Goal: Task Accomplishment & Management: Use online tool/utility

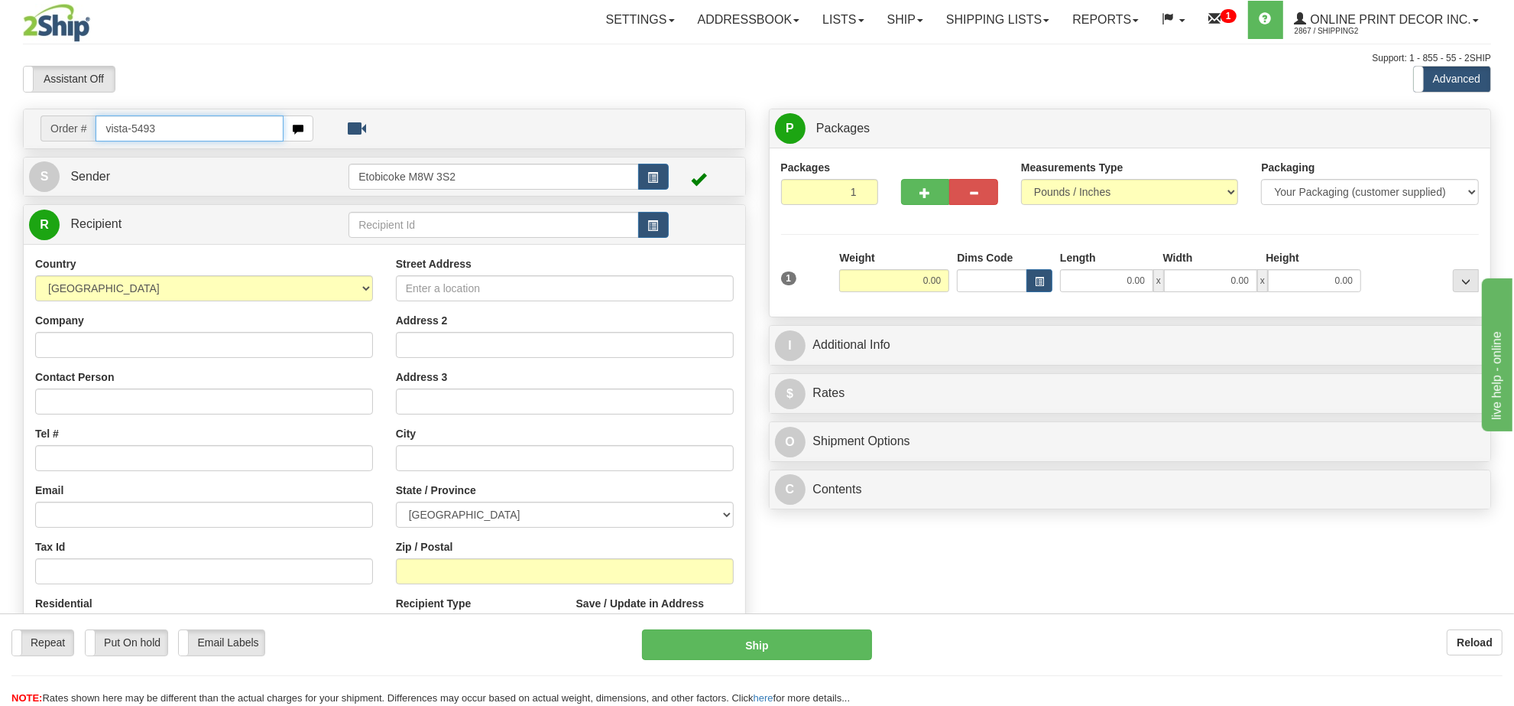
type input "vista-5493"
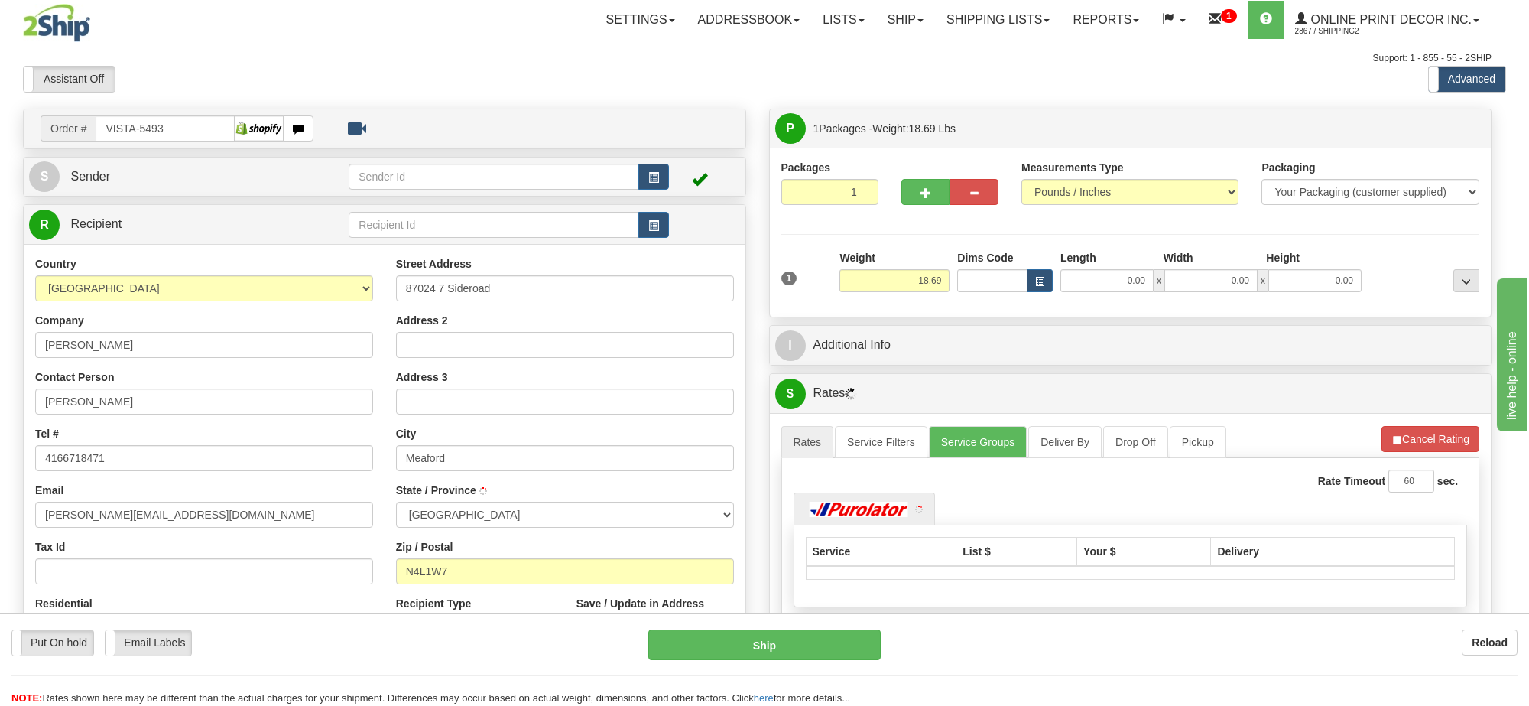
type input "MEAFORD"
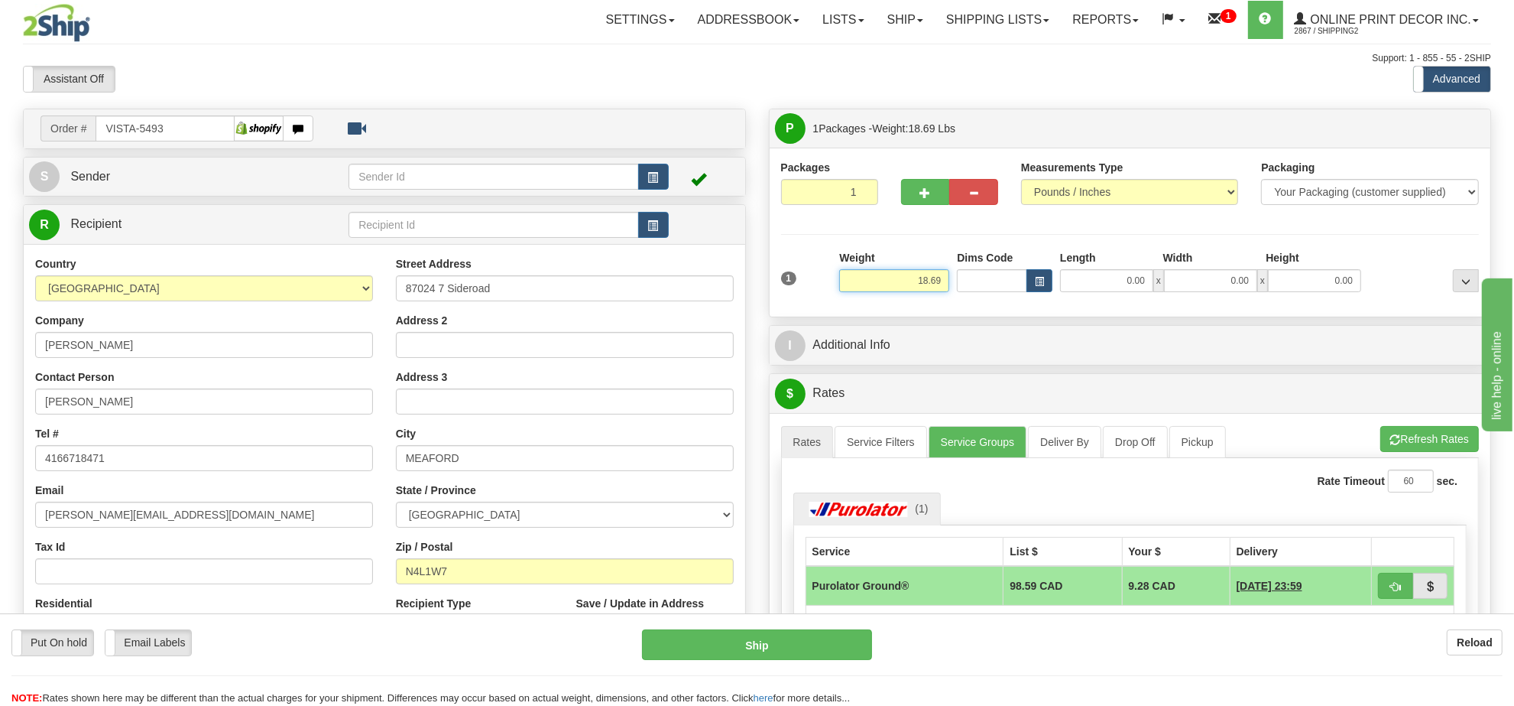
click at [931, 292] on input "18.69" at bounding box center [894, 280] width 110 height 23
type input "12.00"
click at [1027, 287] on button "button" at bounding box center [1040, 280] width 26 height 23
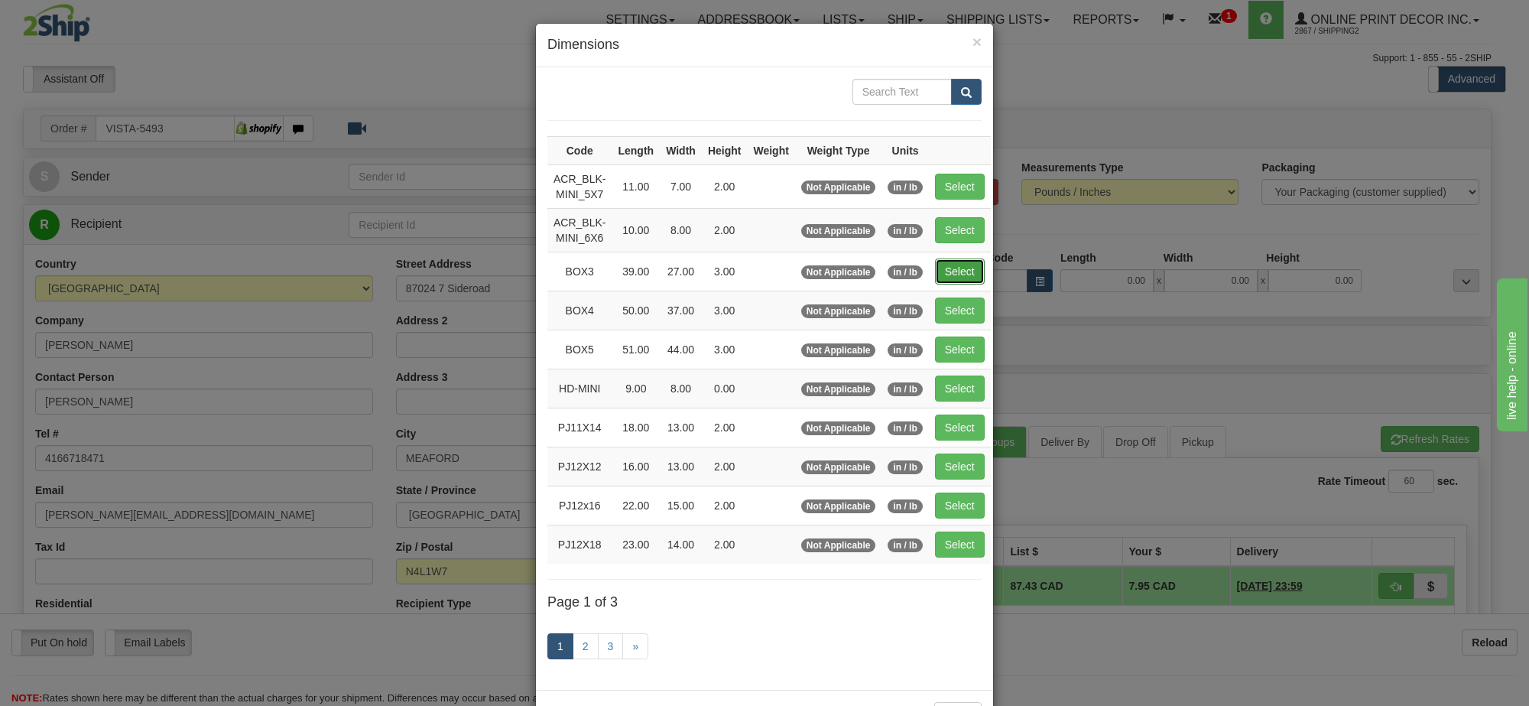
click at [960, 273] on button "Select" at bounding box center [960, 271] width 50 height 26
type input "BOX3"
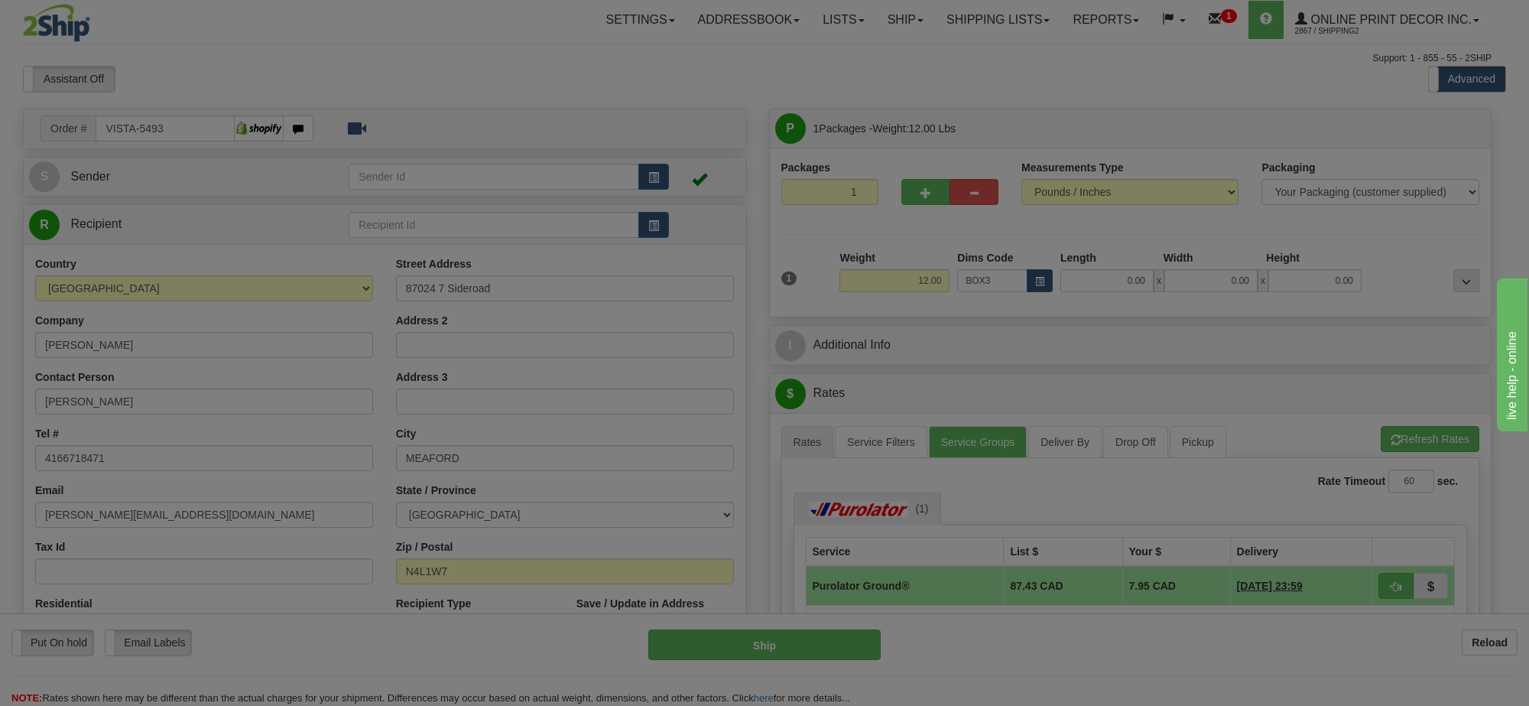
type input "39.00"
type input "27.00"
type input "3.00"
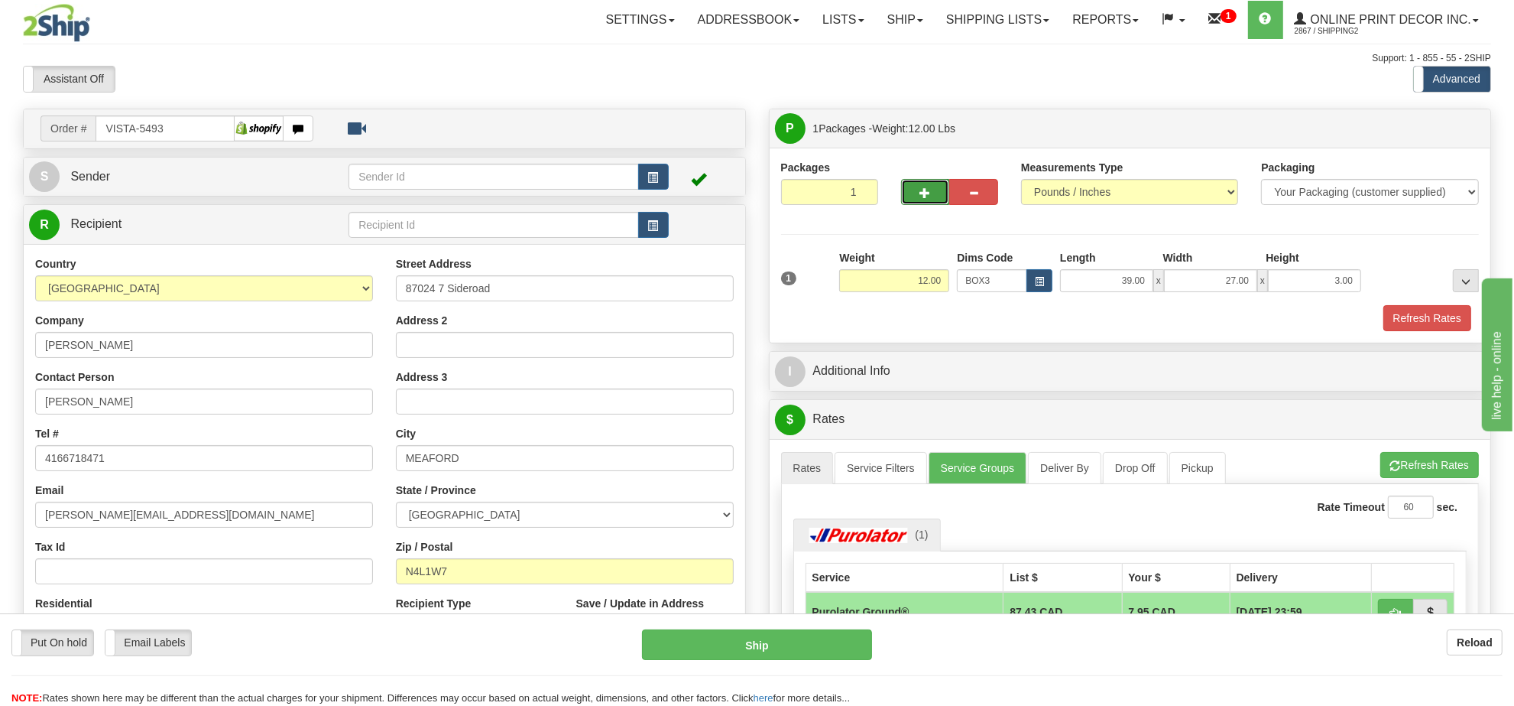
click at [923, 198] on span "button" at bounding box center [925, 193] width 11 height 10
radio input "true"
type input "2"
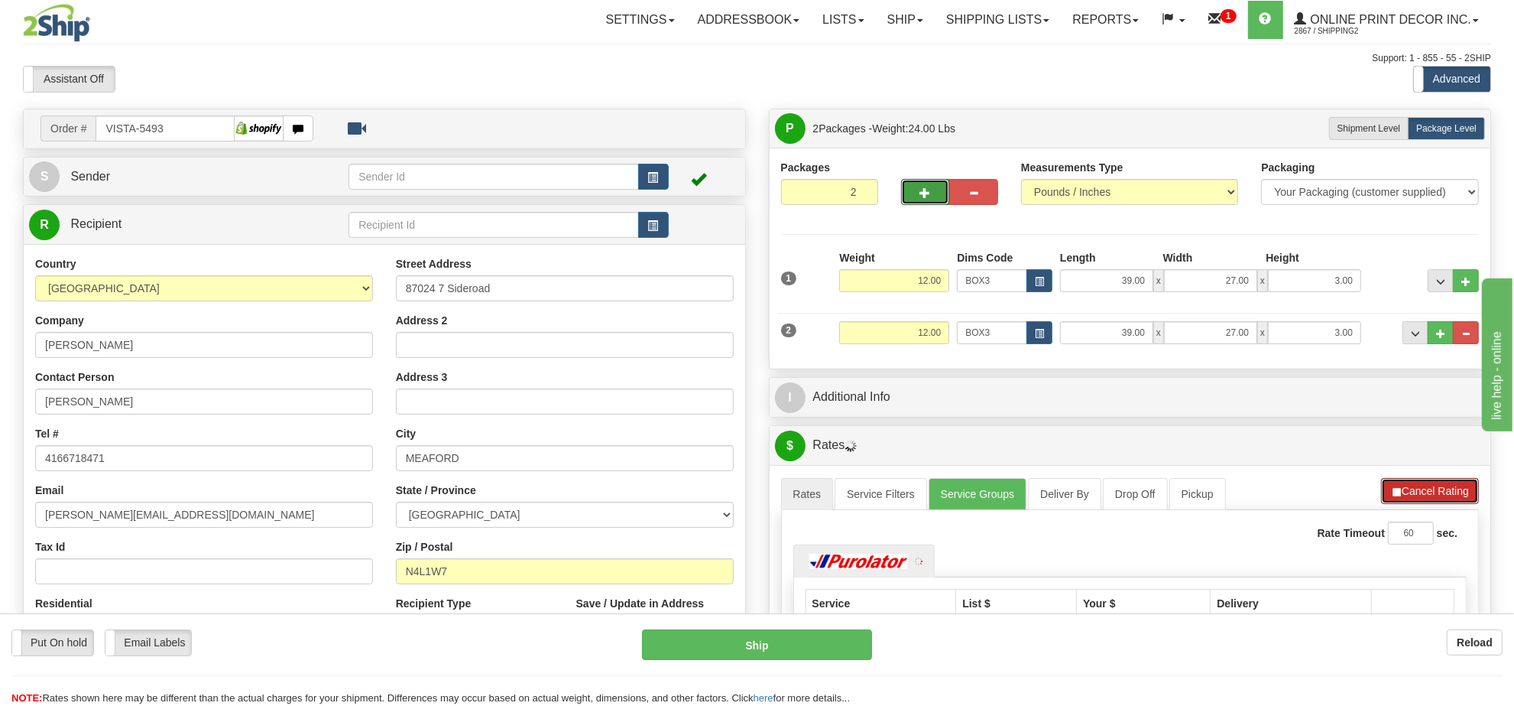
drag, startPoint x: 1388, startPoint y: 492, endPoint x: 1408, endPoint y: 493, distance: 19.9
click at [1393, 493] on button "Cancel Rating" at bounding box center [1430, 491] width 98 height 26
click at [1409, 493] on button "Refresh Rates" at bounding box center [1430, 491] width 99 height 26
click at [658, 174] on button "button" at bounding box center [653, 177] width 31 height 26
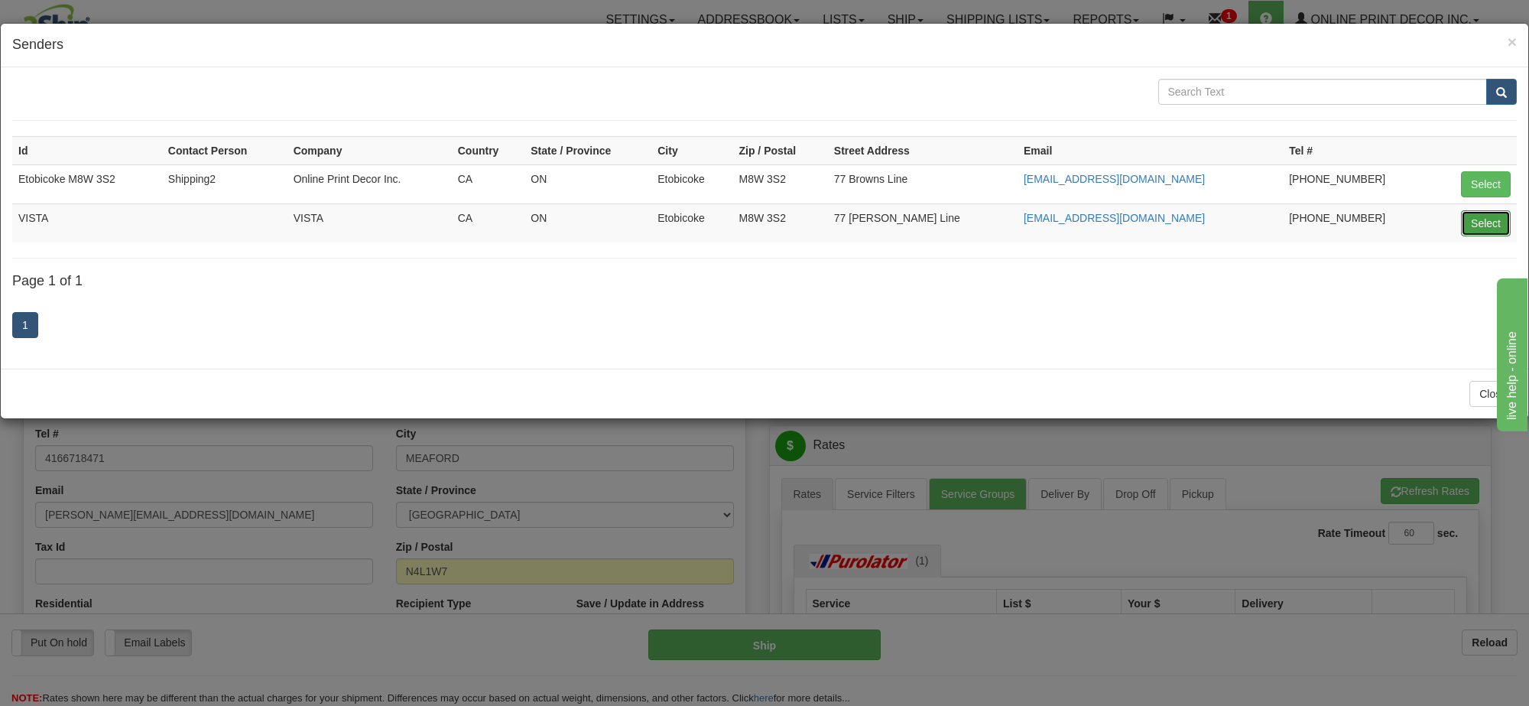
click at [1492, 231] on button "Select" at bounding box center [1486, 223] width 50 height 26
type input "VISTA"
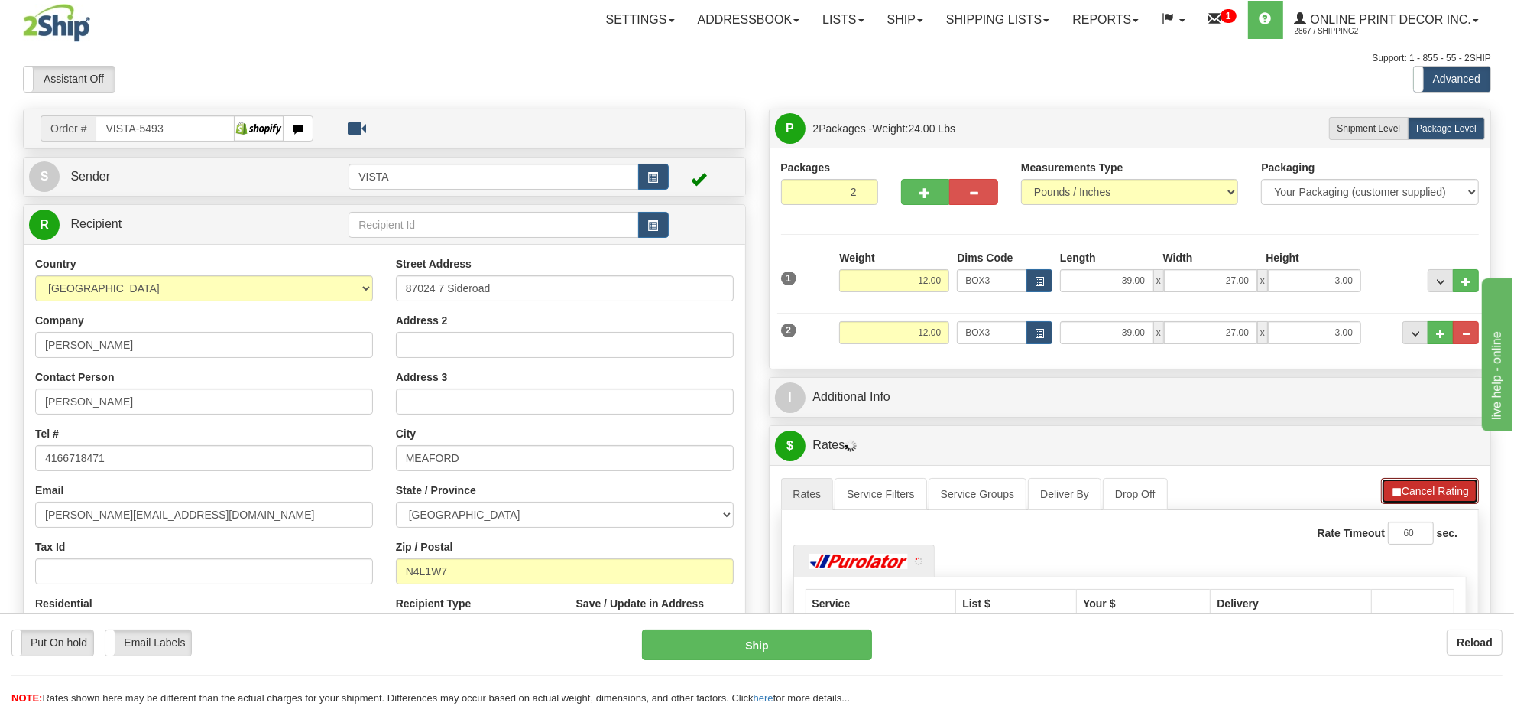
click at [1437, 495] on button "Cancel Rating" at bounding box center [1430, 491] width 98 height 26
click at [1401, 498] on button "Refresh Rates" at bounding box center [1430, 491] width 99 height 26
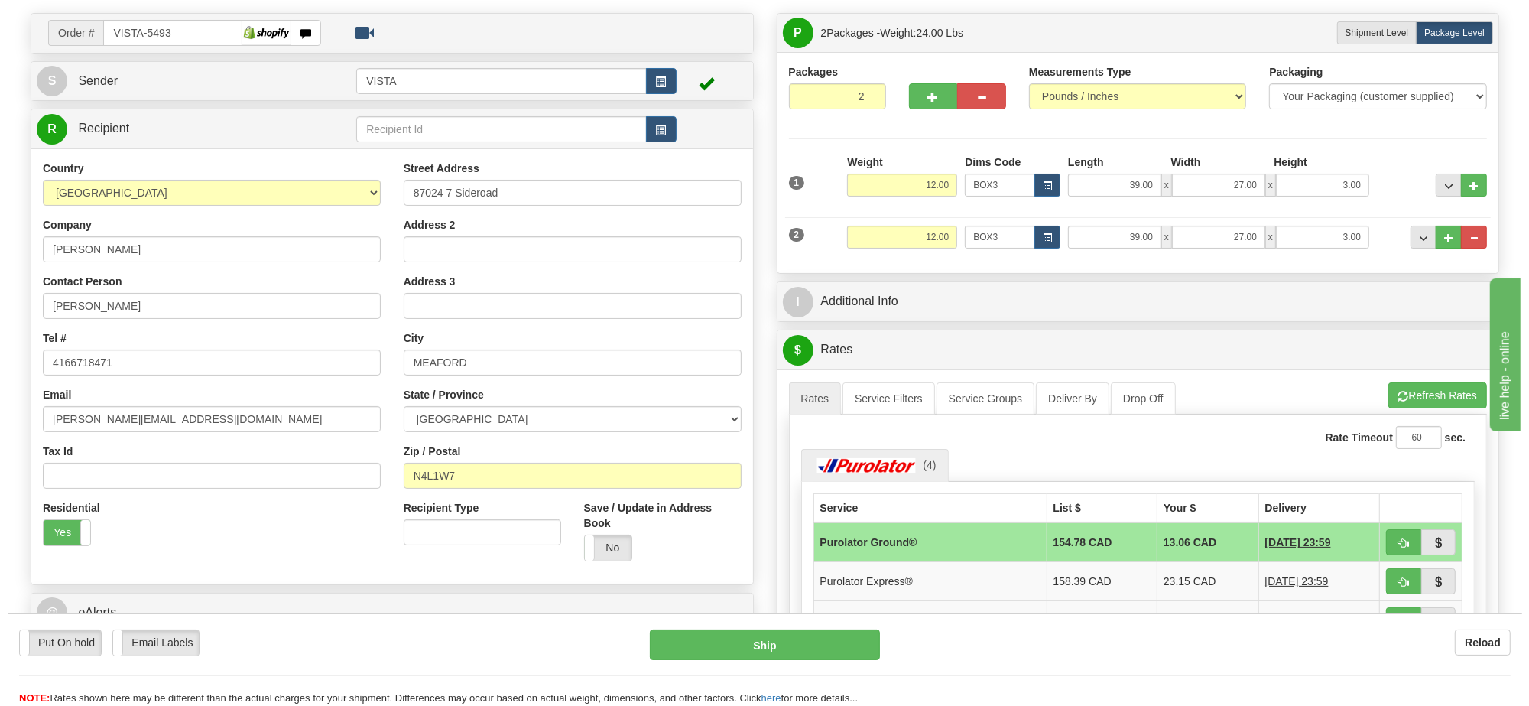
scroll to position [191, 0]
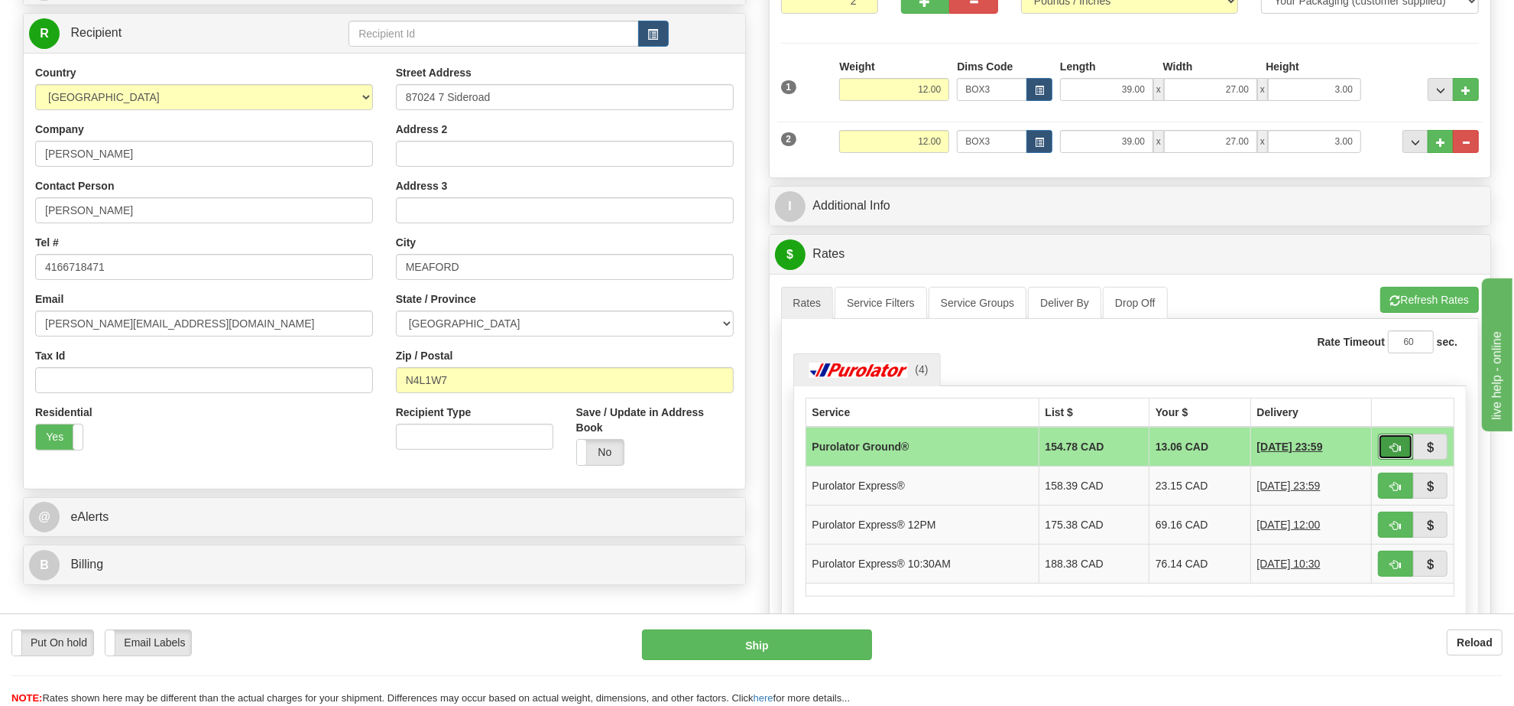
click at [1393, 453] on span "button" at bounding box center [1395, 448] width 11 height 10
type input "260"
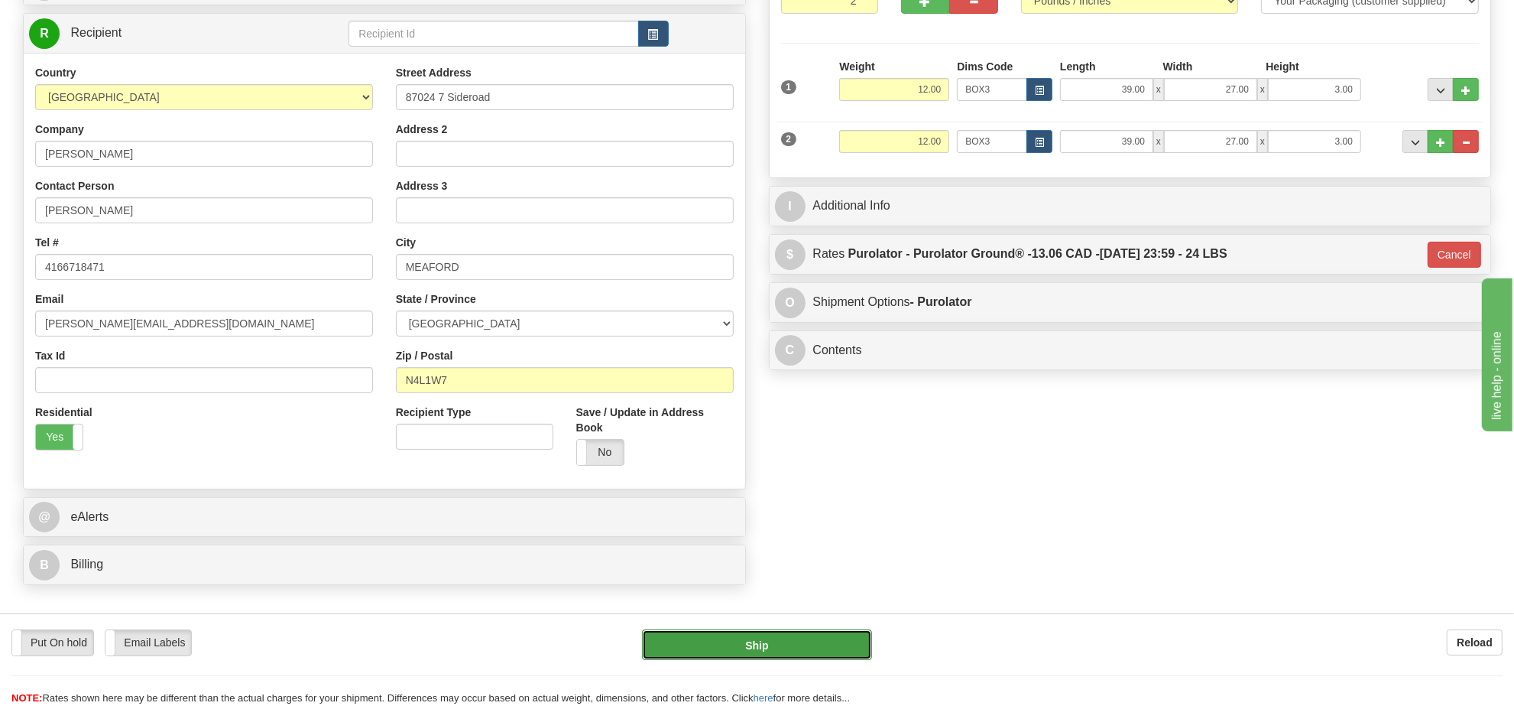
click at [780, 639] on button "Ship" at bounding box center [756, 644] width 229 height 31
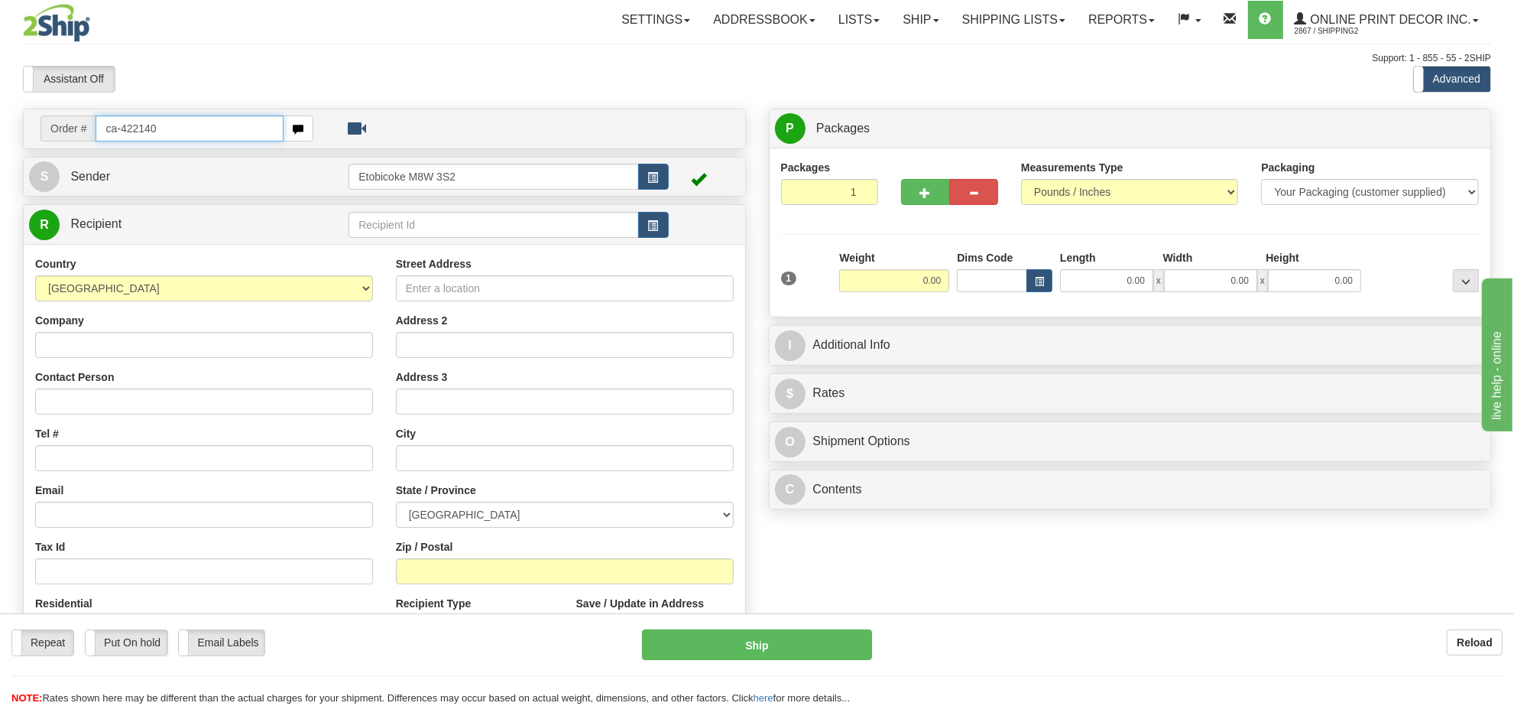
type input "ca-422140"
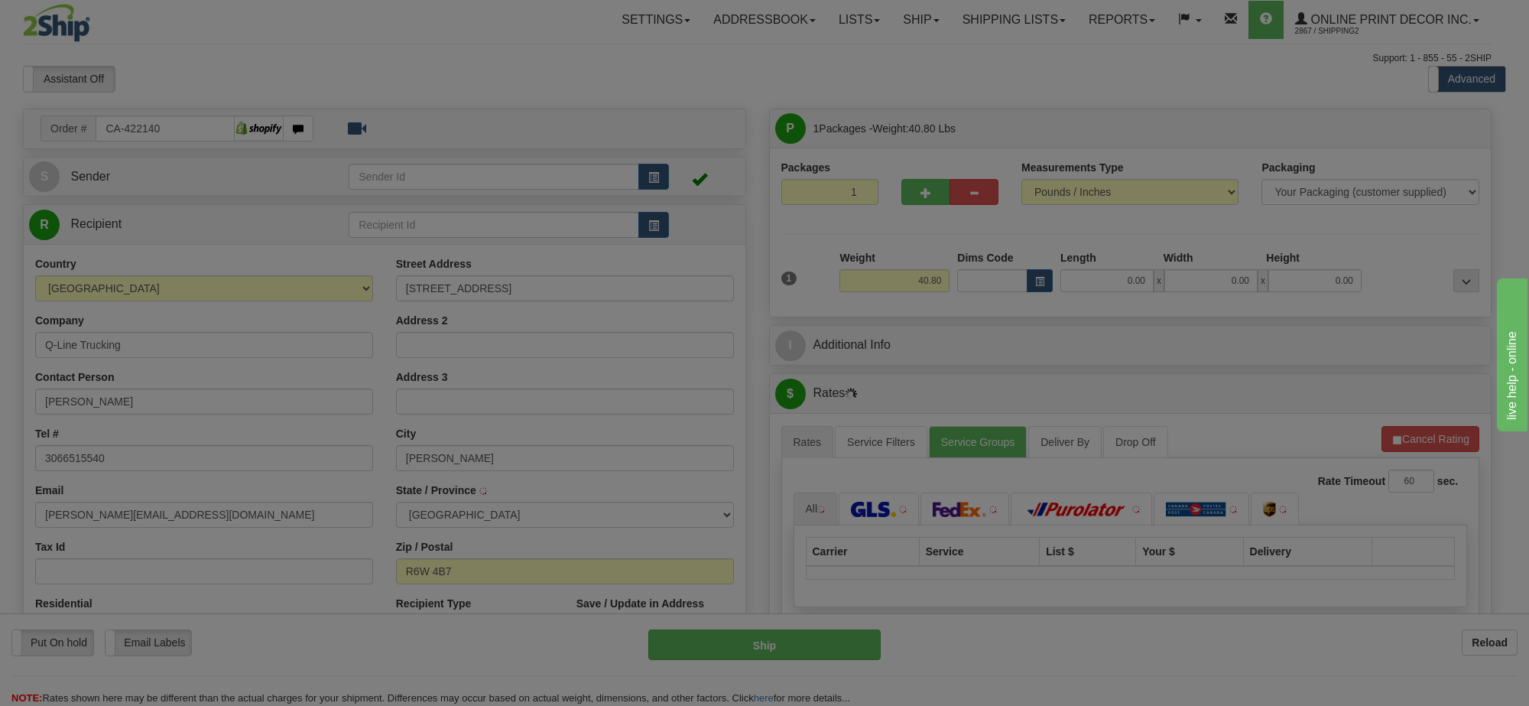
type input "WINKLER"
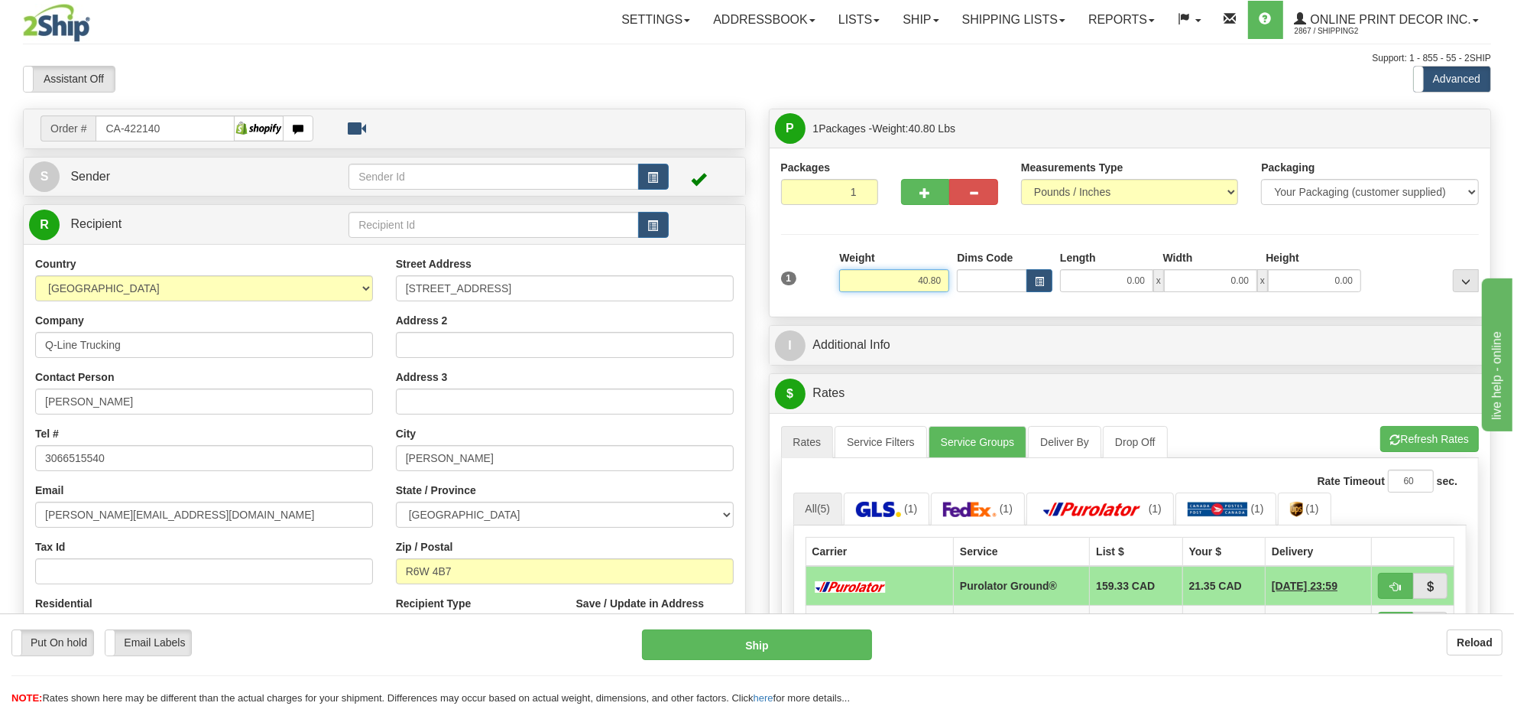
click at [933, 277] on input "40.80" at bounding box center [894, 280] width 110 height 23
type input "26.00"
click at [1036, 285] on span "button" at bounding box center [1039, 281] width 9 height 8
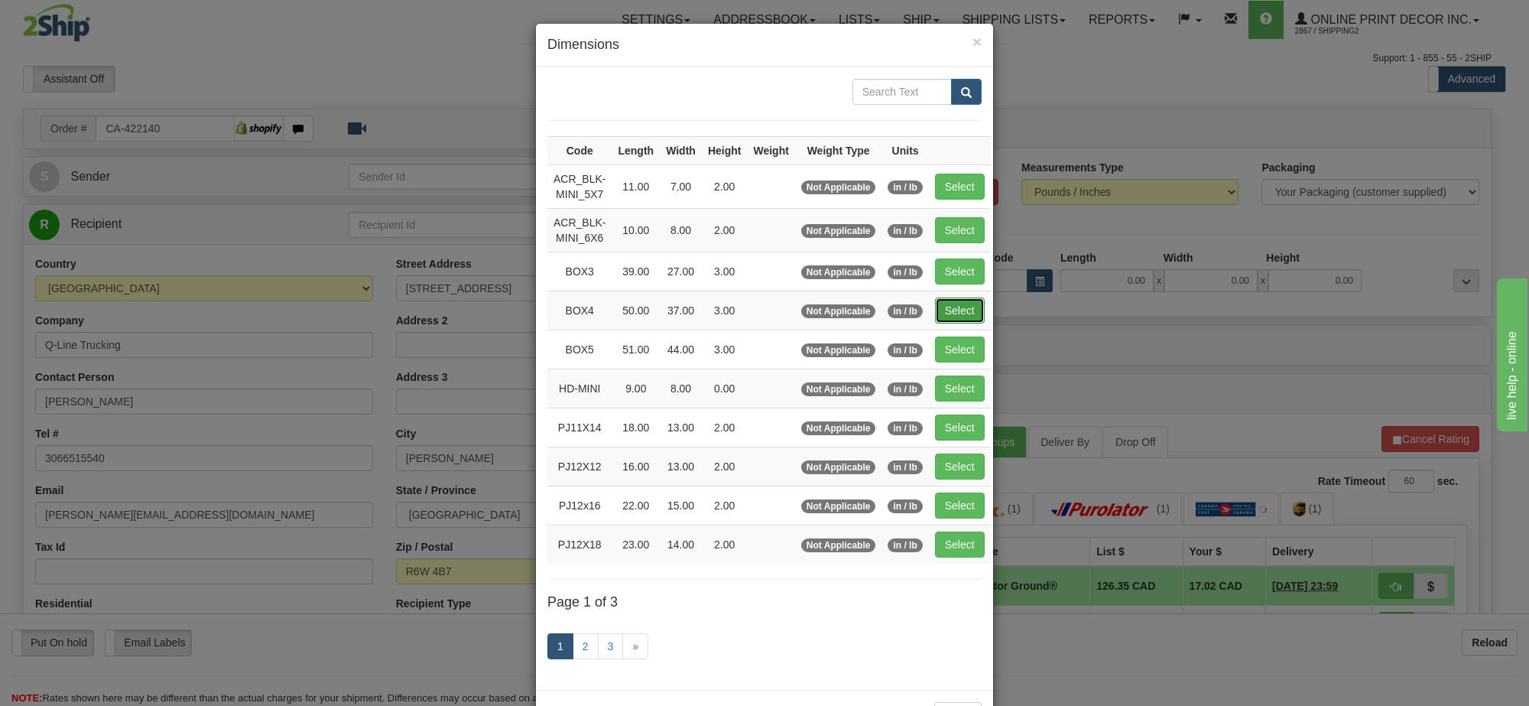
click at [972, 312] on button "Select" at bounding box center [960, 310] width 50 height 26
type input "BOX4"
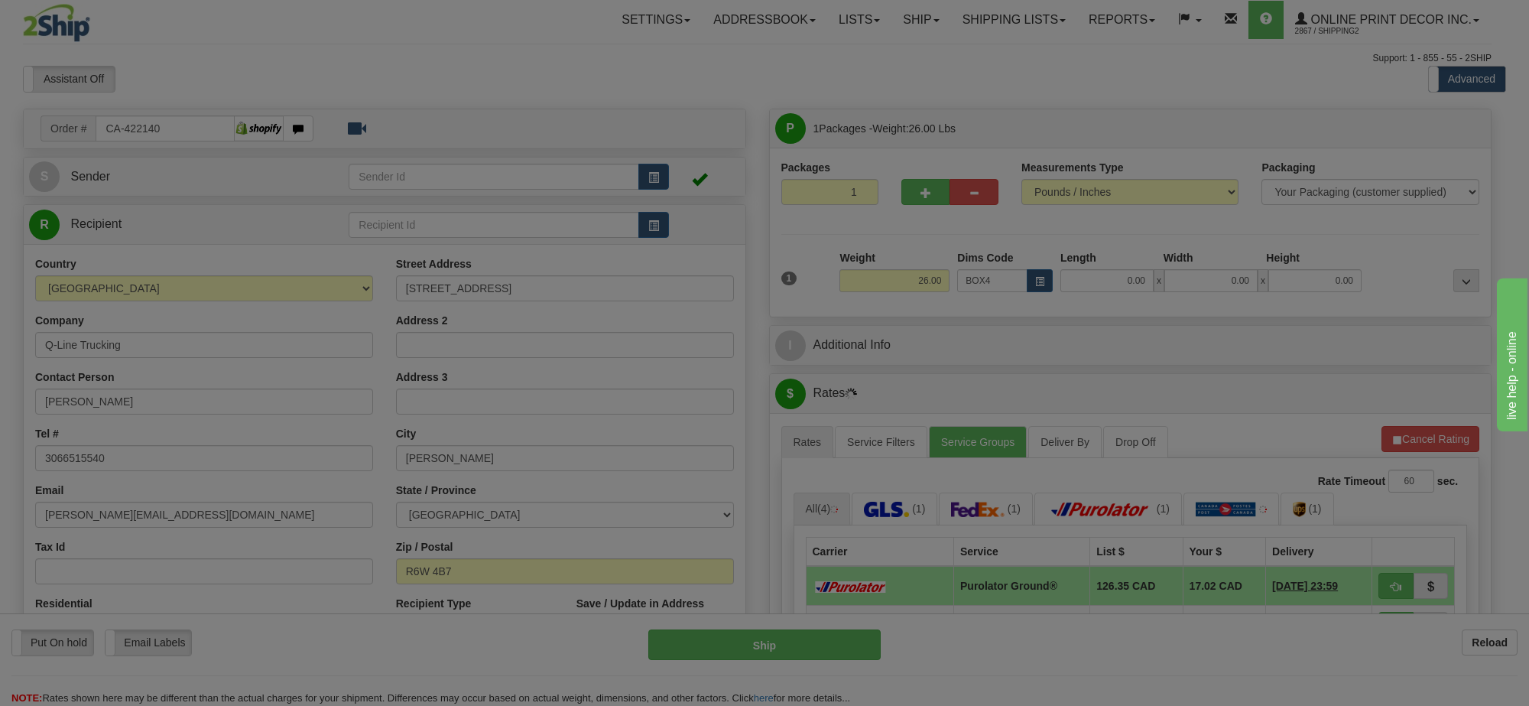
type input "50.00"
type input "37.00"
type input "3.00"
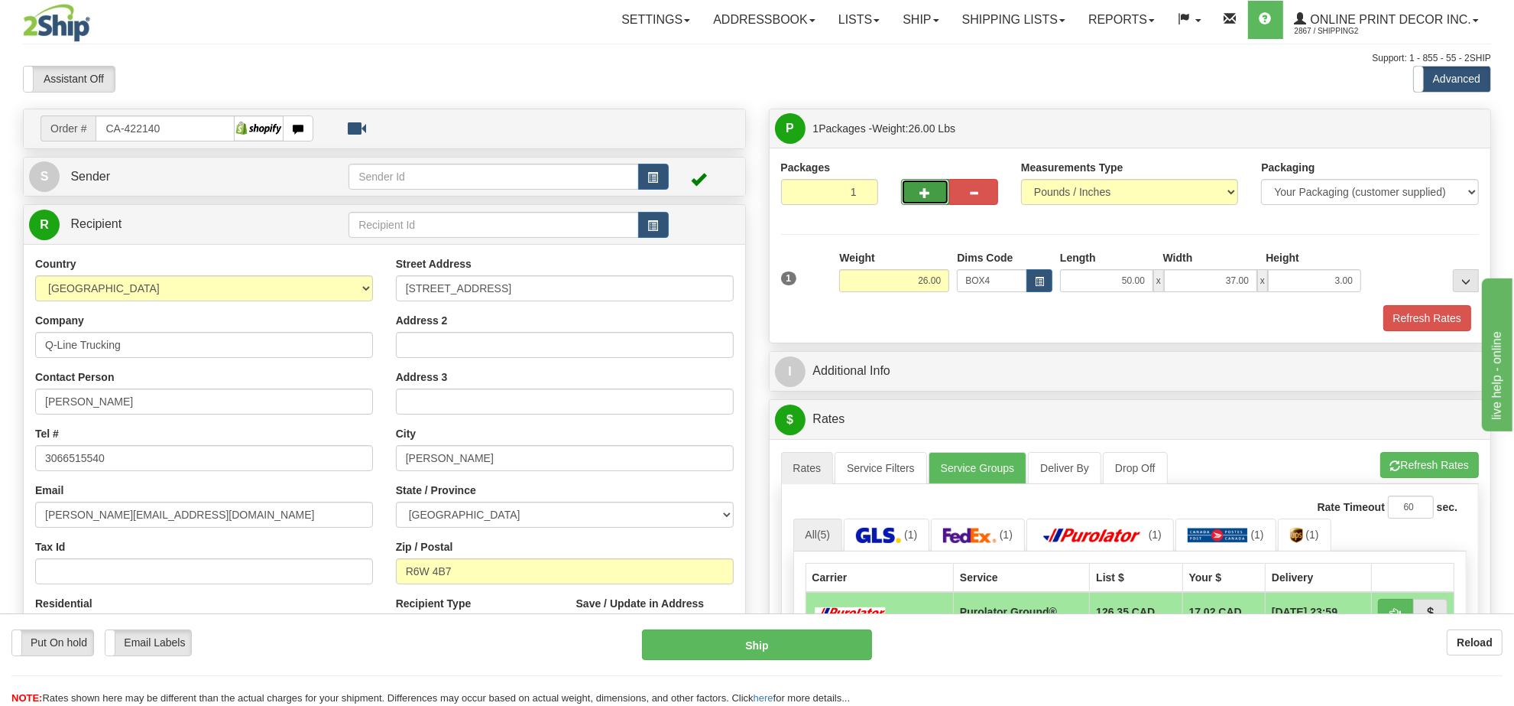
click at [939, 190] on button "button" at bounding box center [925, 192] width 49 height 26
radio input "true"
type input "2"
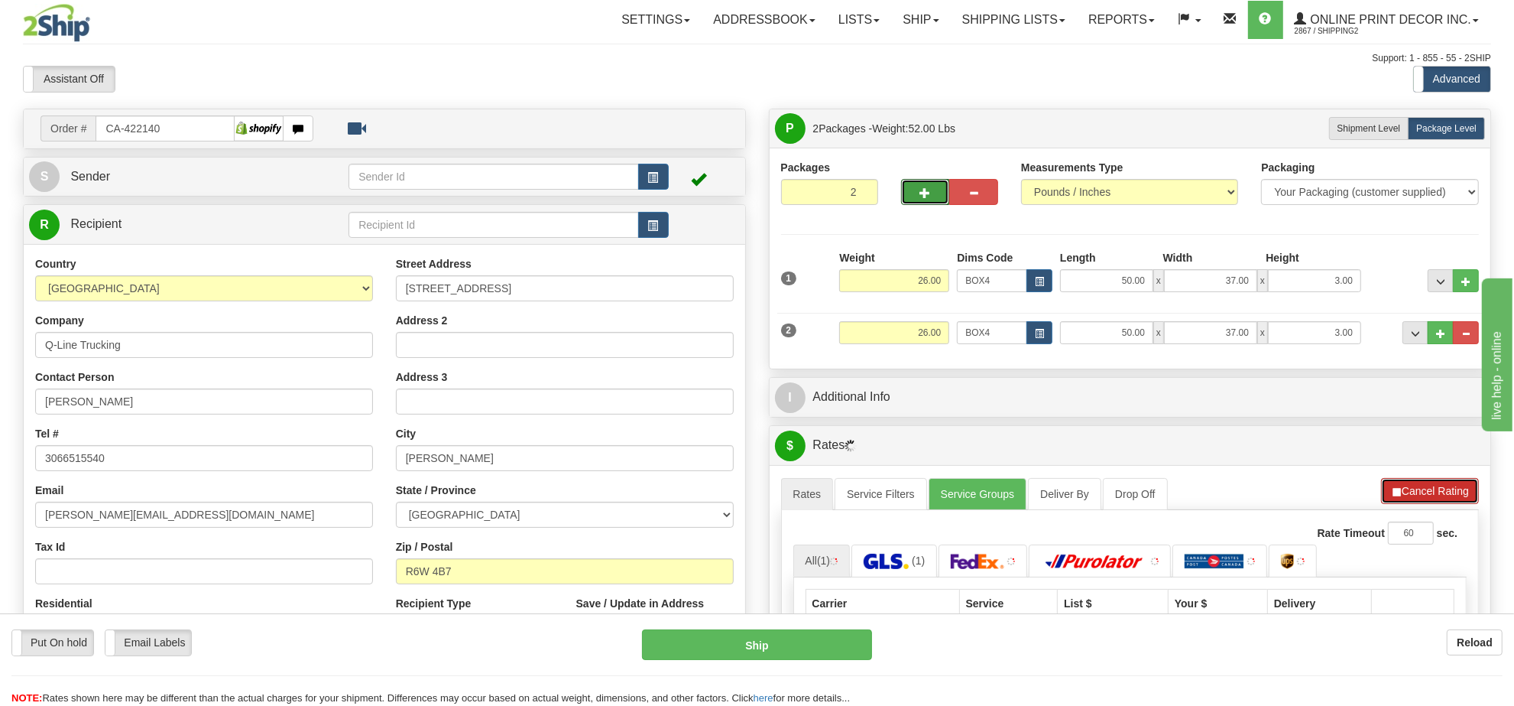
click at [1446, 489] on button "Cancel Rating" at bounding box center [1430, 491] width 98 height 26
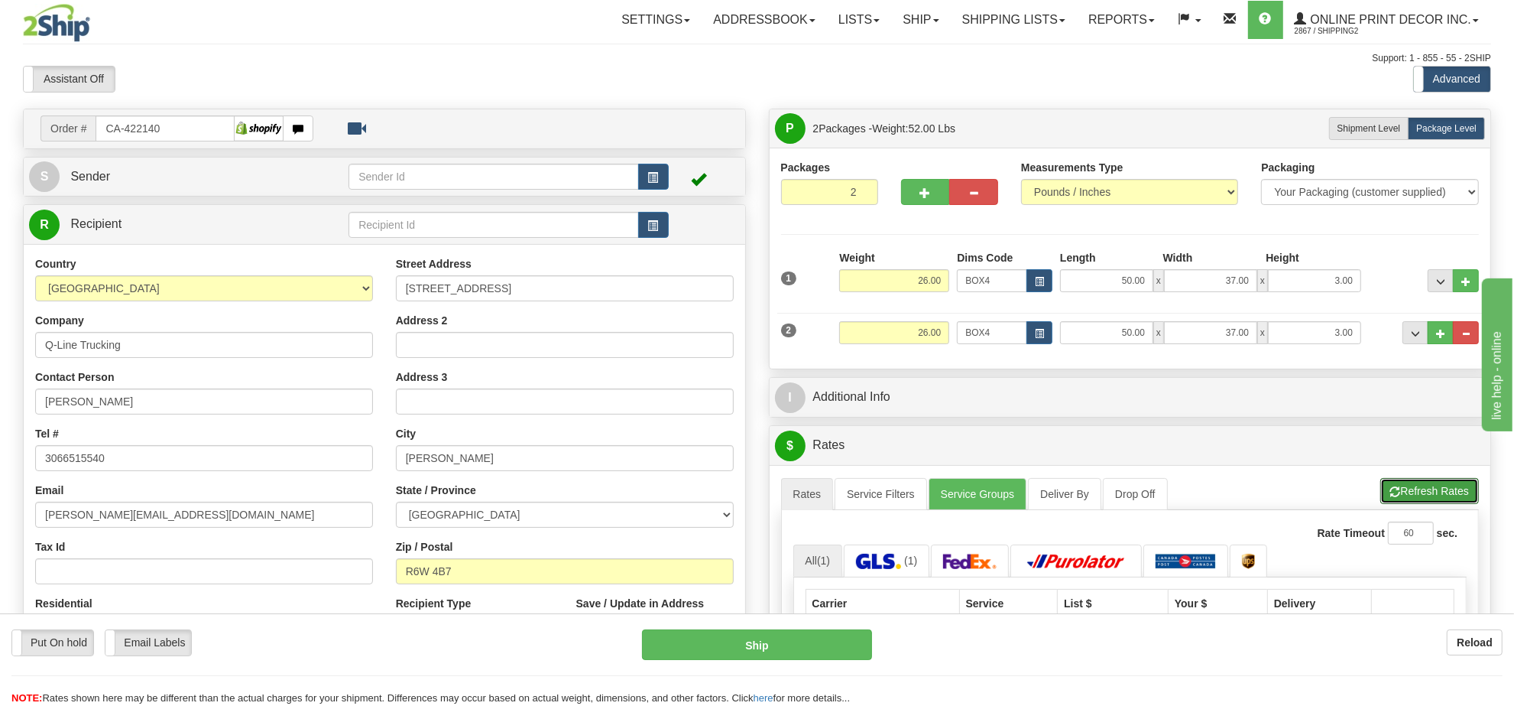
click at [1446, 489] on button "Refresh Rates" at bounding box center [1430, 491] width 99 height 26
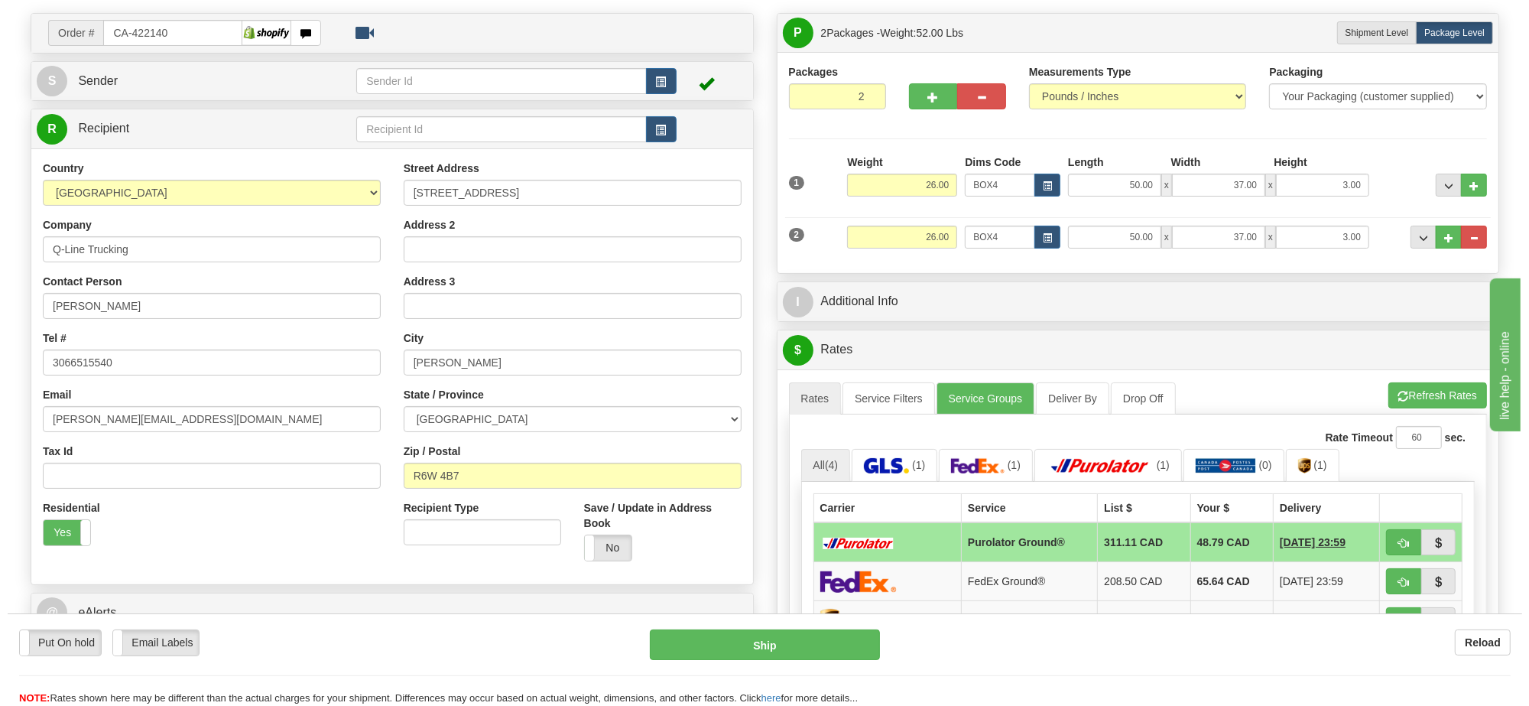
scroll to position [191, 0]
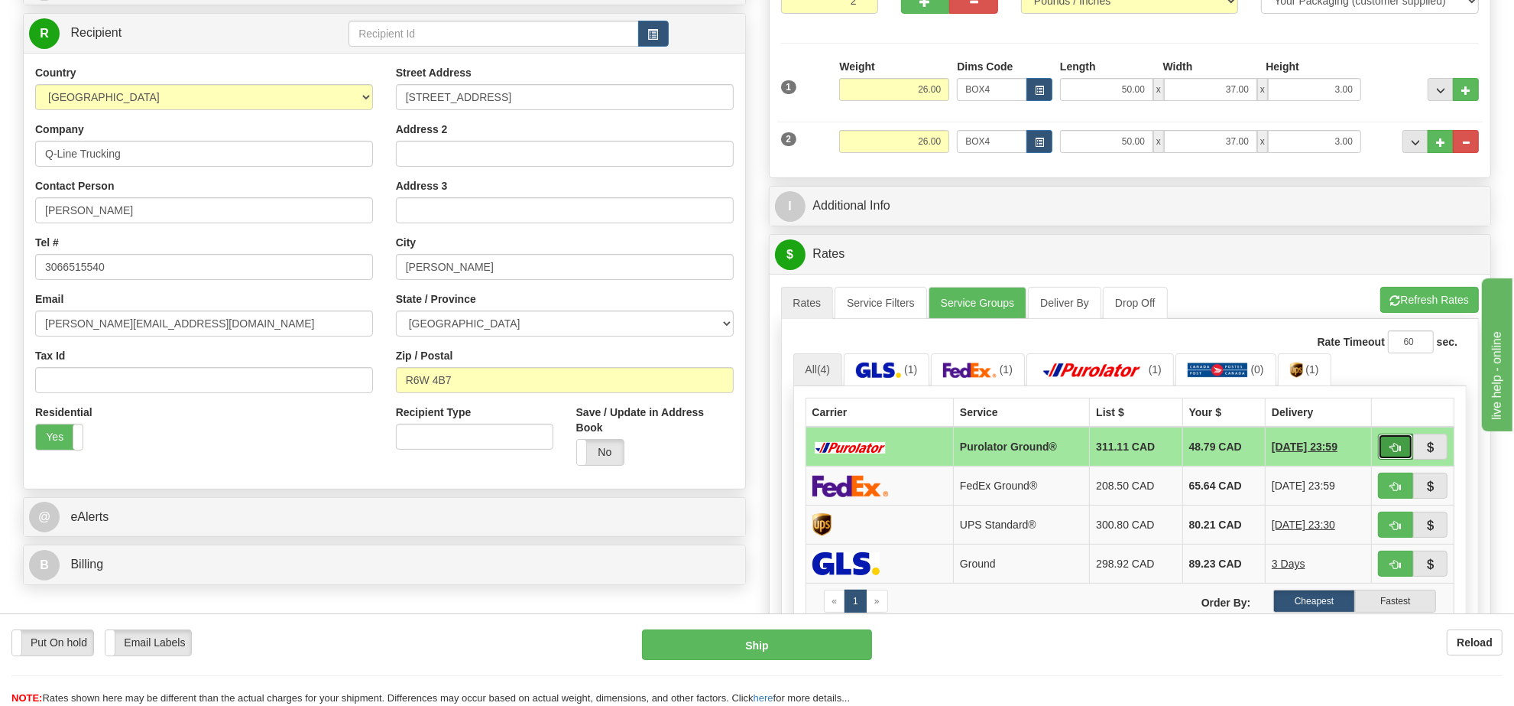
click at [1400, 449] on span "button" at bounding box center [1395, 448] width 11 height 10
type input "260"
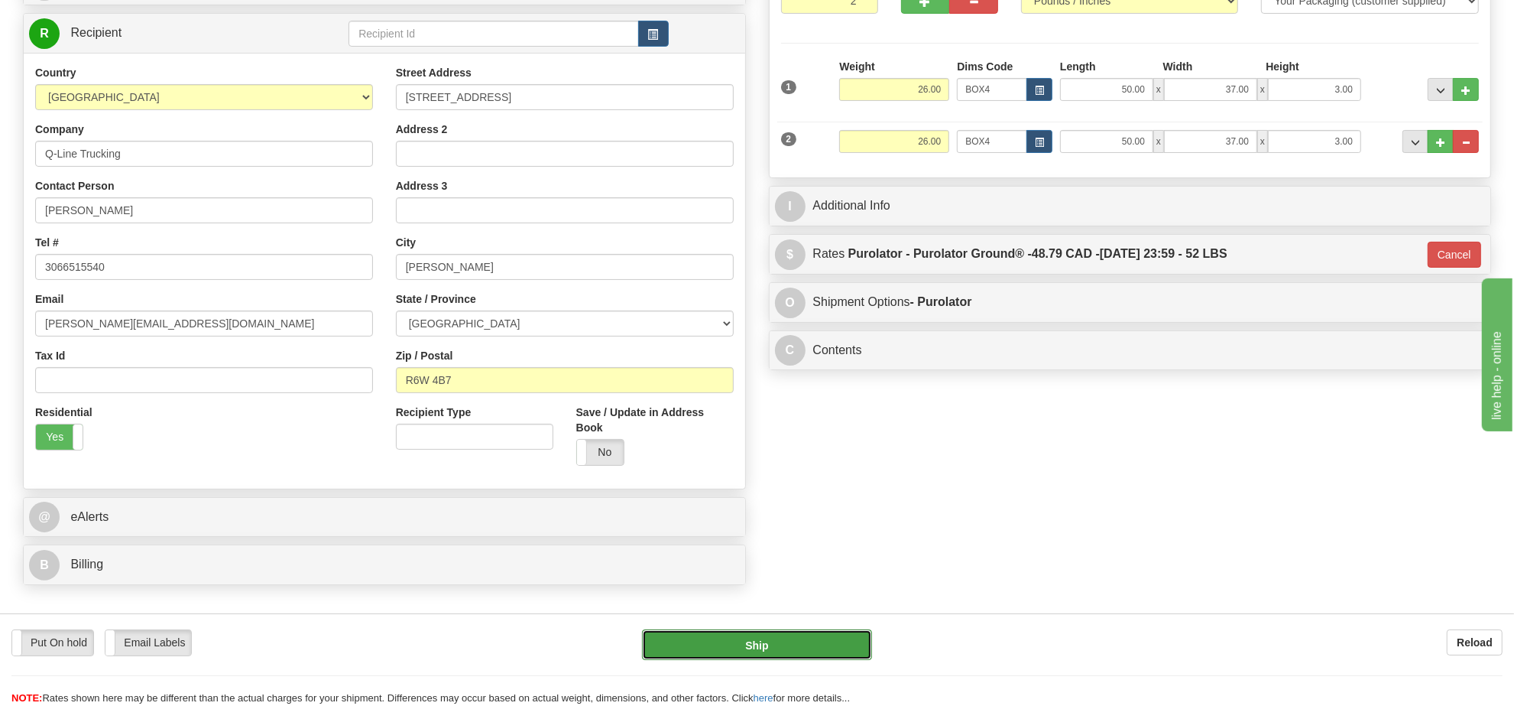
click at [831, 633] on button "Ship" at bounding box center [756, 644] width 229 height 31
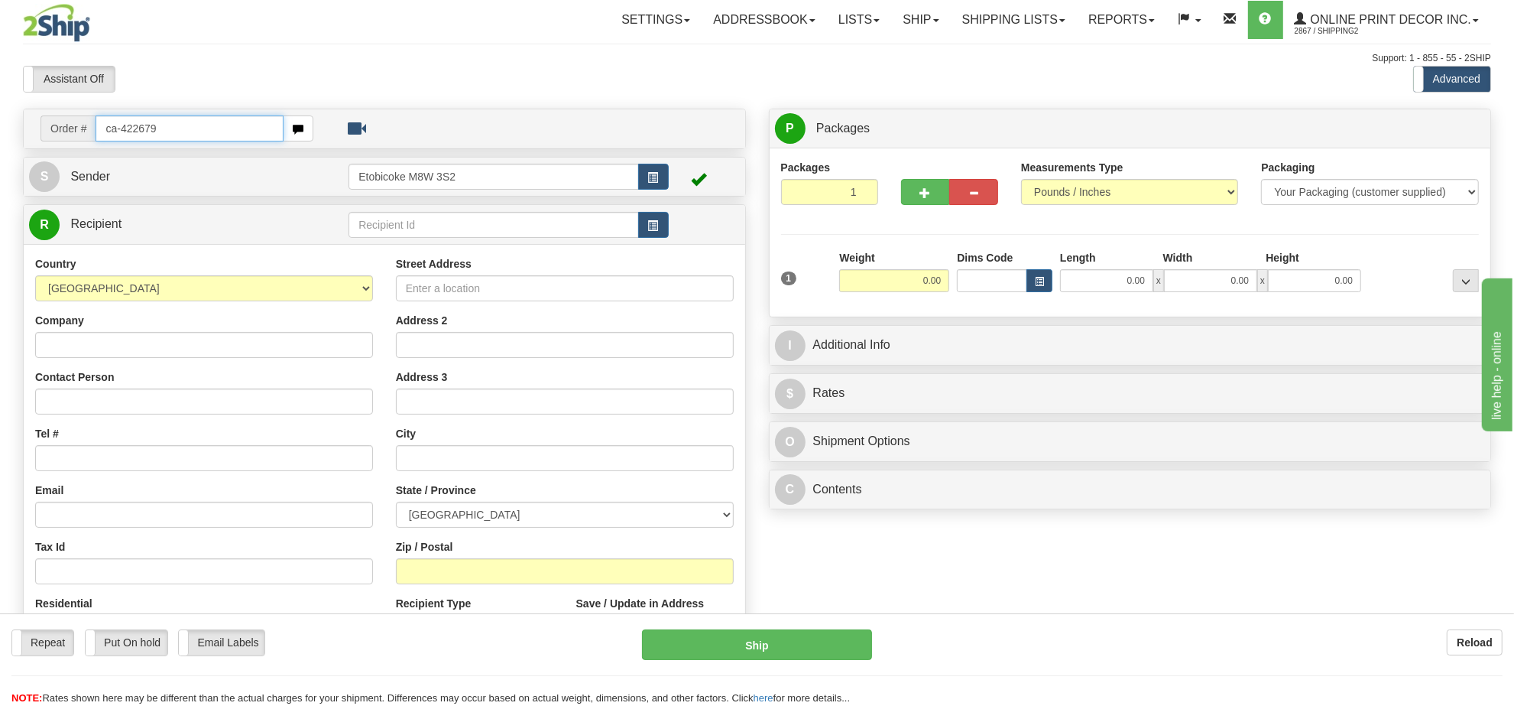
type input "ca-422679"
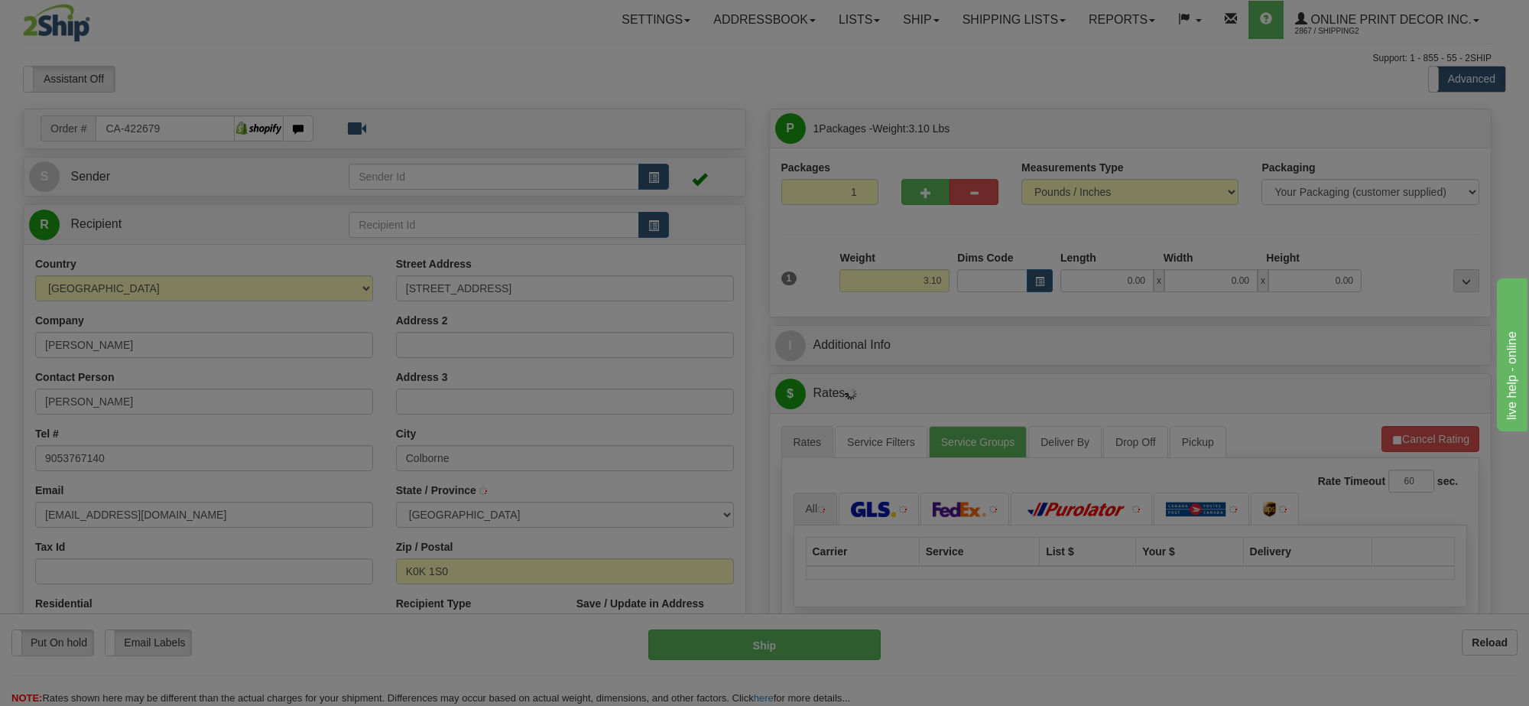
type input "COLBORNE"
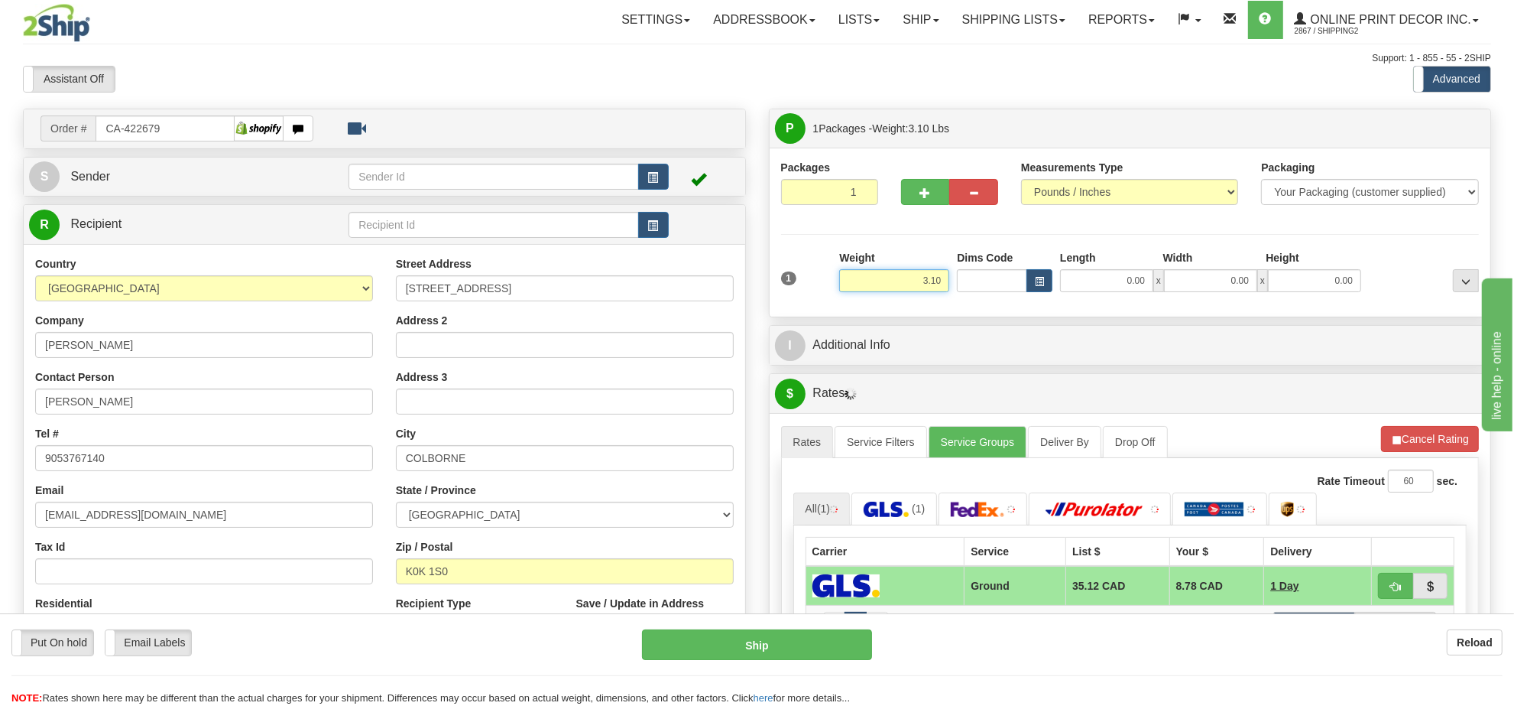
click at [945, 287] on input "3.10" at bounding box center [894, 280] width 110 height 23
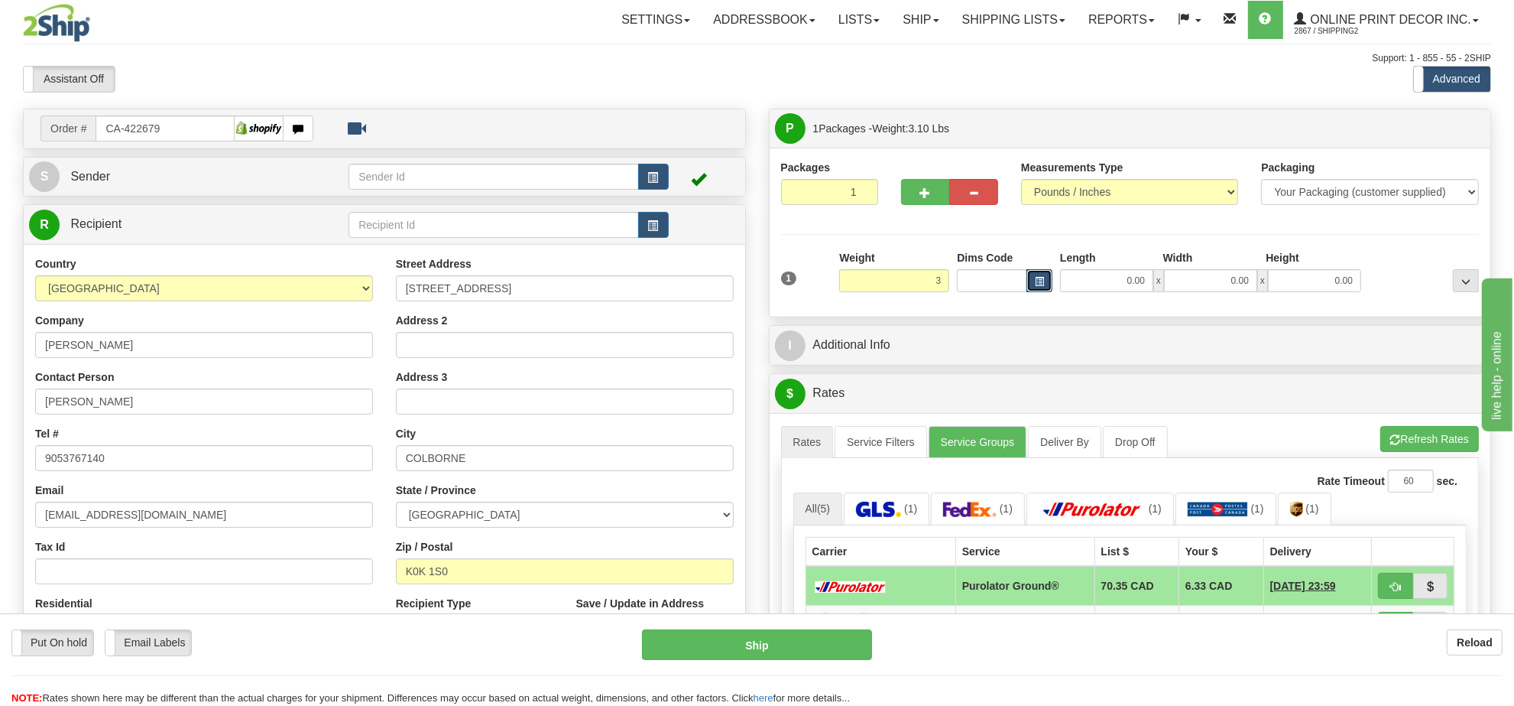
type input "3.00"
click at [1045, 277] on button "button" at bounding box center [1040, 280] width 26 height 23
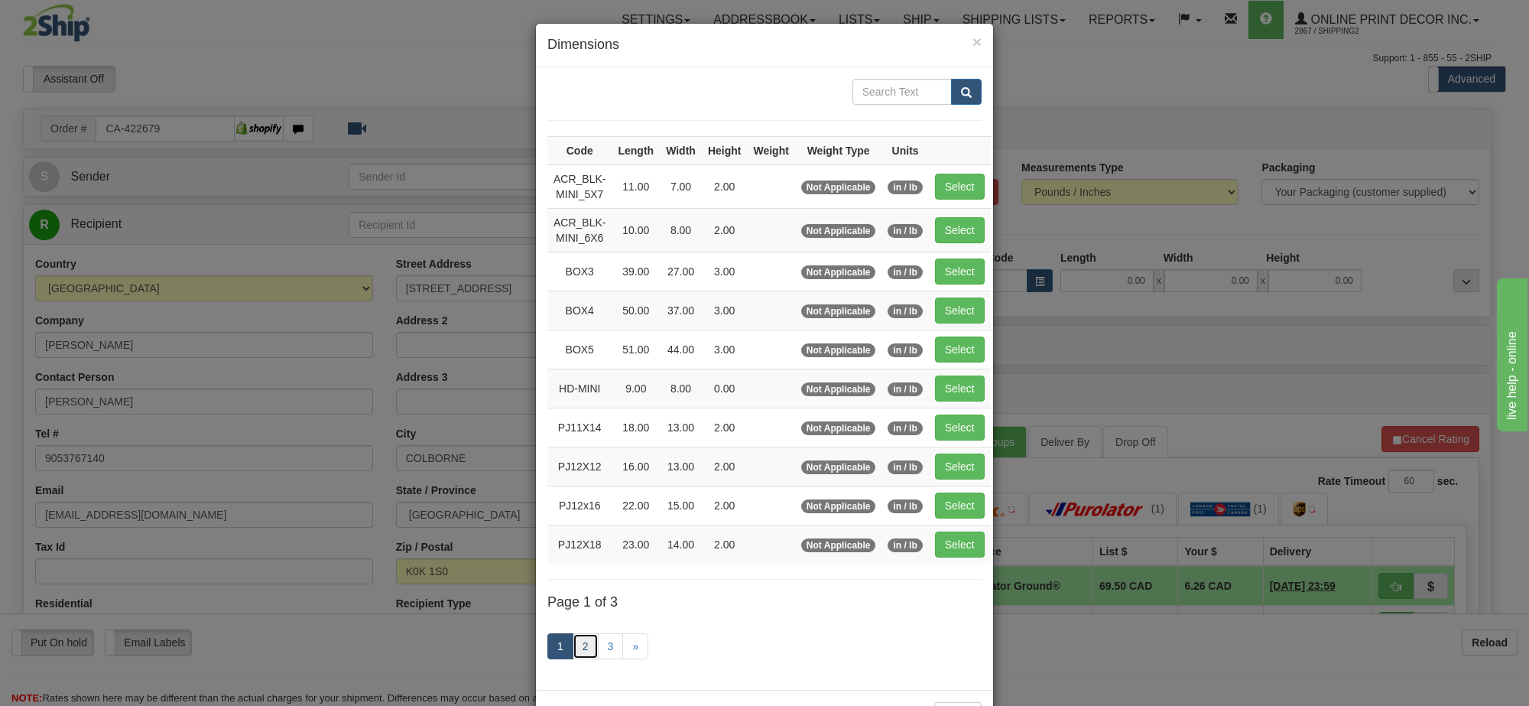
click at [573, 648] on link "2" at bounding box center [586, 646] width 26 height 26
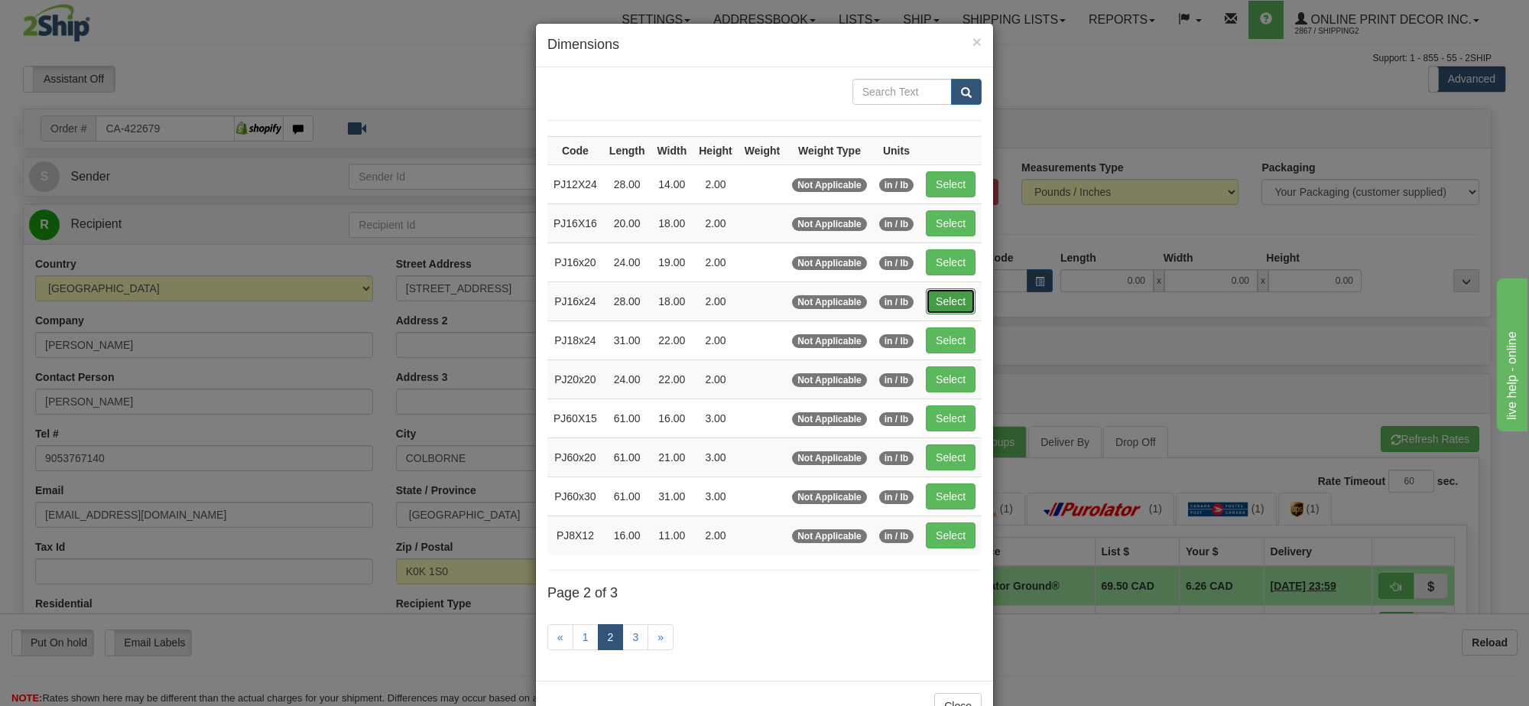
click at [946, 297] on button "Select" at bounding box center [951, 301] width 50 height 26
type input "PJ16x24"
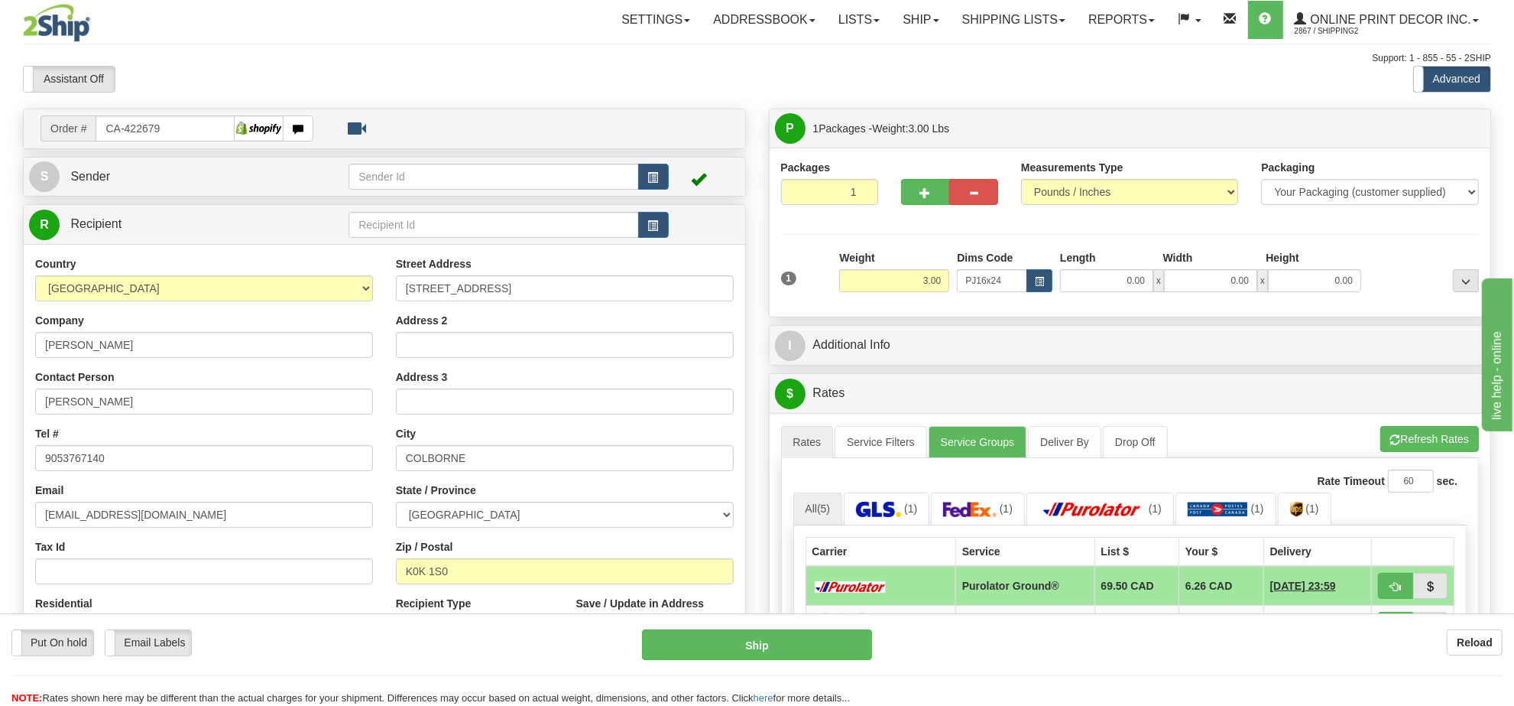
type input "28.00"
type input "18.00"
type input "2.00"
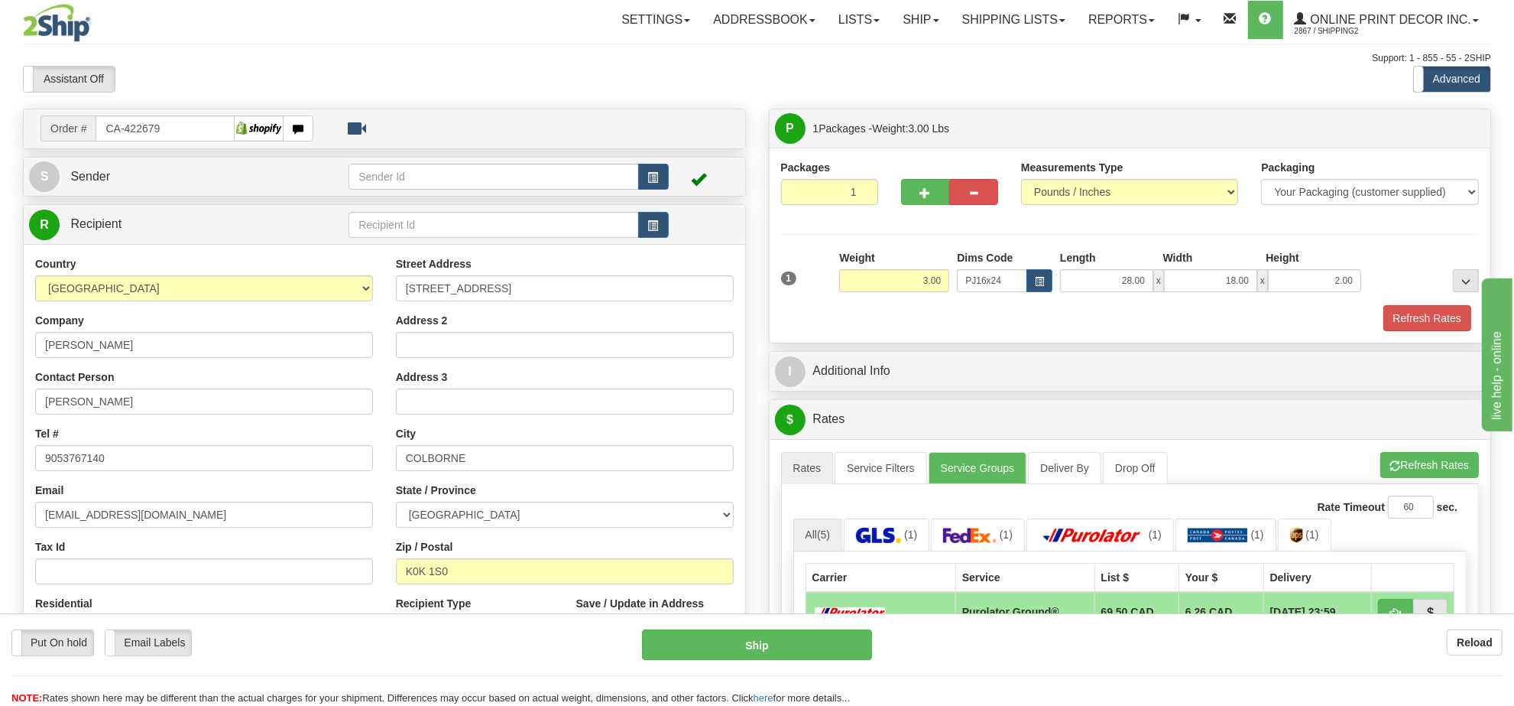
click at [1397, 443] on div "A change has been made which could impact your rate estimate. To ensure the est…" at bounding box center [1131, 702] width 722 height 526
click at [1412, 472] on button "Refresh Rates" at bounding box center [1430, 465] width 99 height 26
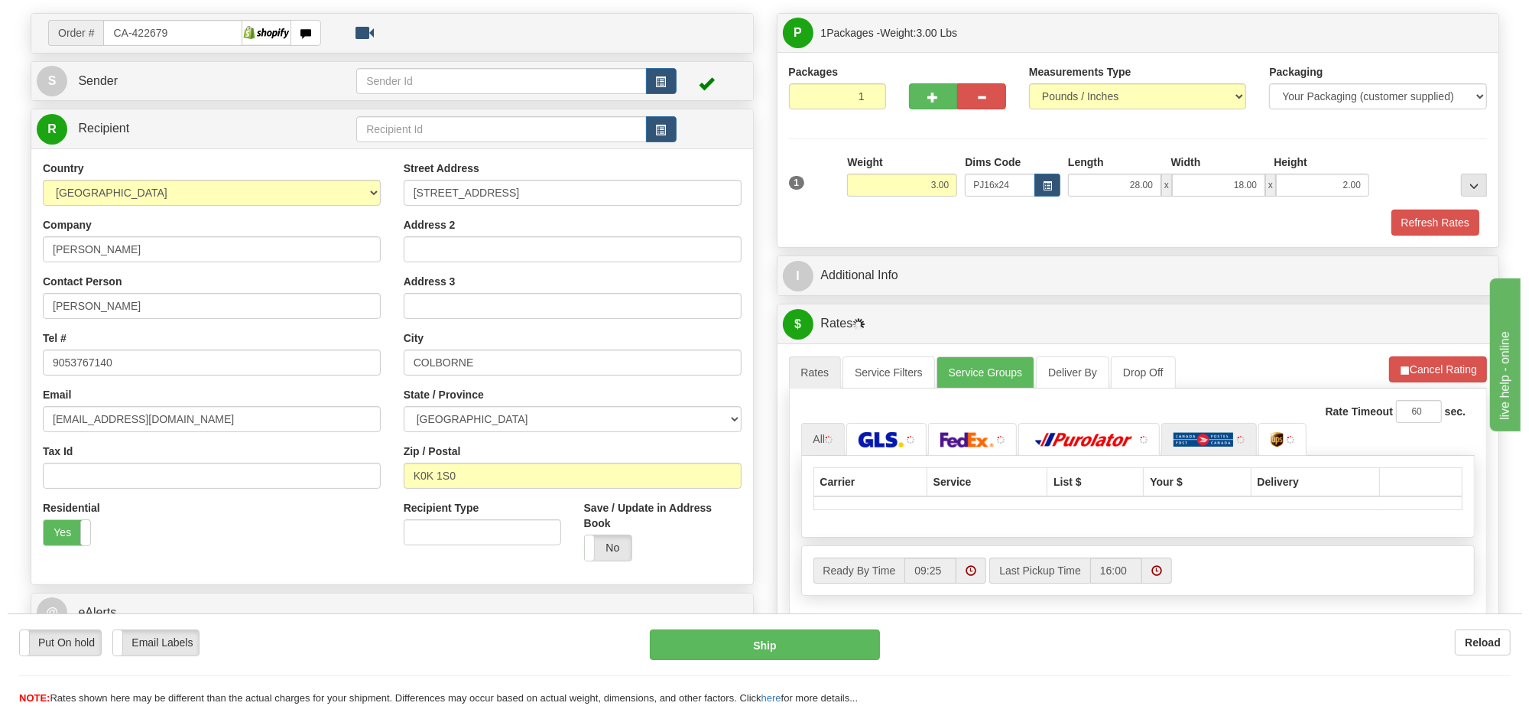
scroll to position [191, 0]
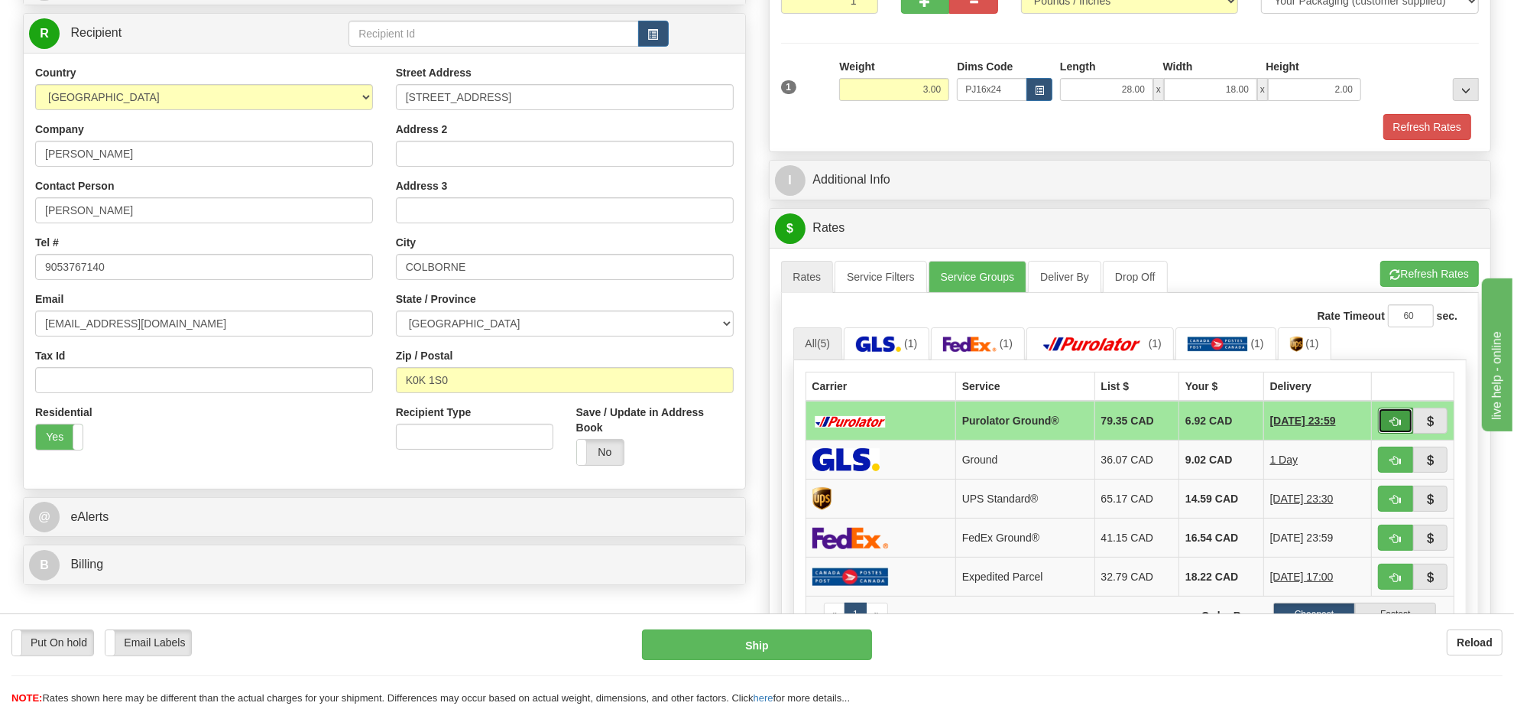
click at [1392, 433] on button "button" at bounding box center [1395, 420] width 35 height 26
type input "260"
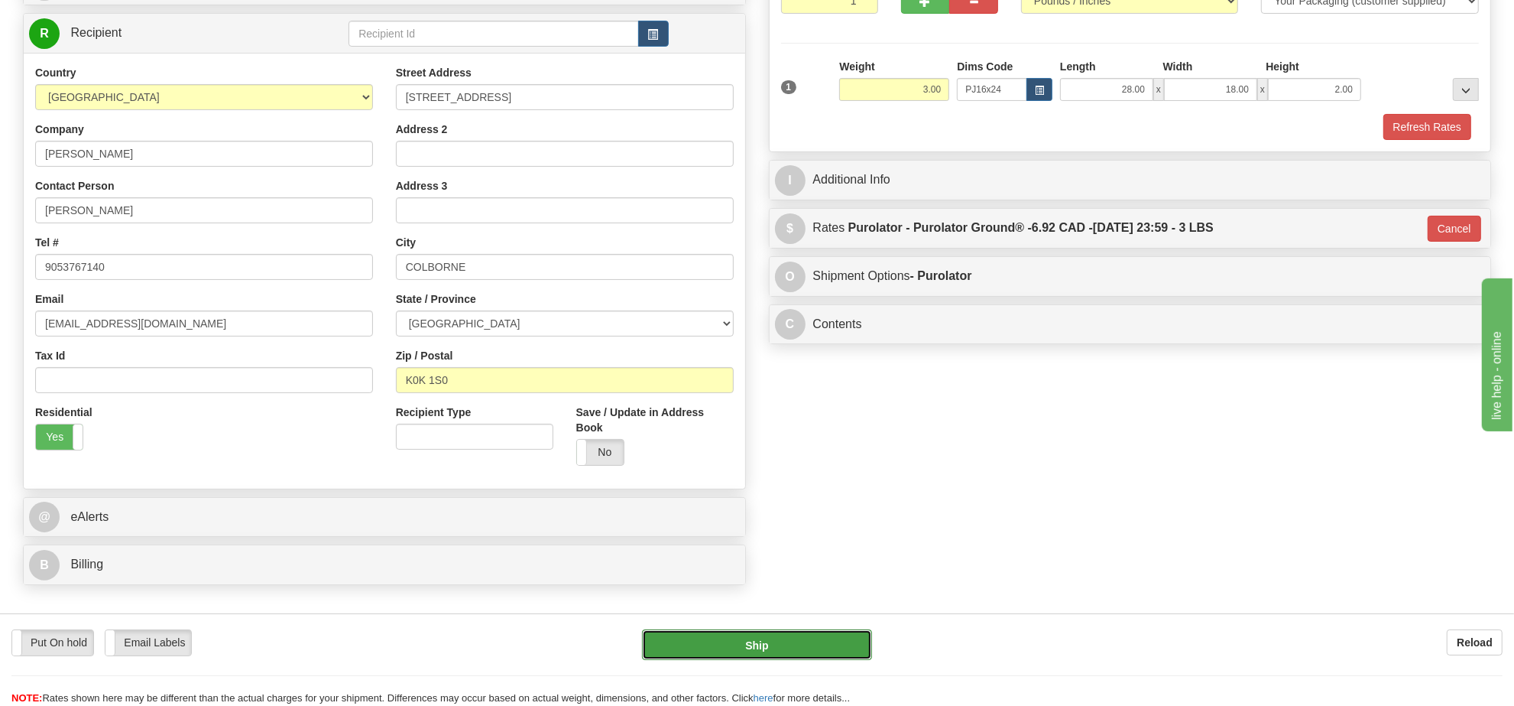
click at [842, 647] on button "Ship" at bounding box center [756, 644] width 229 height 31
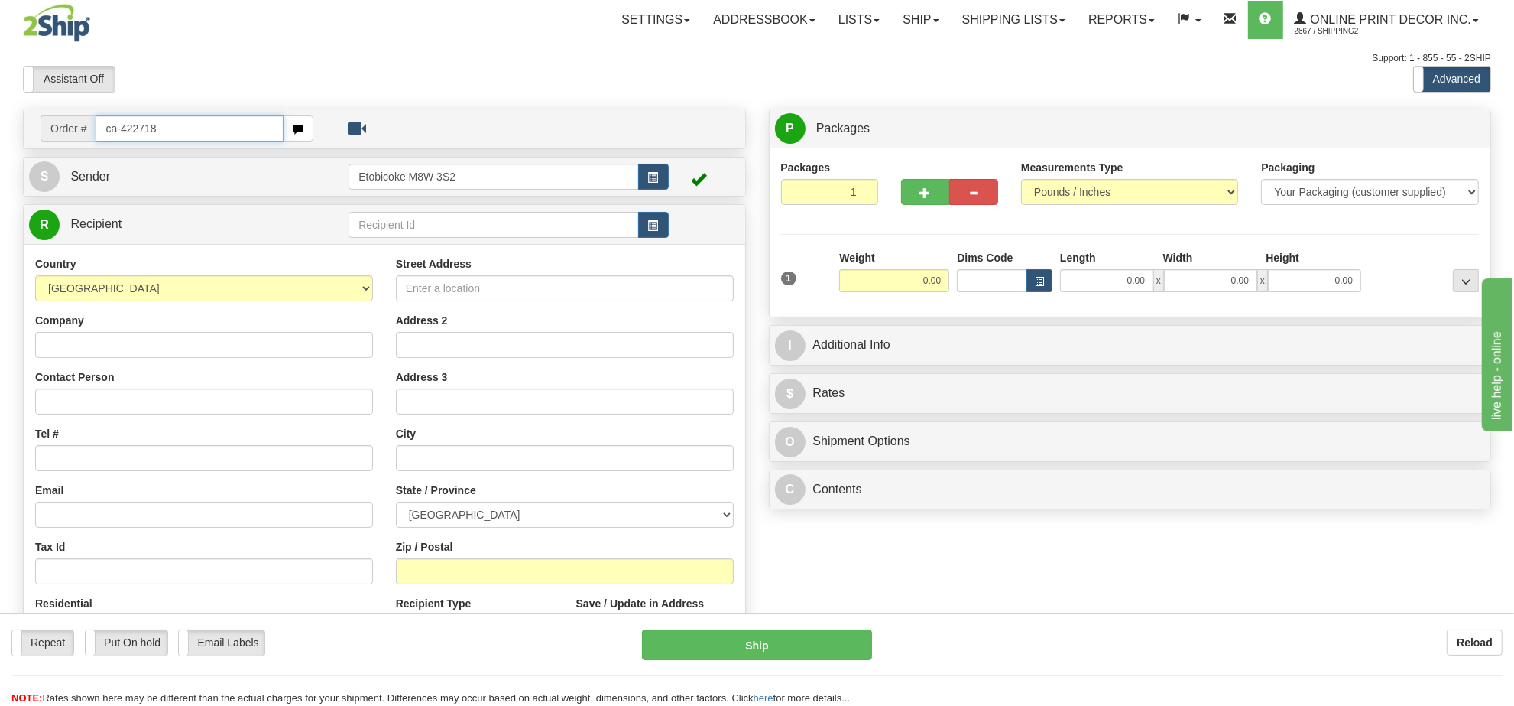
type input "ca-422718"
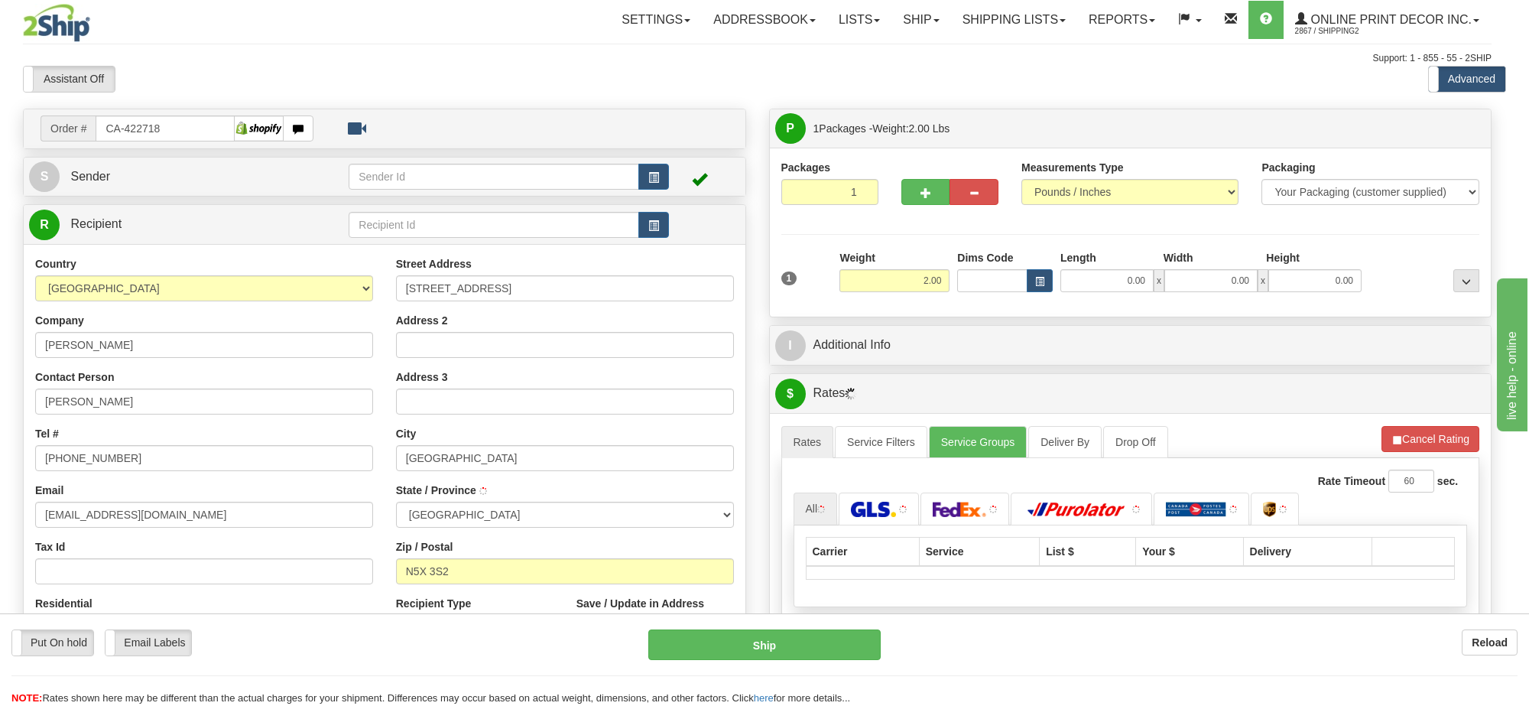
type input "LONDON"
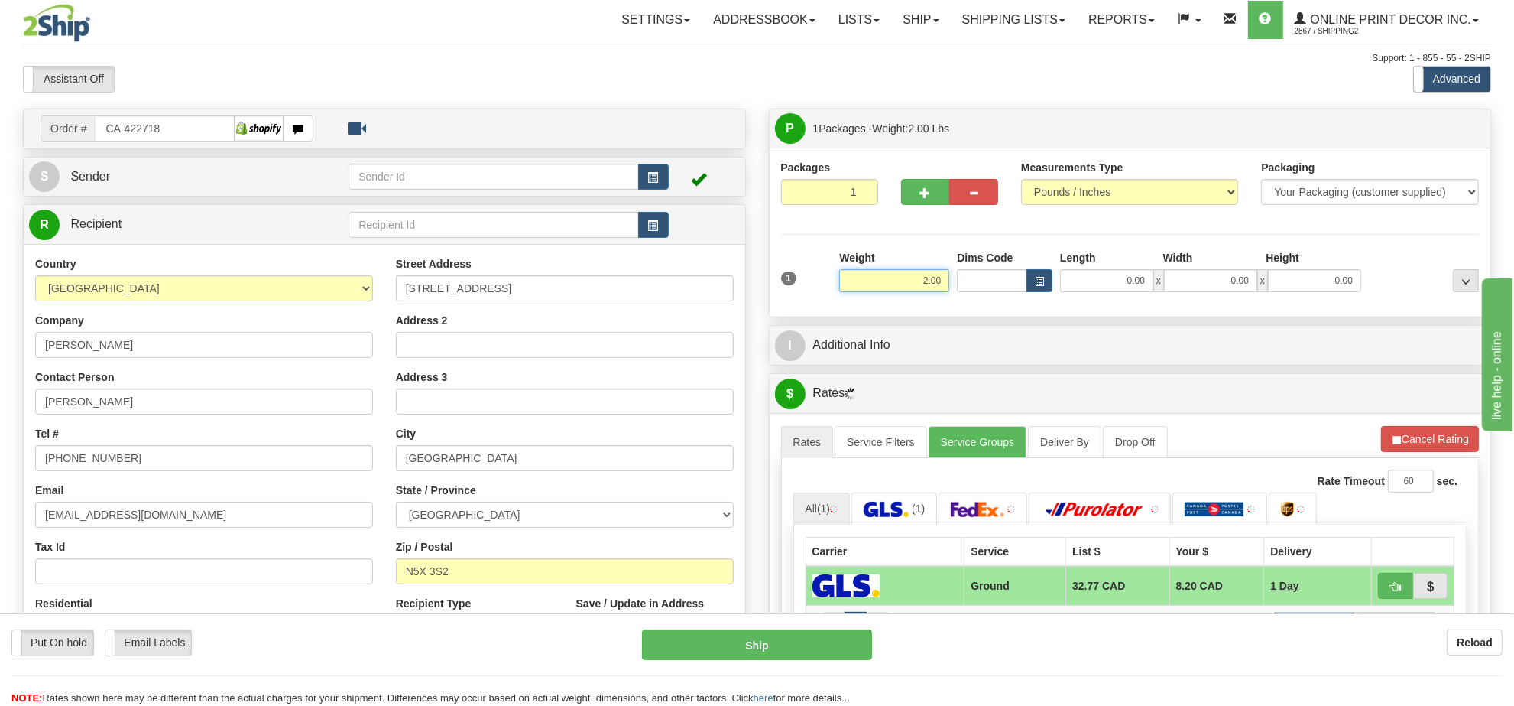
click at [923, 285] on input "2.00" at bounding box center [894, 280] width 110 height 23
click at [1038, 296] on div "1 Weight 2.00 Dims Code 0.00" at bounding box center [1130, 277] width 706 height 54
click at [1042, 284] on span "button" at bounding box center [1039, 281] width 9 height 8
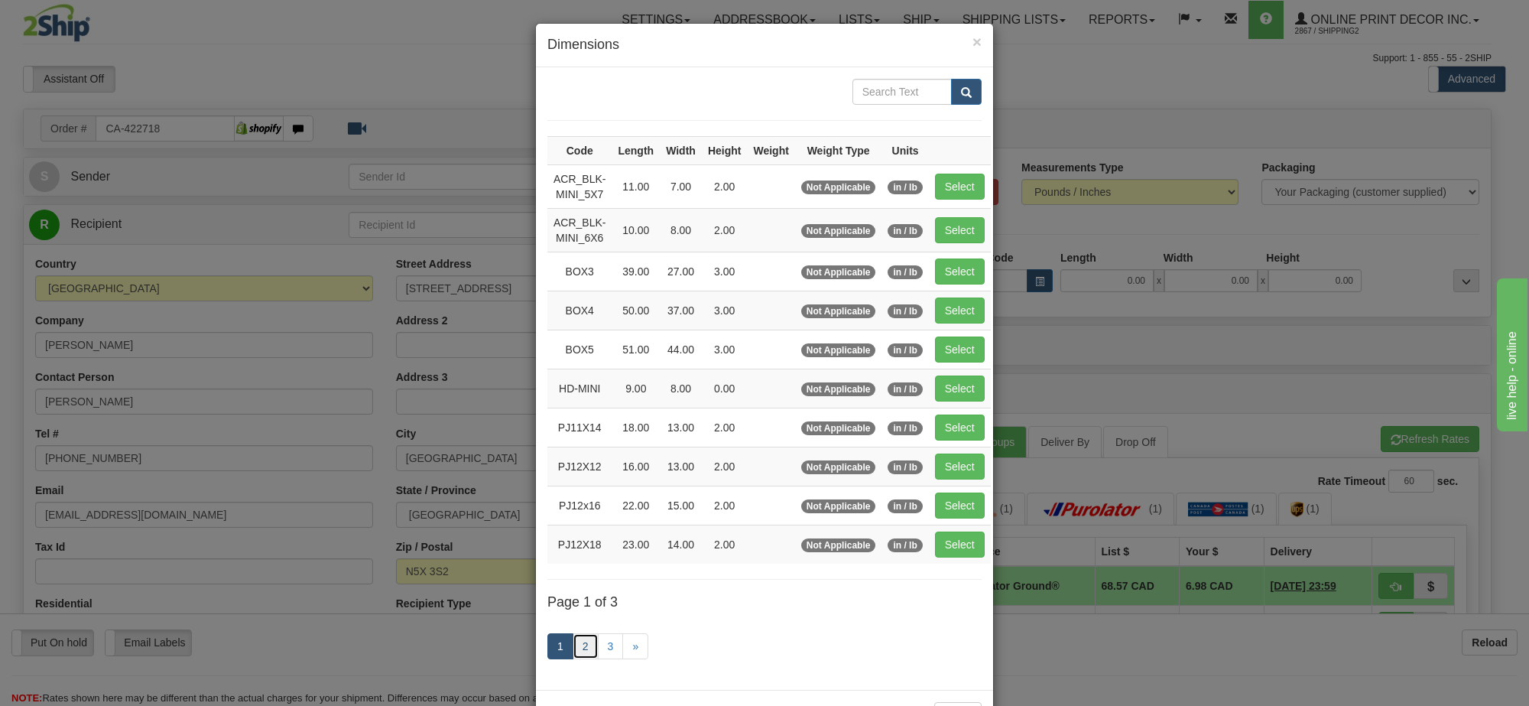
click at [577, 647] on link "2" at bounding box center [586, 646] width 26 height 26
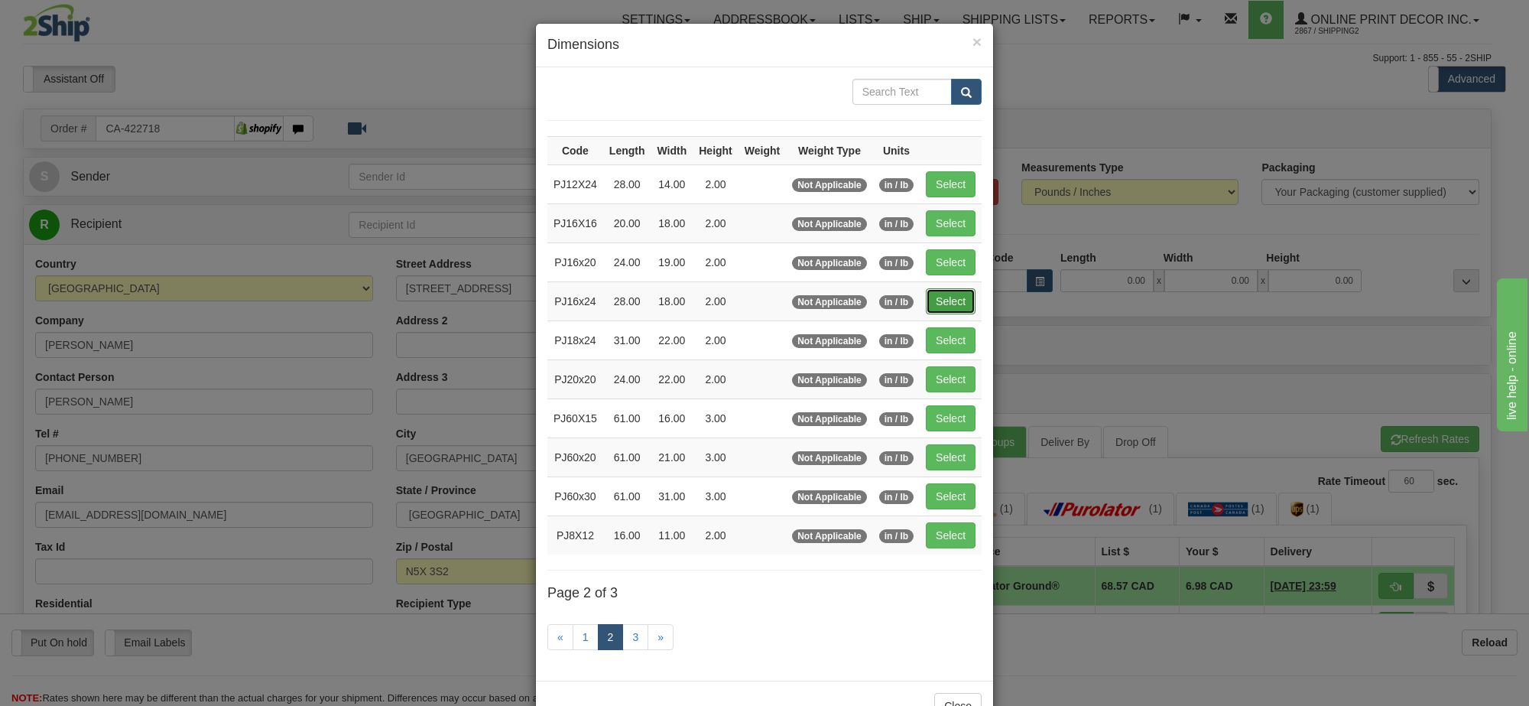
click at [934, 300] on button "Select" at bounding box center [951, 301] width 50 height 26
type input "PJ16x24"
type input "28.00"
type input "18.00"
type input "2.00"
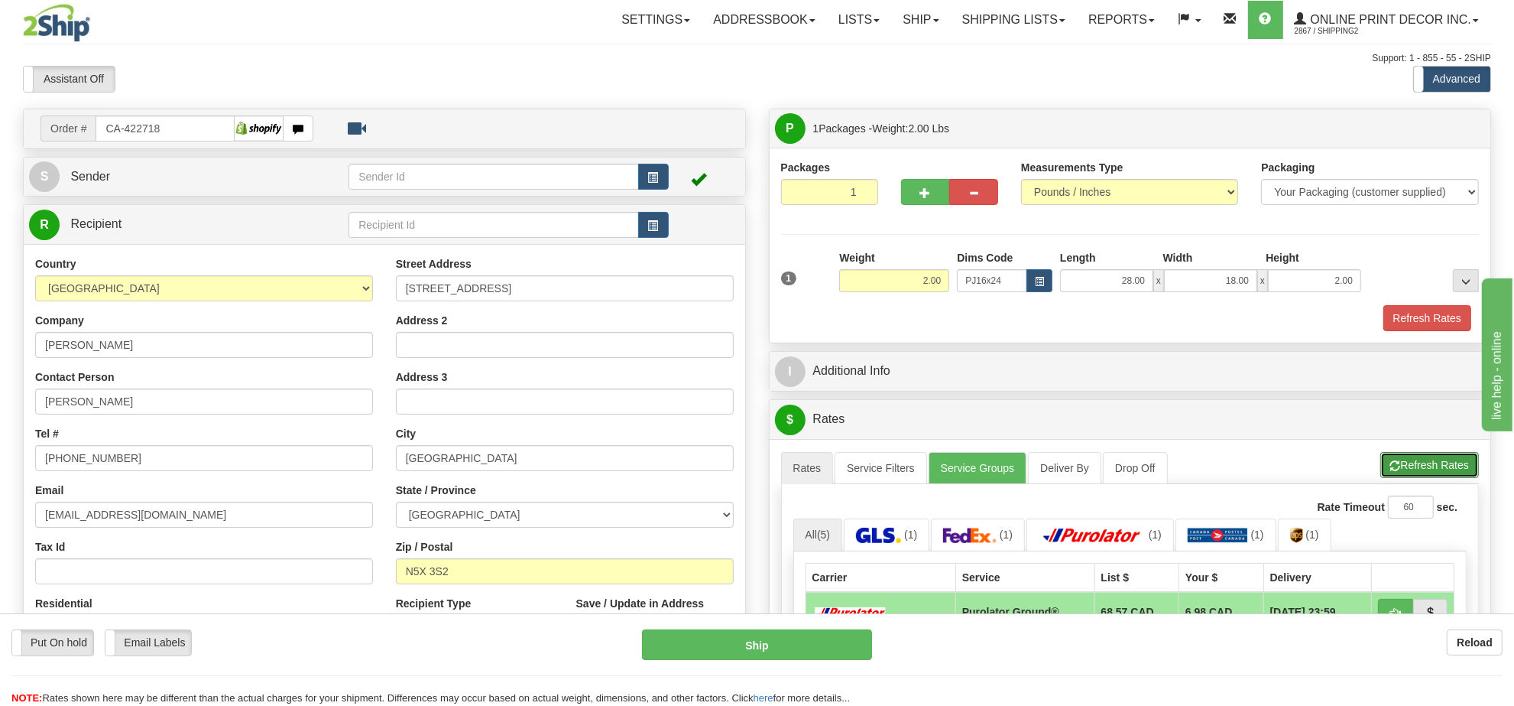
click at [1416, 478] on button "Refresh Rates" at bounding box center [1430, 465] width 99 height 26
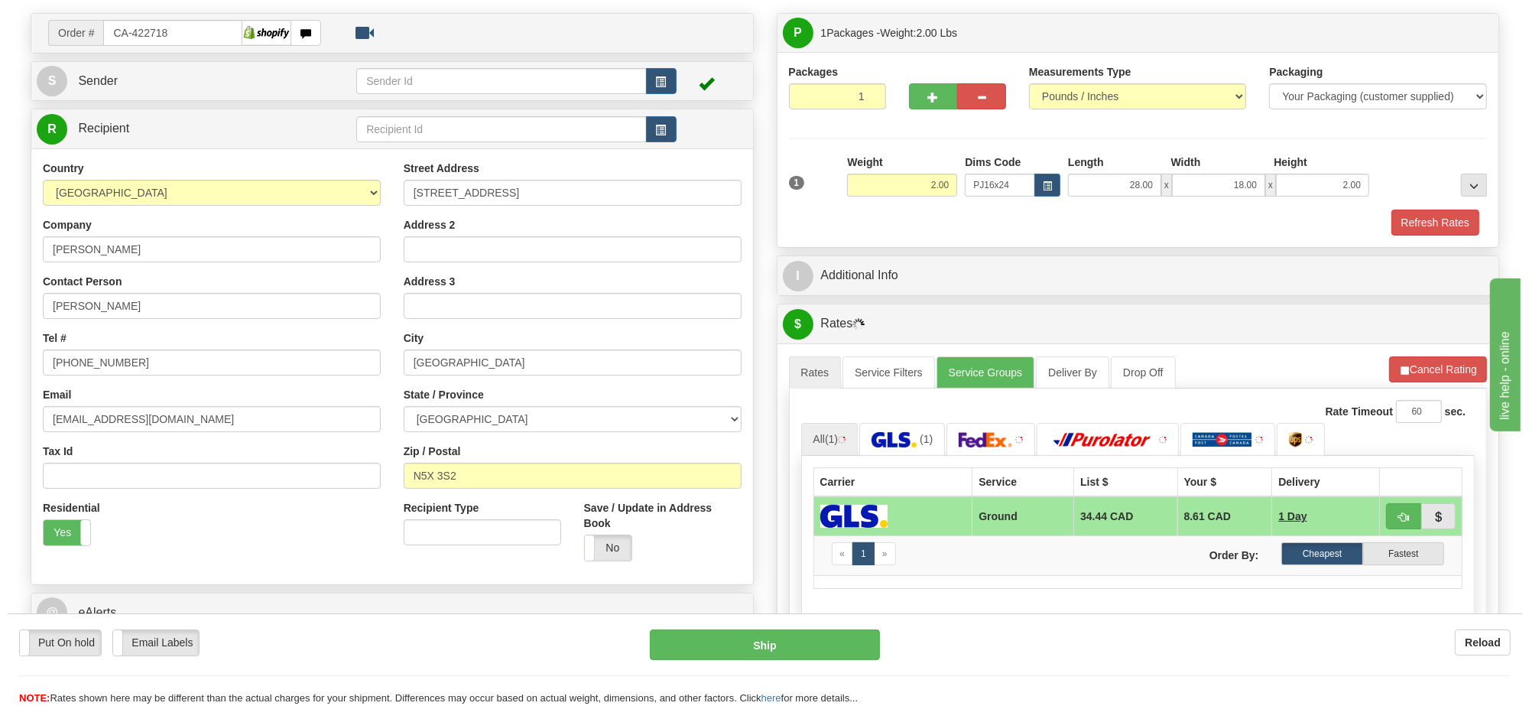
scroll to position [191, 0]
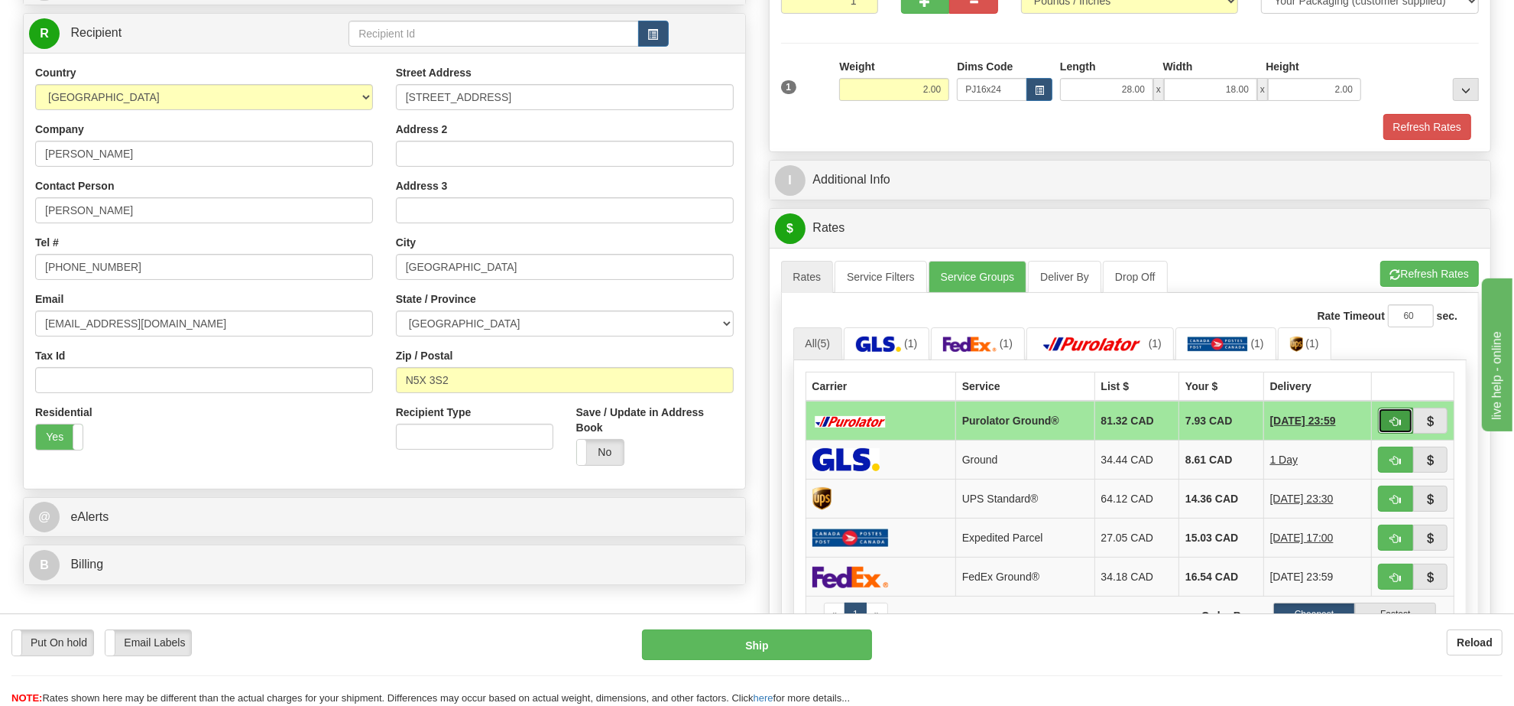
click at [1381, 430] on button "button" at bounding box center [1395, 420] width 35 height 26
type input "260"
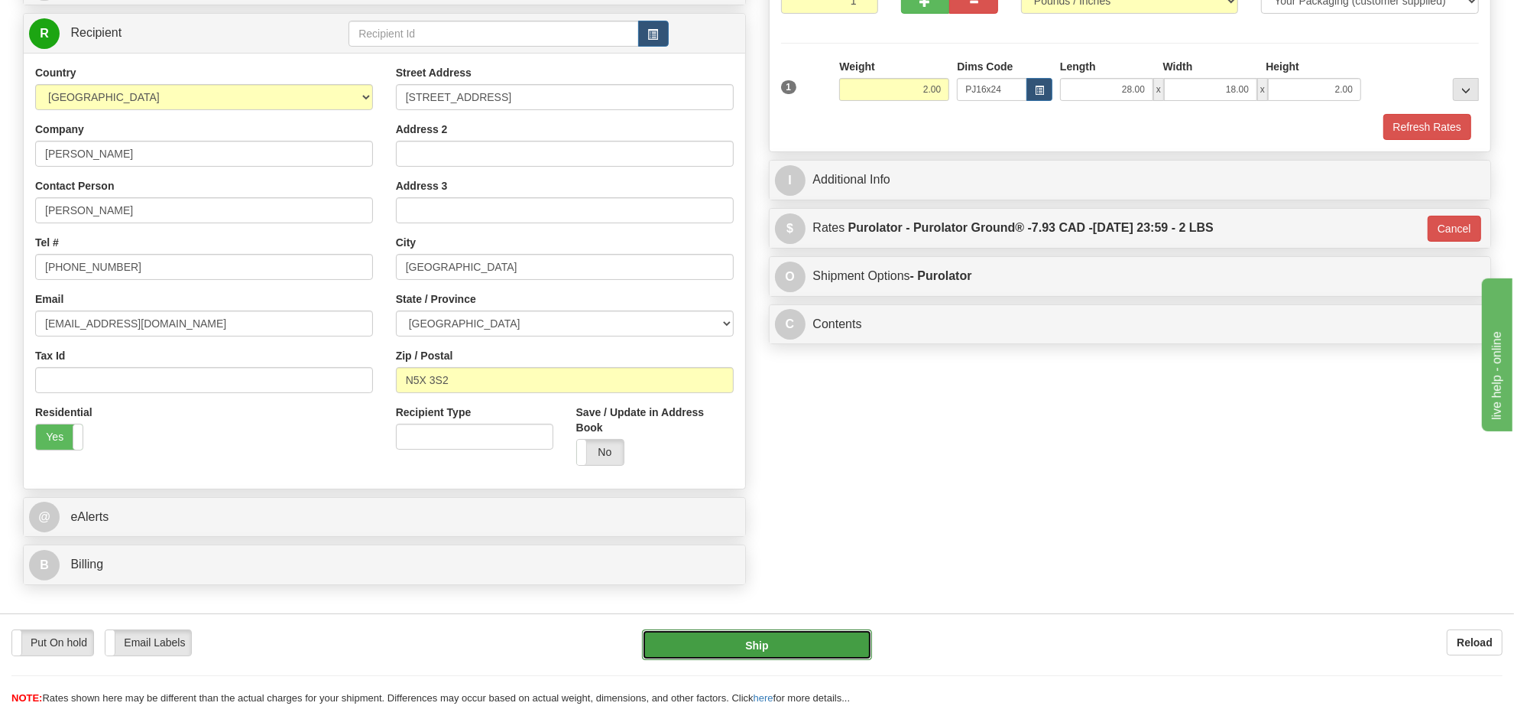
click at [837, 656] on button "Ship" at bounding box center [756, 644] width 229 height 31
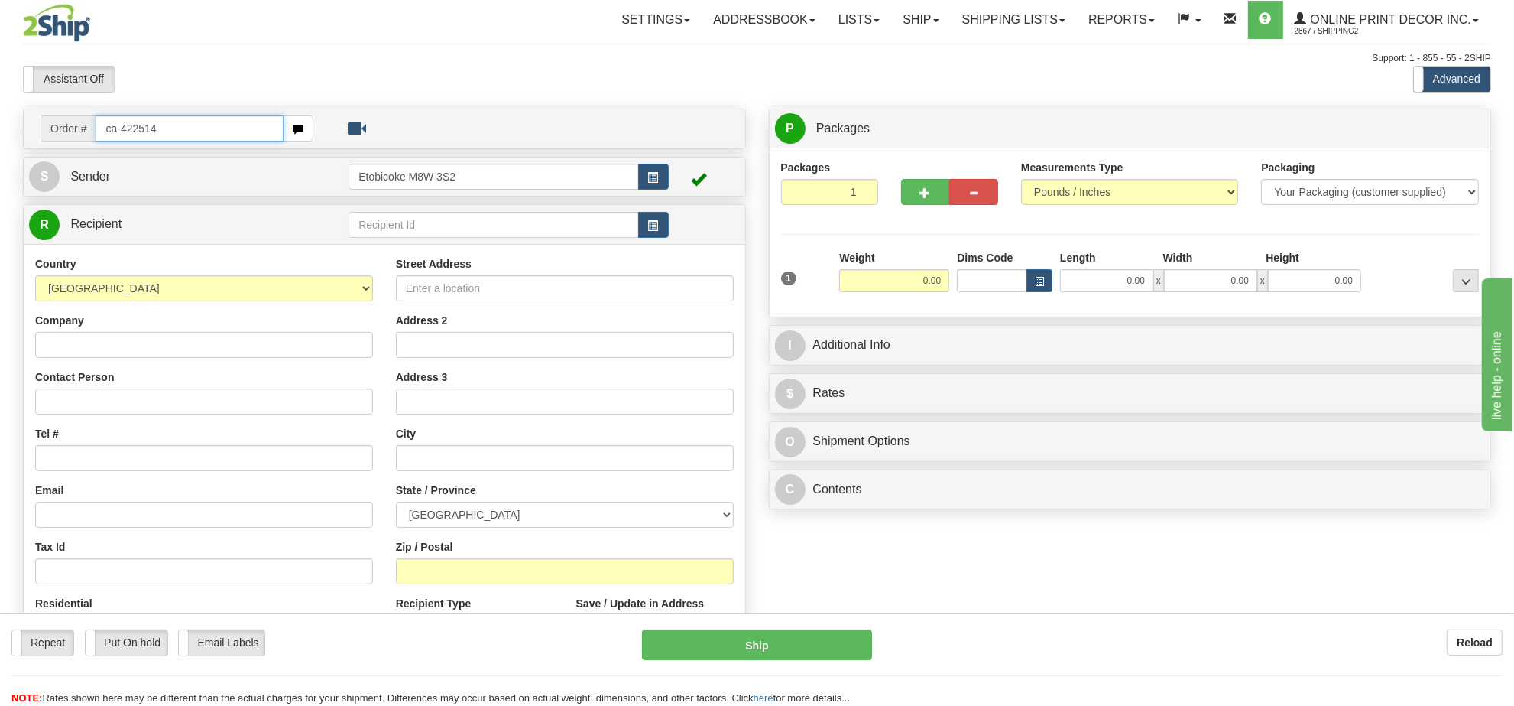
type input "ca-422514"
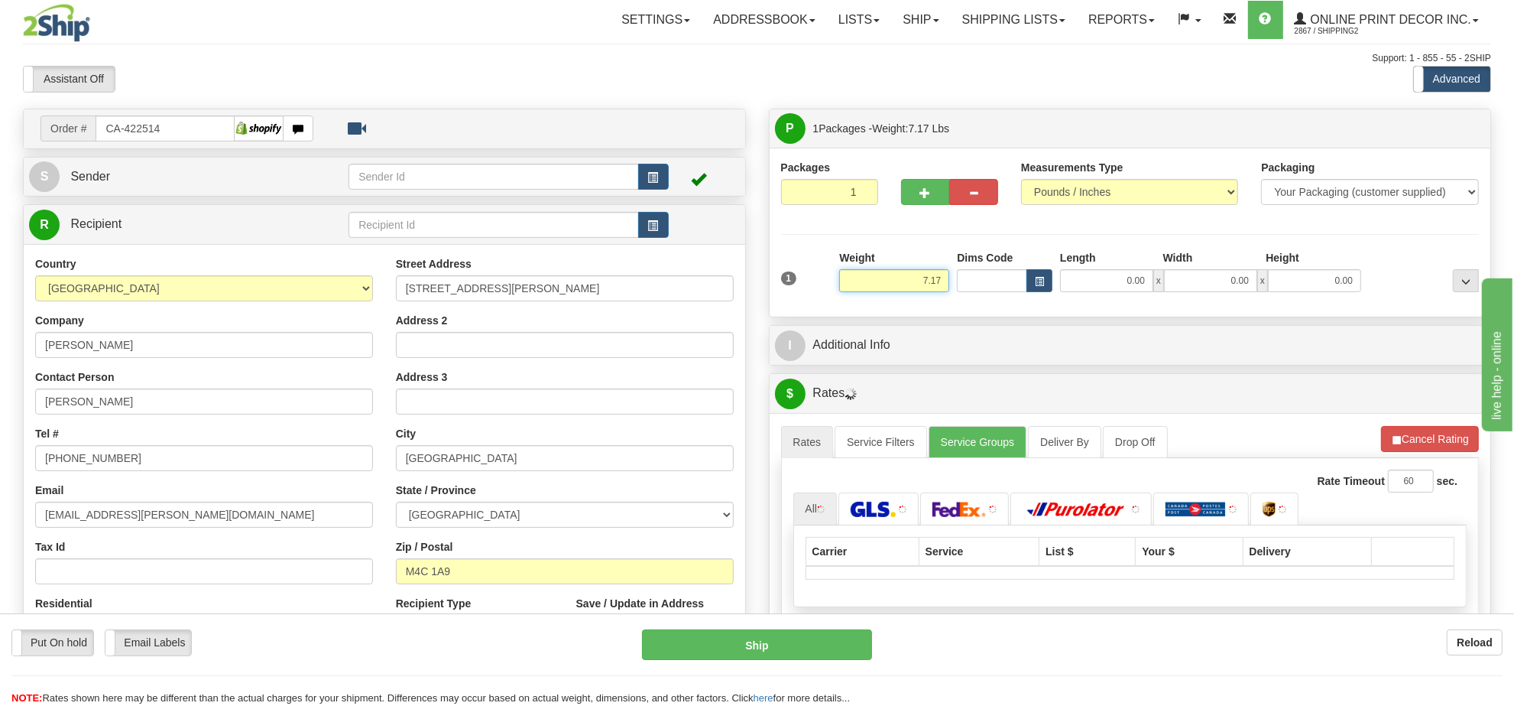
click at [907, 280] on input "7.17" at bounding box center [894, 280] width 110 height 23
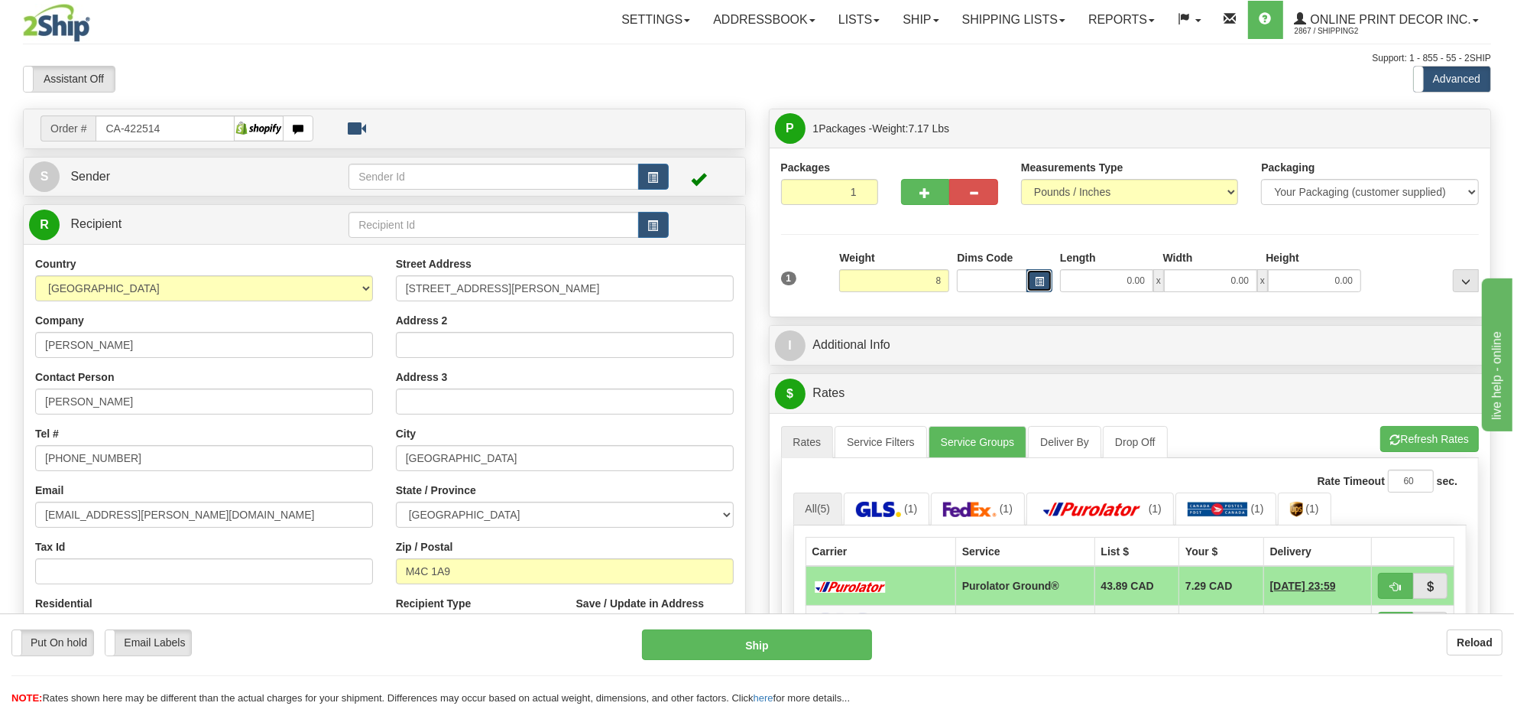
type input "8.00"
click at [1040, 285] on span "button" at bounding box center [1039, 281] width 9 height 8
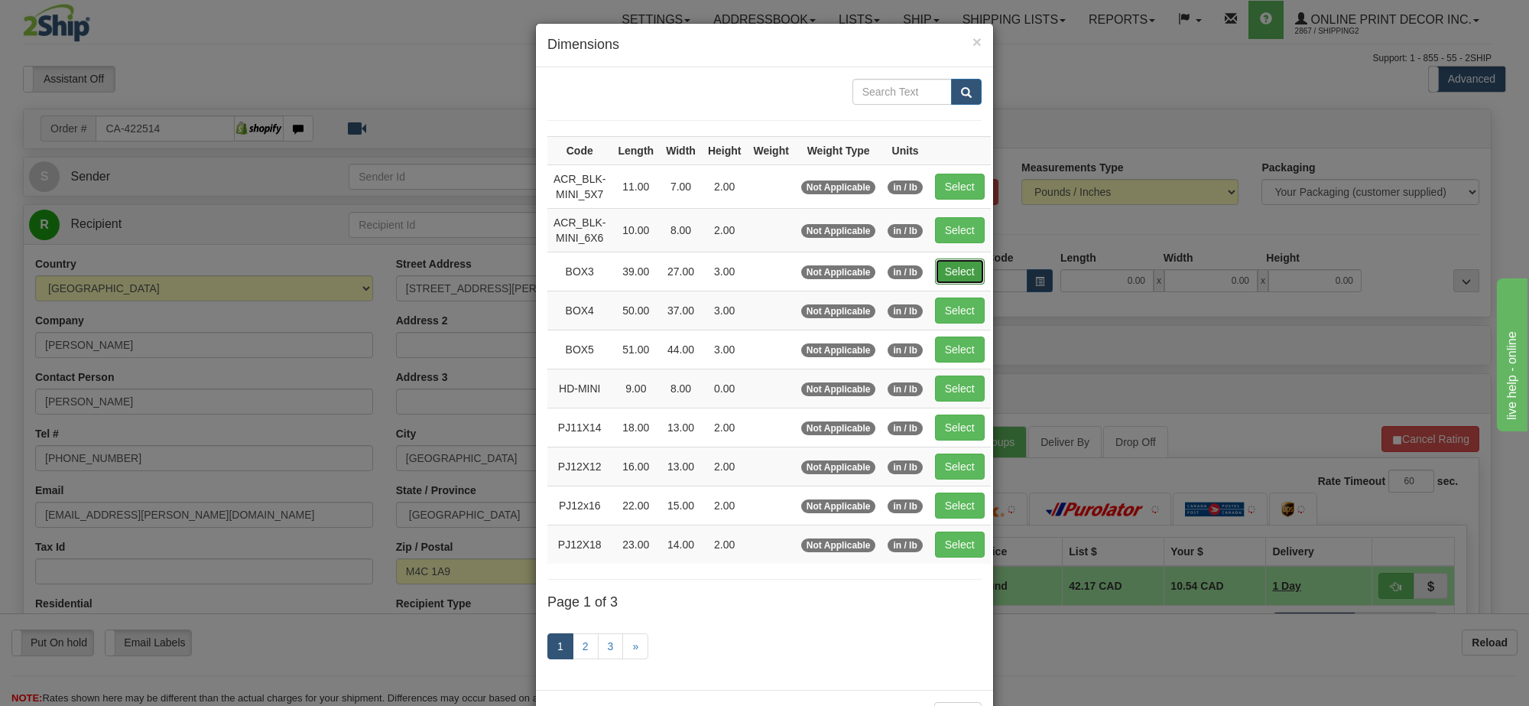
click at [979, 272] on button "Select" at bounding box center [960, 271] width 50 height 26
type input "BOX3"
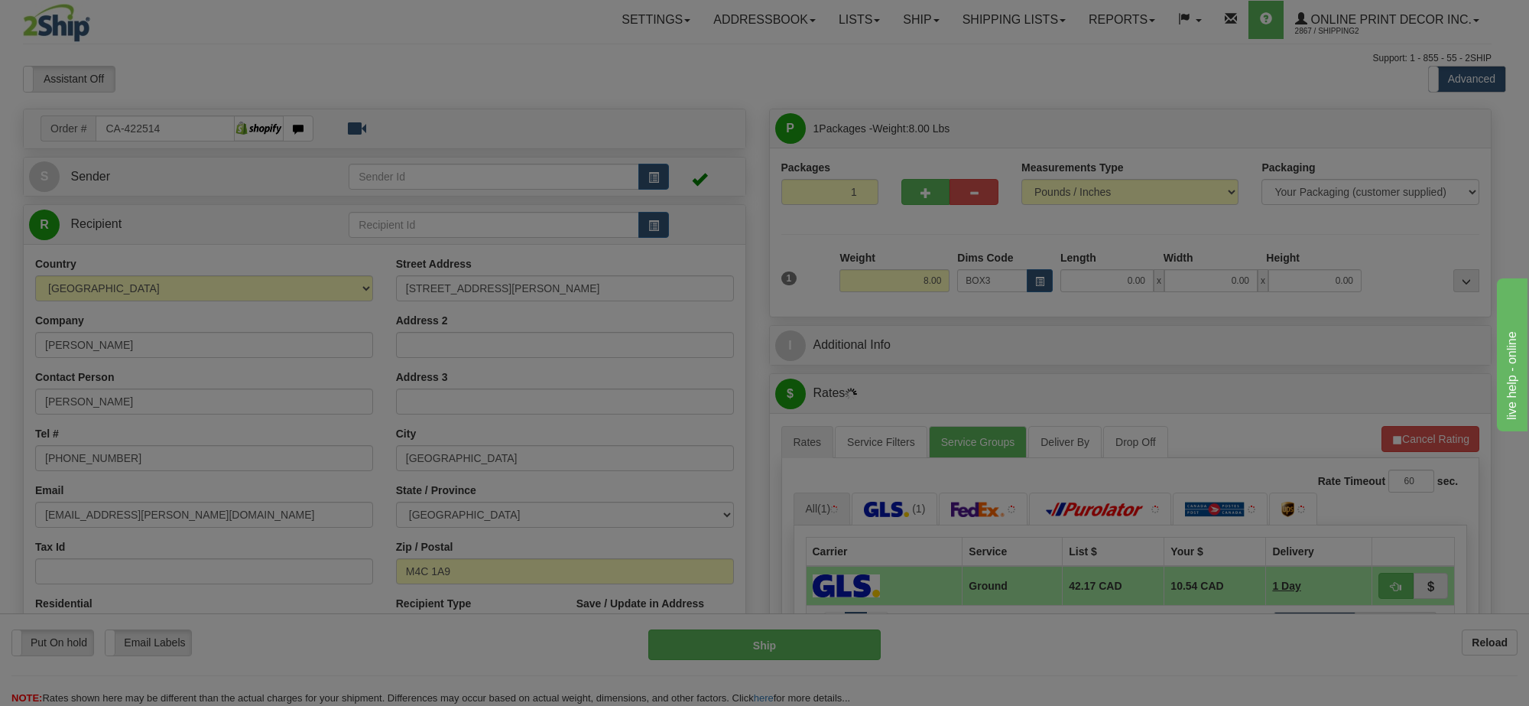
type input "39.00"
type input "27.00"
type input "3.00"
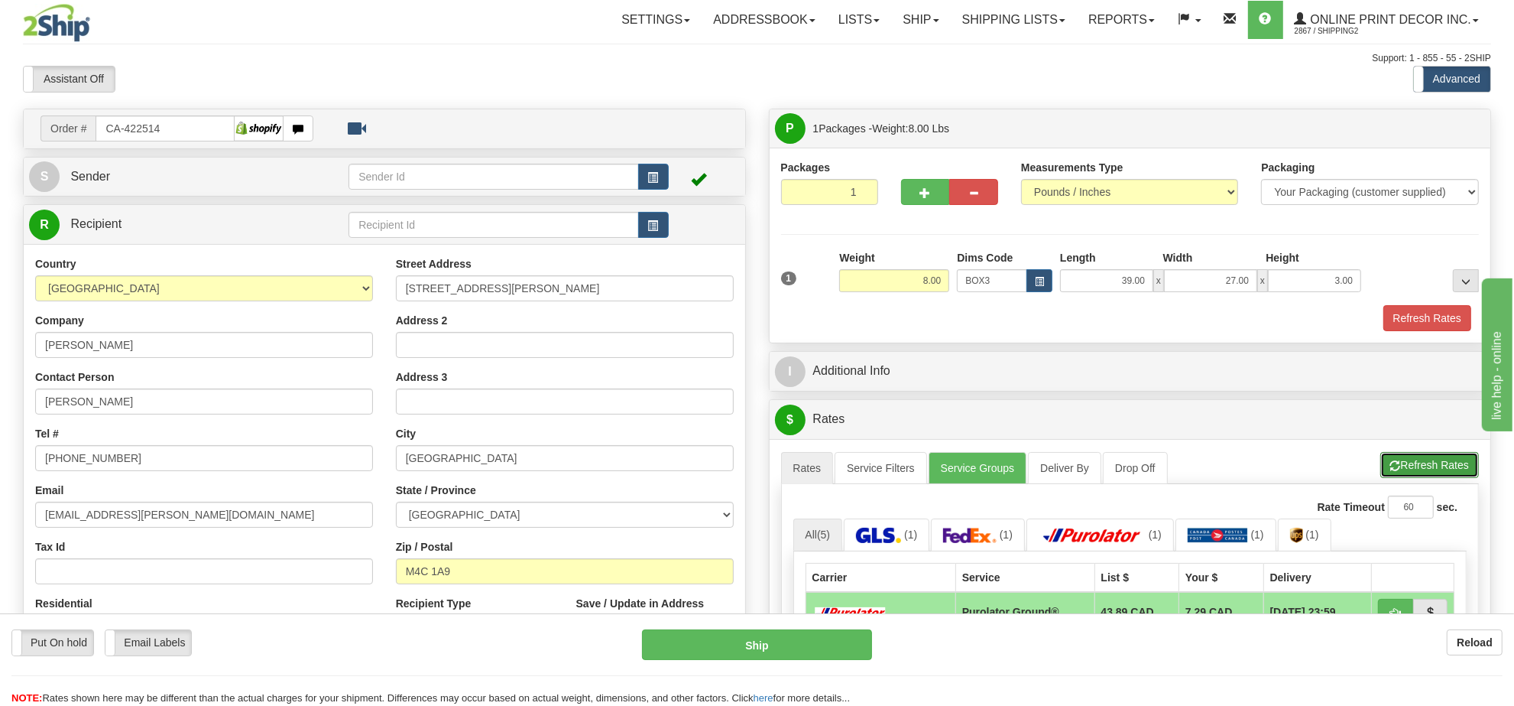
click at [1426, 472] on button "Refresh Rates" at bounding box center [1430, 465] width 99 height 26
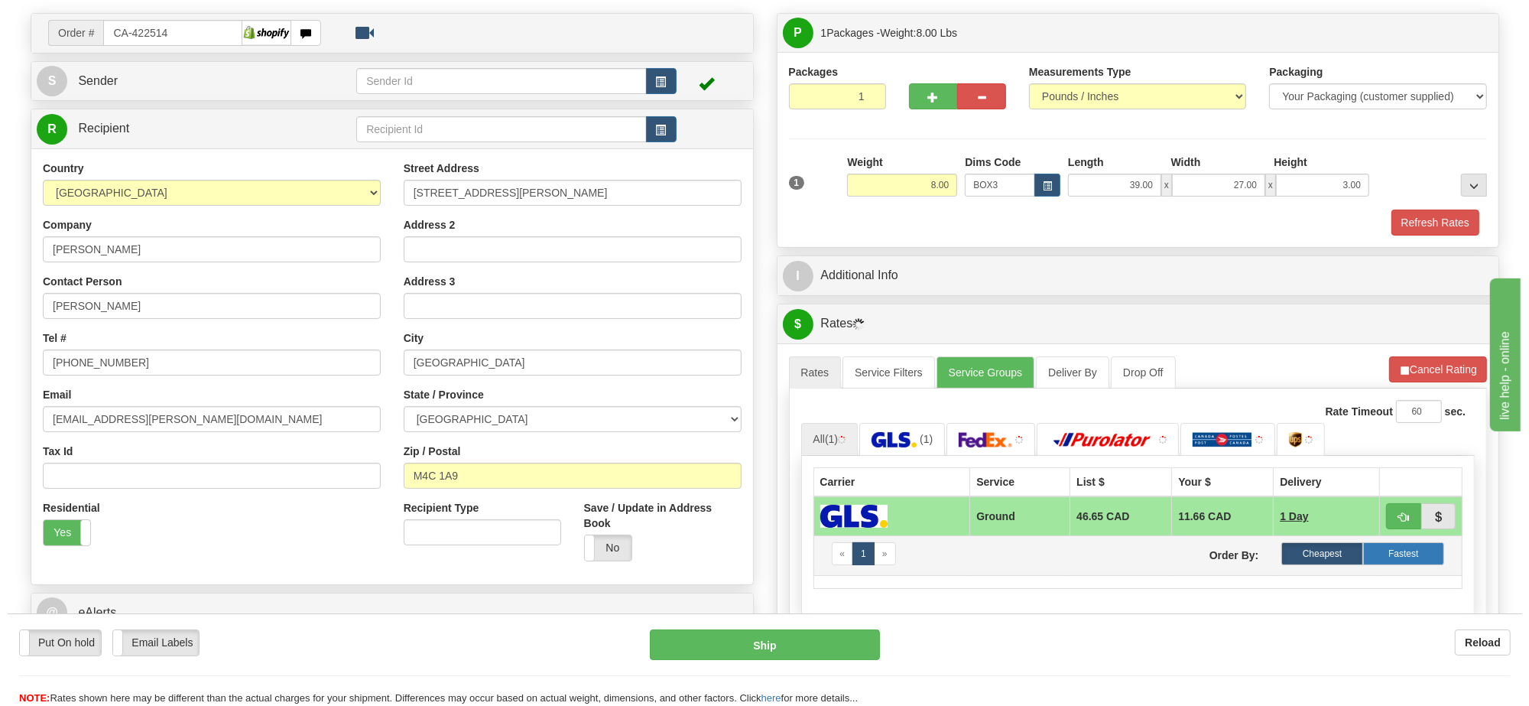
scroll to position [191, 0]
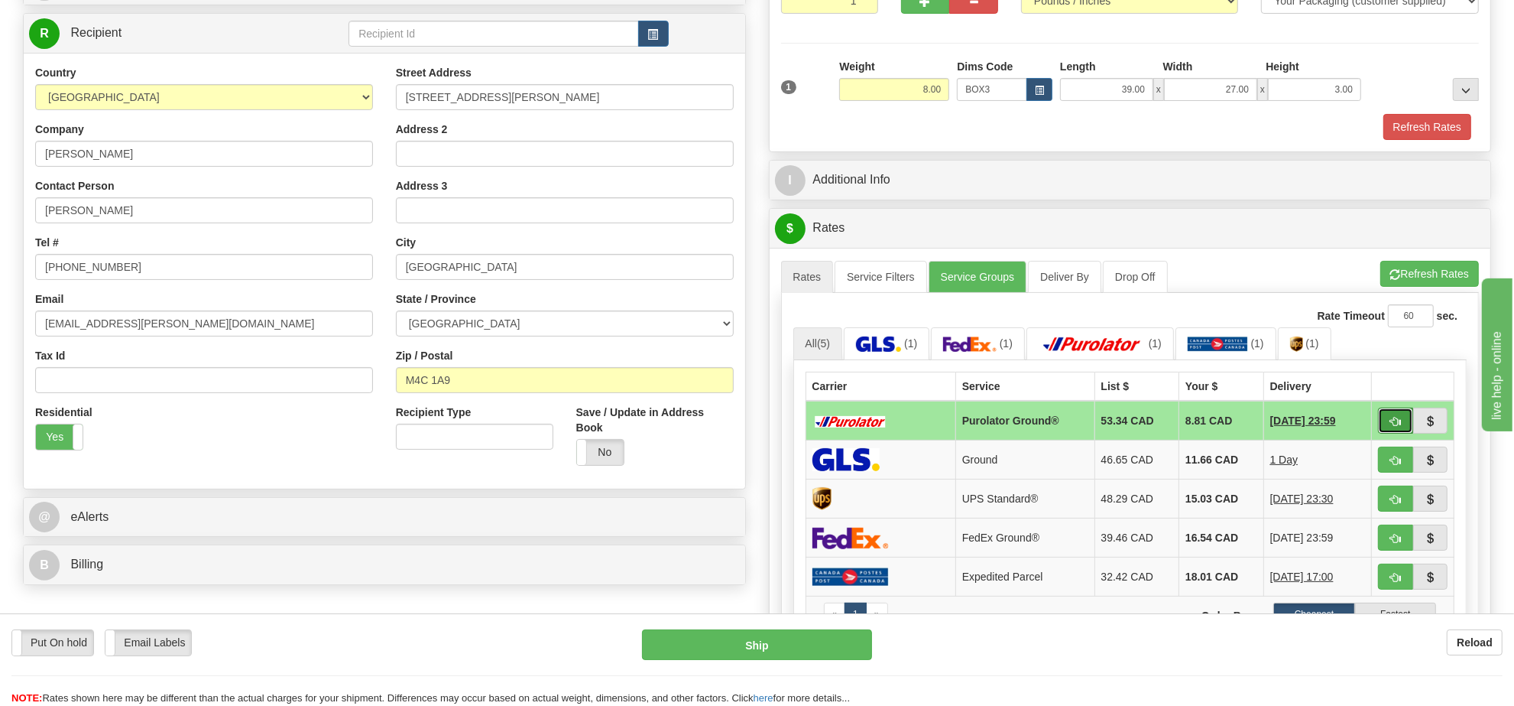
click at [1382, 427] on button "button" at bounding box center [1395, 420] width 35 height 26
type input "260"
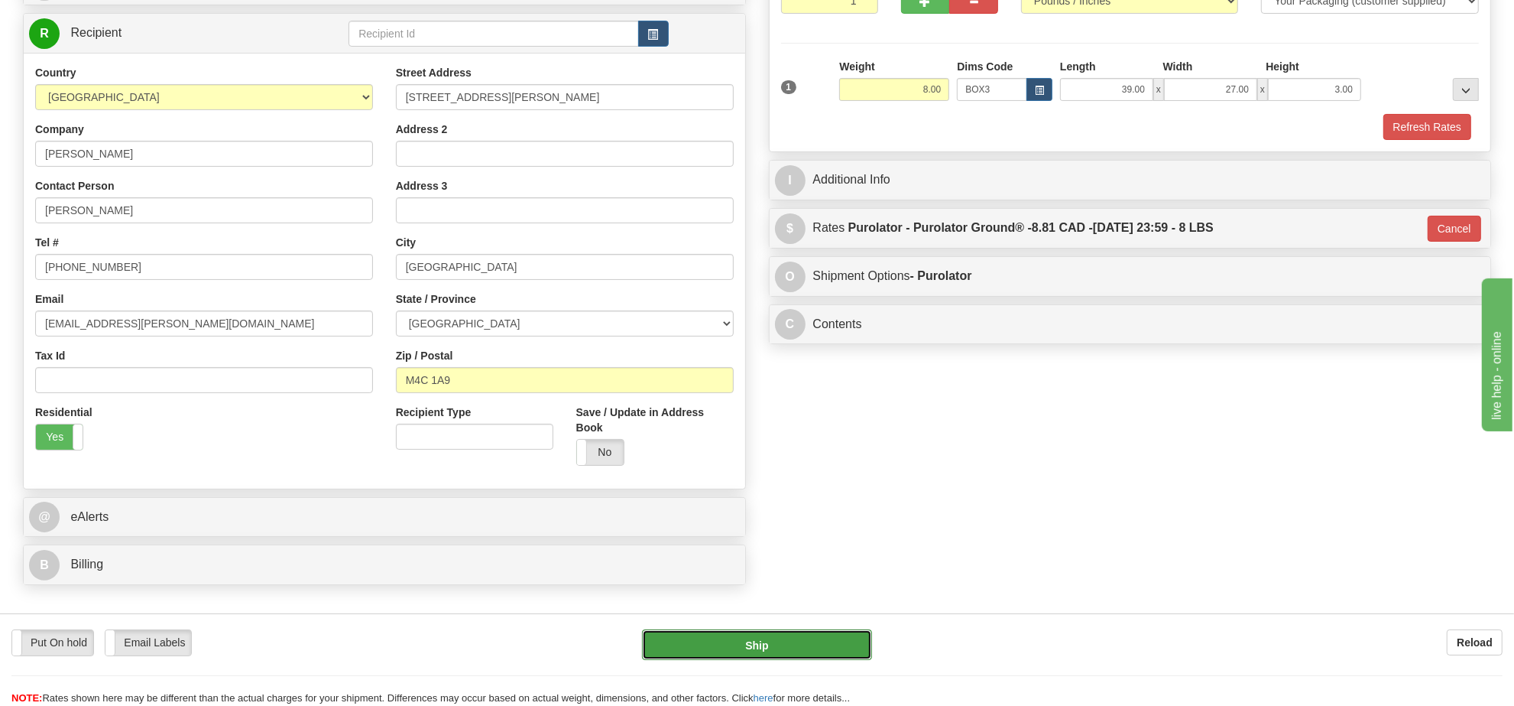
click at [815, 634] on button "Ship" at bounding box center [756, 644] width 229 height 31
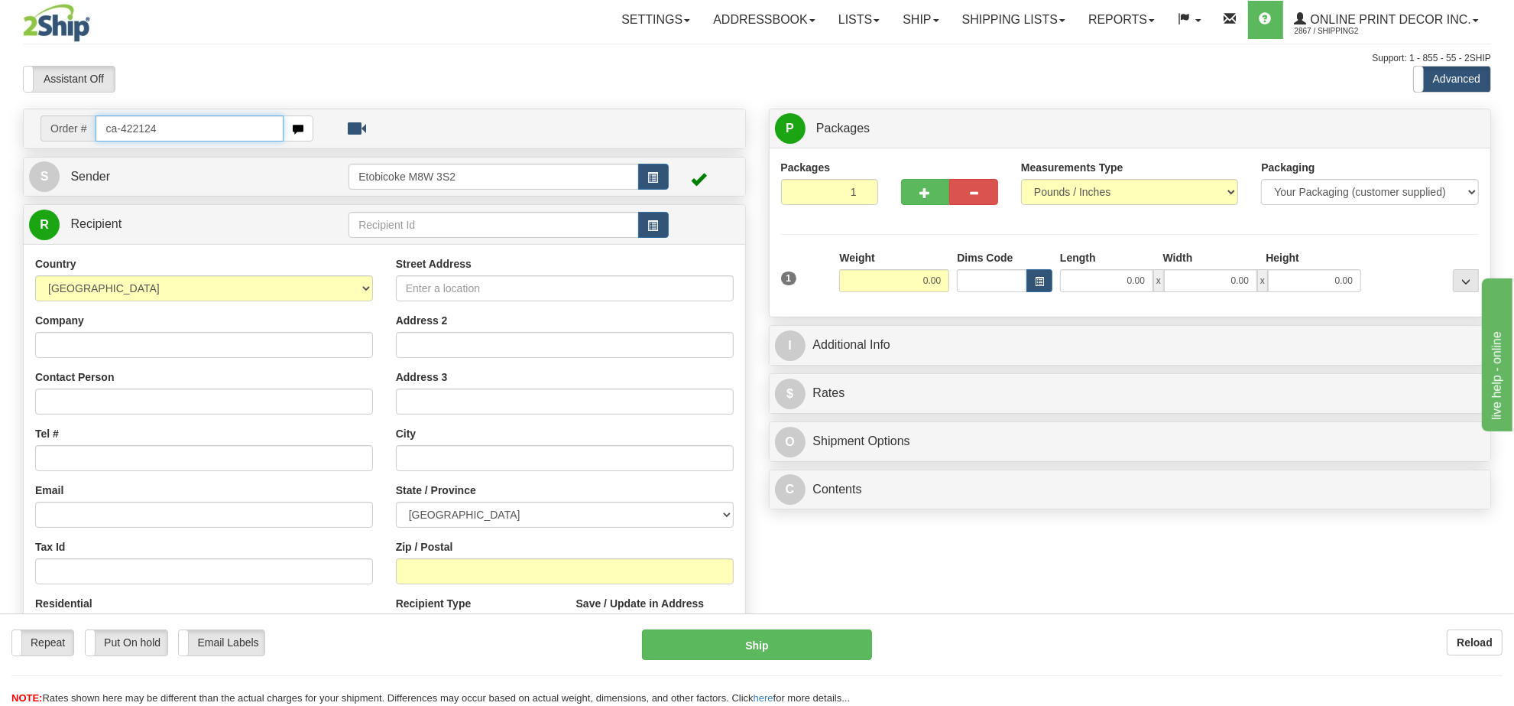
type input "ca-422124"
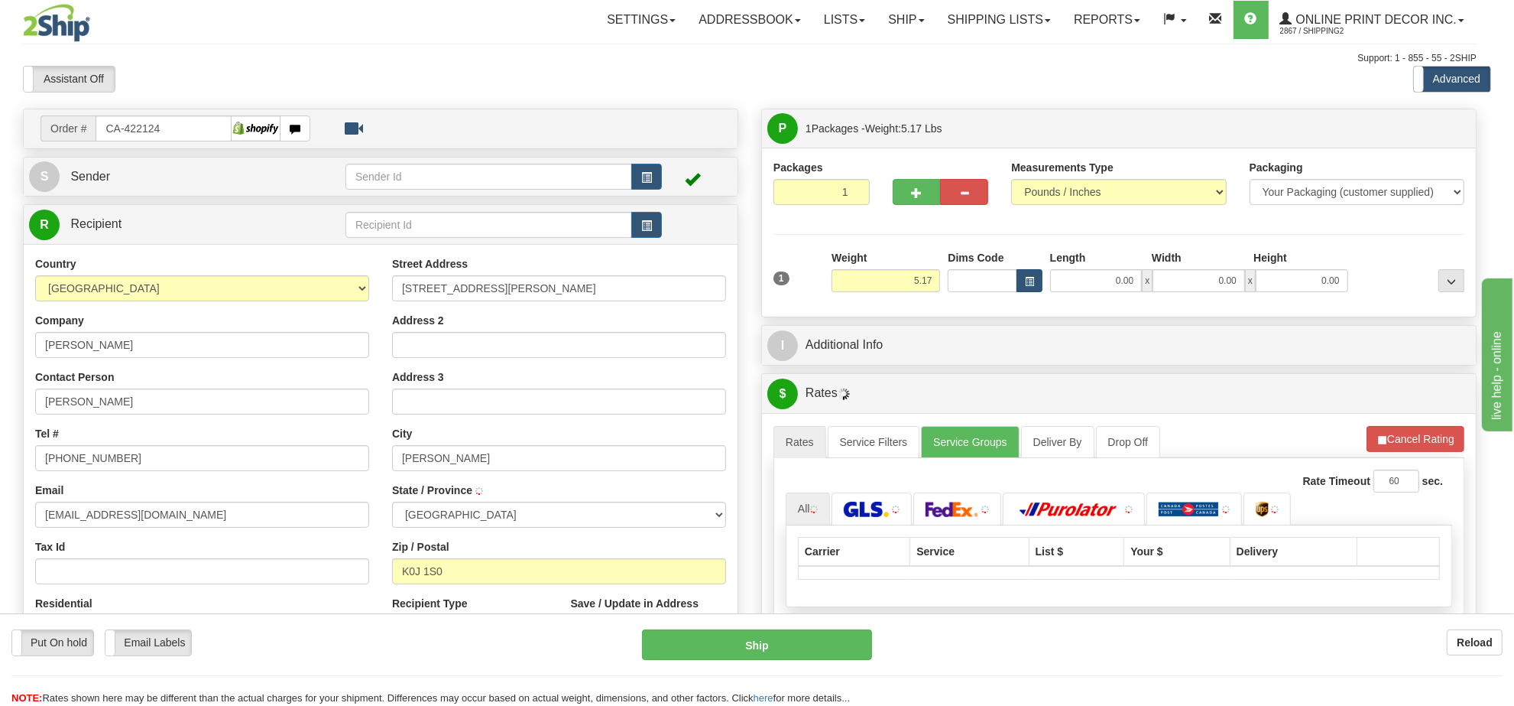
type input "DOUGLAS"
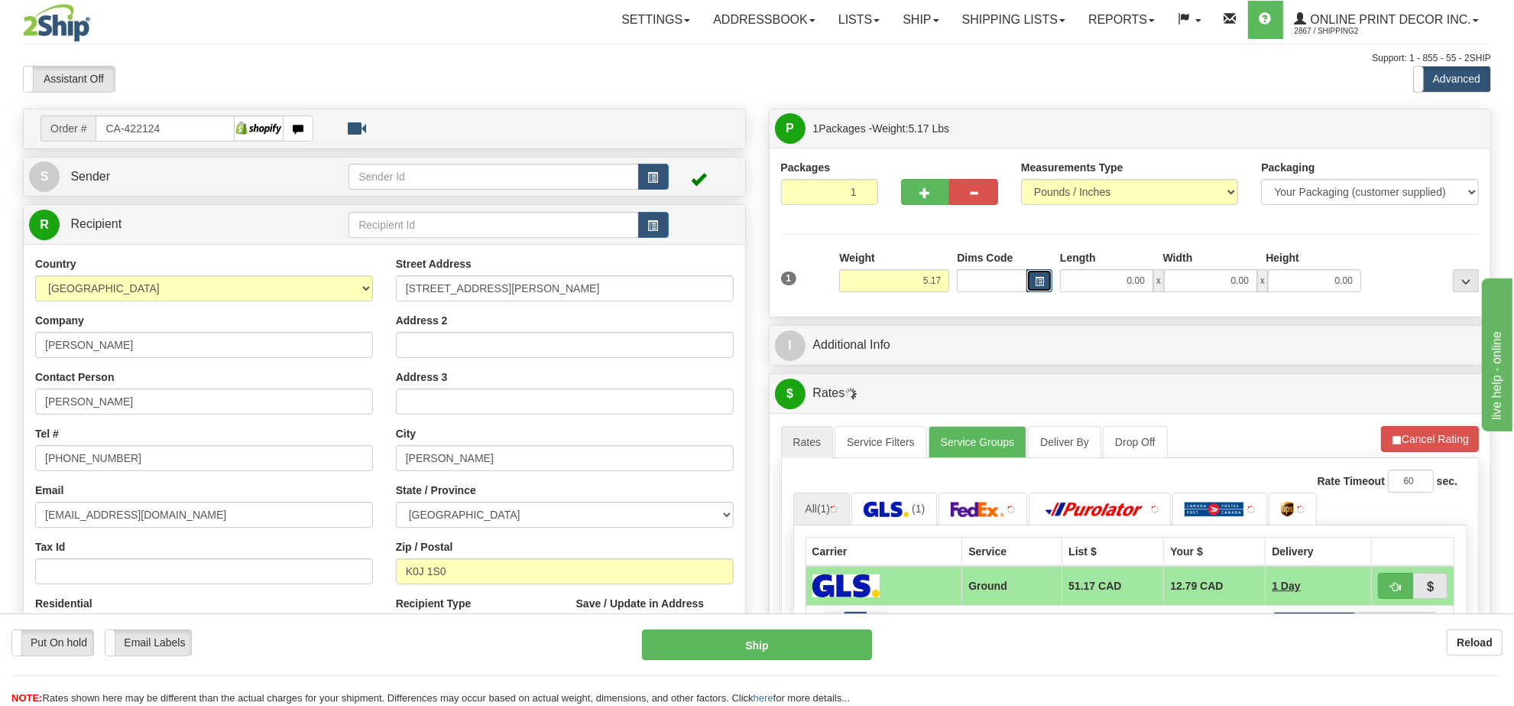
click at [1040, 277] on span "button" at bounding box center [1039, 281] width 9 height 8
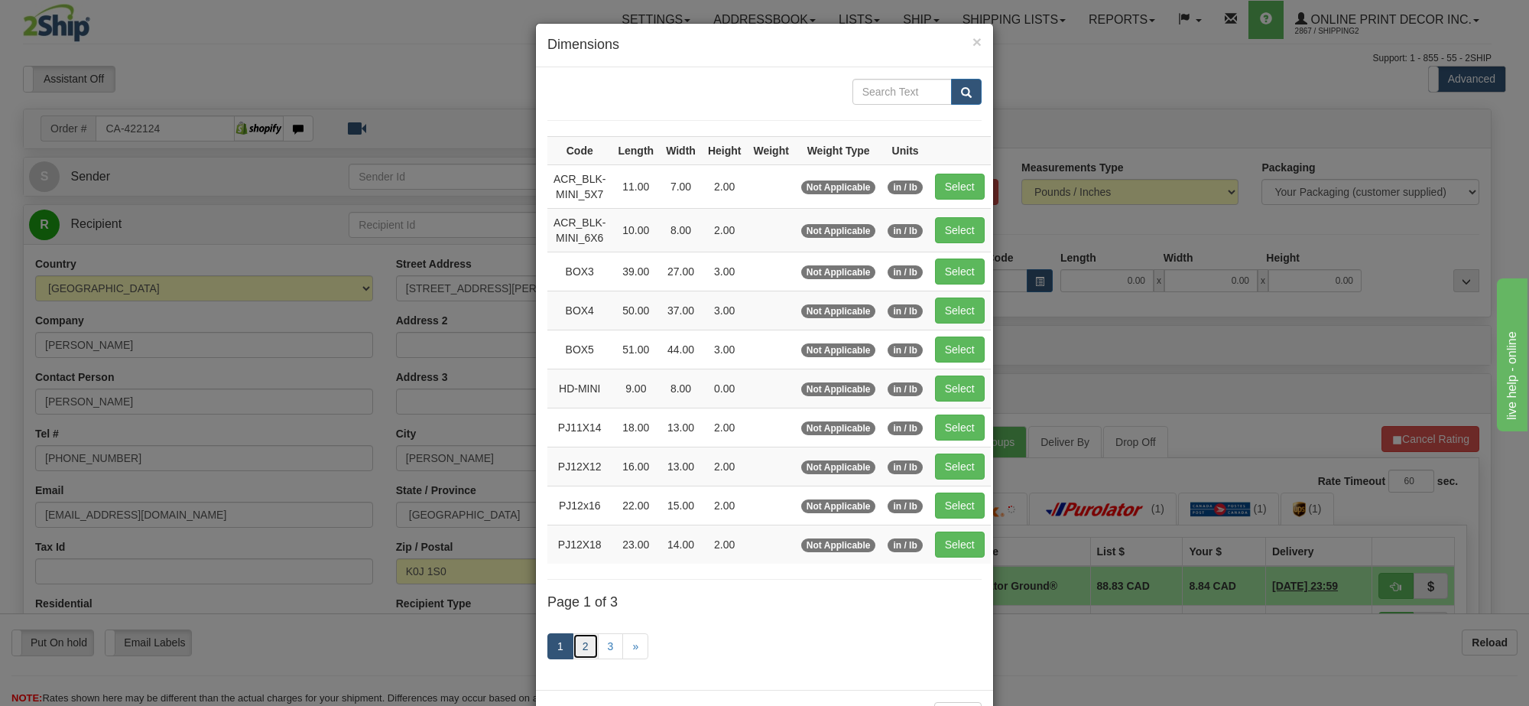
click at [582, 654] on link "2" at bounding box center [586, 646] width 26 height 26
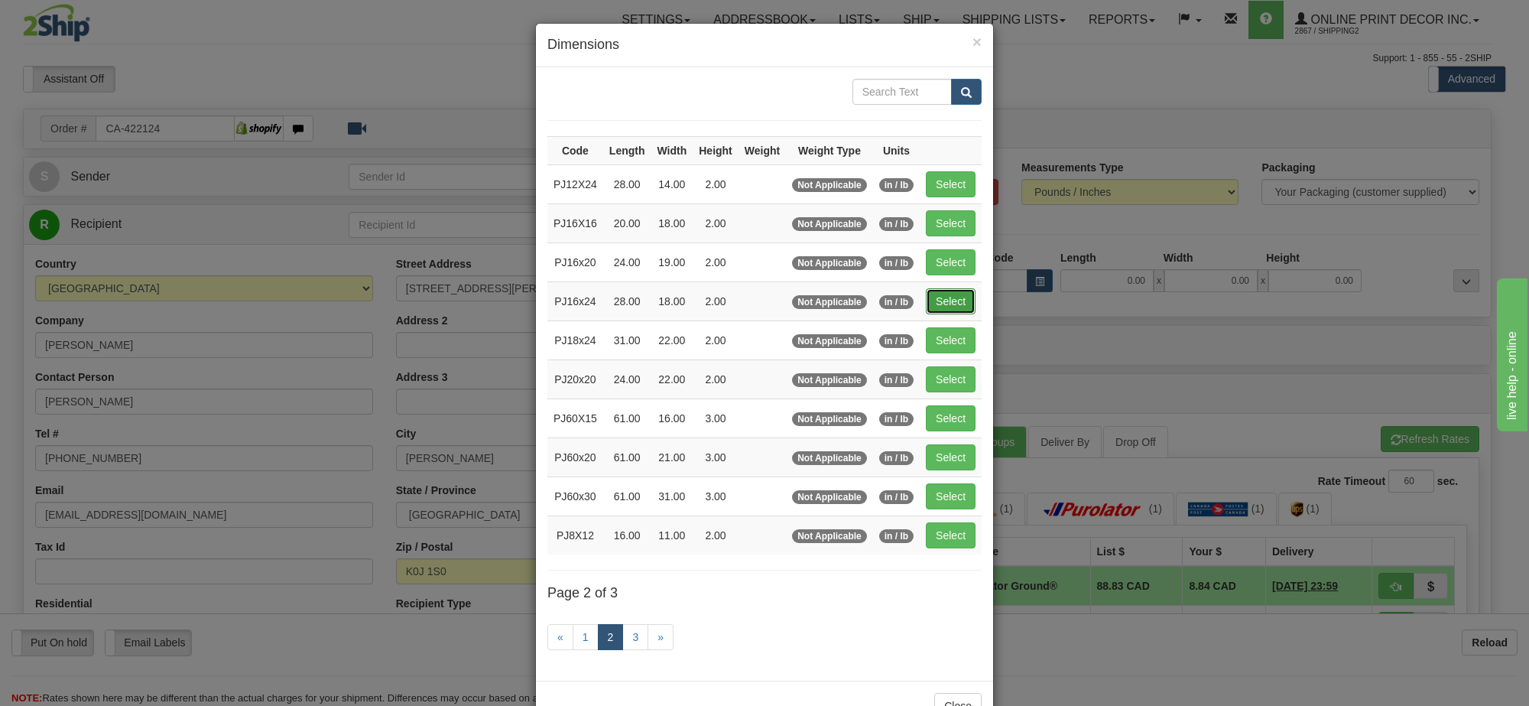
click at [959, 298] on button "Select" at bounding box center [951, 301] width 50 height 26
type input "PJ16x24"
type input "28.00"
type input "18.00"
type input "2.00"
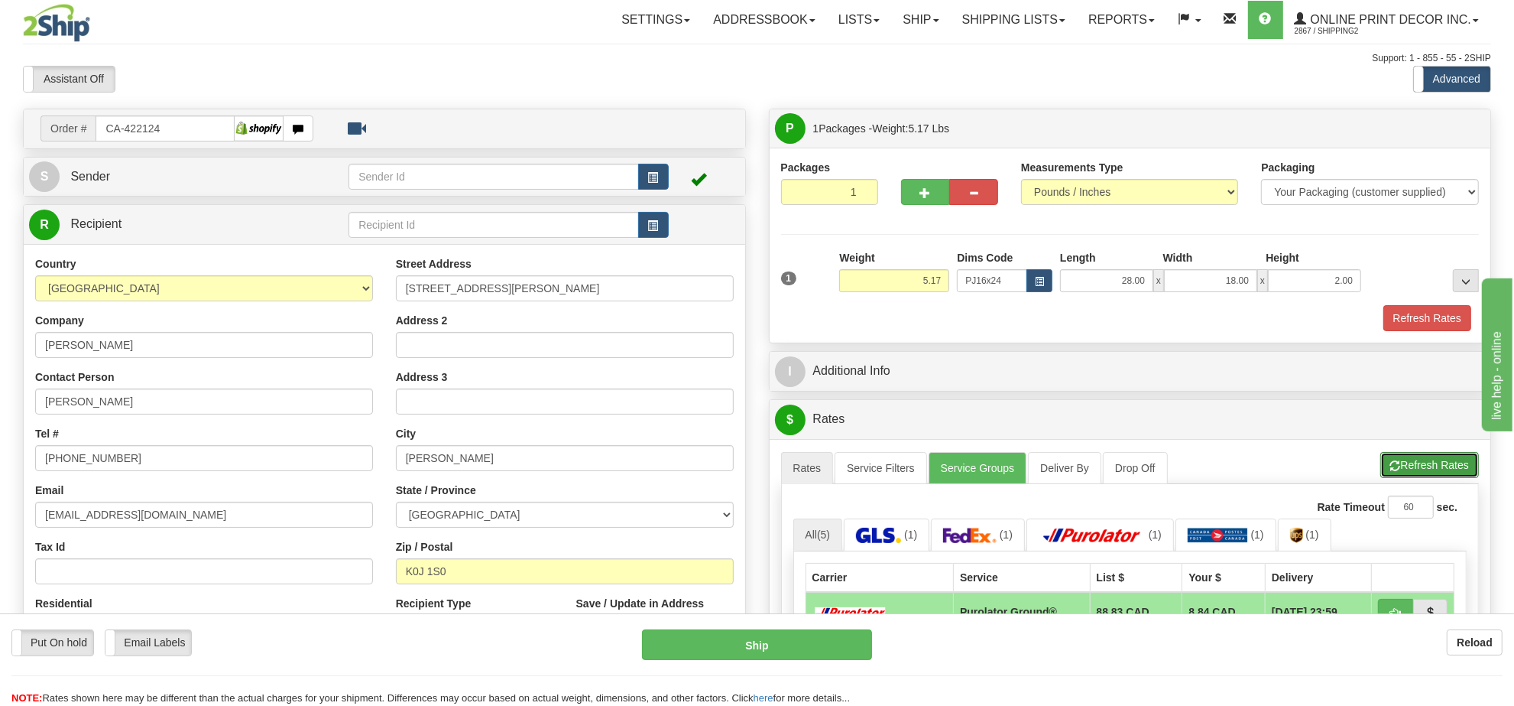
click at [1469, 478] on button "Refresh Rates" at bounding box center [1430, 465] width 99 height 26
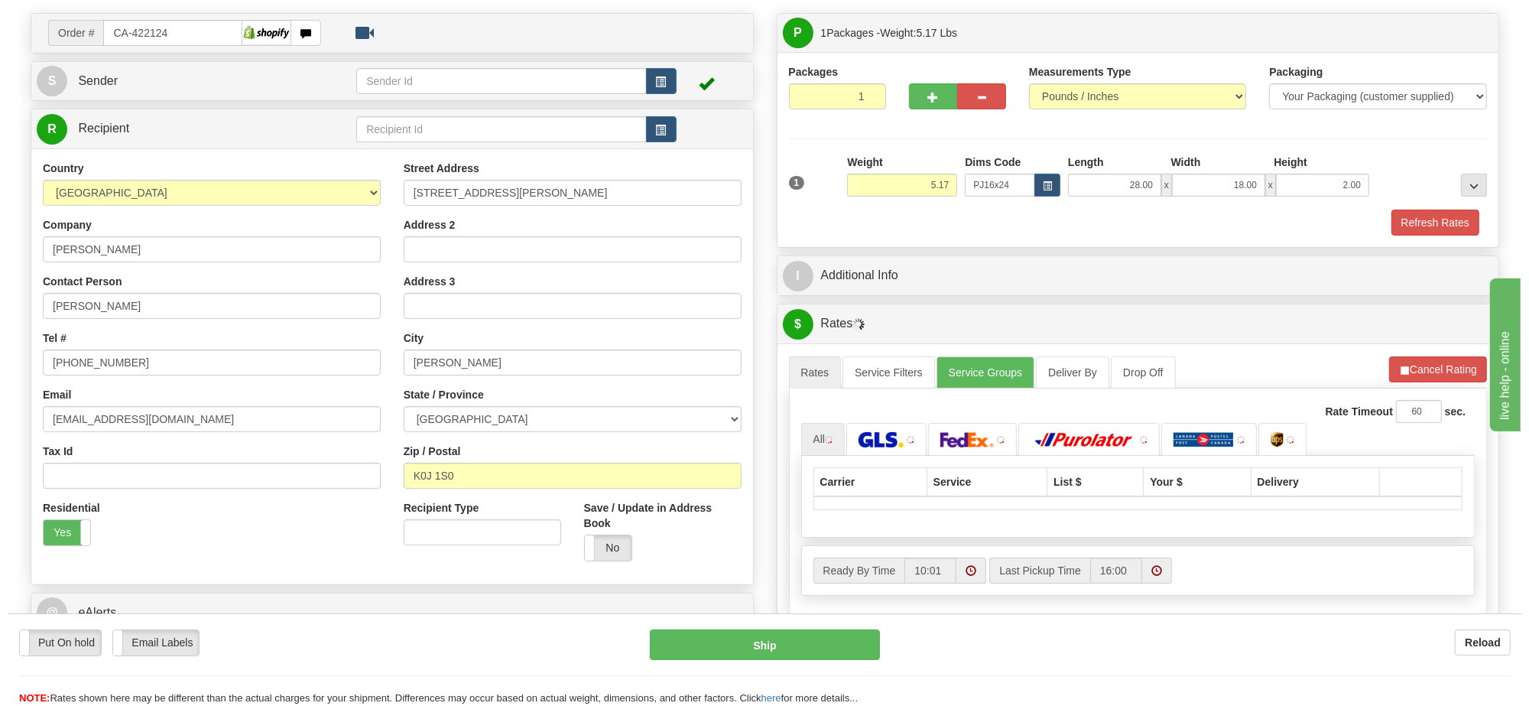
scroll to position [191, 0]
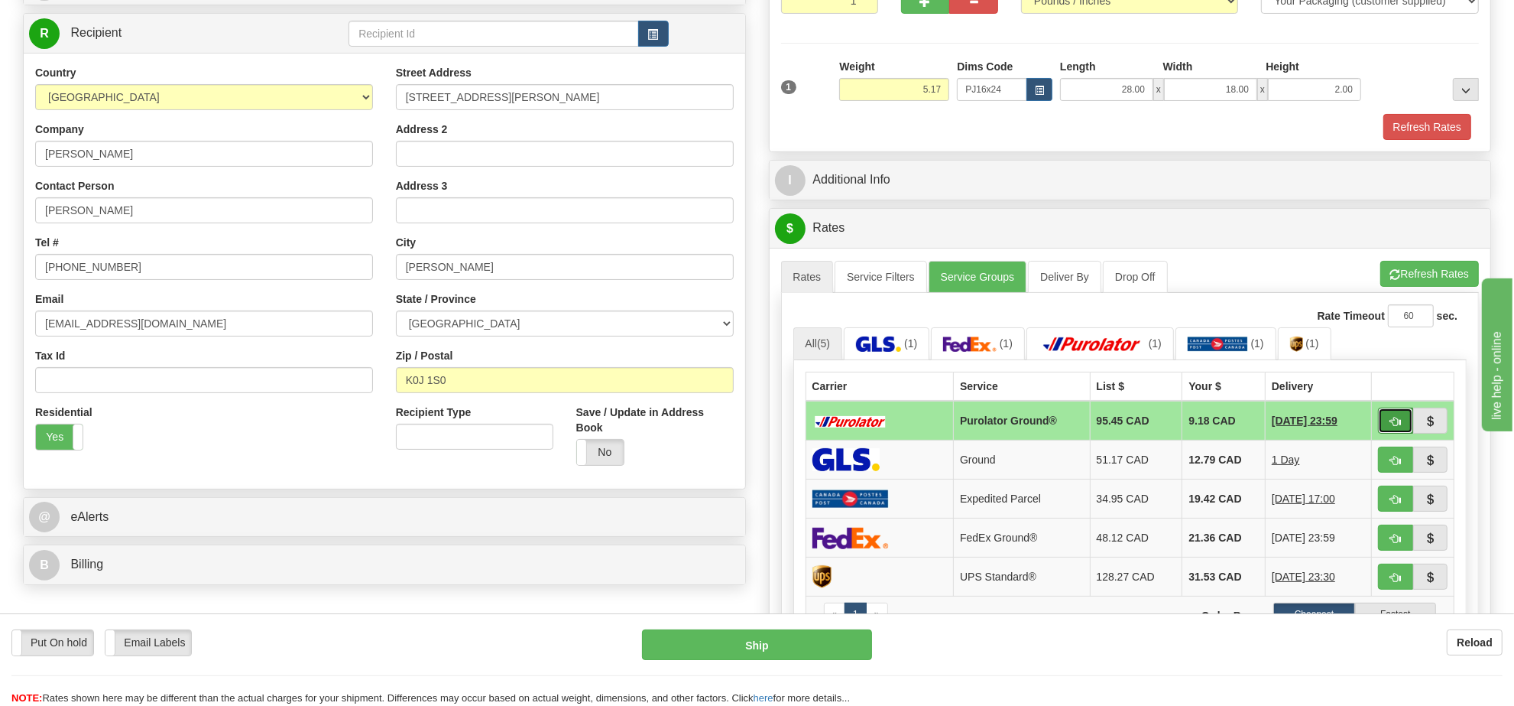
click at [1380, 427] on button "button" at bounding box center [1395, 420] width 35 height 26
type input "260"
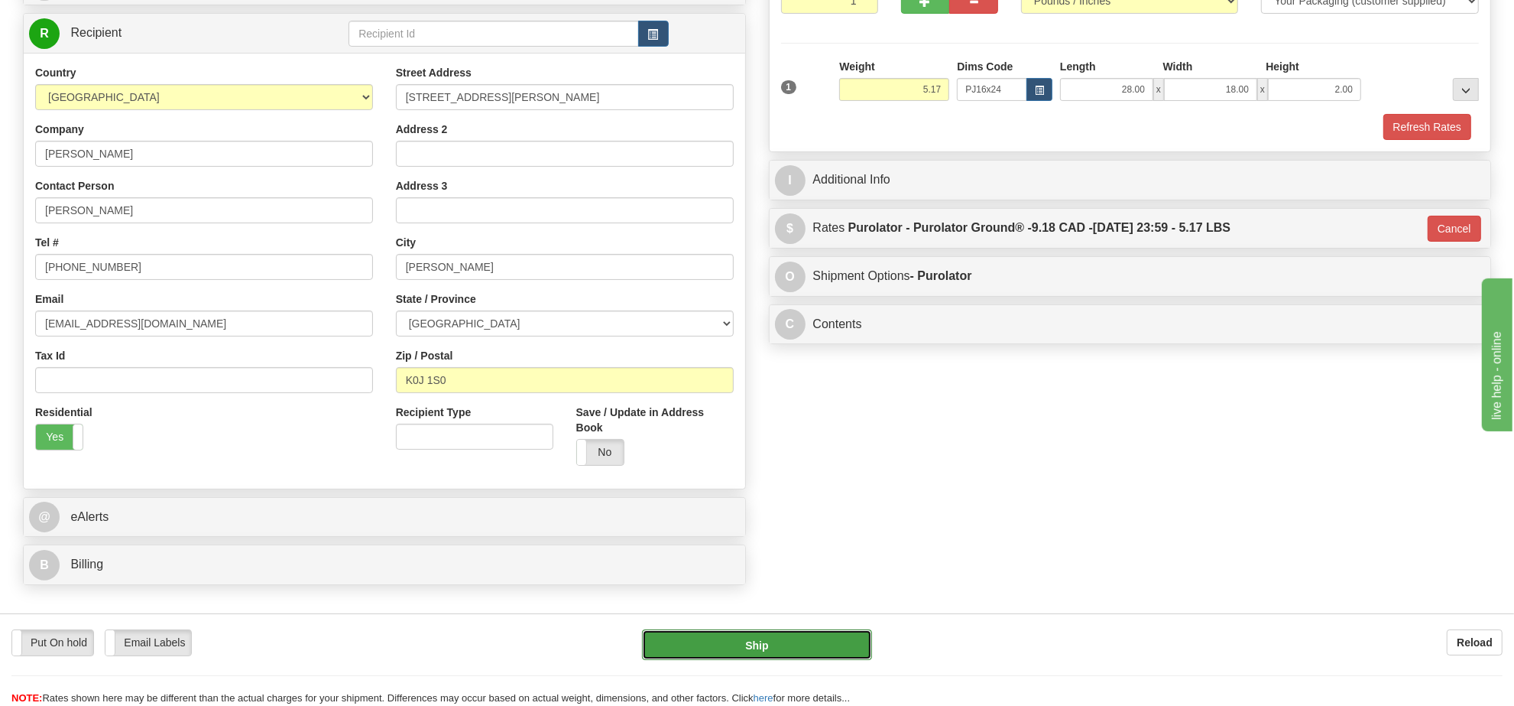
click at [759, 646] on button "Ship" at bounding box center [756, 644] width 229 height 31
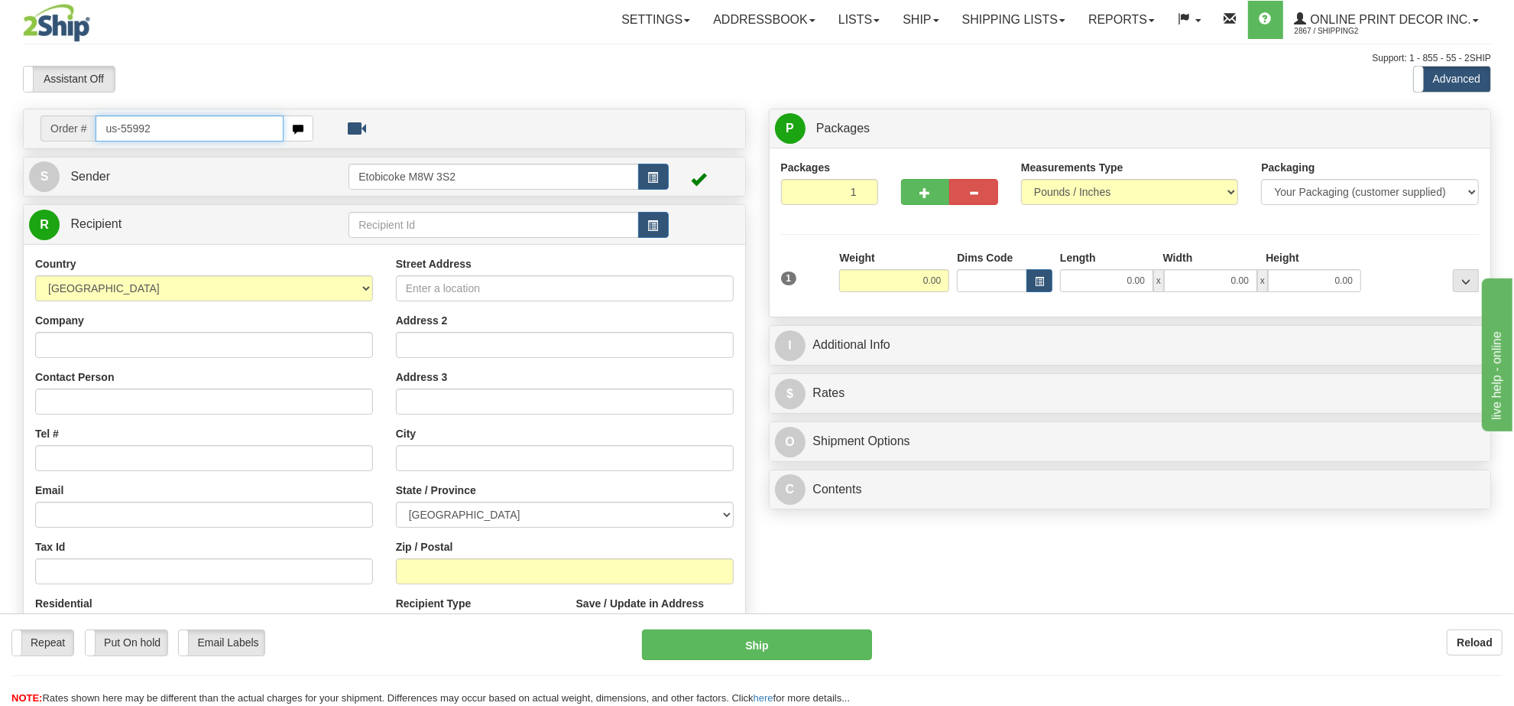
type input "us-55992"
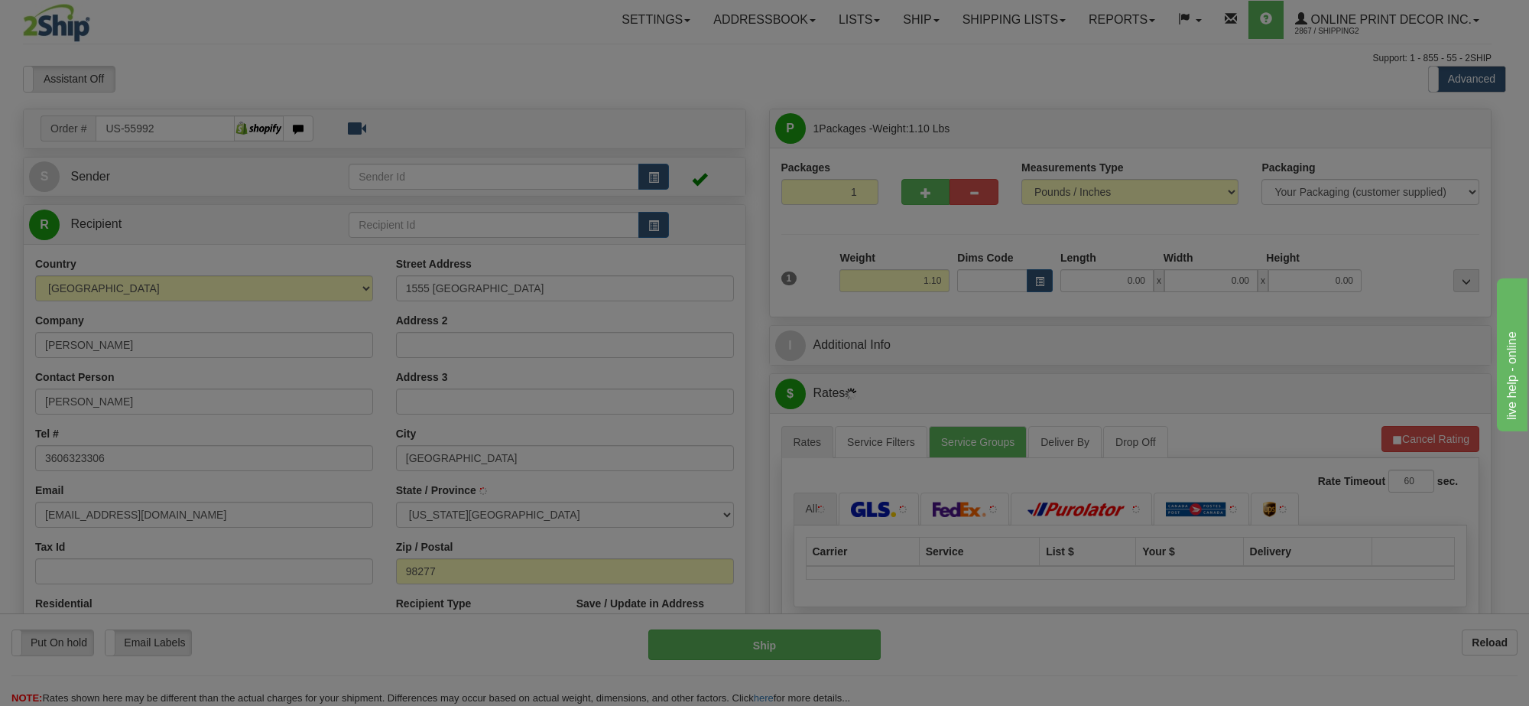
type input "[GEOGRAPHIC_DATA]"
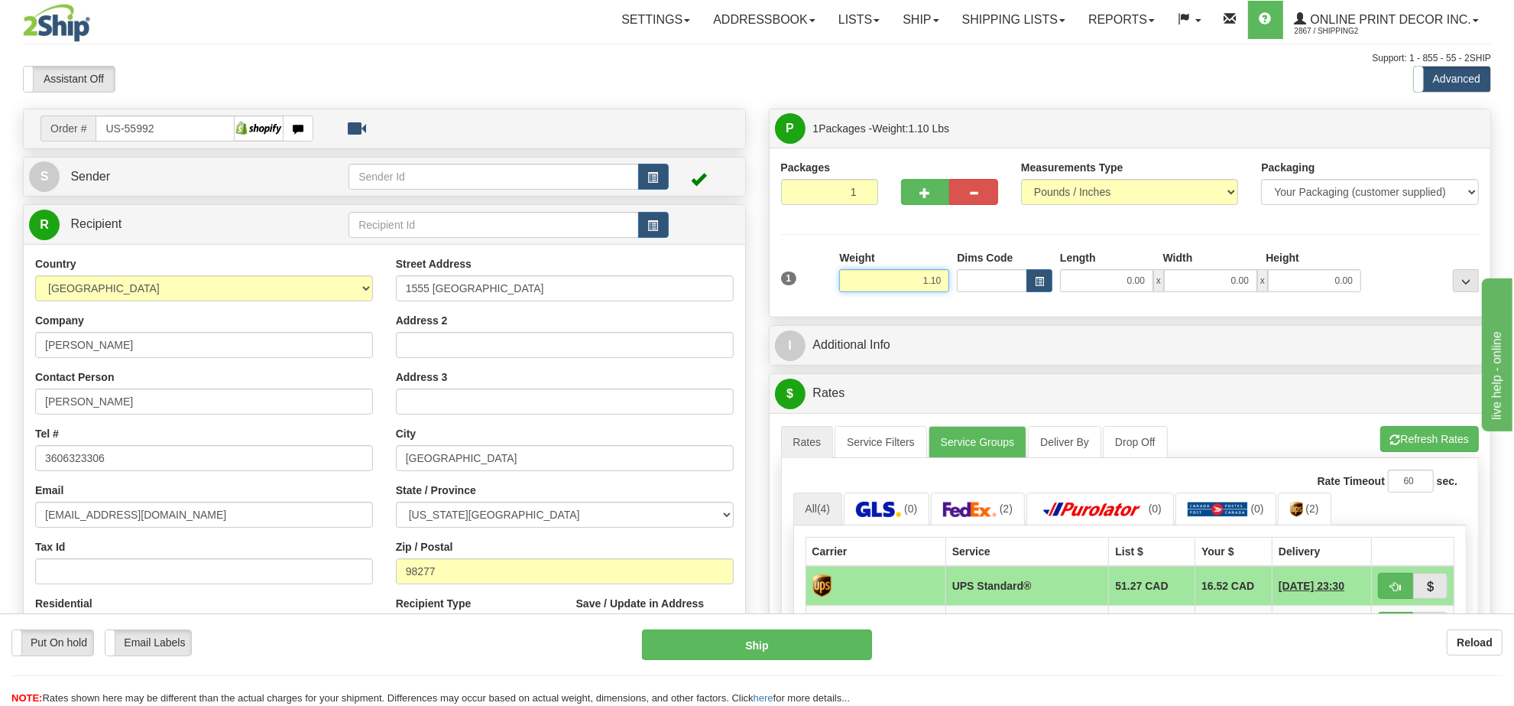
click at [910, 284] on input "1.10" at bounding box center [894, 280] width 110 height 23
type input "5.00"
click at [1036, 280] on span "button" at bounding box center [1039, 281] width 9 height 8
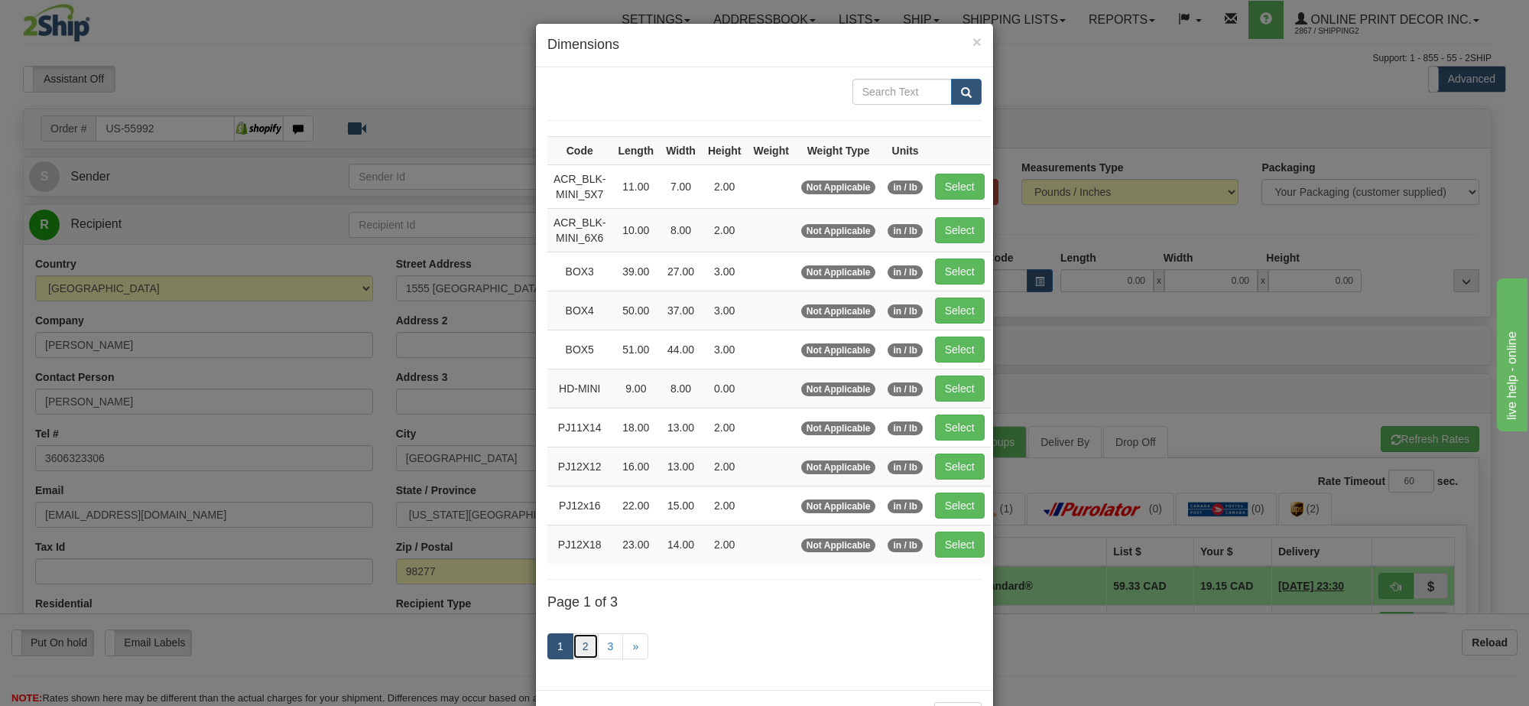
click at [573, 657] on link "2" at bounding box center [586, 646] width 26 height 26
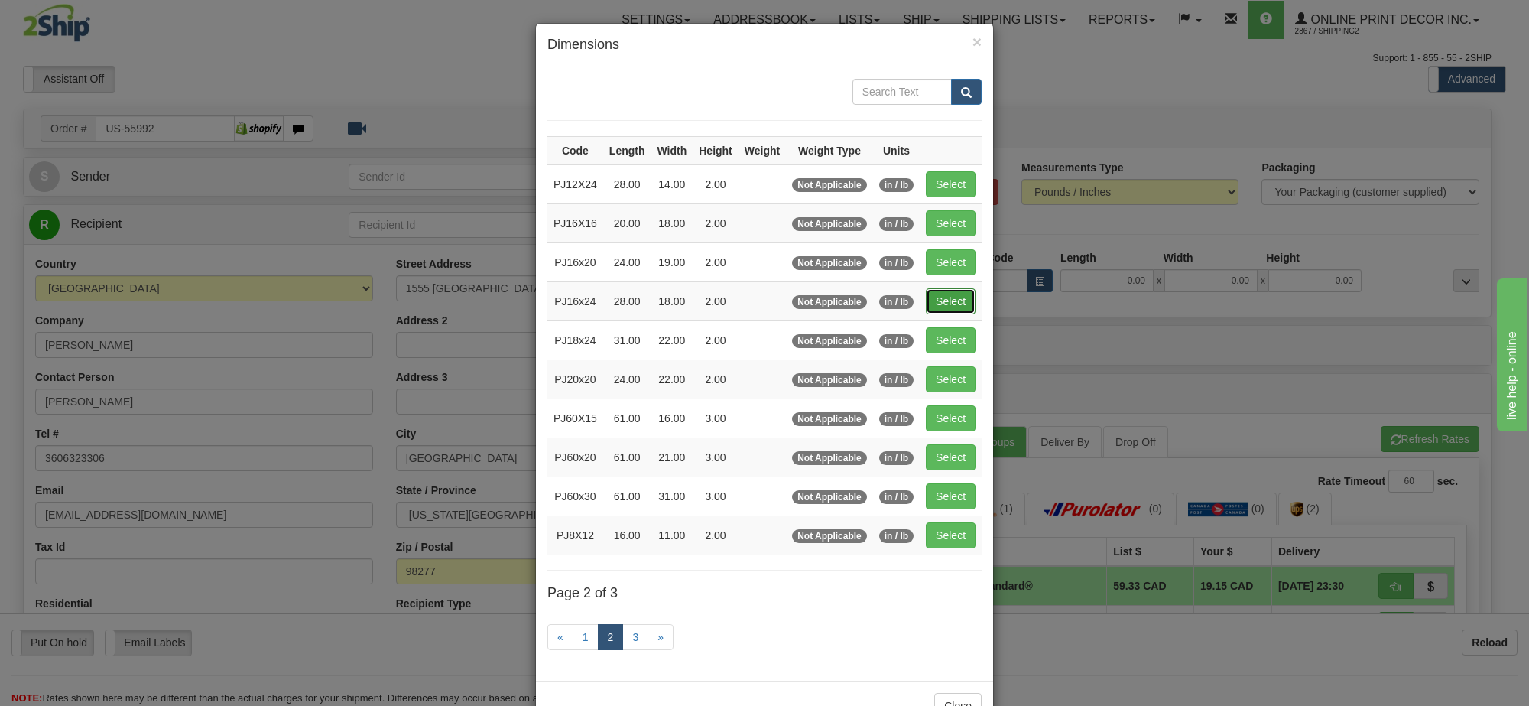
click at [948, 308] on button "Select" at bounding box center [951, 301] width 50 height 26
type input "PJ16x24"
type input "28.00"
type input "18.00"
type input "2.00"
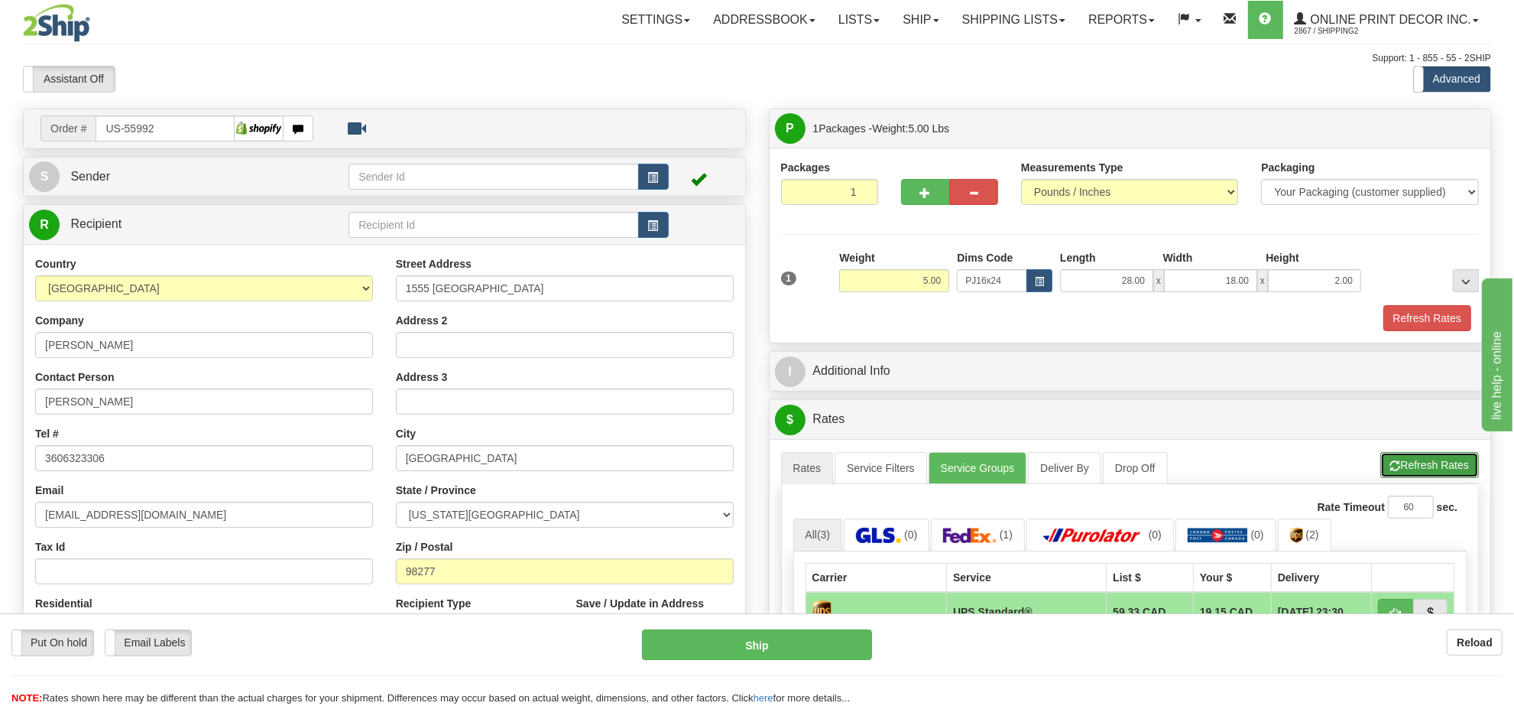
click at [1415, 466] on button "Refresh Rates" at bounding box center [1430, 465] width 99 height 26
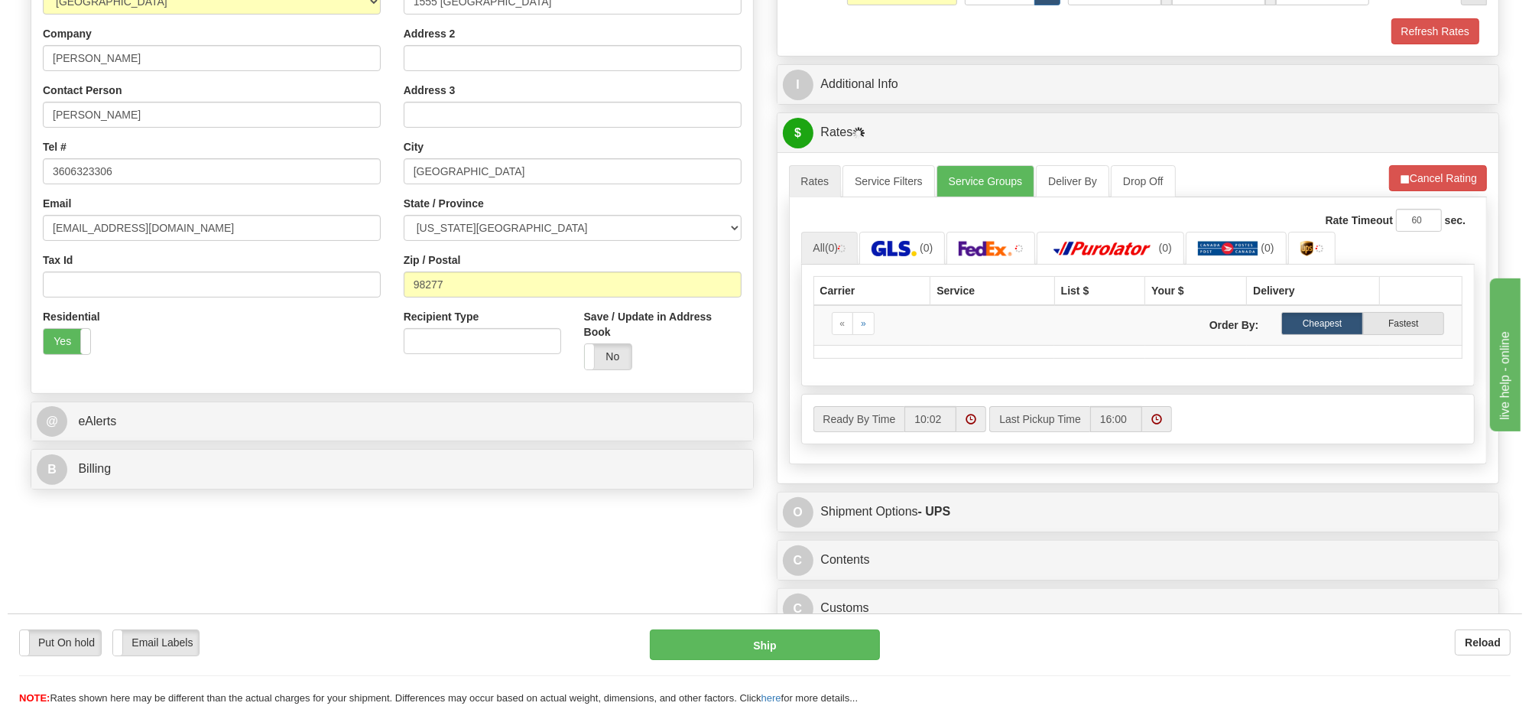
scroll to position [96, 0]
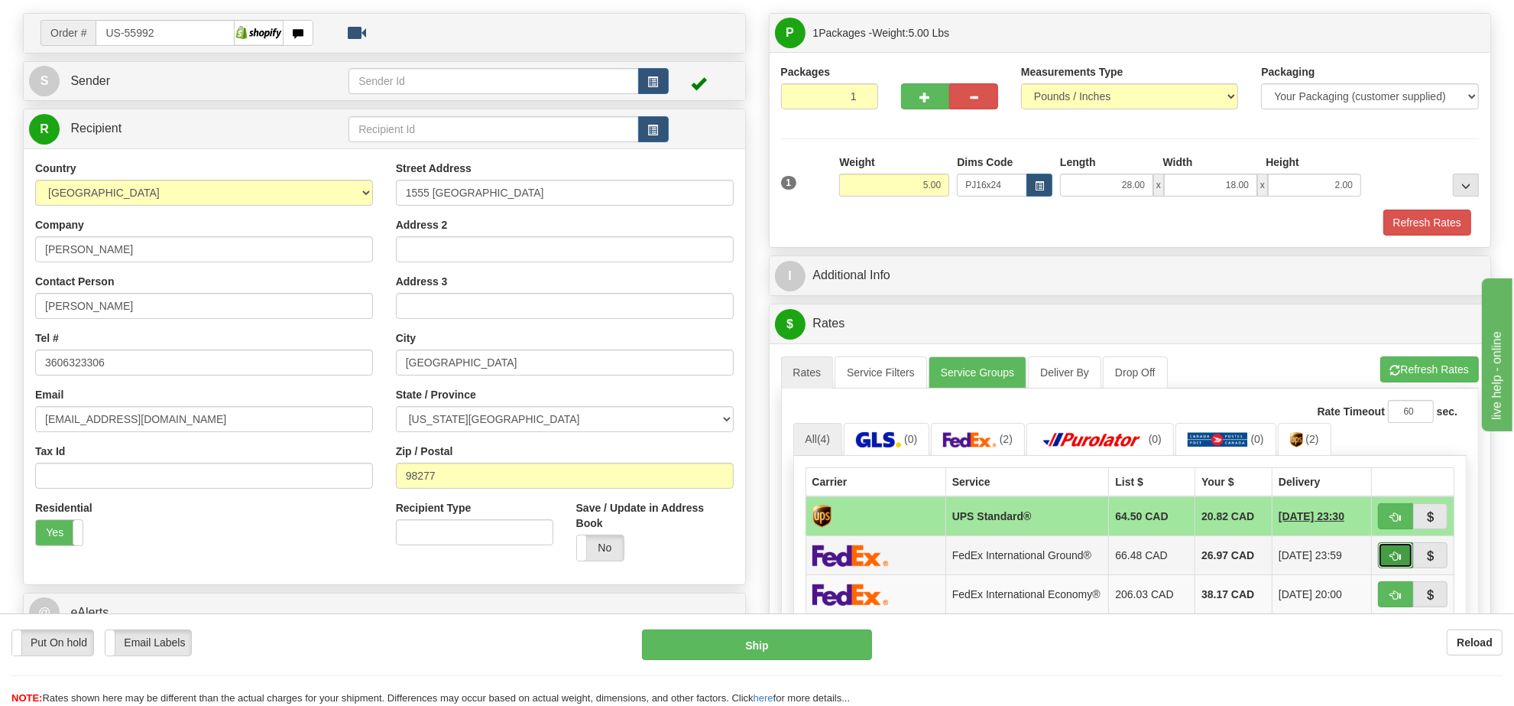
click at [1394, 551] on button "button" at bounding box center [1395, 555] width 35 height 26
type input "92"
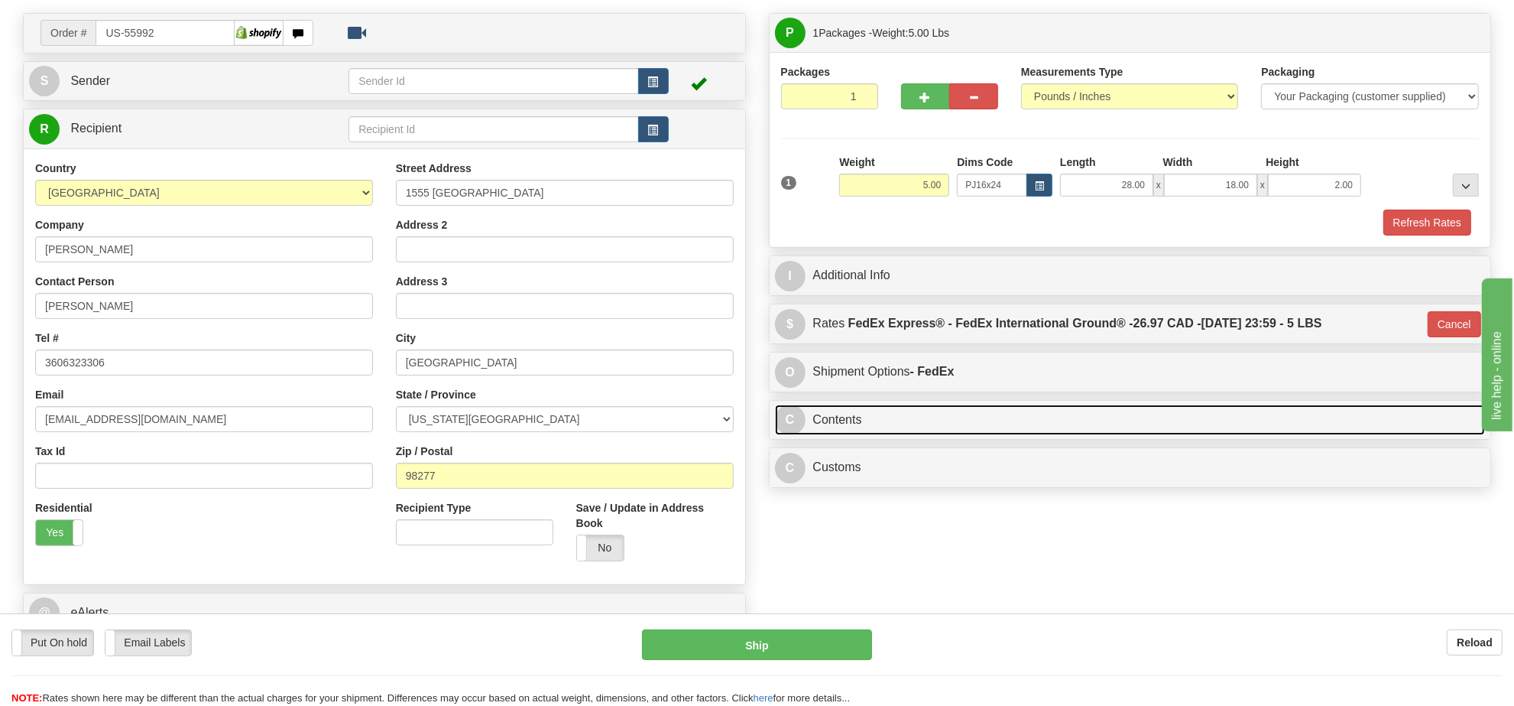
click at [982, 428] on link "C Contents" at bounding box center [1130, 419] width 711 height 31
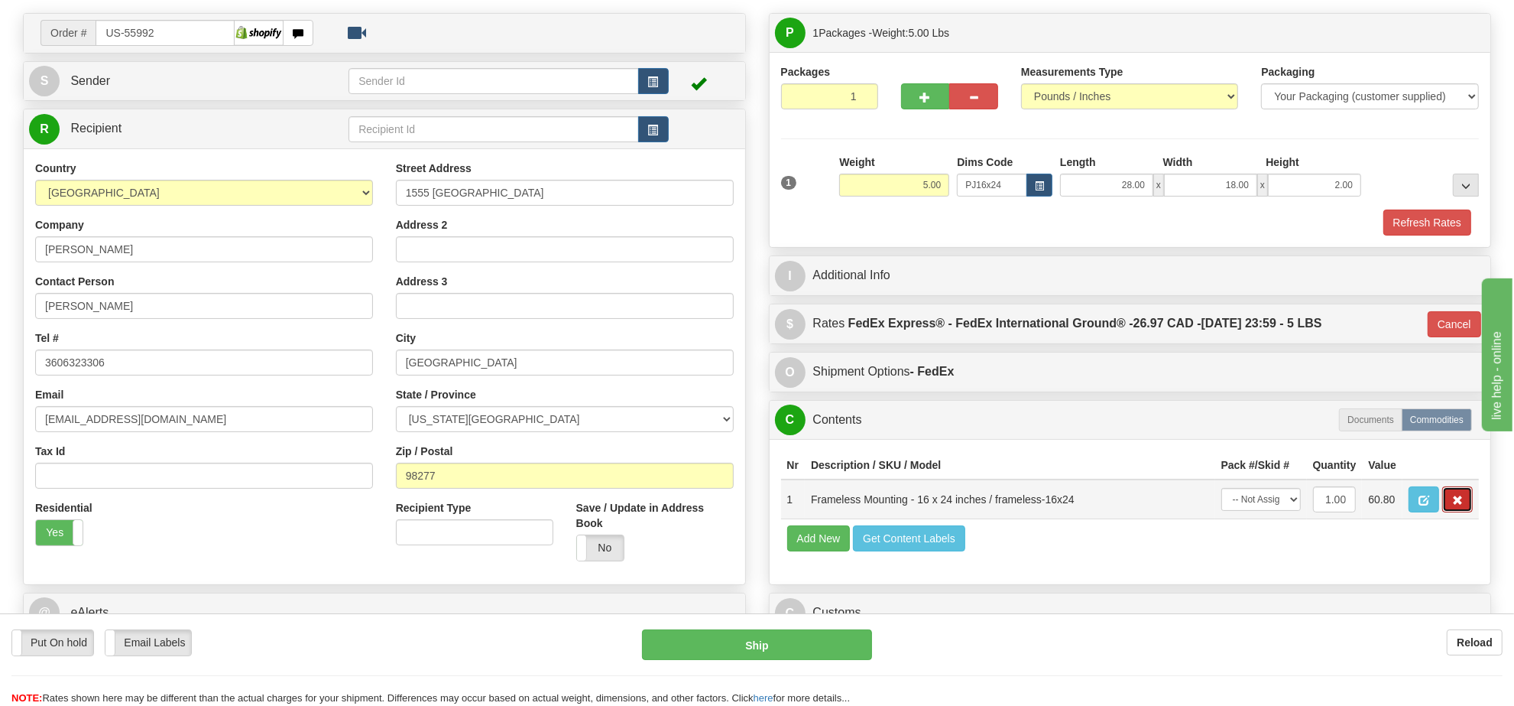
click at [1455, 505] on span "button" at bounding box center [1457, 500] width 11 height 10
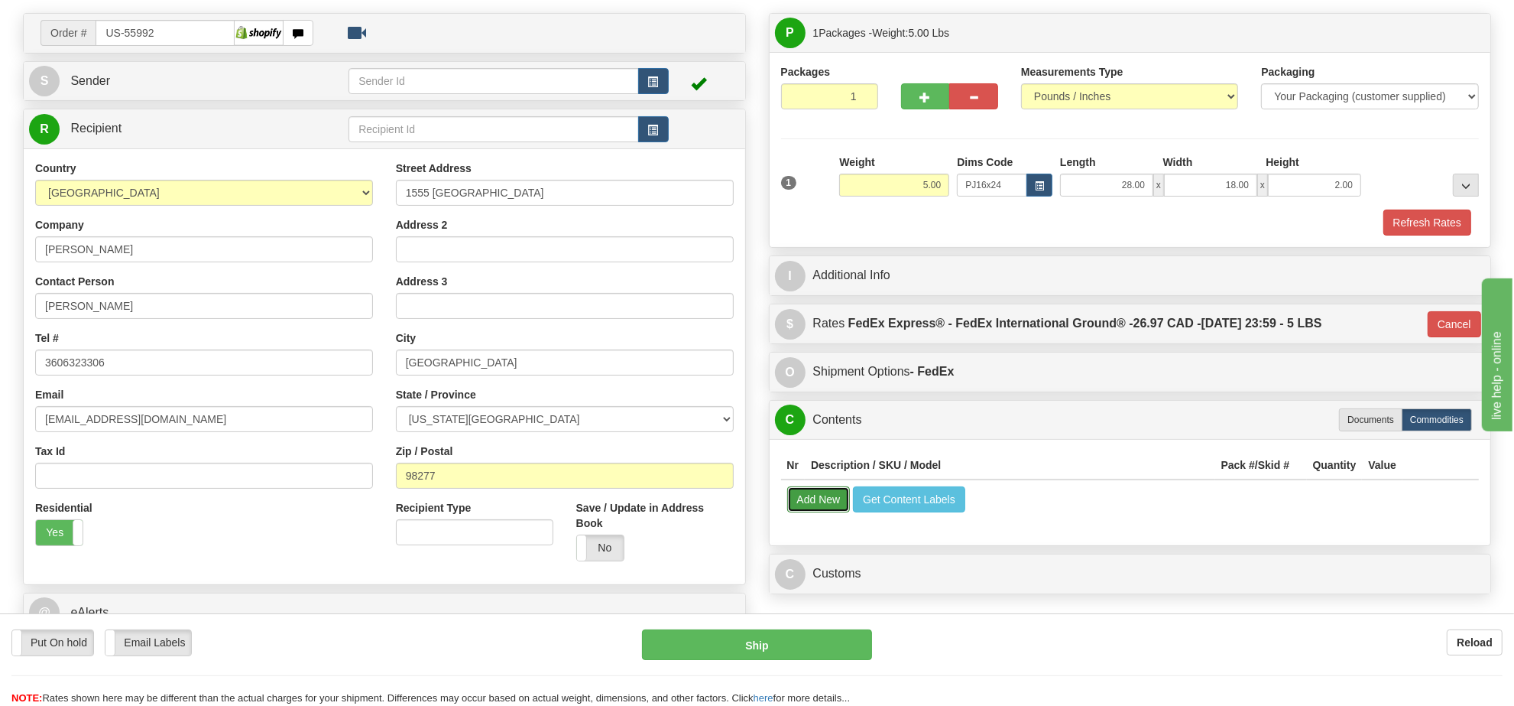
click at [812, 512] on button "Add New" at bounding box center [818, 499] width 63 height 26
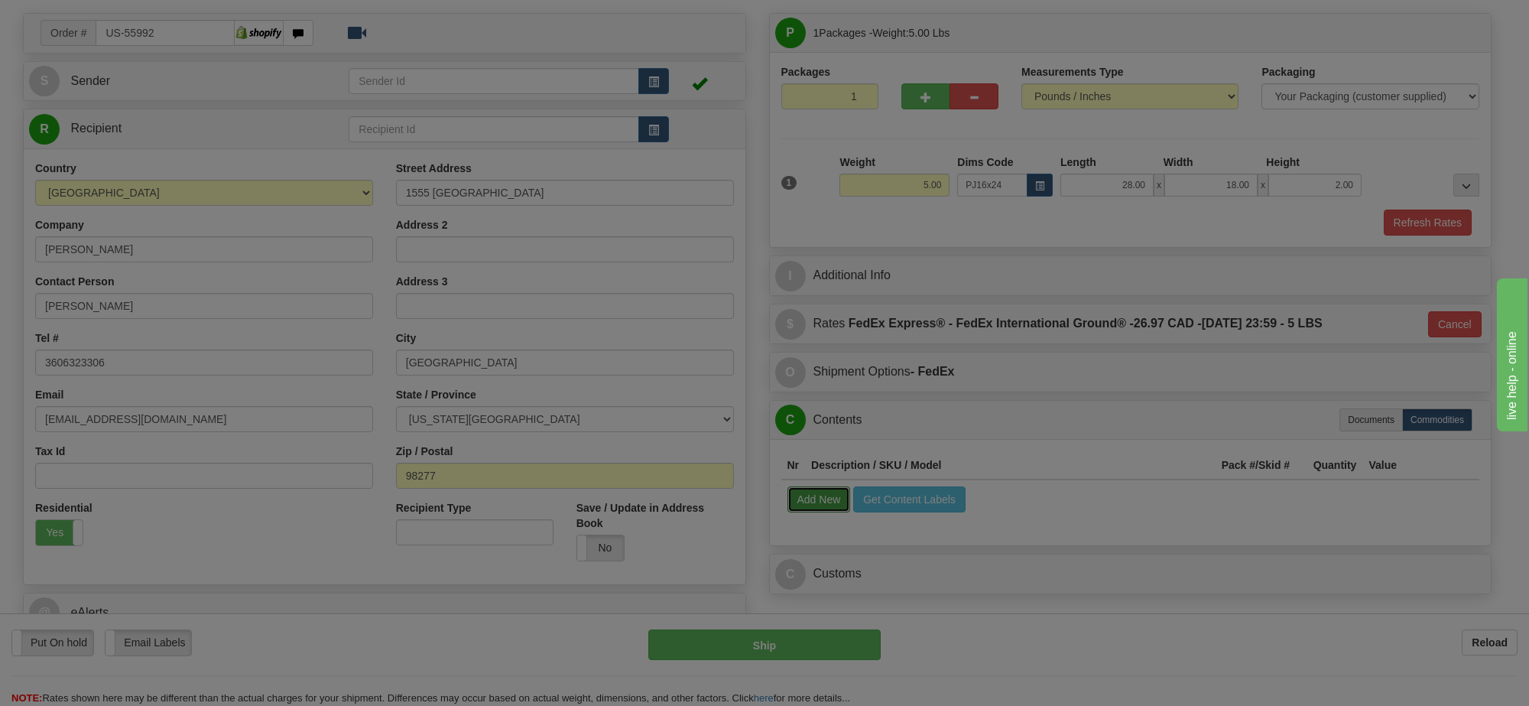
select select
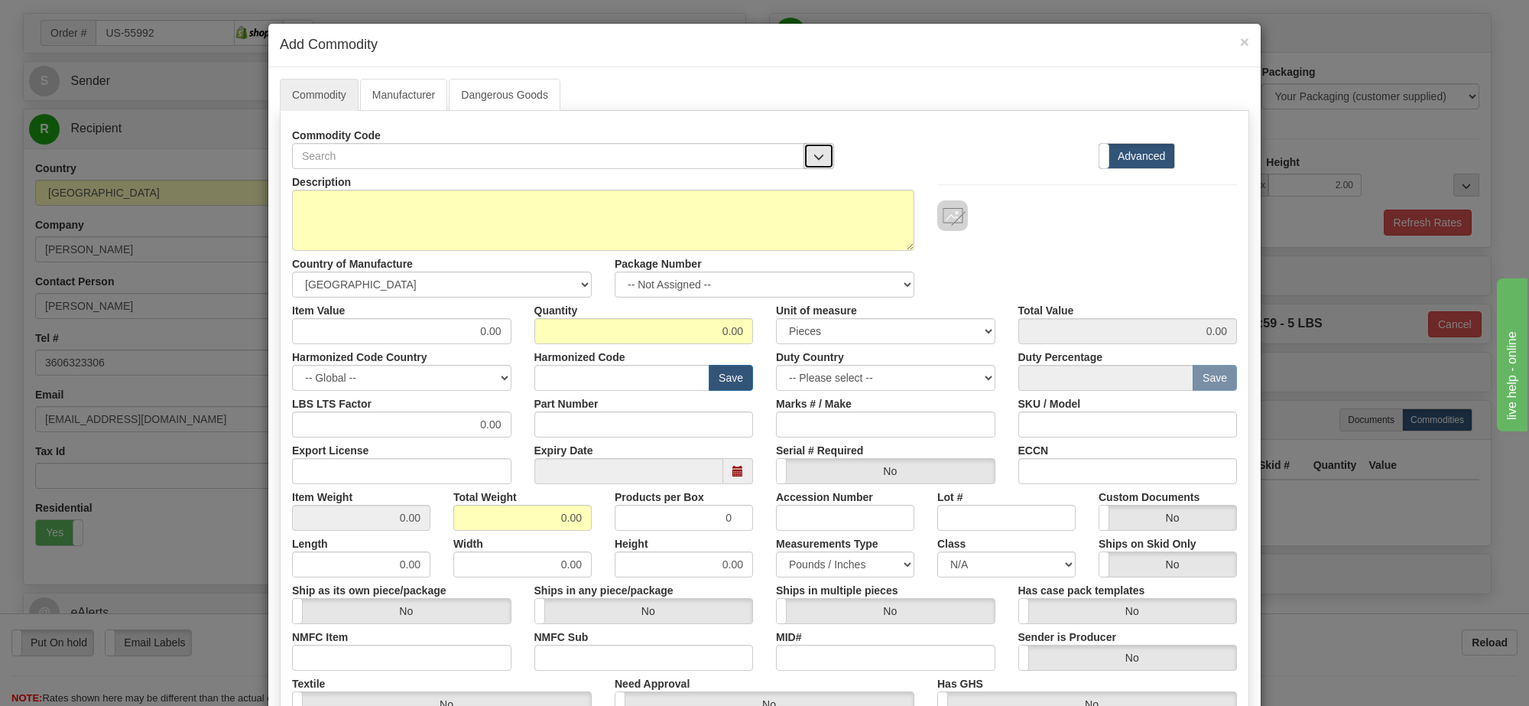
click at [810, 147] on button "button" at bounding box center [818, 156] width 31 height 26
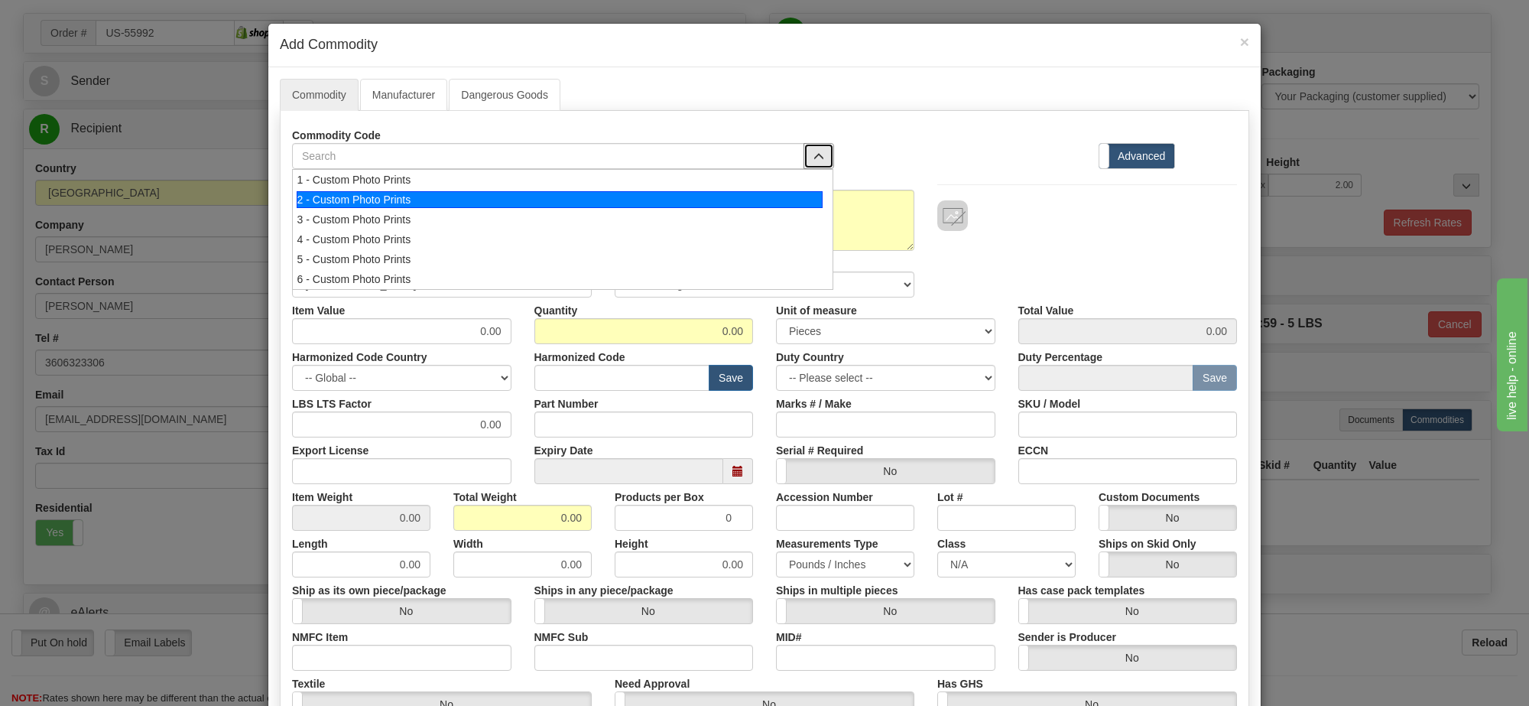
click at [680, 208] on div "2 - Custom Photo Prints" at bounding box center [560, 199] width 527 height 17
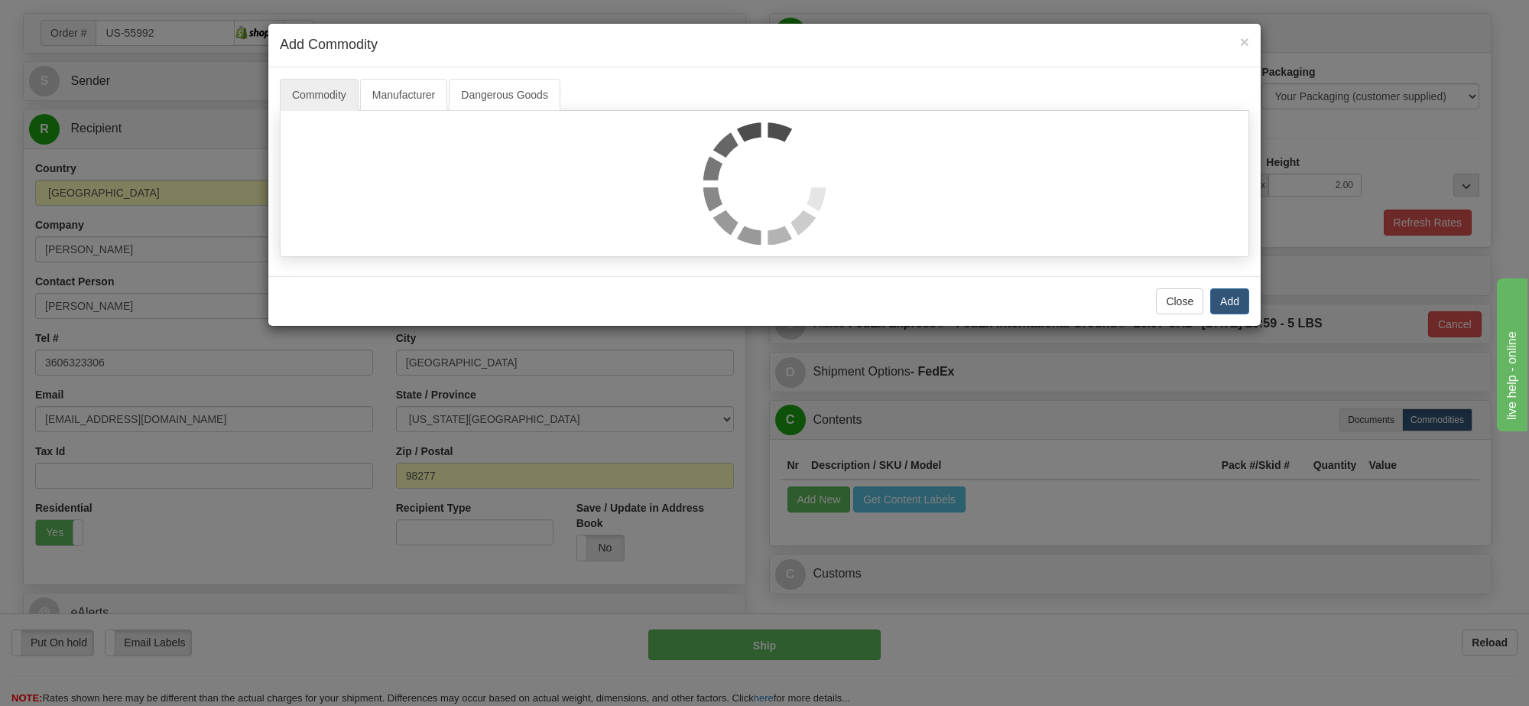
select select "1"
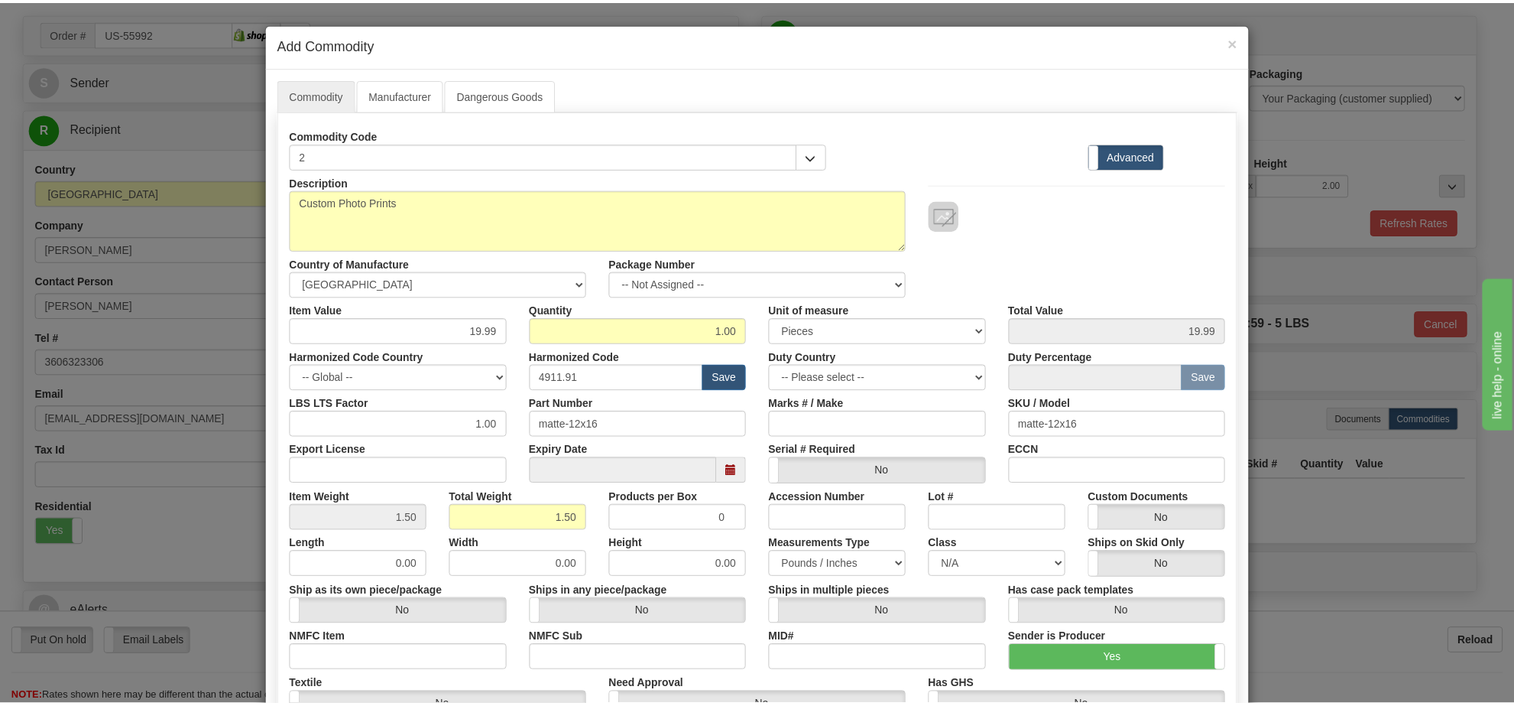
scroll to position [2, 0]
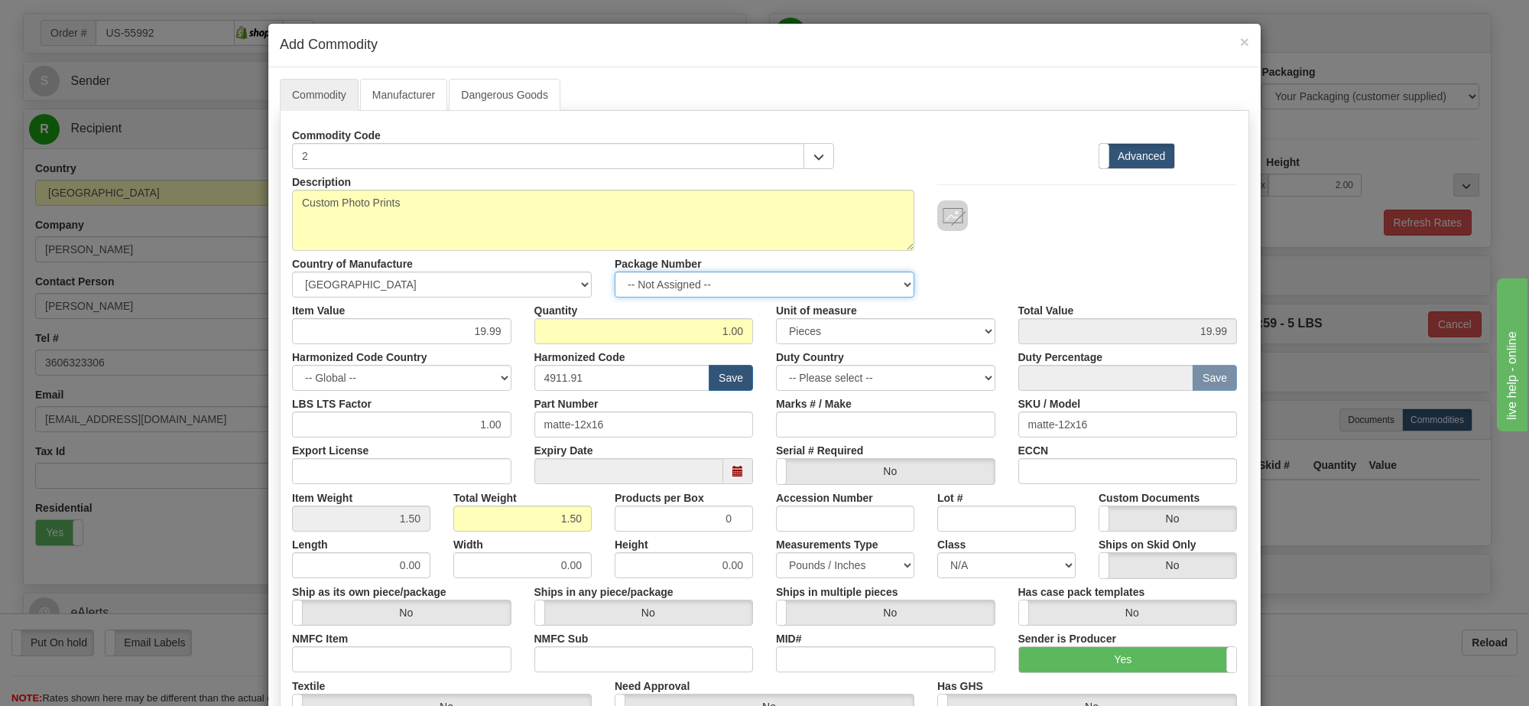
drag, startPoint x: 835, startPoint y: 283, endPoint x: 828, endPoint y: 294, distance: 13.4
click at [835, 283] on select "-- Not Assigned -- Item 1" at bounding box center [765, 284] width 300 height 26
select select "0"
click at [615, 272] on select "-- Not Assigned -- Item 1" at bounding box center [765, 284] width 300 height 26
click at [398, 96] on link "Manufacturer" at bounding box center [403, 95] width 87 height 32
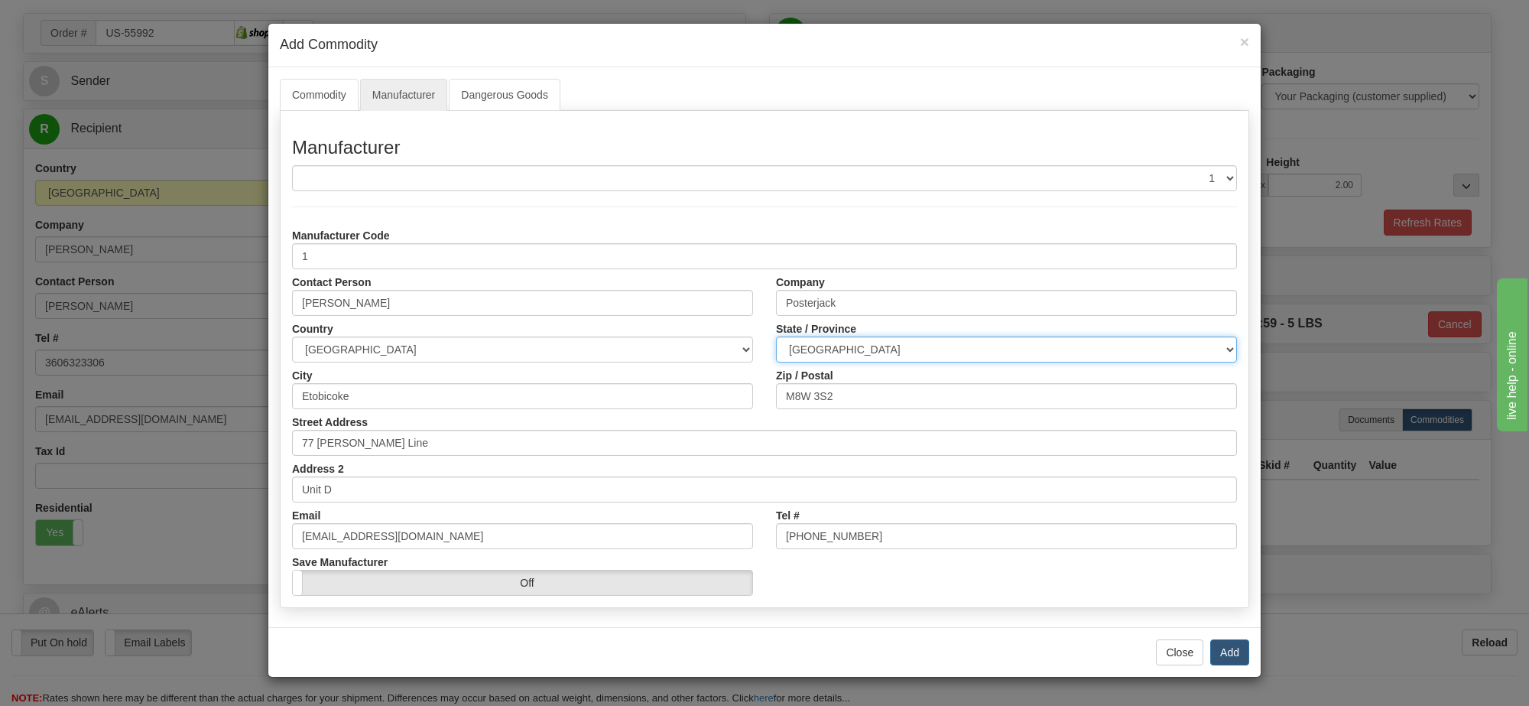
click at [869, 344] on select "ALBERTA BRITISH COLUMBIA MANITOBA NEW BRUNSWICK NEWFOUNDLAND NOVA SCOTIA NUNAVU…" at bounding box center [1006, 349] width 461 height 26
select select "ON"
click at [776, 337] on select "ALBERTA BRITISH COLUMBIA MANITOBA NEW BRUNSWICK NEWFOUNDLAND NOVA SCOTIA NUNAVU…" at bounding box center [1006, 349] width 461 height 26
click at [1225, 648] on button "Add" at bounding box center [1229, 652] width 39 height 26
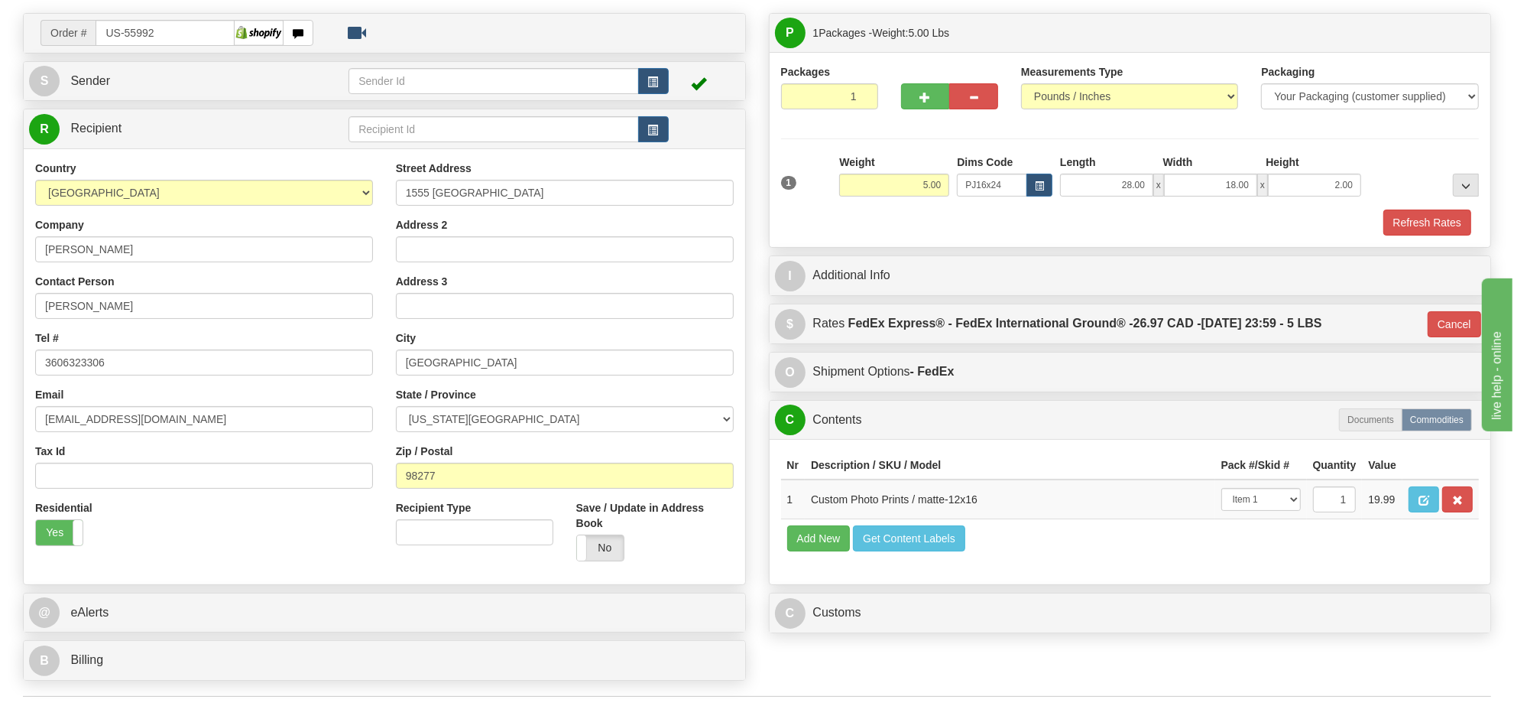
scroll to position [382, 0]
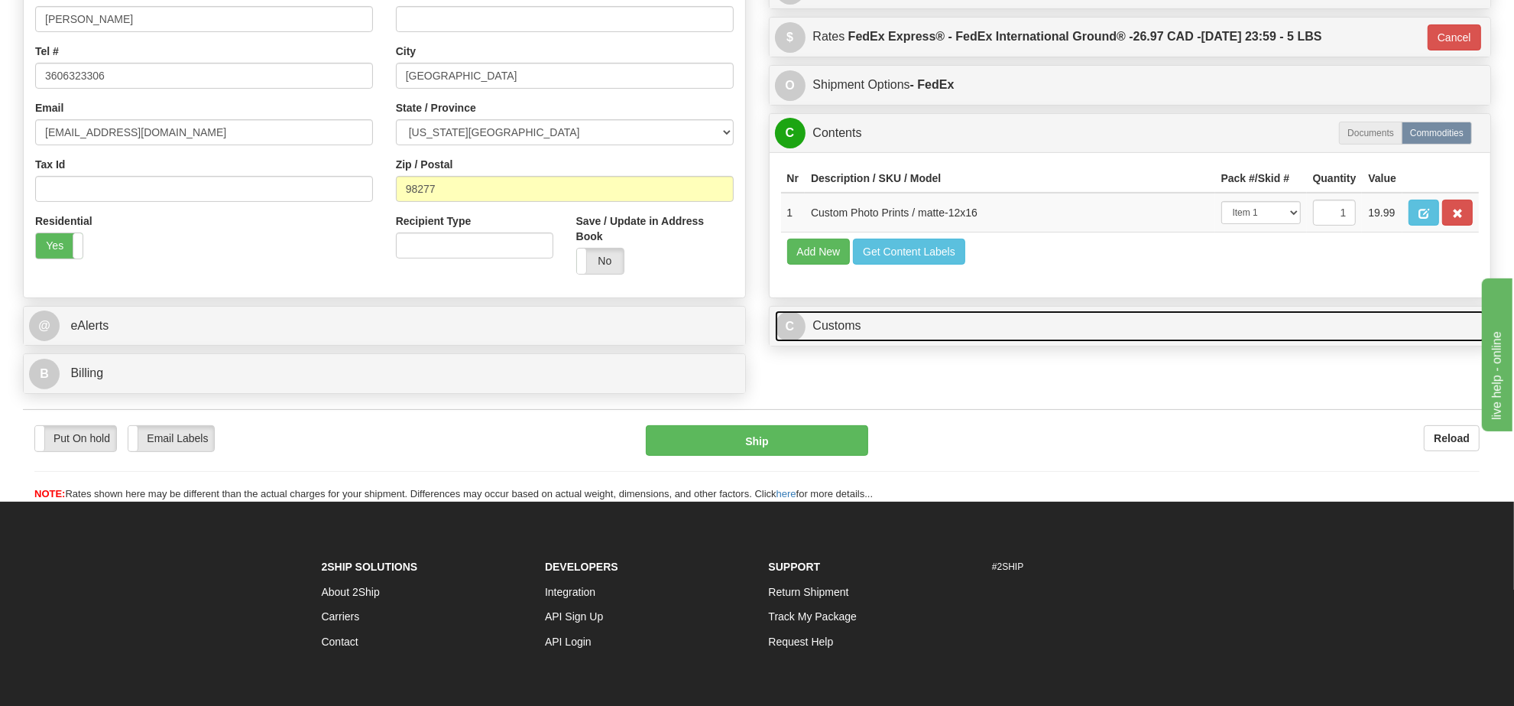
click at [969, 342] on link "C Customs" at bounding box center [1130, 325] width 711 height 31
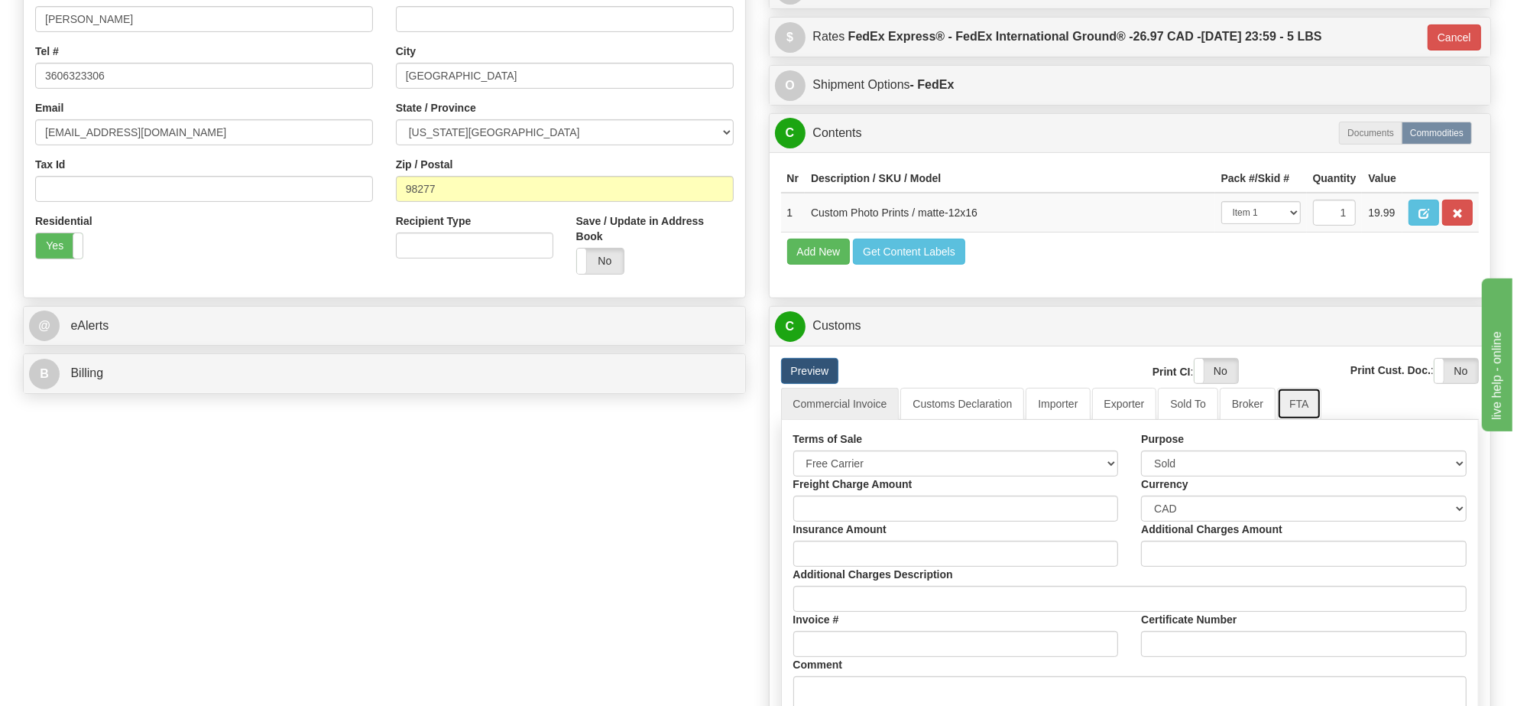
click at [1282, 420] on link "FTA" at bounding box center [1299, 404] width 44 height 32
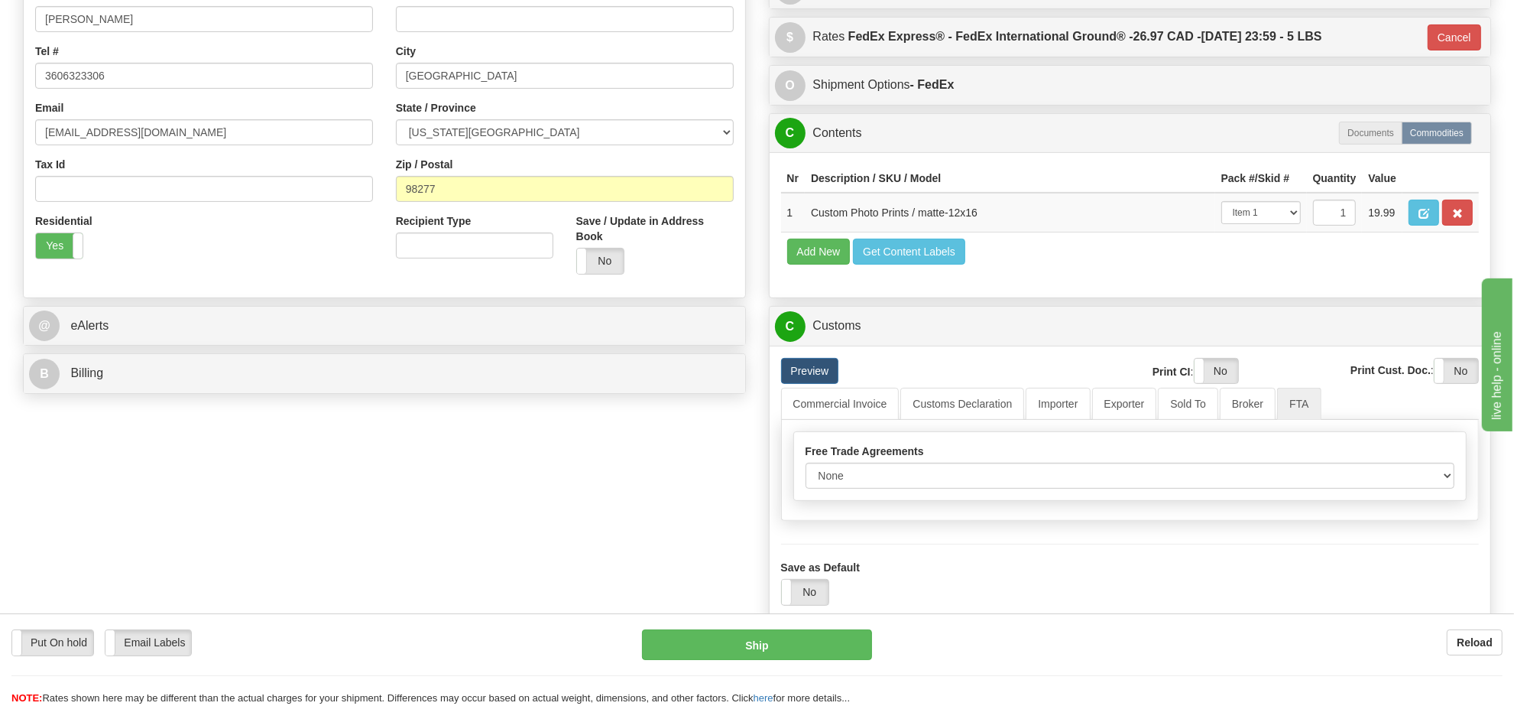
click at [1072, 500] on div "Free Trade Agreements None Other USMCA CETA CUKTCA Blanked Period Start Date 09…" at bounding box center [1130, 466] width 673 height 68
click at [1071, 488] on select "None Other USMCA CETA CUKTCA" at bounding box center [1131, 475] width 650 height 26
select select "1"
click at [806, 488] on select "None Other USMCA CETA CUKTCA" at bounding box center [1131, 475] width 650 height 26
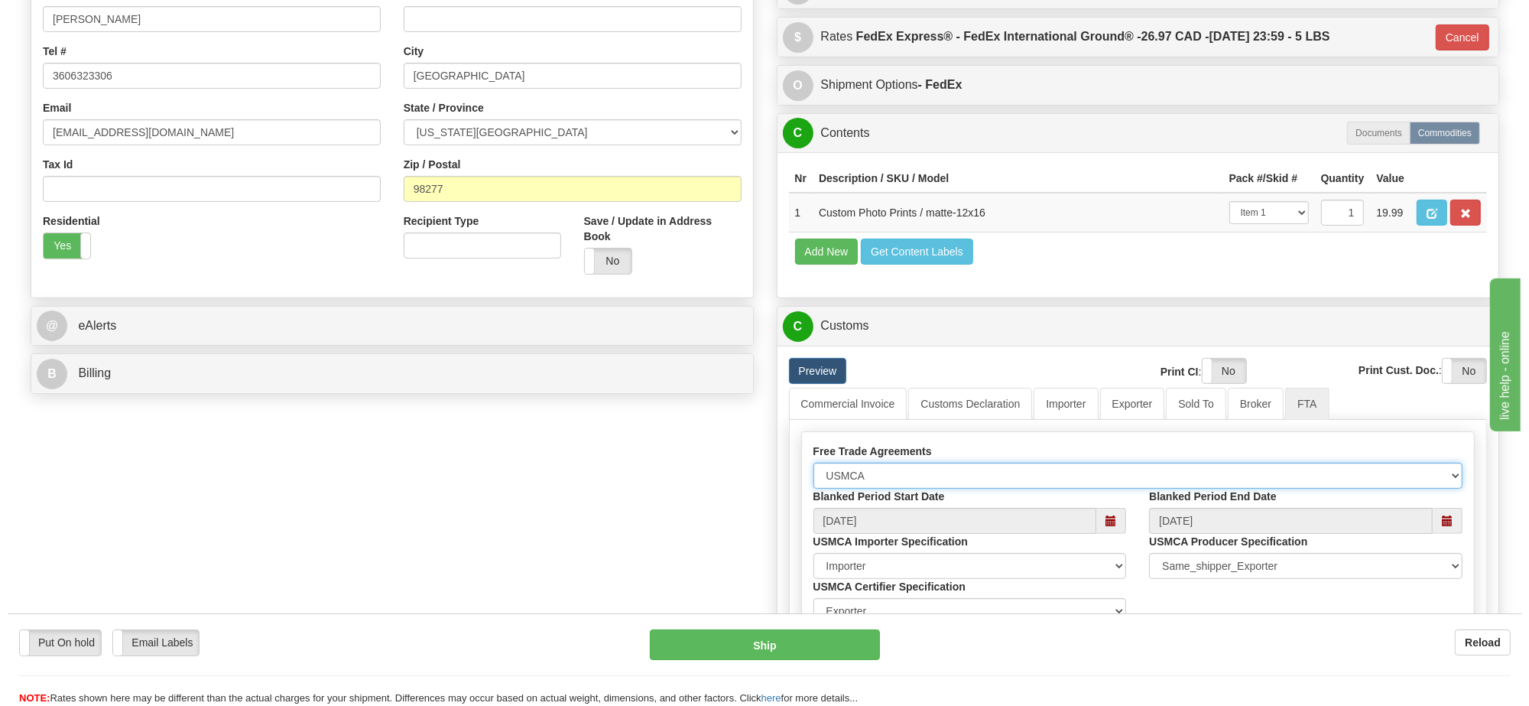
scroll to position [669, 0]
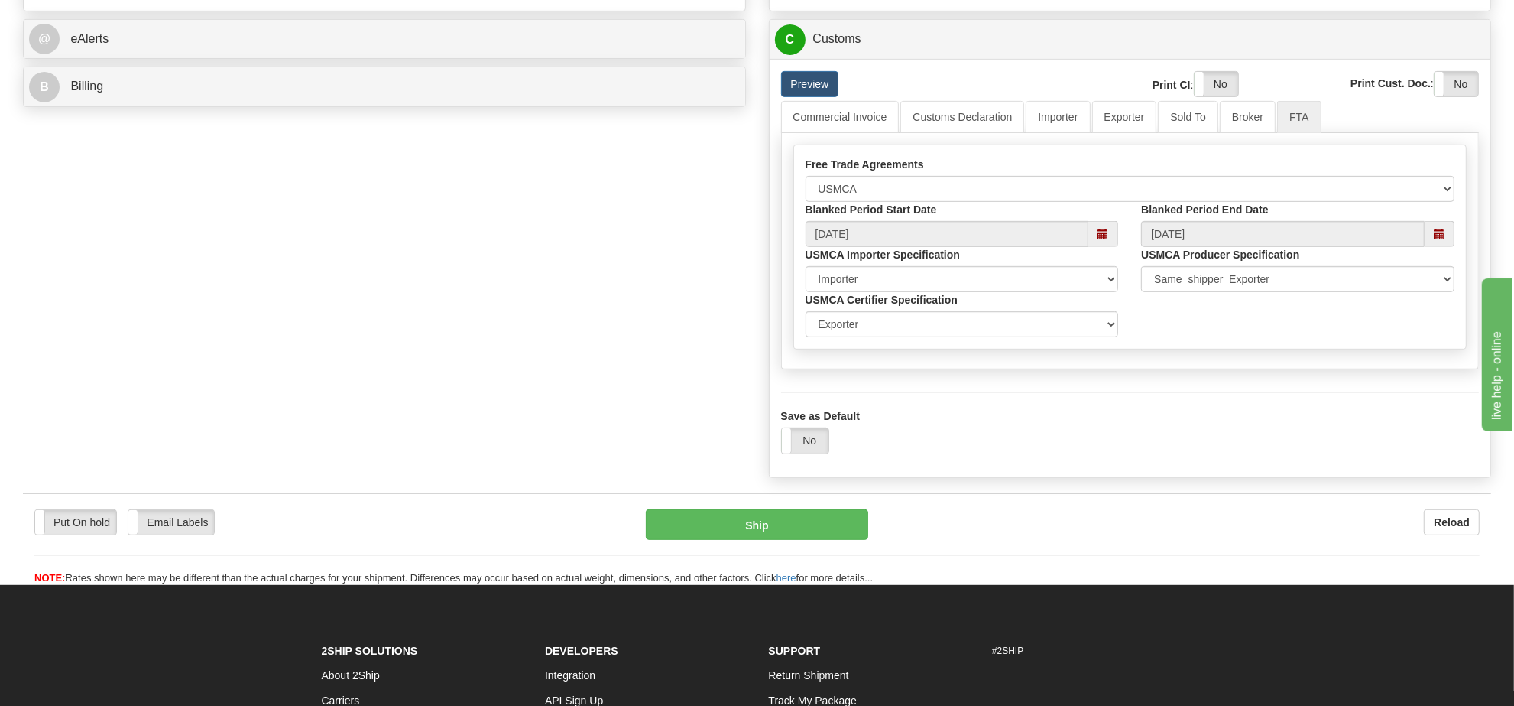
click at [795, 577] on div "Put On hold Put On hold Email Labels Email Labels Edit Reload Ship" at bounding box center [757, 547] width 1468 height 76
click at [795, 540] on button "Ship" at bounding box center [757, 524] width 222 height 31
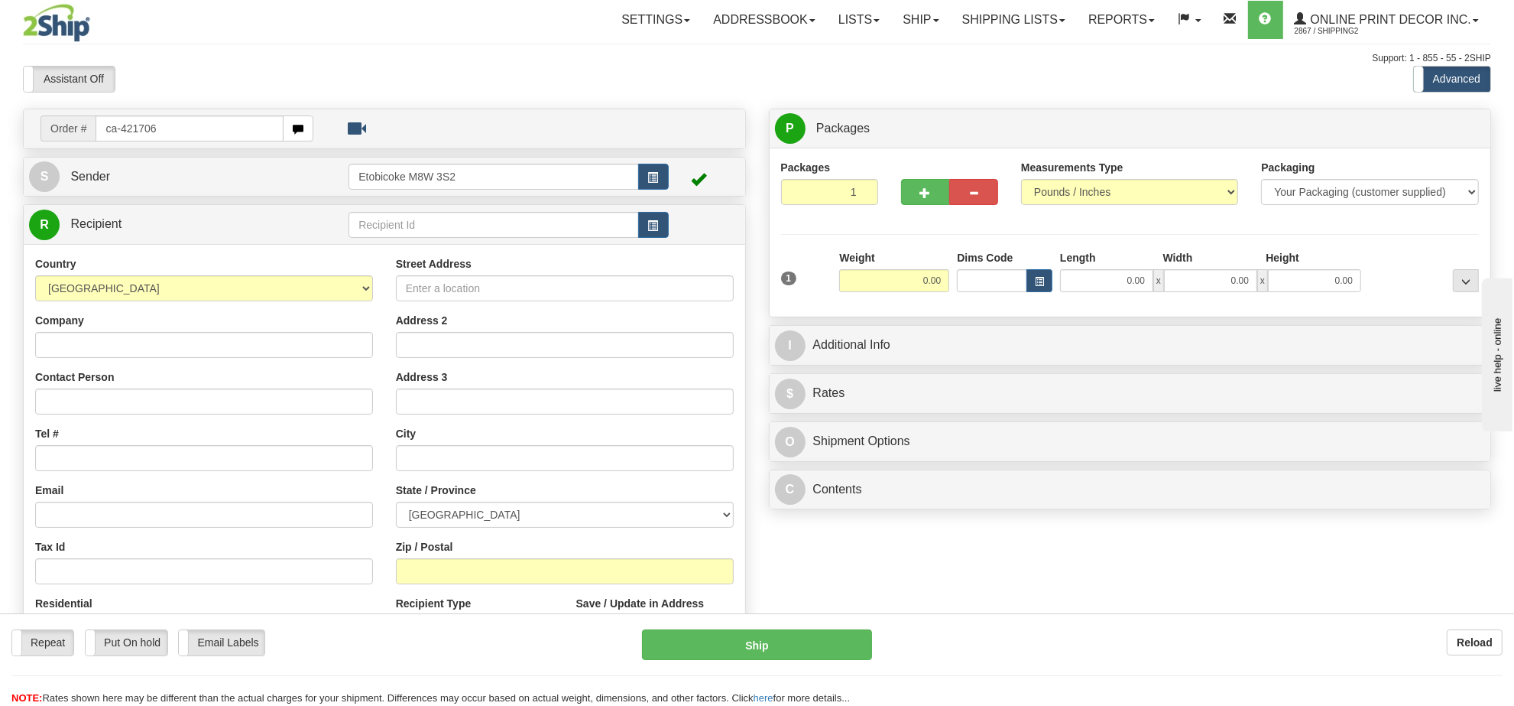
type input "ca-421706"
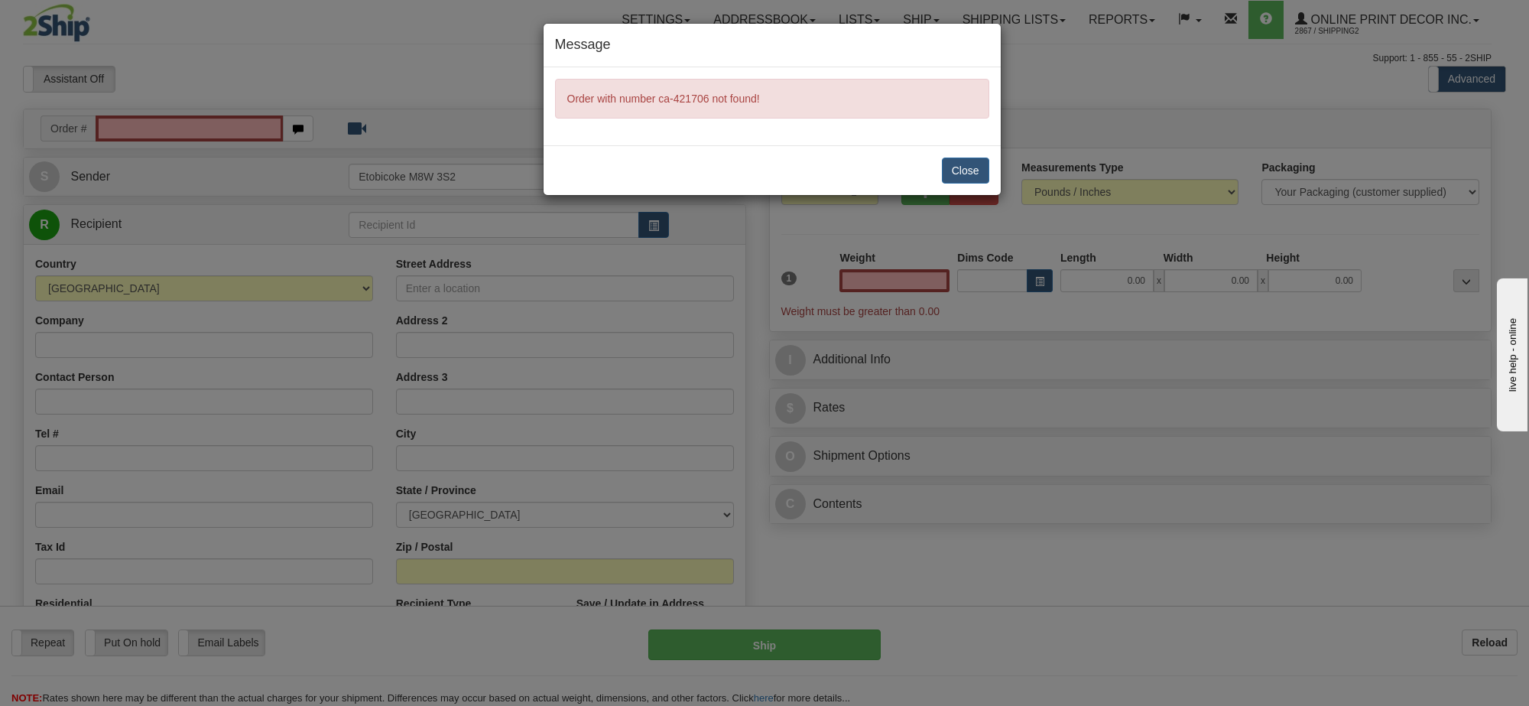
type input "0.00"
click at [953, 170] on button "Close" at bounding box center [965, 170] width 47 height 26
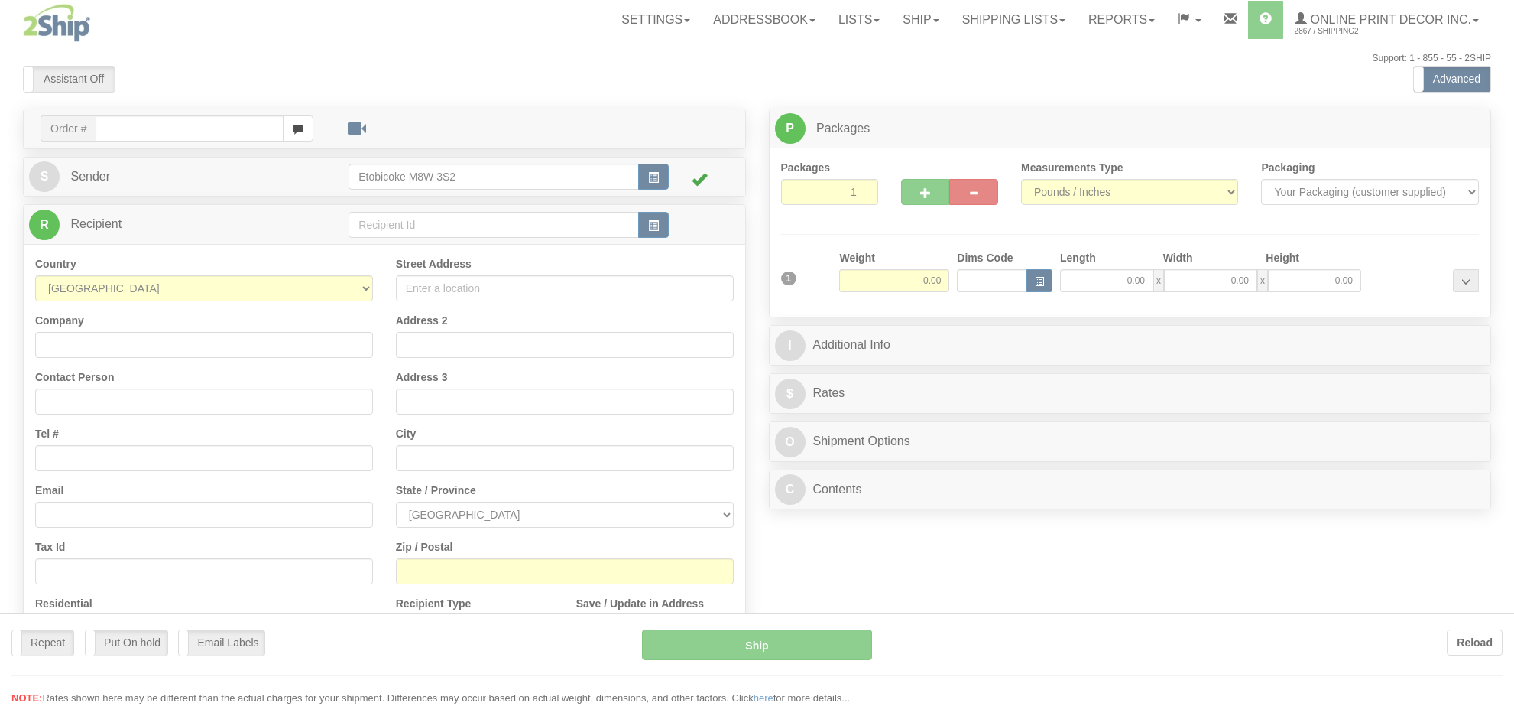
click at [242, 131] on div at bounding box center [757, 353] width 1514 height 706
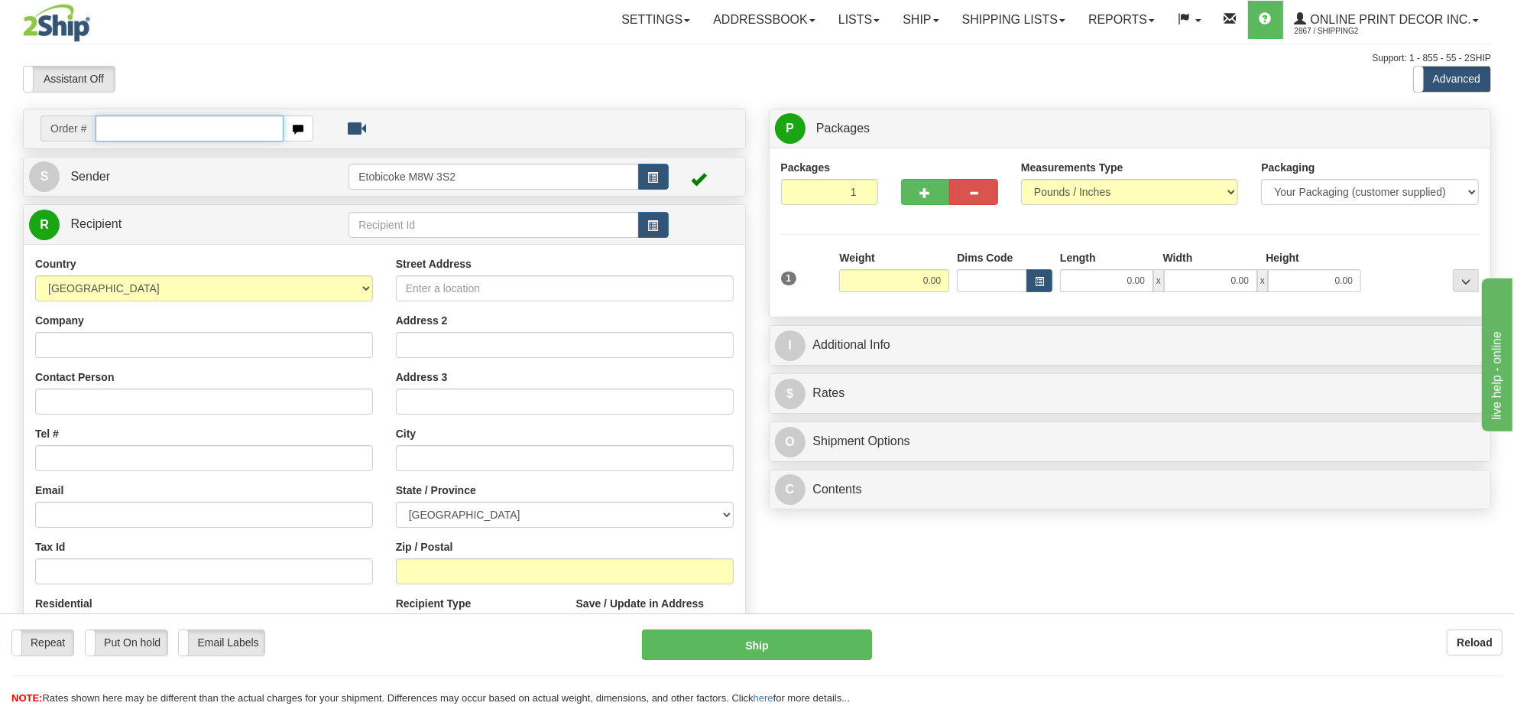
click at [242, 130] on input "text" at bounding box center [190, 128] width 188 height 26
type input "ca-421706"
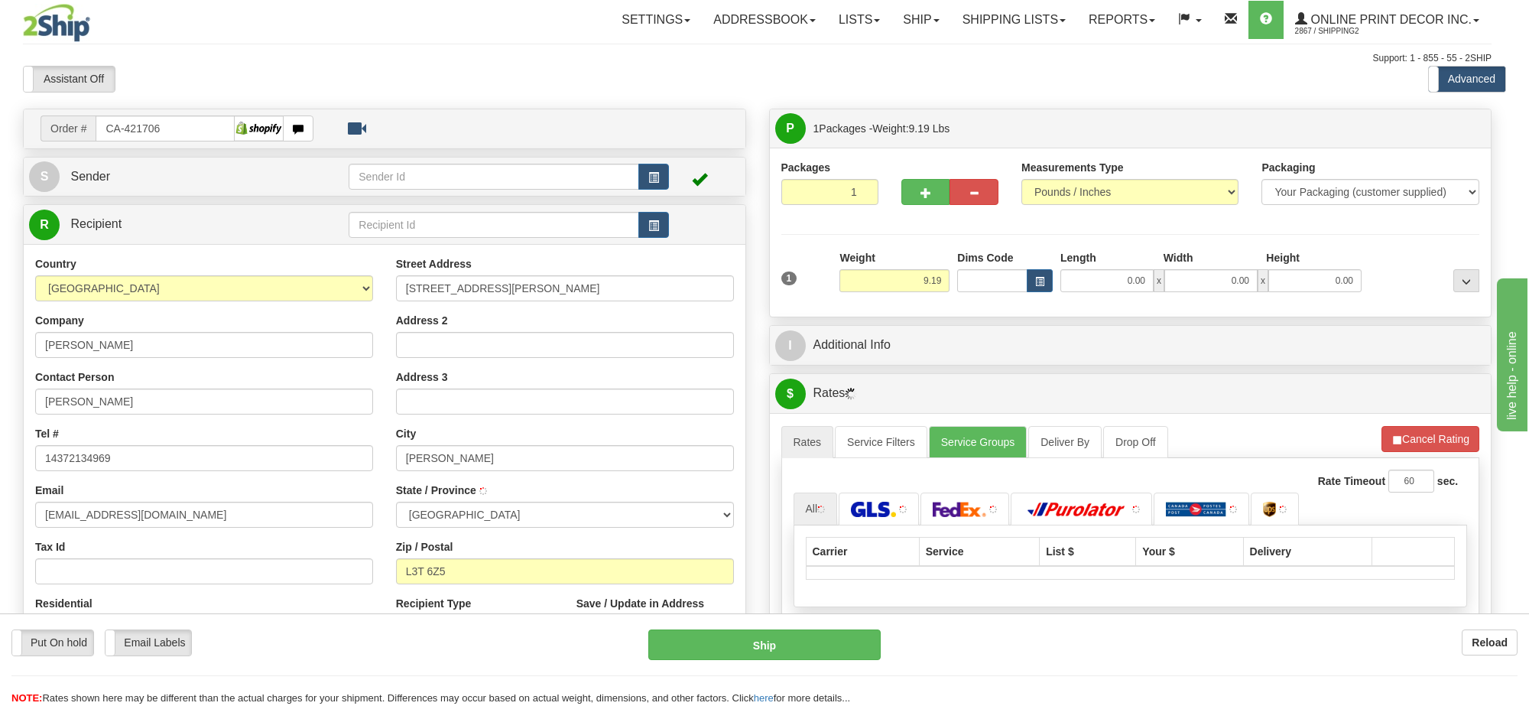
type input "[PERSON_NAME]"
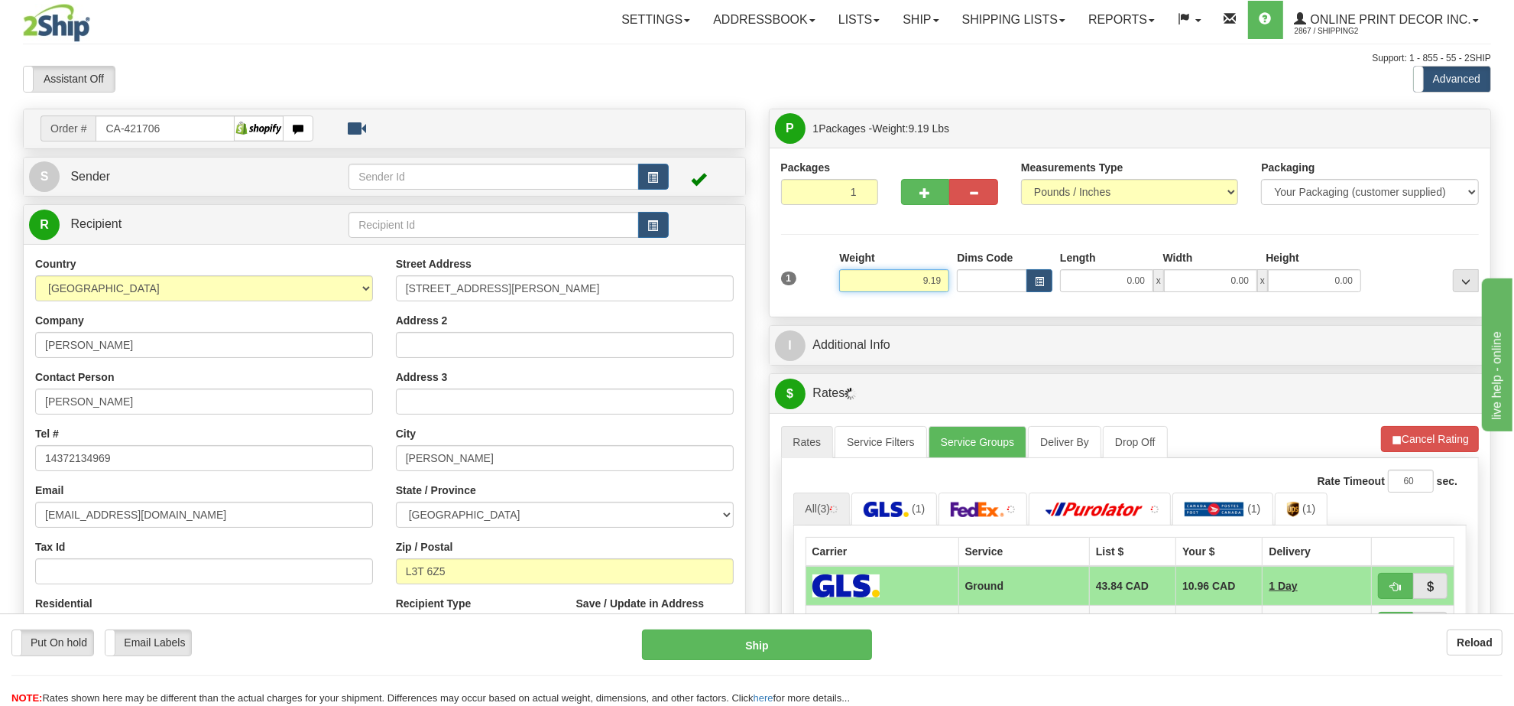
click at [919, 291] on input "9.19" at bounding box center [894, 280] width 110 height 23
type input "5"
type input "4.00"
click at [1035, 277] on span "button" at bounding box center [1039, 281] width 9 height 8
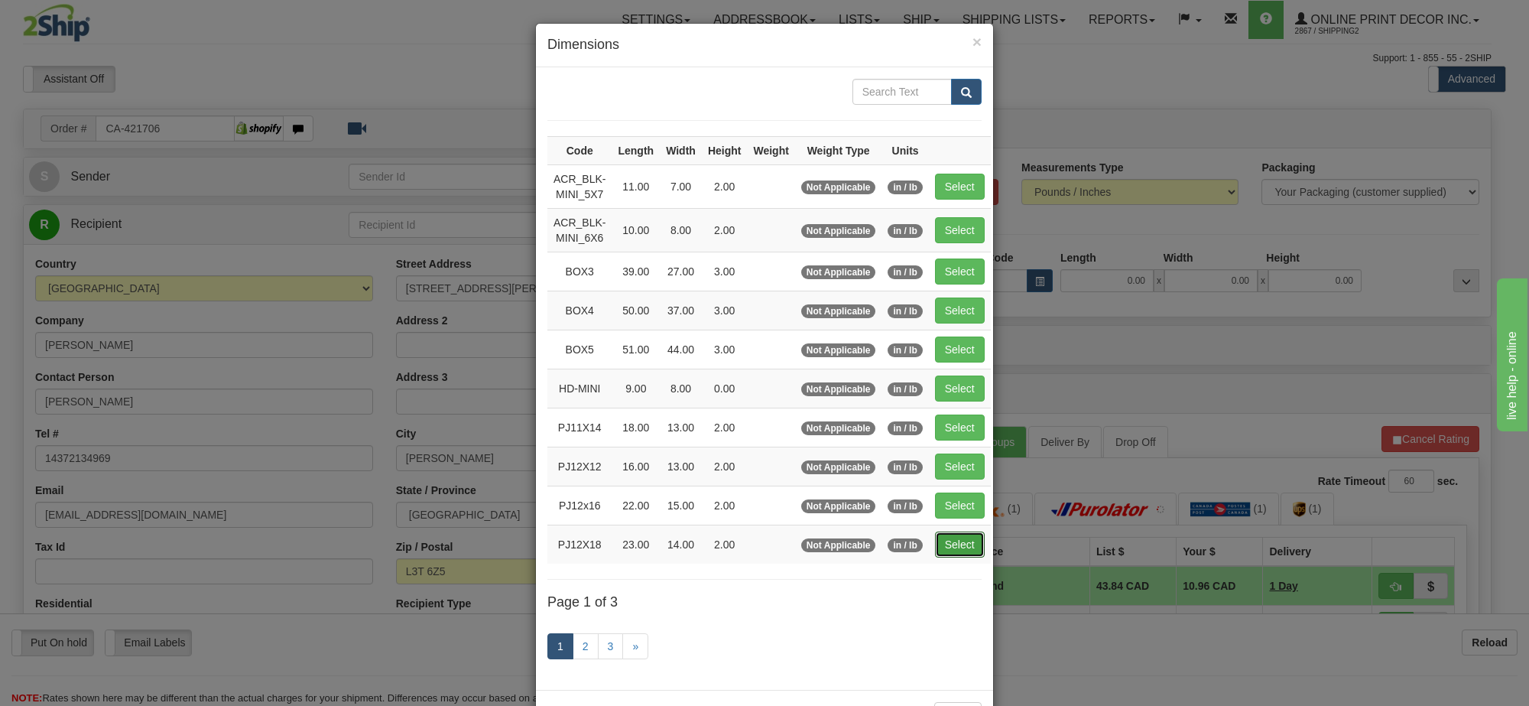
click at [943, 557] on button "Select" at bounding box center [960, 544] width 50 height 26
type input "PJ12X18"
type input "23.00"
type input "14.00"
type input "2.00"
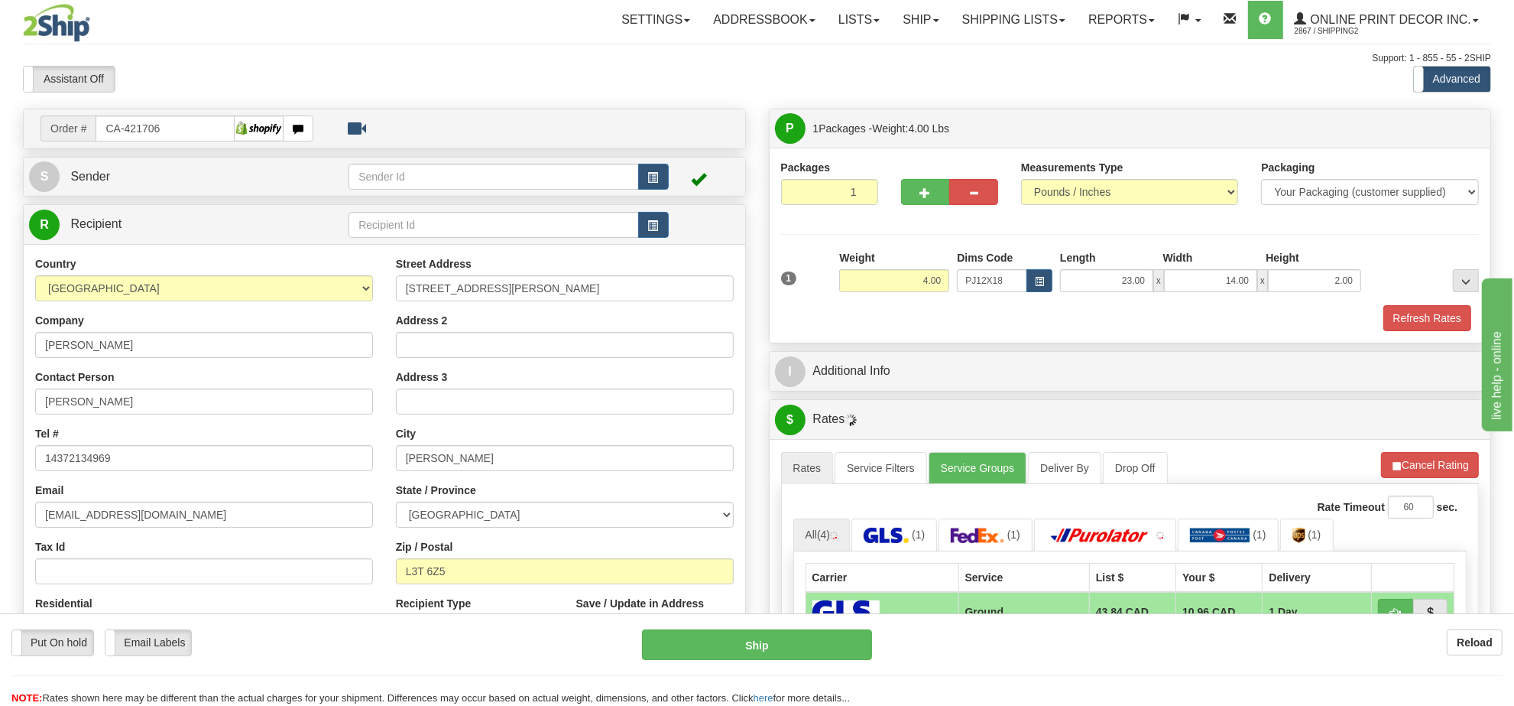
click at [938, 173] on div at bounding box center [949, 169] width 97 height 19
drag, startPoint x: 923, startPoint y: 190, endPoint x: 912, endPoint y: 216, distance: 28.8
click at [921, 192] on span "button" at bounding box center [925, 193] width 11 height 10
radio input "true"
type input "2"
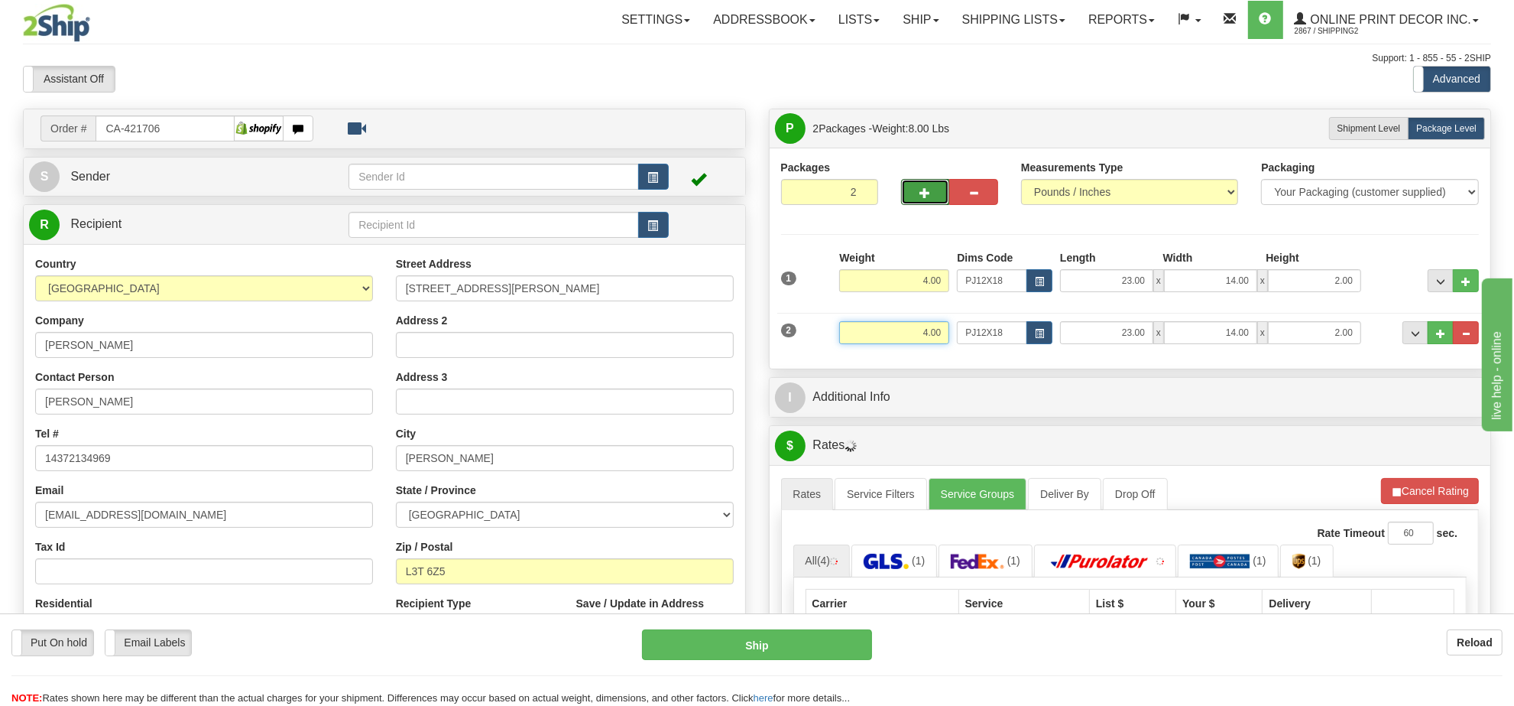
click at [919, 340] on input "4.00" at bounding box center [894, 332] width 110 height 23
type input "5.00"
click at [1040, 337] on span "button" at bounding box center [1039, 333] width 9 height 8
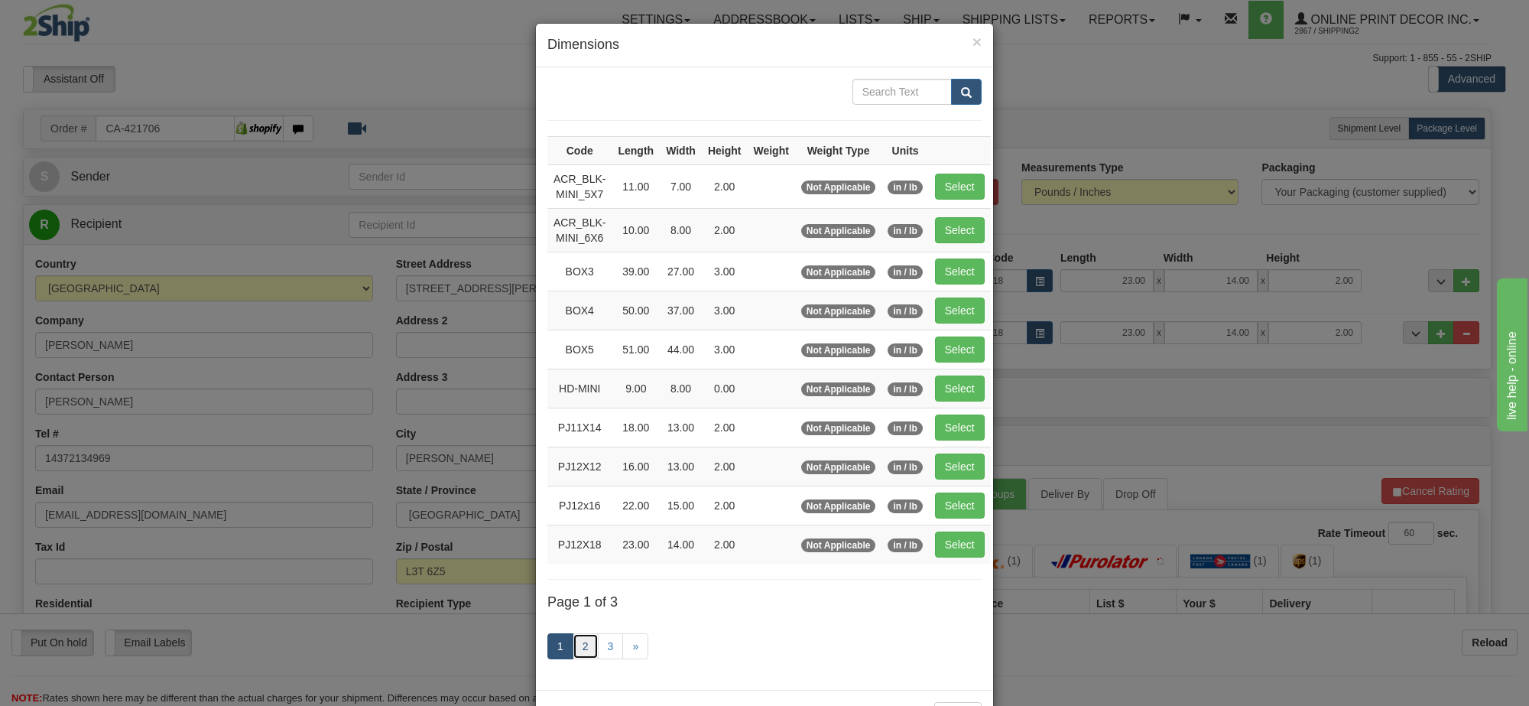
click at [575, 648] on link "2" at bounding box center [586, 646] width 26 height 26
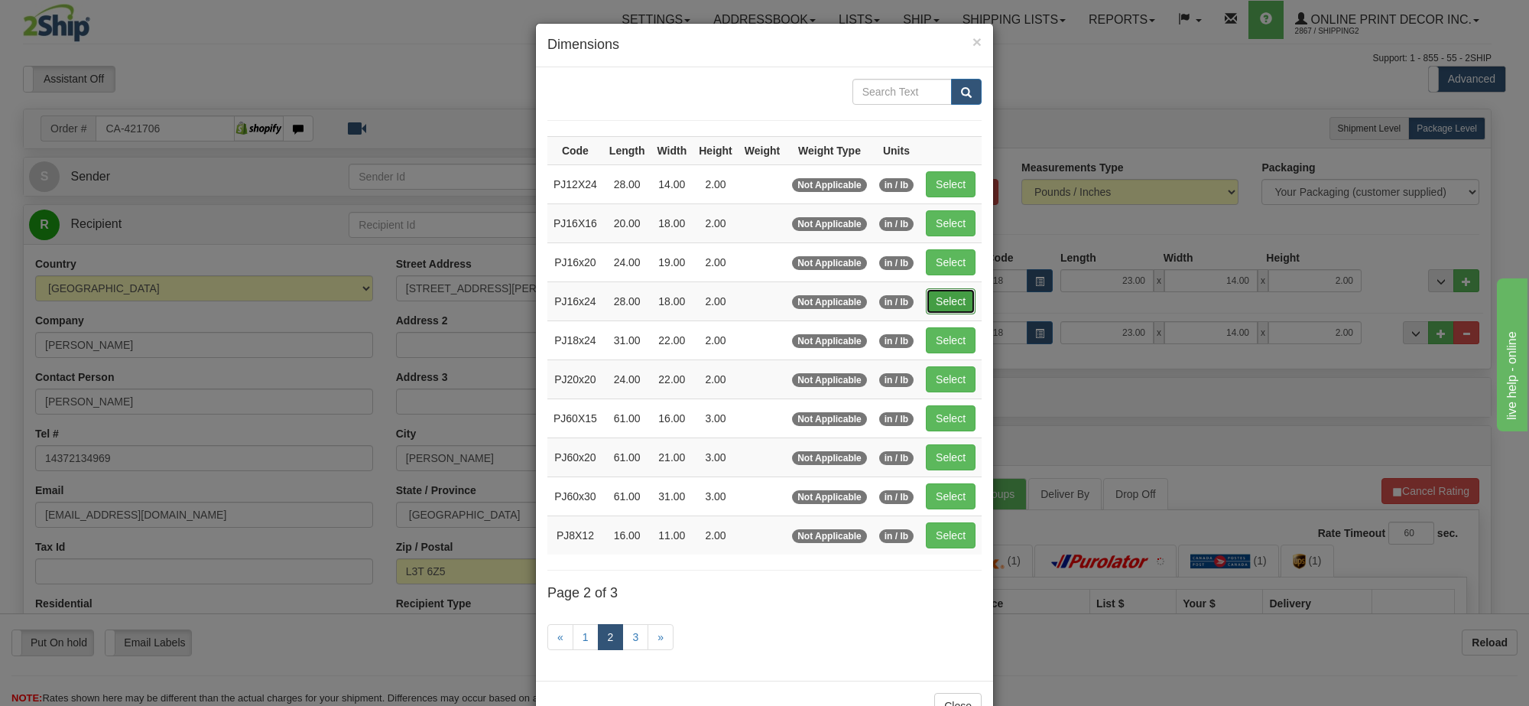
click at [960, 310] on button "Select" at bounding box center [951, 301] width 50 height 26
type input "PJ16x24"
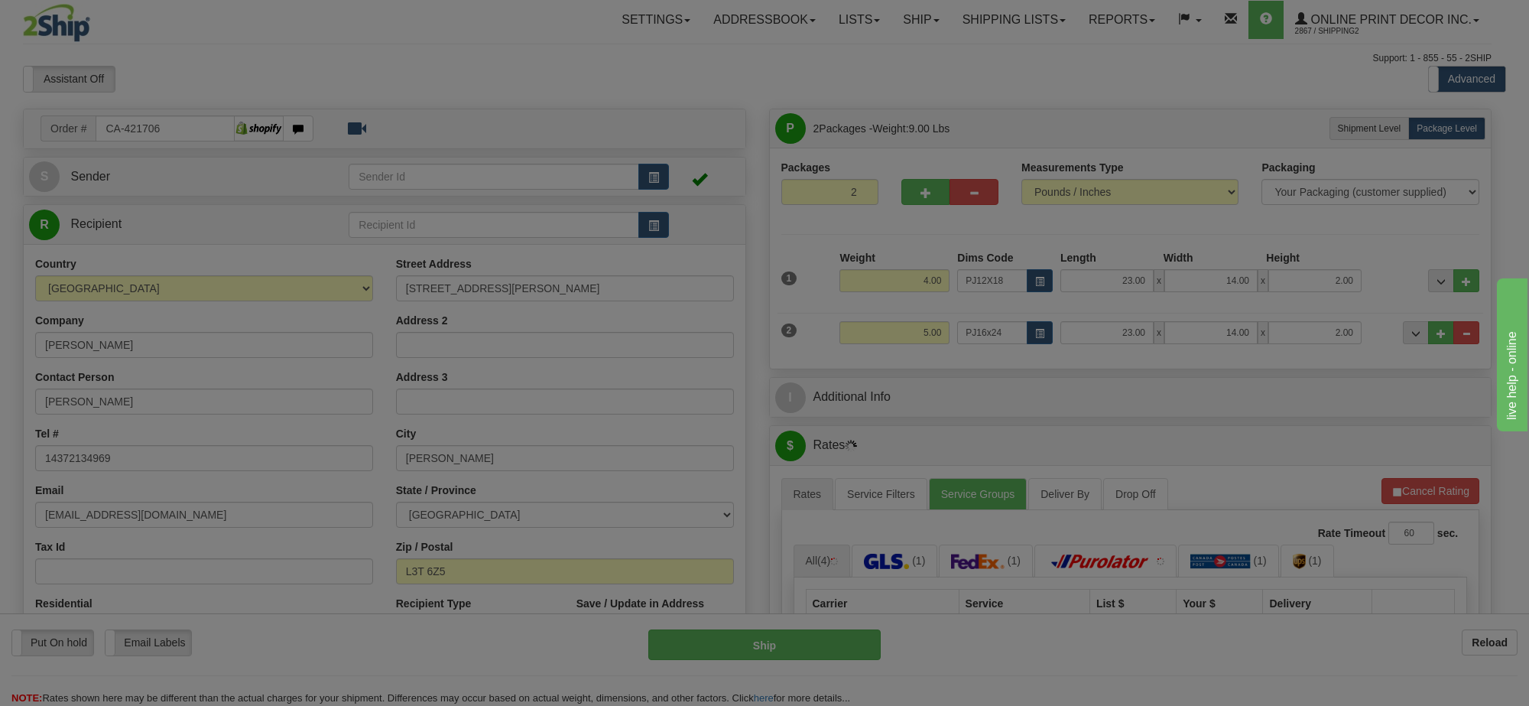
type input "28.00"
type input "18.00"
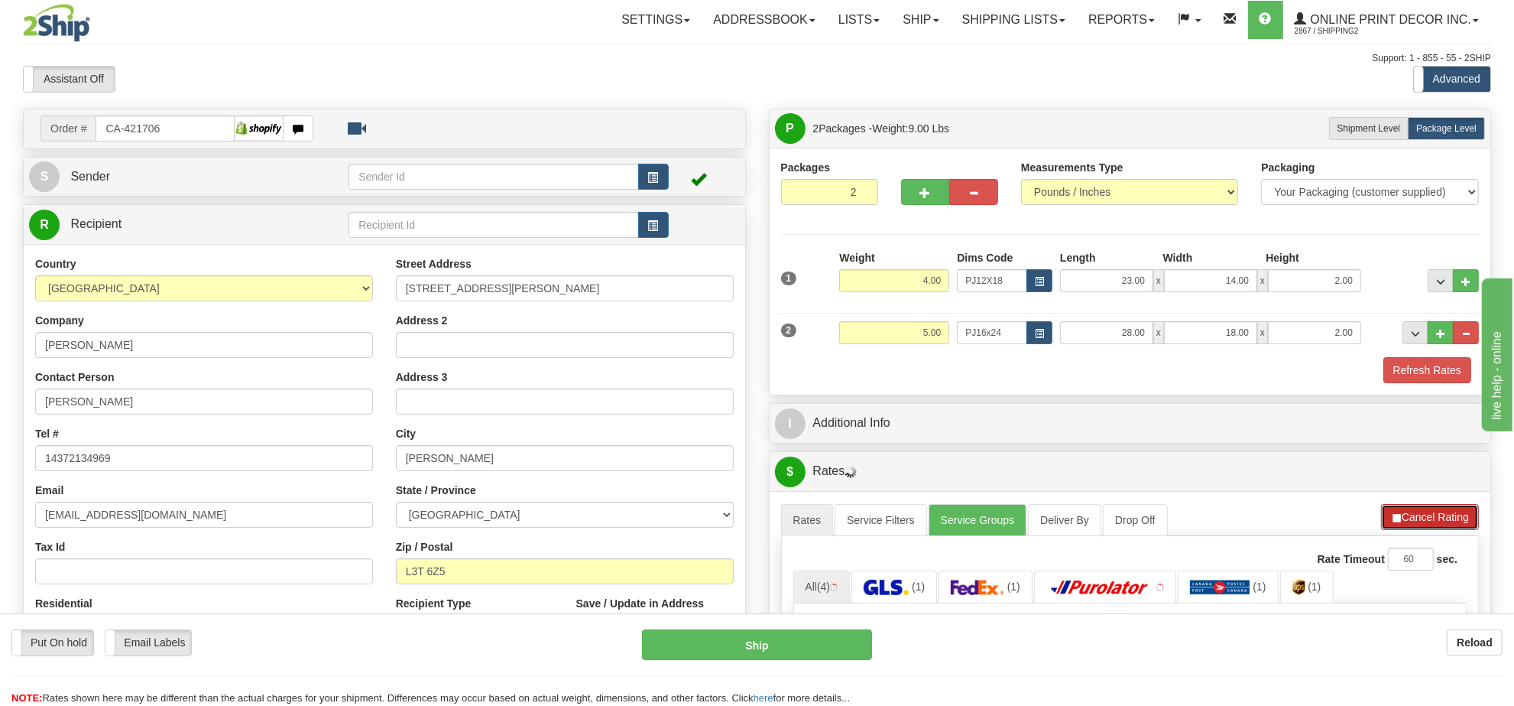
click at [1415, 527] on button "Cancel Rating" at bounding box center [1430, 517] width 98 height 26
click at [1415, 527] on button "Refresh Rates" at bounding box center [1430, 517] width 99 height 26
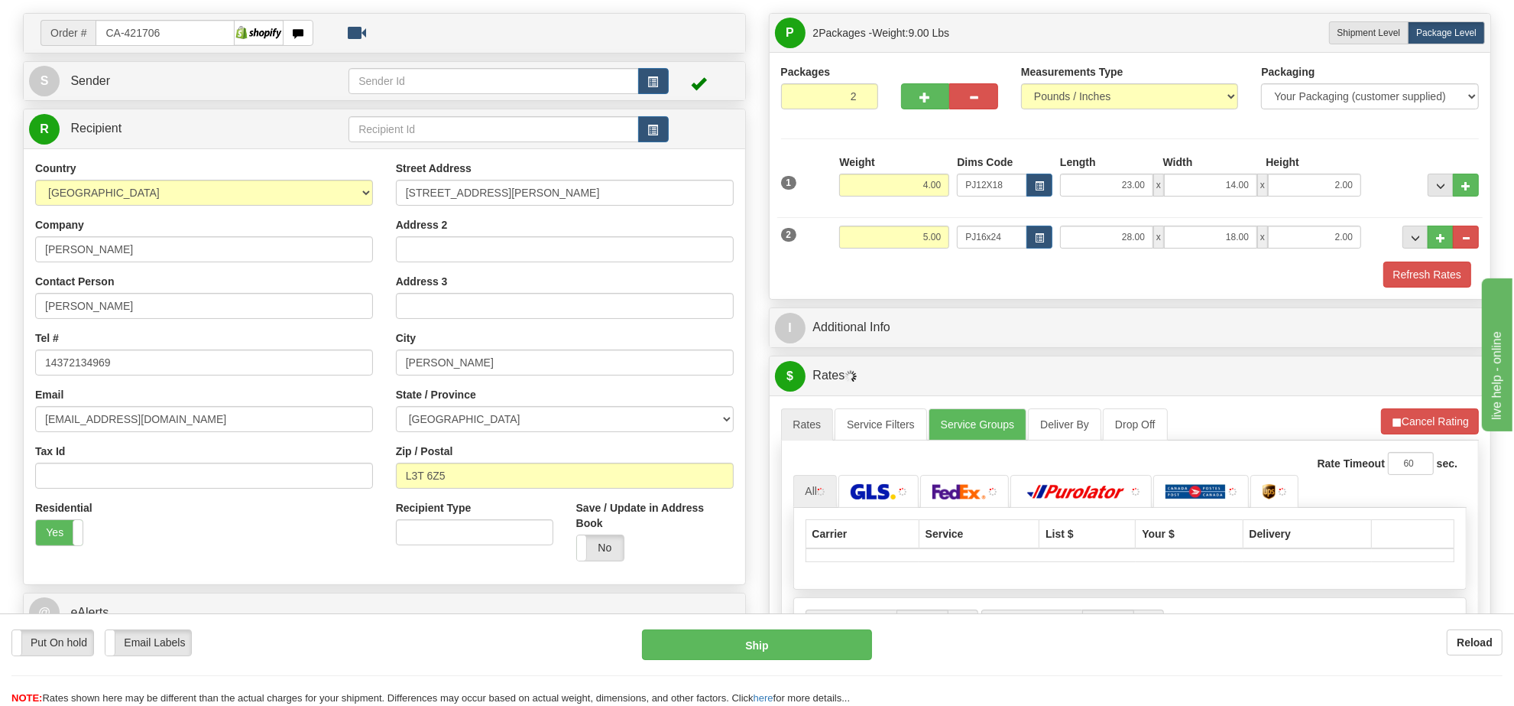
scroll to position [191, 0]
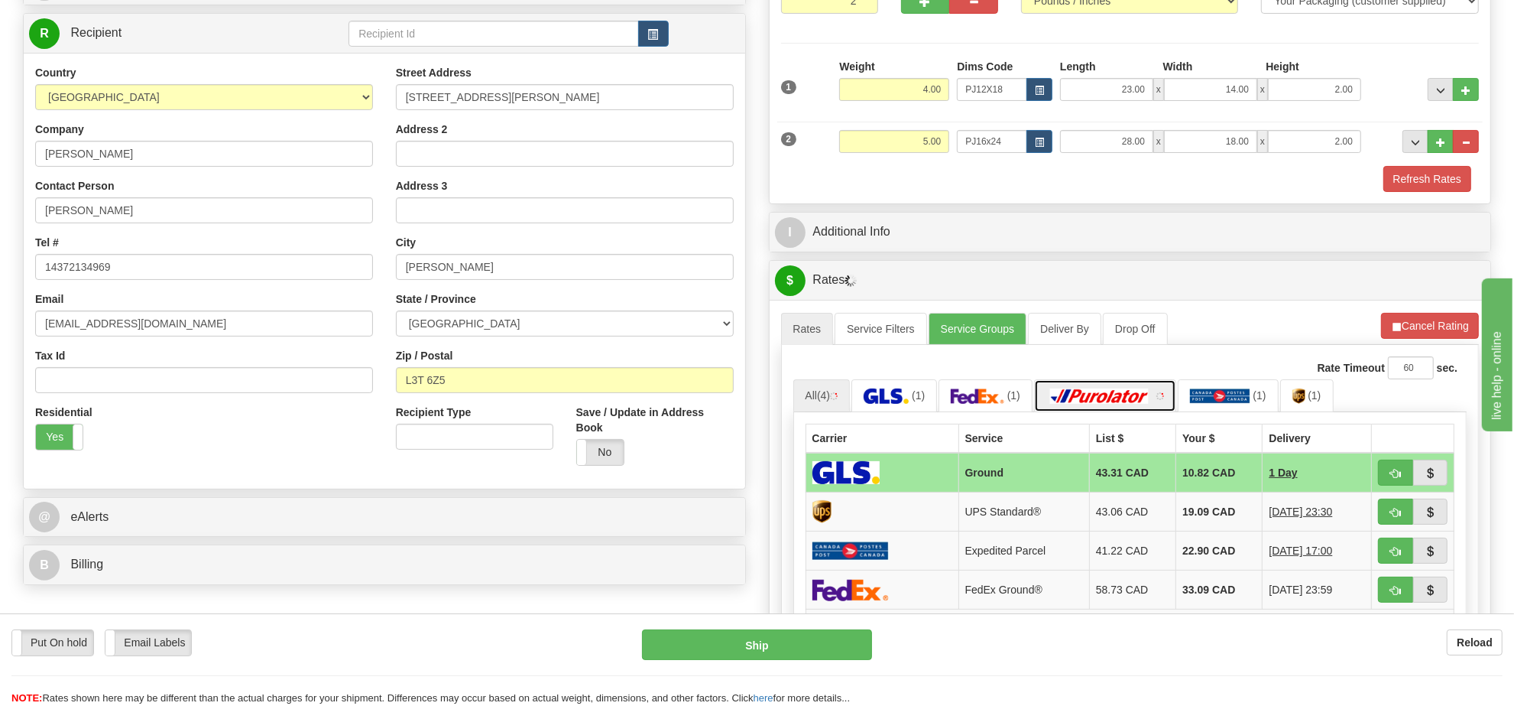
click at [1166, 391] on link at bounding box center [1105, 395] width 142 height 33
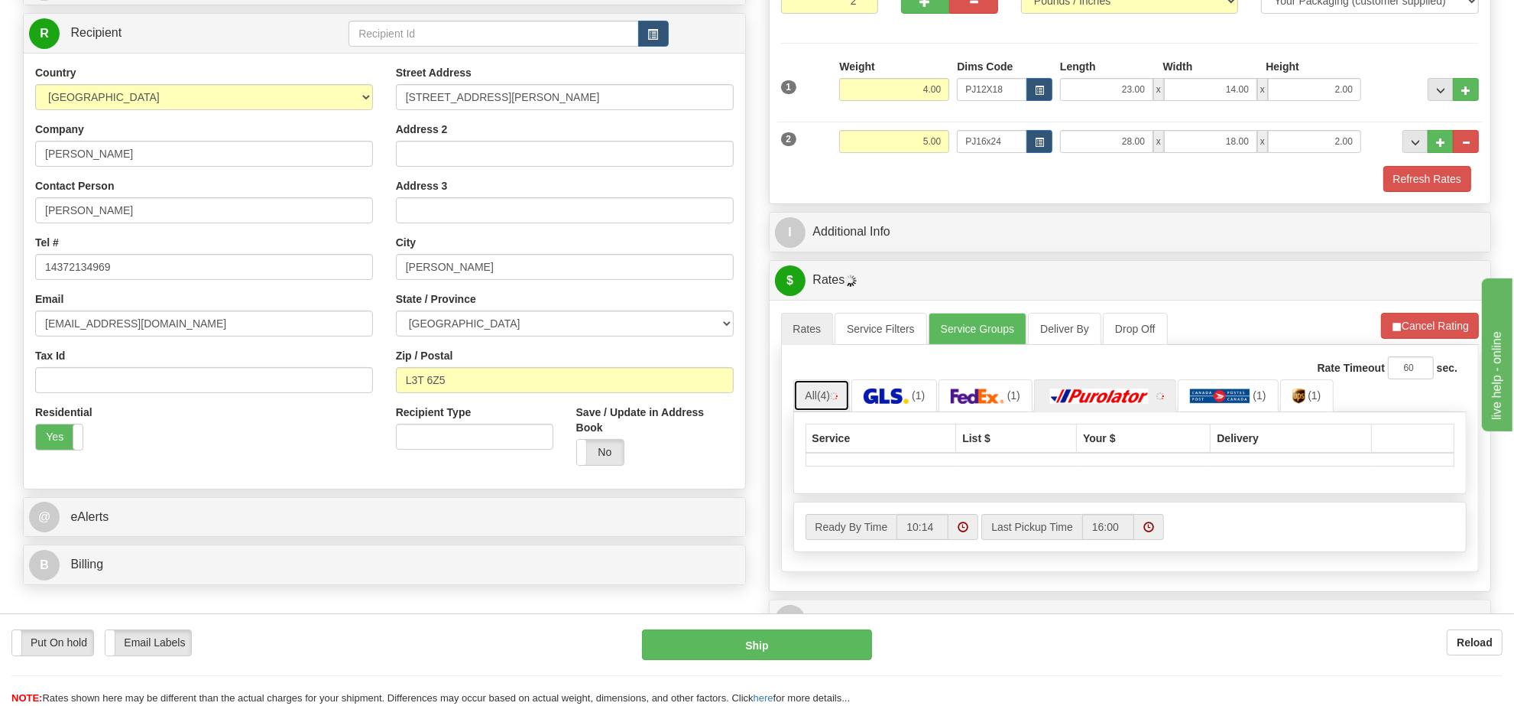
click at [843, 405] on link "All (4)" at bounding box center [821, 395] width 57 height 32
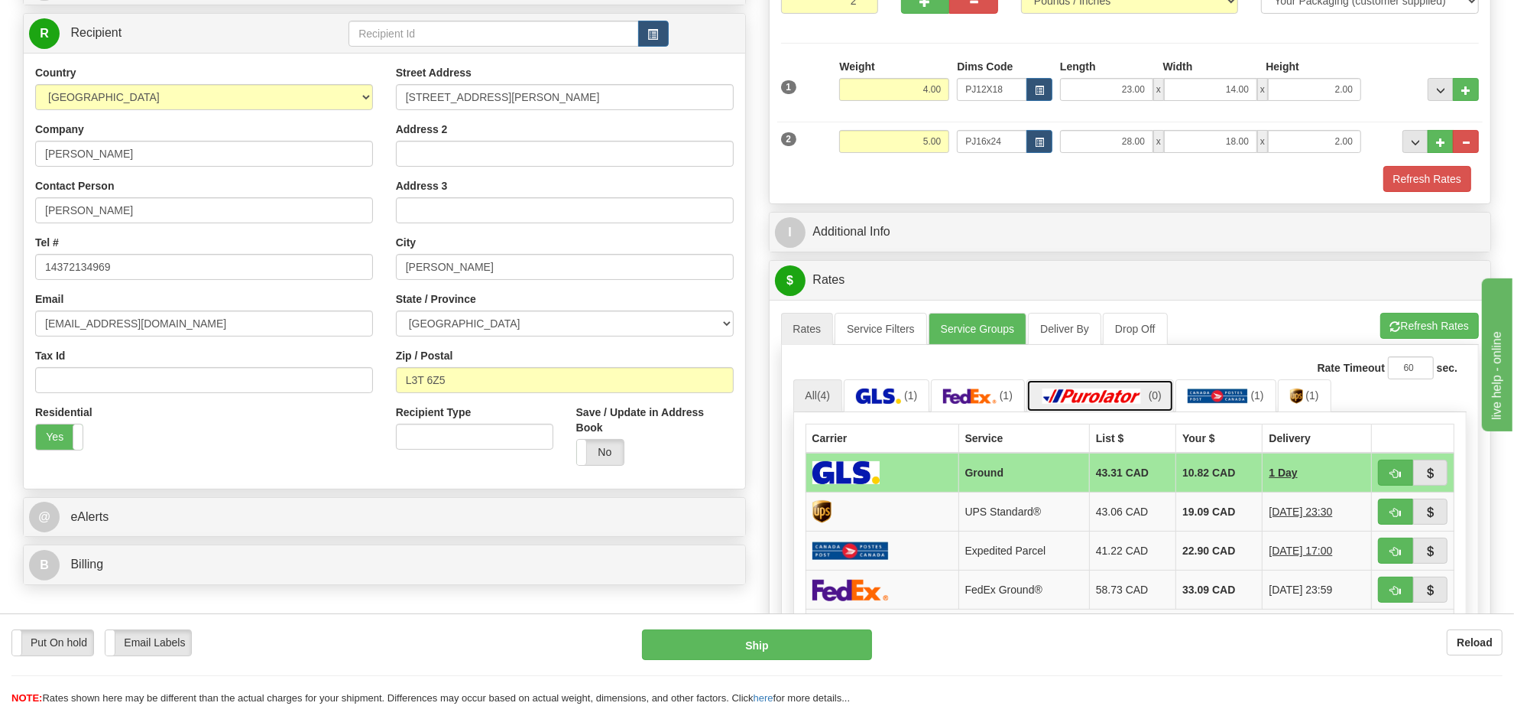
click at [1144, 404] on img at bounding box center [1092, 395] width 107 height 15
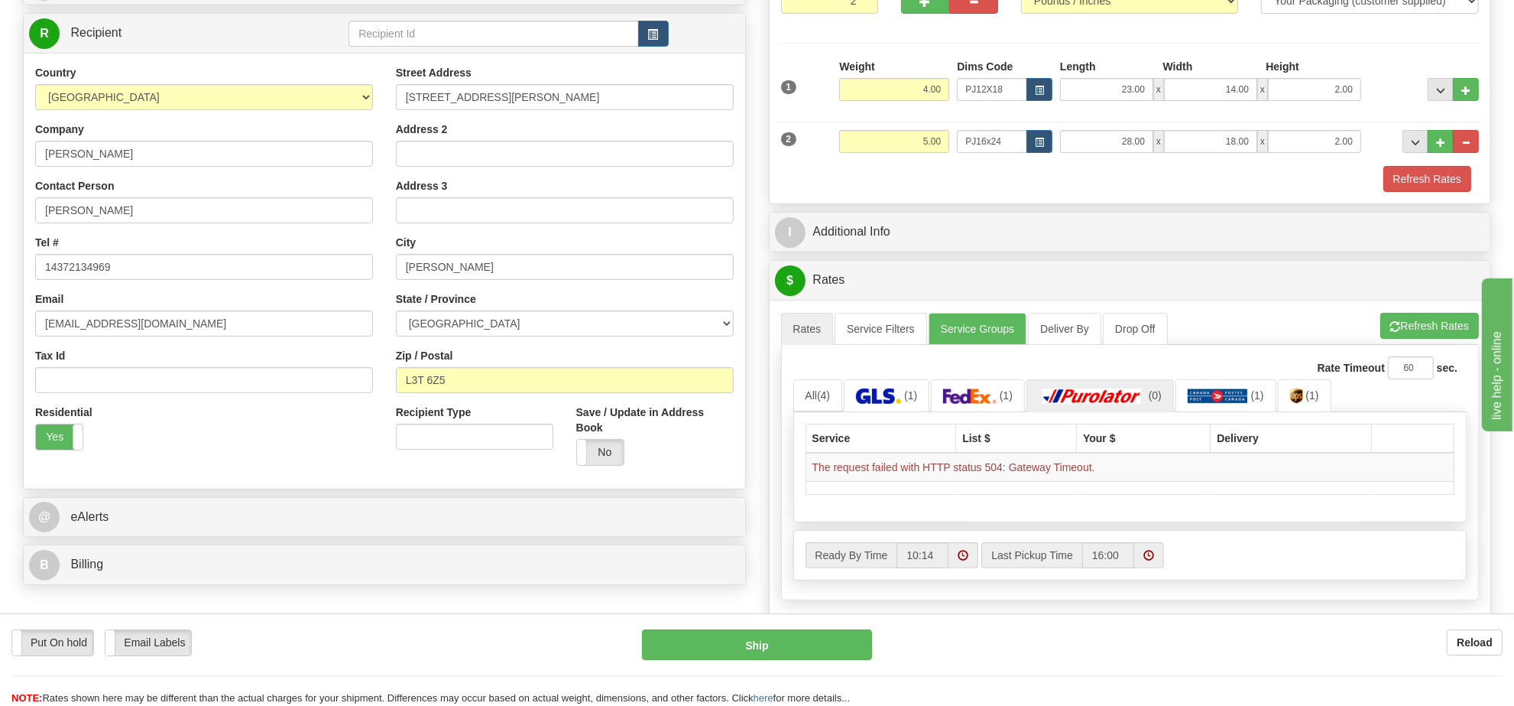
click at [849, 373] on div "Rate Timeout 60 sec." at bounding box center [1130, 367] width 674 height 23
click at [841, 407] on link "All (4)" at bounding box center [818, 395] width 50 height 32
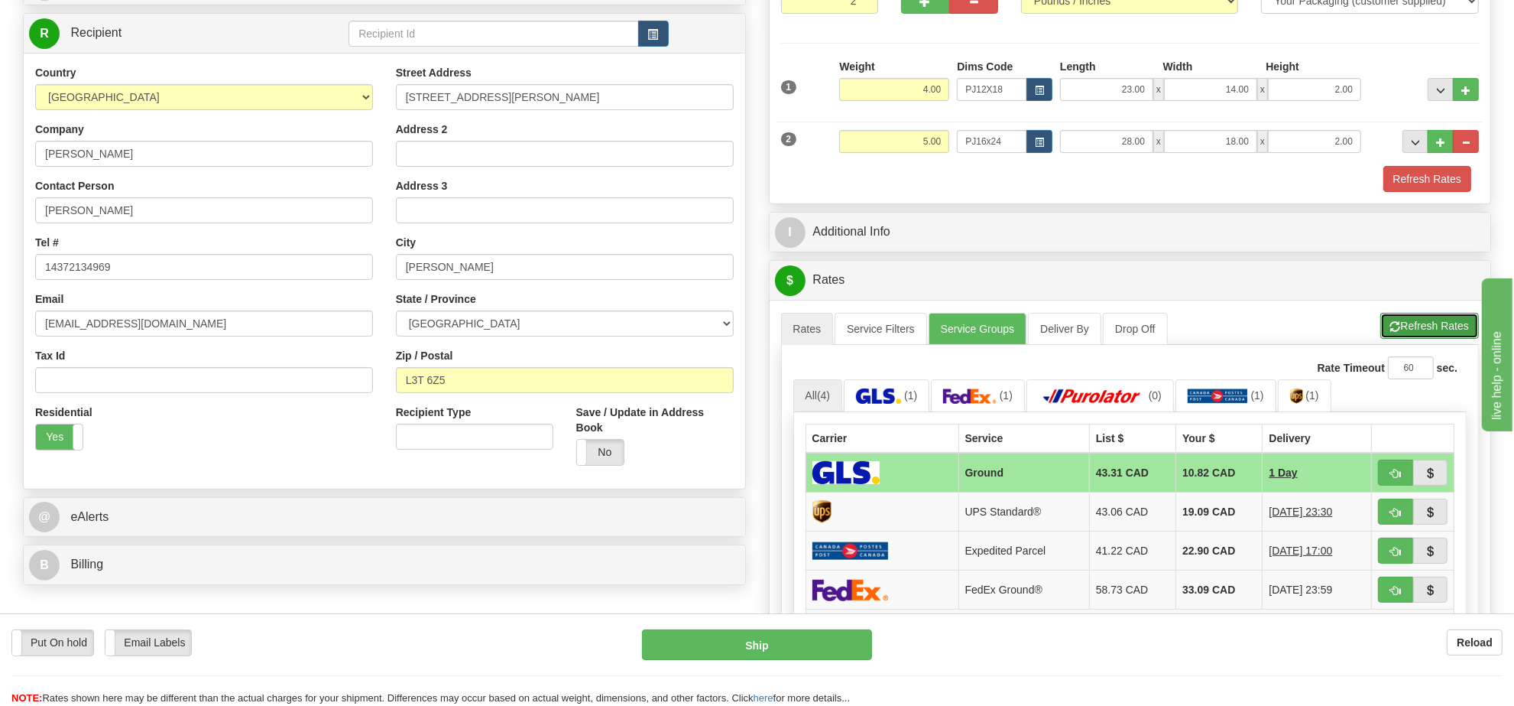
click at [1432, 339] on button "Refresh Rates" at bounding box center [1430, 326] width 99 height 26
click at [1420, 333] on button "Refresh Rates" at bounding box center [1430, 326] width 99 height 26
click at [1115, 404] on img at bounding box center [1092, 395] width 107 height 15
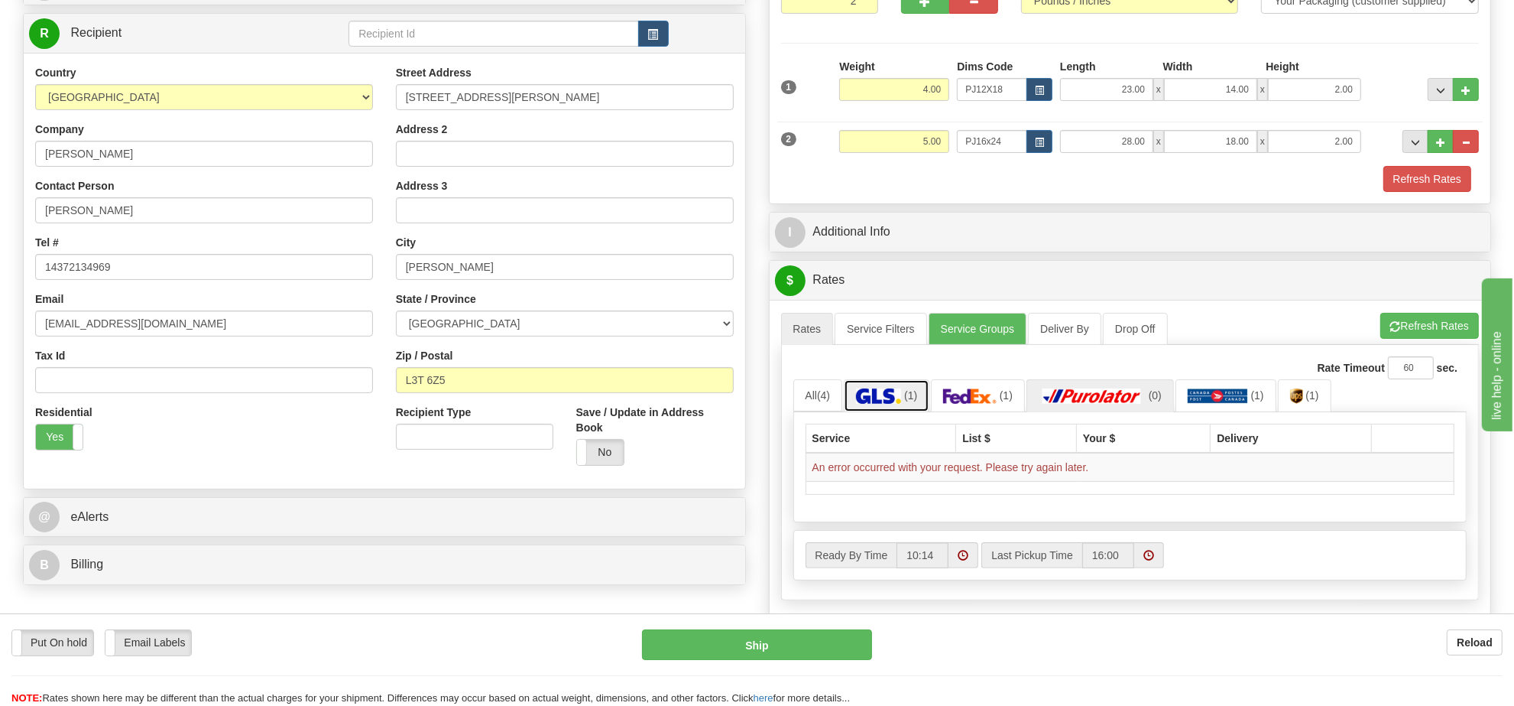
click at [865, 402] on img at bounding box center [878, 395] width 45 height 15
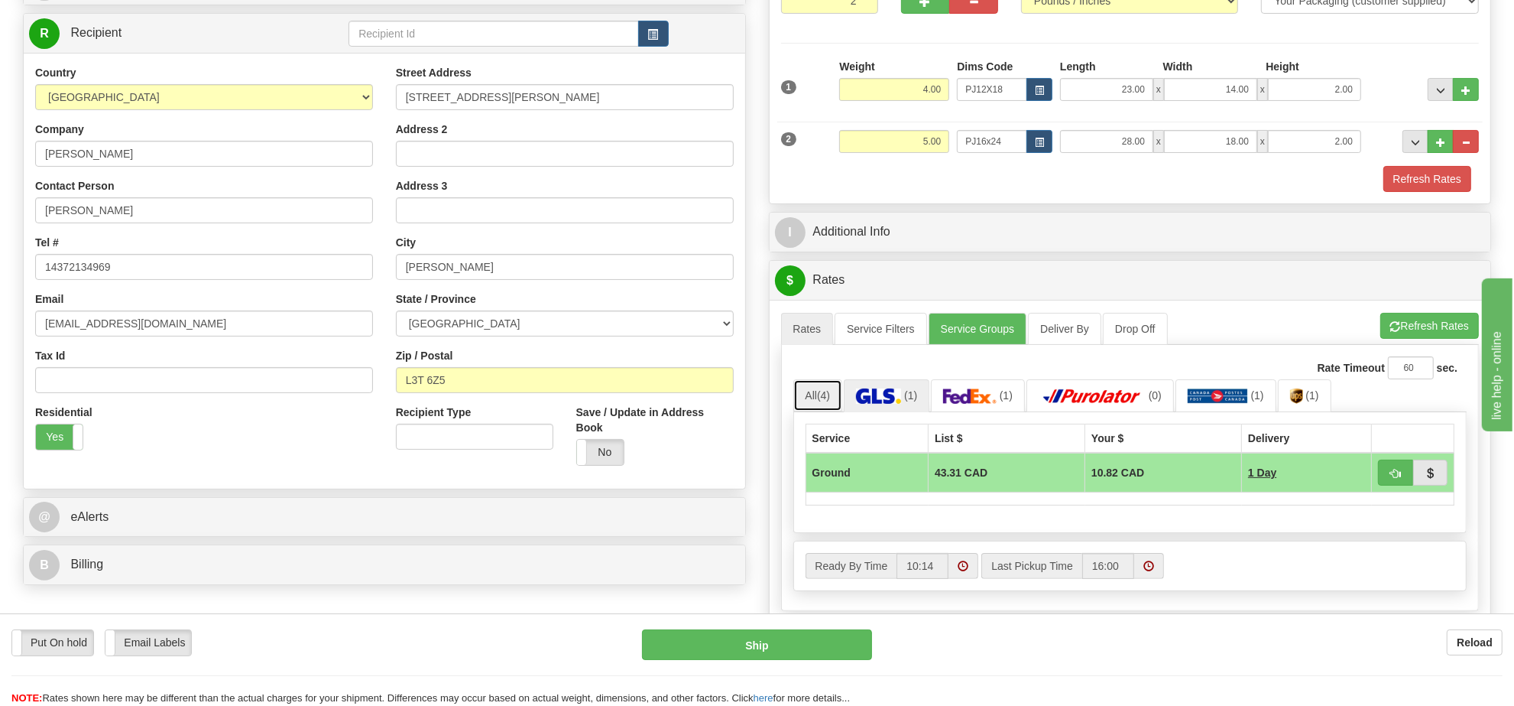
click at [826, 401] on span "(4)" at bounding box center [823, 395] width 13 height 12
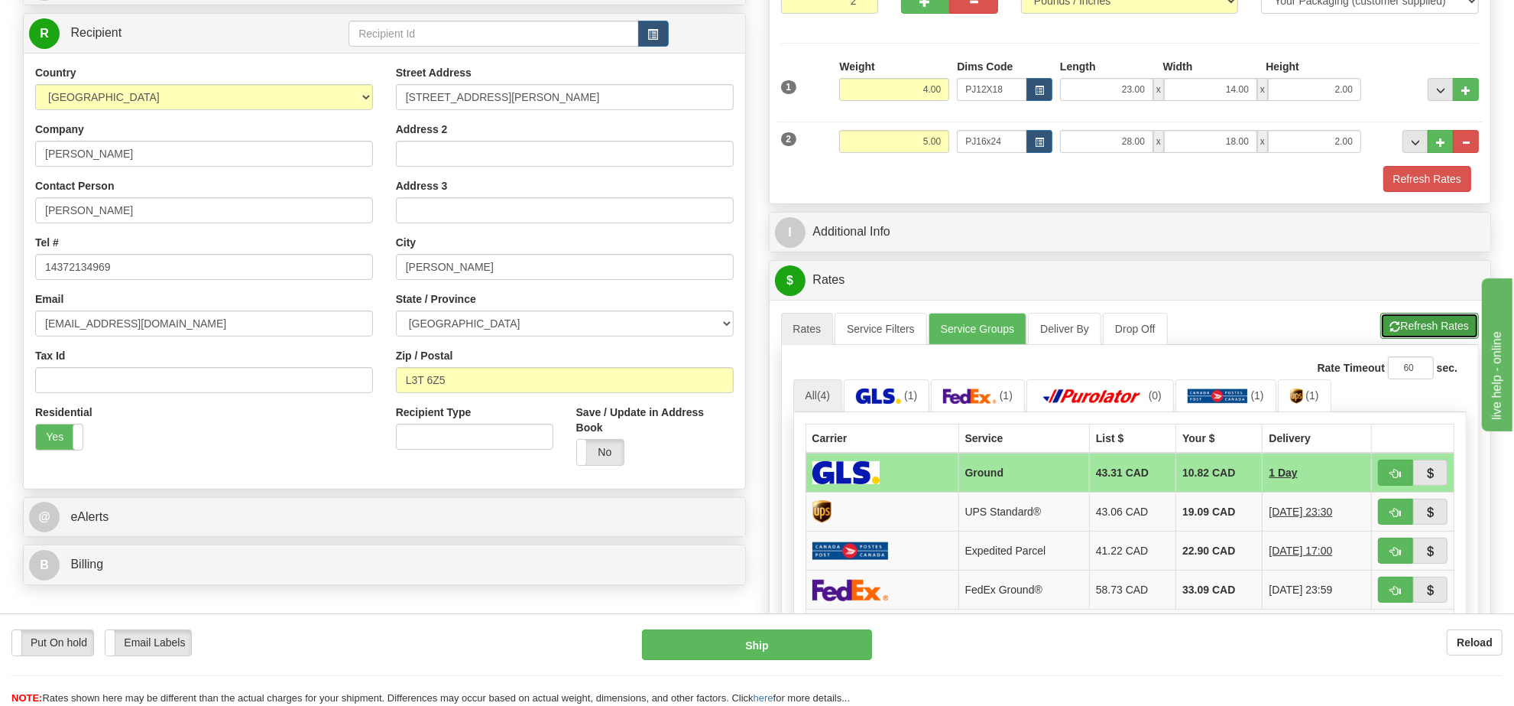
click at [1426, 330] on button "Refresh Rates" at bounding box center [1430, 326] width 99 height 26
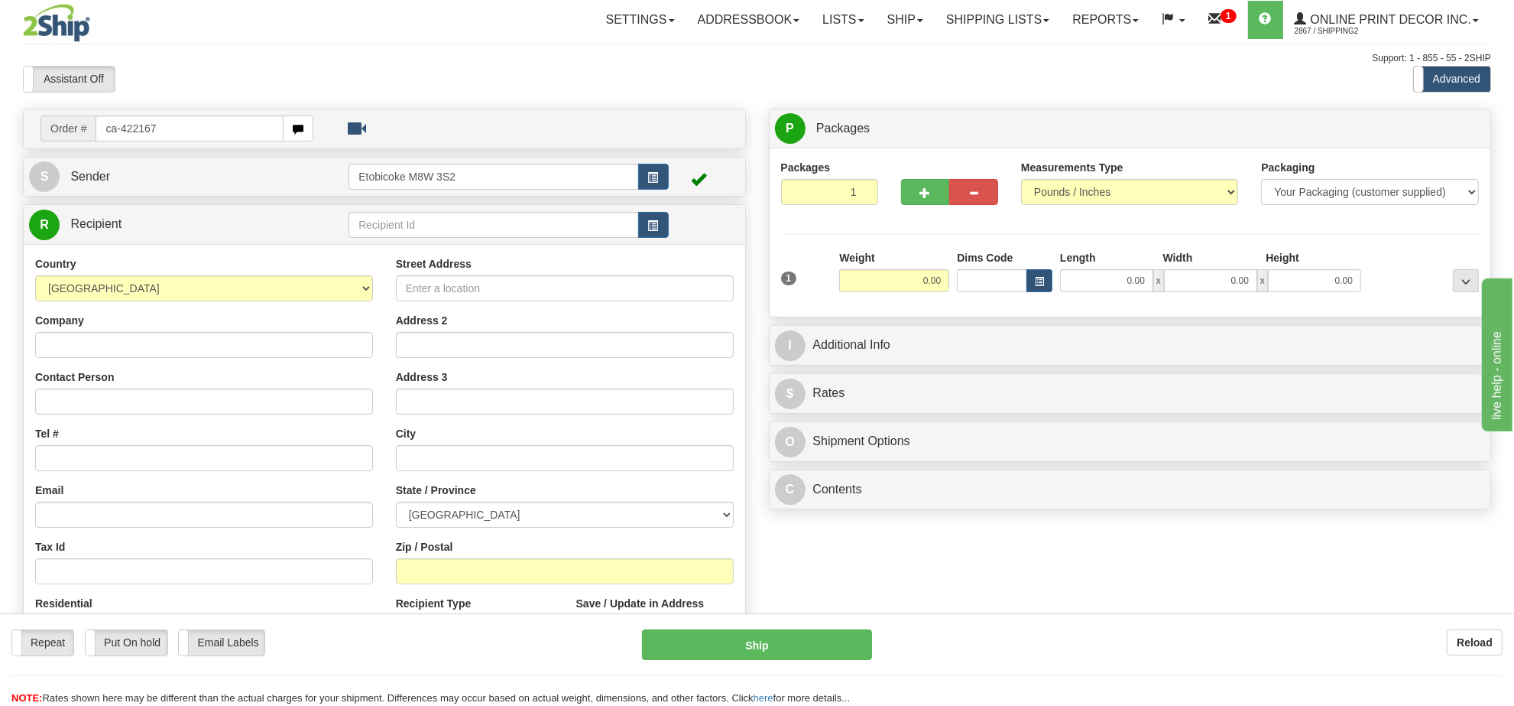
type input "ca-422167"
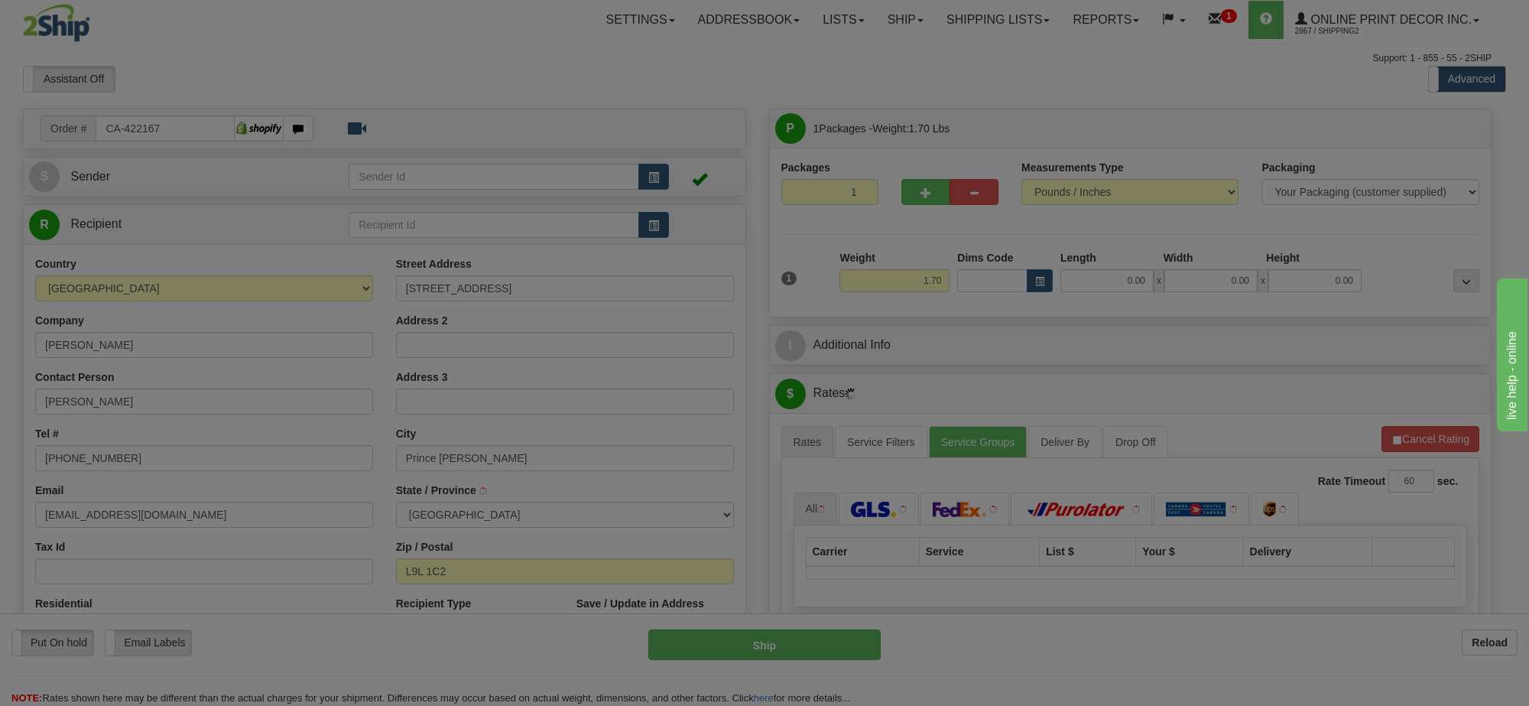
type input "PRINCE [PERSON_NAME]"
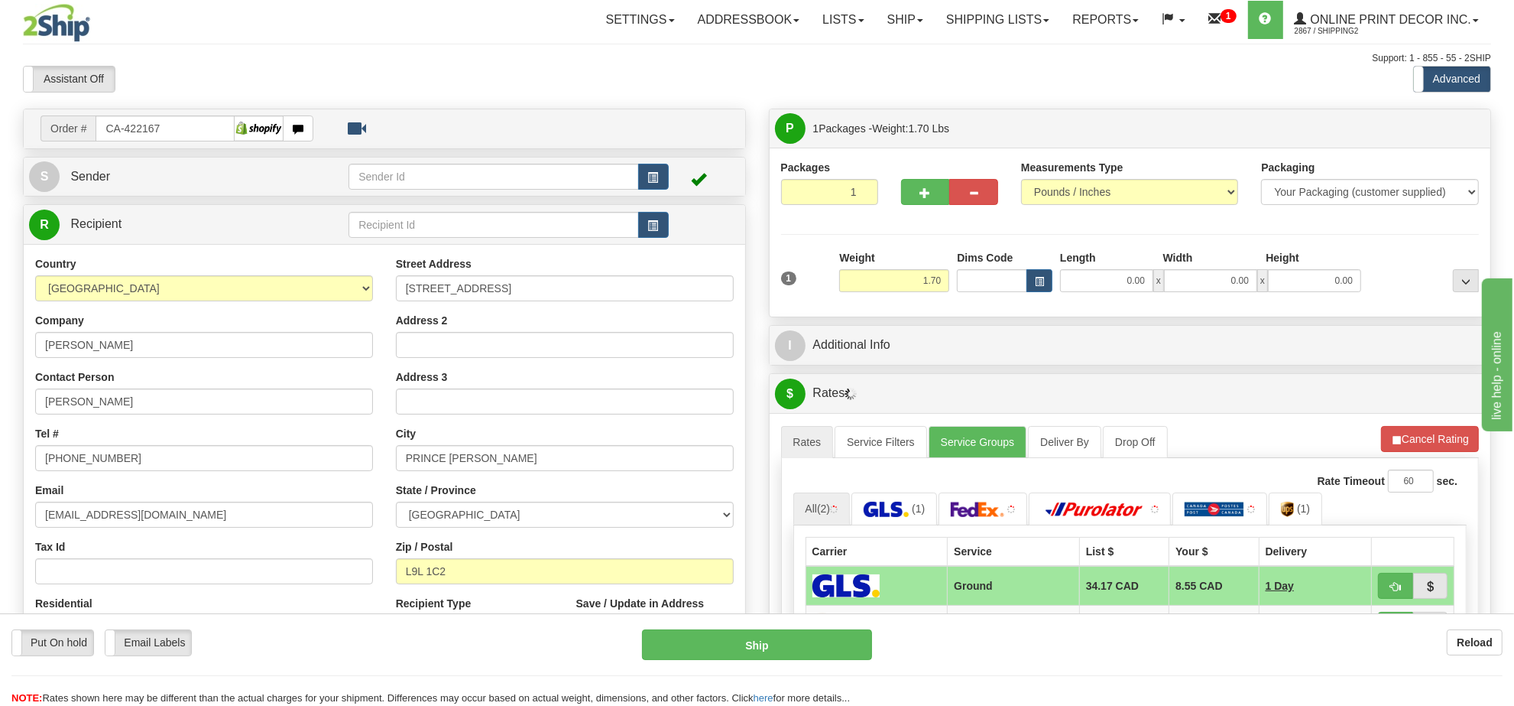
scroll to position [96, 0]
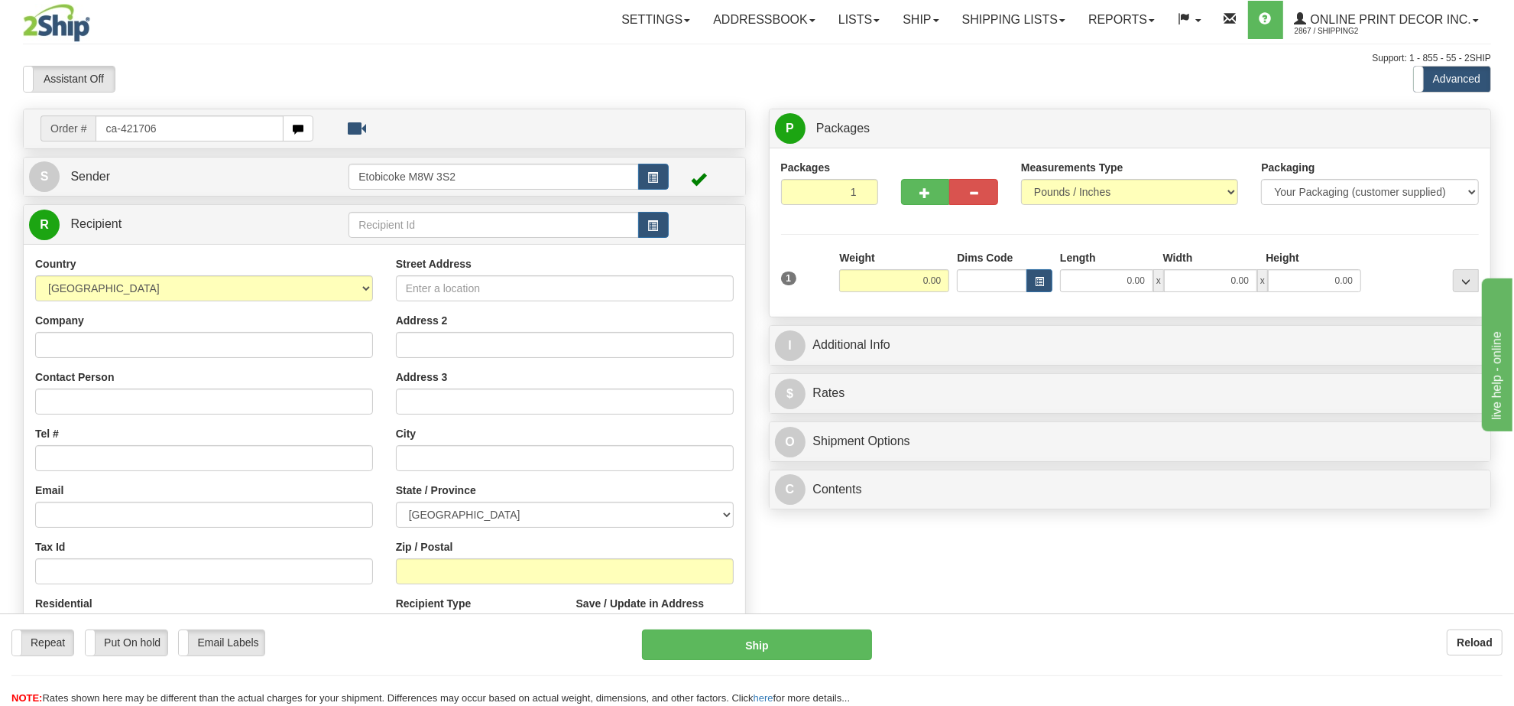
type input "ca-421706"
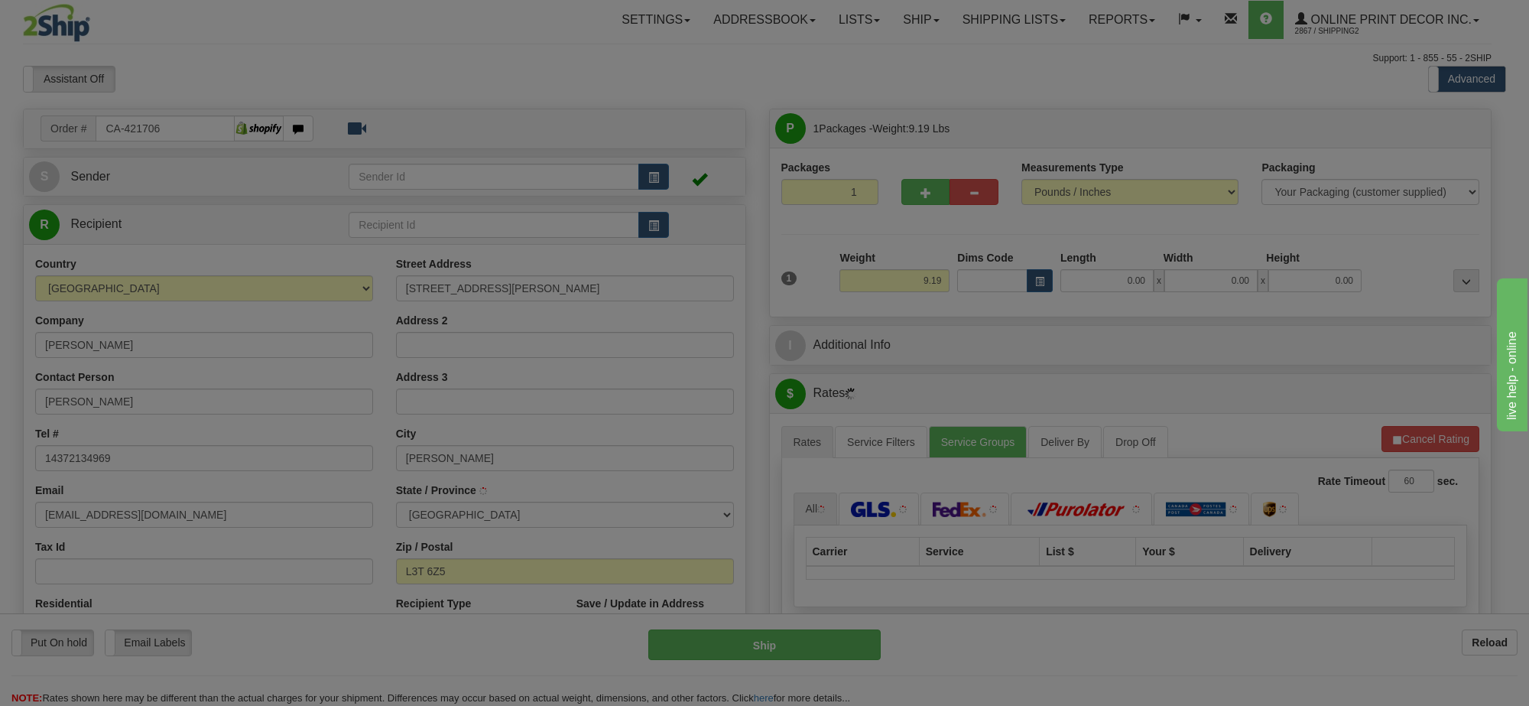
type input "[PERSON_NAME]"
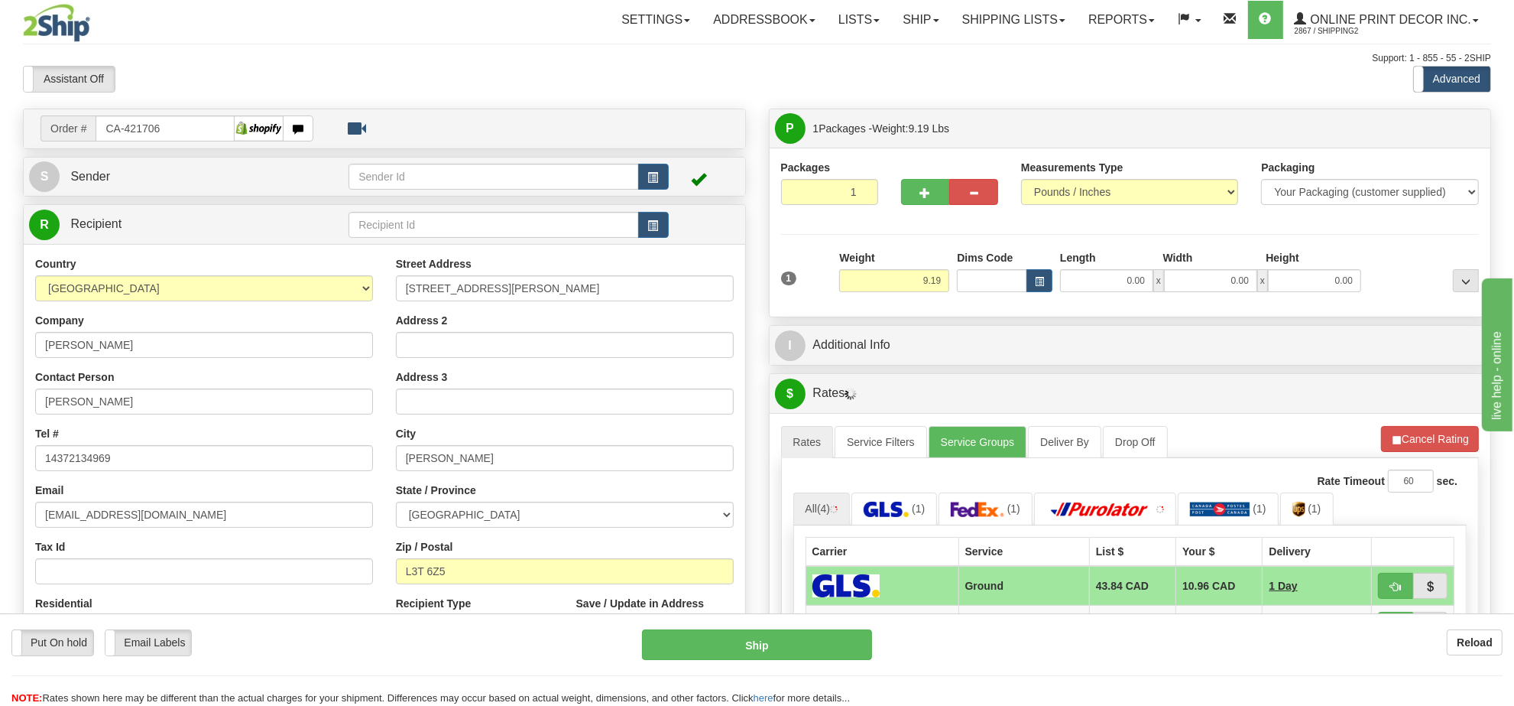
scroll to position [96, 0]
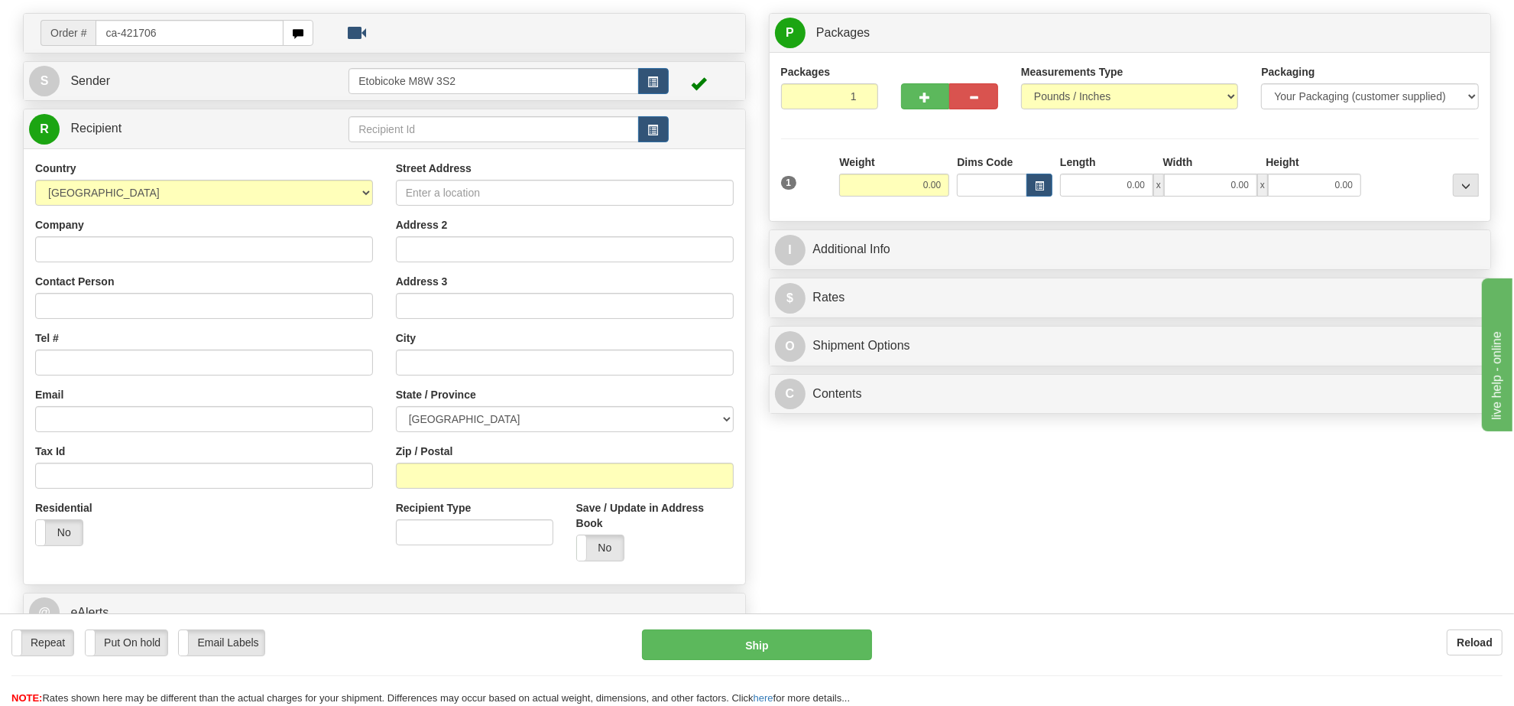
type input "ca-421706"
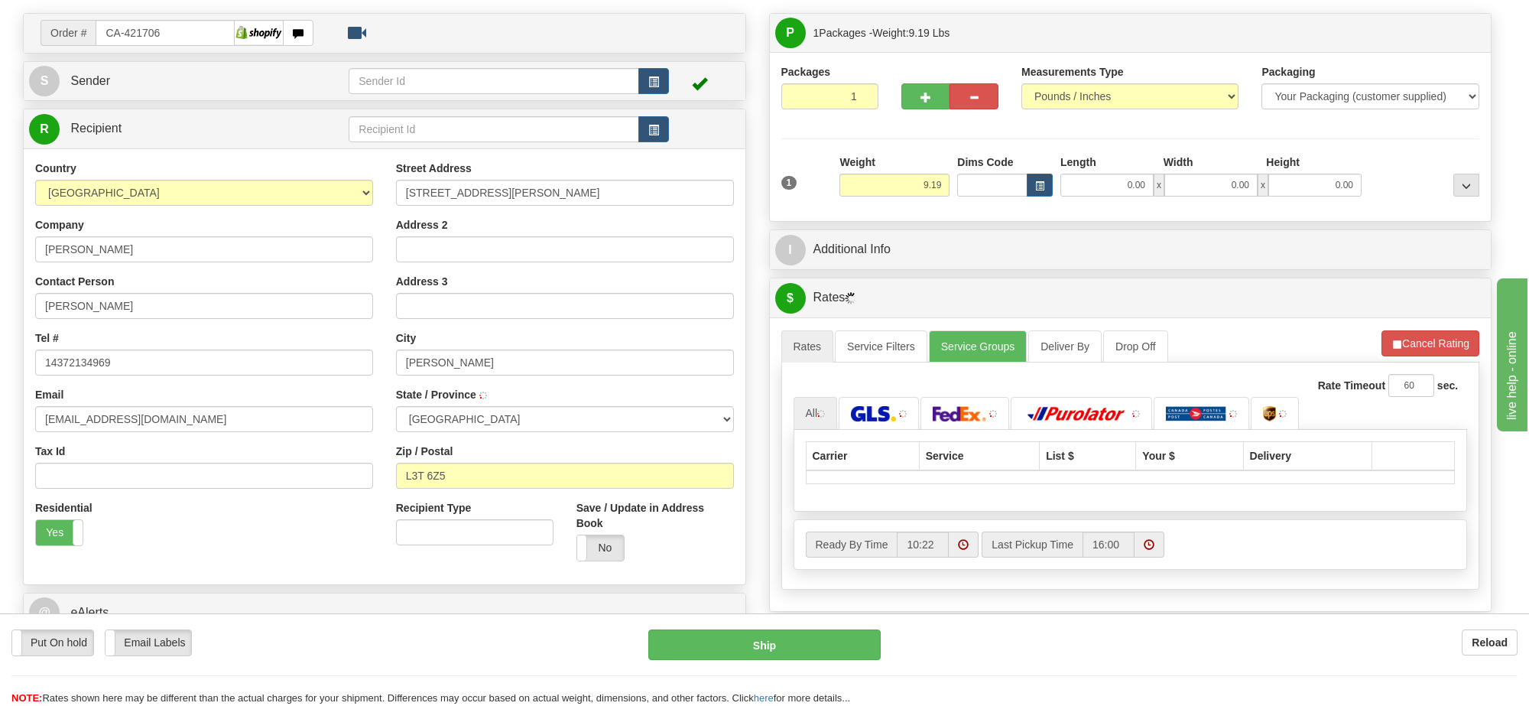
type input "[PERSON_NAME]"
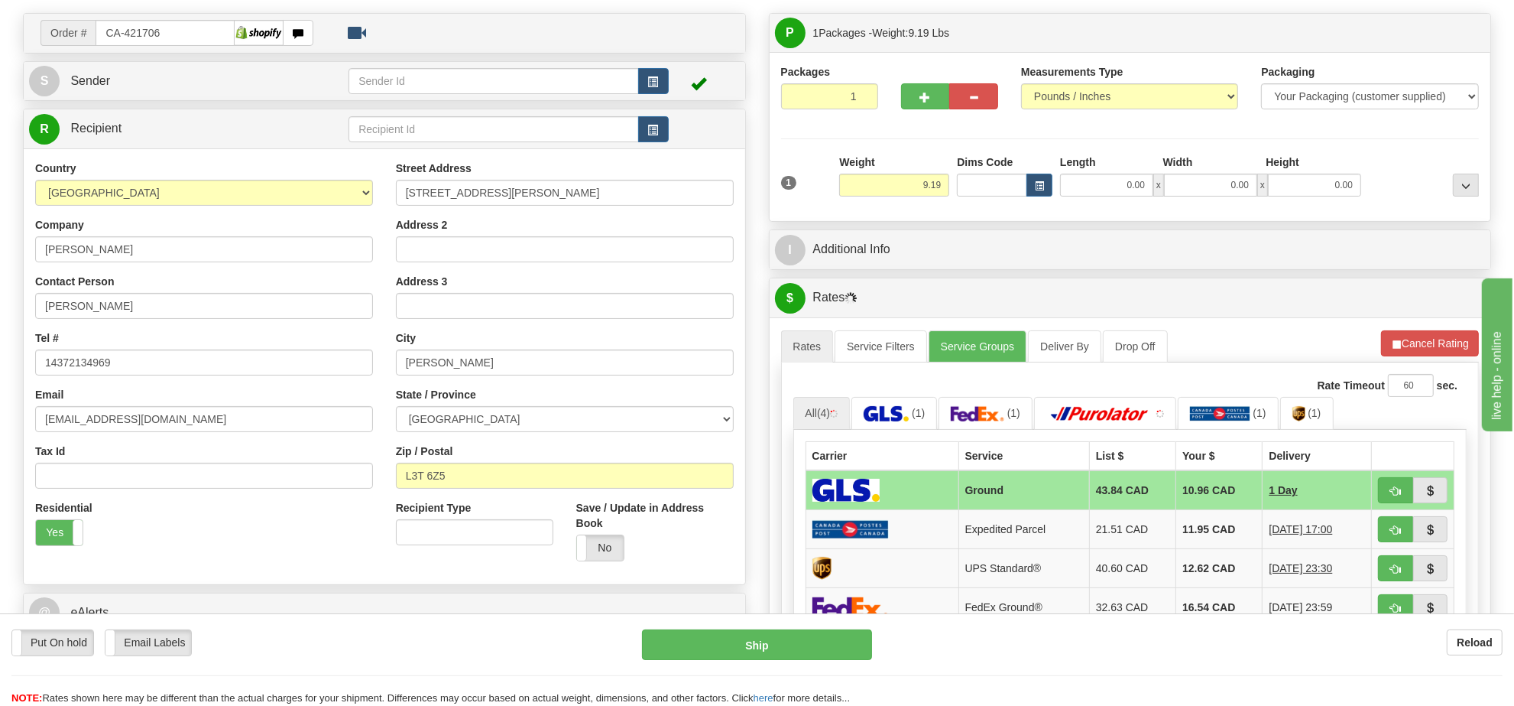
scroll to position [191, 0]
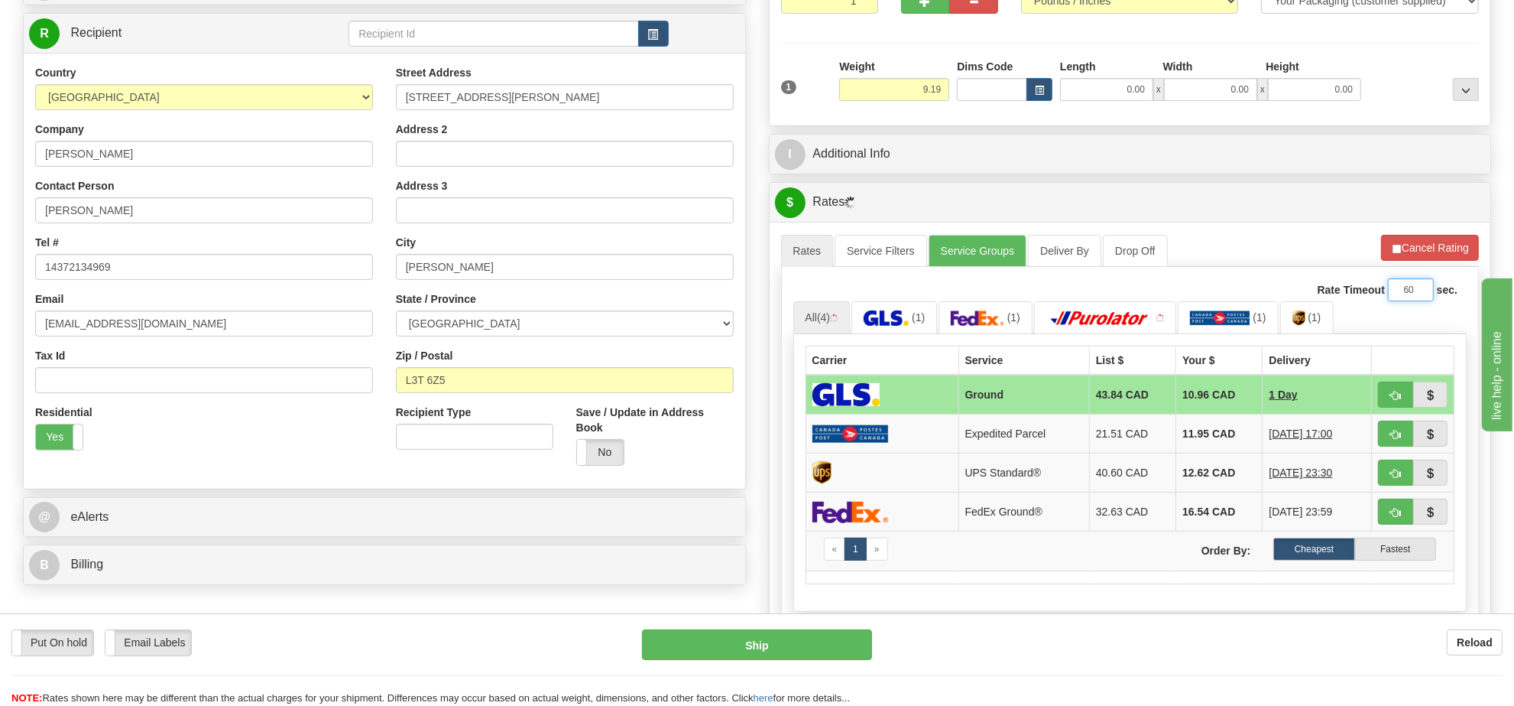
click at [1416, 287] on input "60" at bounding box center [1411, 289] width 46 height 23
drag, startPoint x: 1415, startPoint y: 293, endPoint x: 1404, endPoint y: 294, distance: 10.8
click at [1404, 294] on input "63" at bounding box center [1411, 289] width 46 height 23
click at [1418, 287] on input "63" at bounding box center [1411, 289] width 46 height 23
click at [1419, 288] on input "83" at bounding box center [1411, 289] width 46 height 23
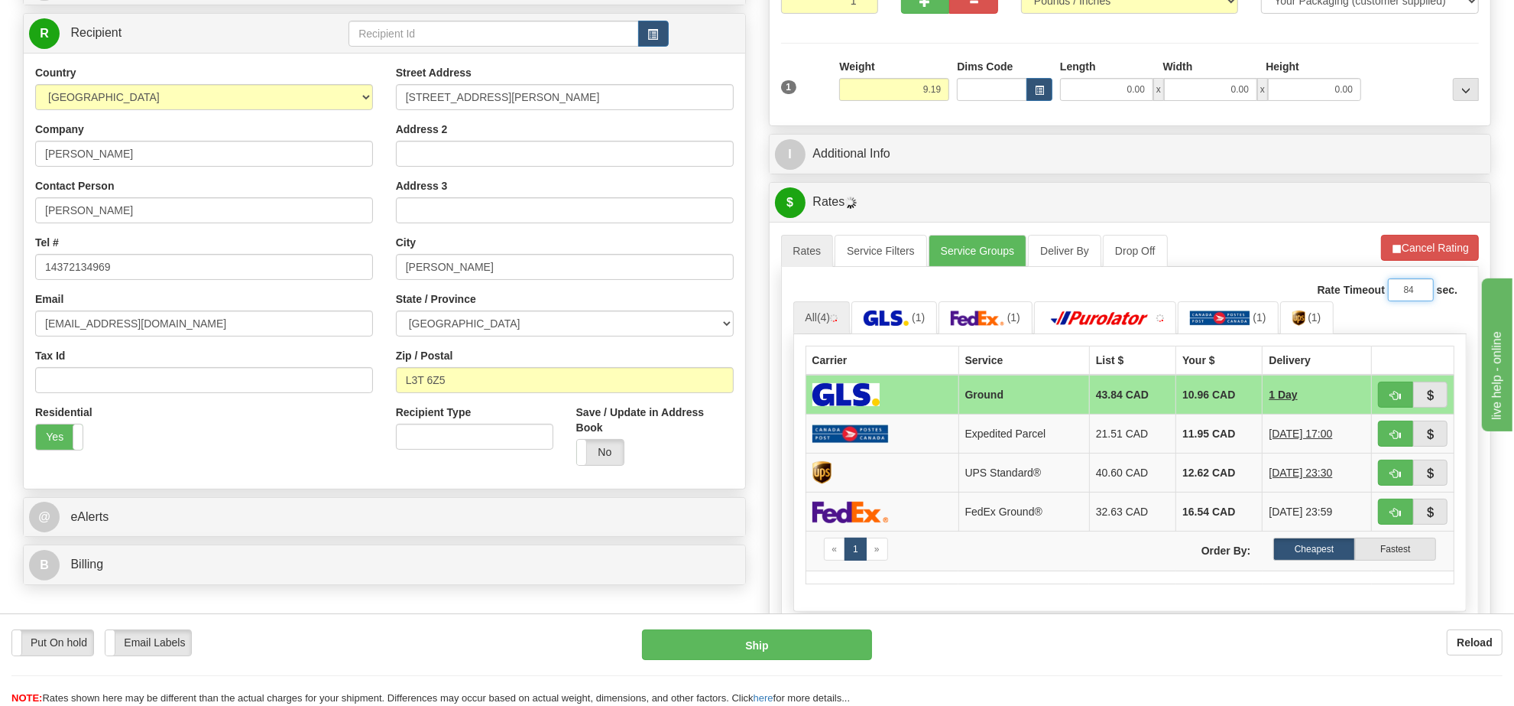
type input "84"
click at [1419, 288] on input "84" at bounding box center [1411, 289] width 46 height 23
click at [1408, 322] on ul "All (4) (1) (1) (1) (1)" at bounding box center [1130, 317] width 674 height 33
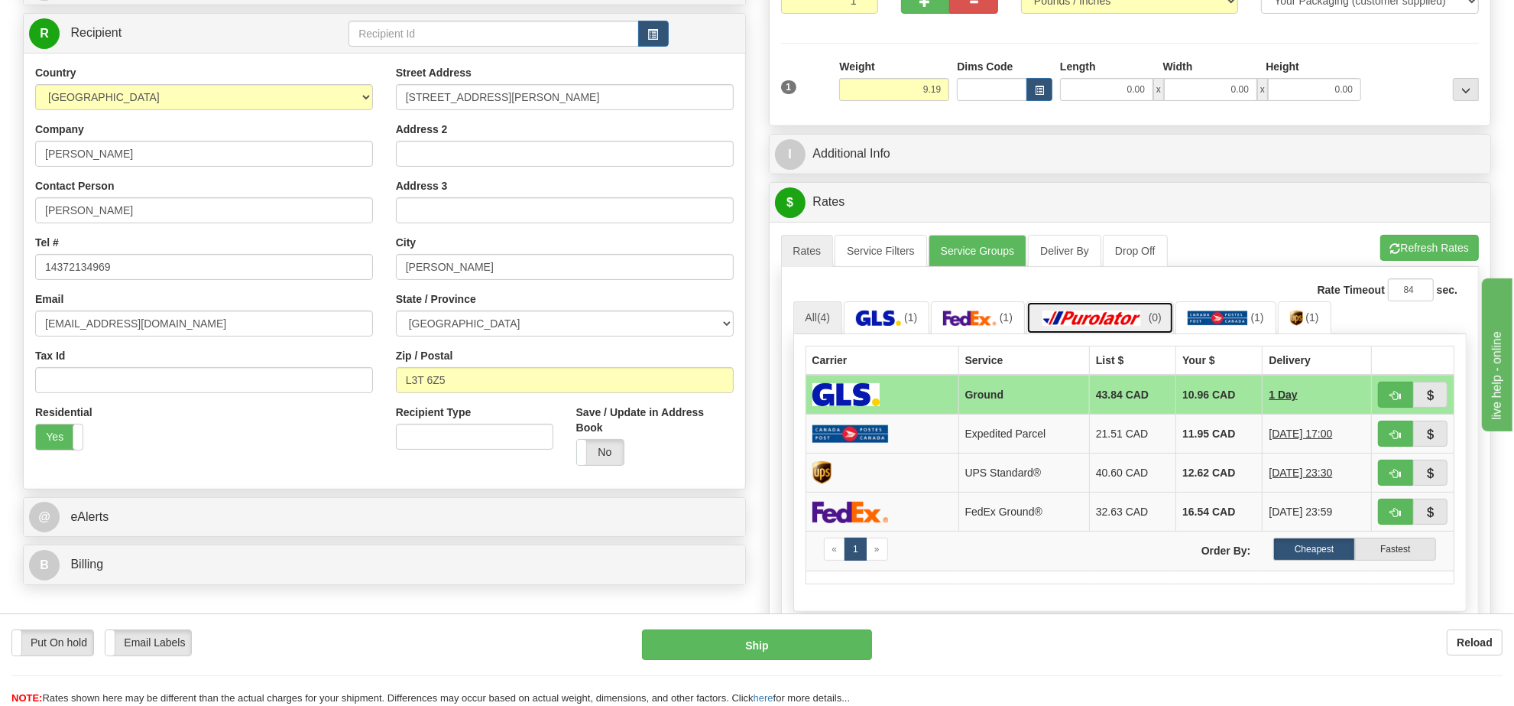
click at [1128, 326] on img at bounding box center [1092, 317] width 107 height 15
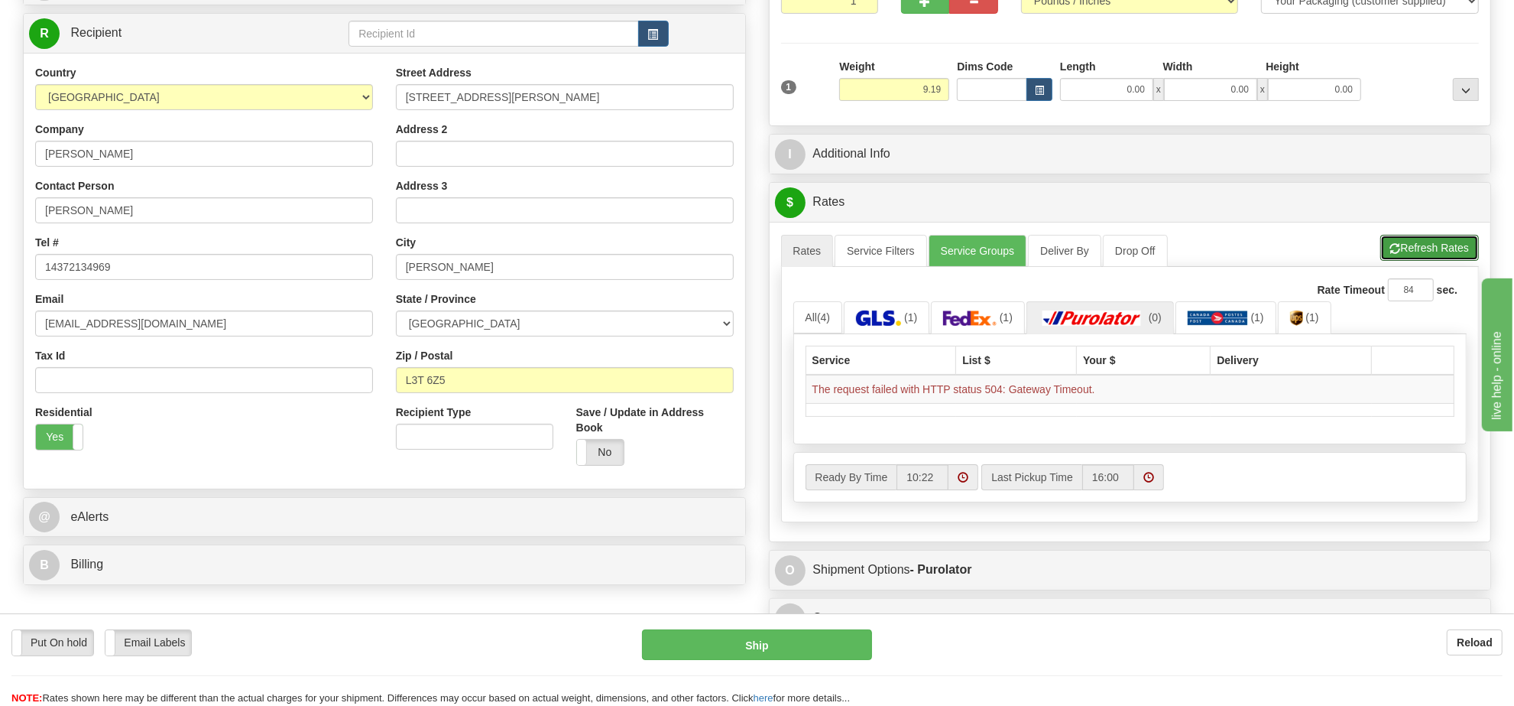
drag, startPoint x: 1414, startPoint y: 245, endPoint x: 1290, endPoint y: 258, distance: 124.6
click at [1414, 245] on button "Refresh Rates" at bounding box center [1430, 248] width 99 height 26
click at [1155, 330] on link "(0)" at bounding box center [1101, 317] width 148 height 33
click at [1041, 398] on td "An error occurred with your request. Please try again later." at bounding box center [1130, 389] width 649 height 29
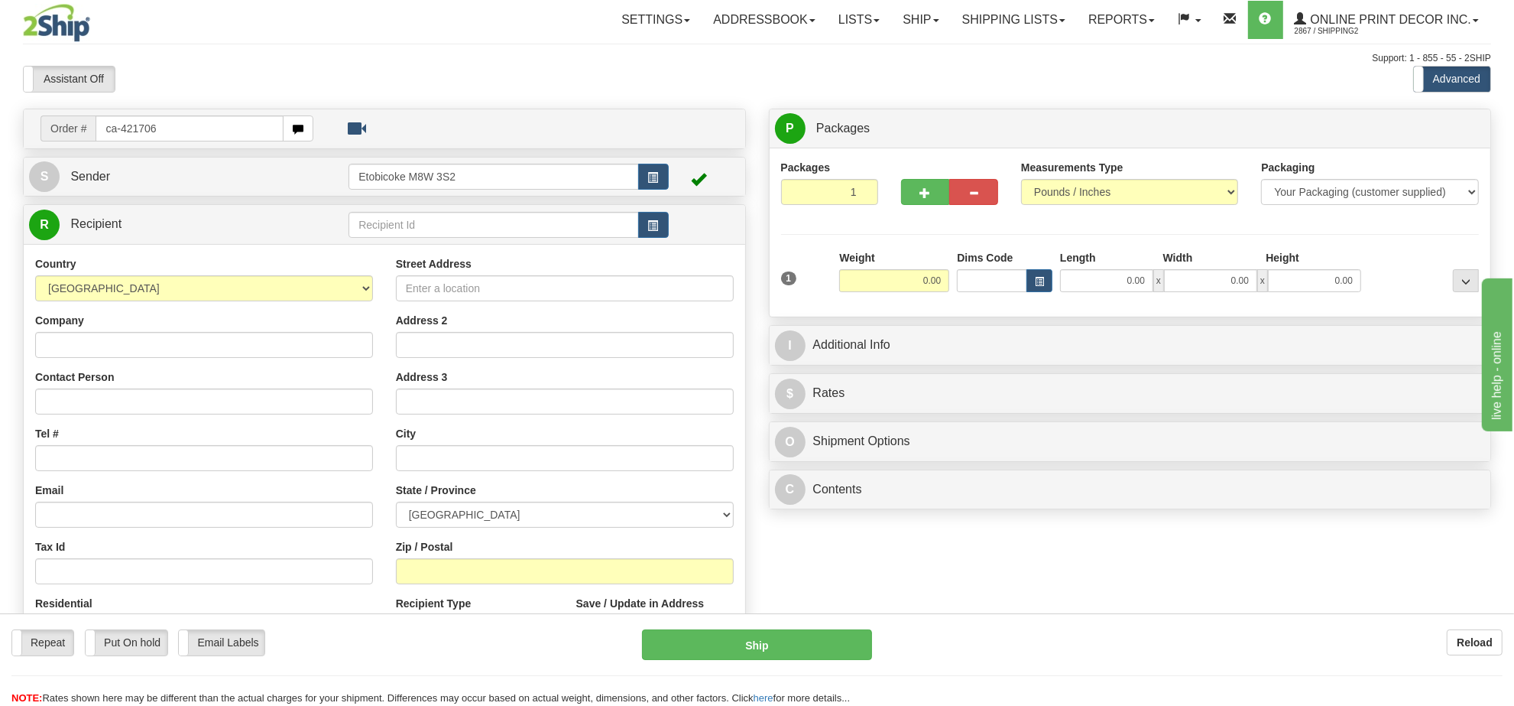
type input "ca-421706"
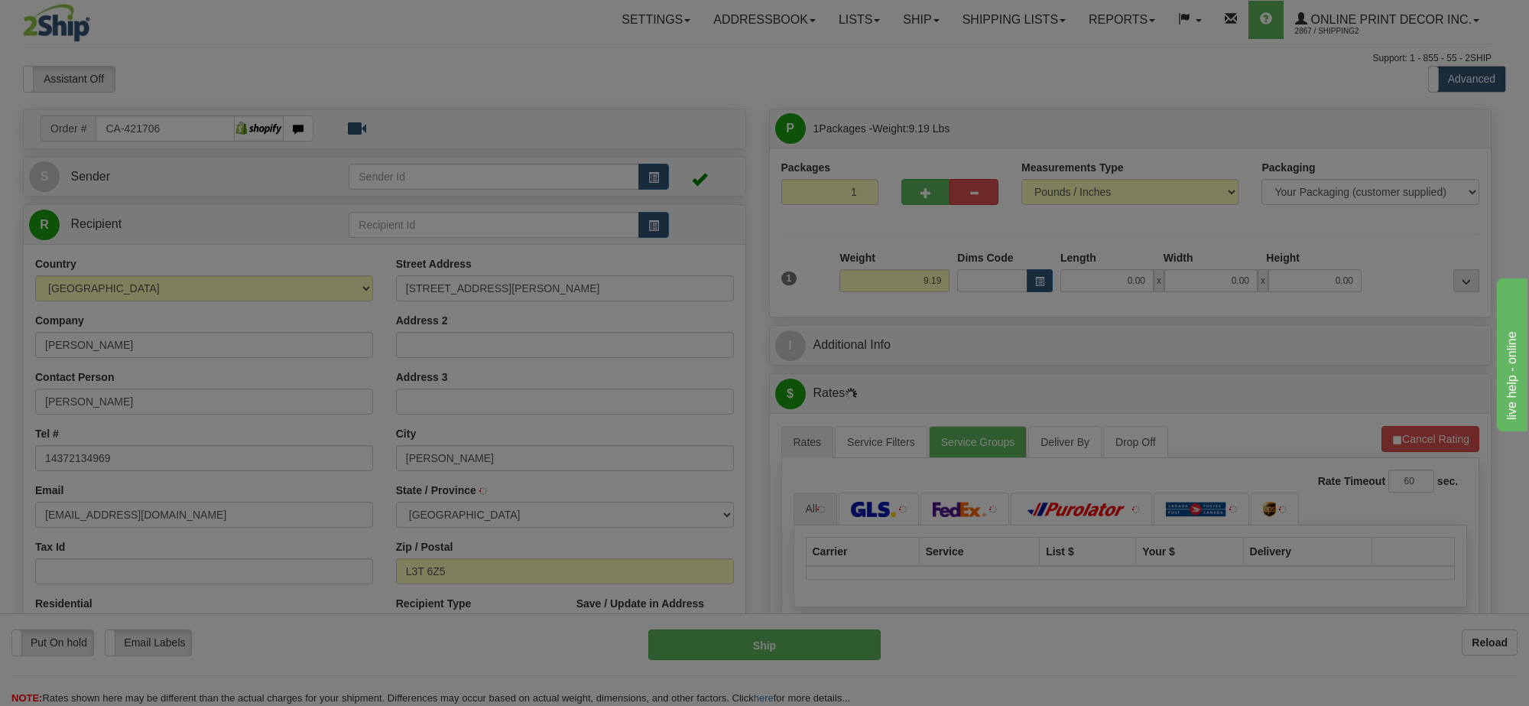
type input "[PERSON_NAME]"
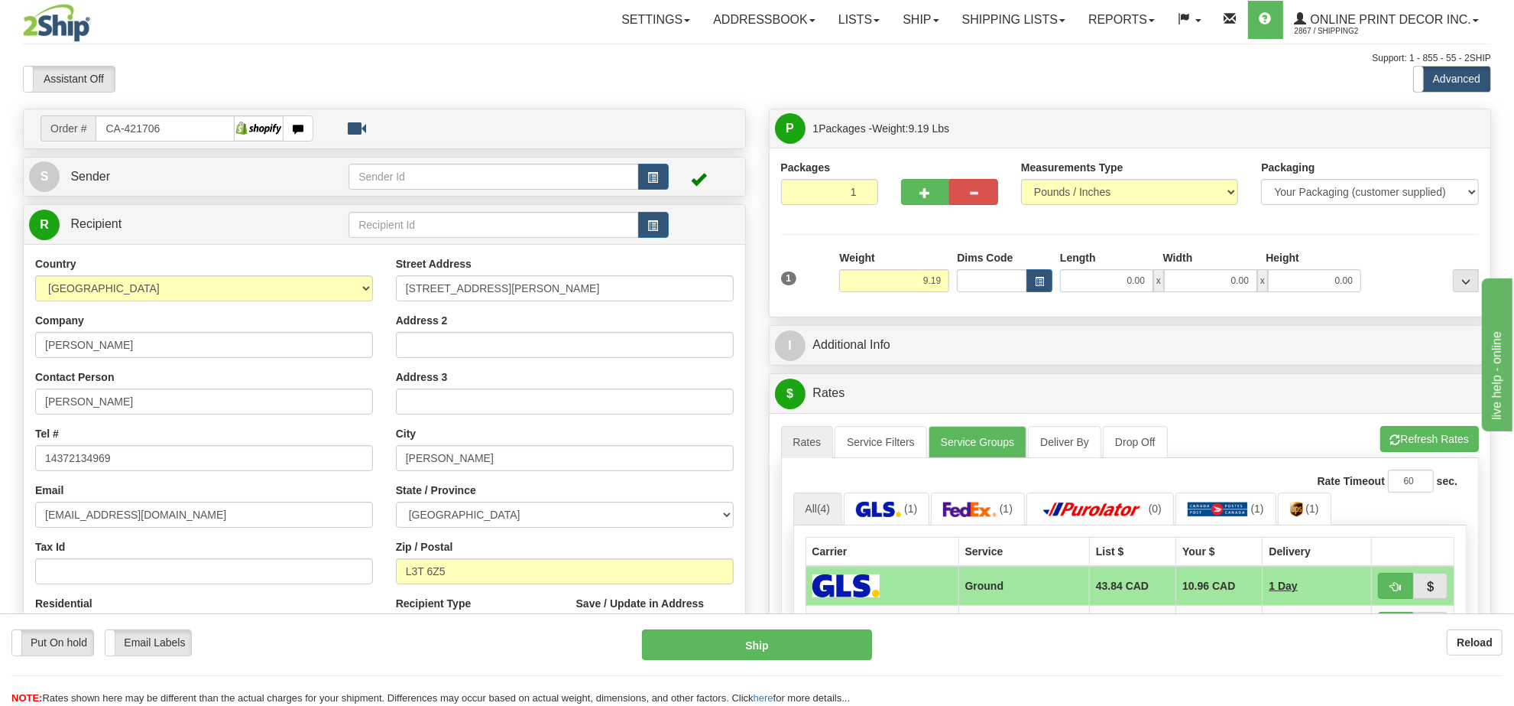
scroll to position [96, 0]
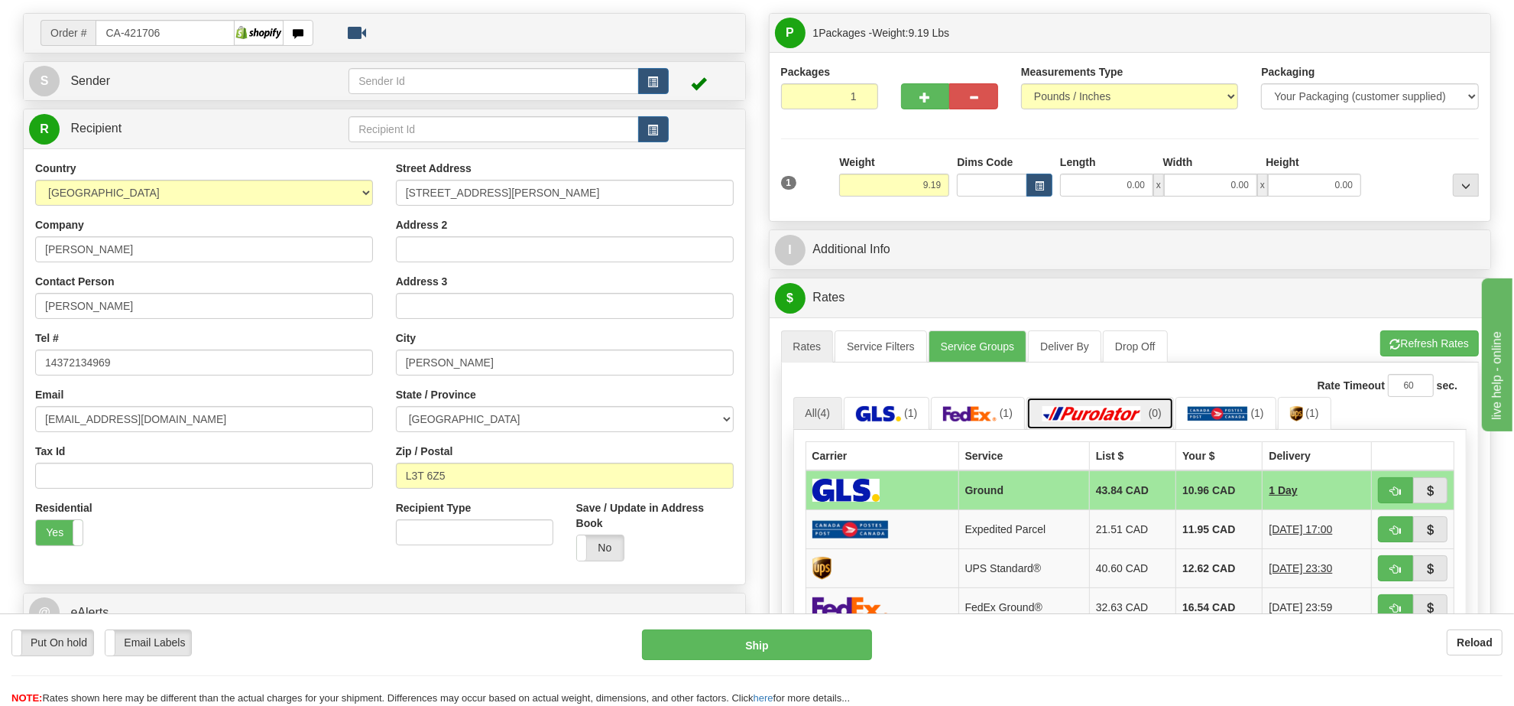
click at [1135, 420] on img at bounding box center [1092, 413] width 107 height 15
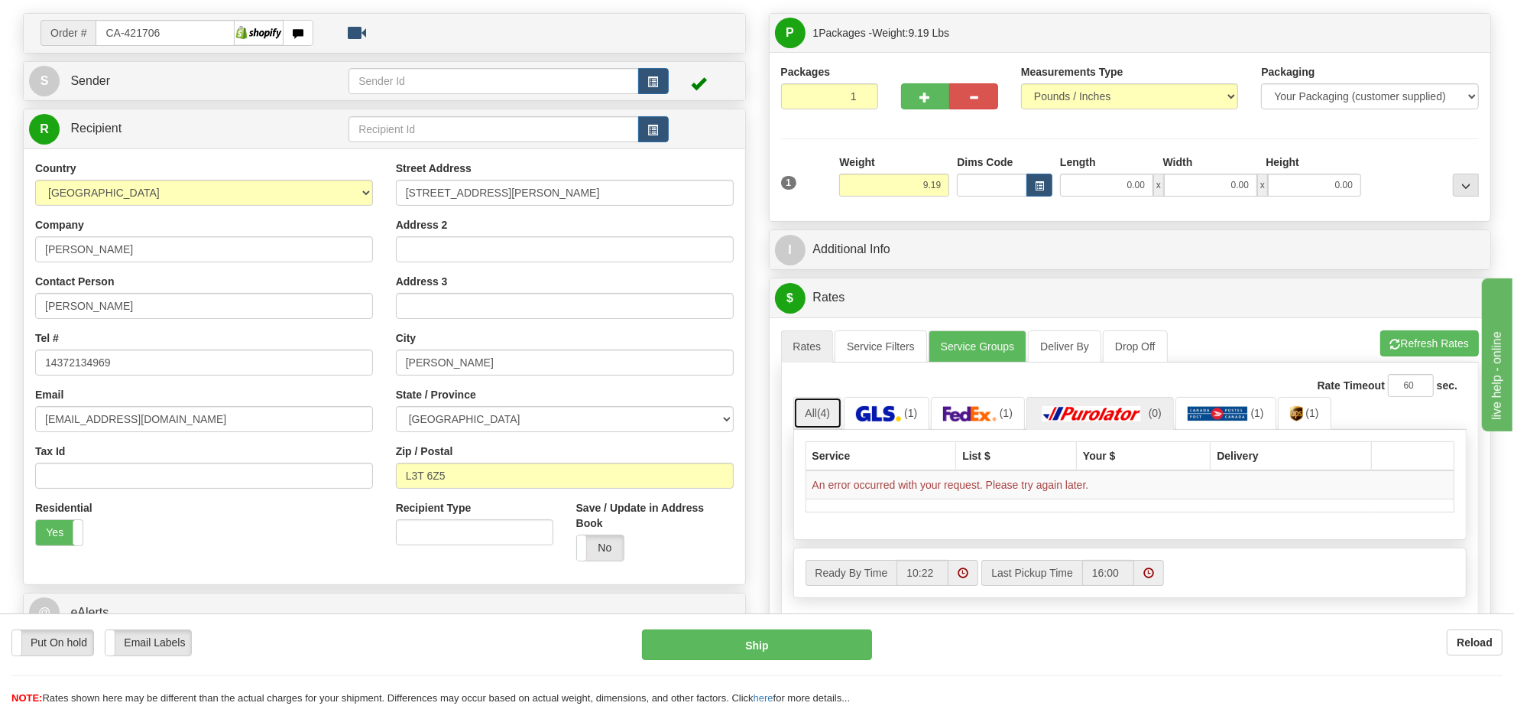
click at [823, 429] on link "All (4)" at bounding box center [818, 413] width 50 height 32
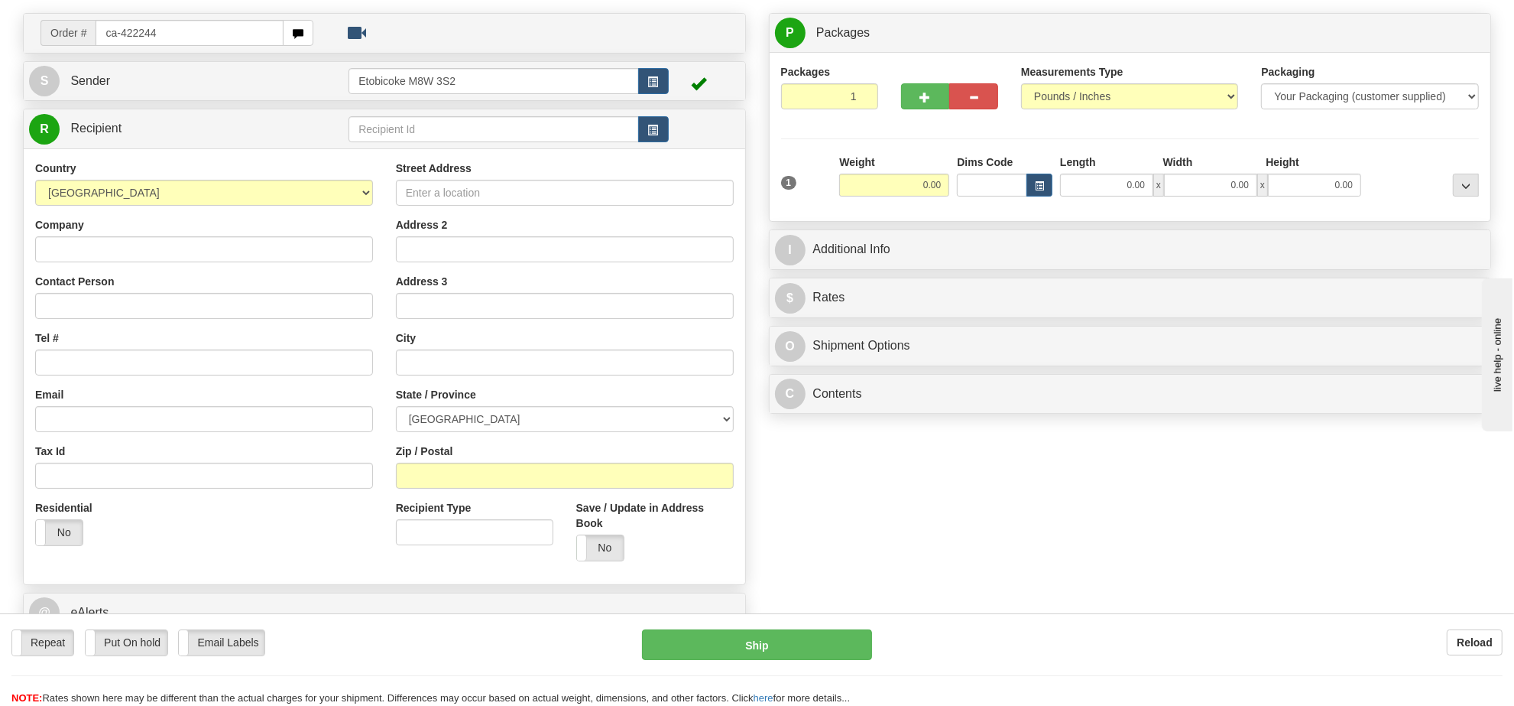
type input "ca-422244"
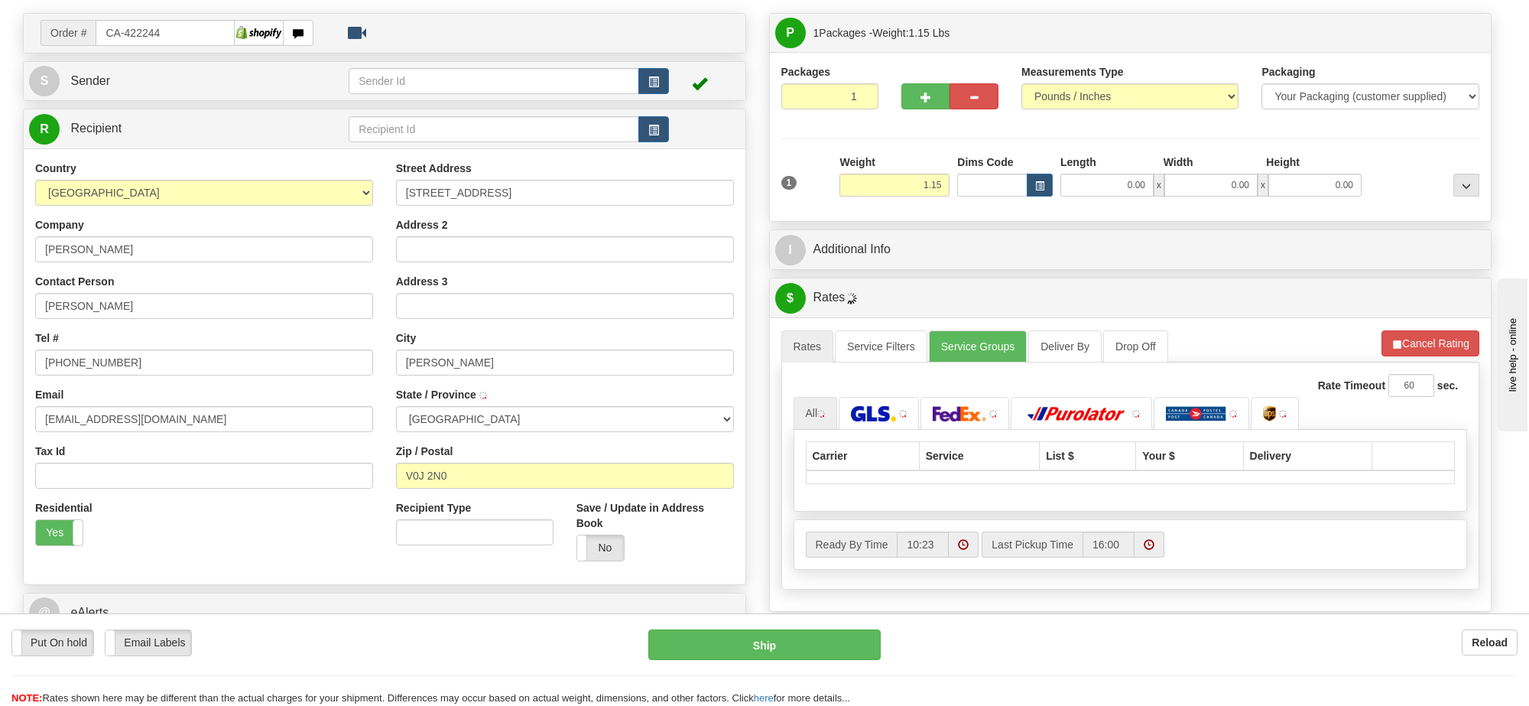
type input "[PERSON_NAME]"
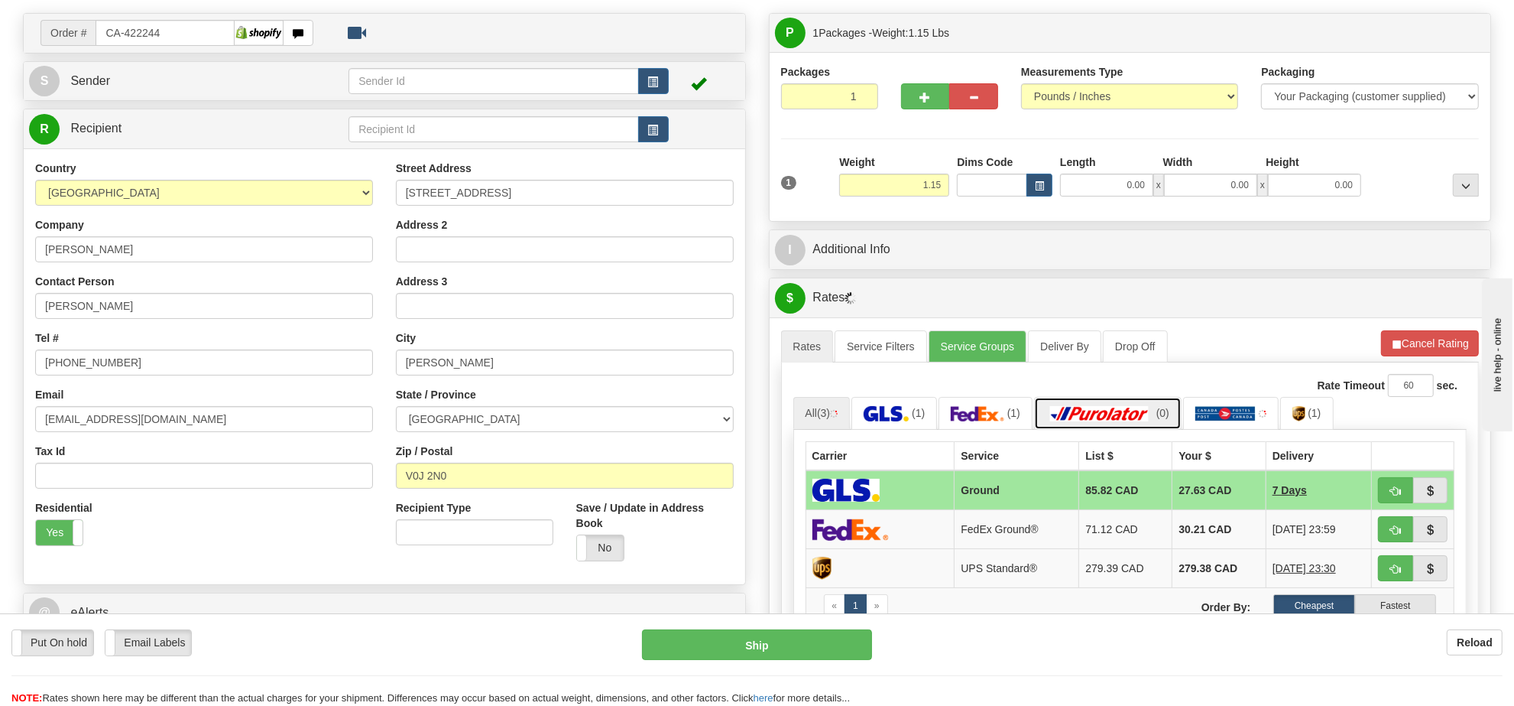
click at [1150, 428] on link "(0)" at bounding box center [1108, 413] width 148 height 33
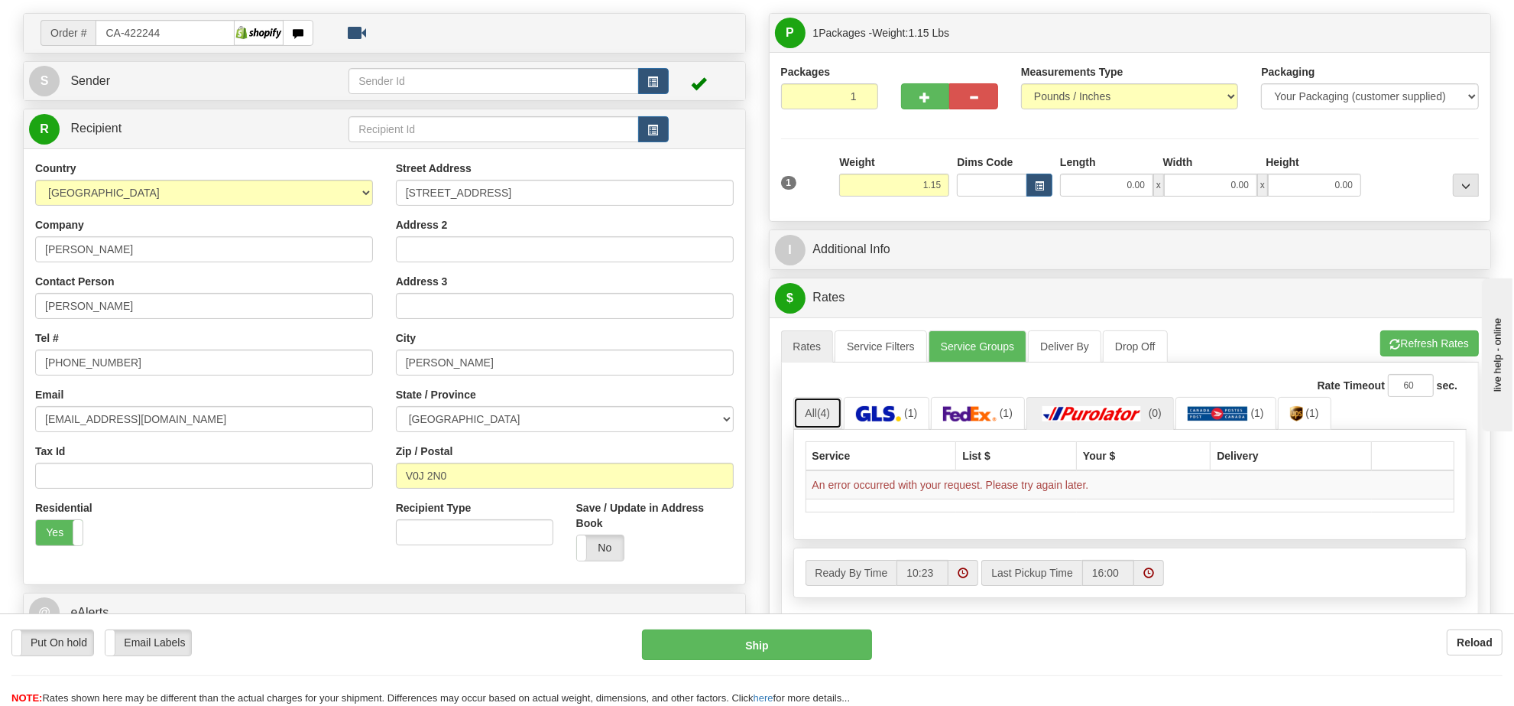
click at [839, 422] on link "All (4)" at bounding box center [818, 413] width 50 height 32
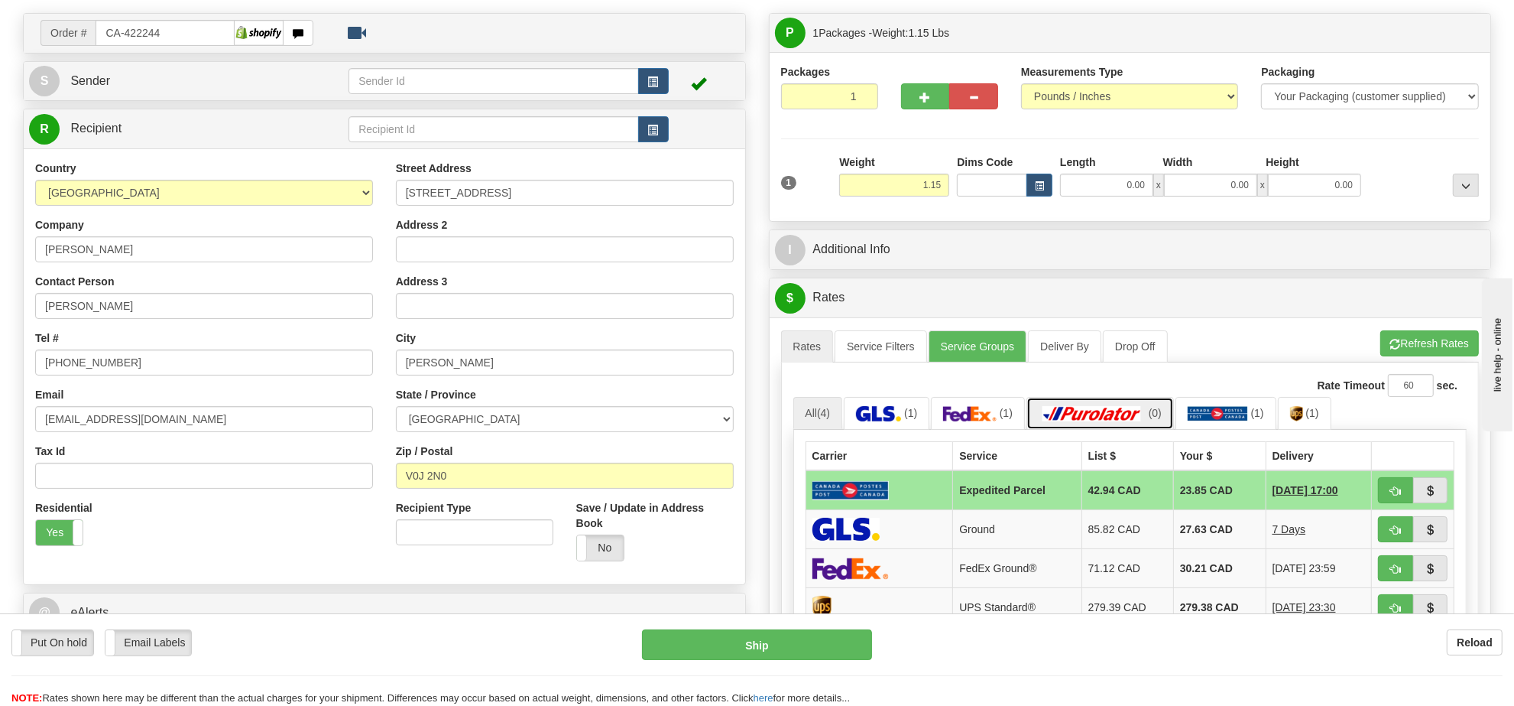
click at [1149, 430] on link "(0)" at bounding box center [1101, 413] width 148 height 33
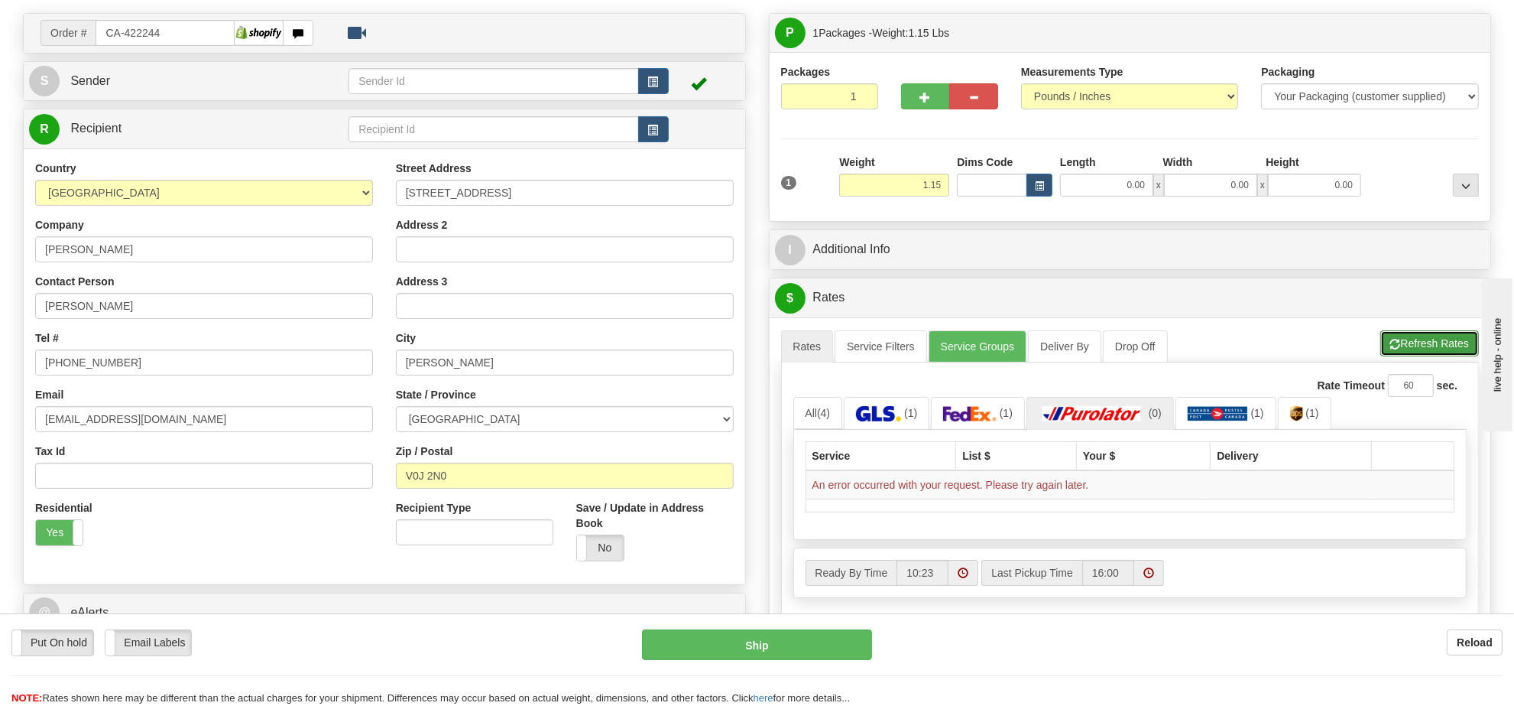
click at [1416, 342] on button "Refresh Rates" at bounding box center [1430, 343] width 99 height 26
click at [823, 352] on link "Rates" at bounding box center [807, 346] width 53 height 32
click at [811, 346] on link "Rates" at bounding box center [807, 346] width 53 height 32
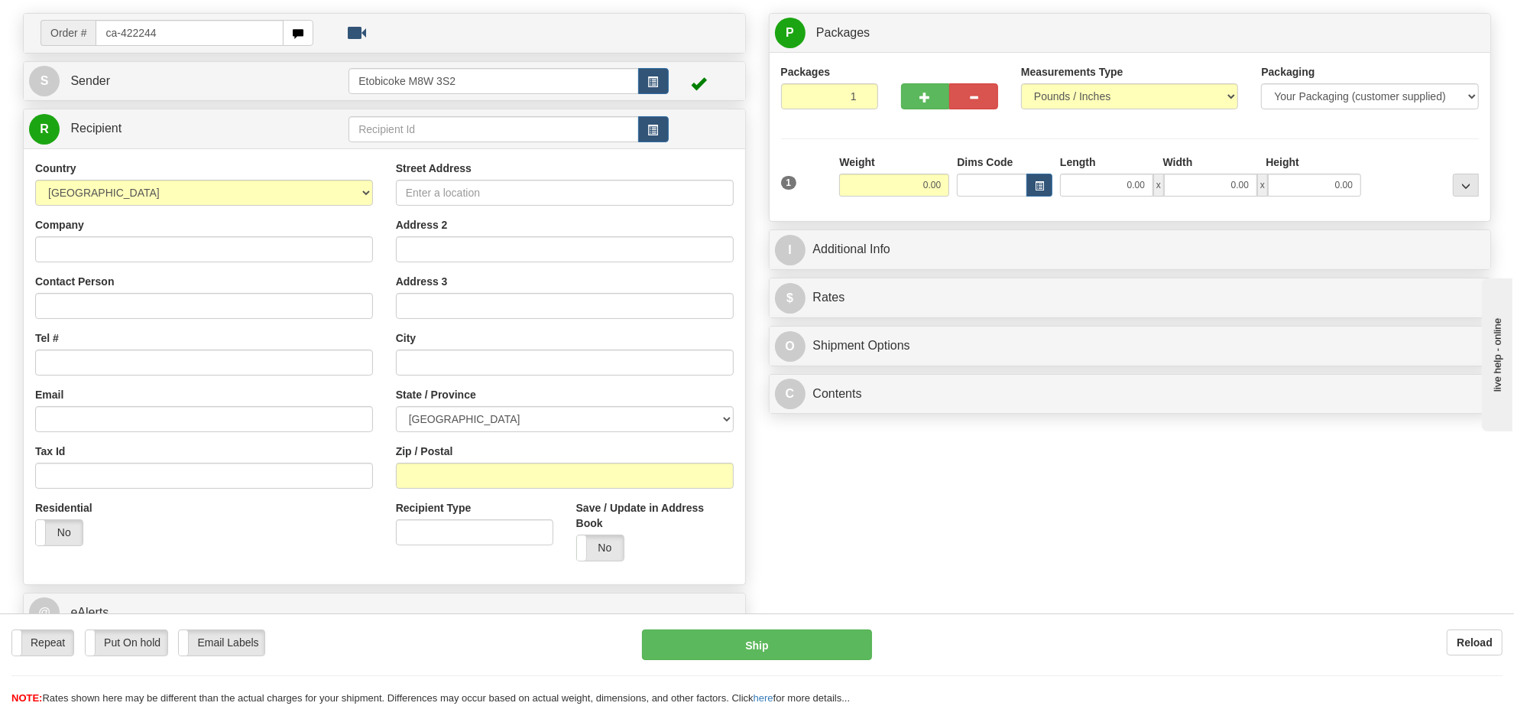
type input "ca-422244"
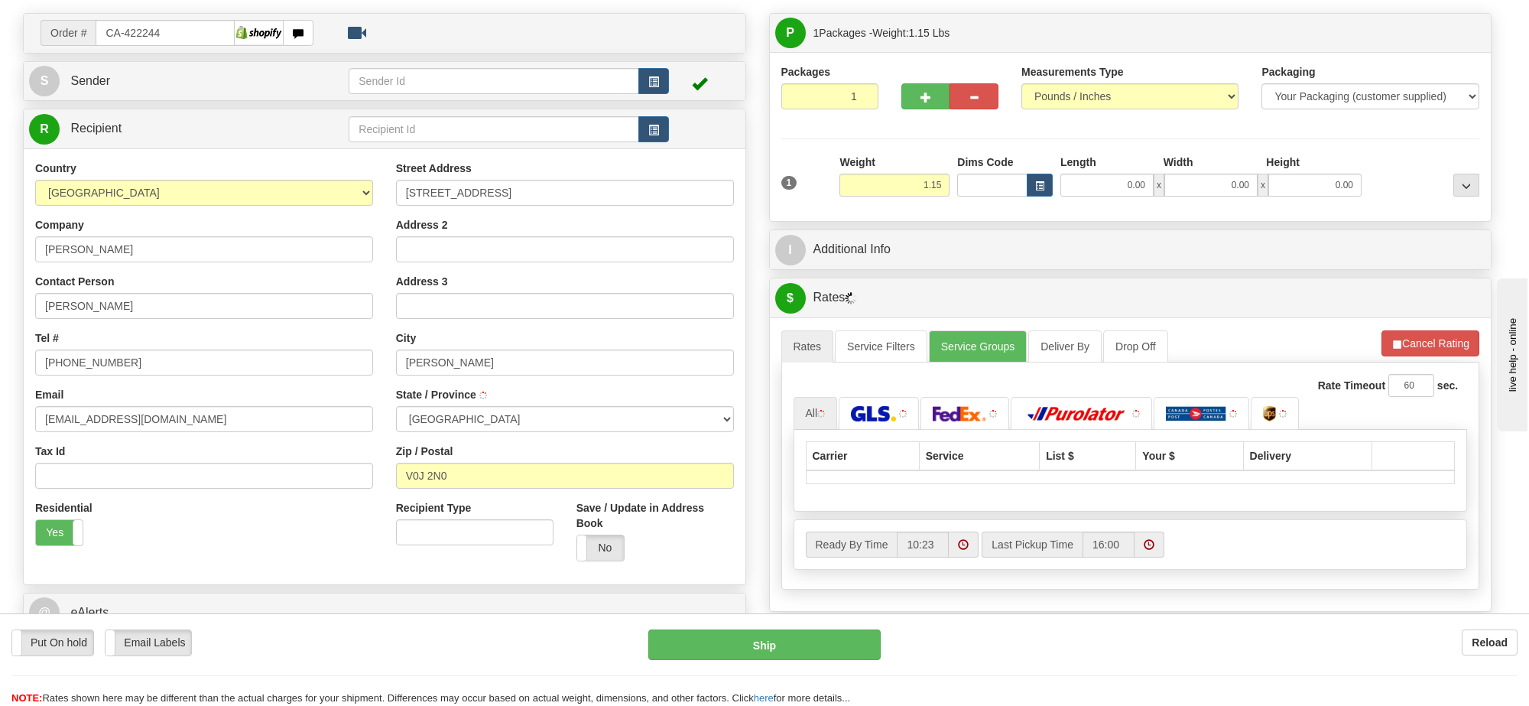
type input "[PERSON_NAME]"
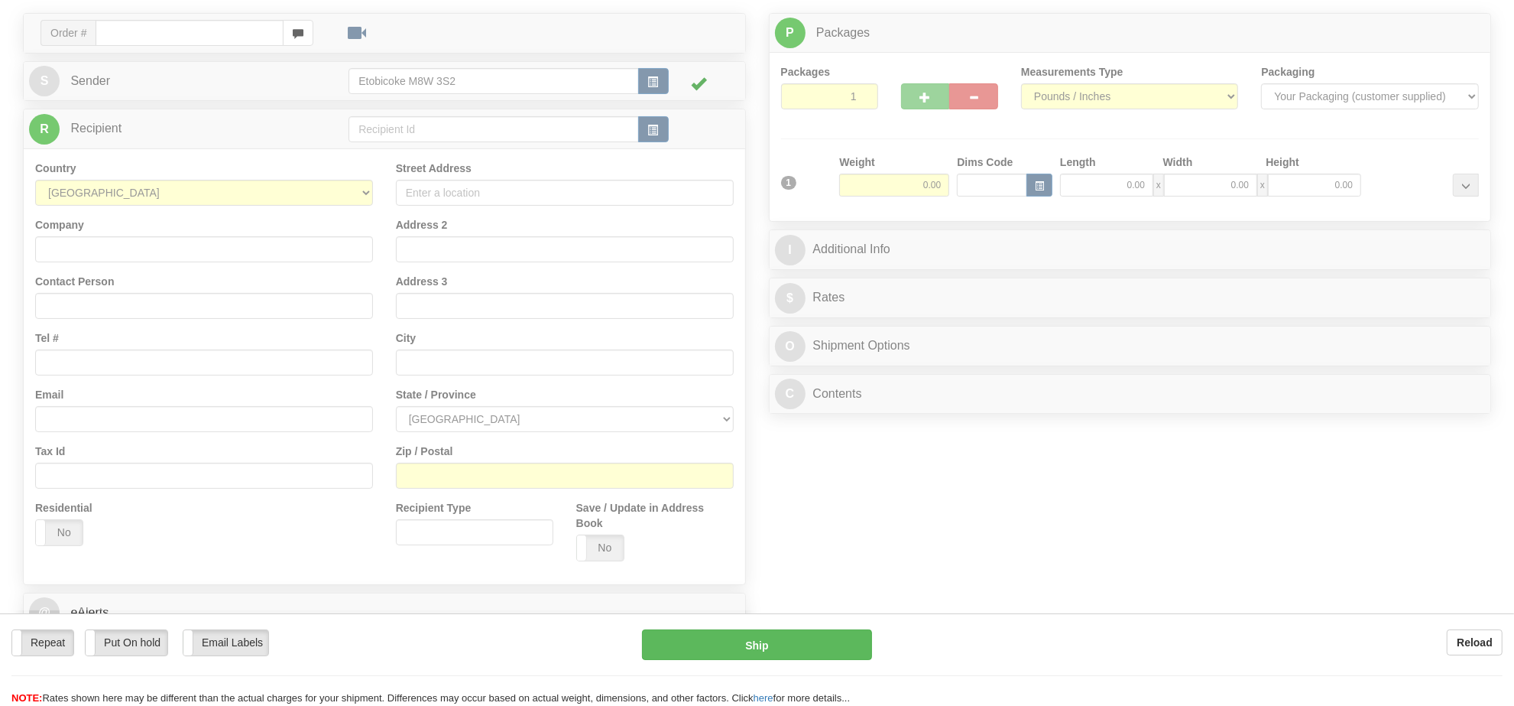
scroll to position [96, 0]
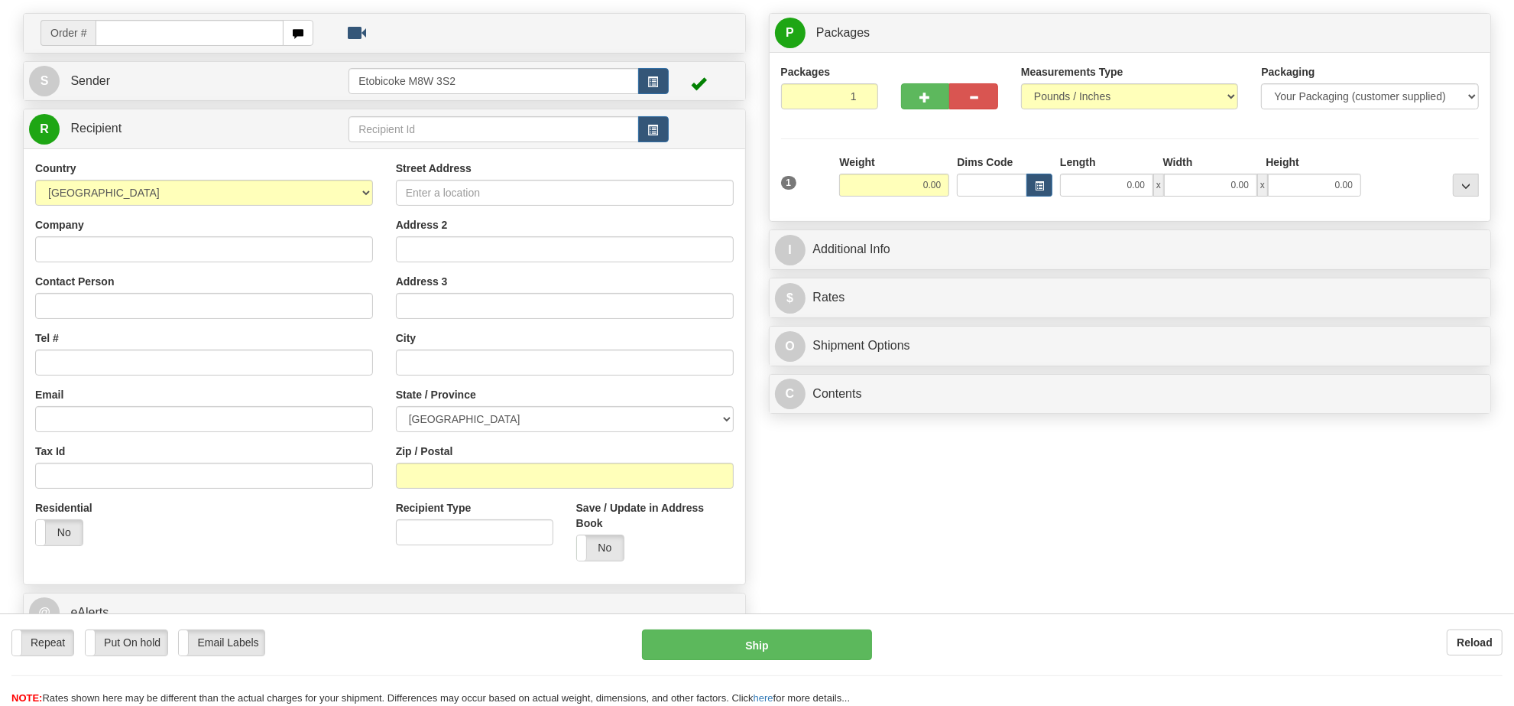
click at [181, 31] on div at bounding box center [757, 257] width 1514 height 706
click at [182, 31] on input "text" at bounding box center [190, 33] width 188 height 26
type input "ca-422119"
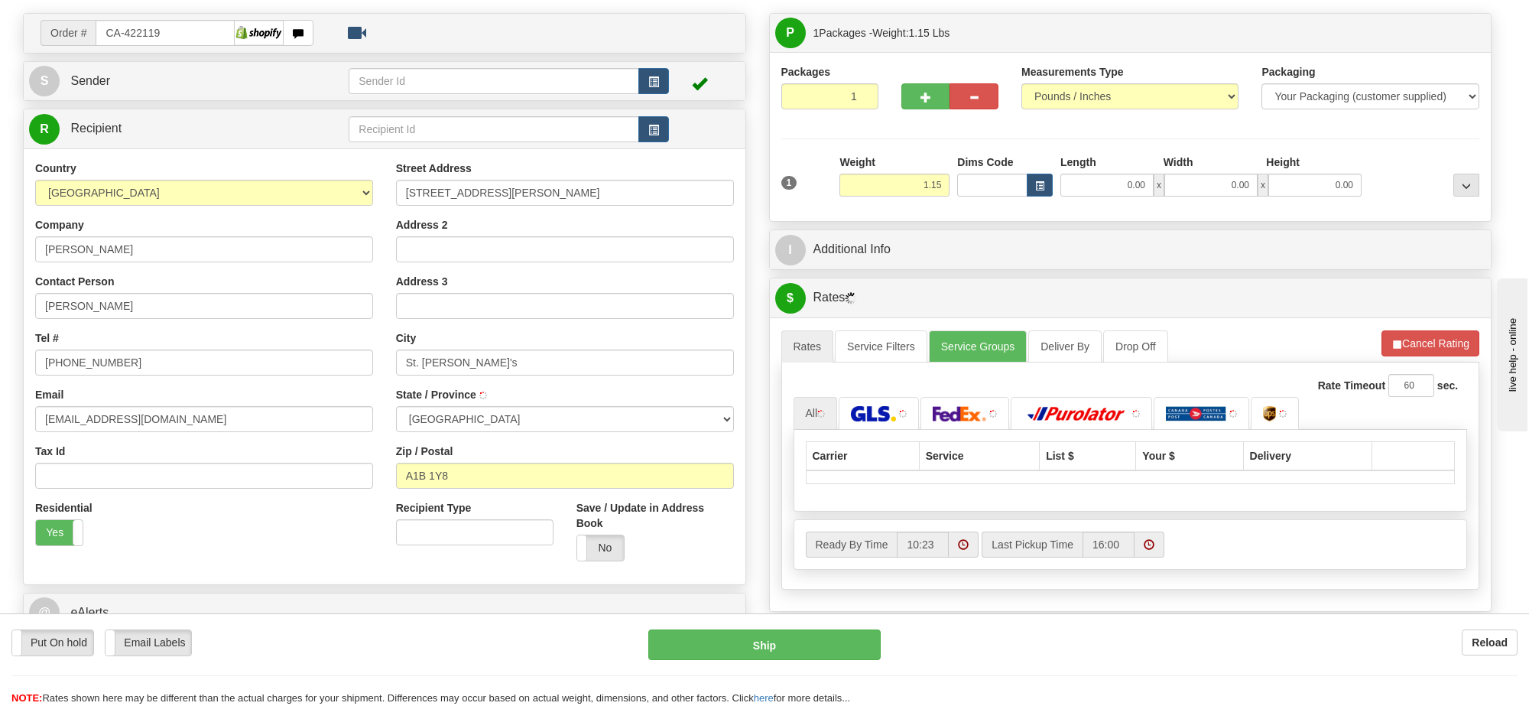
type input "ST. [PERSON_NAME]'S"
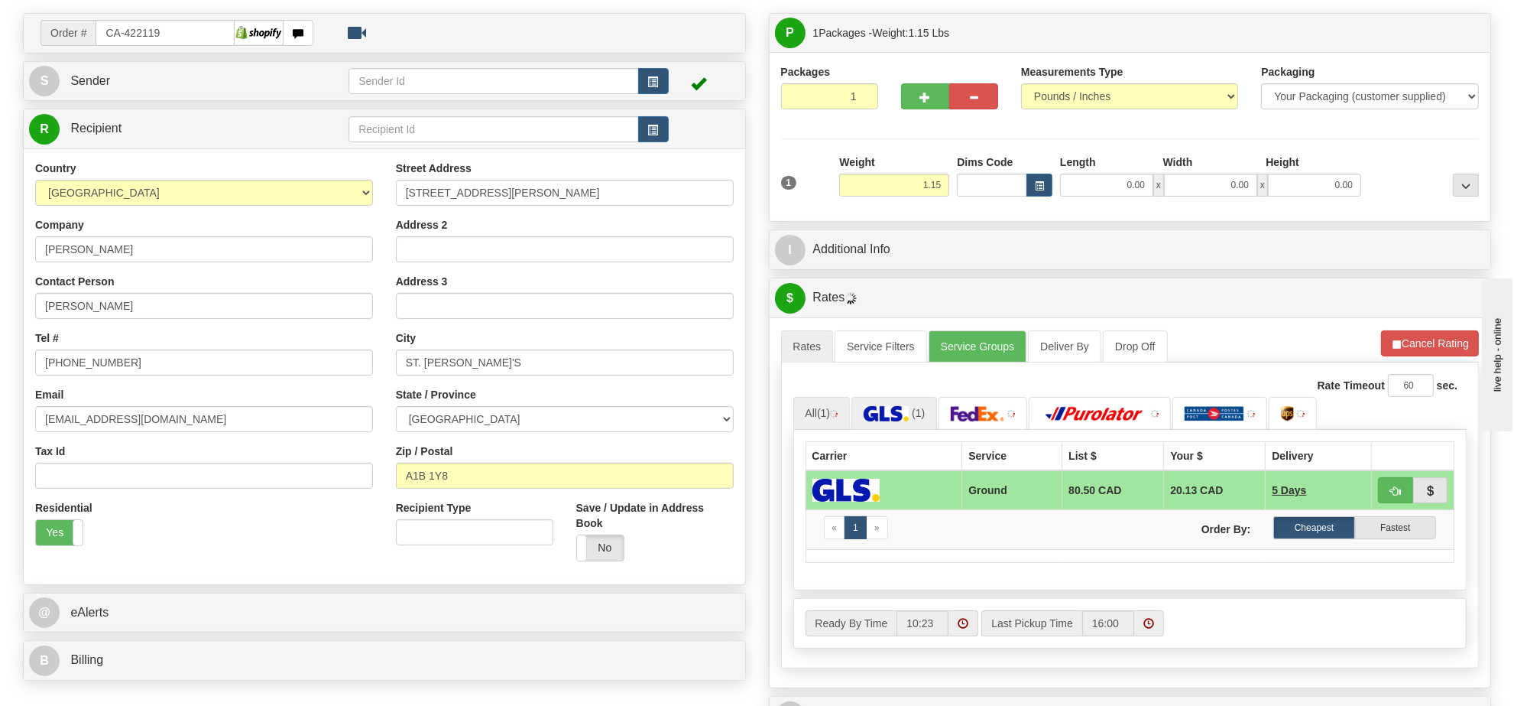
scroll to position [287, 0]
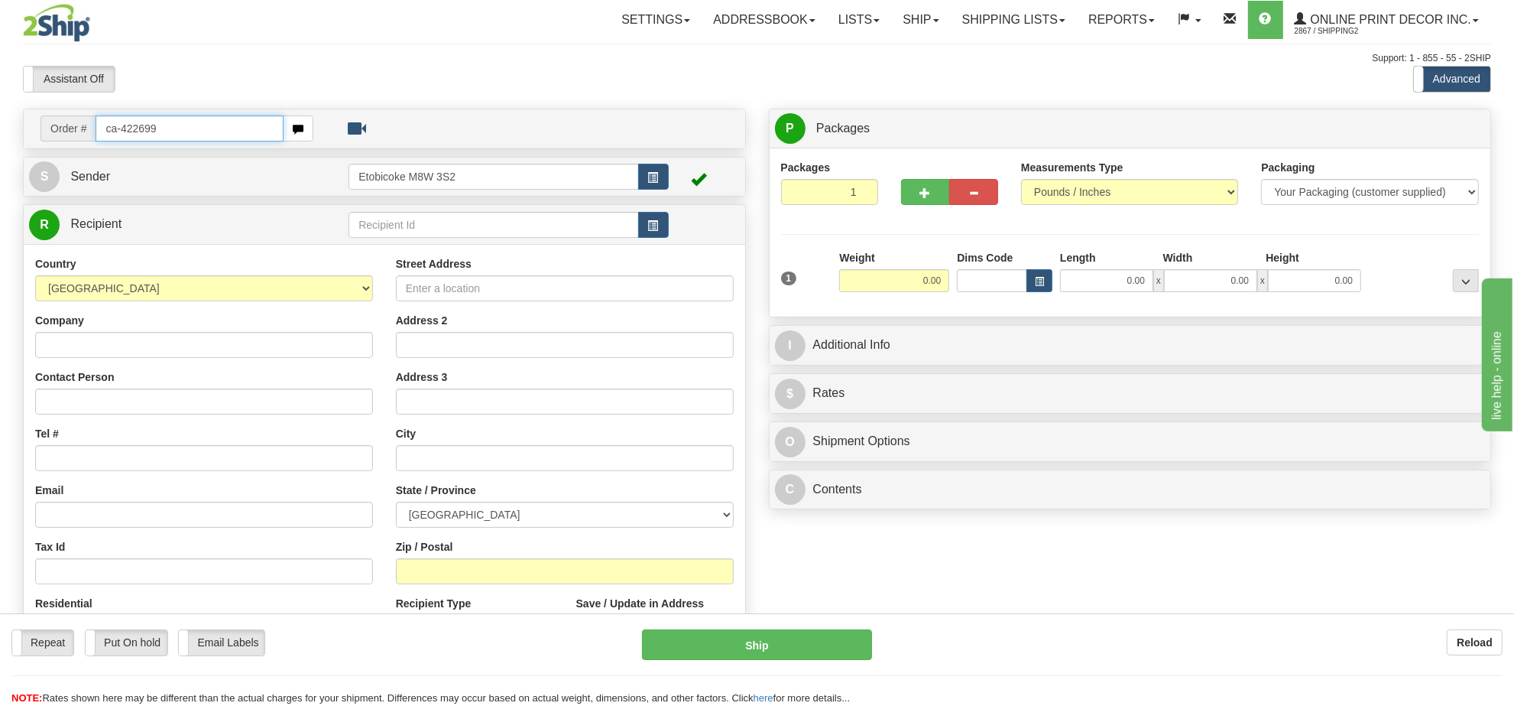
type input "ca-422699"
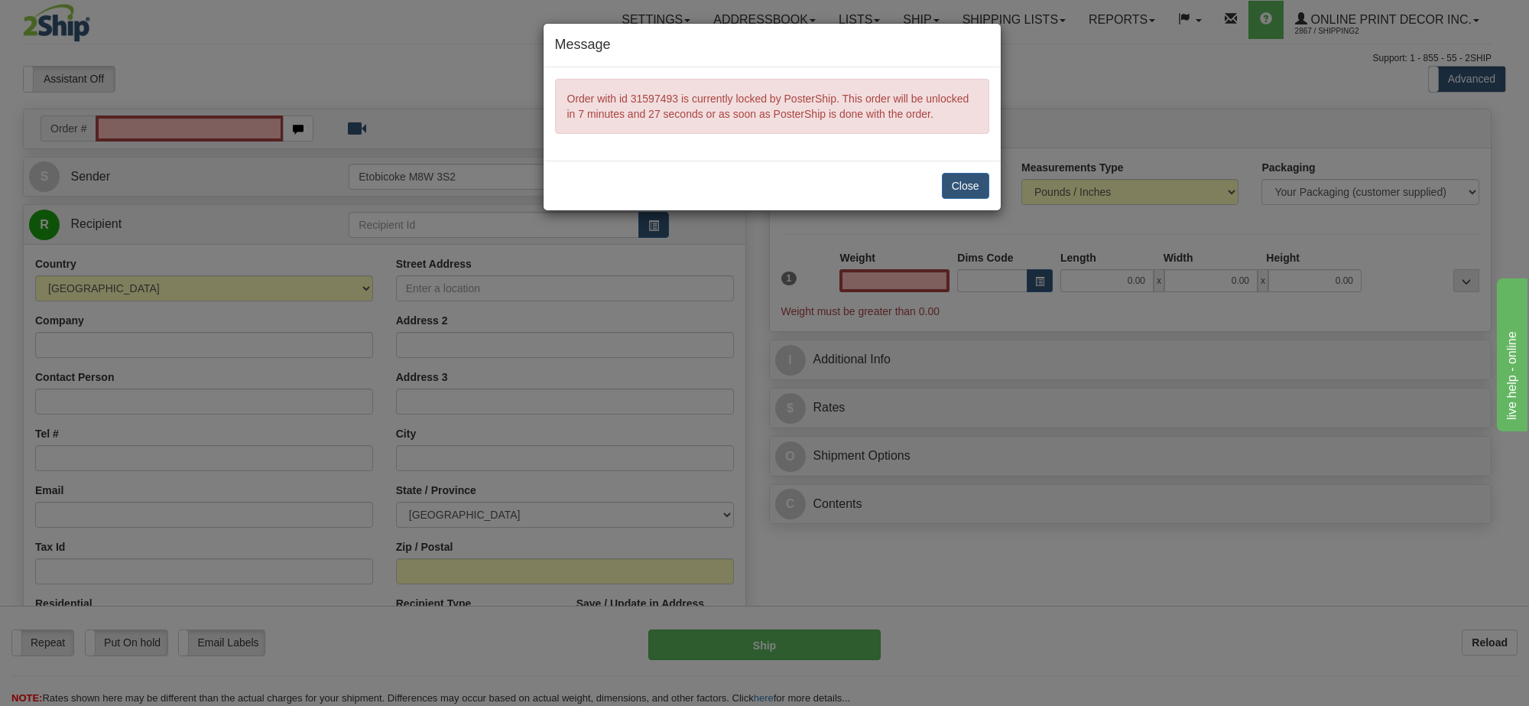
type input "0.00"
click at [984, 180] on button "Close" at bounding box center [965, 186] width 47 height 26
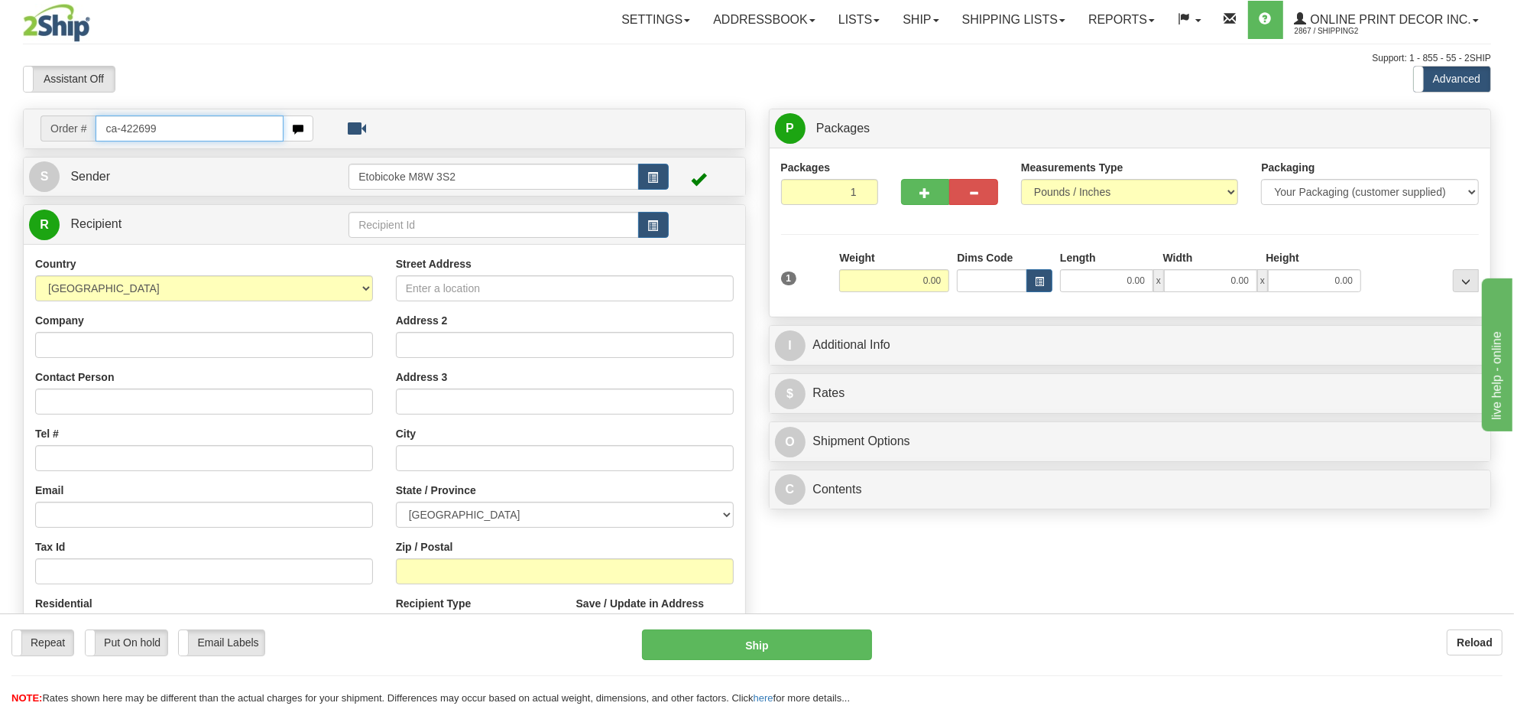
type input "ca-422699"
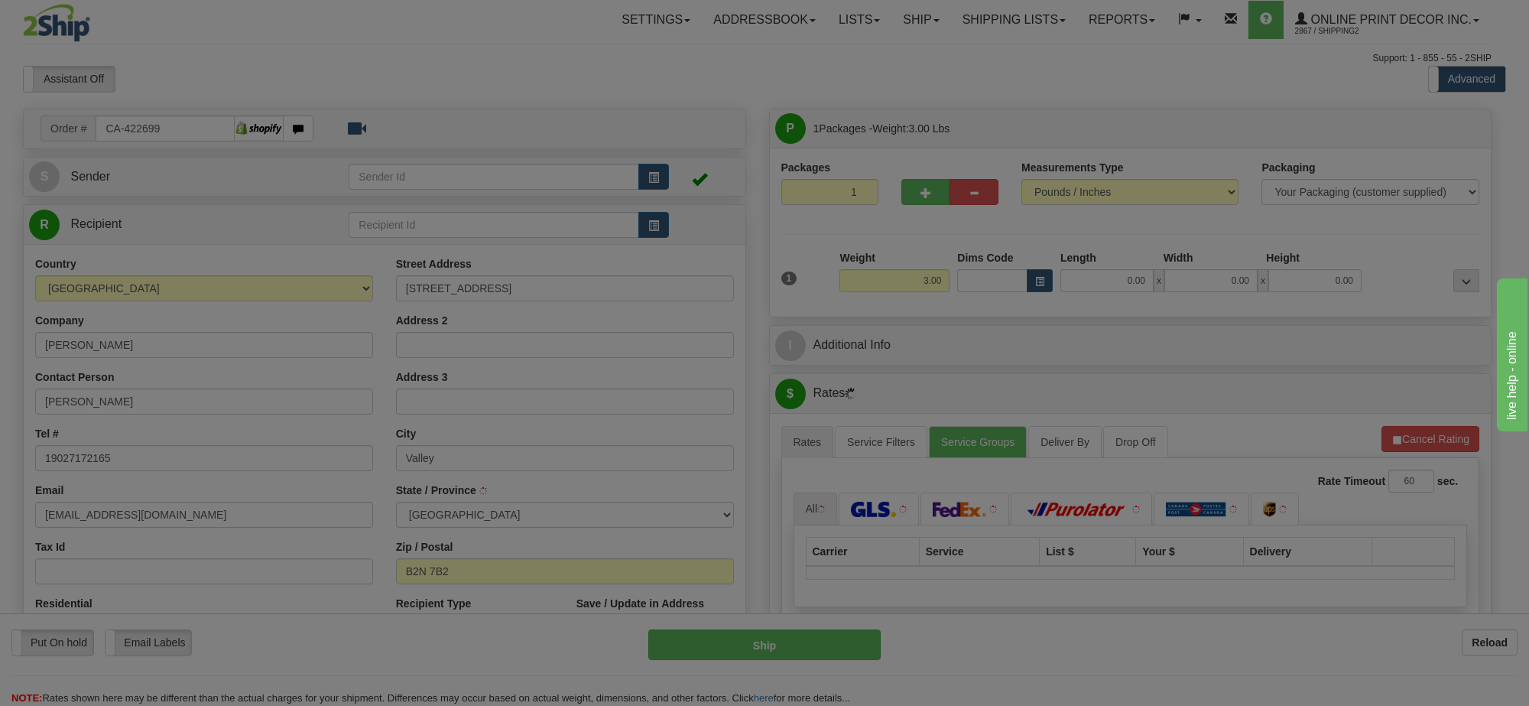
type input "VALLEY"
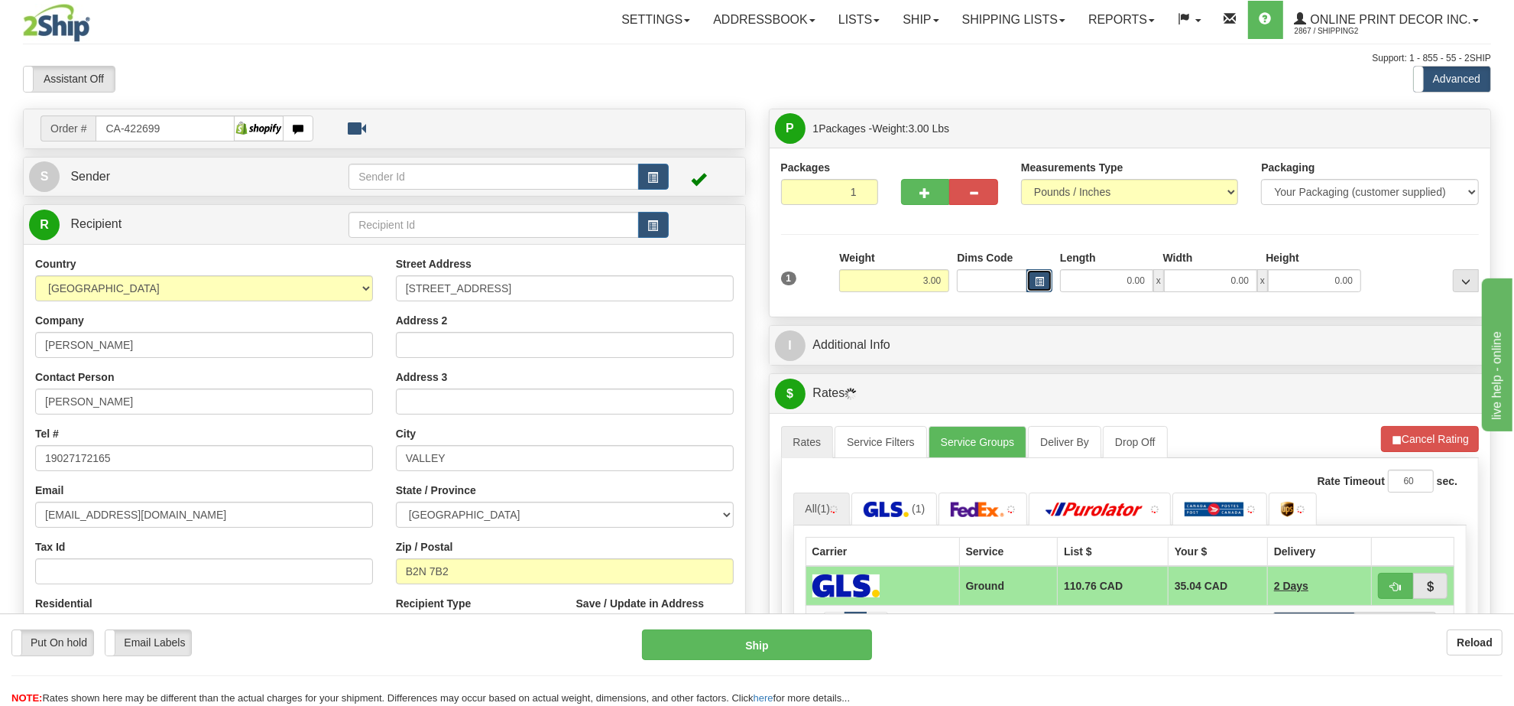
click at [1042, 279] on span "button" at bounding box center [1039, 281] width 9 height 8
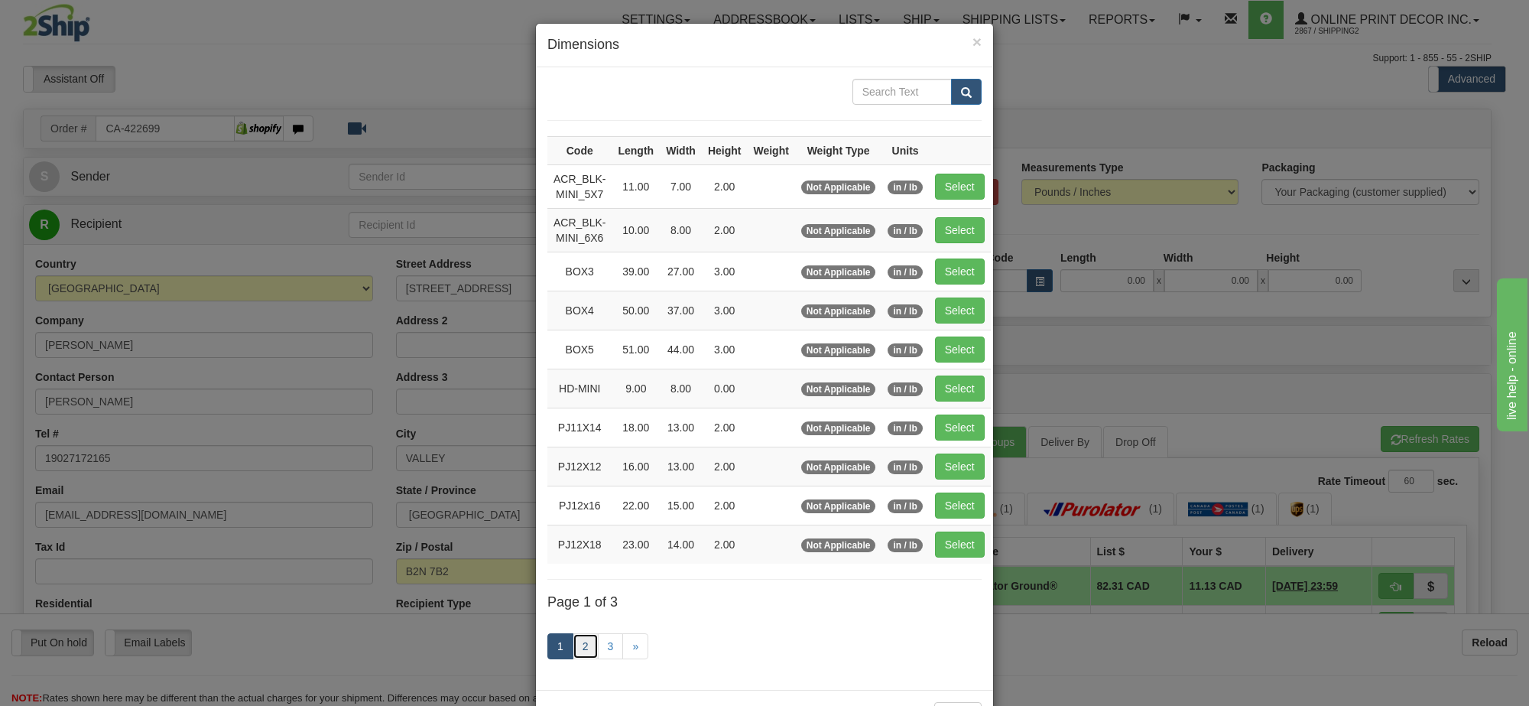
click at [573, 646] on link "2" at bounding box center [586, 646] width 26 height 26
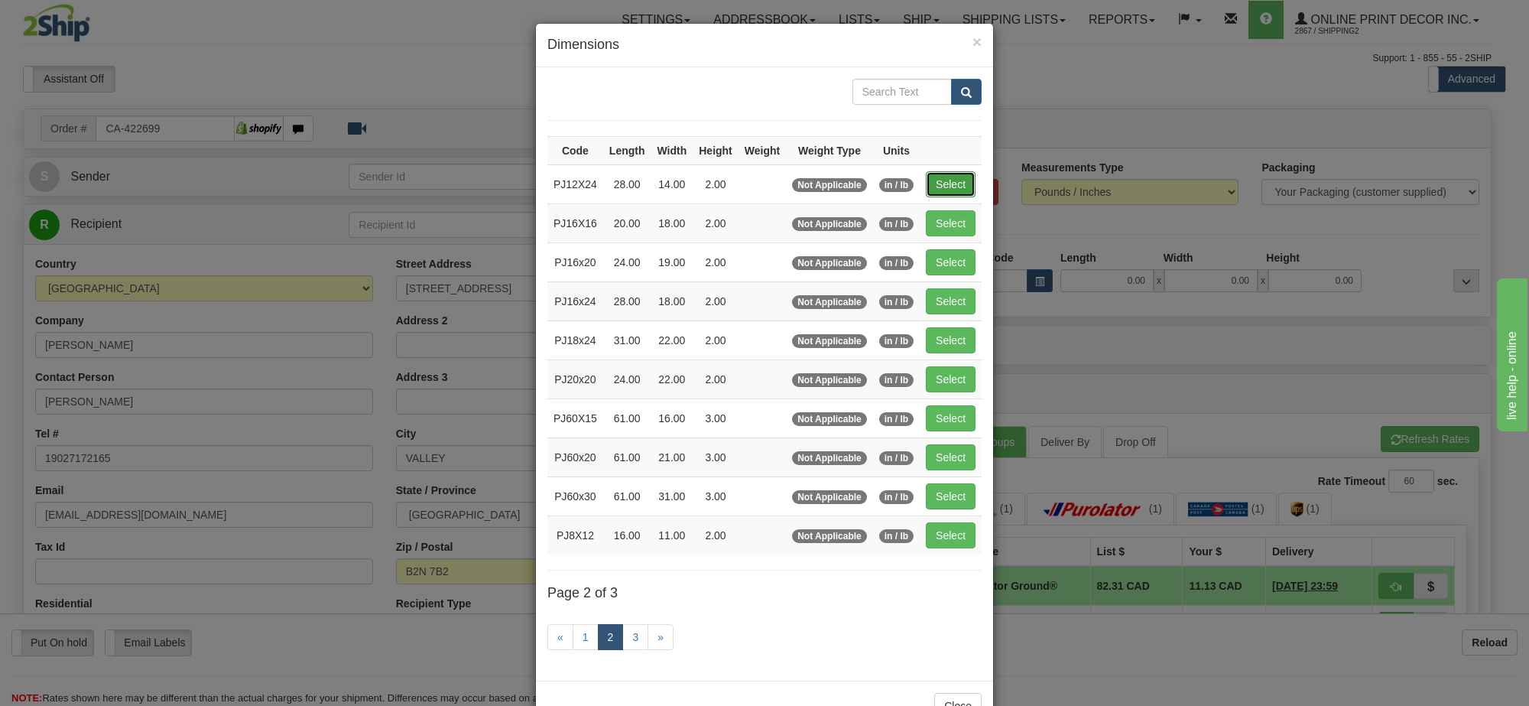
click at [944, 174] on button "Select" at bounding box center [951, 184] width 50 height 26
type input "PJ12X24"
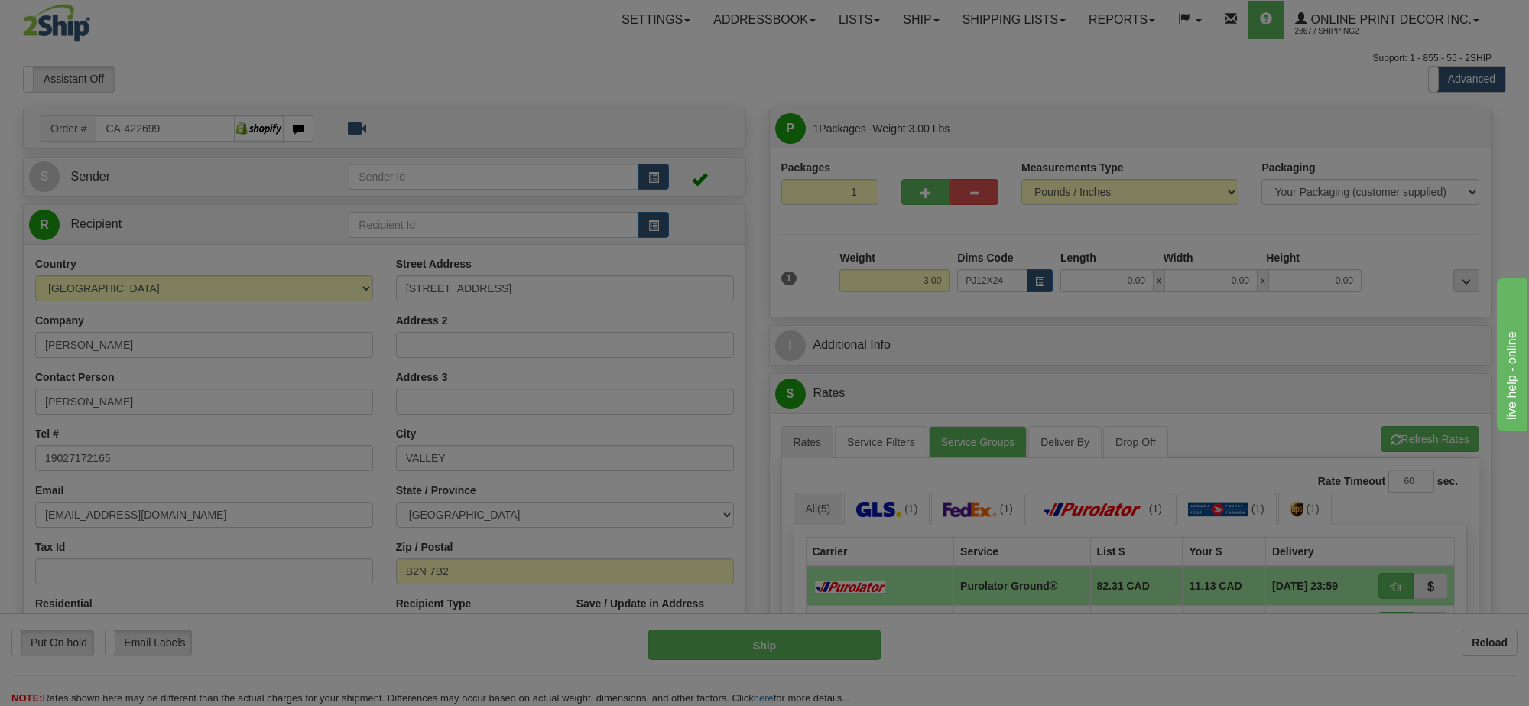
type input "28.00"
type input "14.00"
type input "2.00"
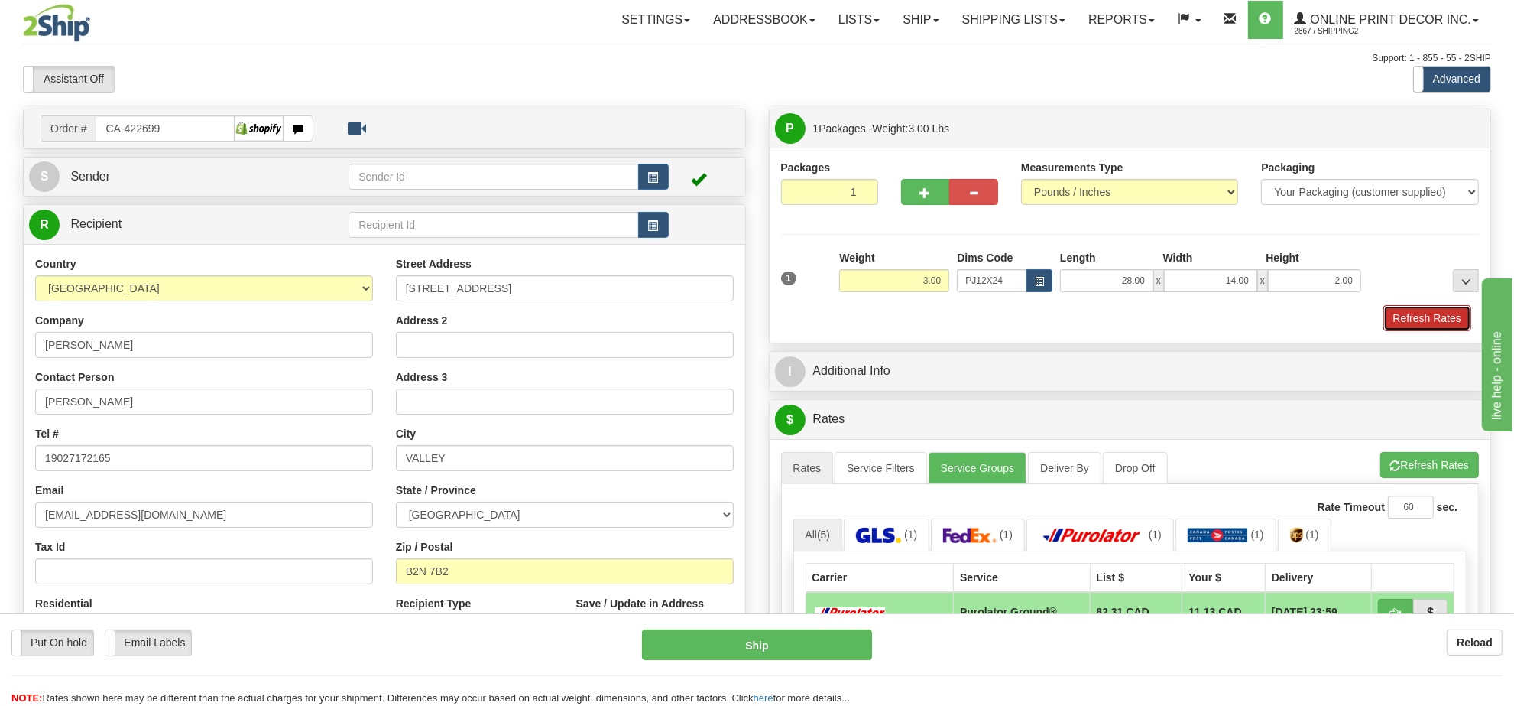
click at [1429, 326] on button "Refresh Rates" at bounding box center [1428, 318] width 88 height 26
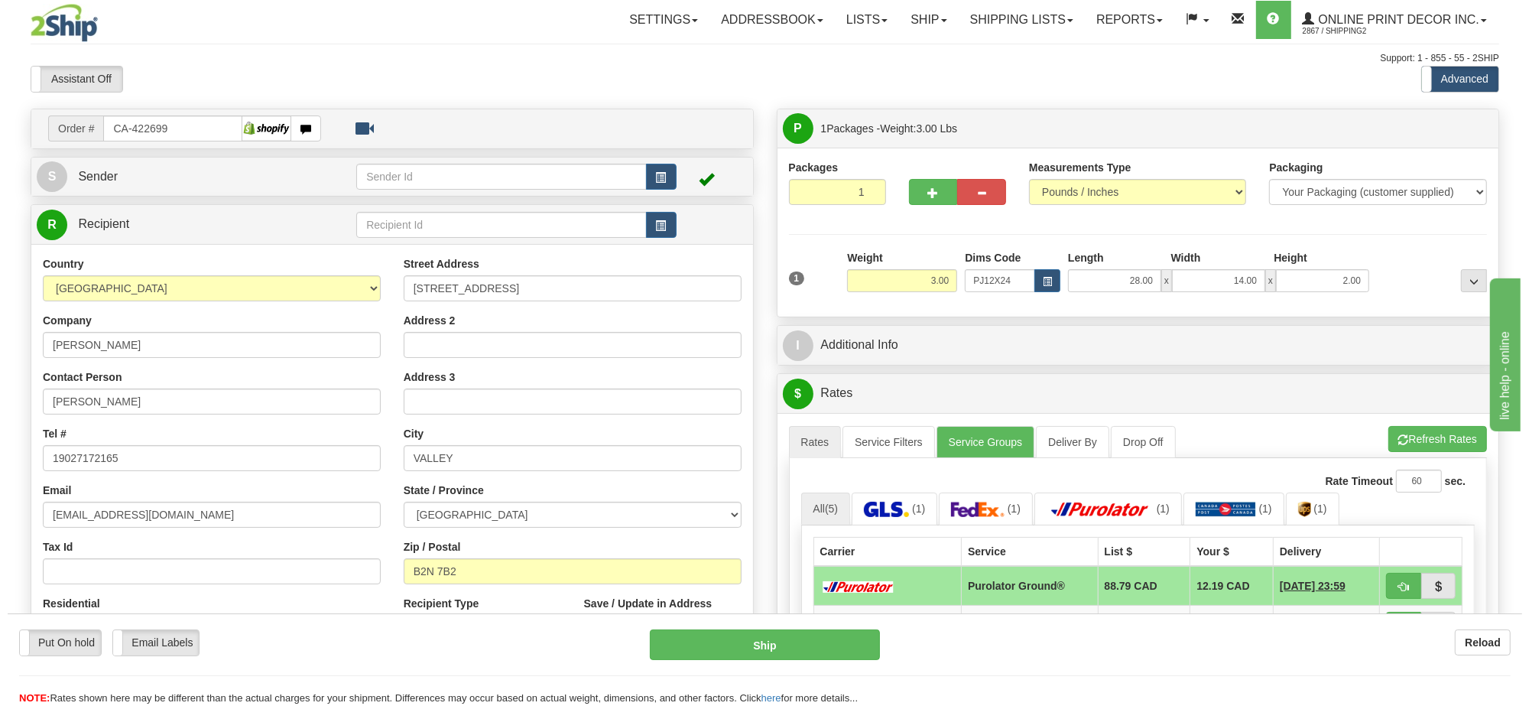
scroll to position [191, 0]
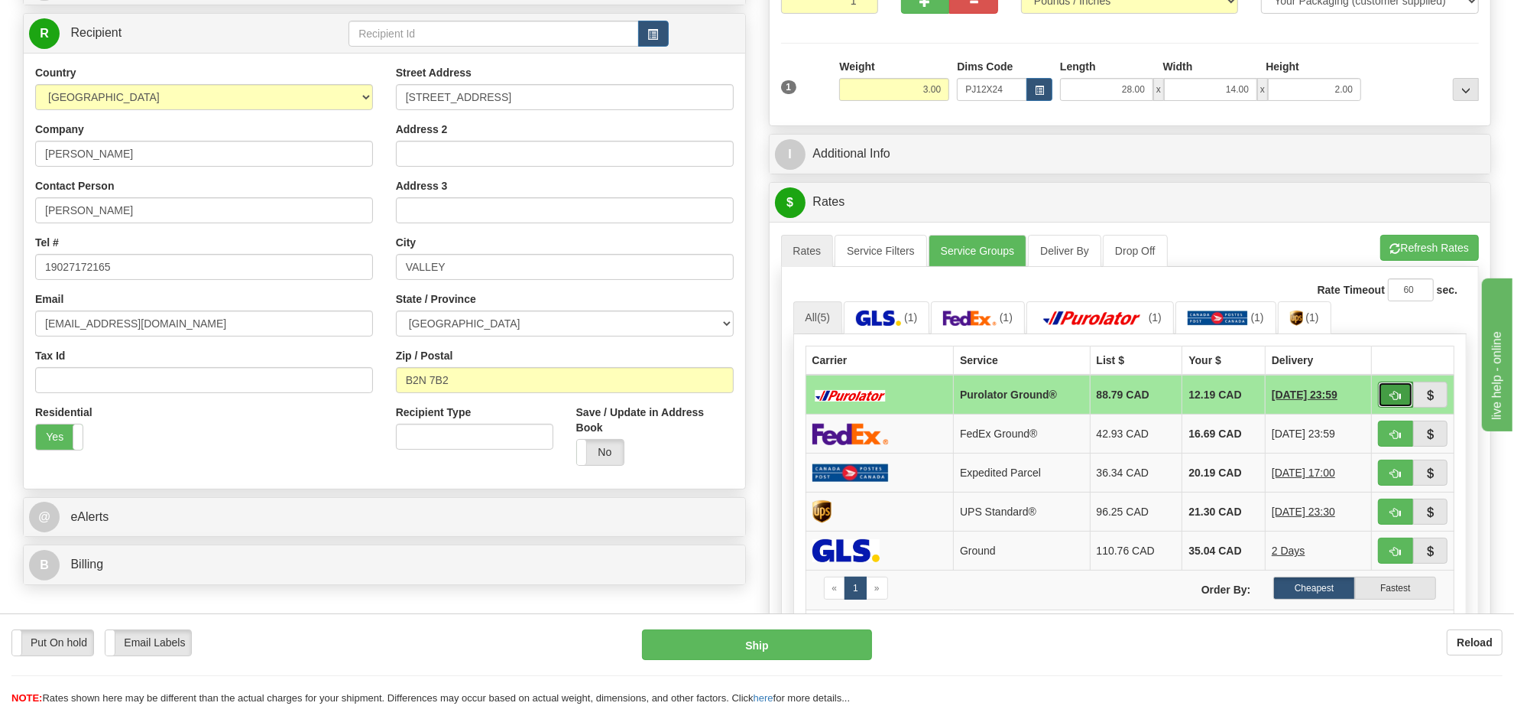
click at [1401, 396] on button "button" at bounding box center [1395, 394] width 35 height 26
type input "260"
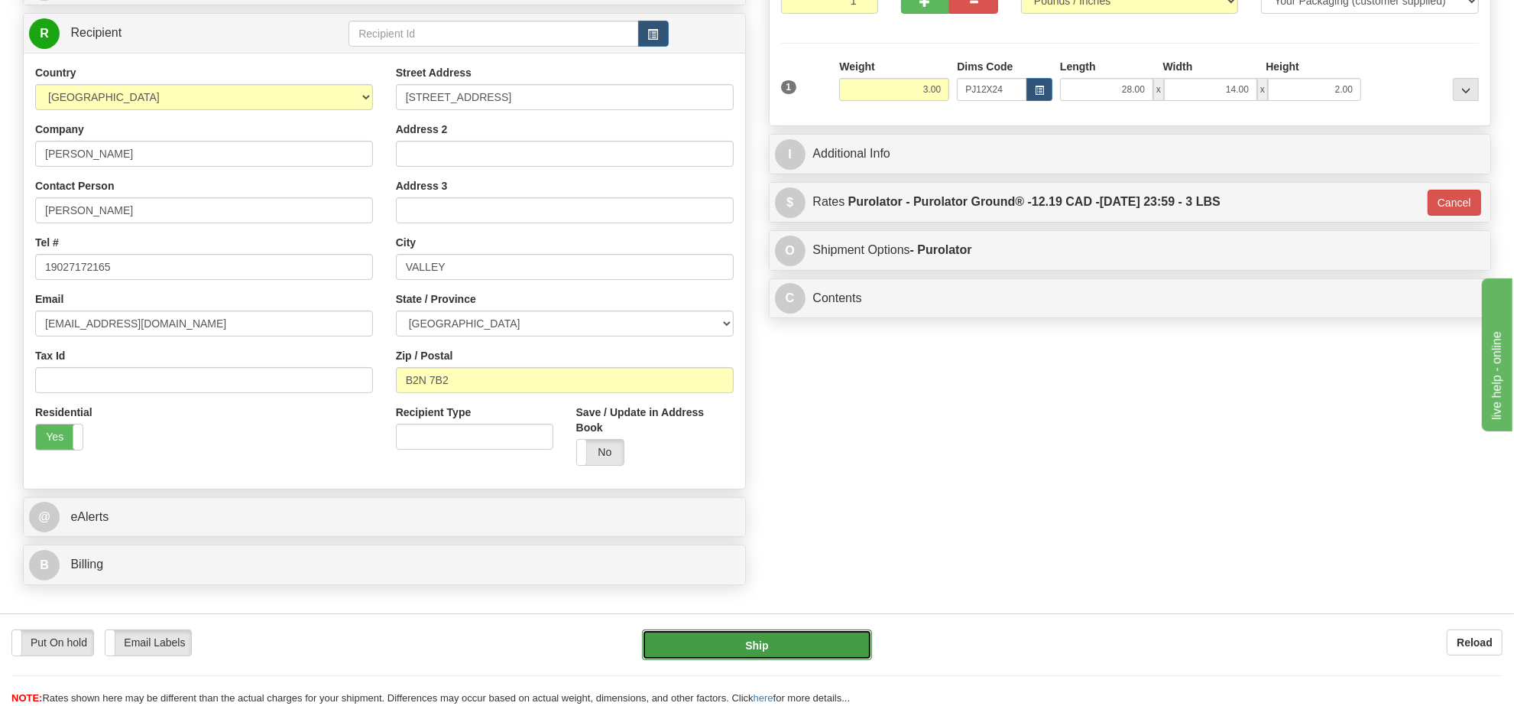
click at [846, 640] on button "Ship" at bounding box center [756, 644] width 229 height 31
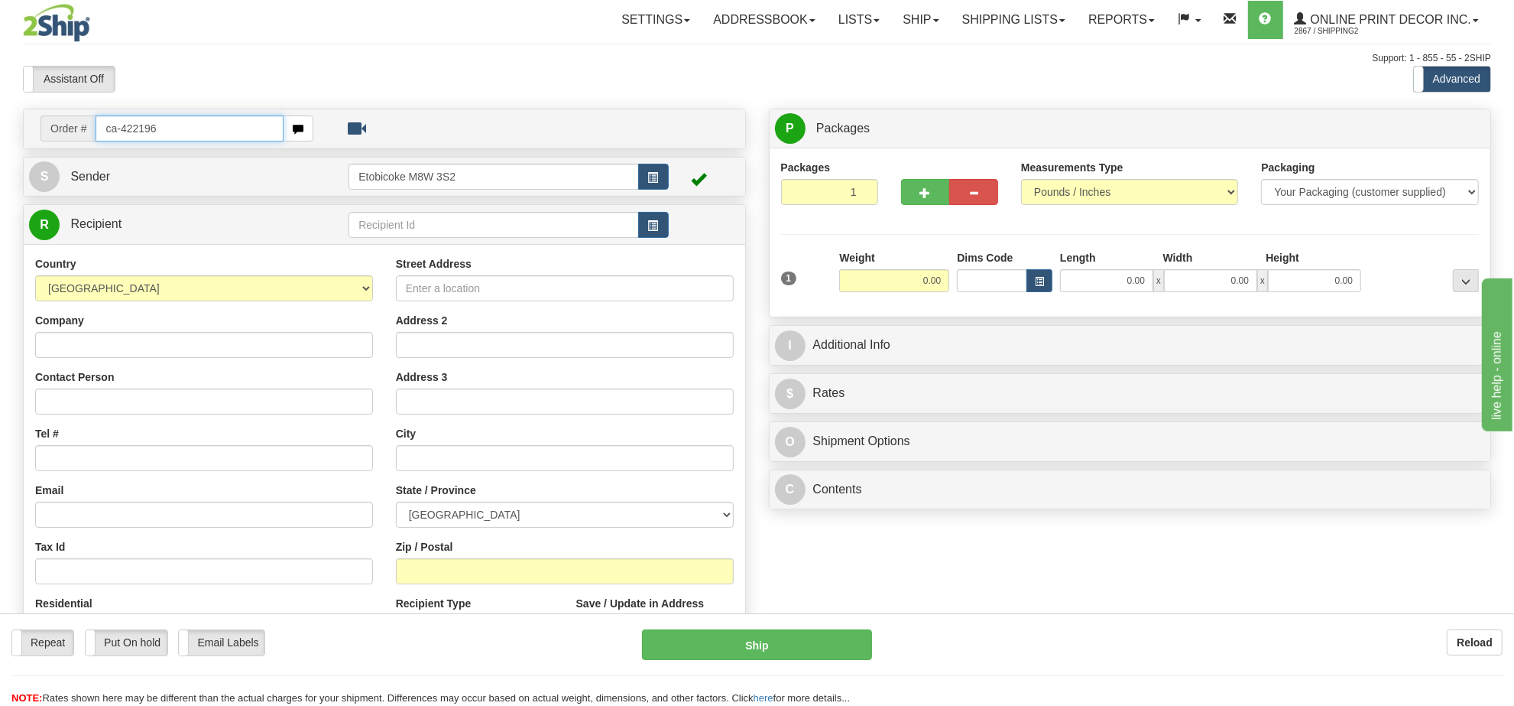
type input "ca-422196"
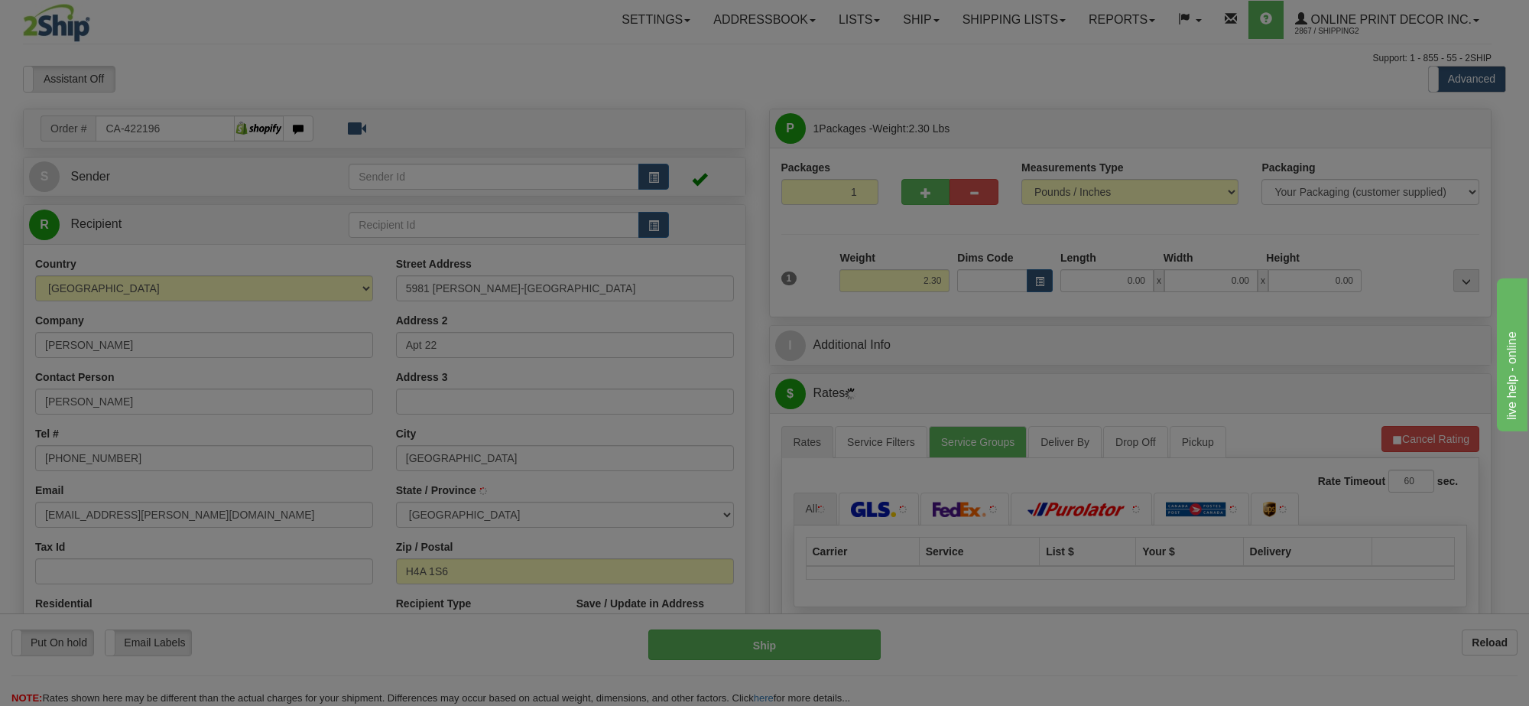
type input "MONTREAL"
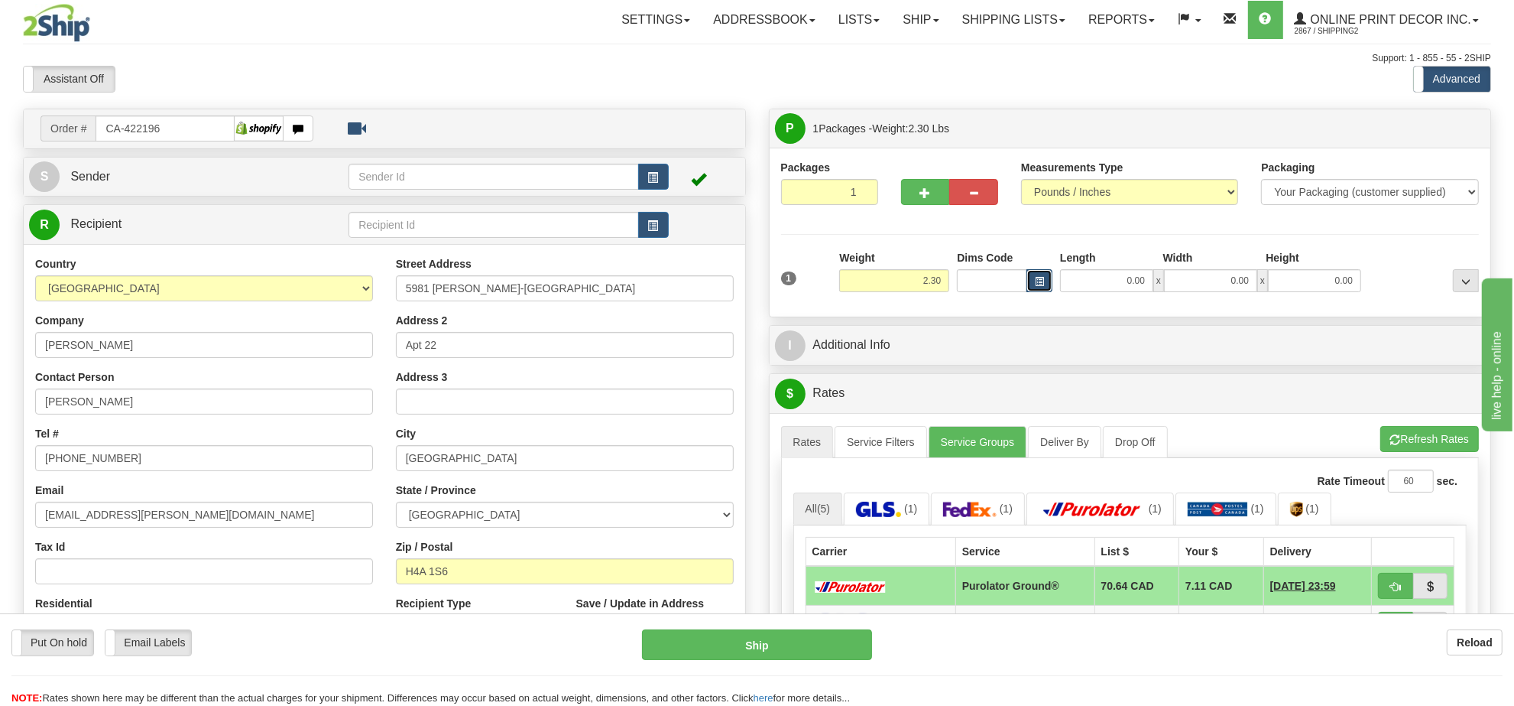
click at [1037, 284] on span "button" at bounding box center [1039, 281] width 9 height 8
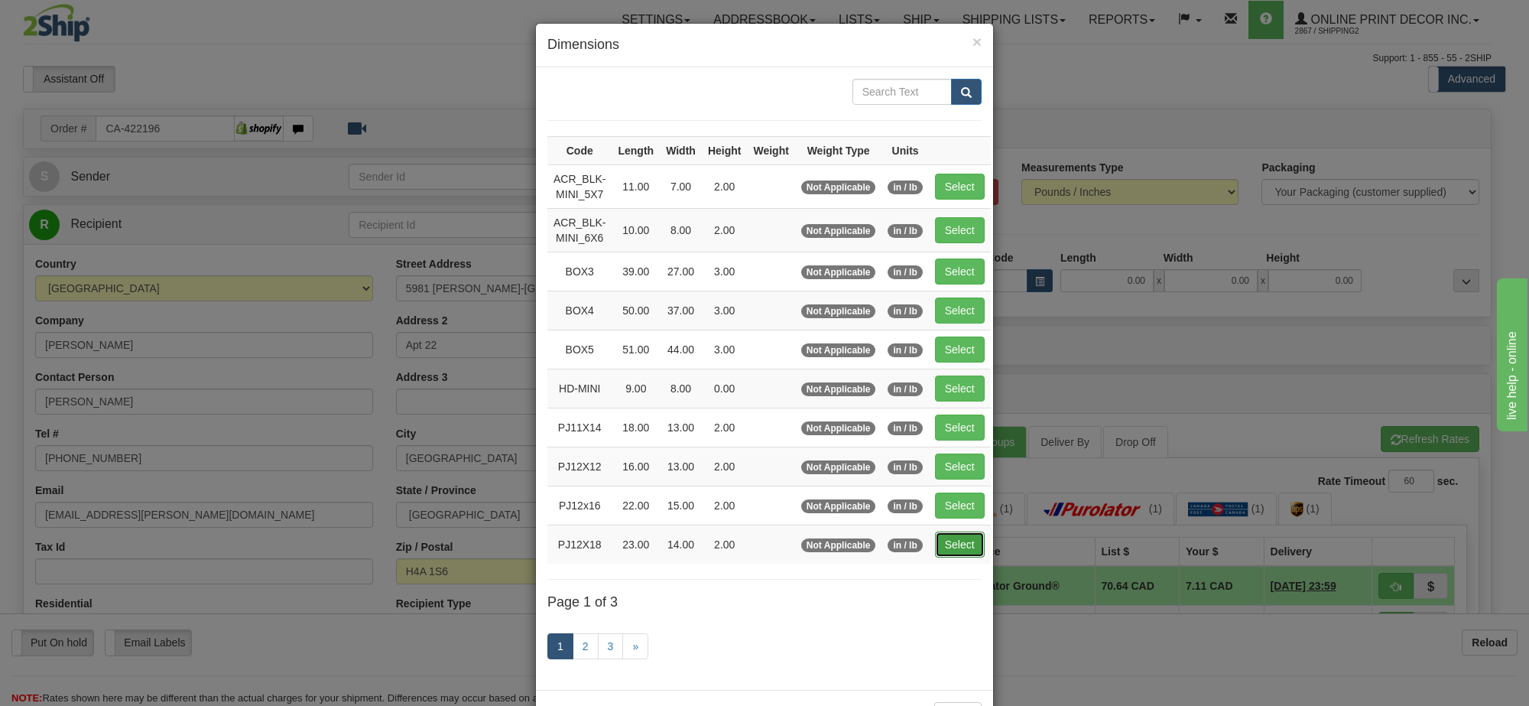
click at [945, 549] on button "Select" at bounding box center [960, 544] width 50 height 26
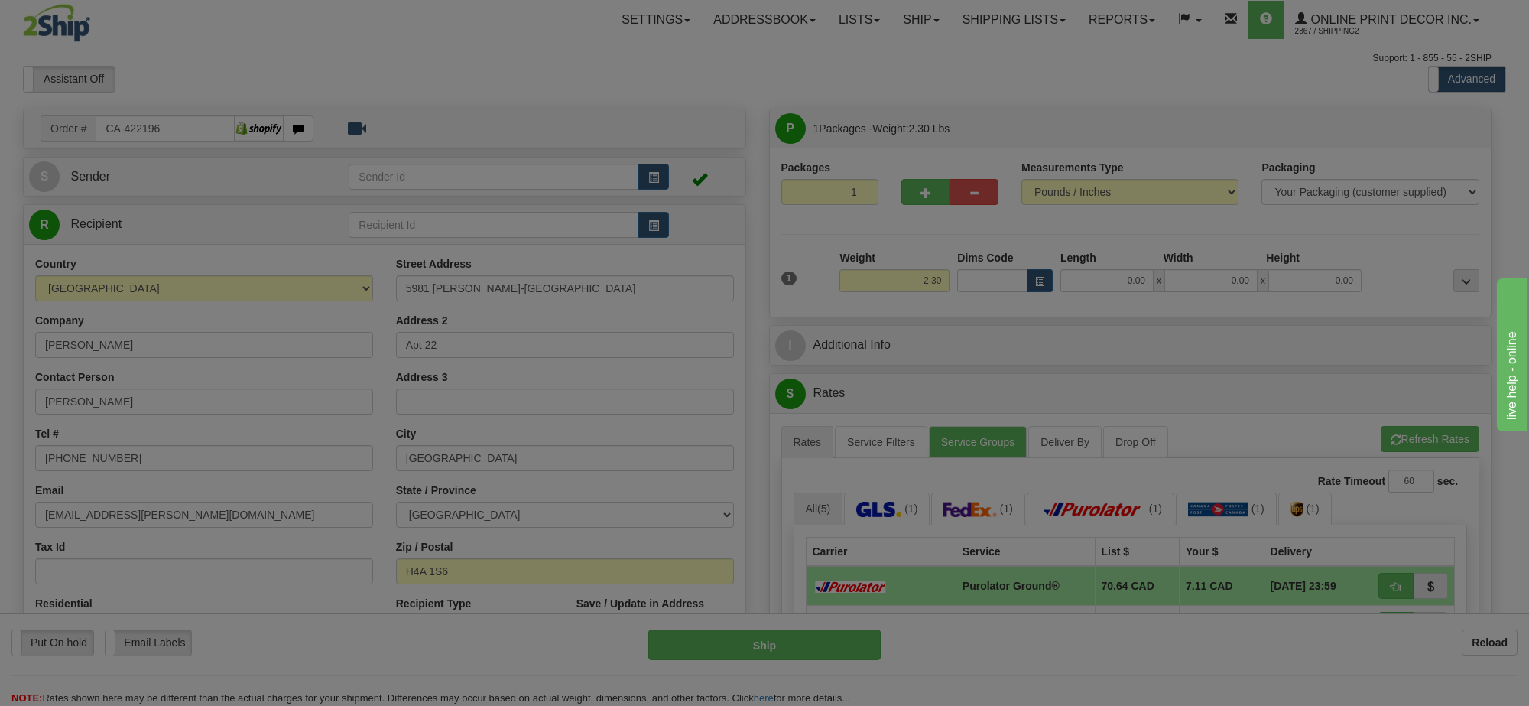
type input "PJ12X18"
type input "23.00"
type input "14.00"
type input "2.00"
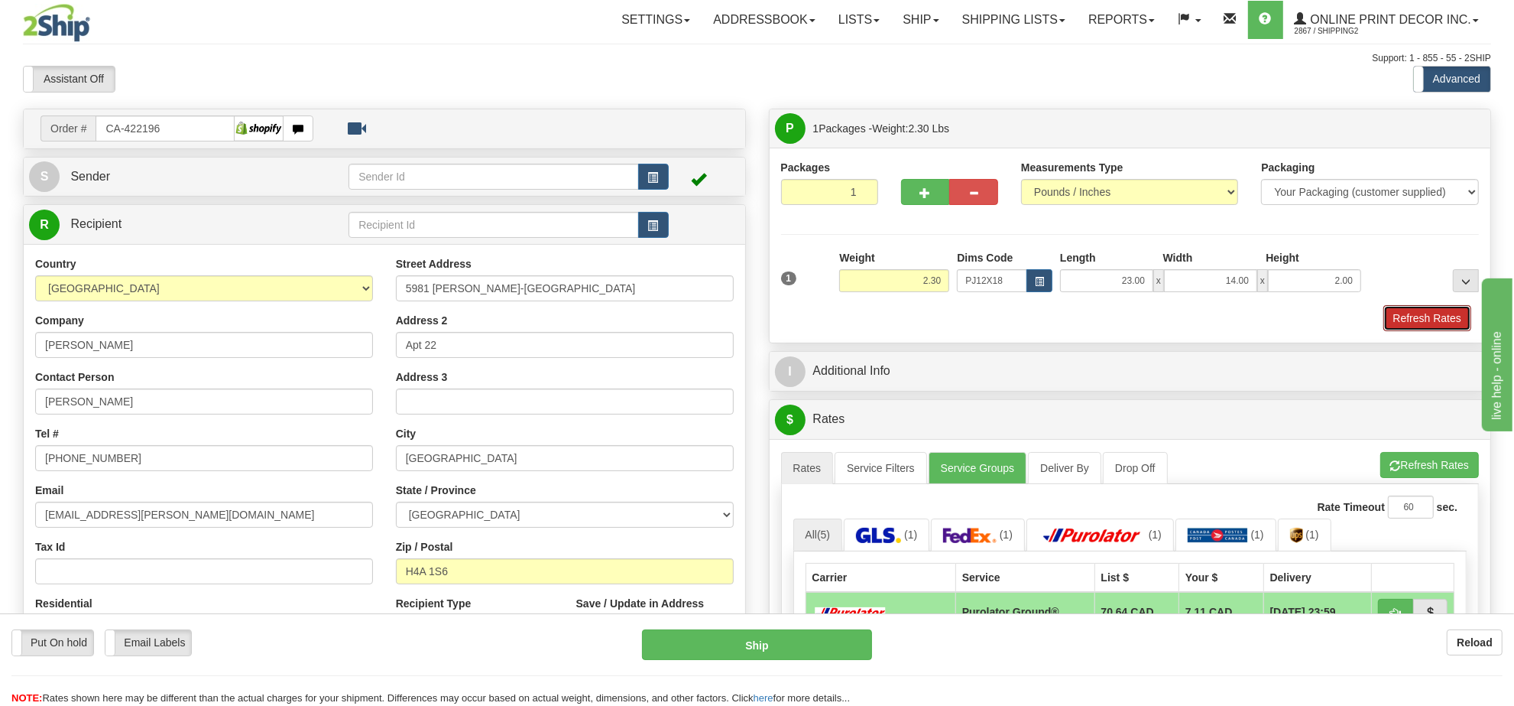
drag, startPoint x: 1410, startPoint y: 323, endPoint x: 1381, endPoint y: 321, distance: 29.1
click at [1410, 319] on button "Refresh Rates" at bounding box center [1428, 318] width 88 height 26
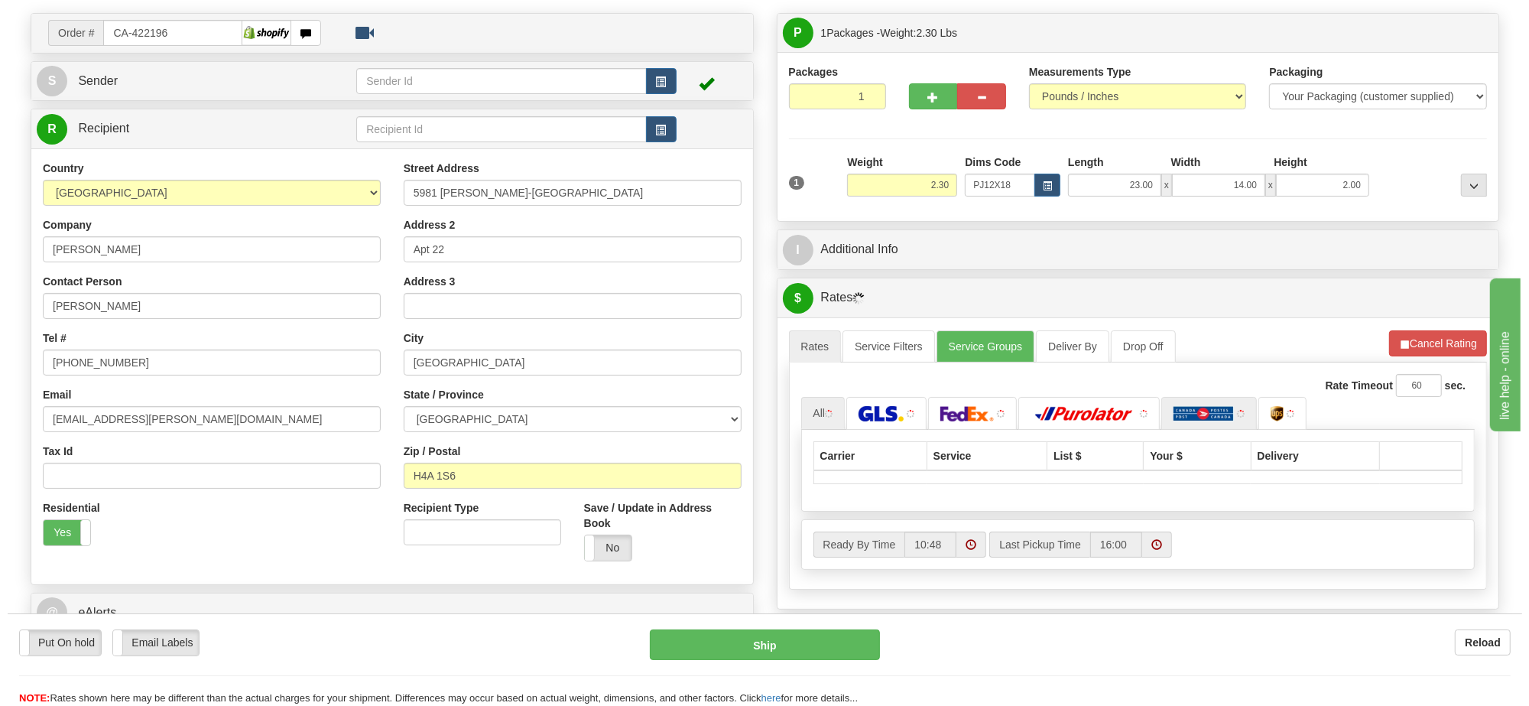
scroll to position [191, 0]
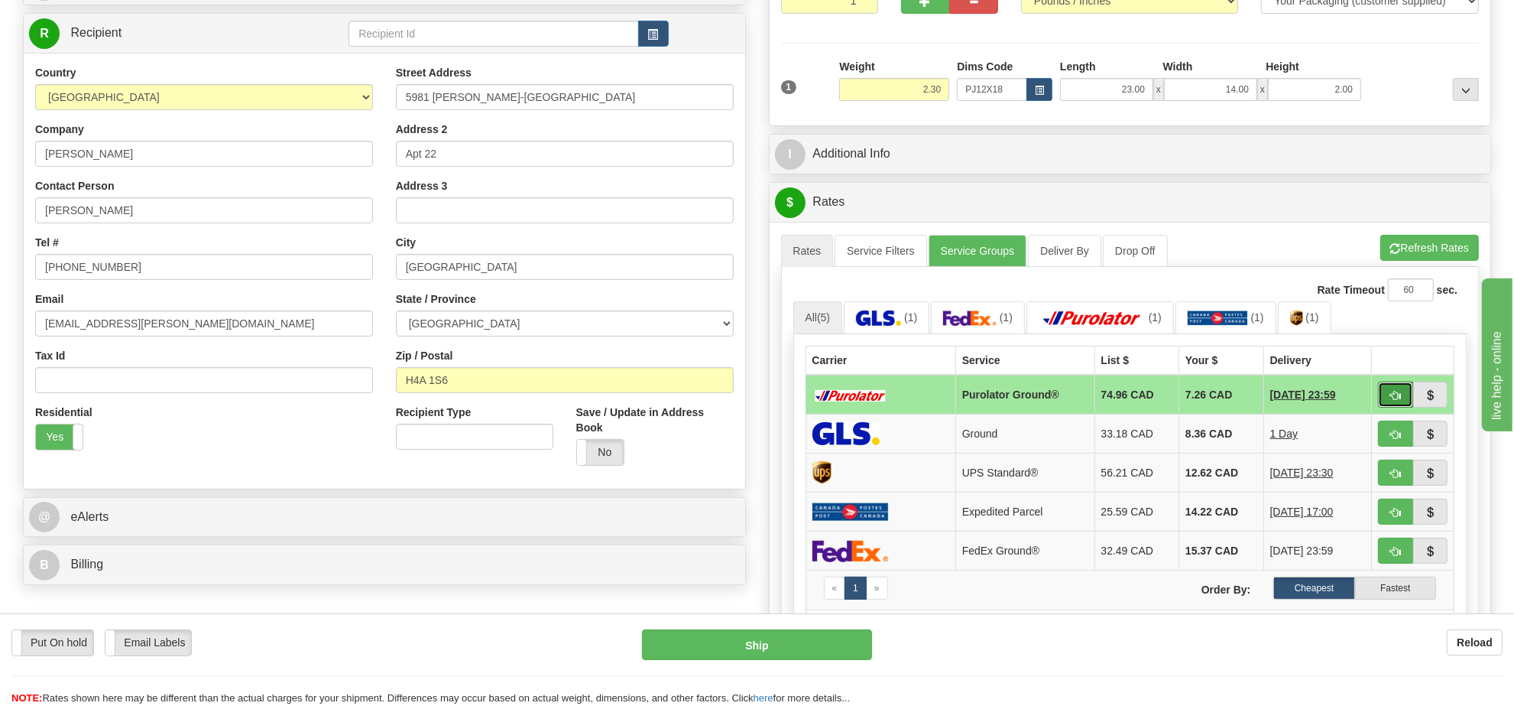
click at [1385, 399] on button "button" at bounding box center [1395, 394] width 35 height 26
type input "260"
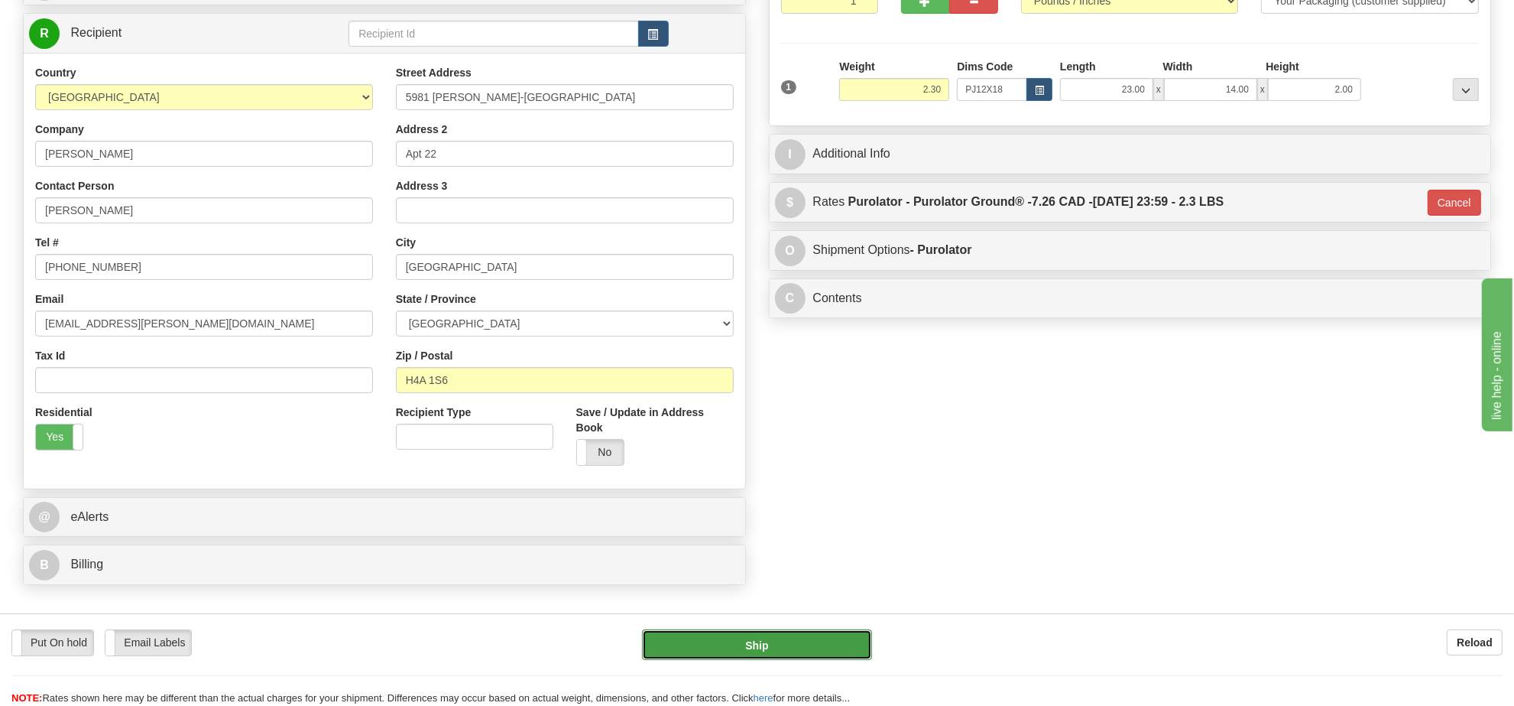
click at [796, 641] on button "Ship" at bounding box center [756, 644] width 229 height 31
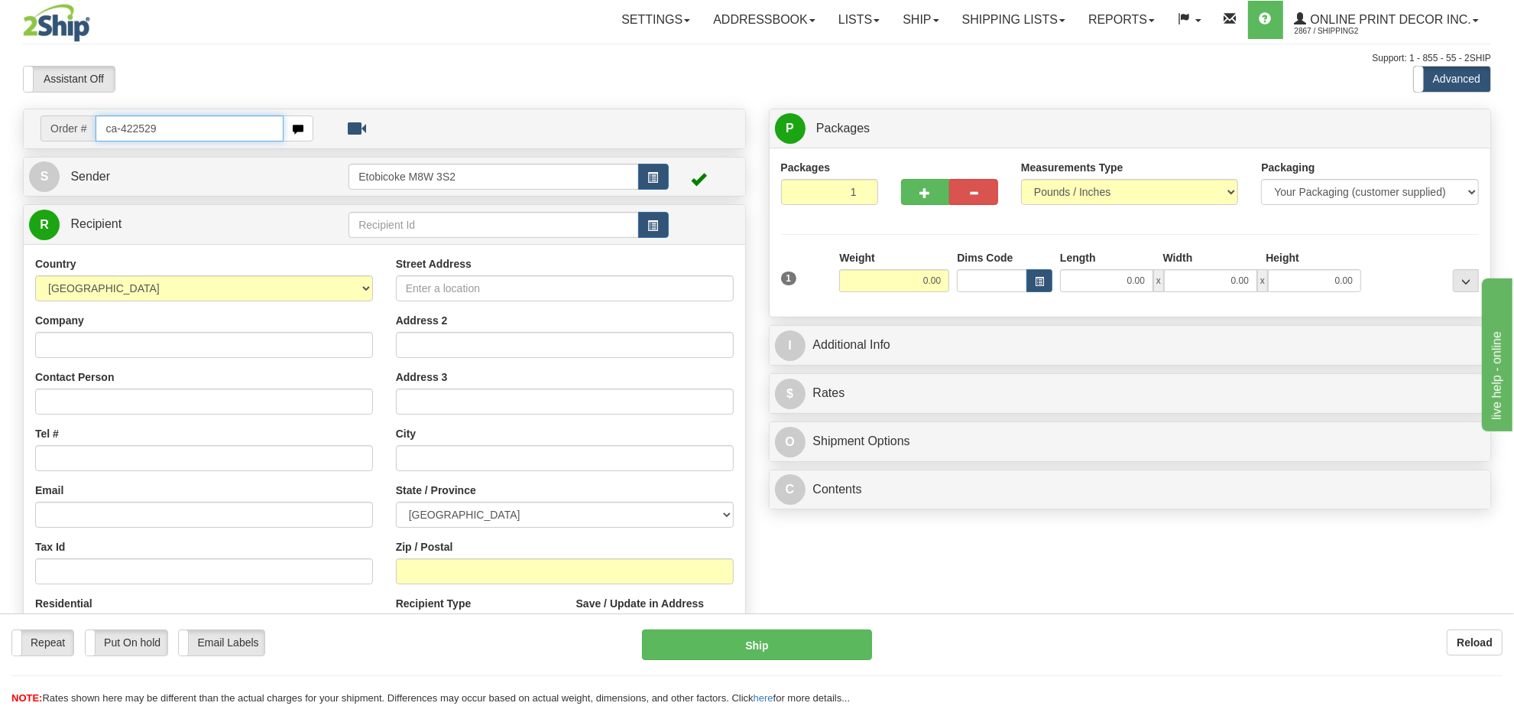
type input "ca-422529"
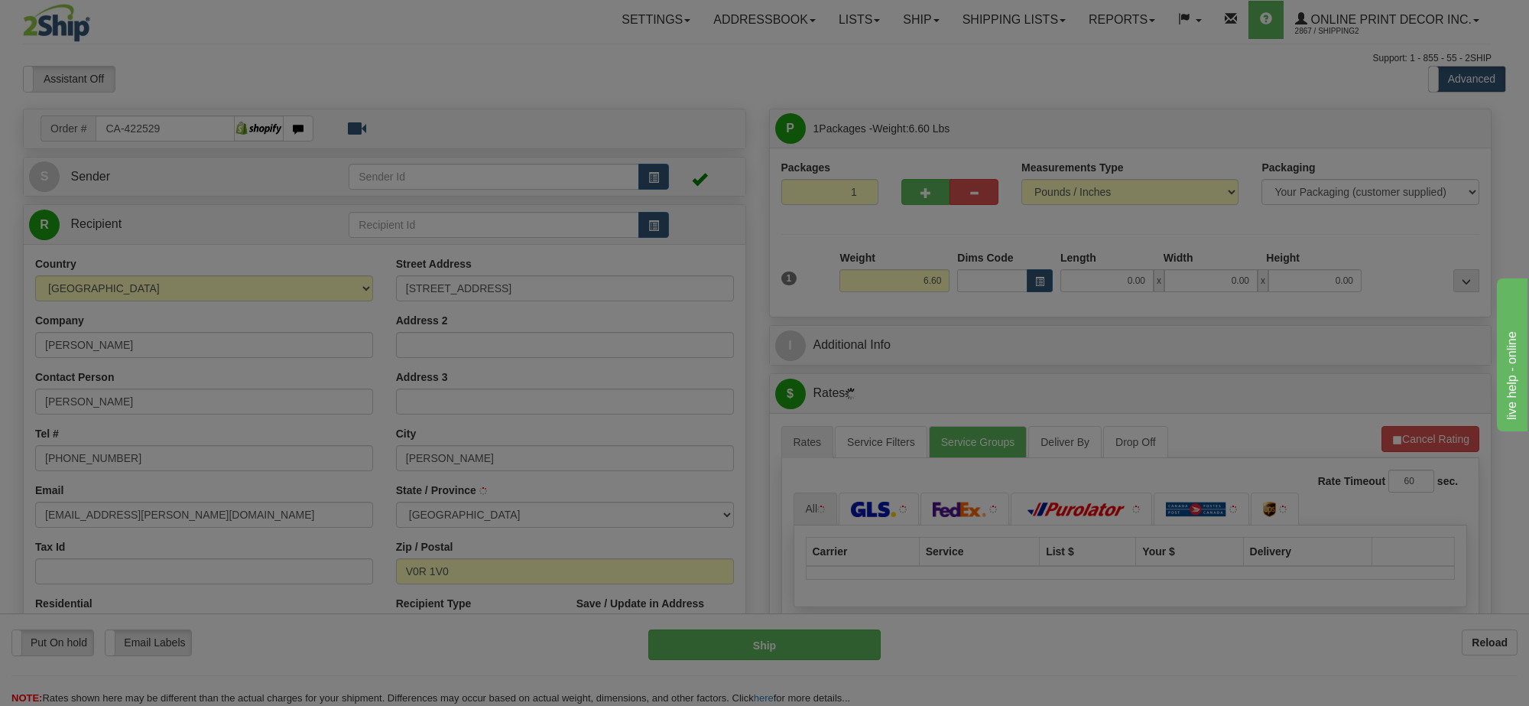
type input "[PERSON_NAME]"
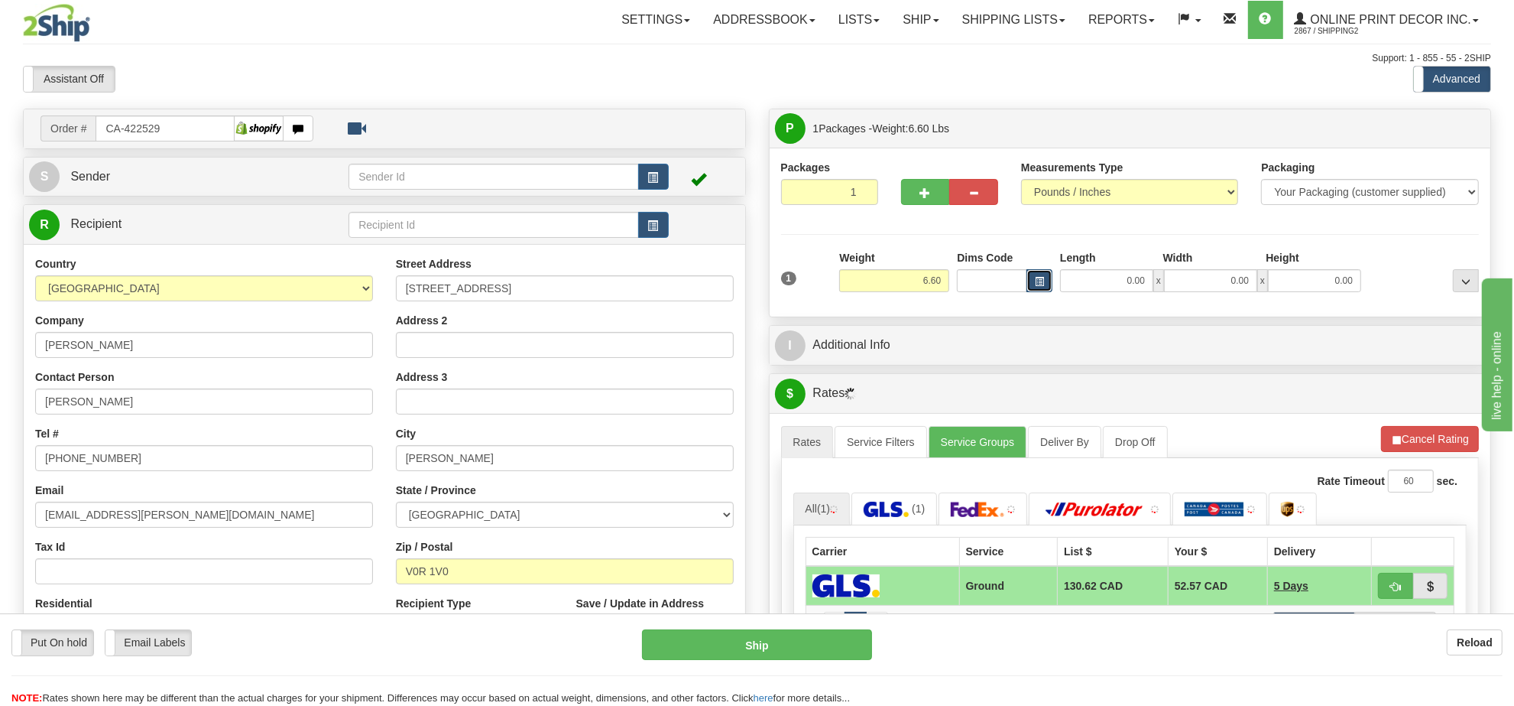
click at [1043, 277] on span "button" at bounding box center [1039, 281] width 9 height 8
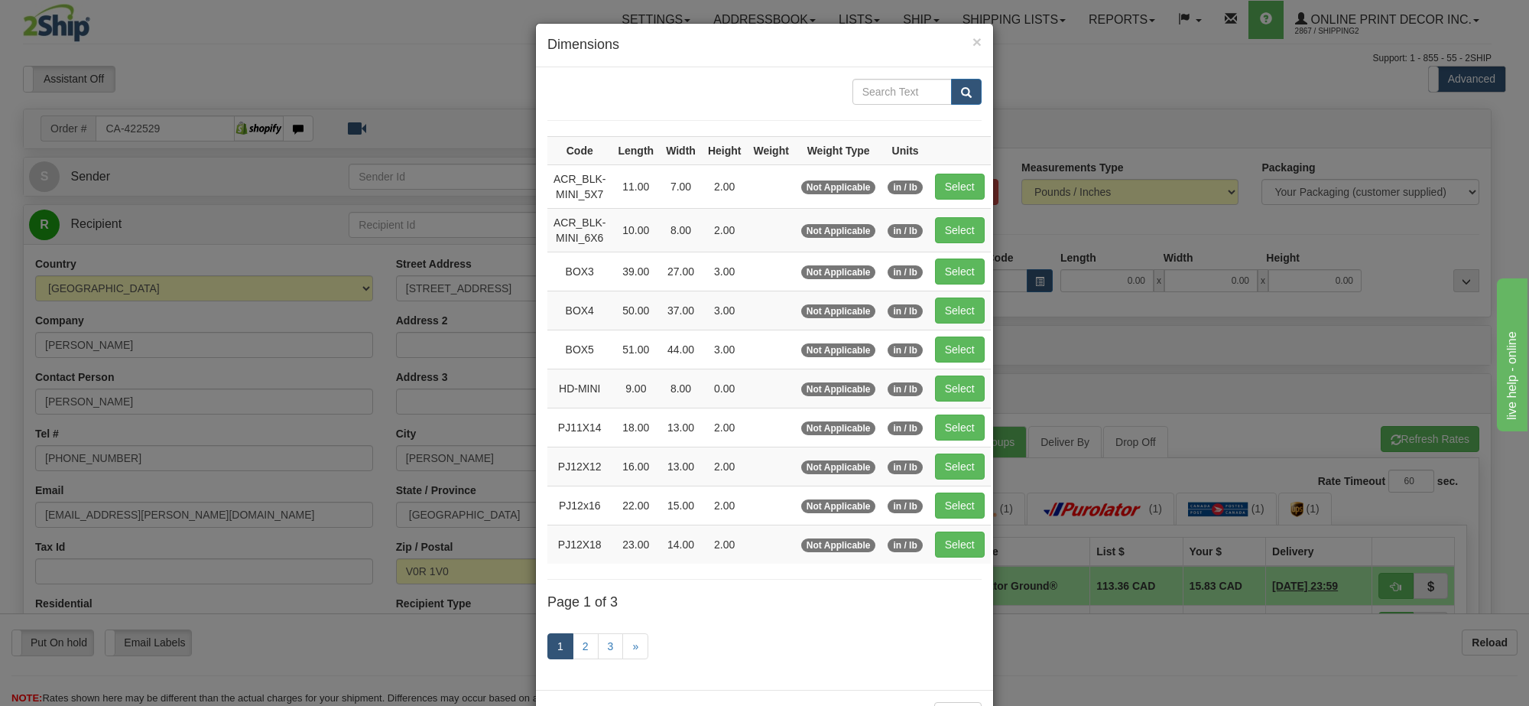
scroll to position [63, 0]
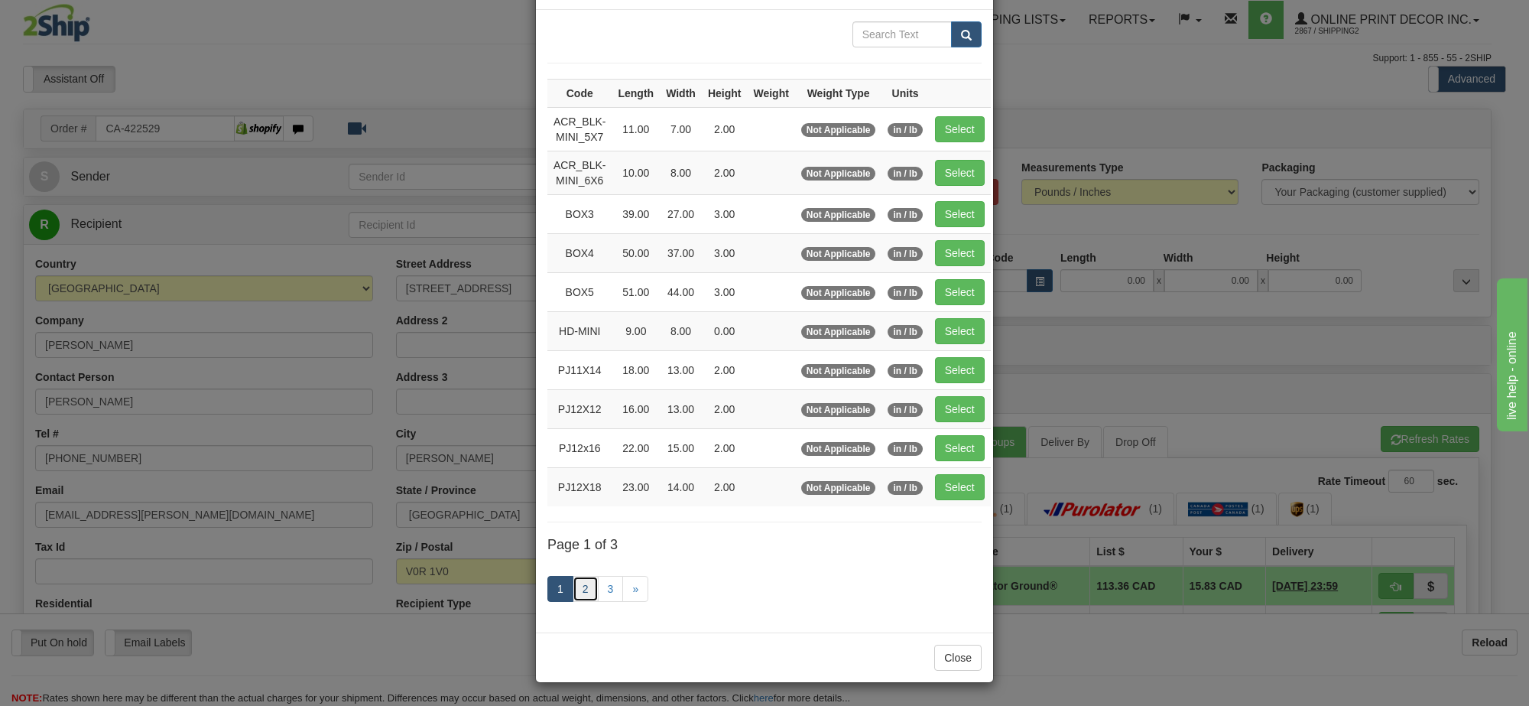
click at [573, 594] on link "2" at bounding box center [586, 589] width 26 height 26
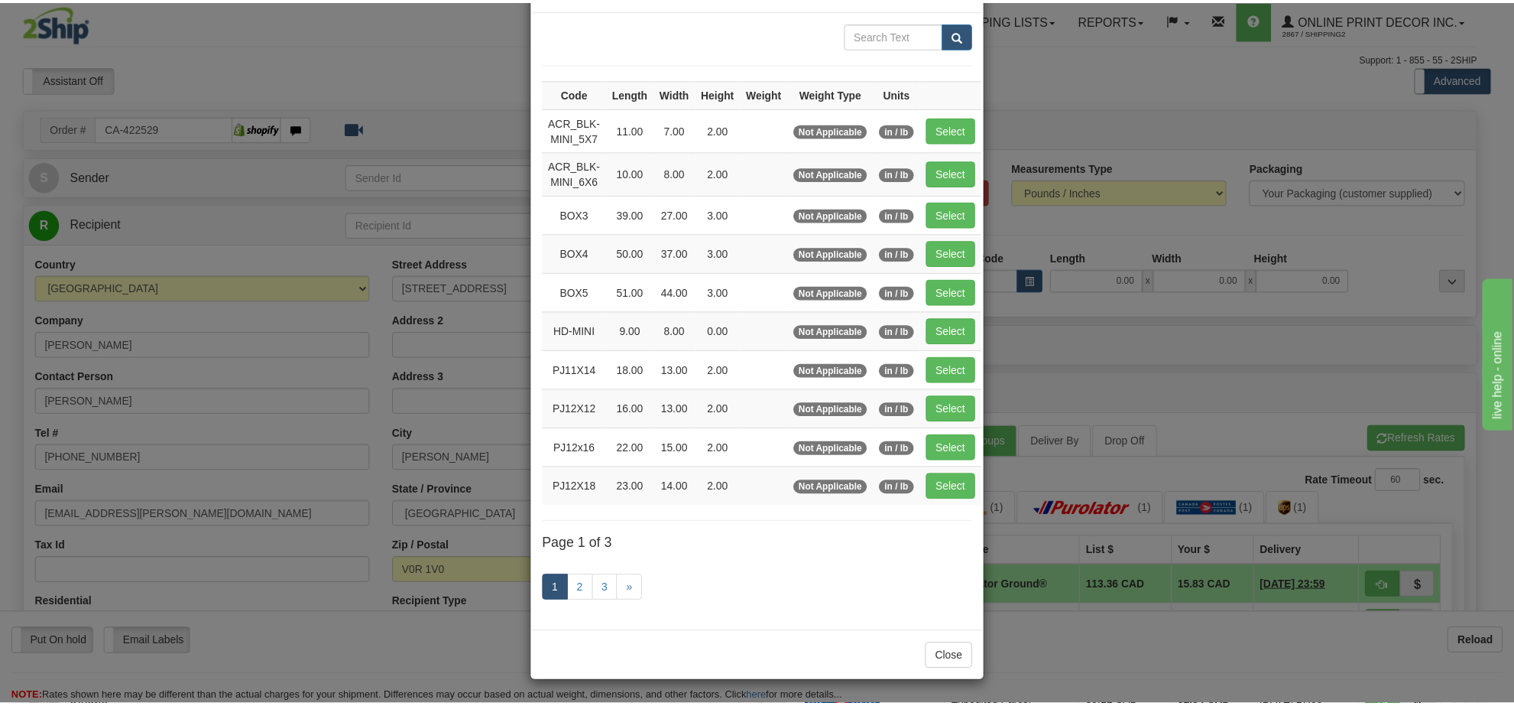
scroll to position [55, 0]
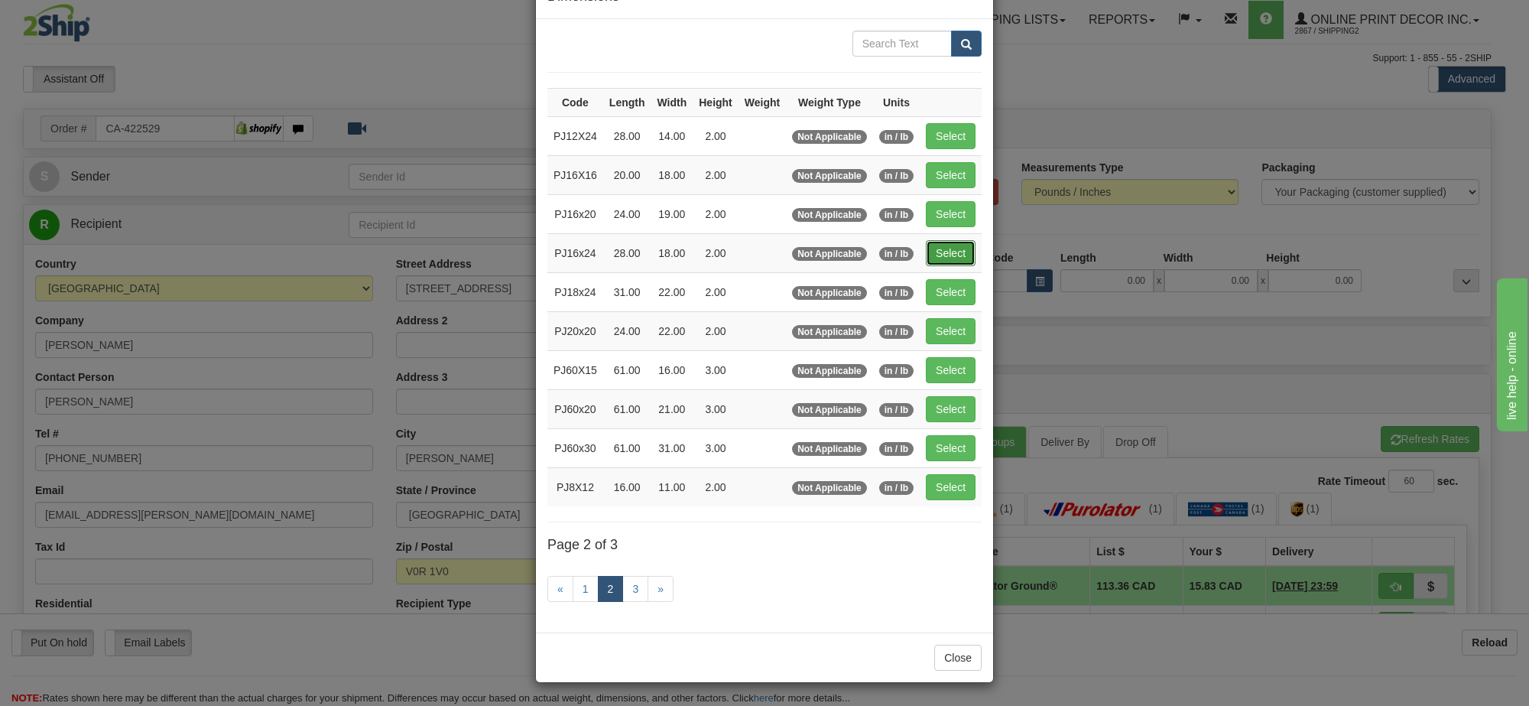
click at [937, 252] on button "Select" at bounding box center [951, 253] width 50 height 26
type input "PJ16x24"
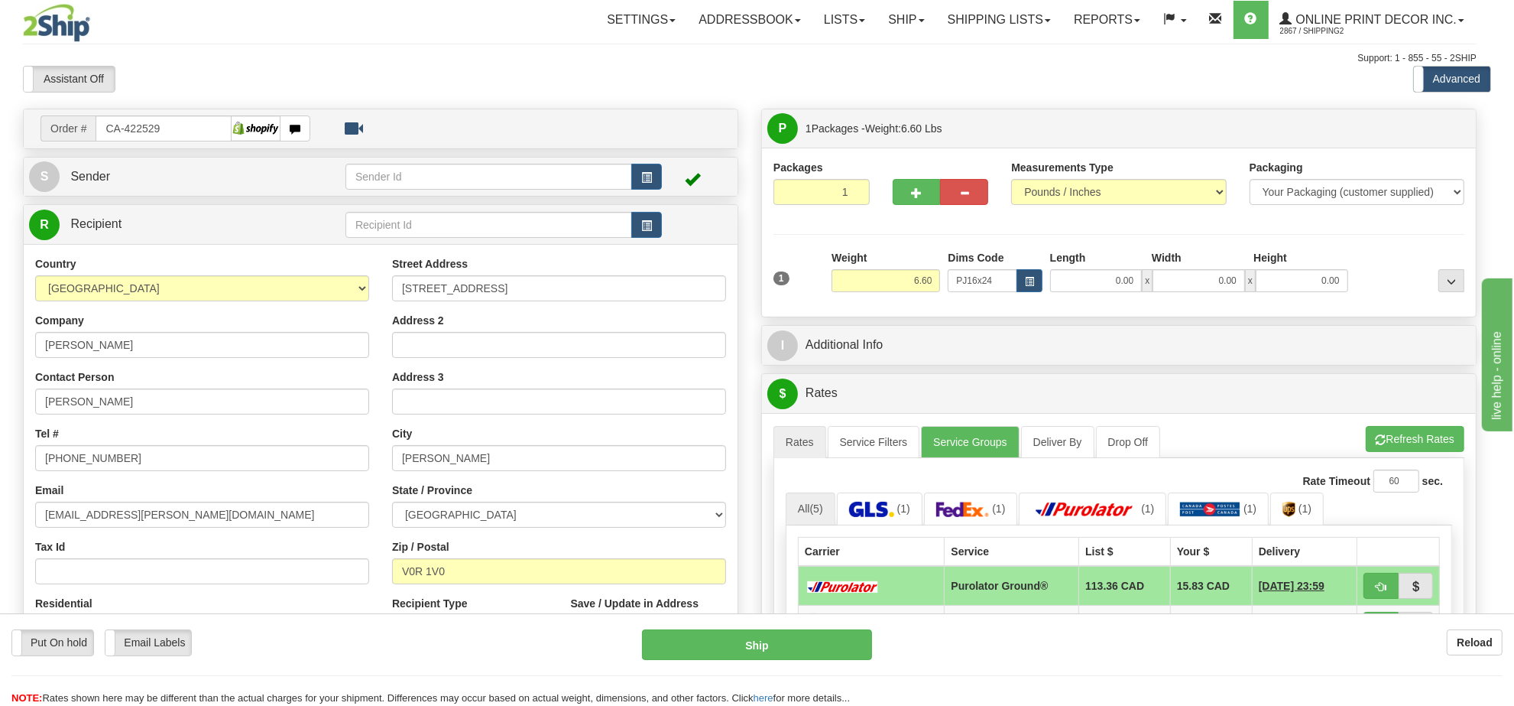
type input "28.00"
type input "18.00"
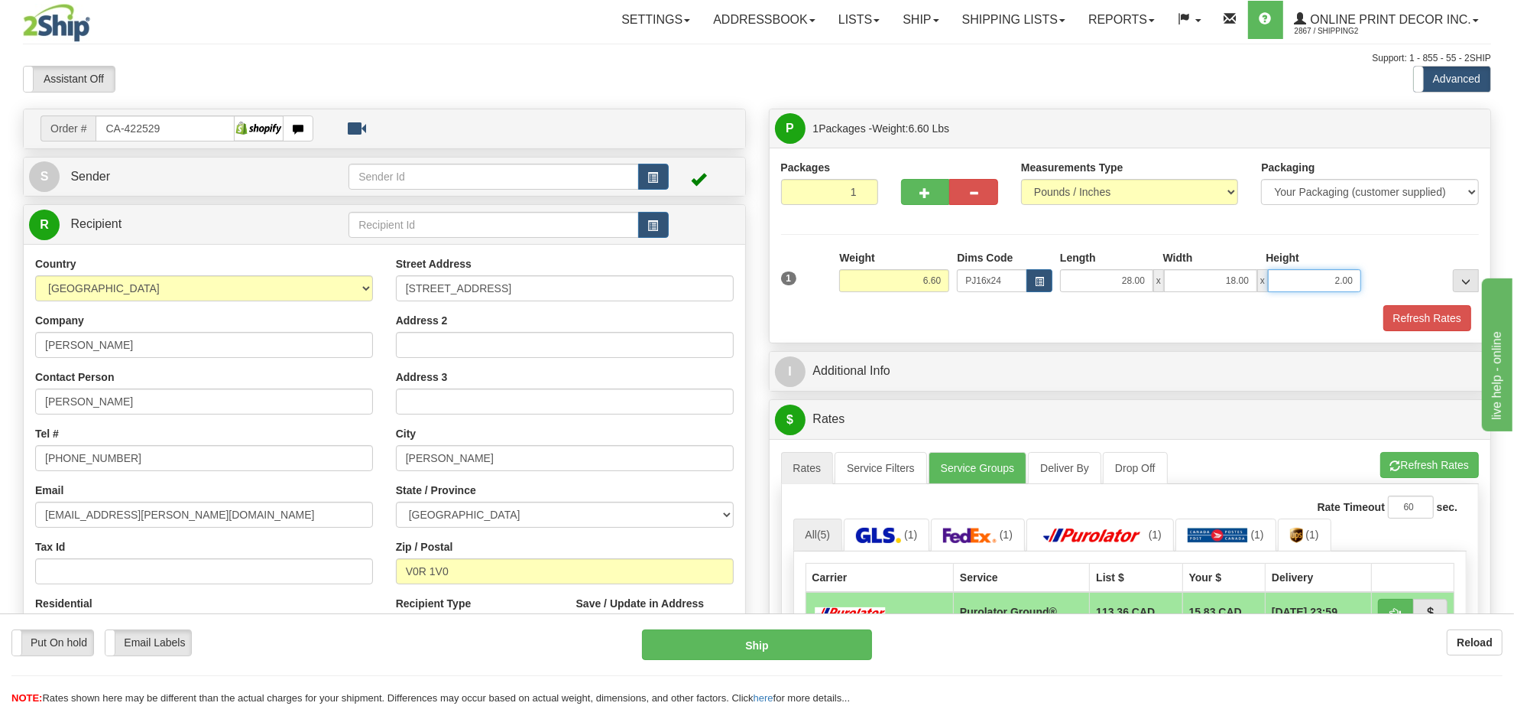
drag, startPoint x: 1351, startPoint y: 279, endPoint x: 1285, endPoint y: 280, distance: 65.7
click at [1285, 280] on input "2.00" at bounding box center [1314, 280] width 93 height 23
click button "Delete" at bounding box center [0, 0] width 0 height 0
type input "6.00"
drag, startPoint x: 943, startPoint y: 279, endPoint x: 880, endPoint y: 281, distance: 62.7
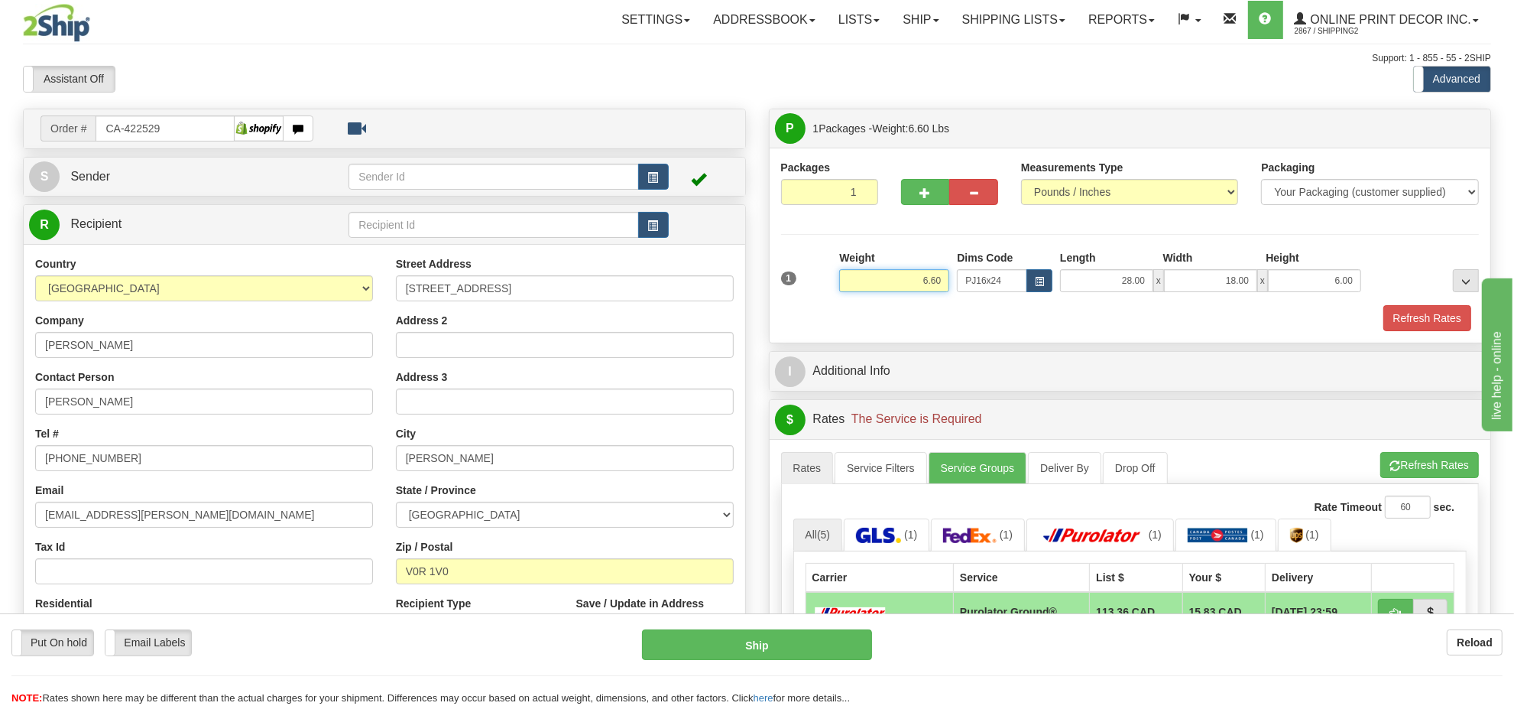
click at [880, 281] on input "6.60" at bounding box center [894, 280] width 110 height 23
type input "8.98"
click at [1426, 317] on button "Refresh Rates" at bounding box center [1428, 318] width 88 height 26
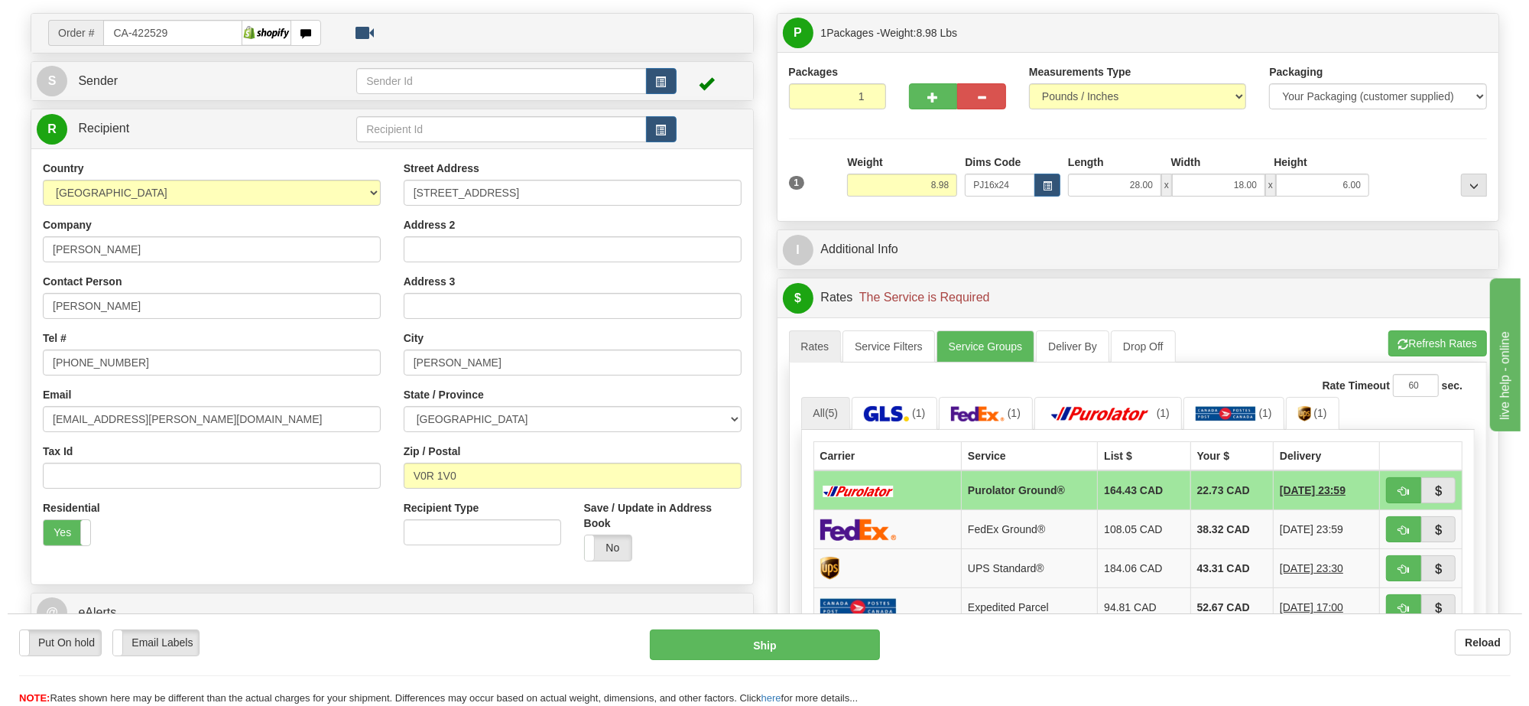
scroll to position [191, 0]
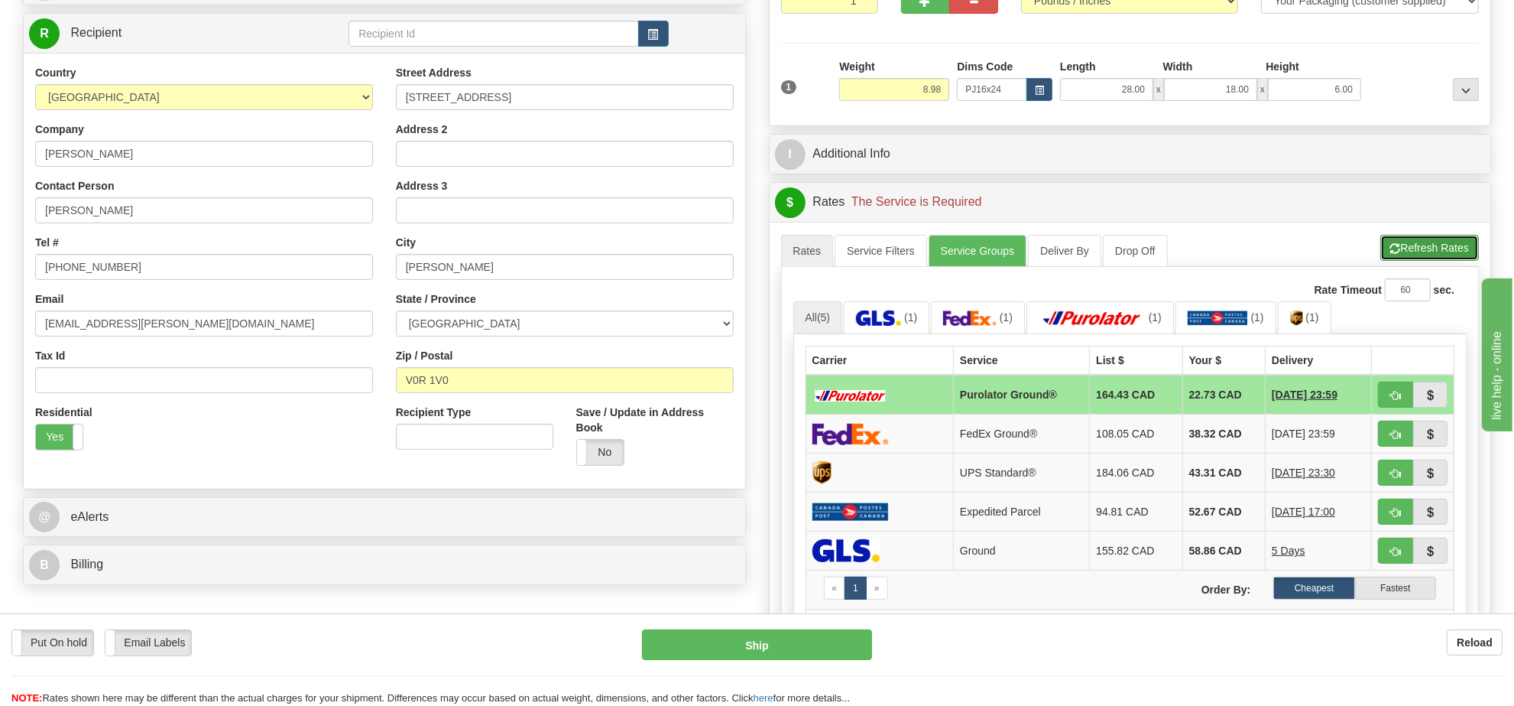
click at [1412, 255] on button "Refresh Rates" at bounding box center [1430, 248] width 99 height 26
click at [1404, 401] on button "button" at bounding box center [1395, 394] width 35 height 26
type input "260"
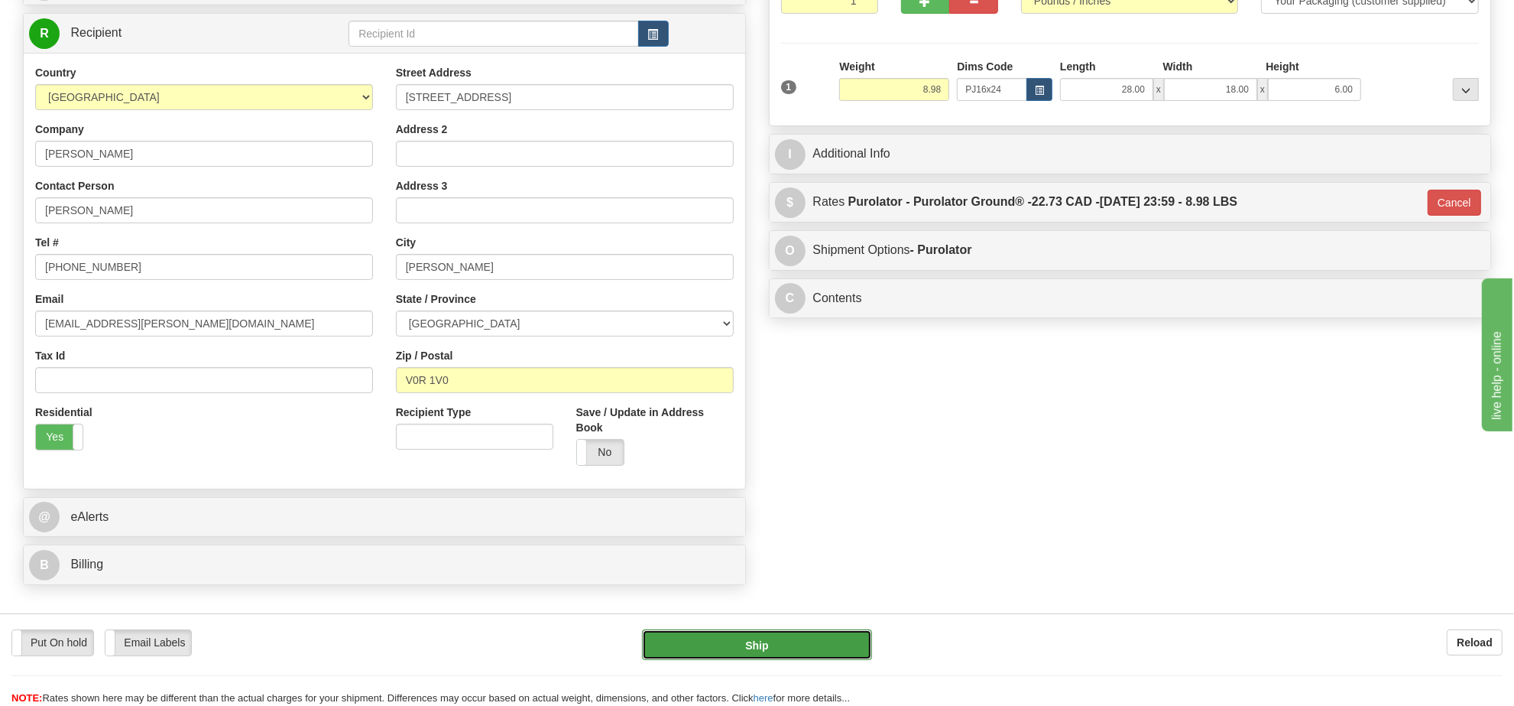
click at [813, 637] on button "Ship" at bounding box center [756, 644] width 229 height 31
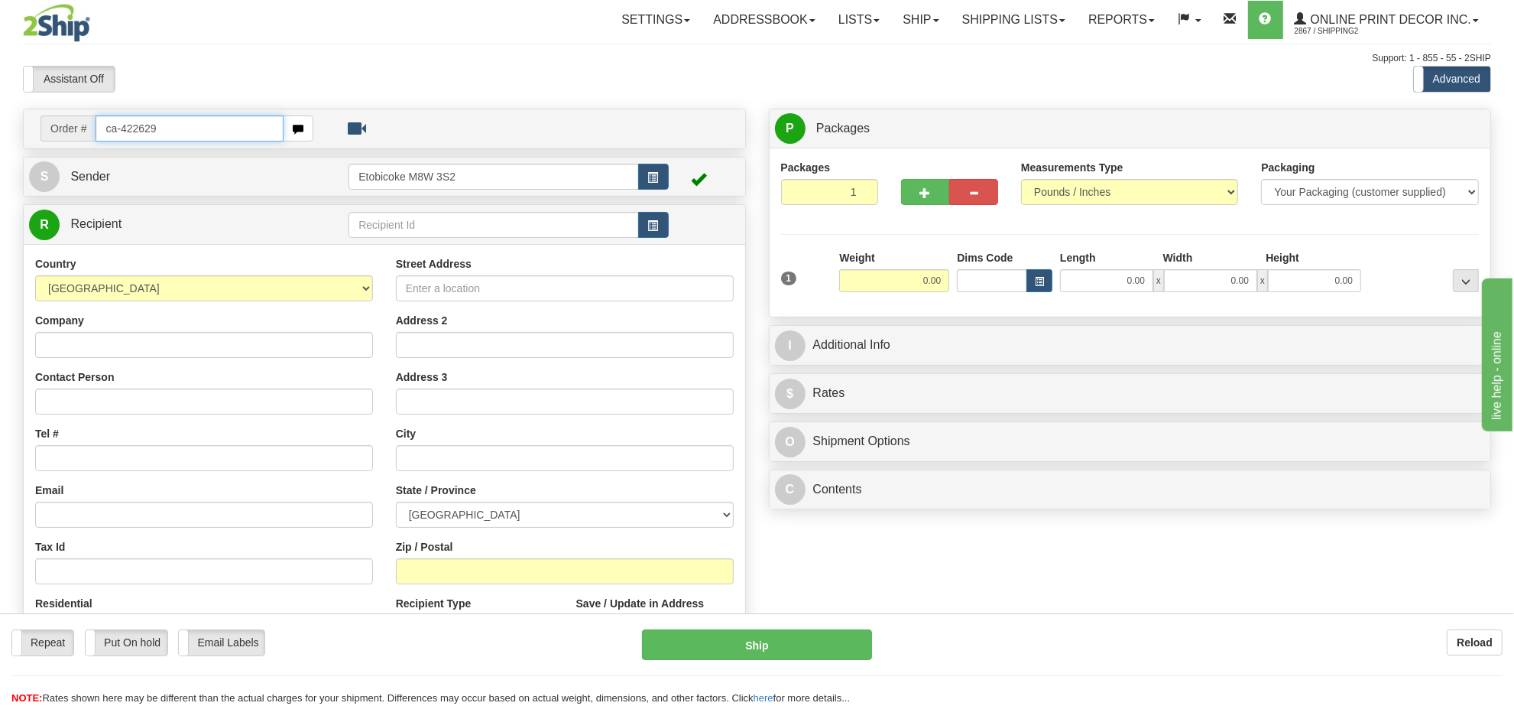
type input "ca-422629"
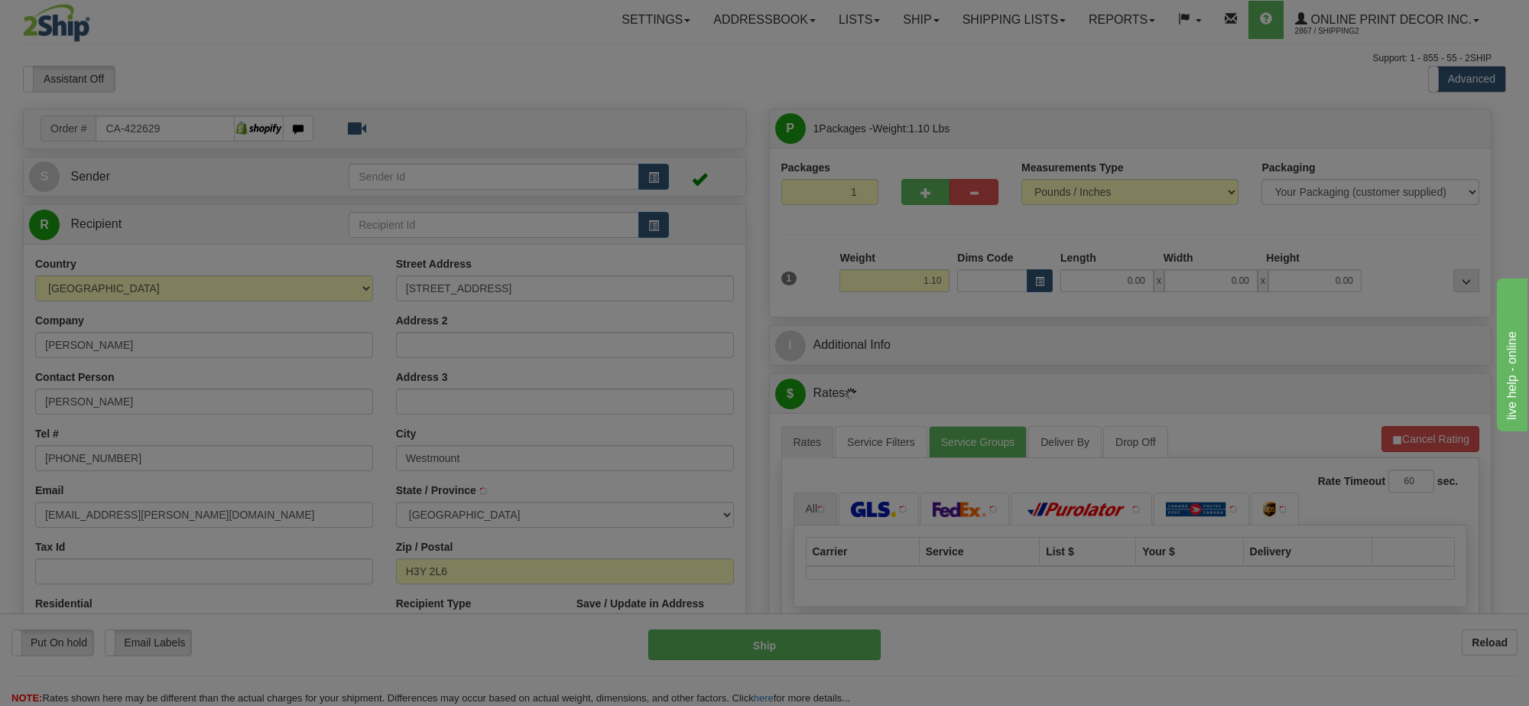
type input "WESTMOUNT"
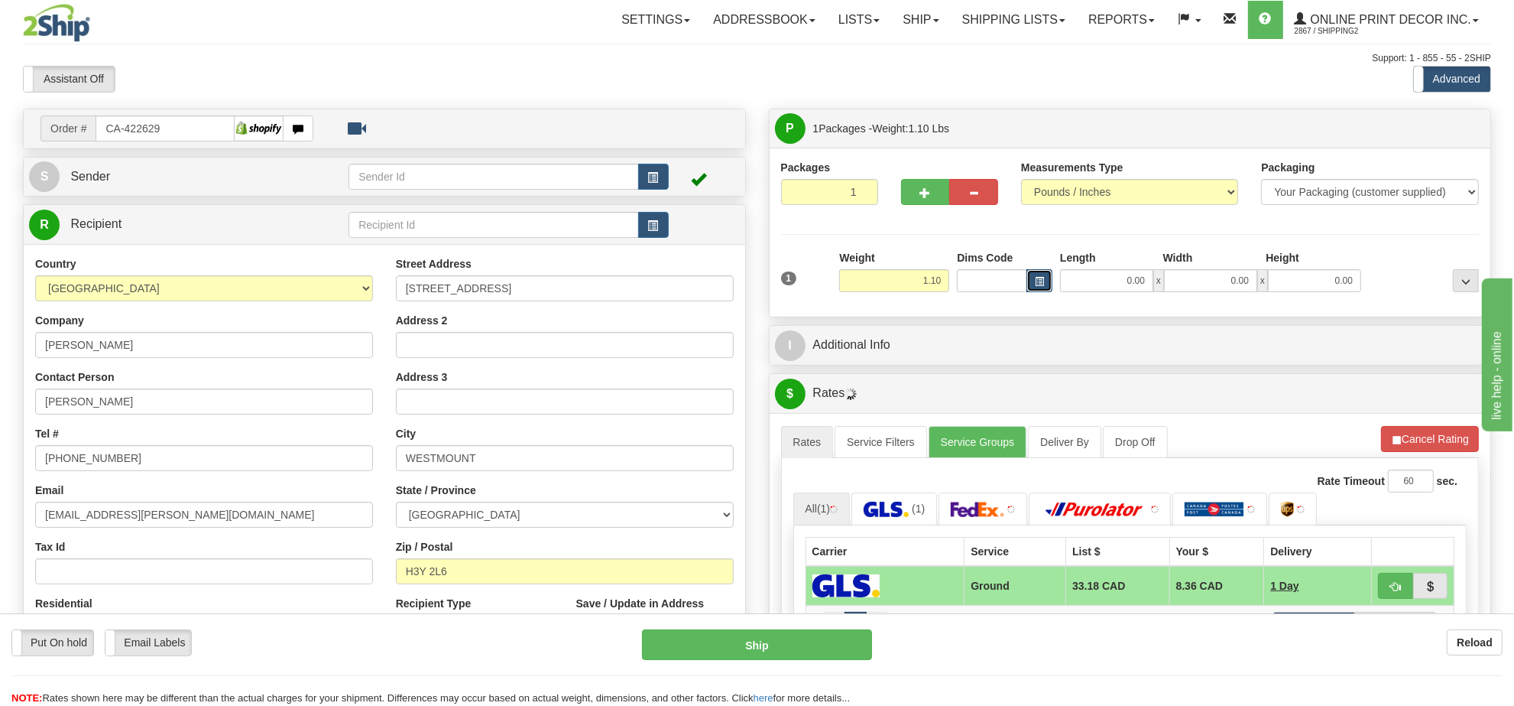
click at [1047, 281] on button "button" at bounding box center [1040, 280] width 26 height 23
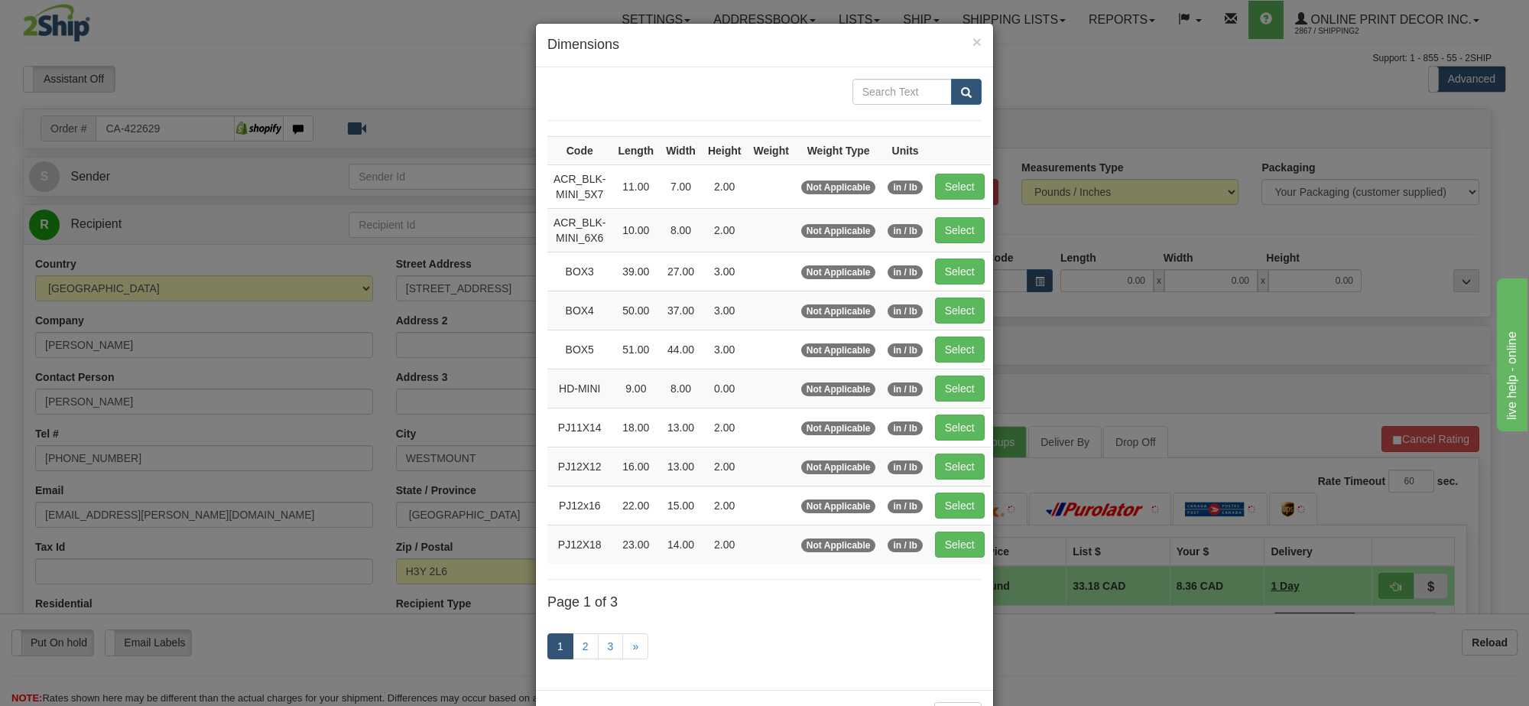
scroll to position [63, 0]
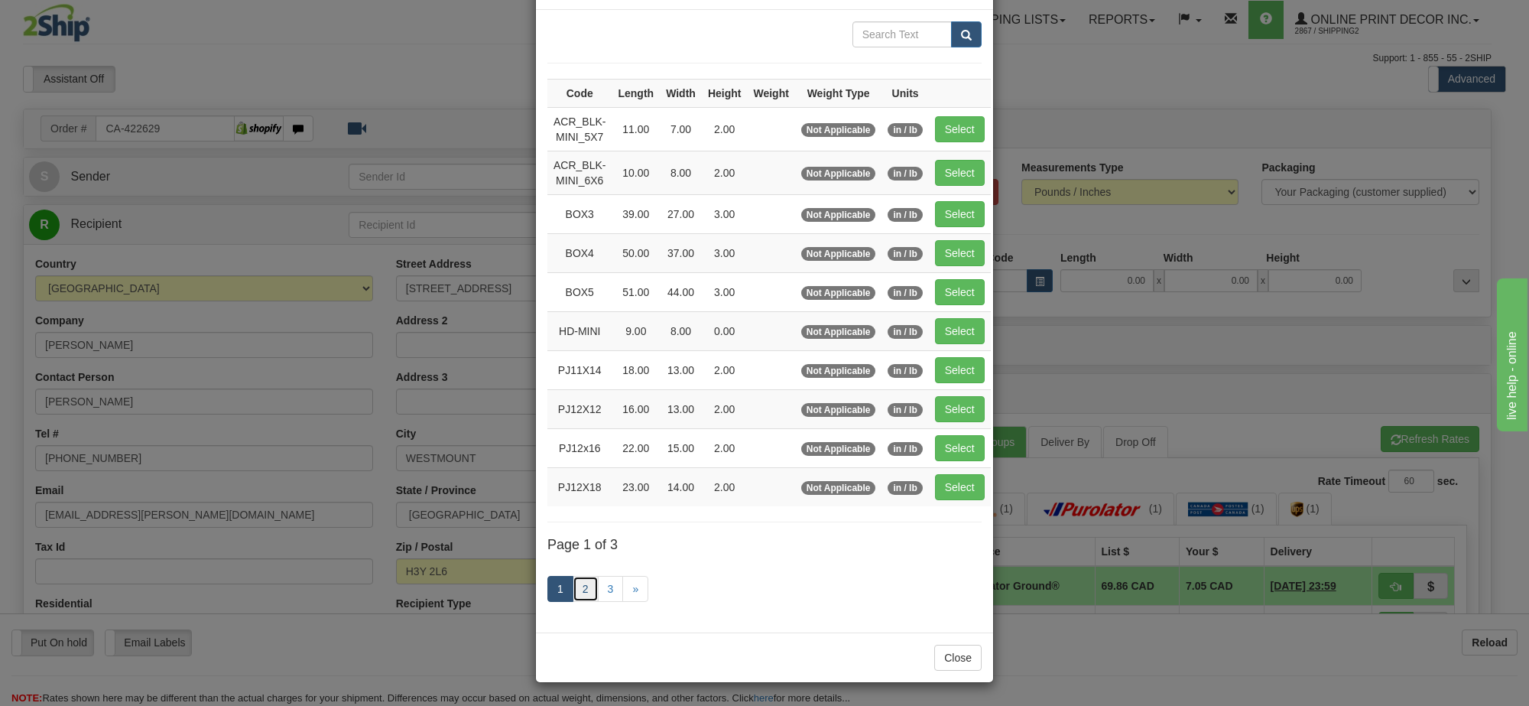
click at [579, 582] on link "2" at bounding box center [586, 589] width 26 height 26
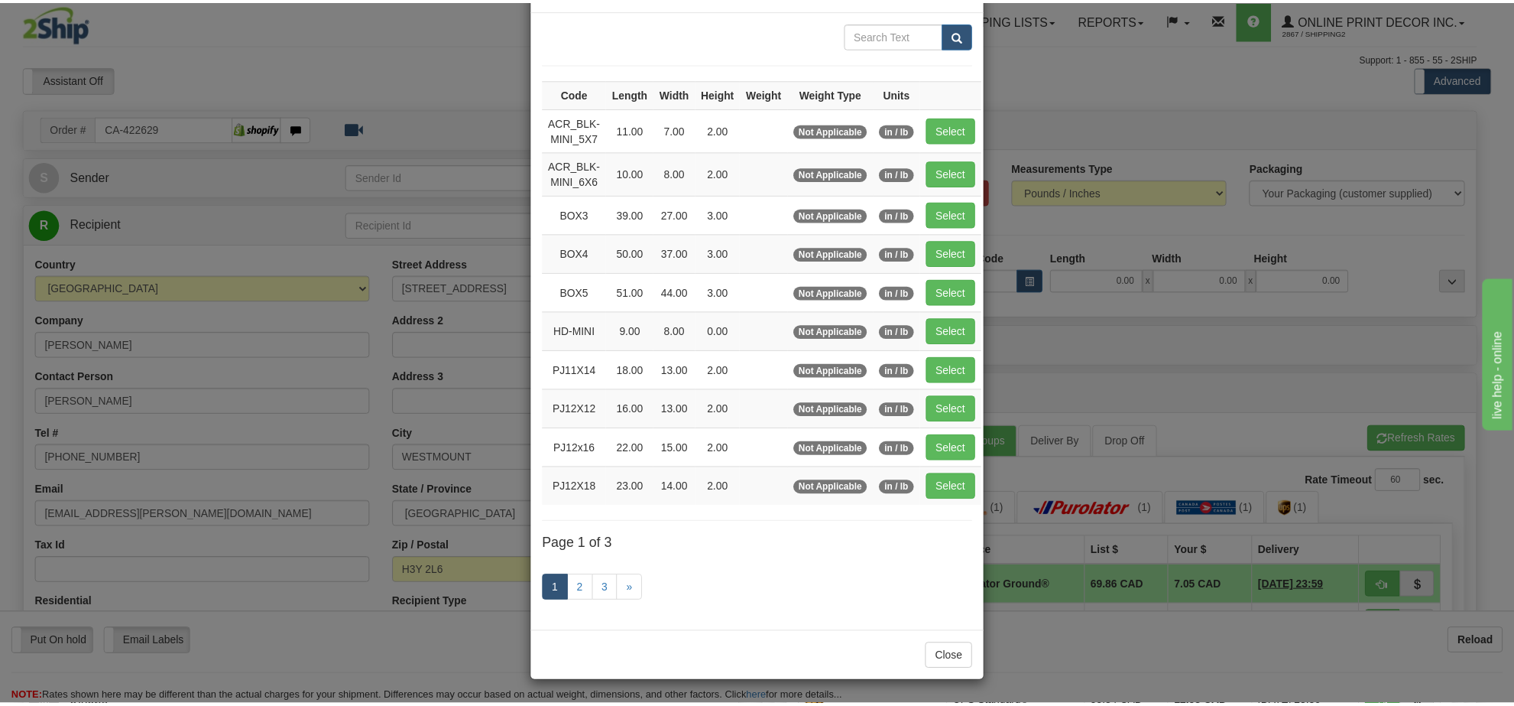
scroll to position [55, 0]
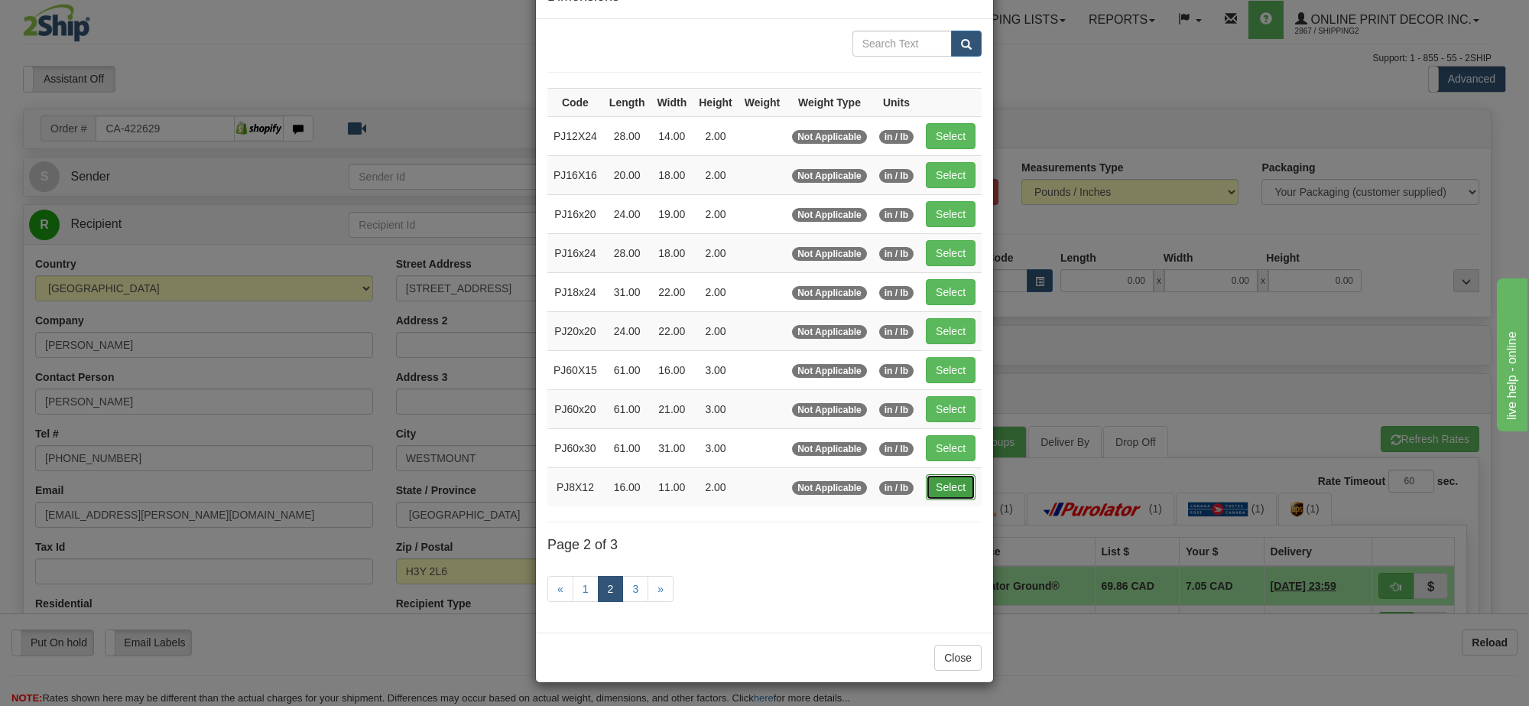
click at [933, 478] on button "Select" at bounding box center [951, 487] width 50 height 26
type input "PJ8X12"
type input "16.00"
type input "11.00"
type input "2.00"
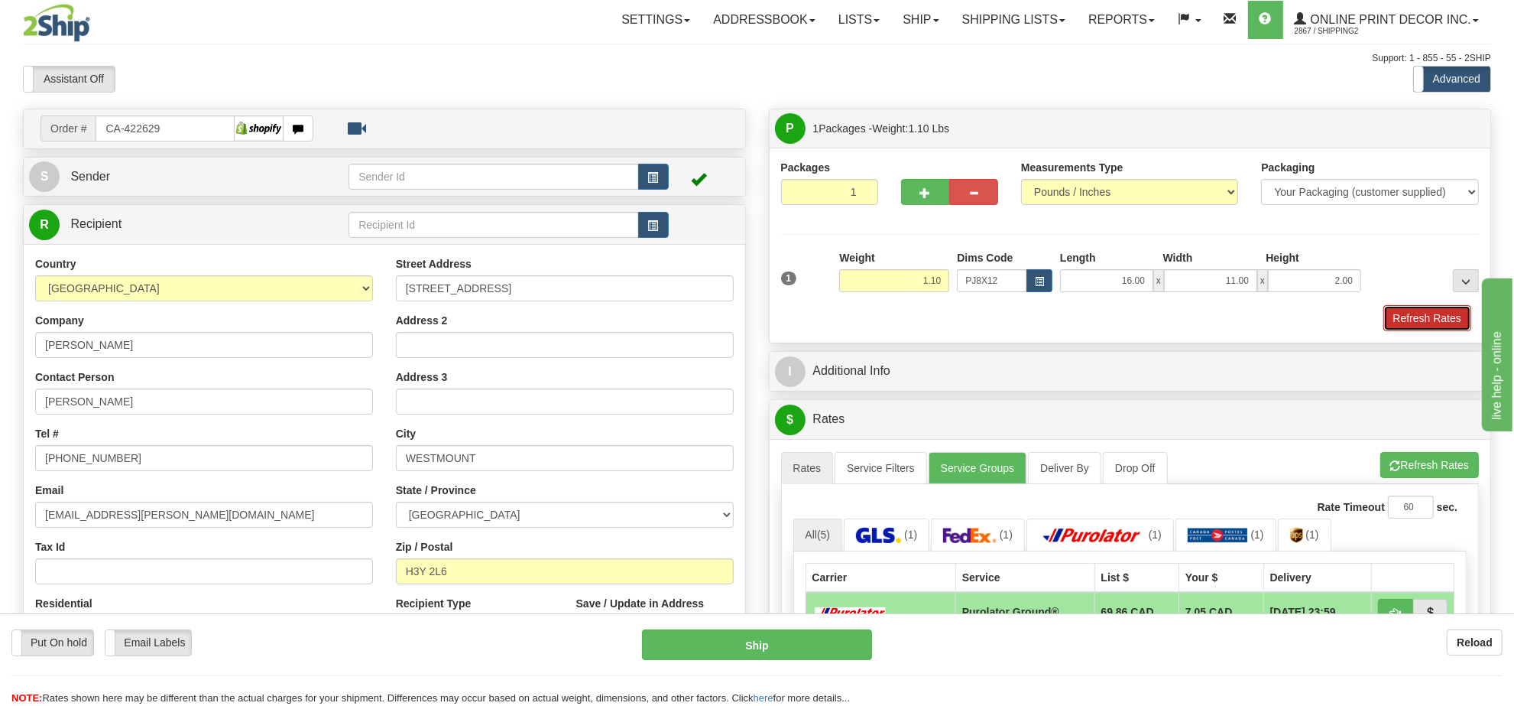
click at [1449, 319] on button "Refresh Rates" at bounding box center [1428, 318] width 88 height 26
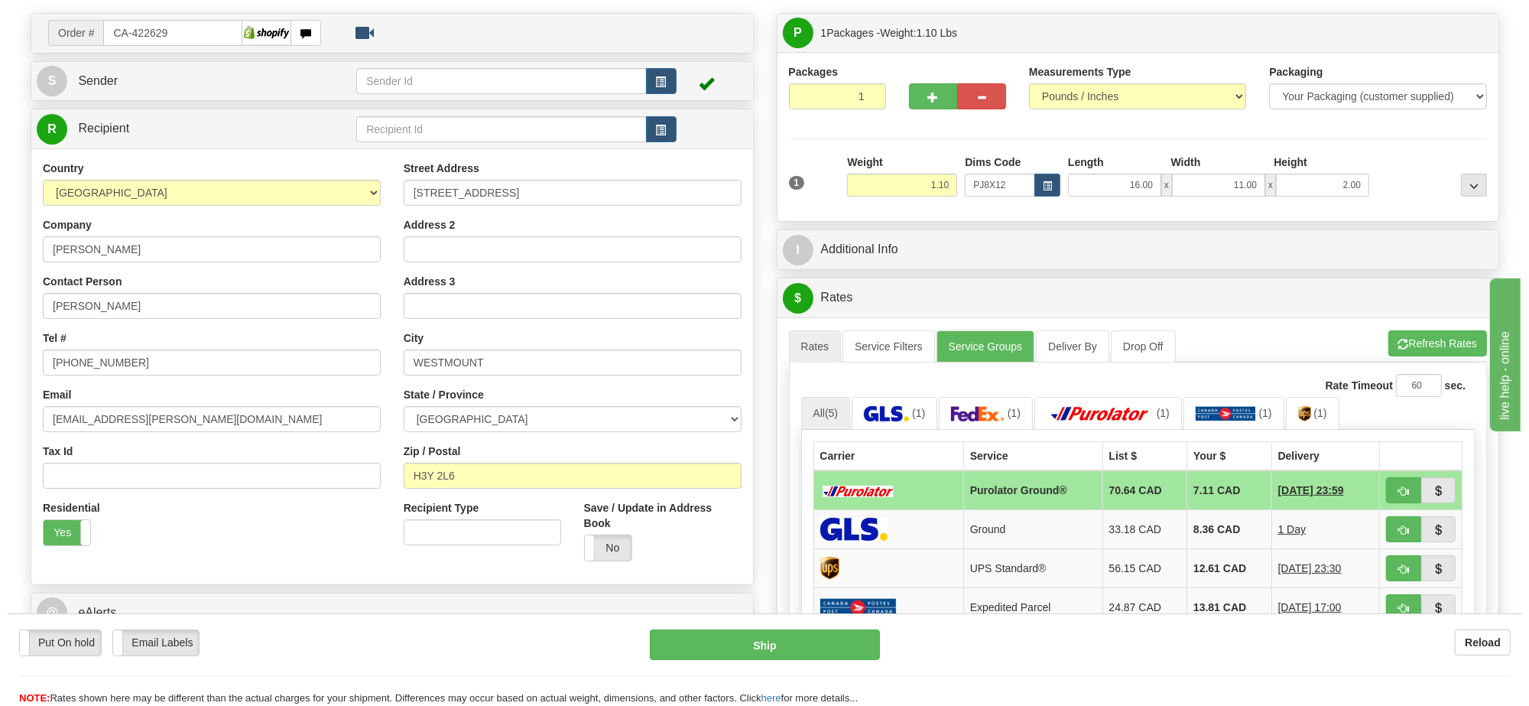
scroll to position [191, 0]
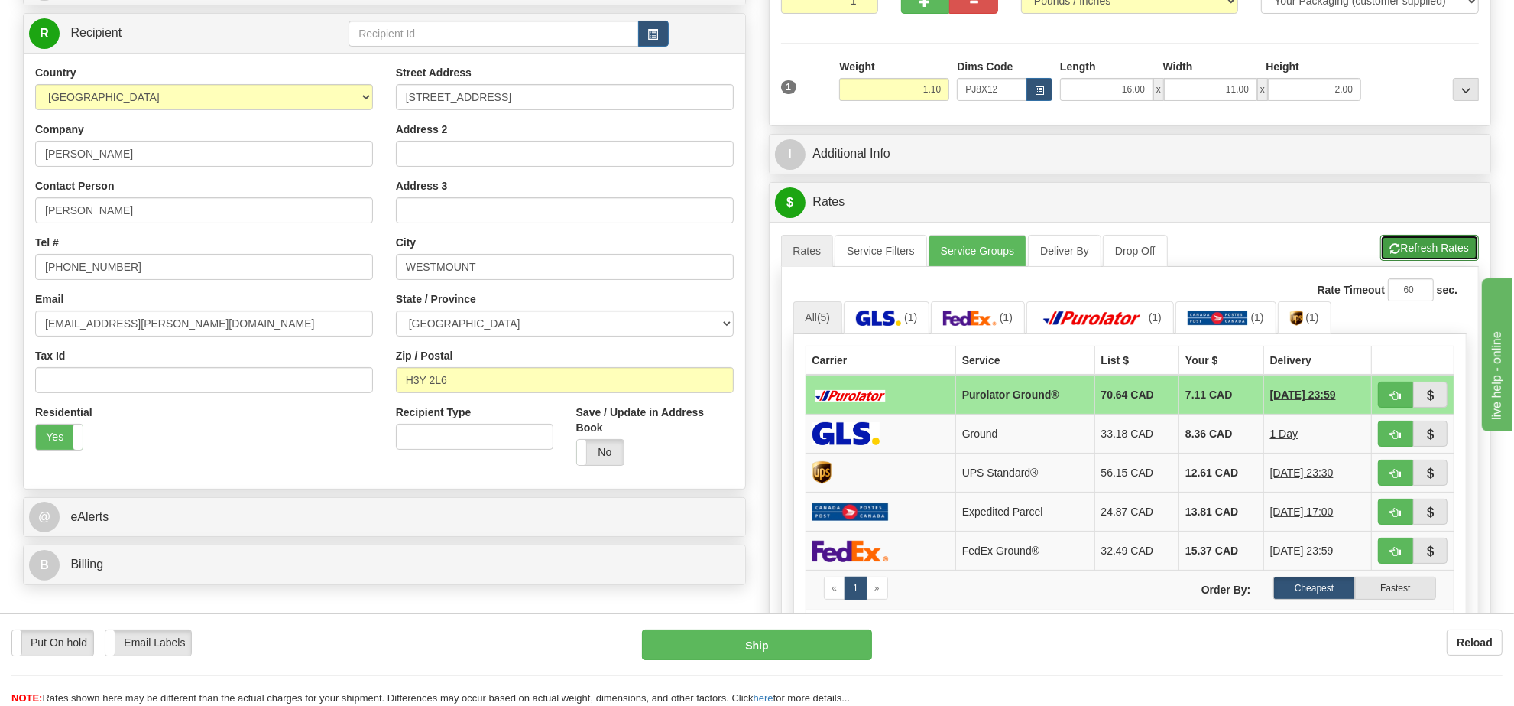
click at [1414, 252] on button "Refresh Rates" at bounding box center [1430, 248] width 99 height 26
click at [1395, 395] on span "button" at bounding box center [1395, 396] width 11 height 10
type input "260"
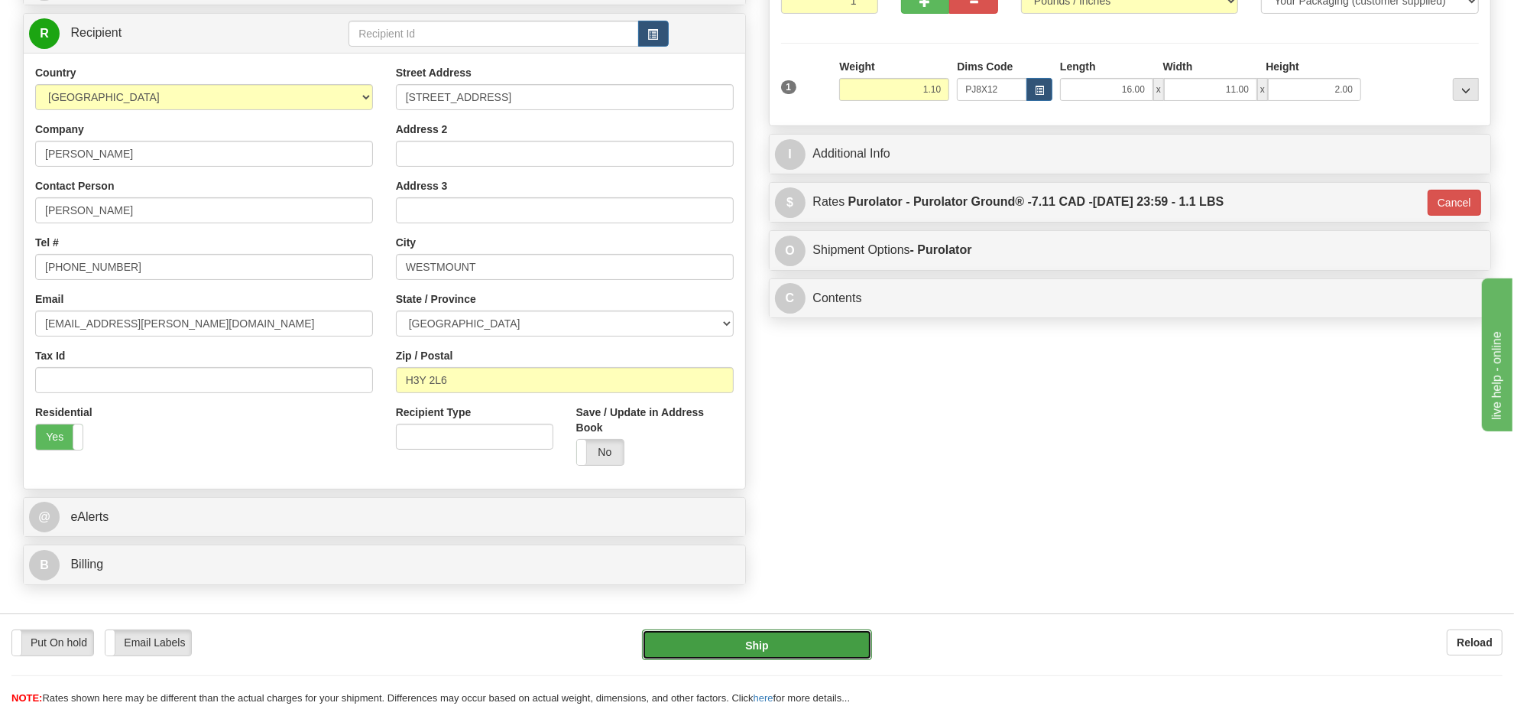
click at [781, 633] on button "Ship" at bounding box center [756, 644] width 229 height 31
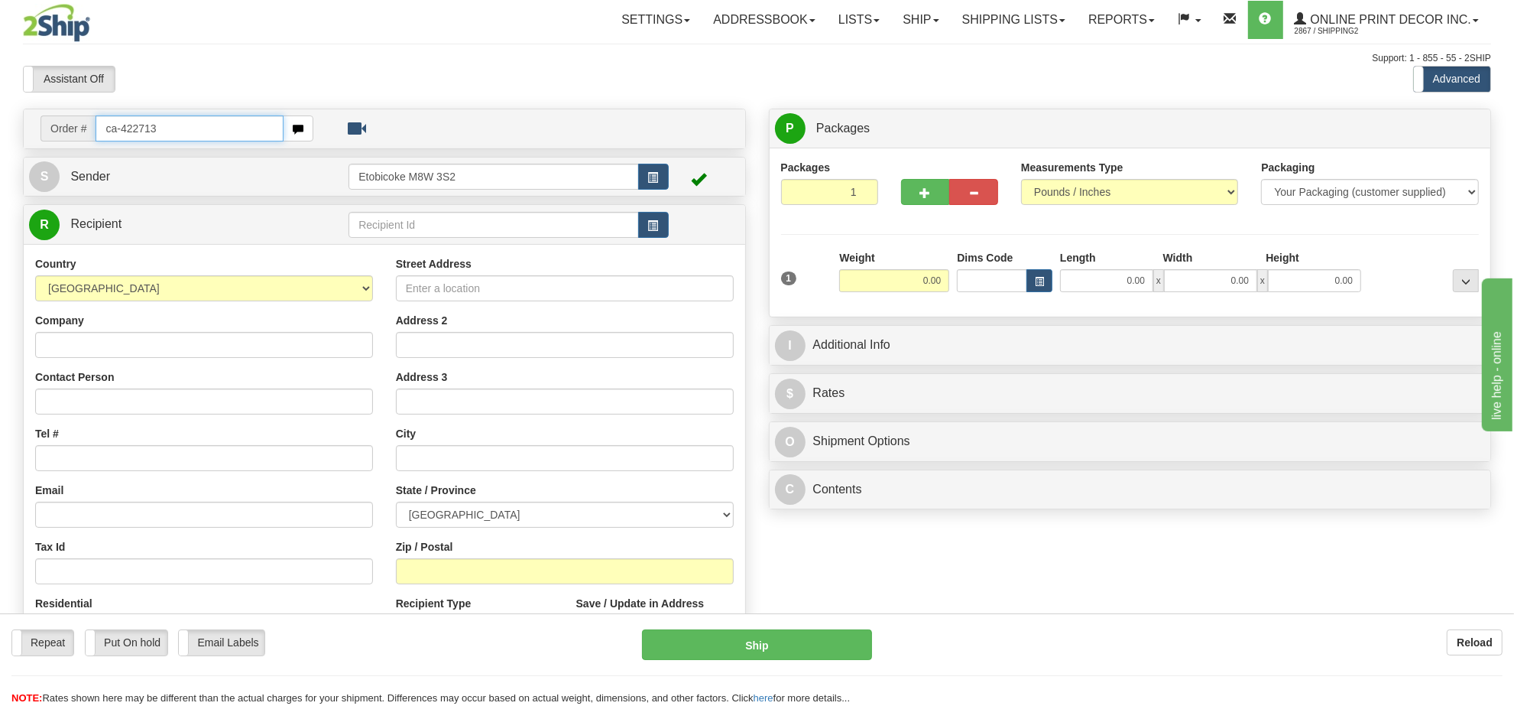
type input "ca-422713"
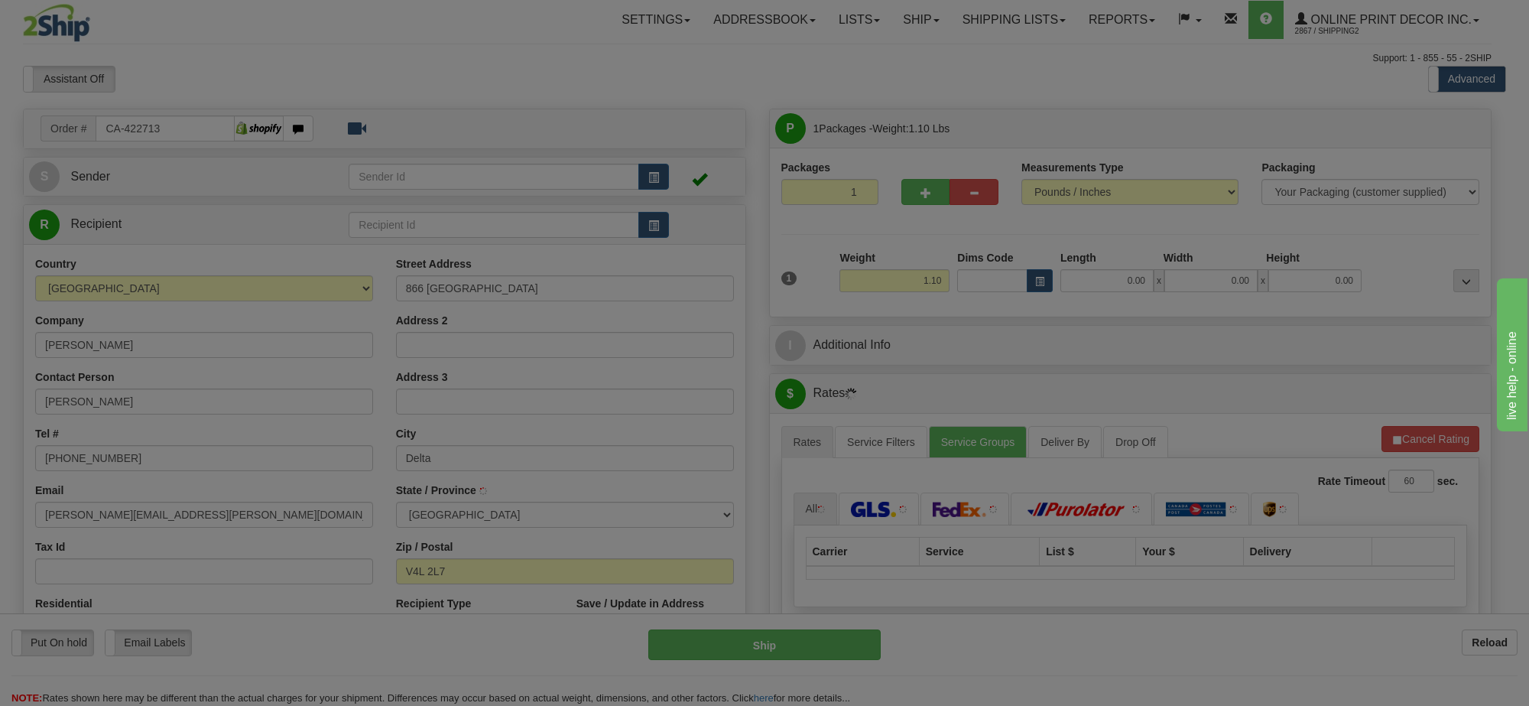
type input "DELTA"
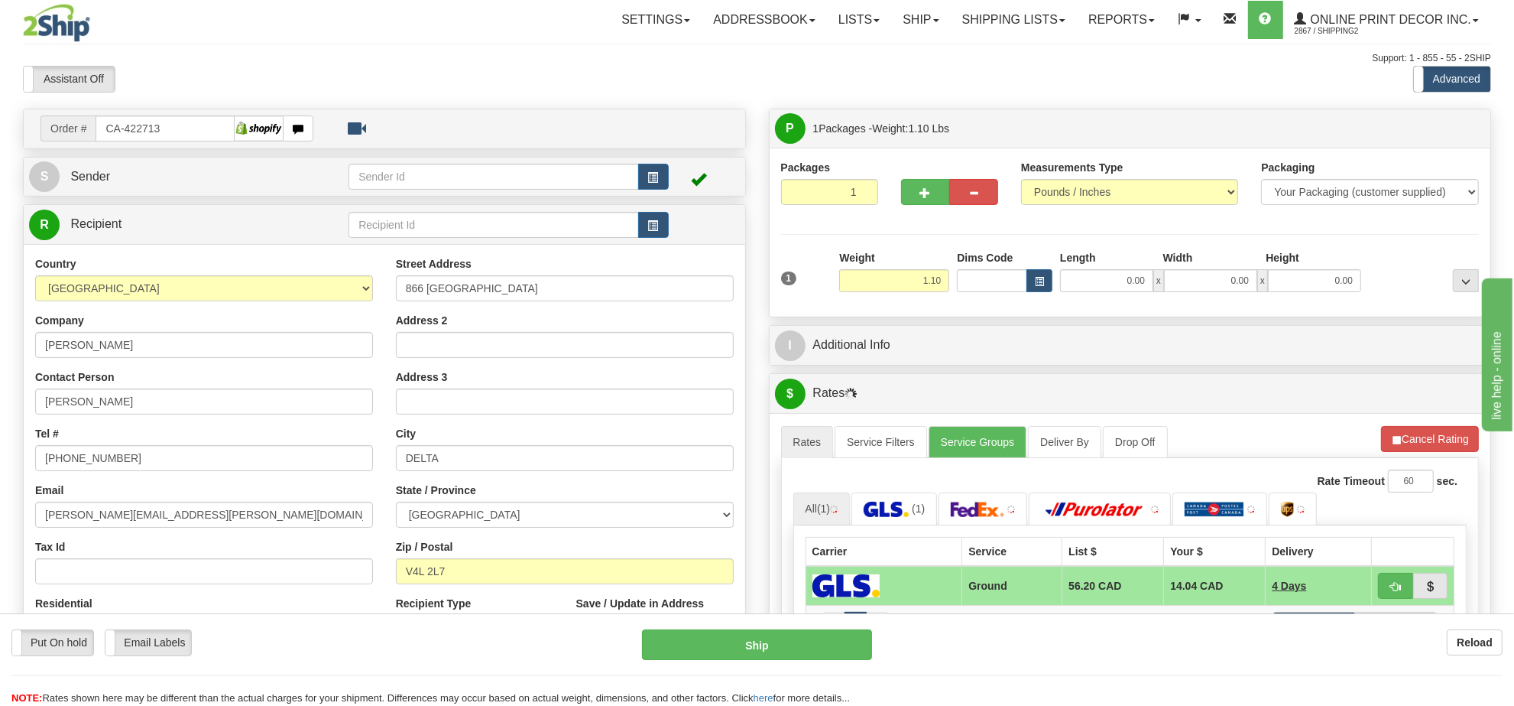
click at [1053, 281] on div "Dims Code" at bounding box center [1004, 271] width 103 height 42
click at [1032, 285] on button "button" at bounding box center [1040, 280] width 26 height 23
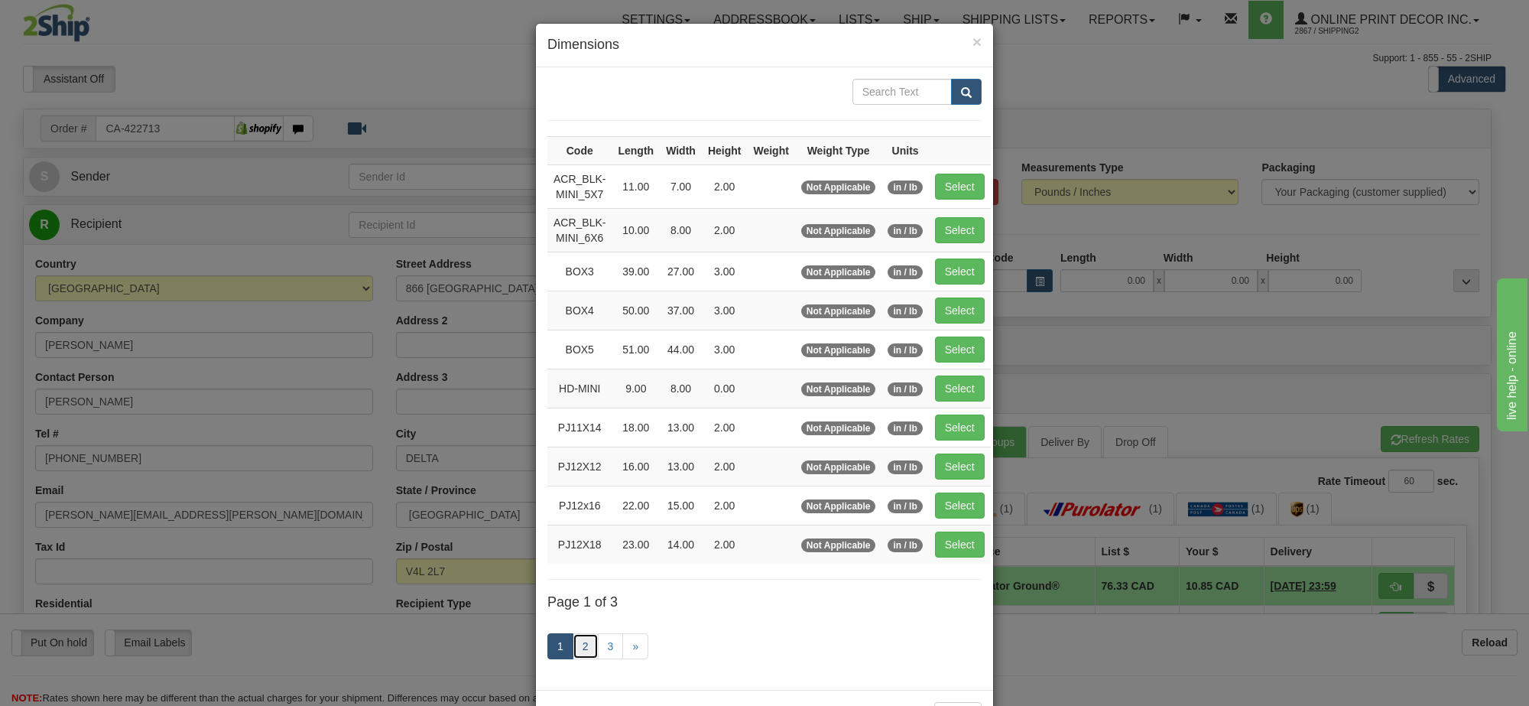
click at [575, 656] on link "2" at bounding box center [586, 646] width 26 height 26
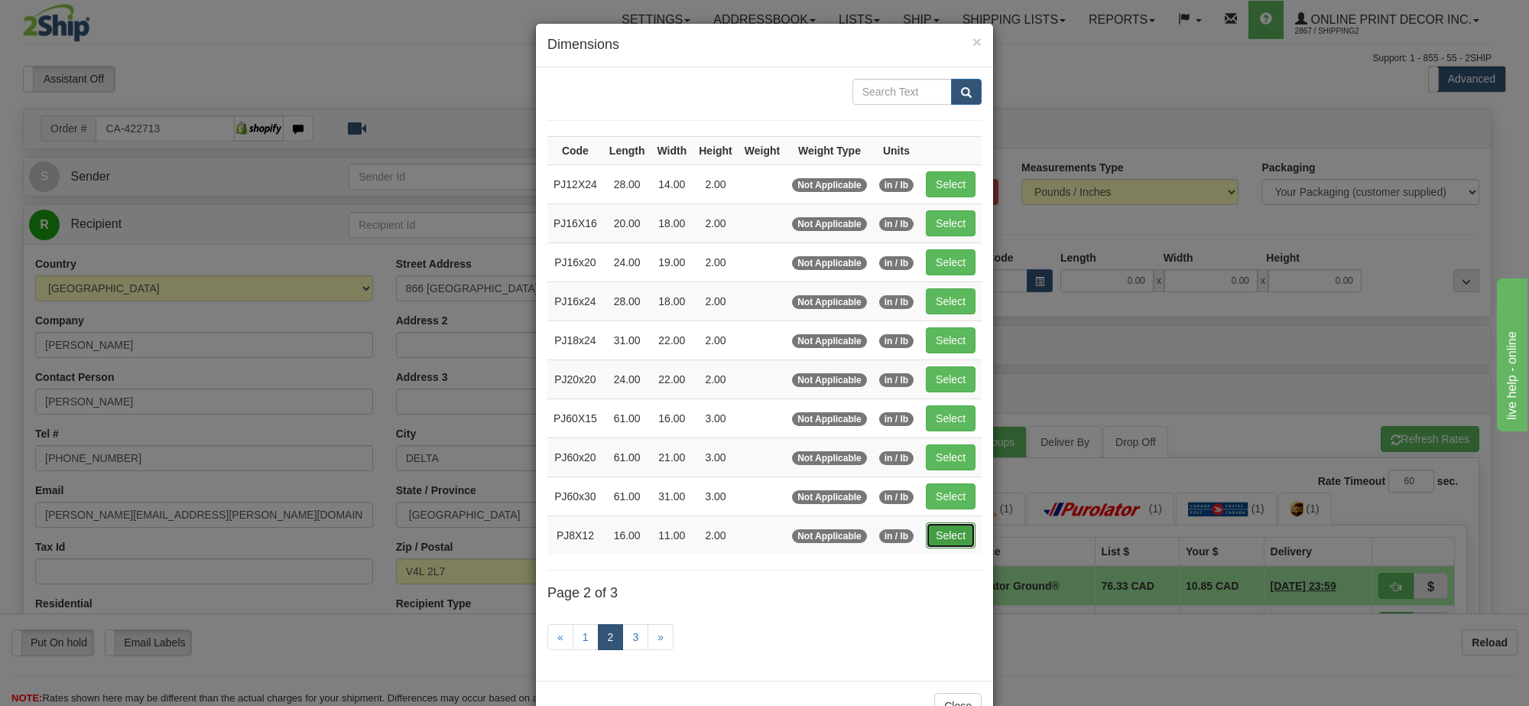
click at [942, 533] on button "Select" at bounding box center [951, 535] width 50 height 26
type input "PJ8X12"
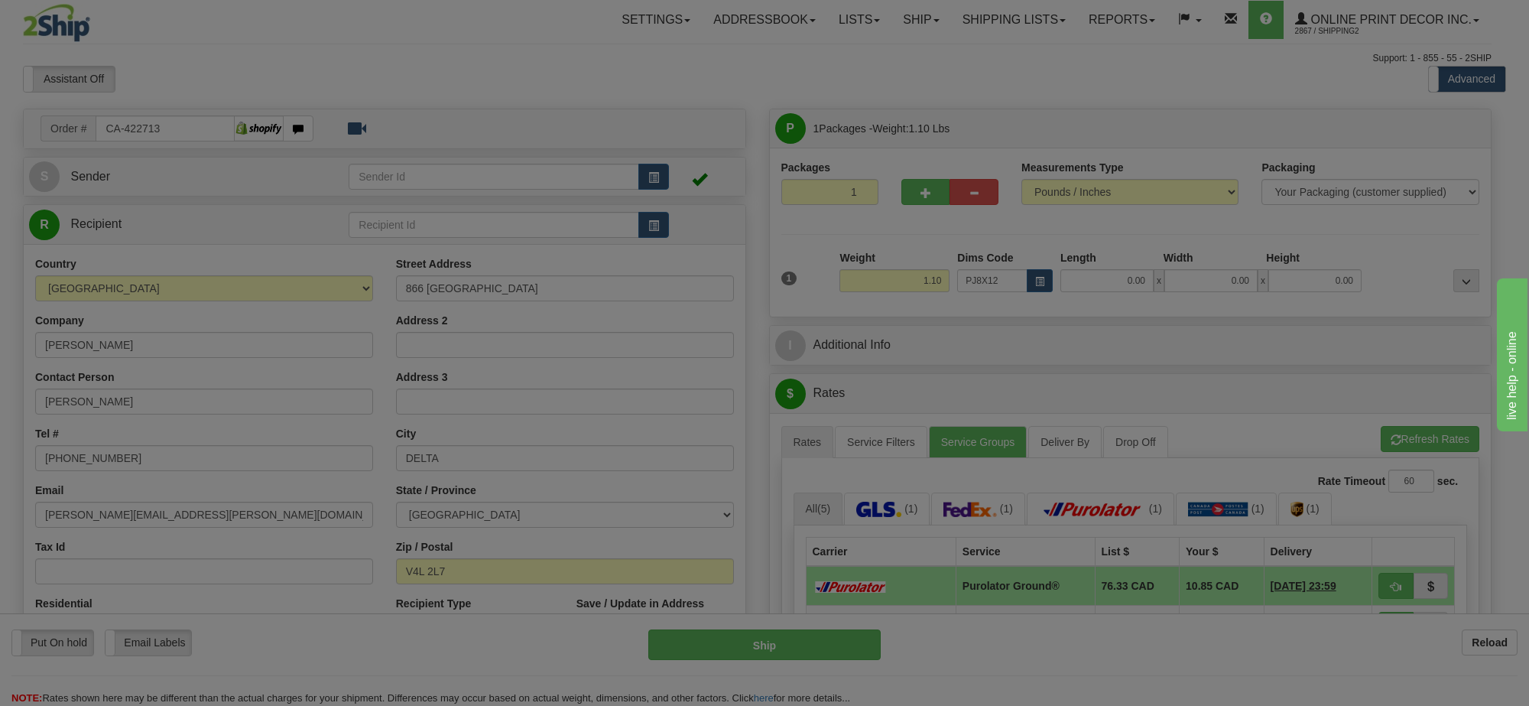
type input "16.00"
type input "11.00"
type input "2.00"
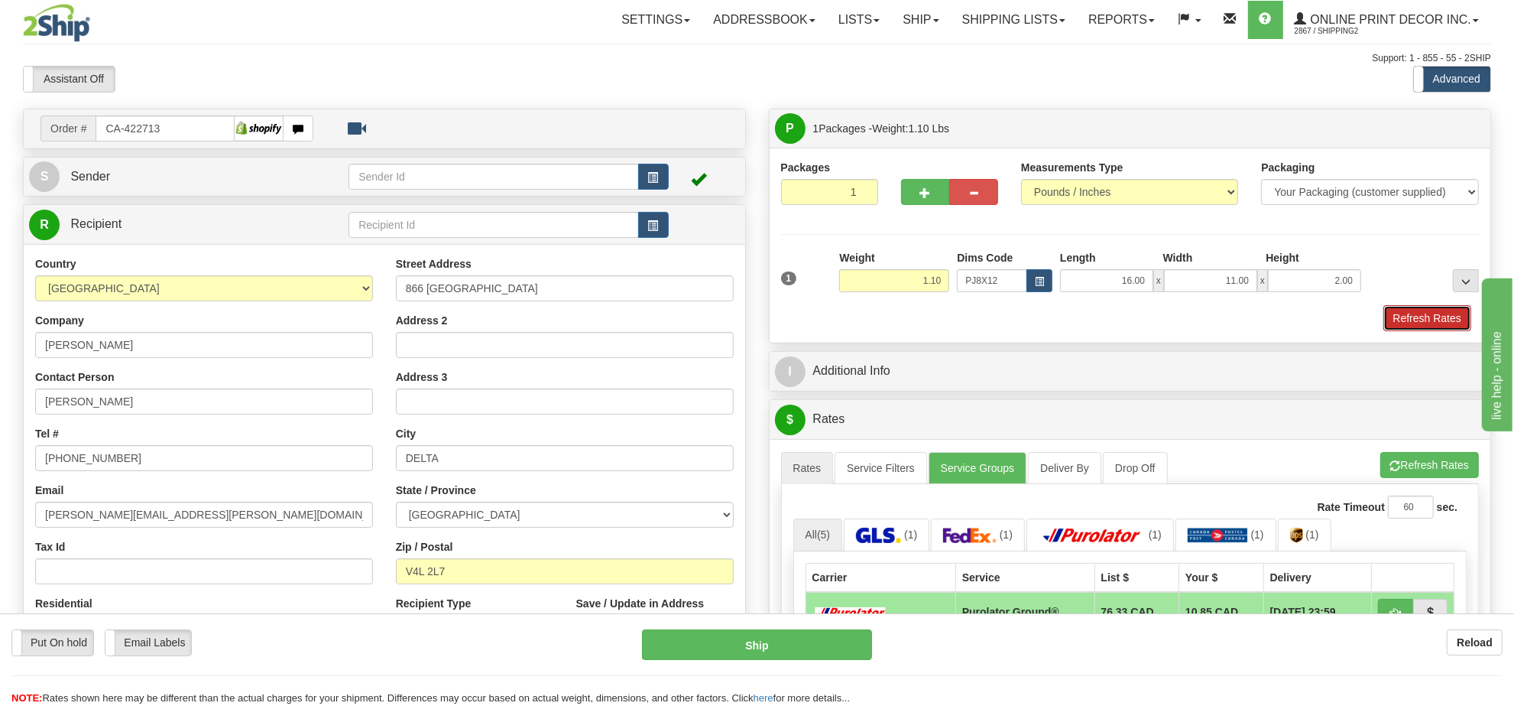
click at [1396, 314] on button "Refresh Rates" at bounding box center [1428, 318] width 88 height 26
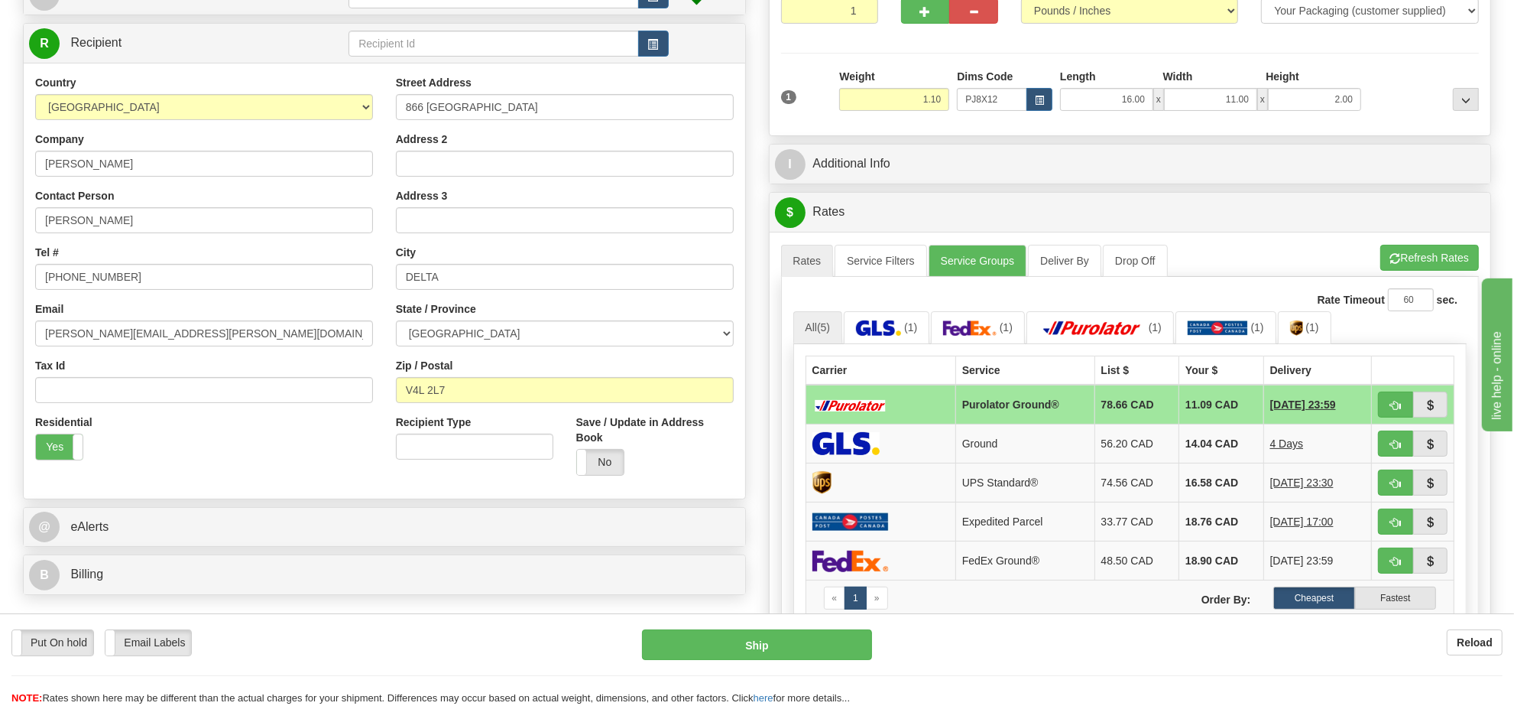
scroll to position [196, 0]
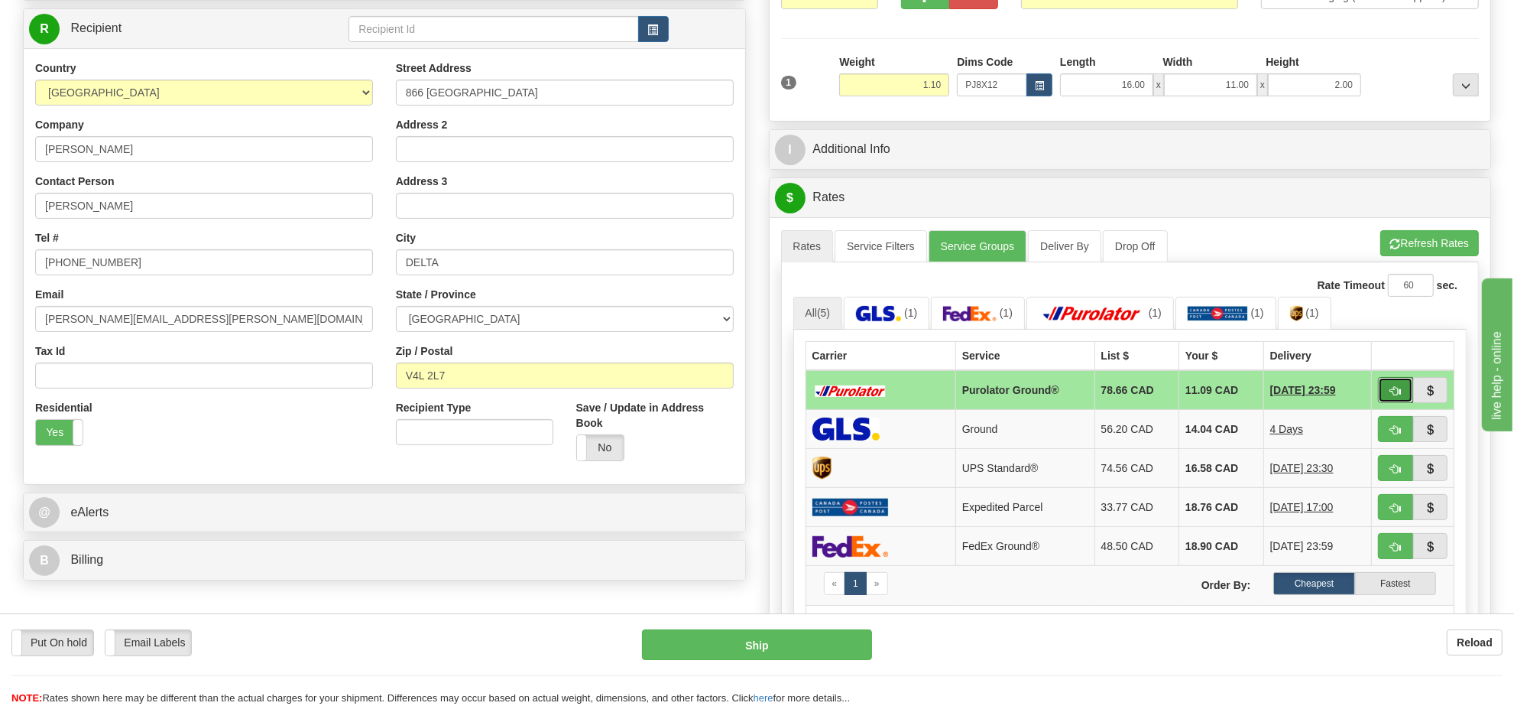
click at [1395, 382] on button "button" at bounding box center [1395, 390] width 35 height 26
type input "260"
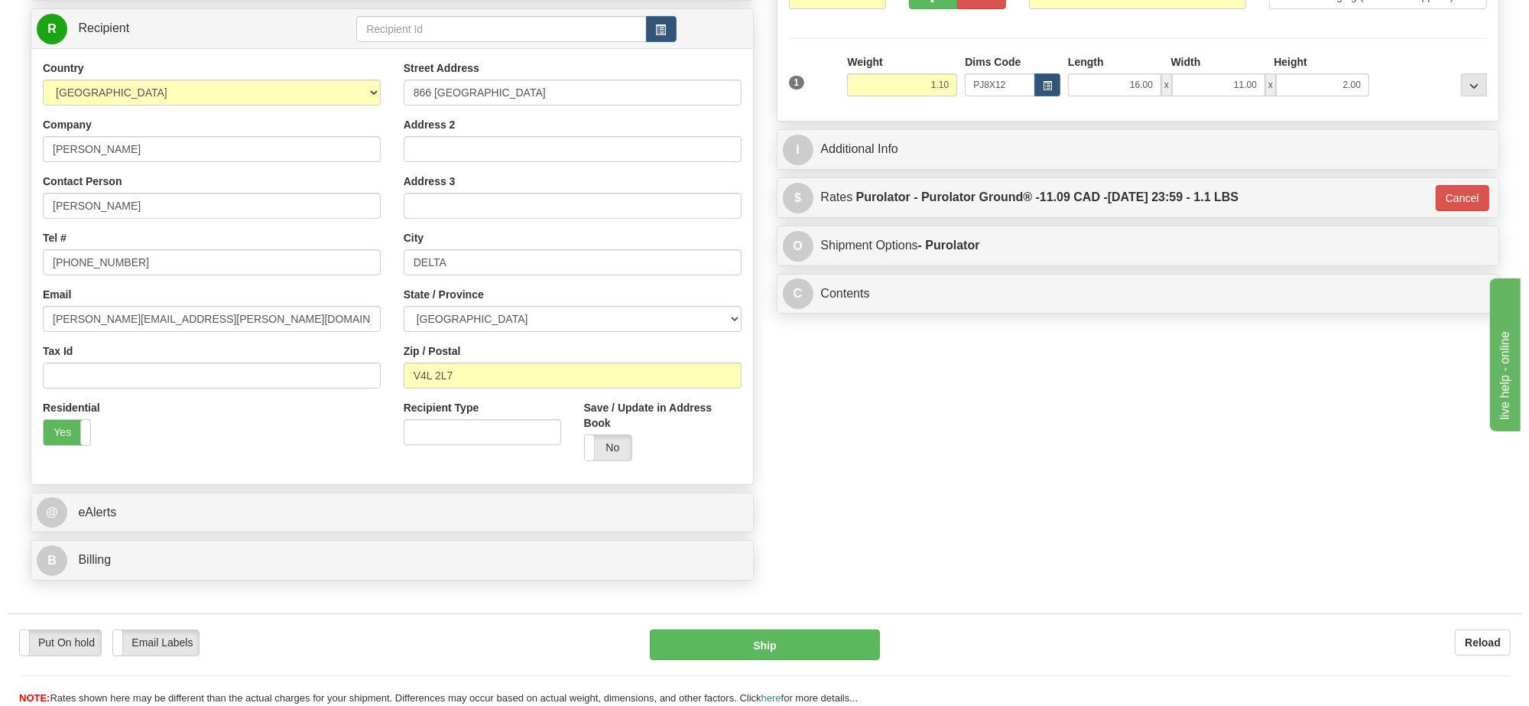
scroll to position [0, 0]
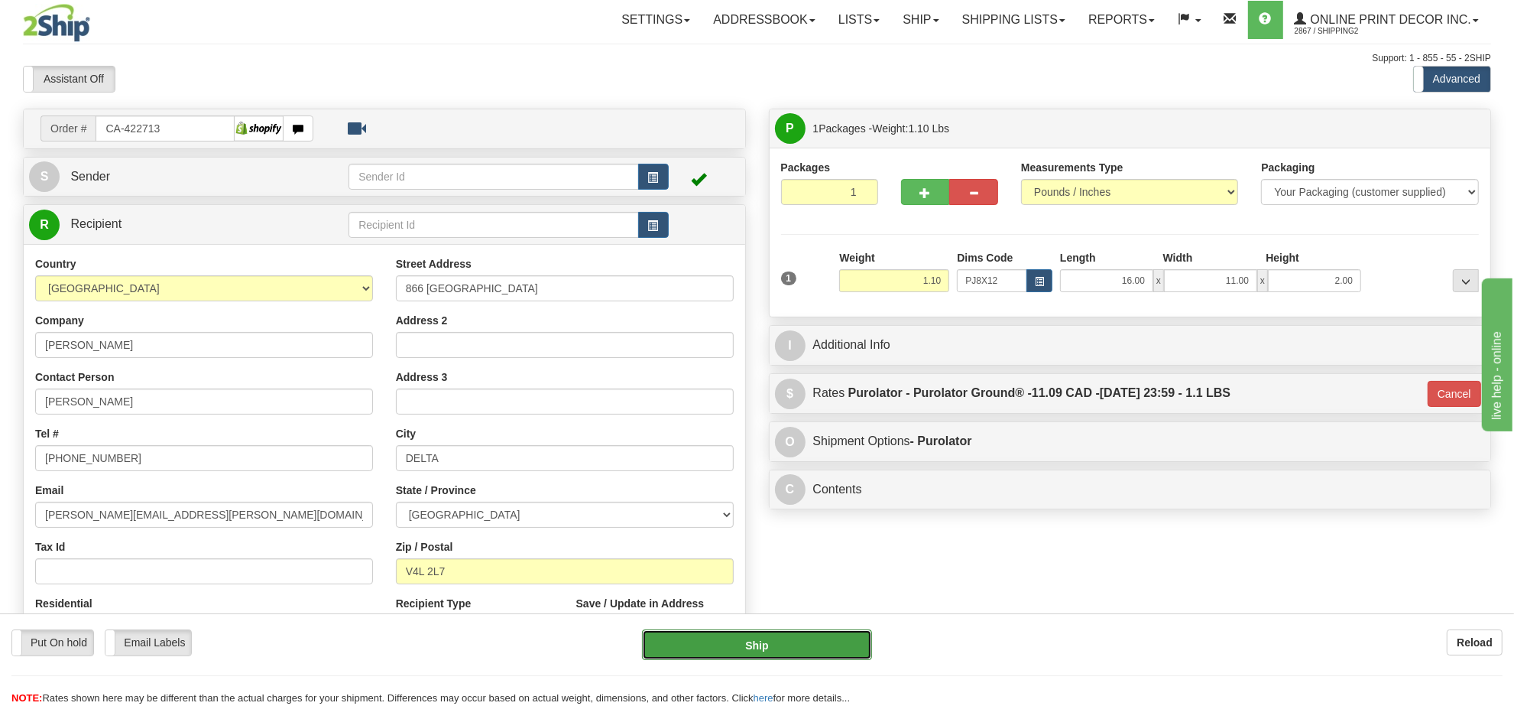
click at [791, 640] on button "Ship" at bounding box center [756, 644] width 229 height 31
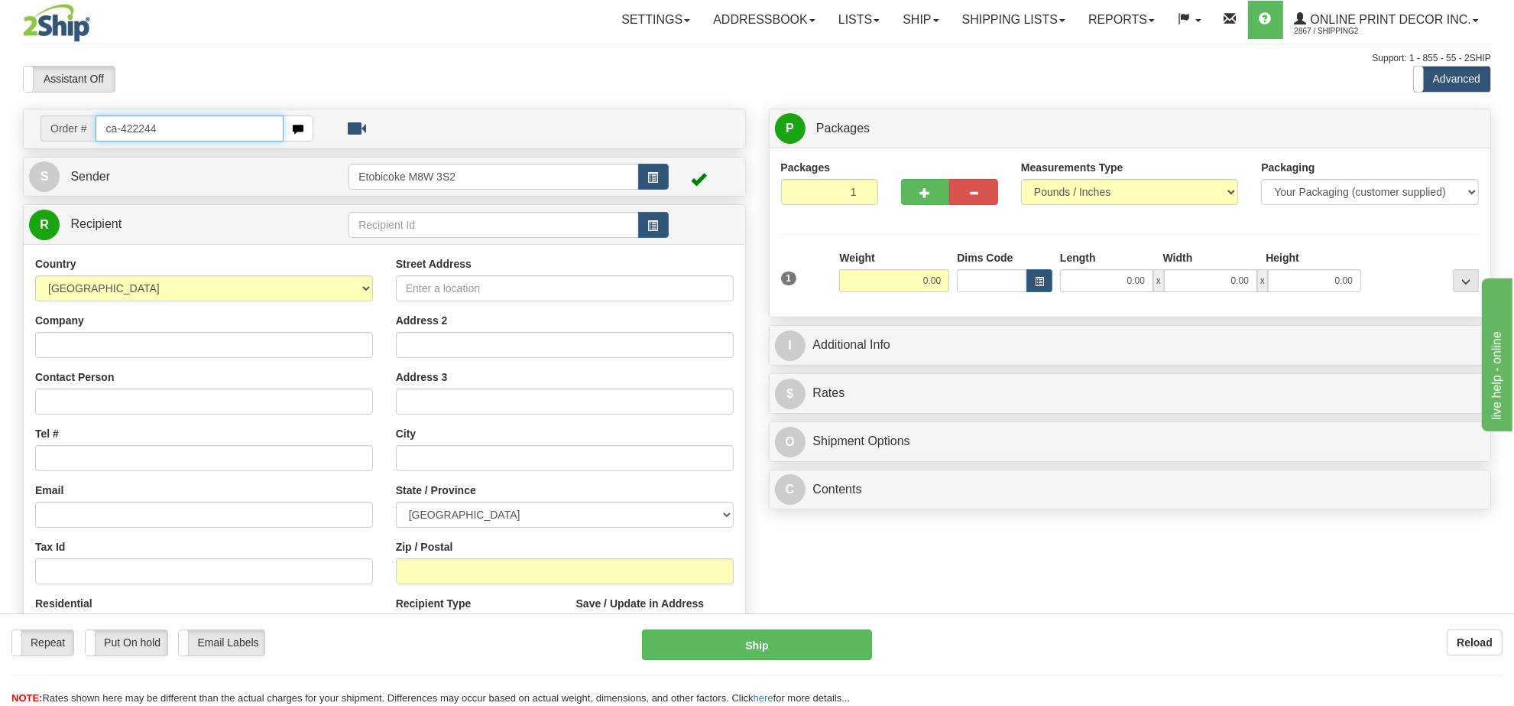
type input "ca-422244"
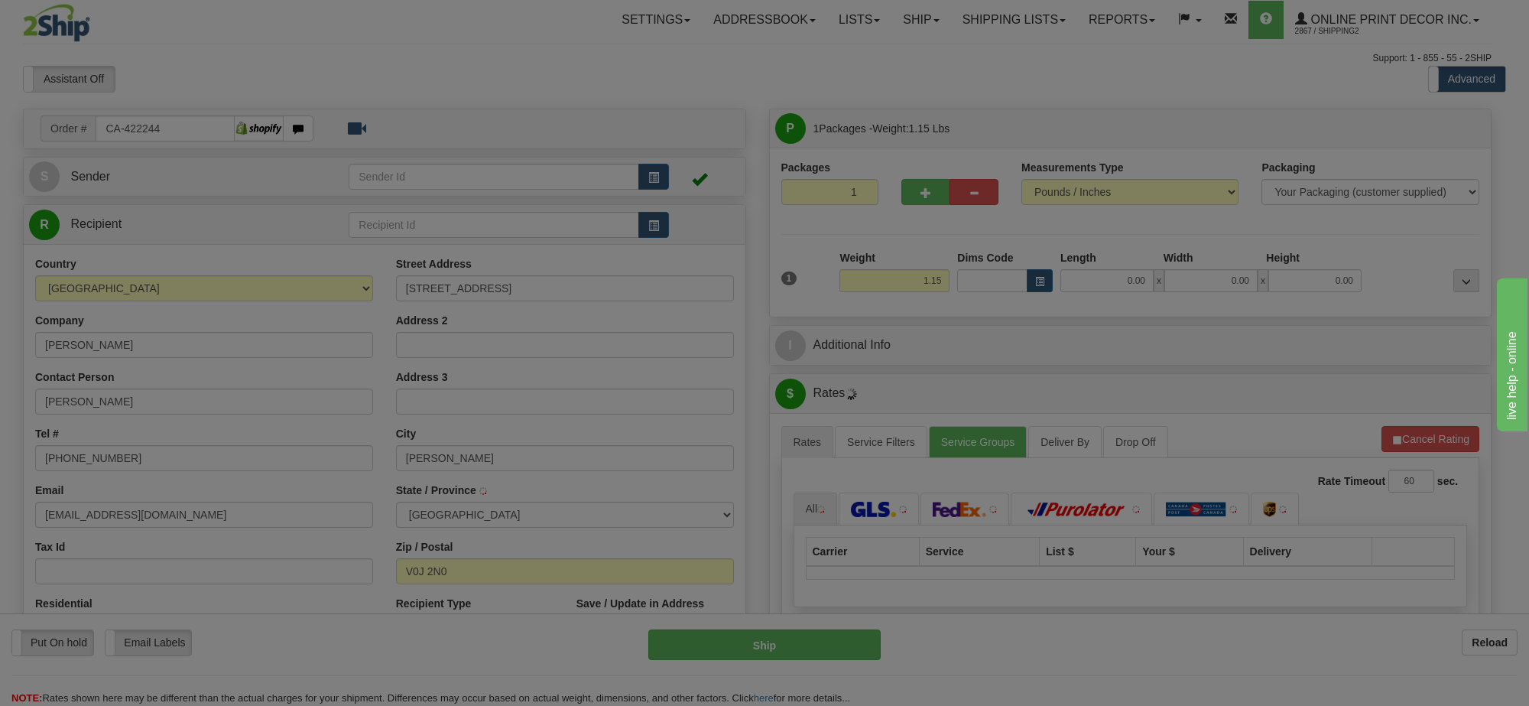
type input "SMITHERS"
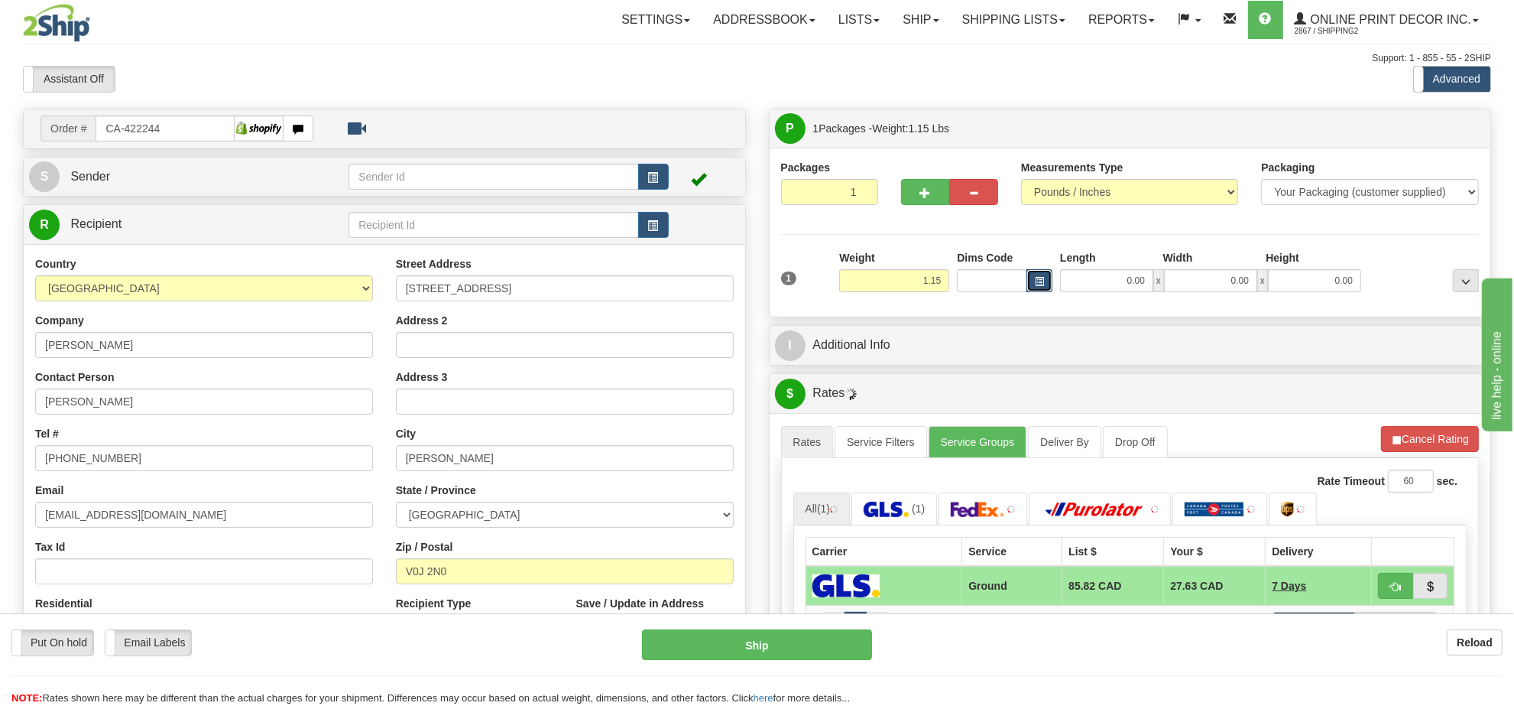
click at [1035, 279] on span "button" at bounding box center [1039, 281] width 9 height 8
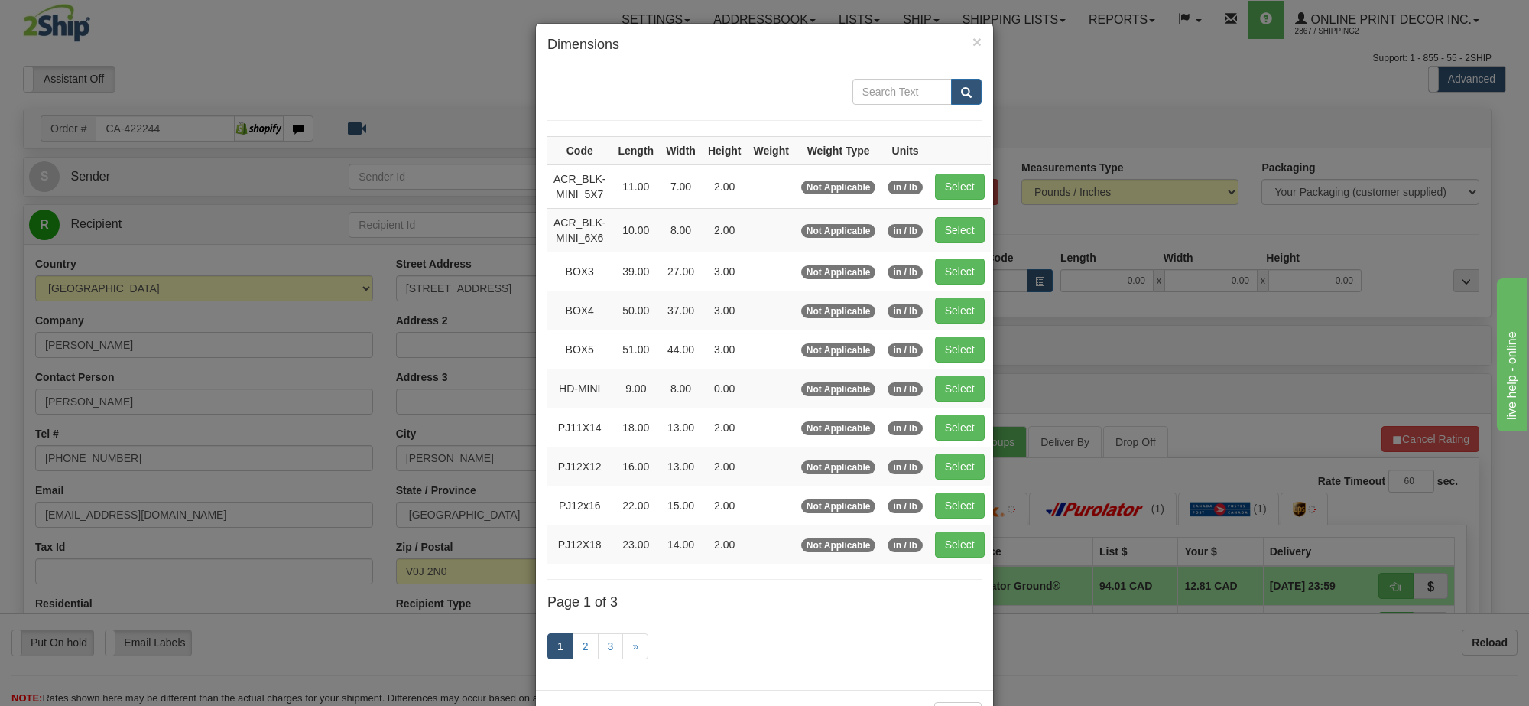
scroll to position [63, 0]
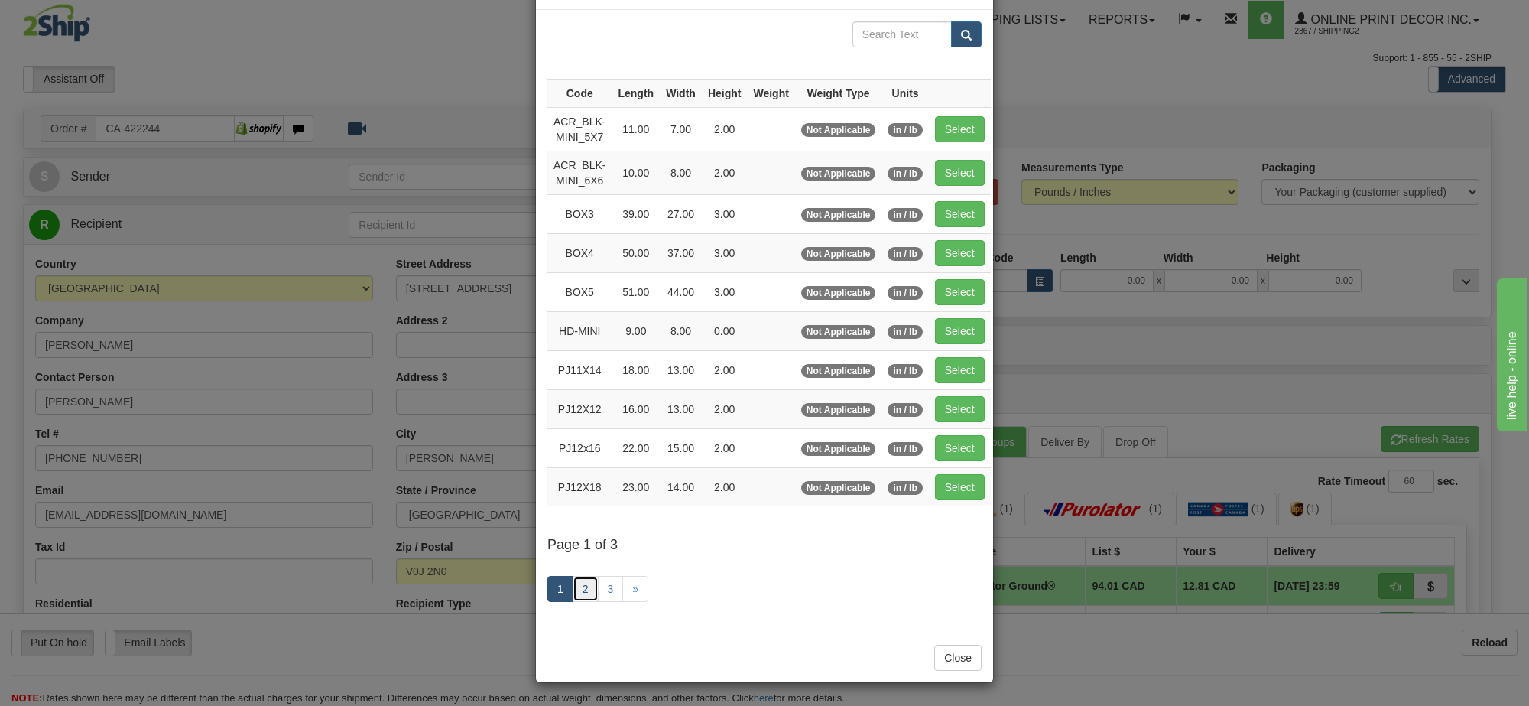
click at [582, 579] on link "2" at bounding box center [586, 589] width 26 height 26
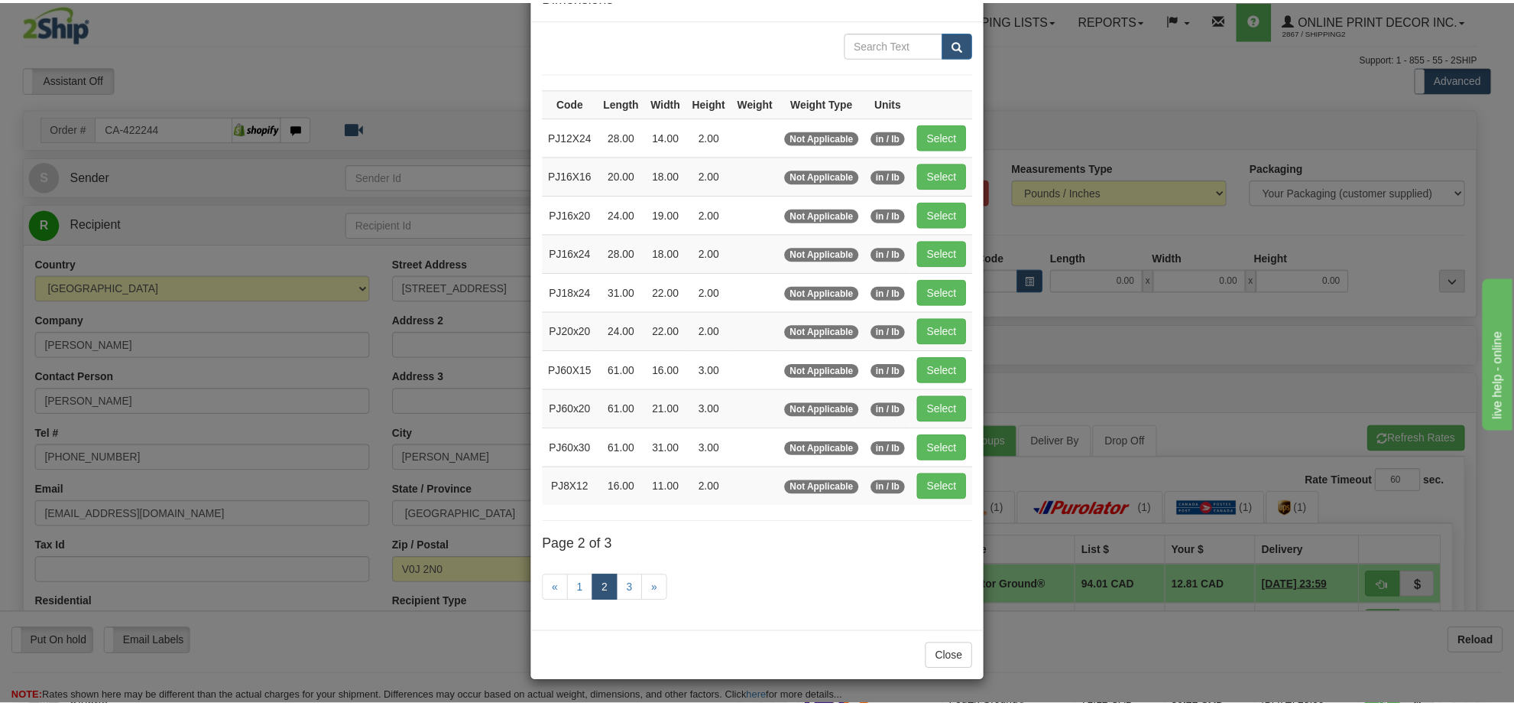
scroll to position [55, 0]
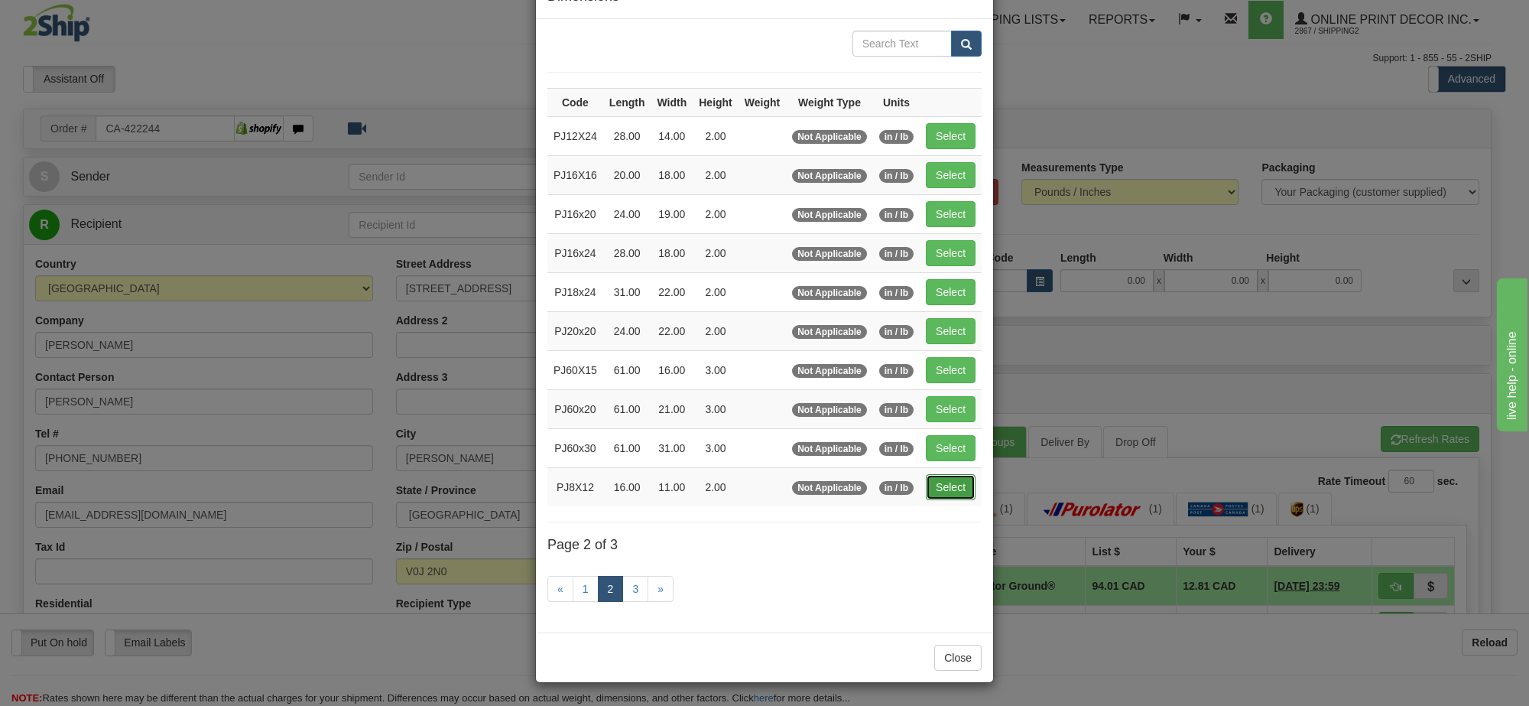
click at [941, 474] on button "Select" at bounding box center [951, 487] width 50 height 26
type input "PJ8X12"
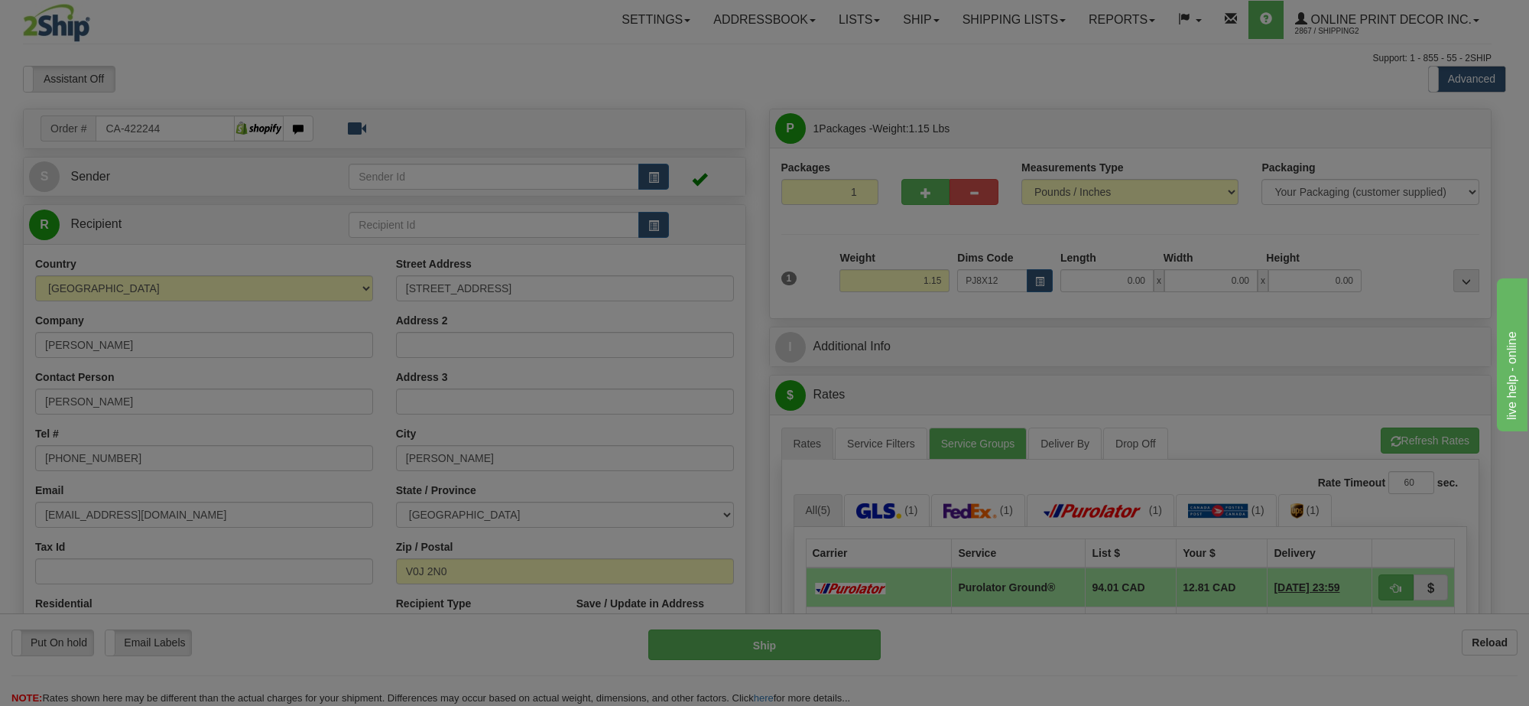
type input "16.00"
type input "11.00"
type input "2.00"
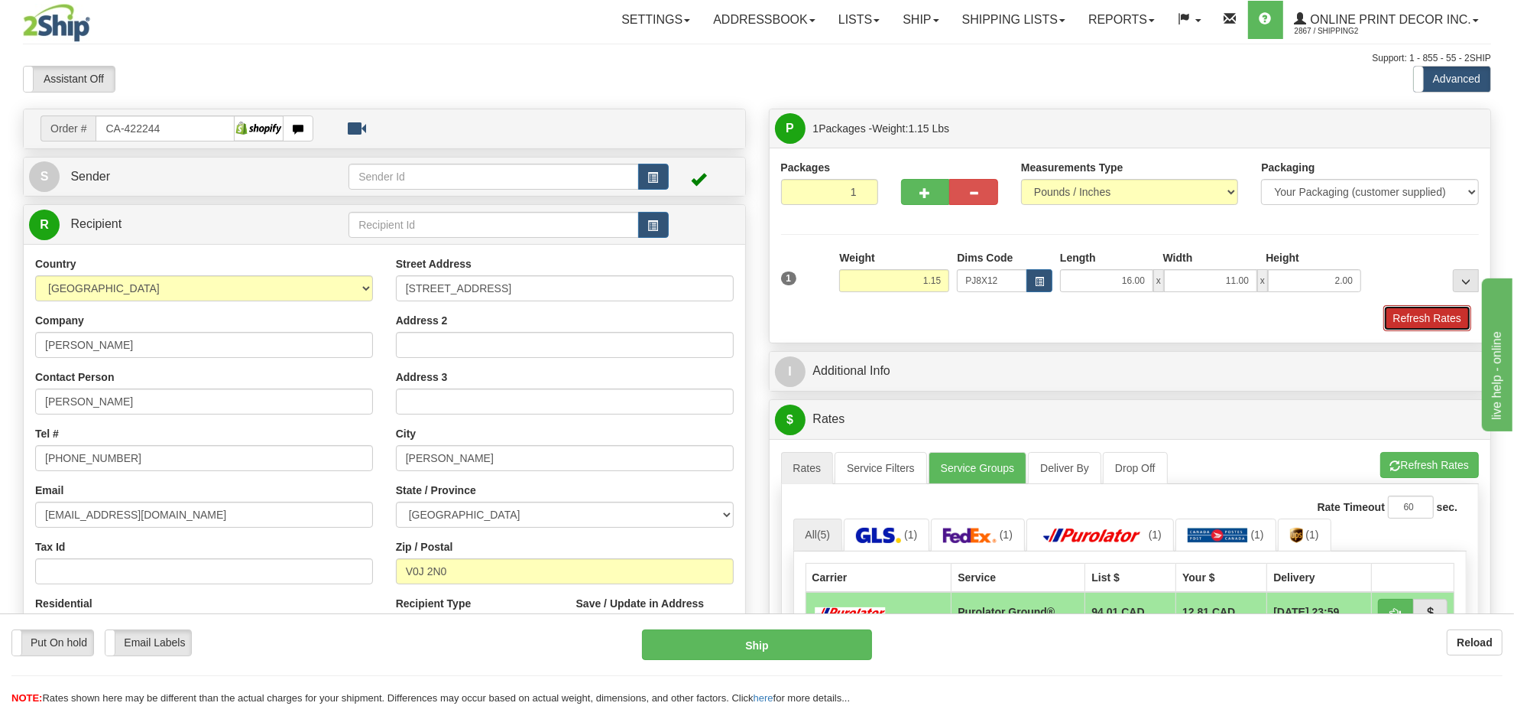
click at [1433, 313] on button "Refresh Rates" at bounding box center [1428, 318] width 88 height 26
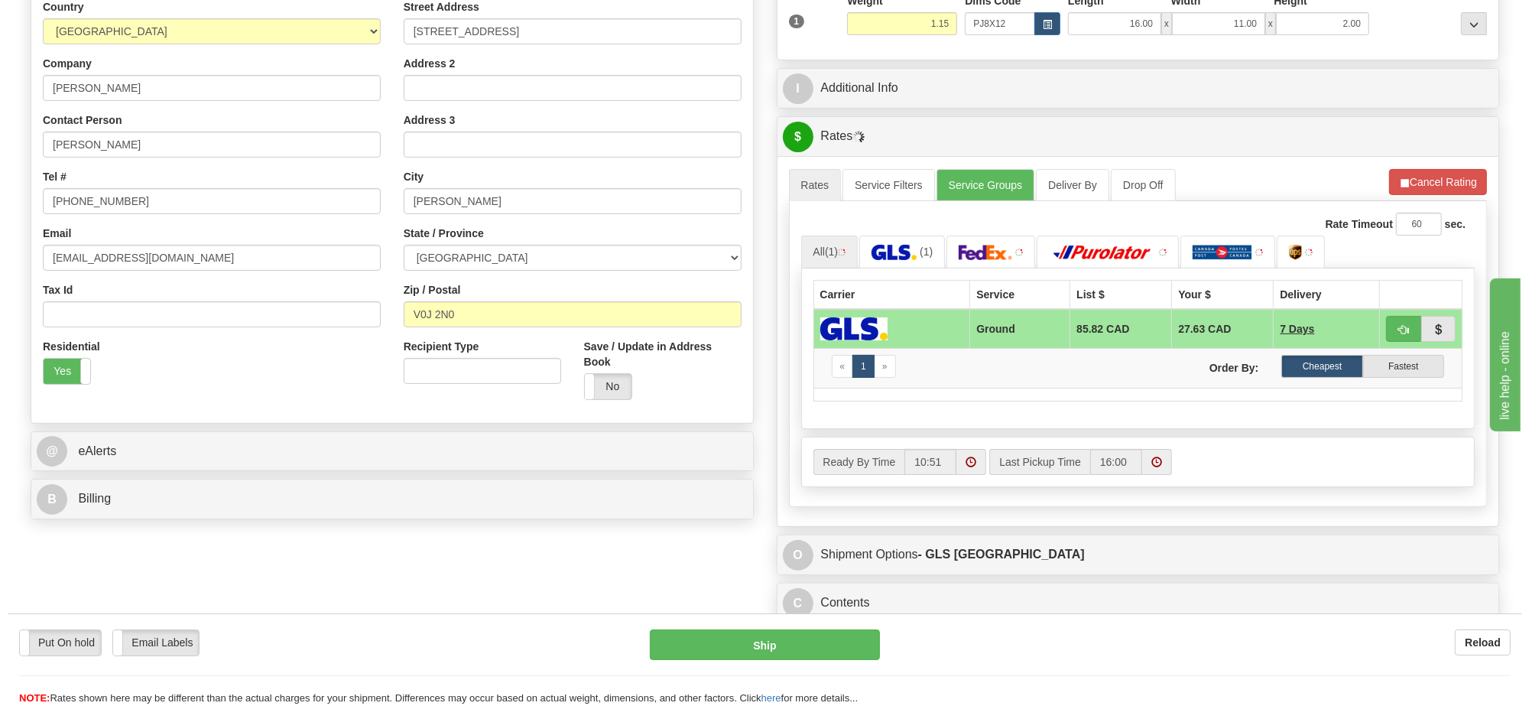
scroll to position [289, 0]
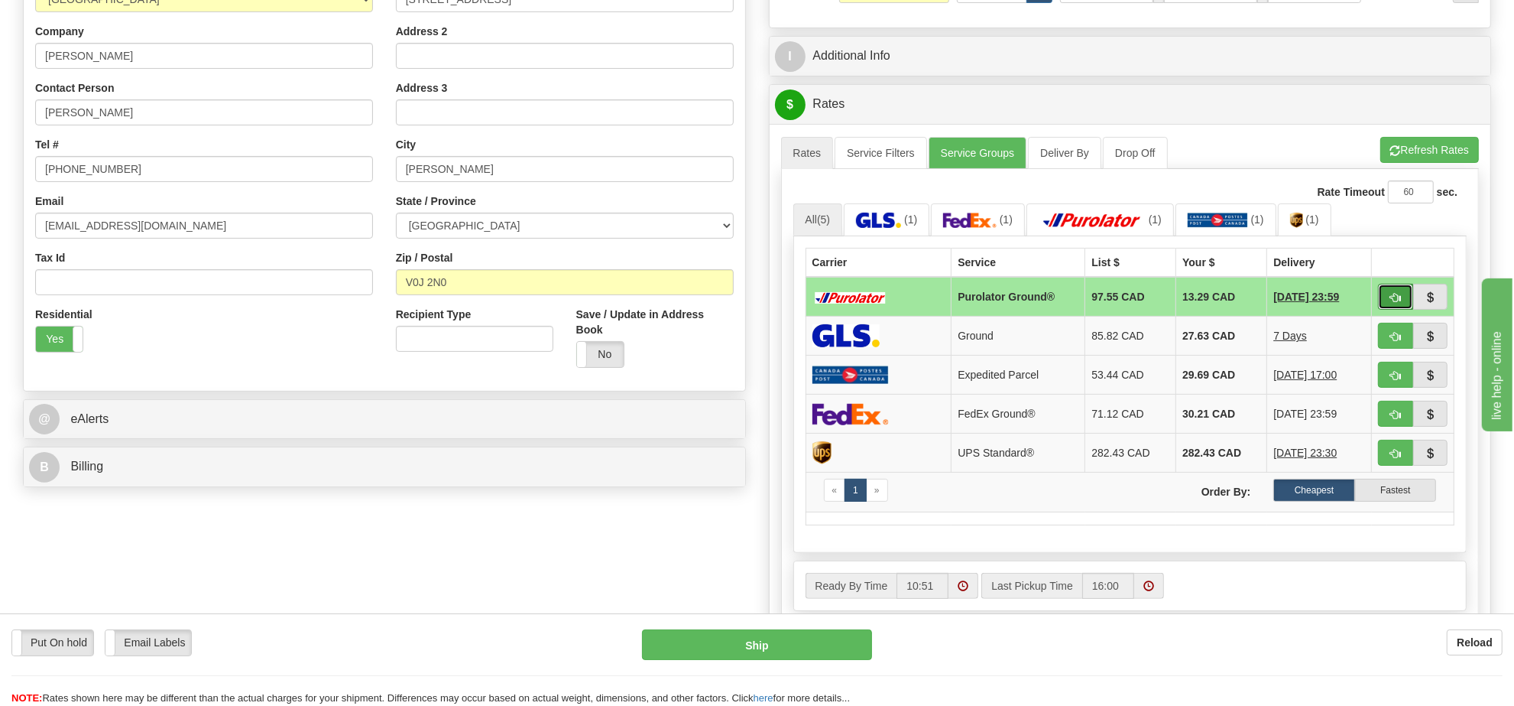
click at [1387, 299] on button "button" at bounding box center [1395, 297] width 35 height 26
type input "260"
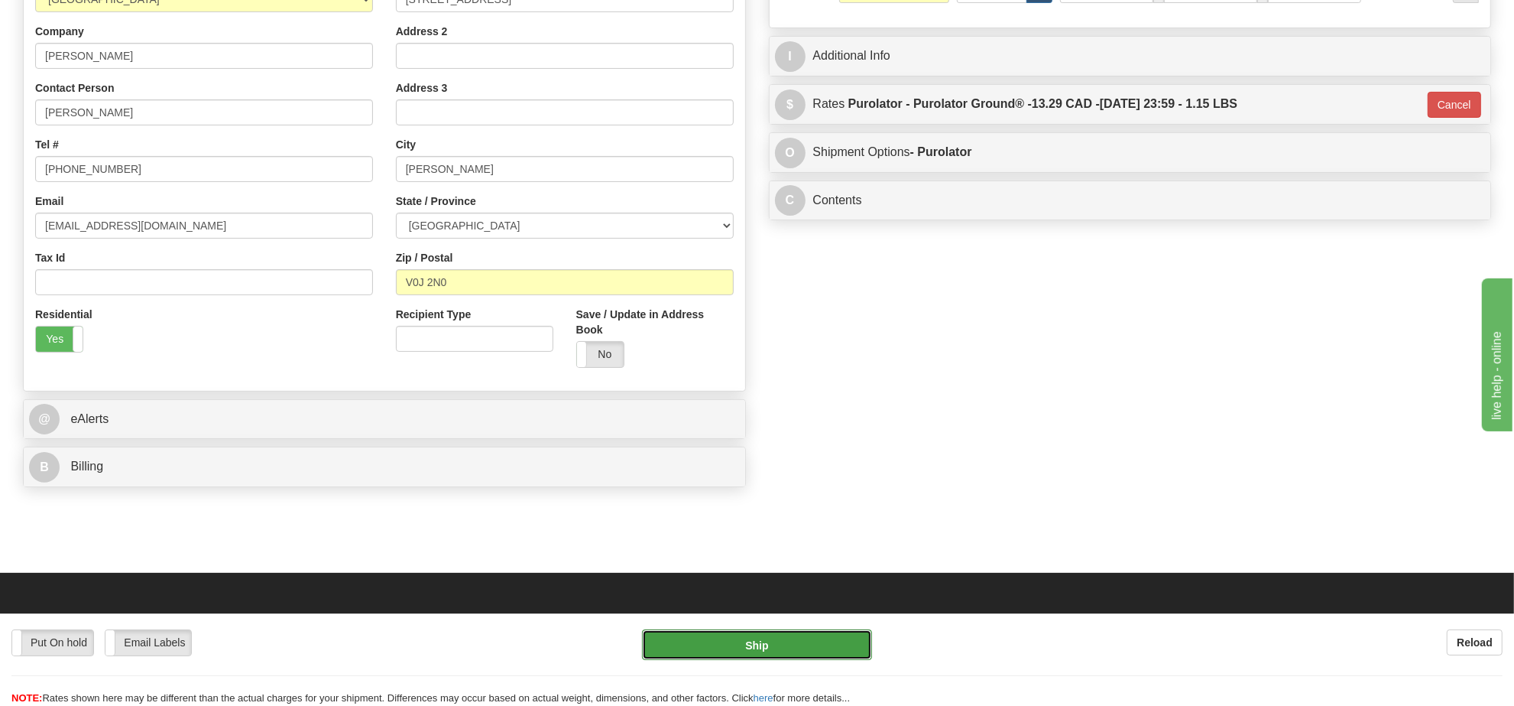
click at [788, 644] on button "Ship" at bounding box center [756, 644] width 229 height 31
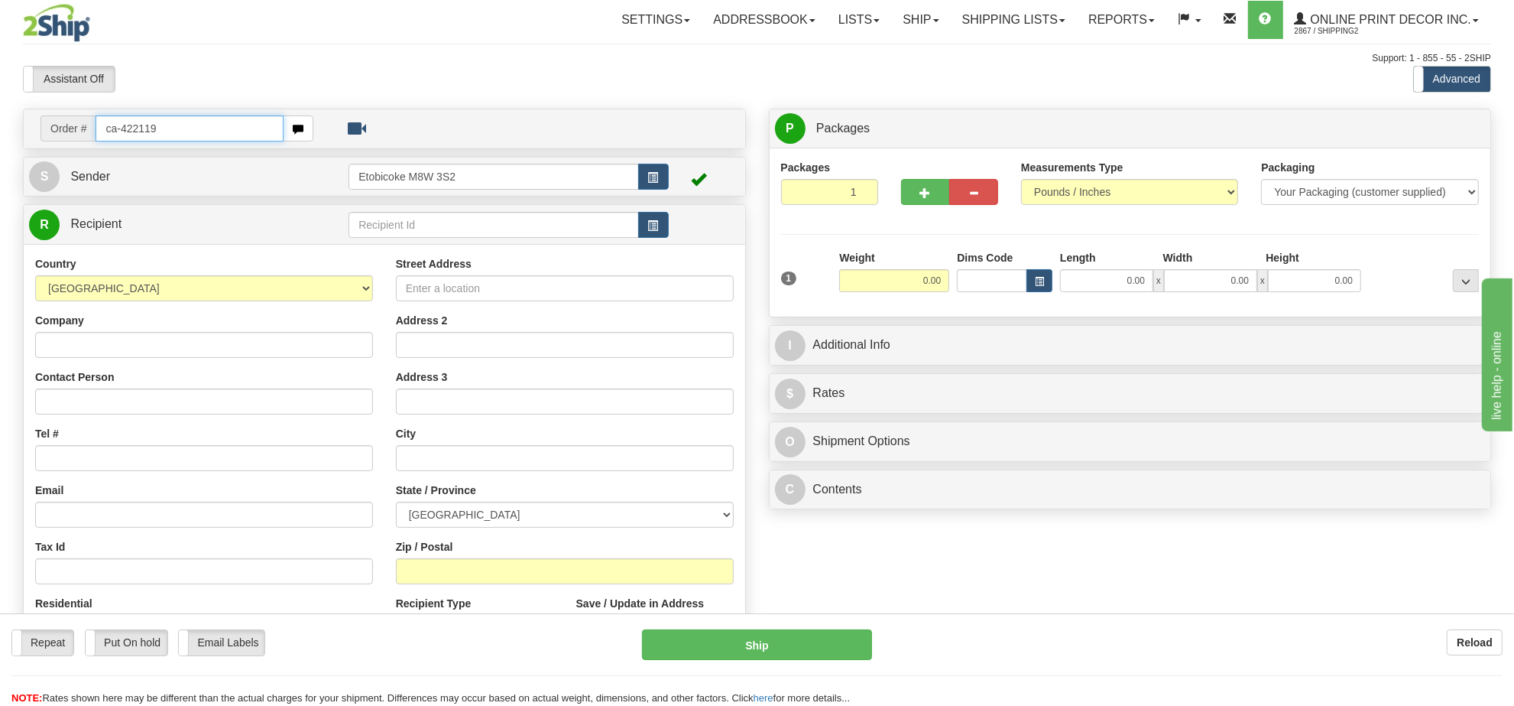
type input "ca-422119"
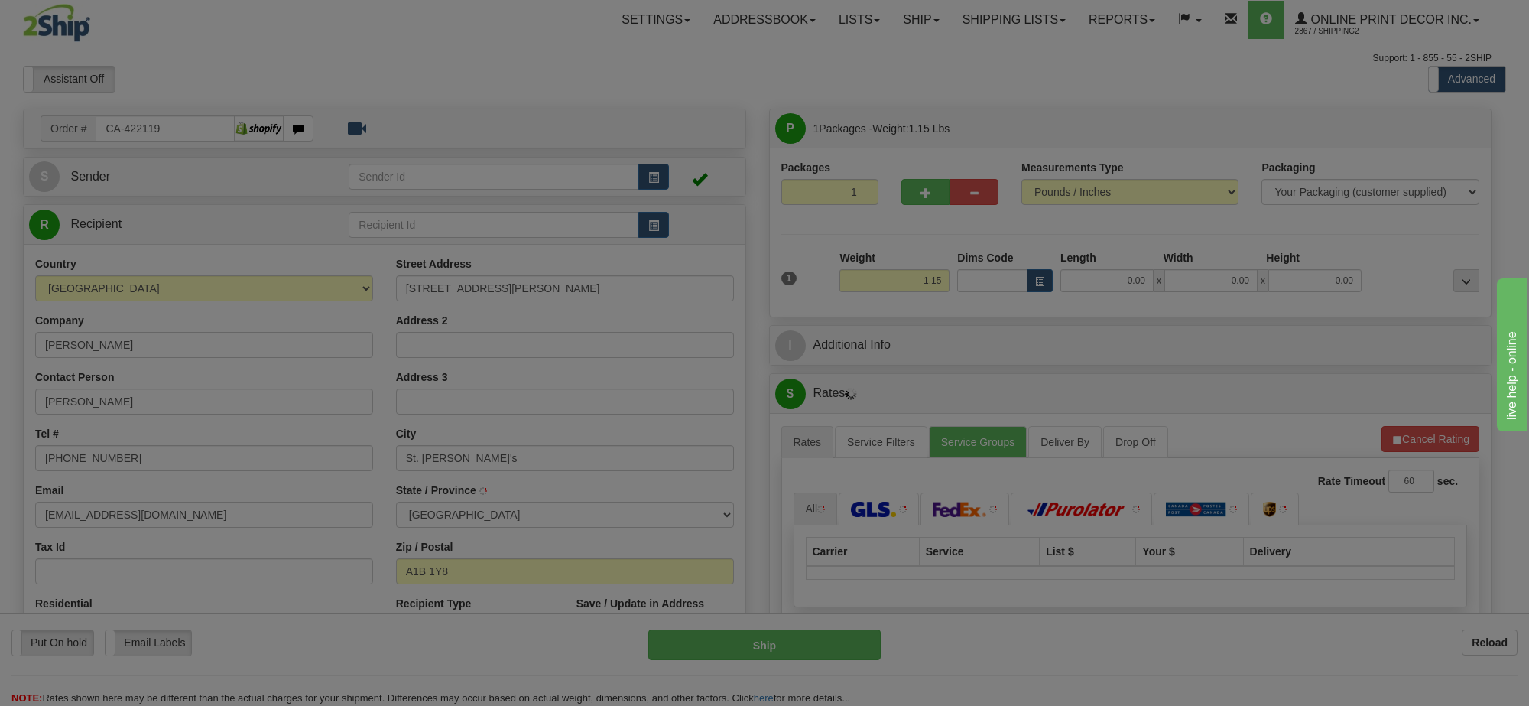
type input "ST. JOHN'S"
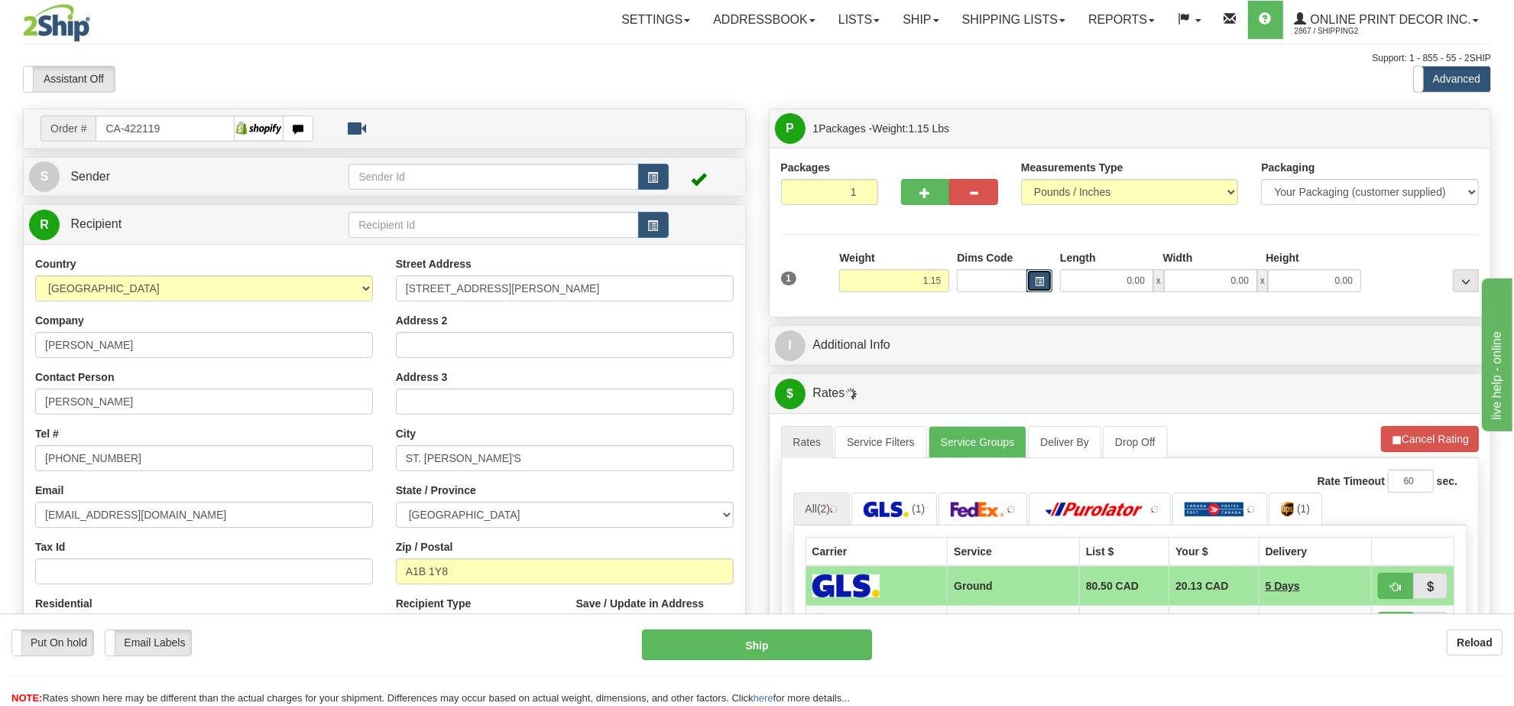
click at [1043, 286] on span "button" at bounding box center [1039, 281] width 9 height 8
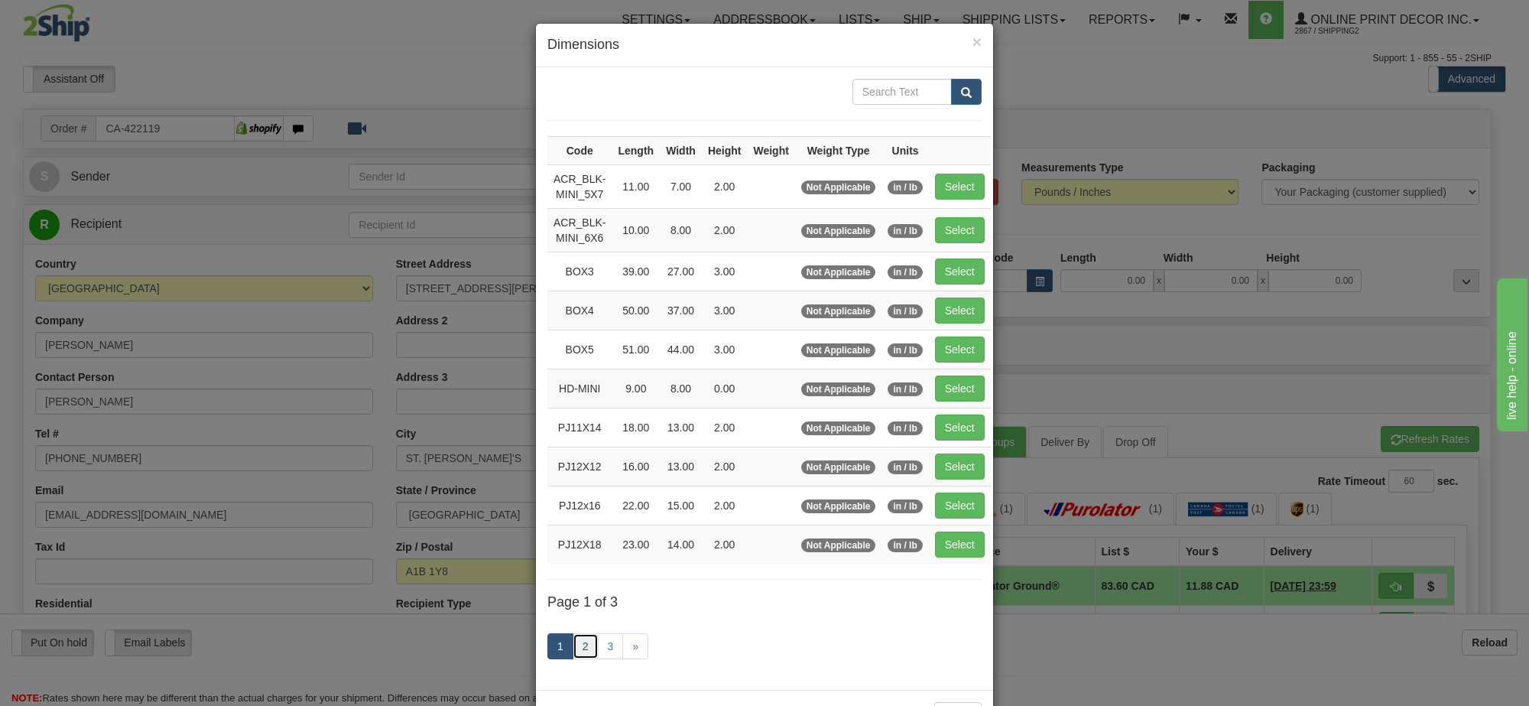
click at [578, 642] on link "2" at bounding box center [586, 646] width 26 height 26
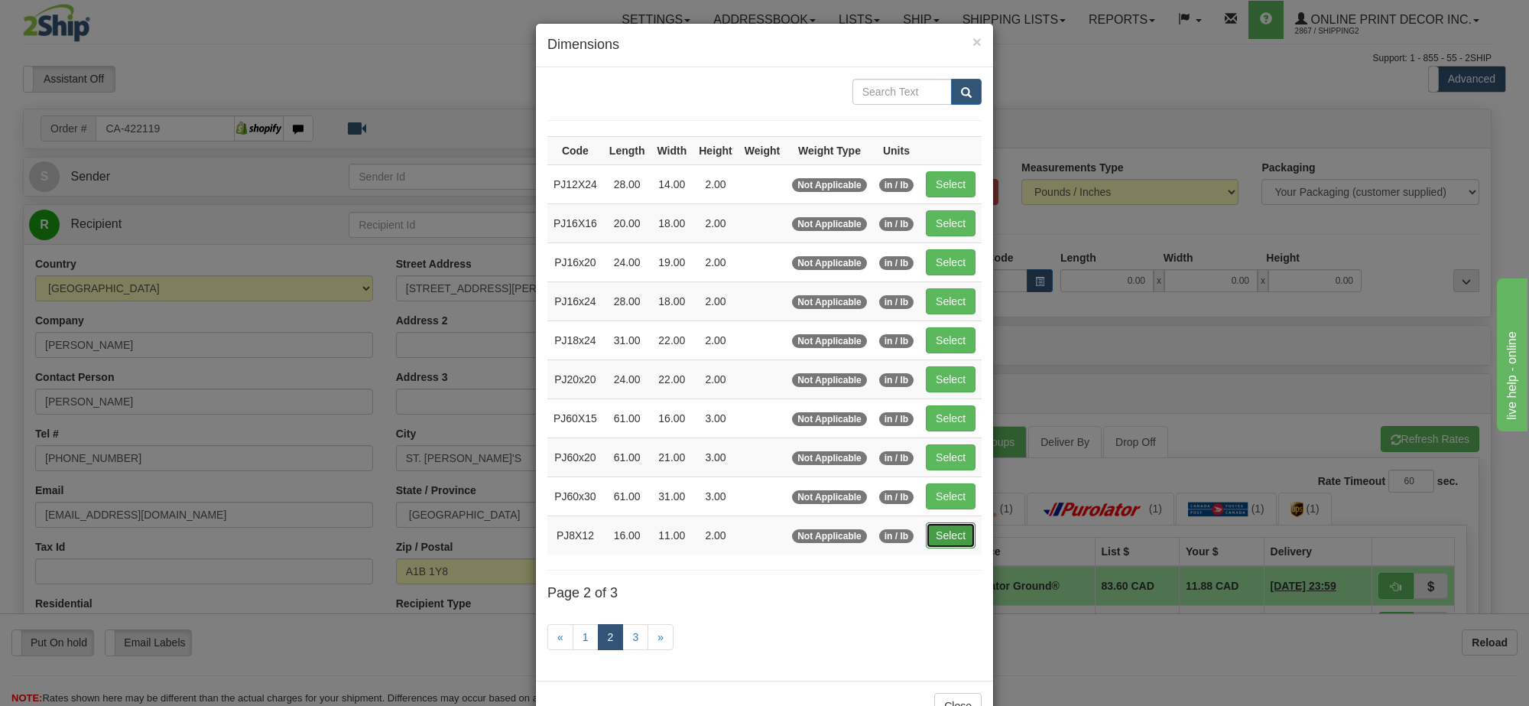
click at [940, 537] on button "Select" at bounding box center [951, 535] width 50 height 26
type input "PJ8X12"
type input "16.00"
type input "11.00"
type input "2.00"
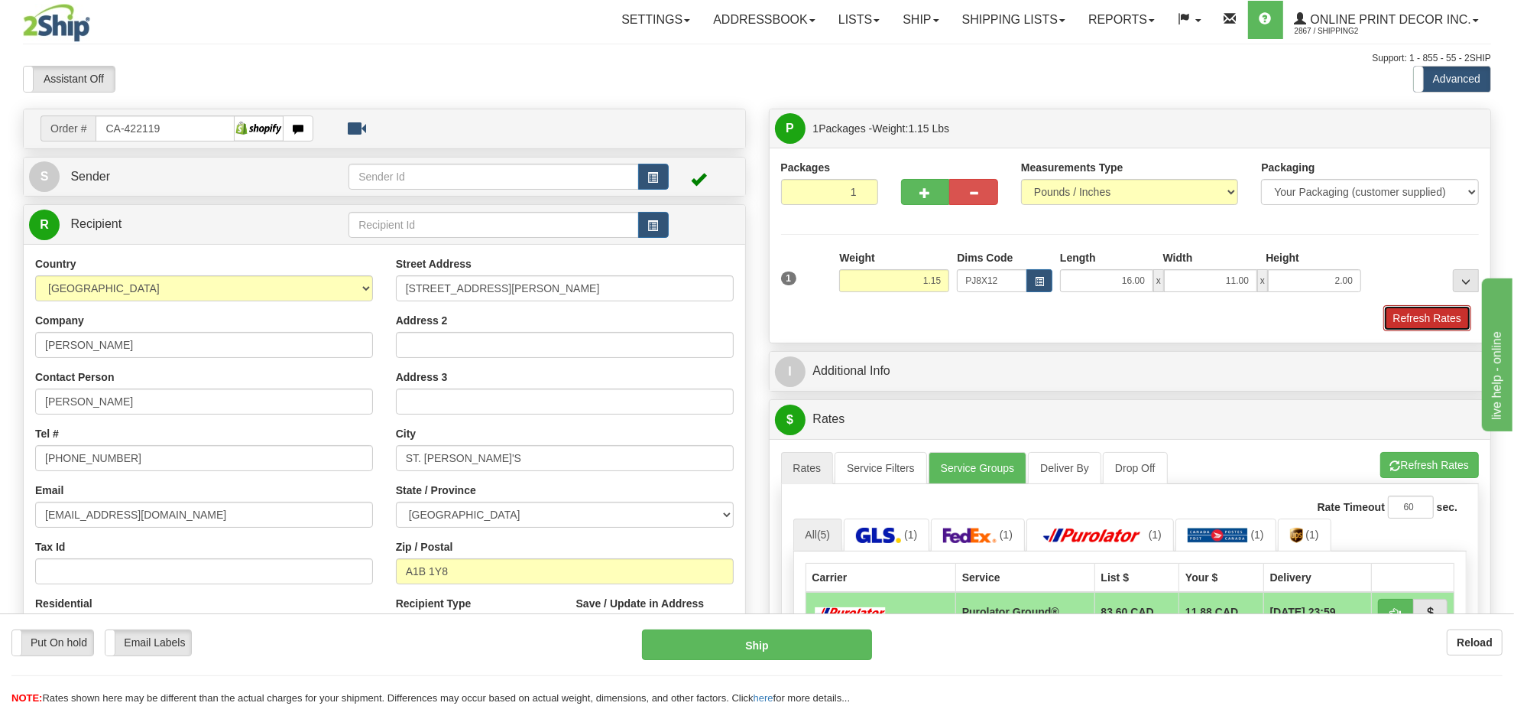
click at [1441, 325] on button "Refresh Rates" at bounding box center [1428, 318] width 88 height 26
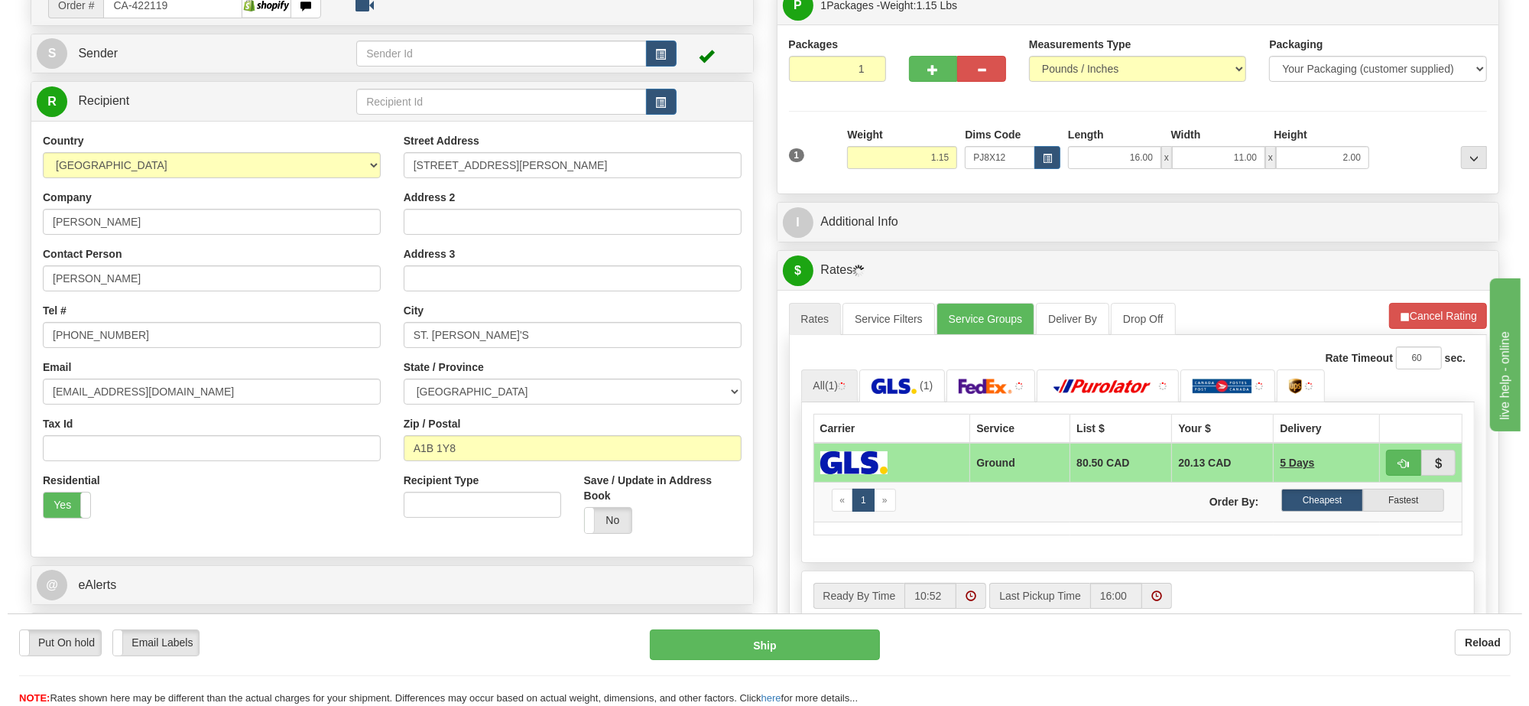
scroll to position [242, 0]
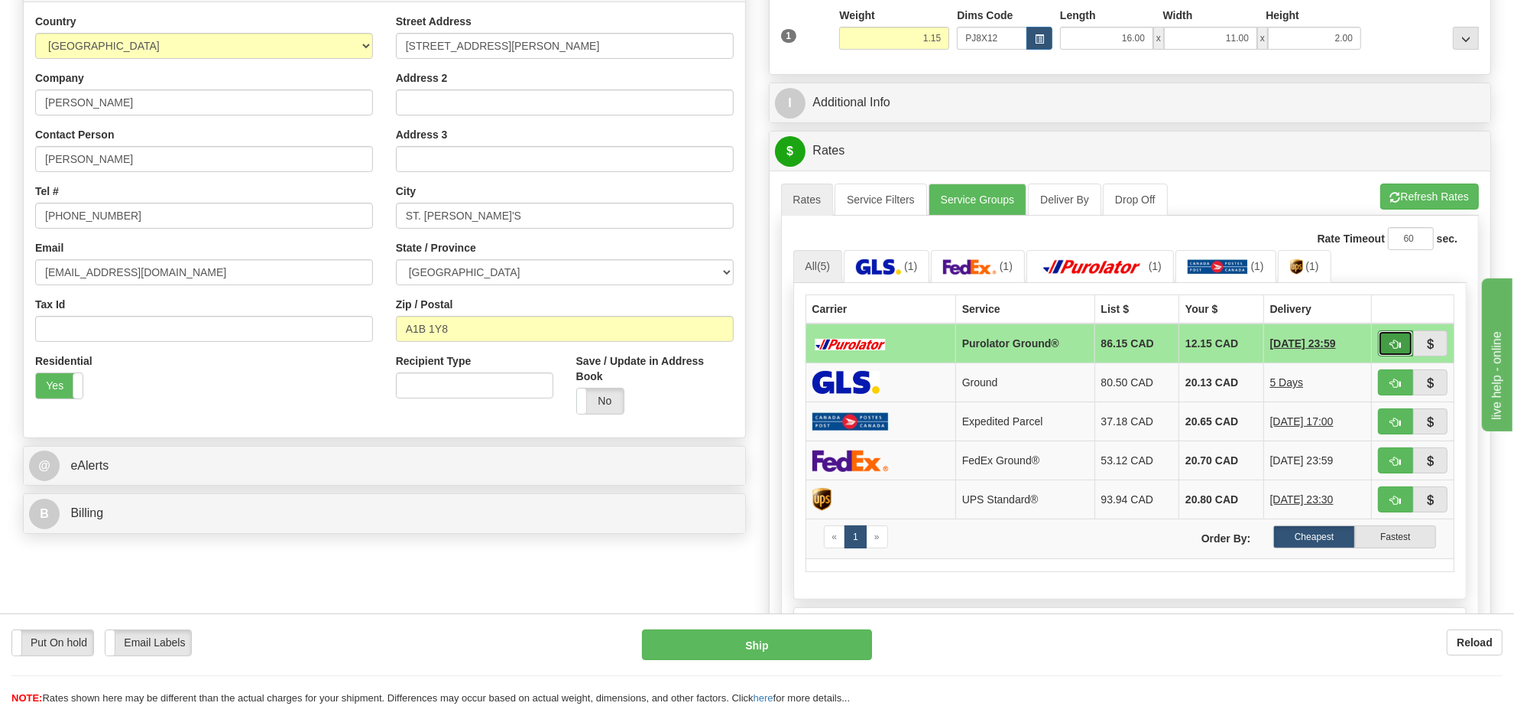
click at [1391, 346] on span "button" at bounding box center [1395, 344] width 11 height 10
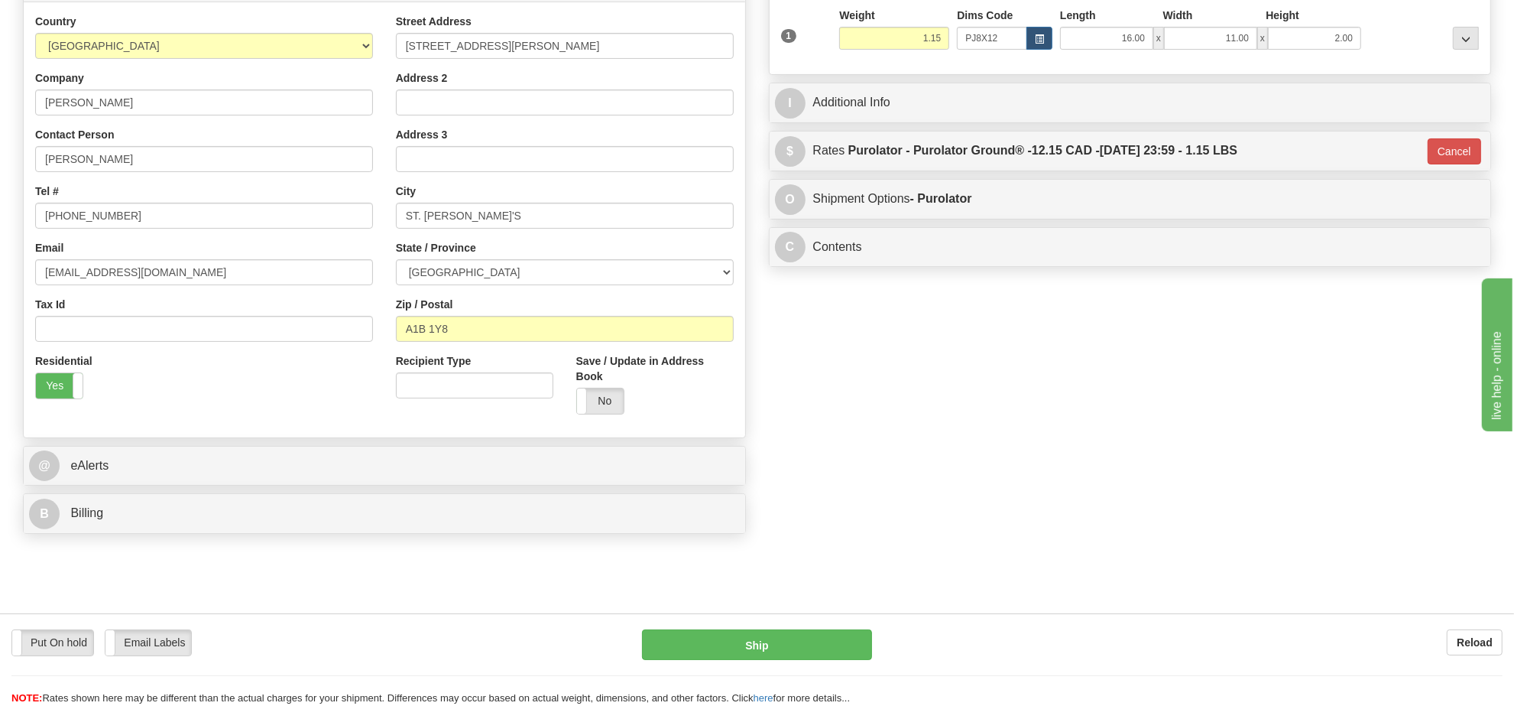
type input "260"
click at [712, 651] on button "Ship" at bounding box center [756, 644] width 229 height 31
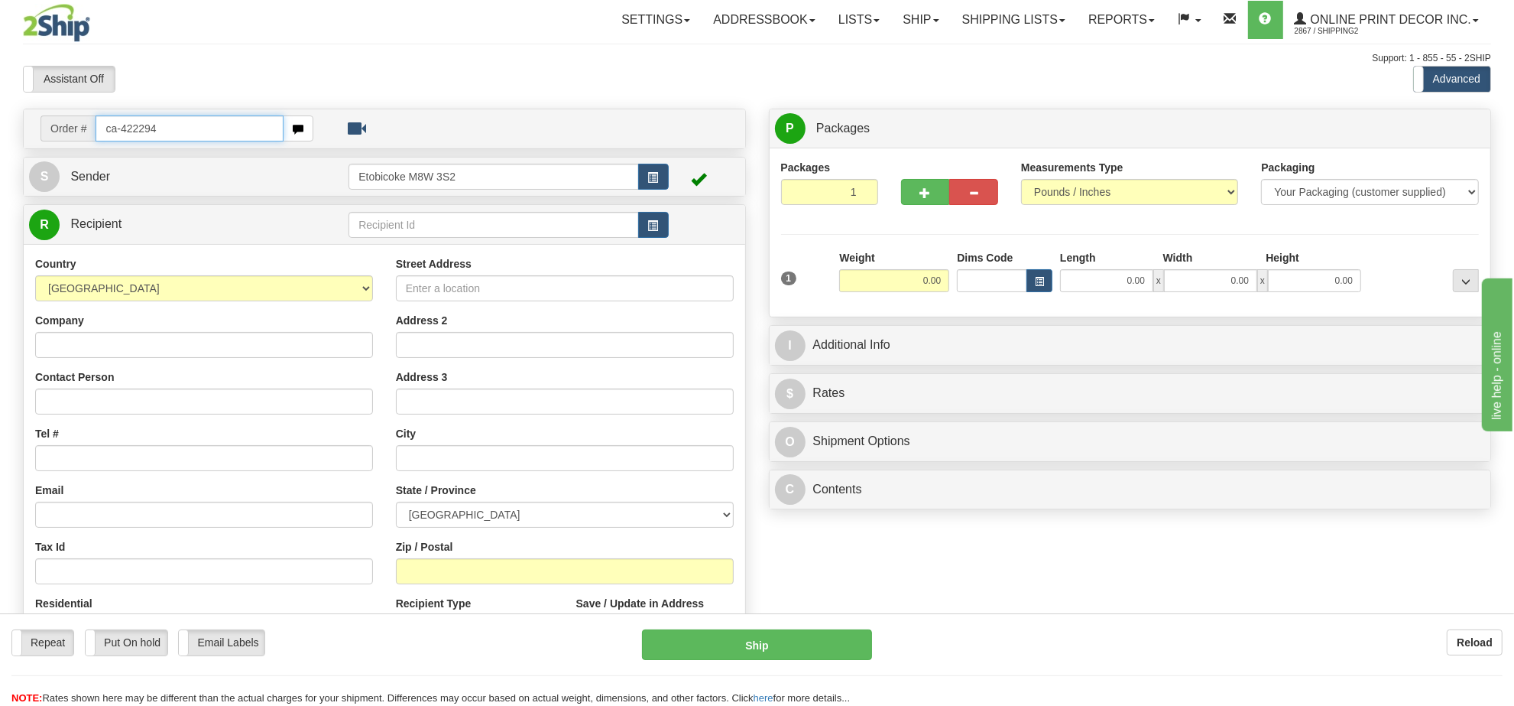
type input "ca-422294"
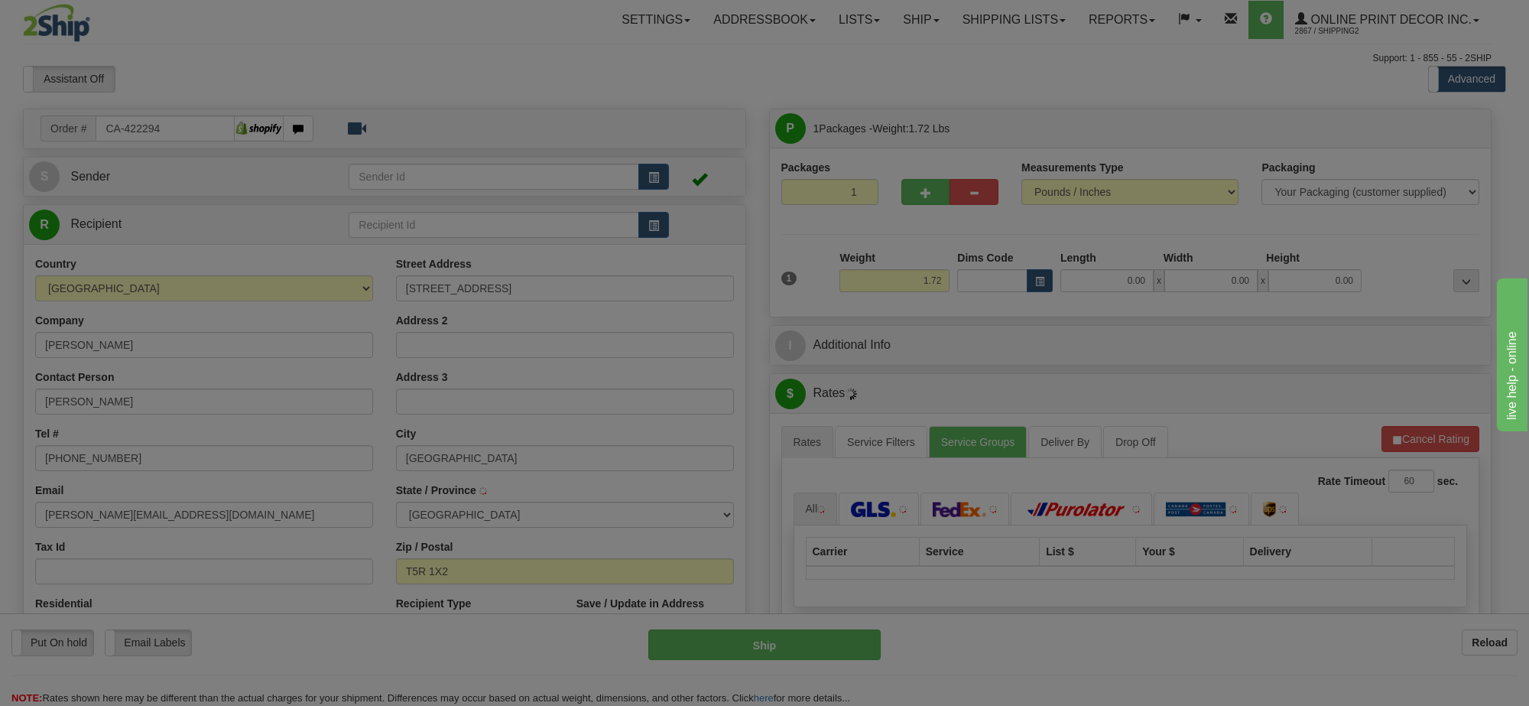
type input "[GEOGRAPHIC_DATA]"
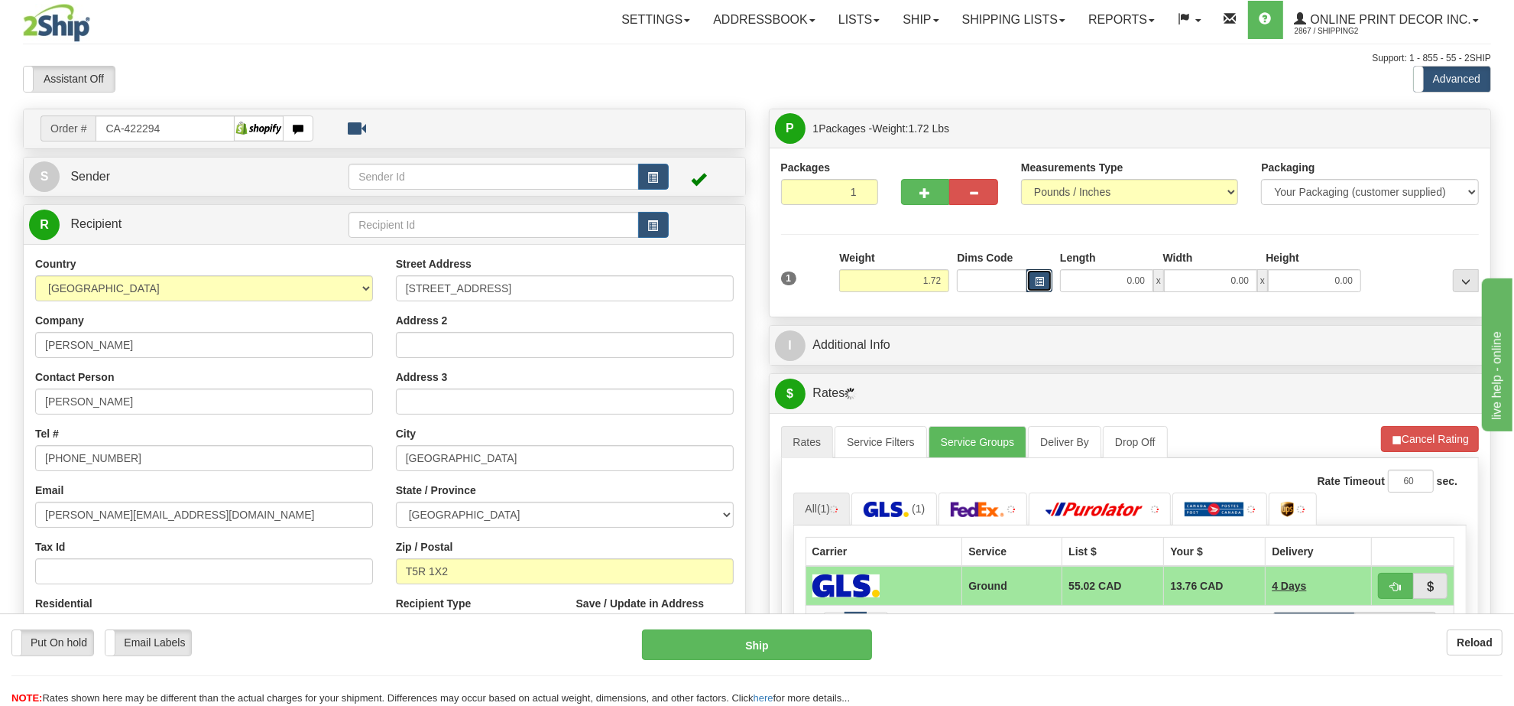
click at [1041, 283] on span "button" at bounding box center [1039, 281] width 9 height 8
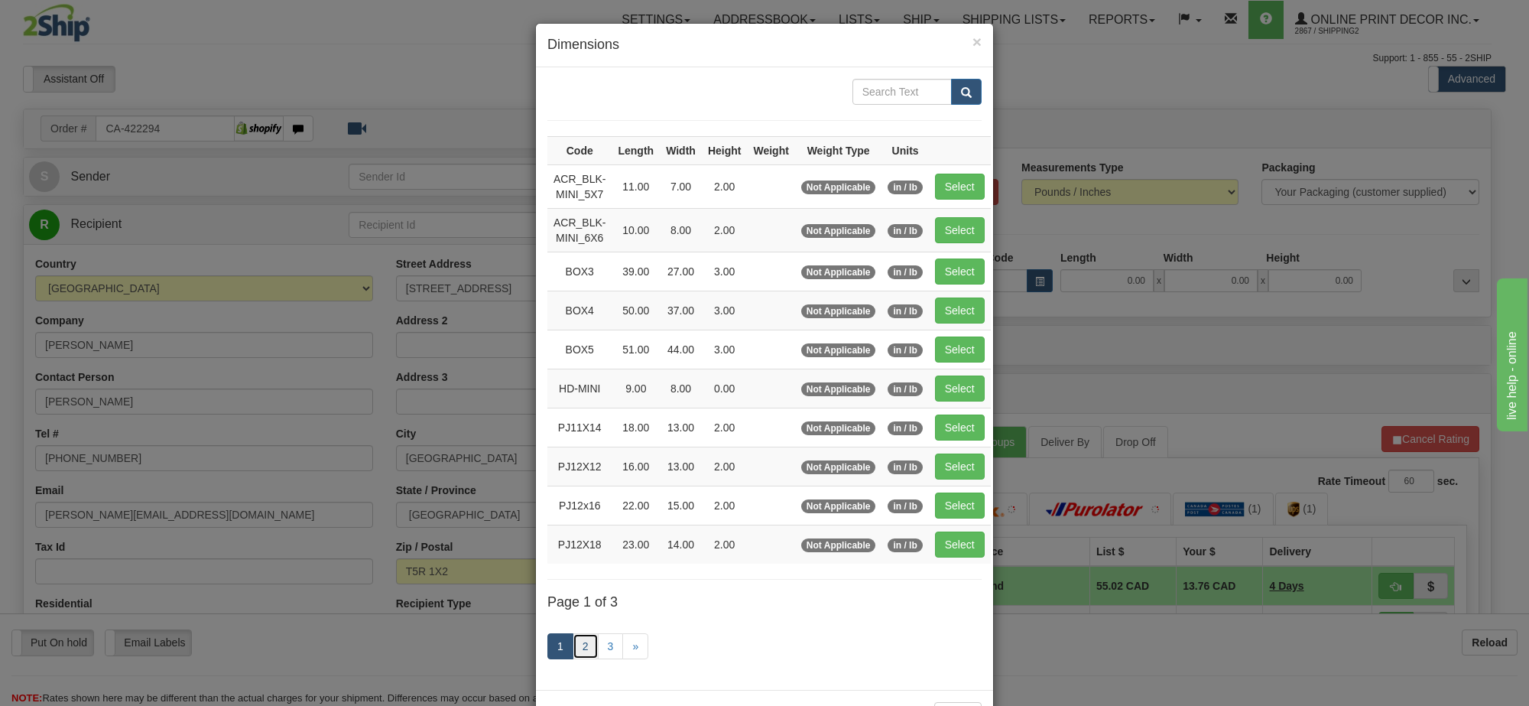
click at [579, 647] on link "2" at bounding box center [586, 646] width 26 height 26
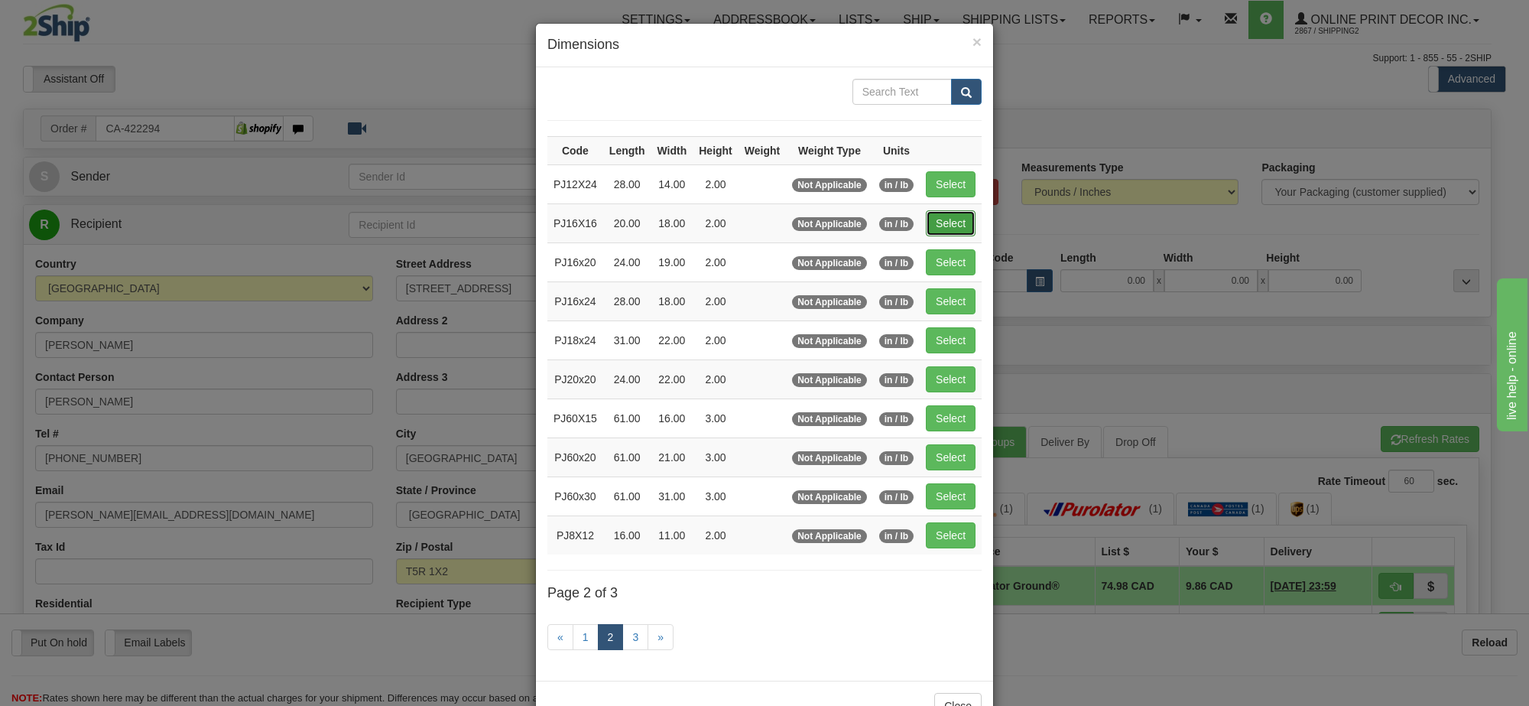
click at [943, 218] on button "Select" at bounding box center [951, 223] width 50 height 26
type input "PJ16X16"
type input "20.00"
type input "18.00"
type input "2.00"
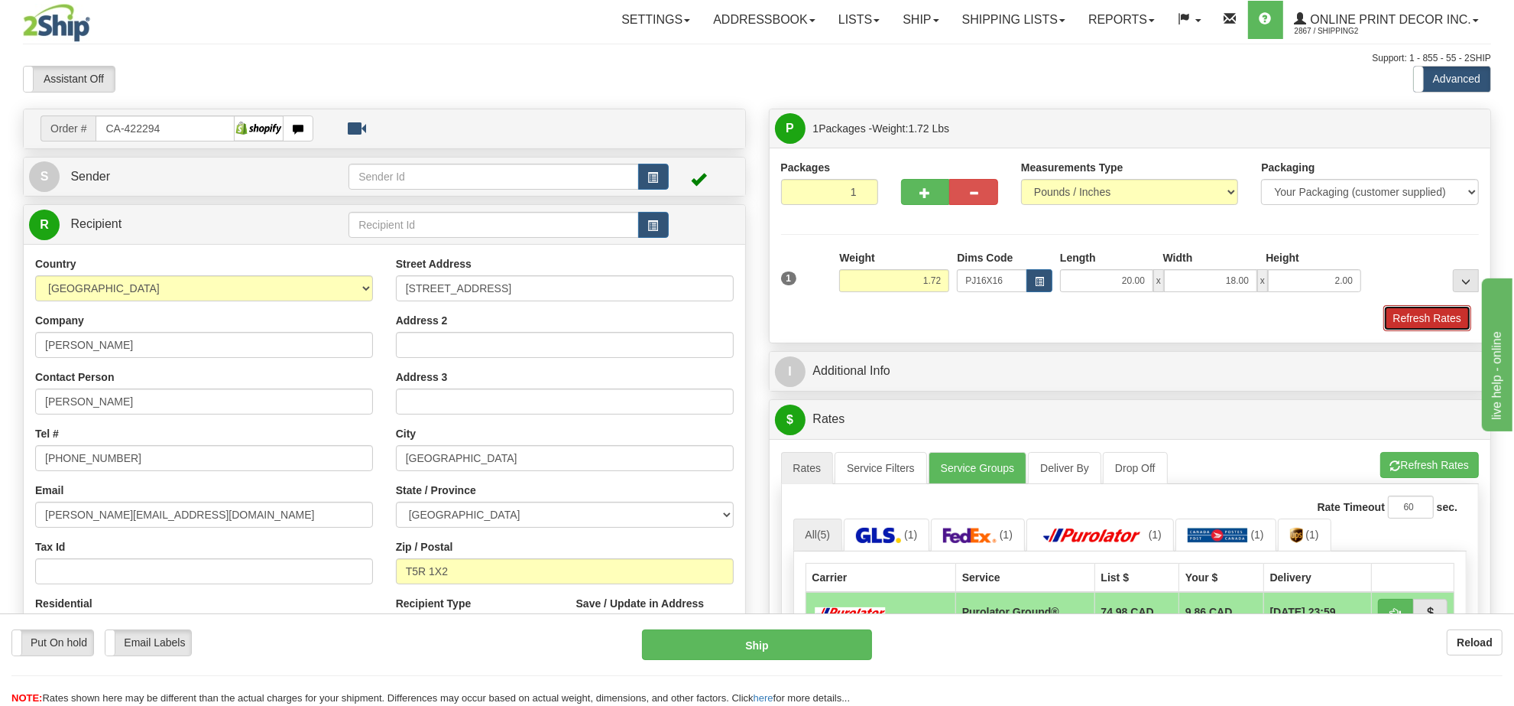
drag, startPoint x: 1437, startPoint y: 322, endPoint x: 1473, endPoint y: 322, distance: 35.9
click at [1446, 322] on button "Refresh Rates" at bounding box center [1428, 318] width 88 height 26
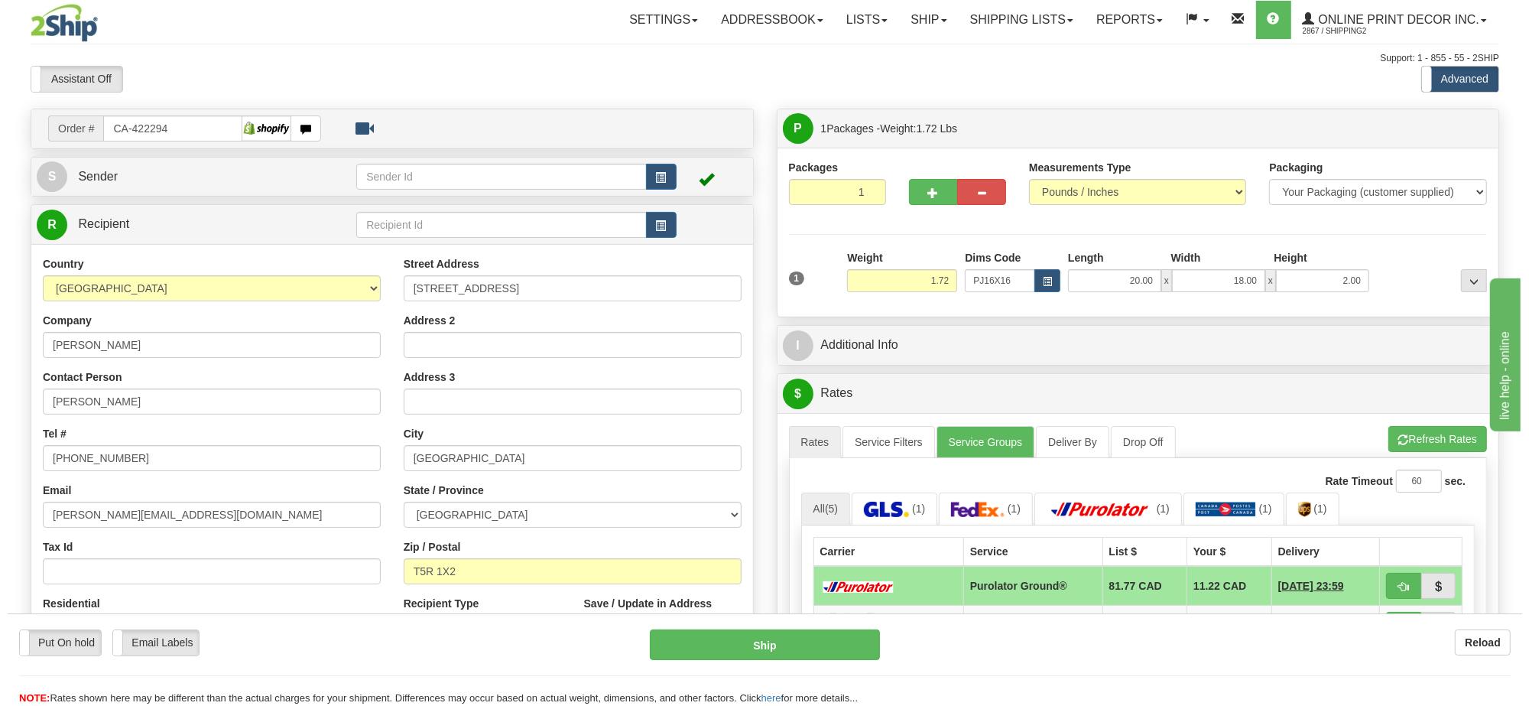
scroll to position [96, 0]
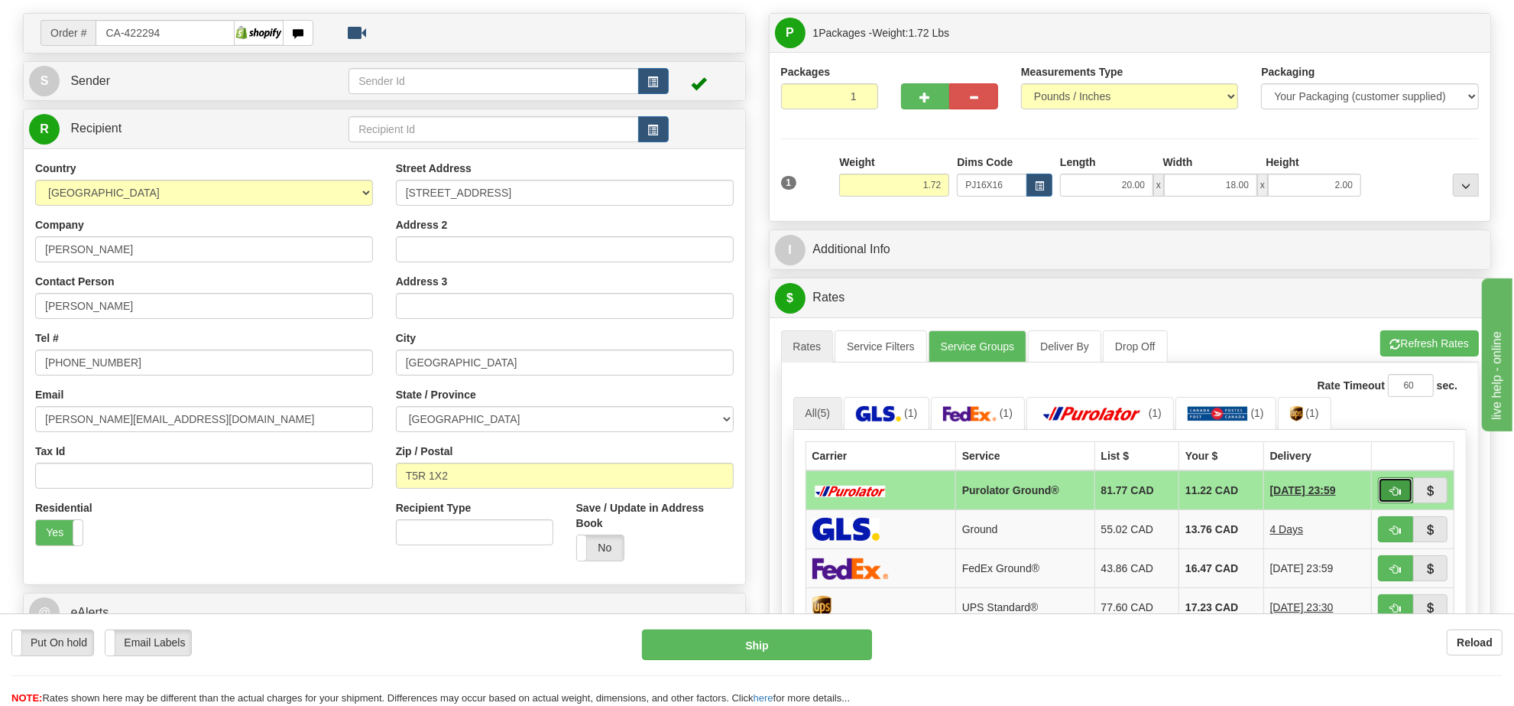
click at [1384, 487] on button "button" at bounding box center [1395, 490] width 35 height 26
type input "260"
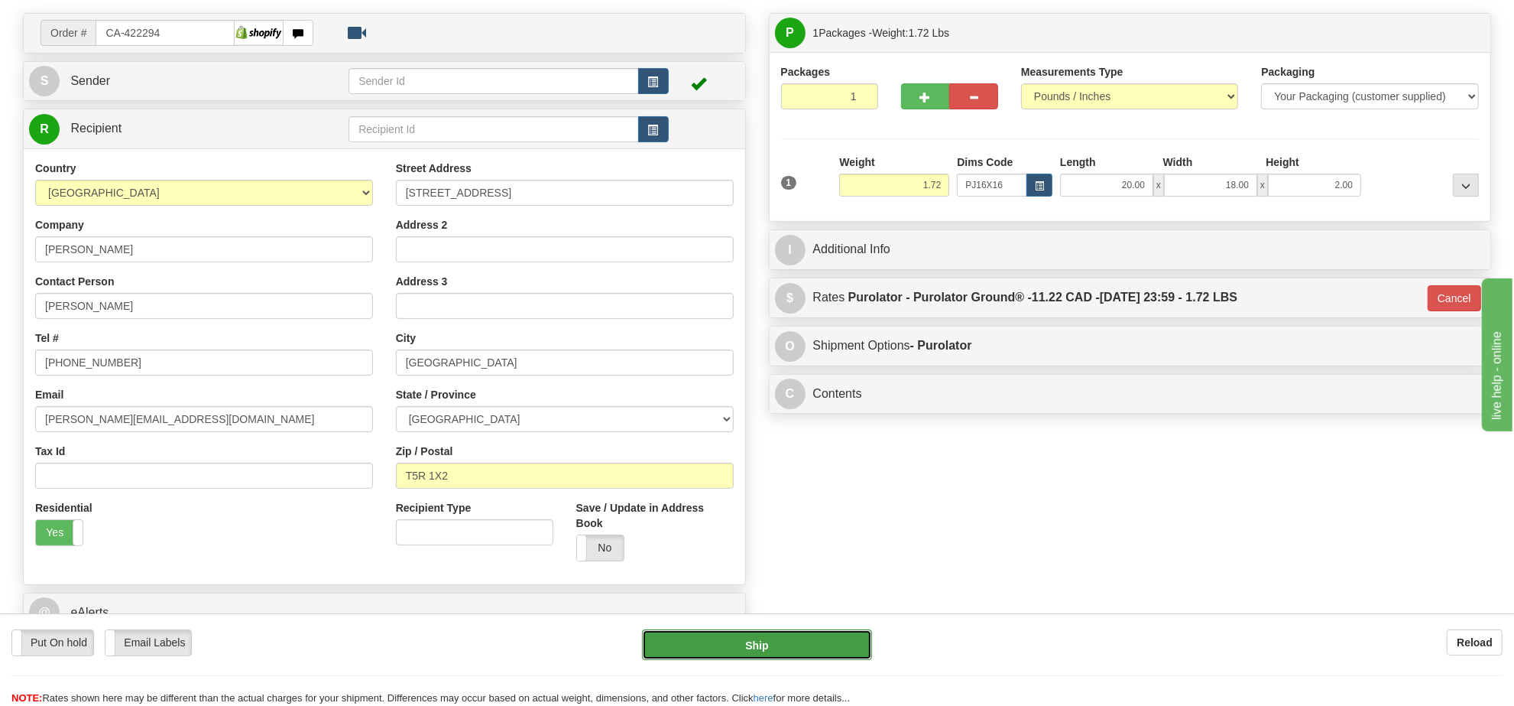
click at [841, 643] on button "Ship" at bounding box center [756, 644] width 229 height 31
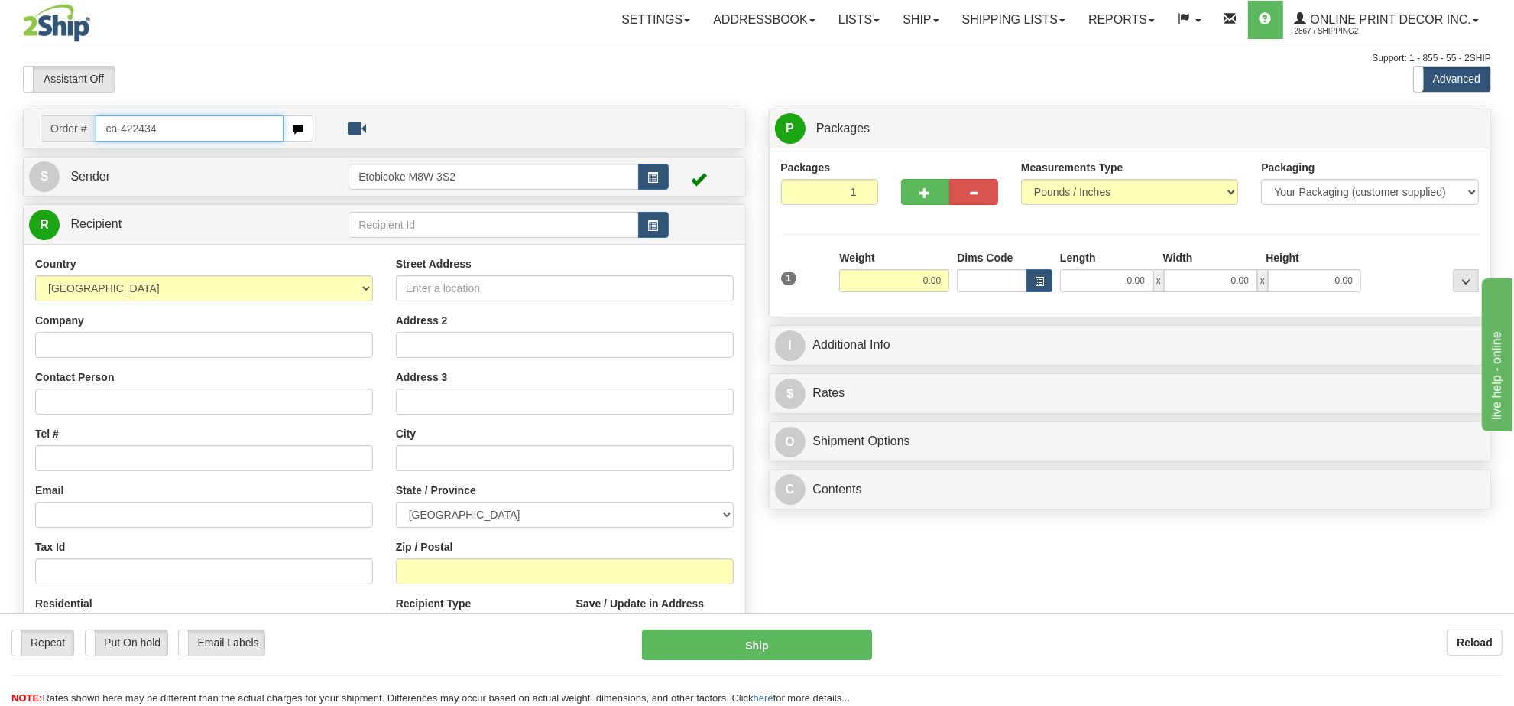
type input "ca-422434"
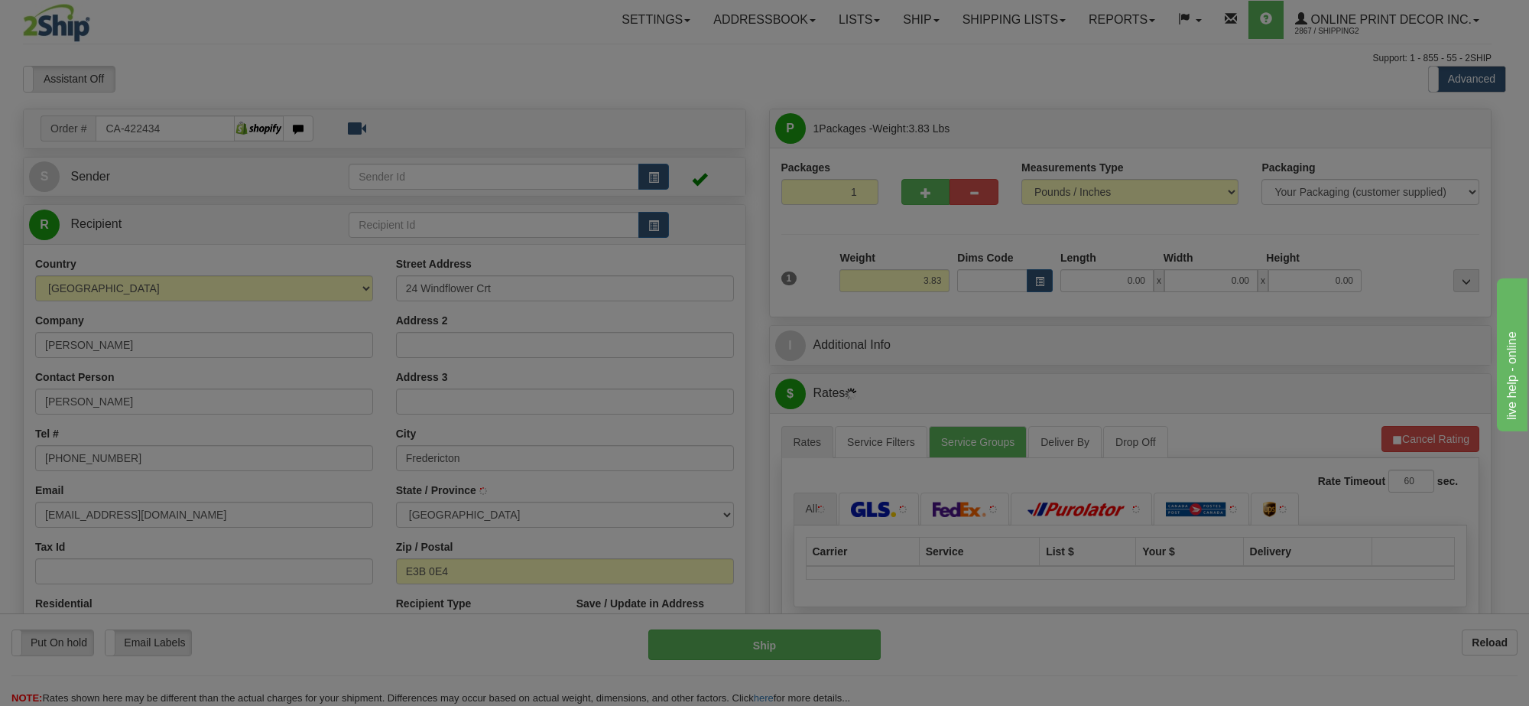
type input "FREDERICTON"
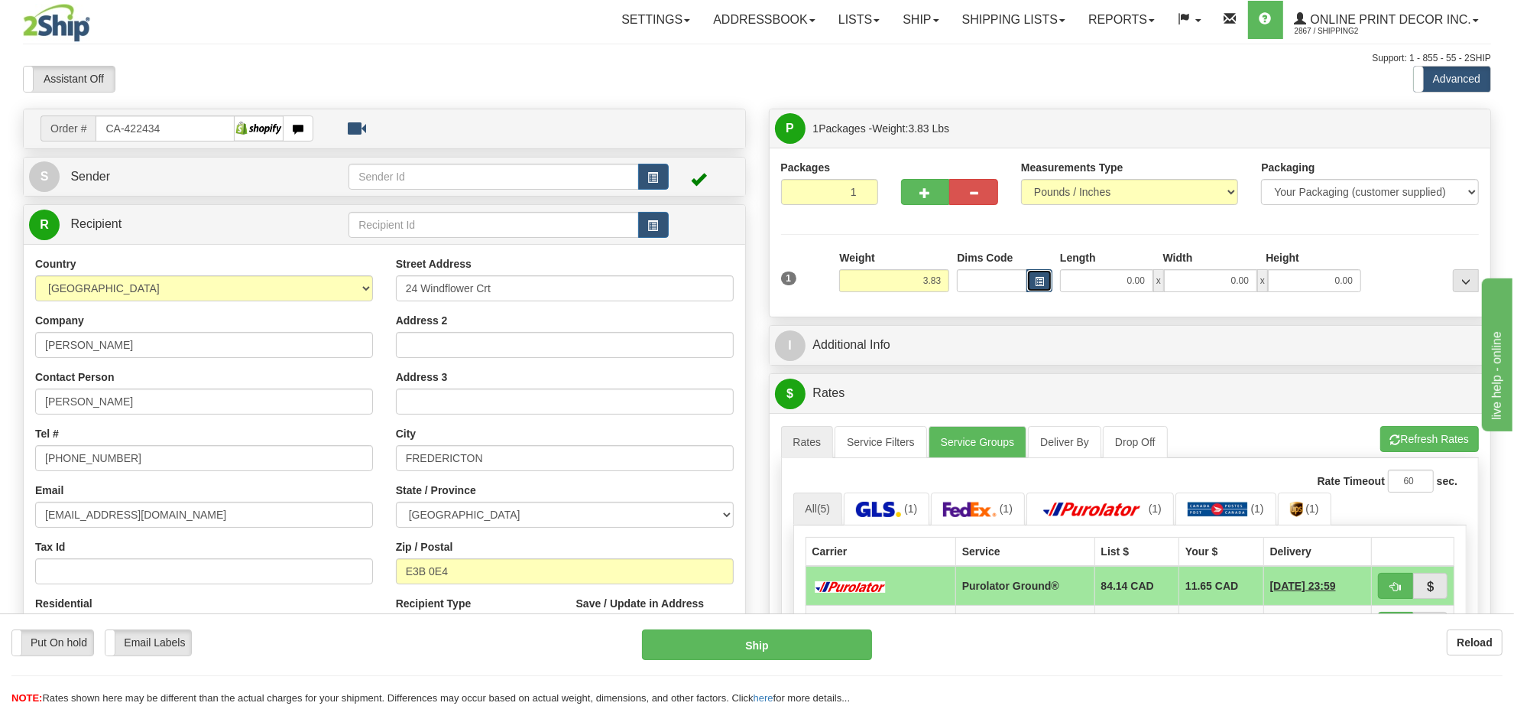
click at [1044, 277] on button "button" at bounding box center [1040, 280] width 26 height 23
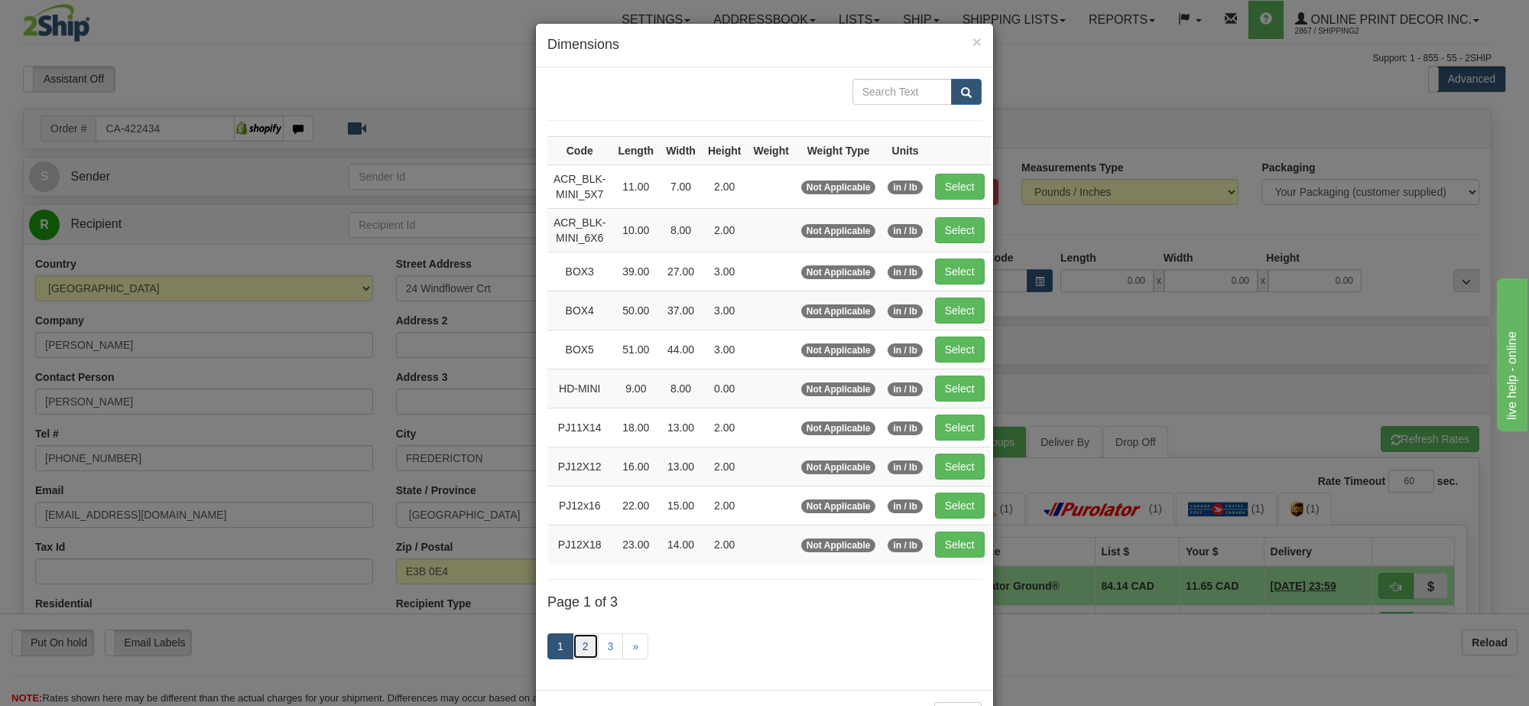
click at [576, 650] on link "2" at bounding box center [586, 646] width 26 height 26
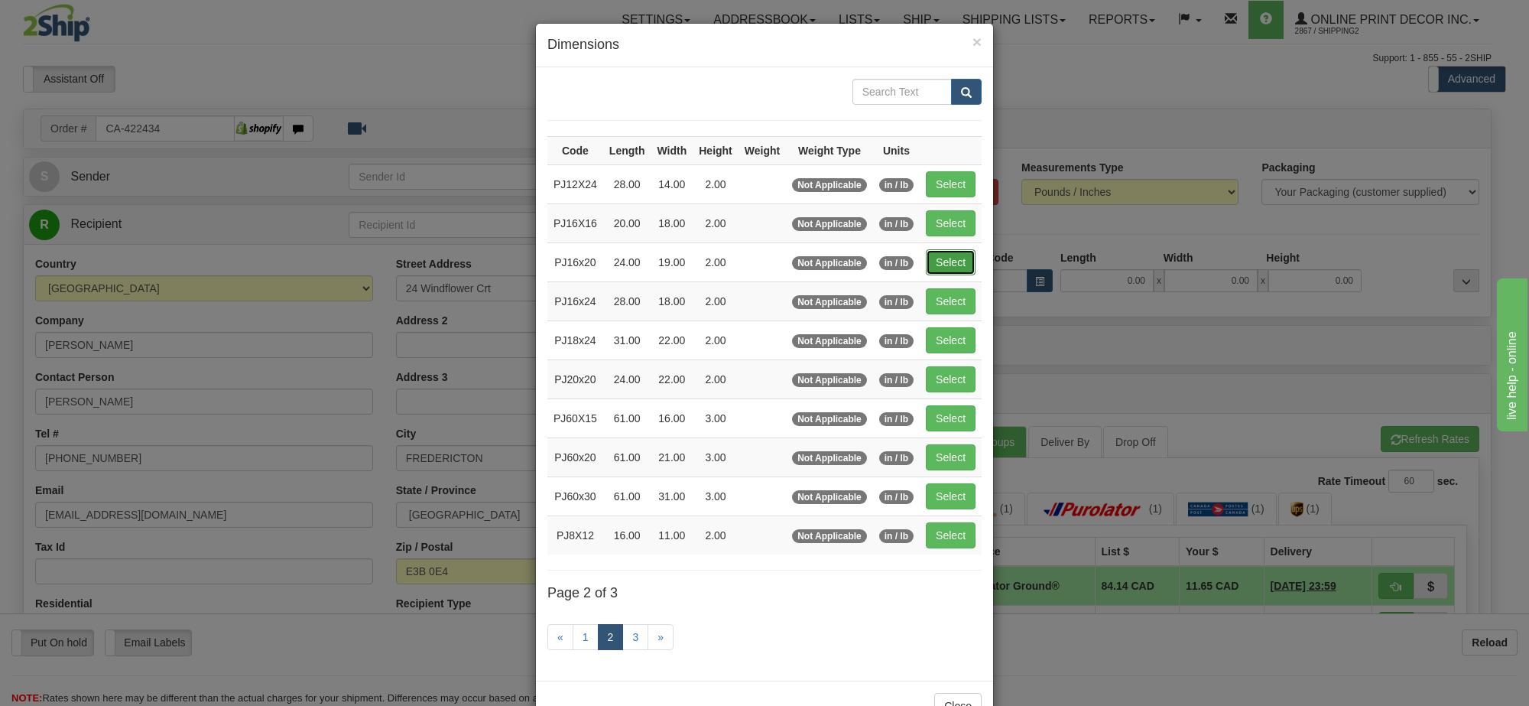
click at [963, 262] on button "Select" at bounding box center [951, 262] width 50 height 26
type input "PJ16x20"
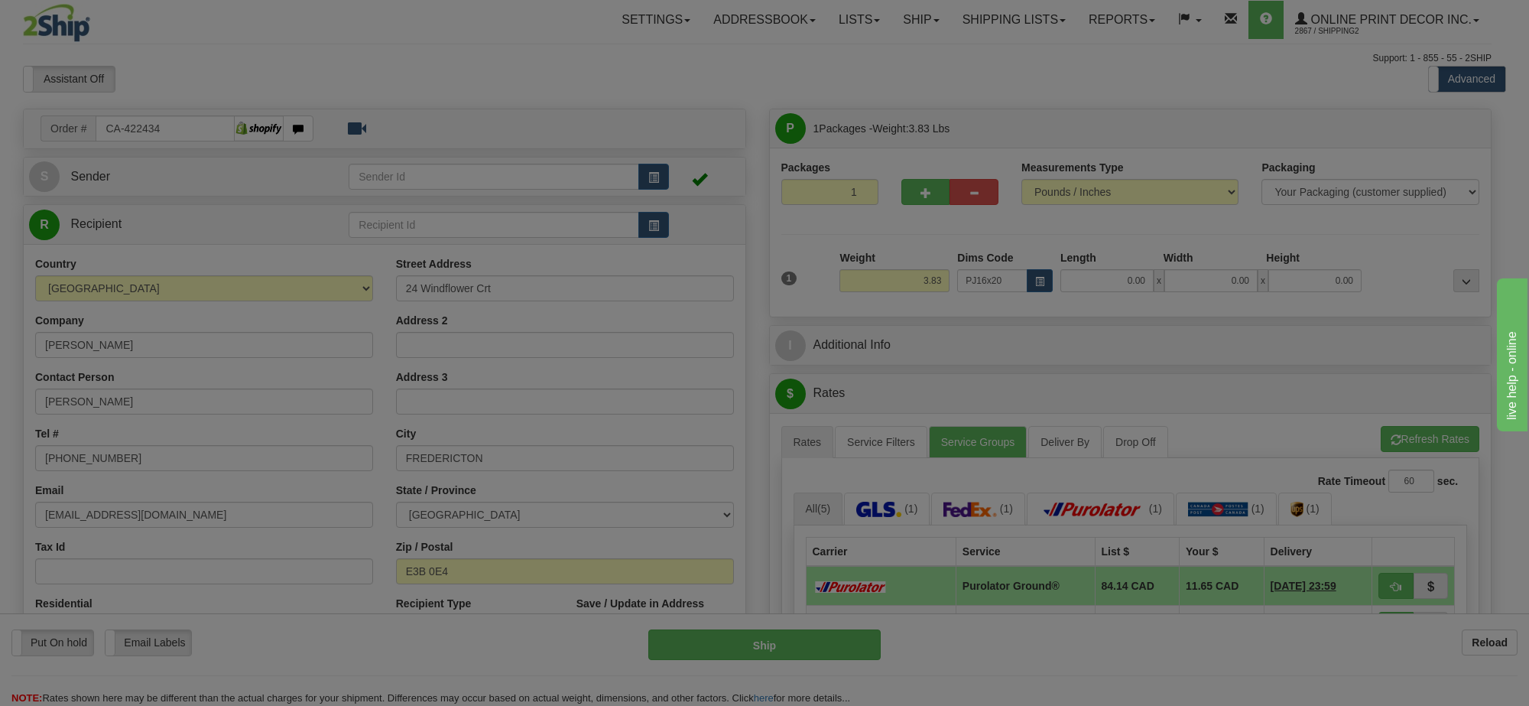
type input "24.00"
type input "19.00"
type input "2.00"
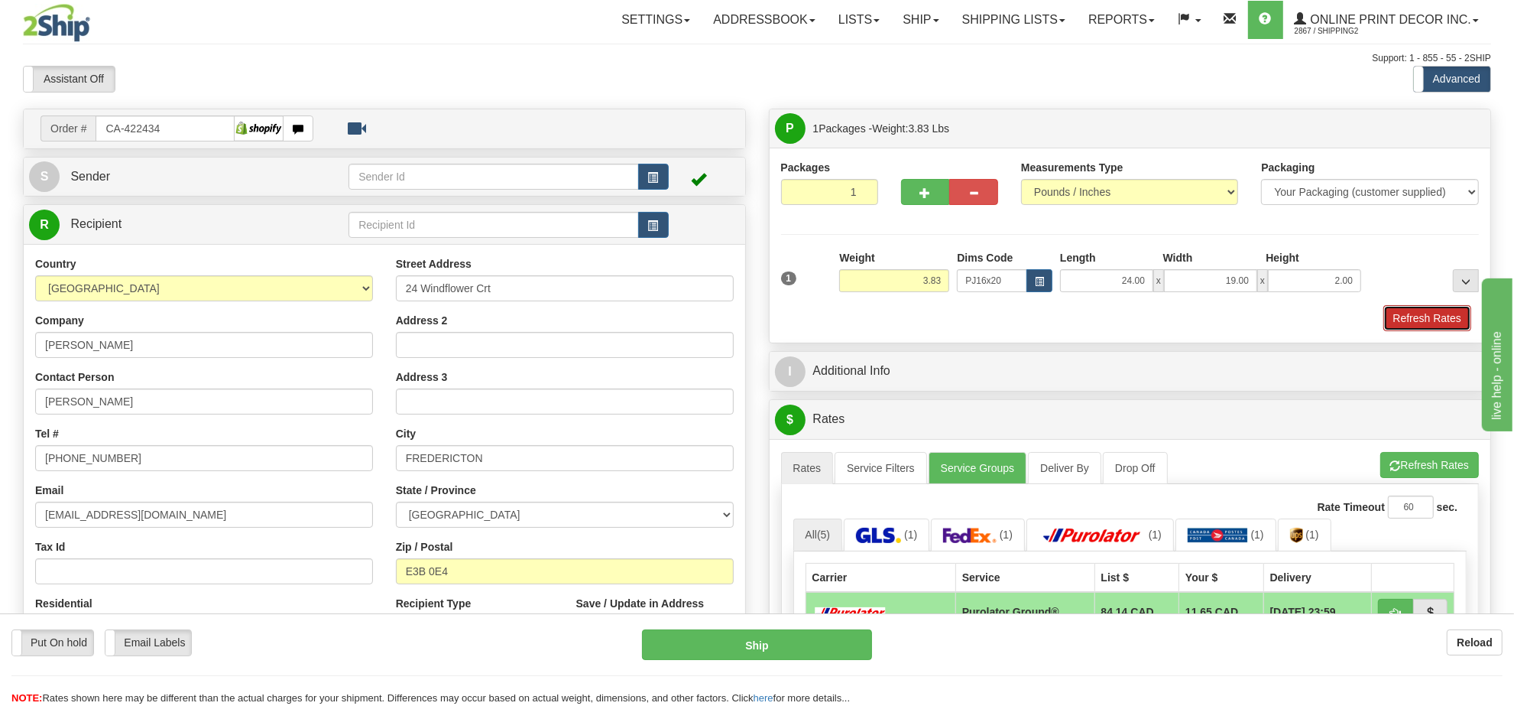
click at [1439, 316] on button "Refresh Rates" at bounding box center [1428, 318] width 88 height 26
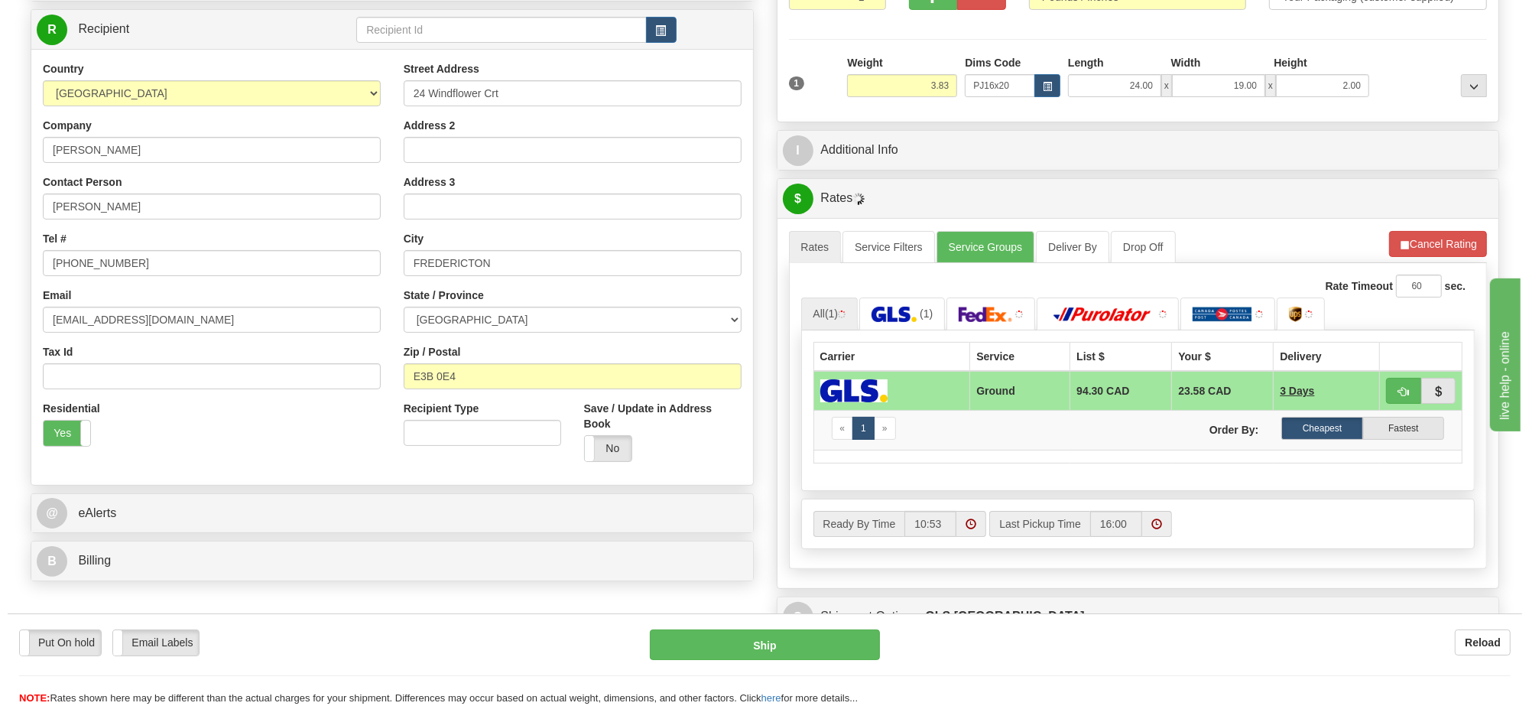
scroll to position [239, 0]
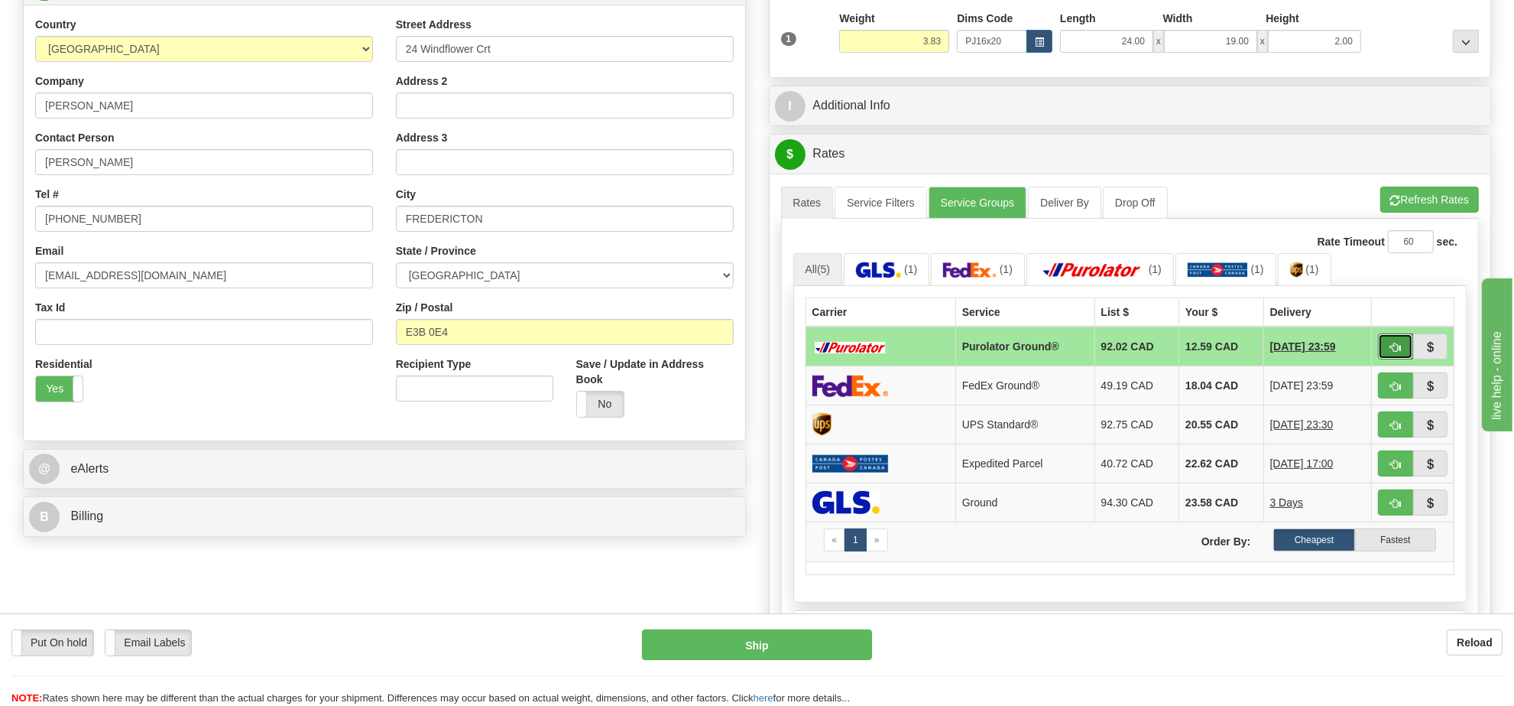
click at [1393, 352] on span "button" at bounding box center [1395, 347] width 11 height 10
type input "260"
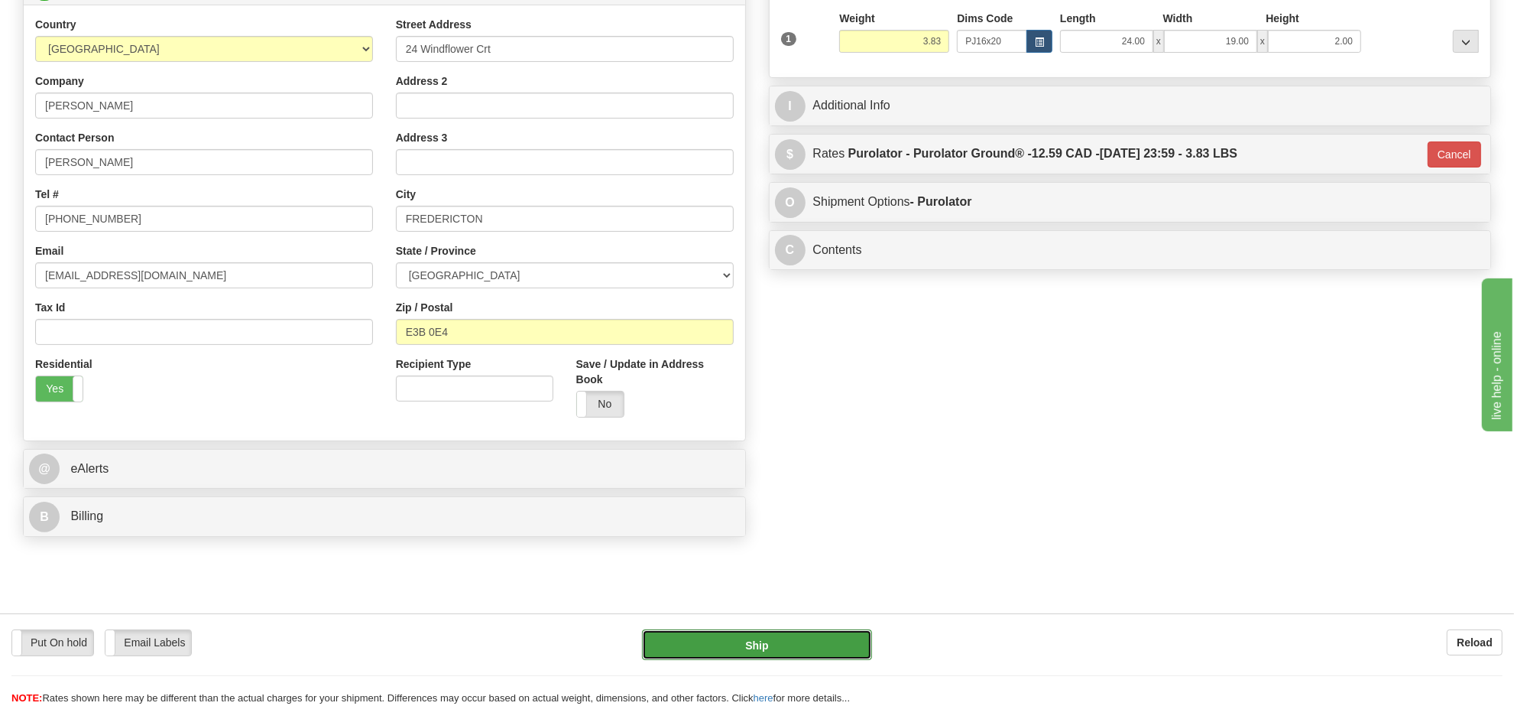
click at [800, 651] on button "Ship" at bounding box center [756, 644] width 229 height 31
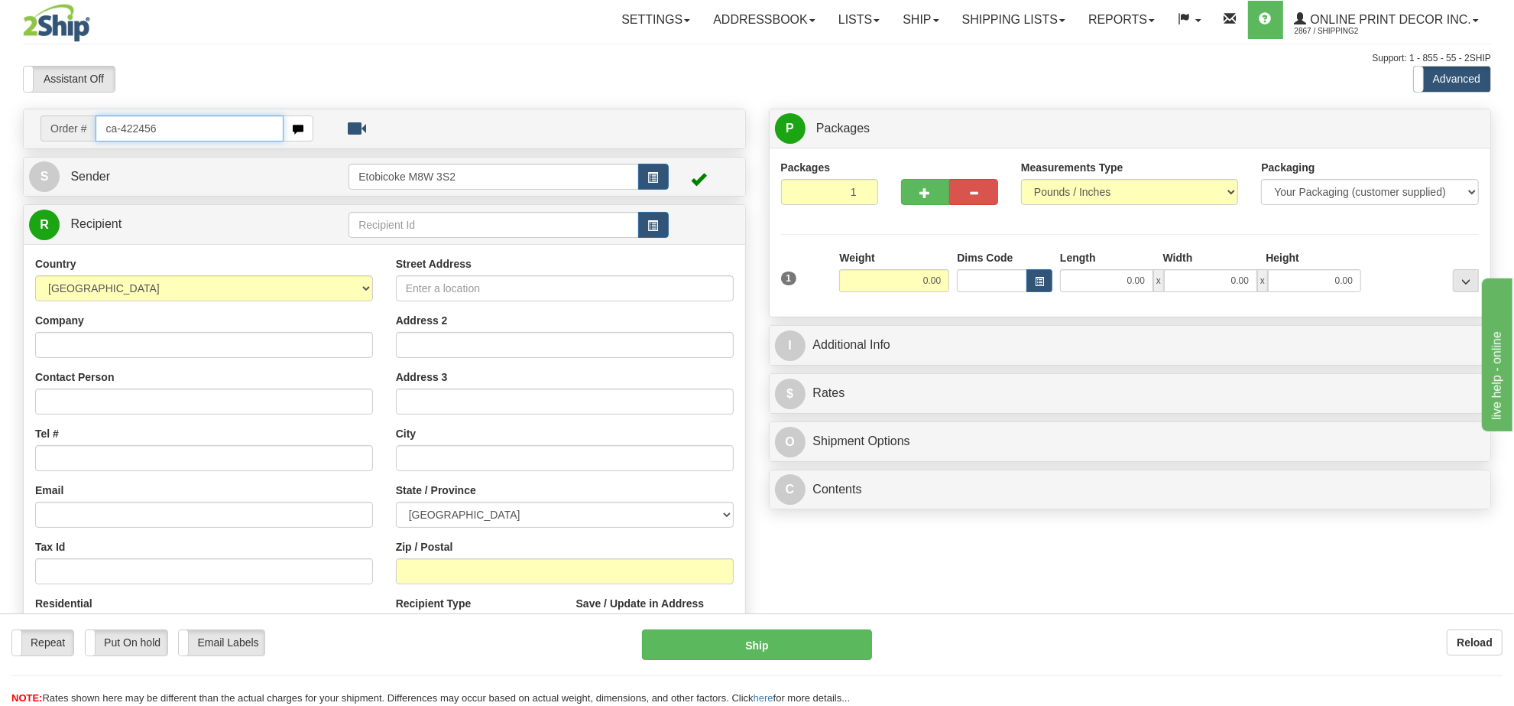
type input "ca-422456"
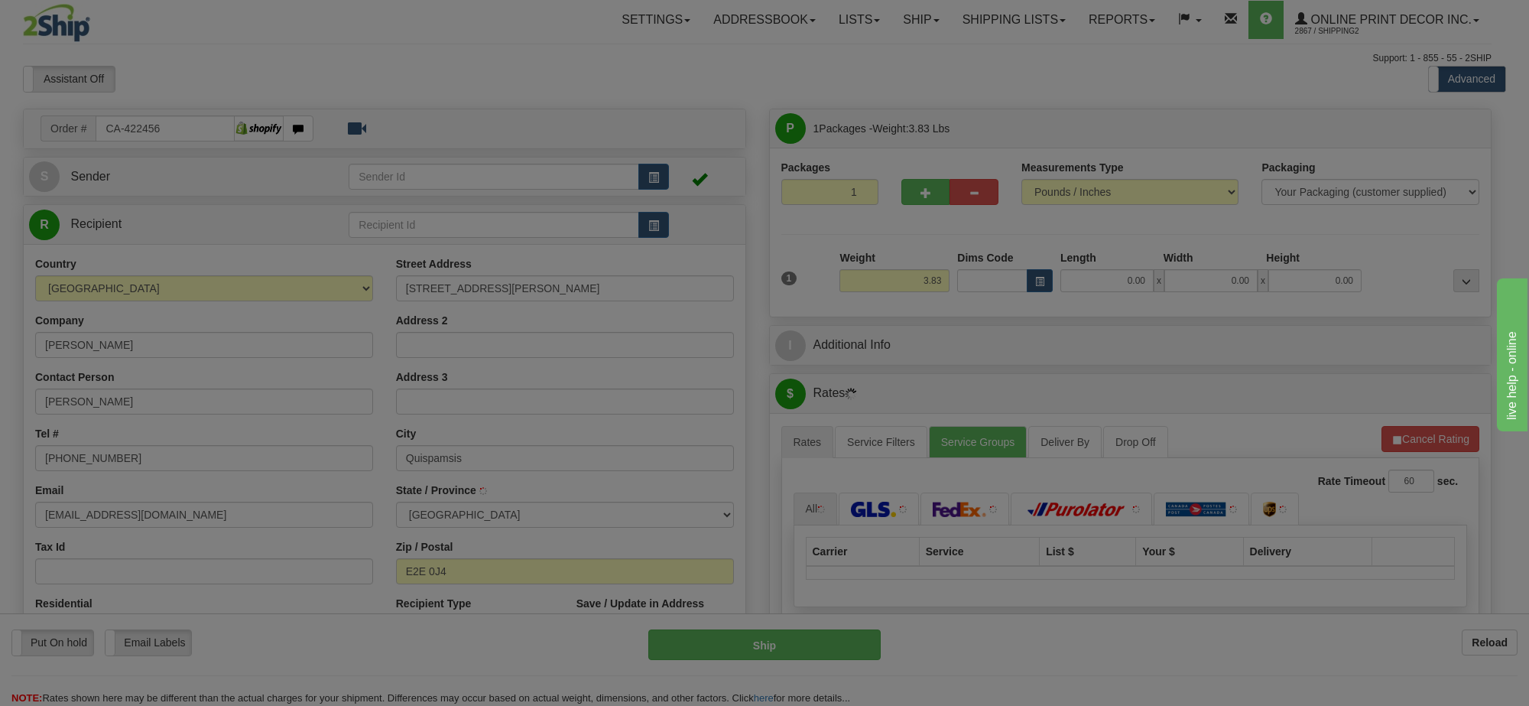
type input "QUISPAMSIS"
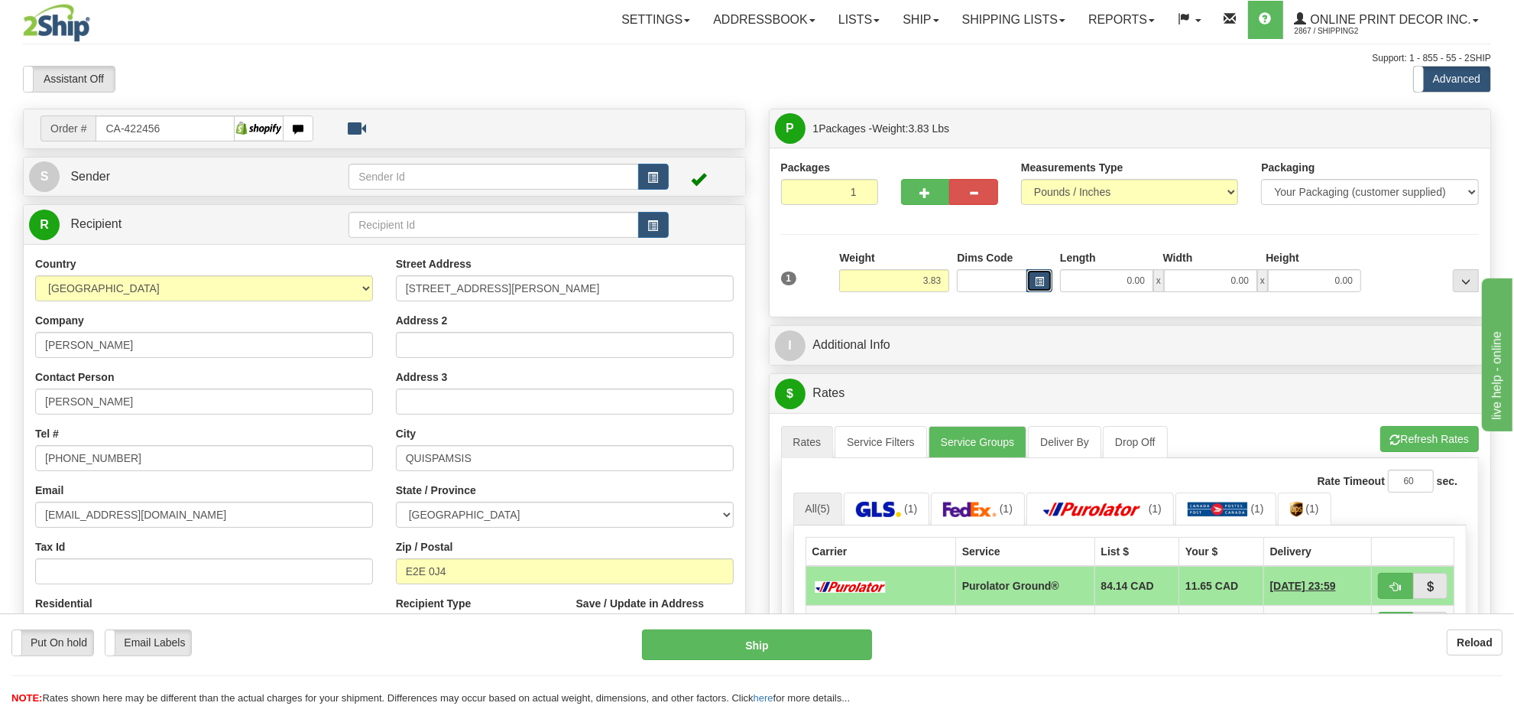
click at [1041, 288] on button "button" at bounding box center [1040, 280] width 26 height 23
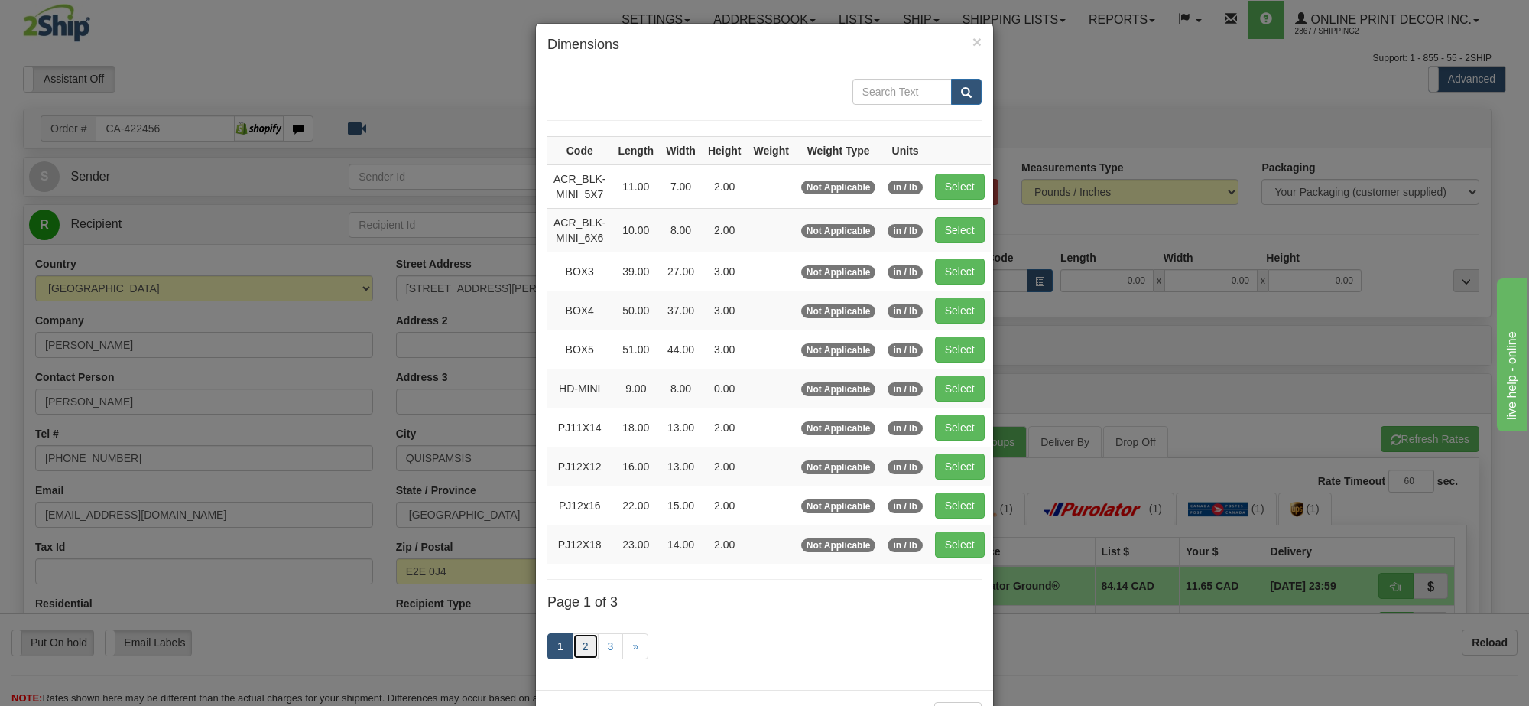
click at [574, 648] on link "2" at bounding box center [586, 646] width 26 height 26
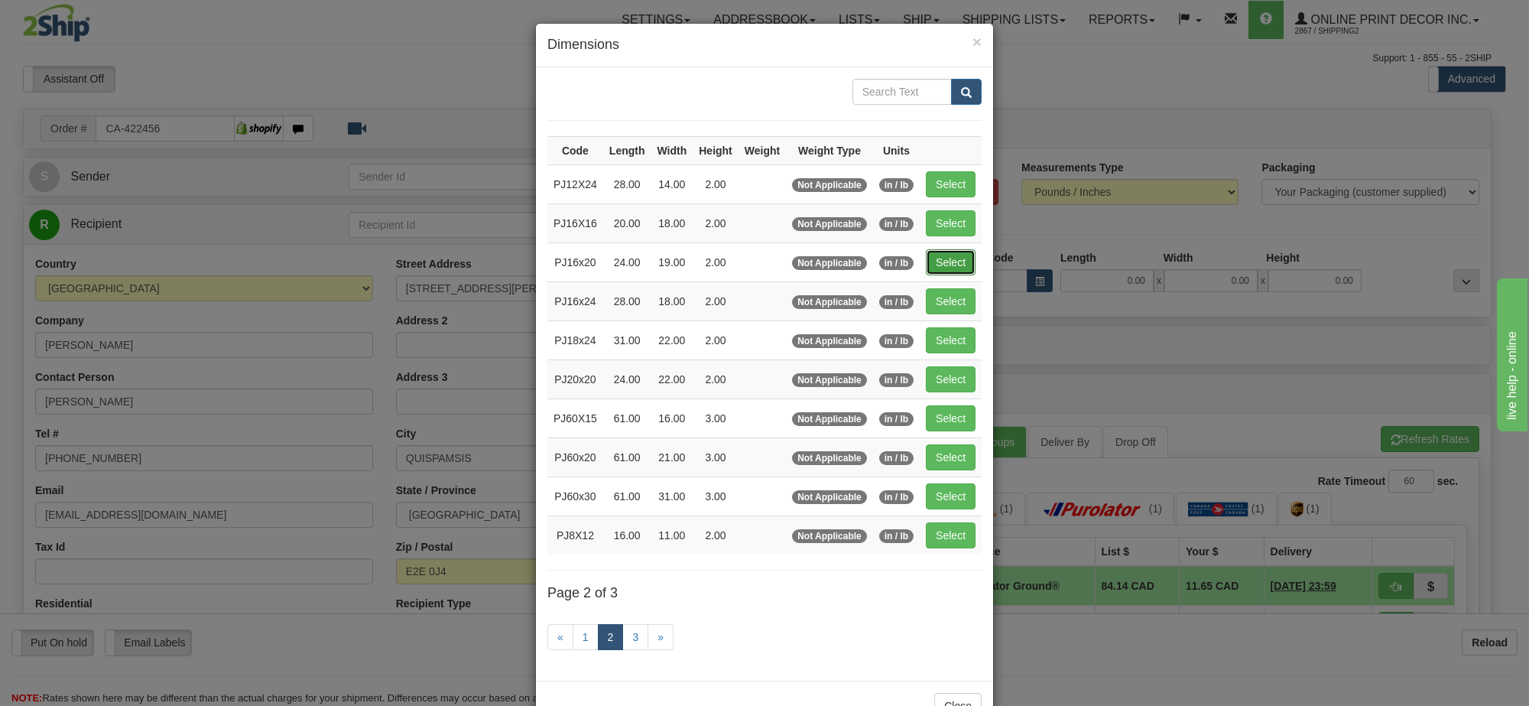
click at [948, 264] on button "Select" at bounding box center [951, 262] width 50 height 26
type input "PJ16x20"
type input "24.00"
type input "19.00"
type input "2.00"
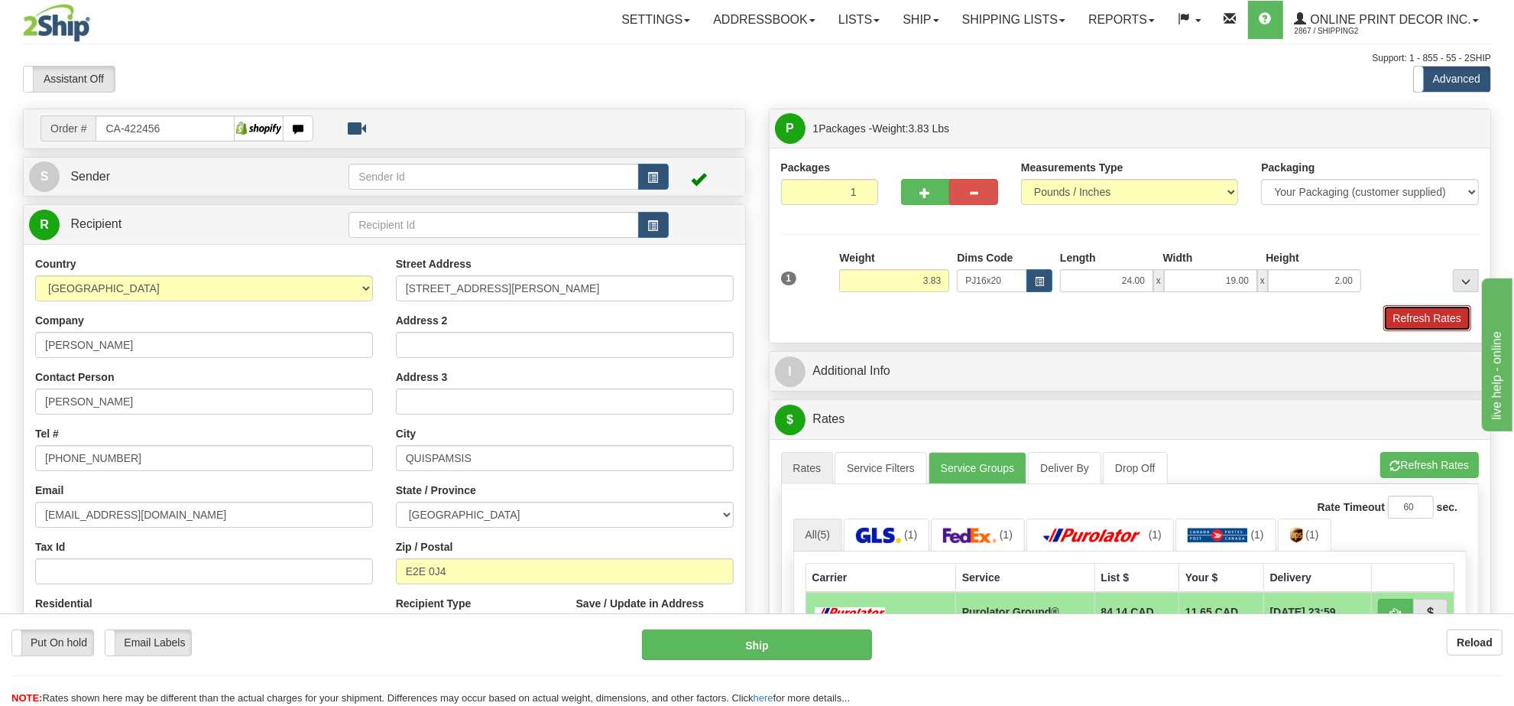
click at [1413, 323] on button "Refresh Rates" at bounding box center [1428, 318] width 88 height 26
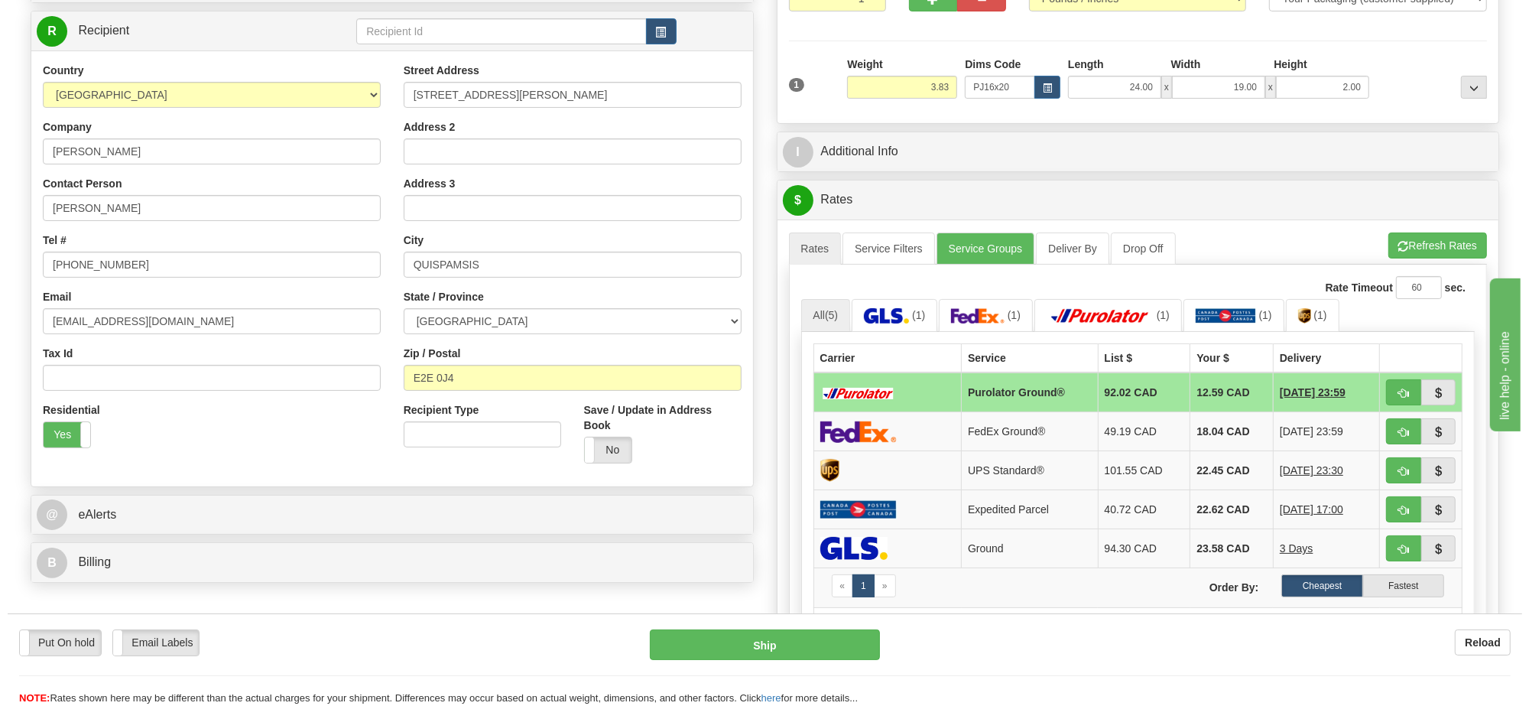
scroll to position [340, 0]
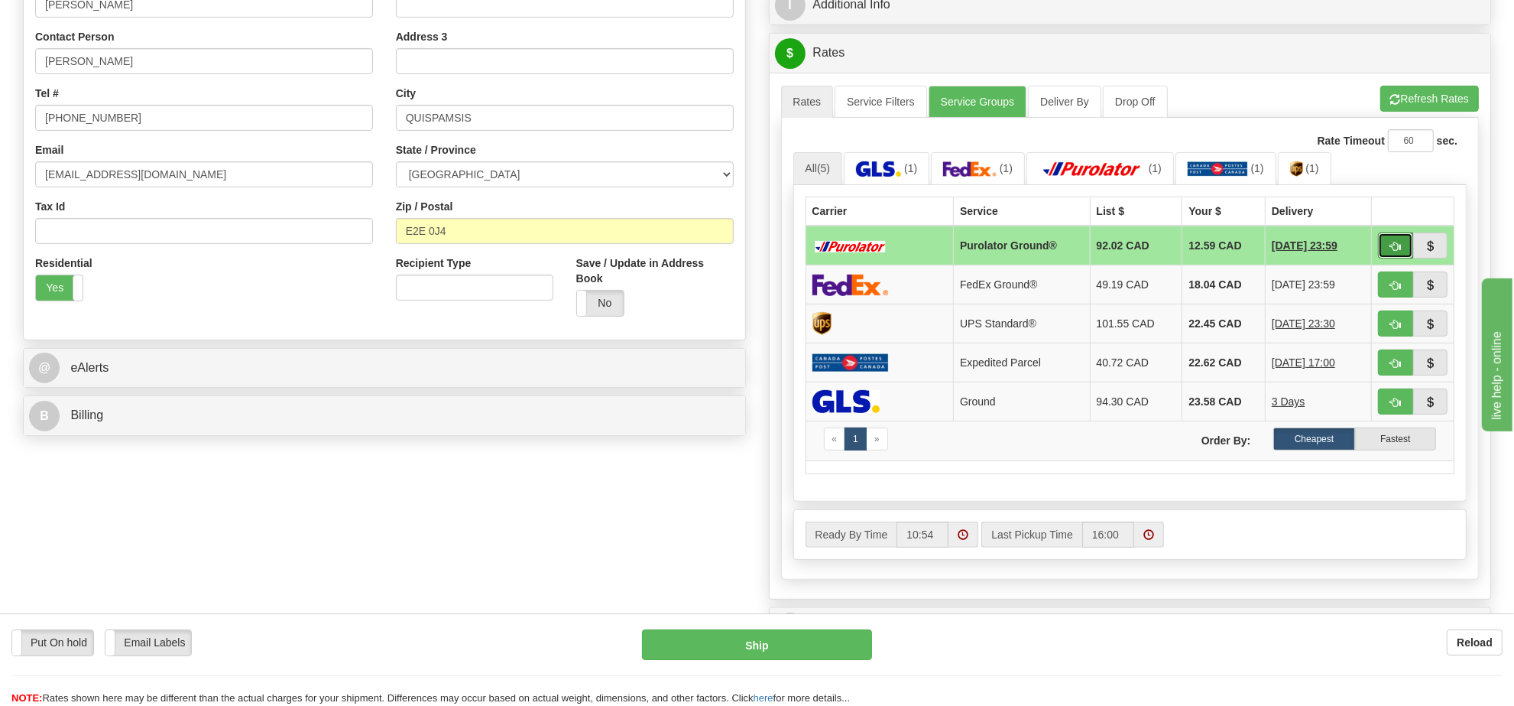
click at [1394, 239] on button "button" at bounding box center [1395, 245] width 35 height 26
type input "260"
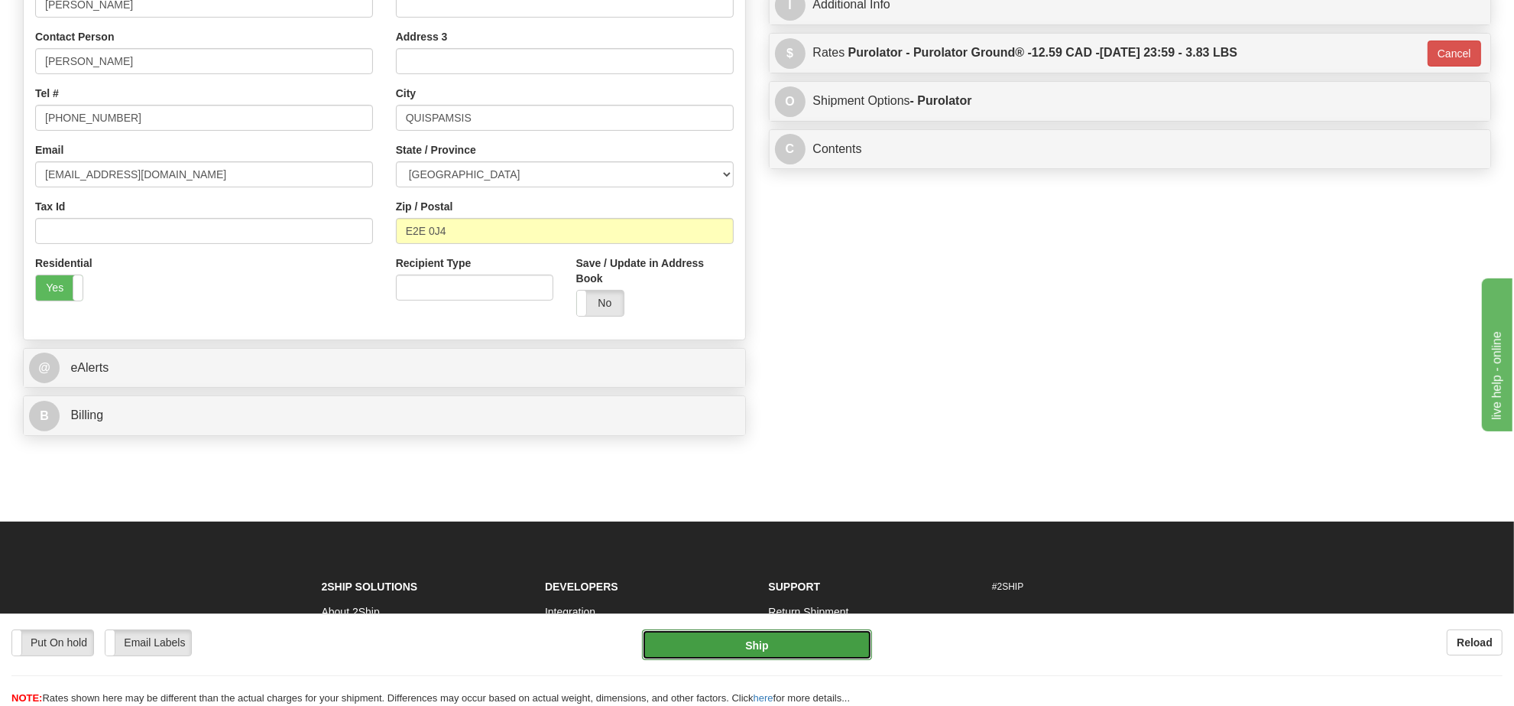
click at [747, 648] on button "Ship" at bounding box center [756, 644] width 229 height 31
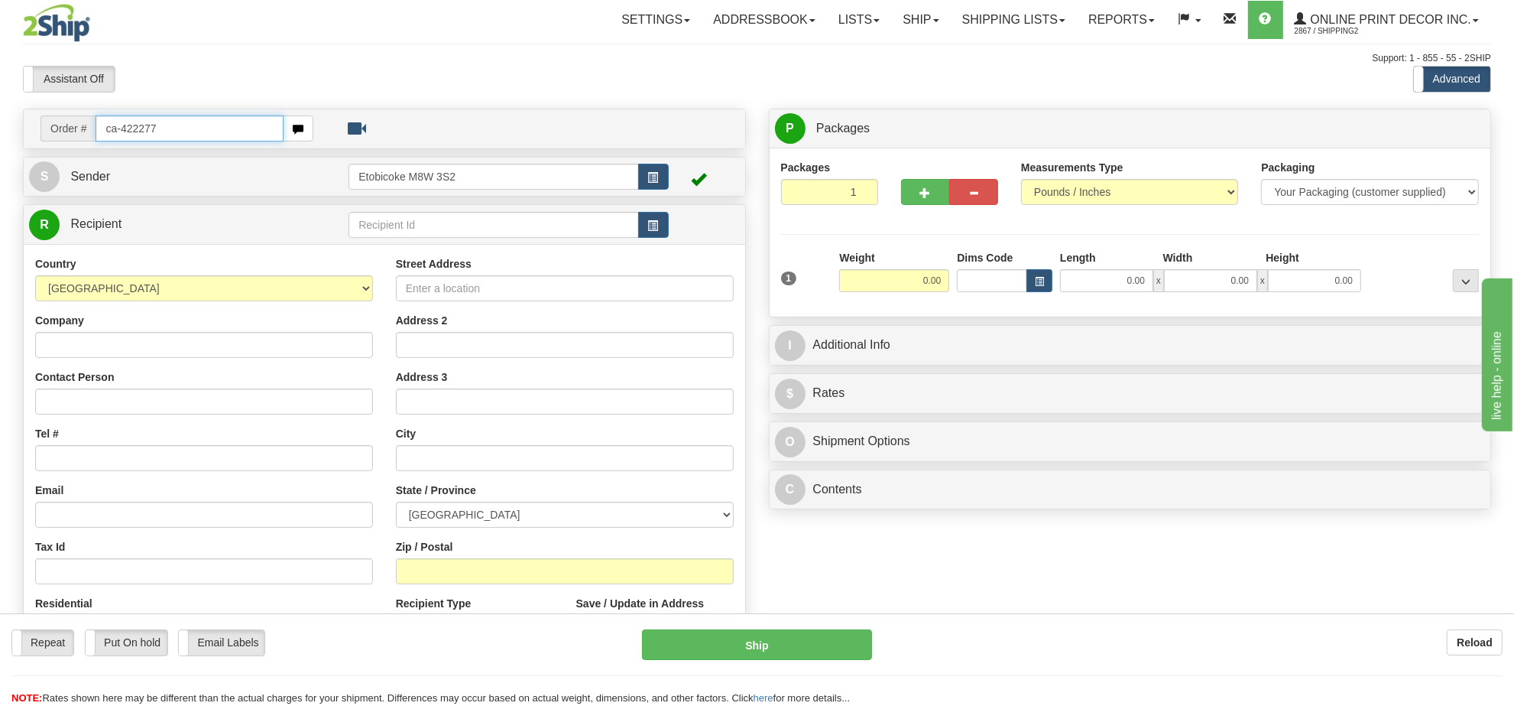
type input "ca-422277"
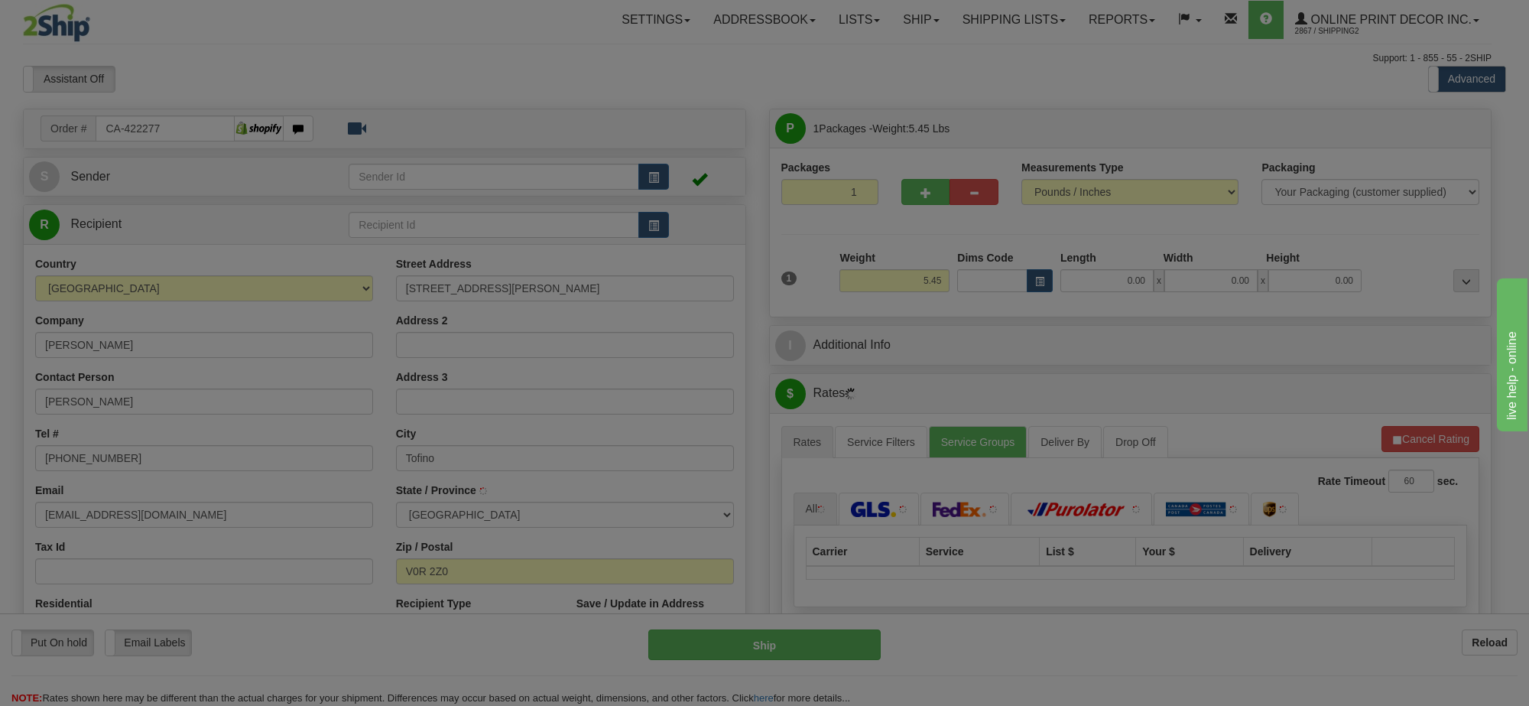
type input "TOFINO"
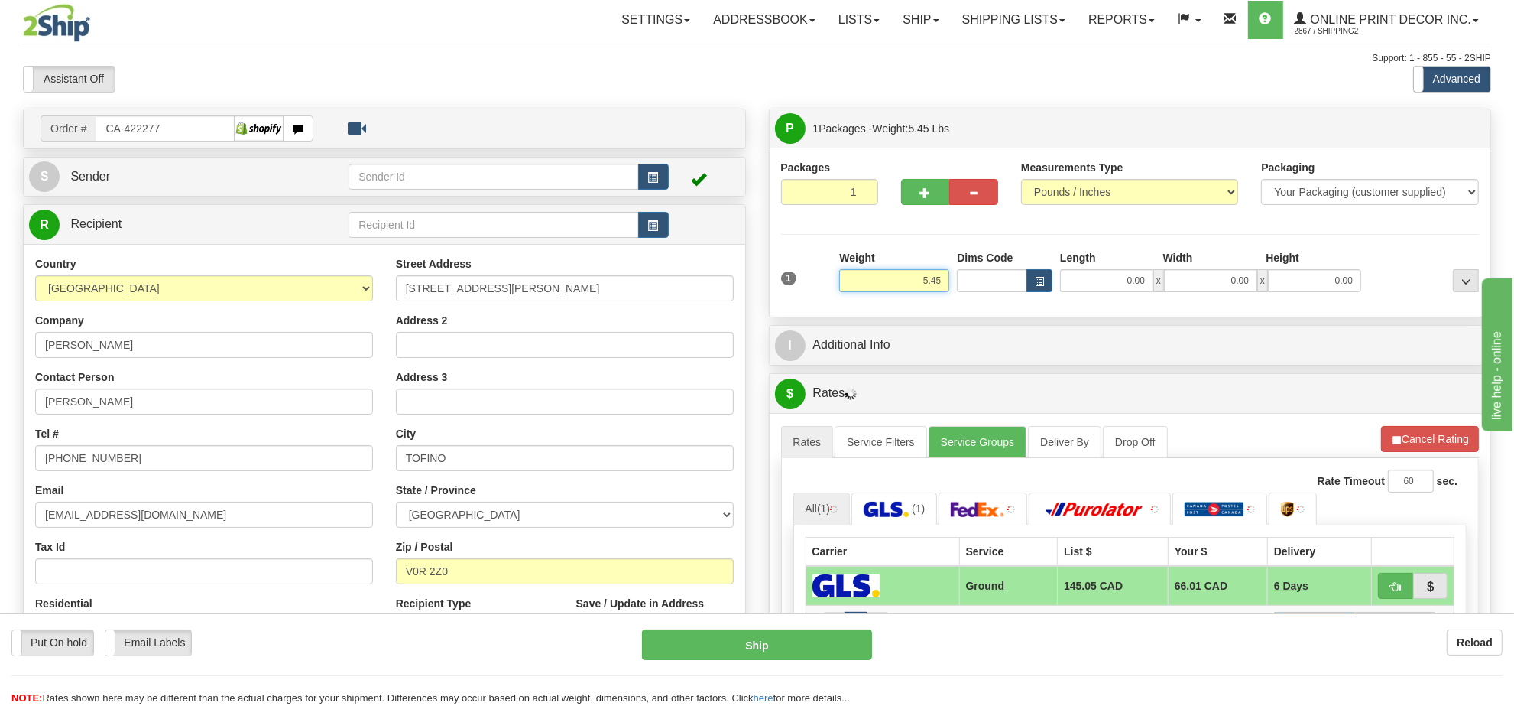
click at [936, 281] on input "5.45" at bounding box center [894, 280] width 110 height 23
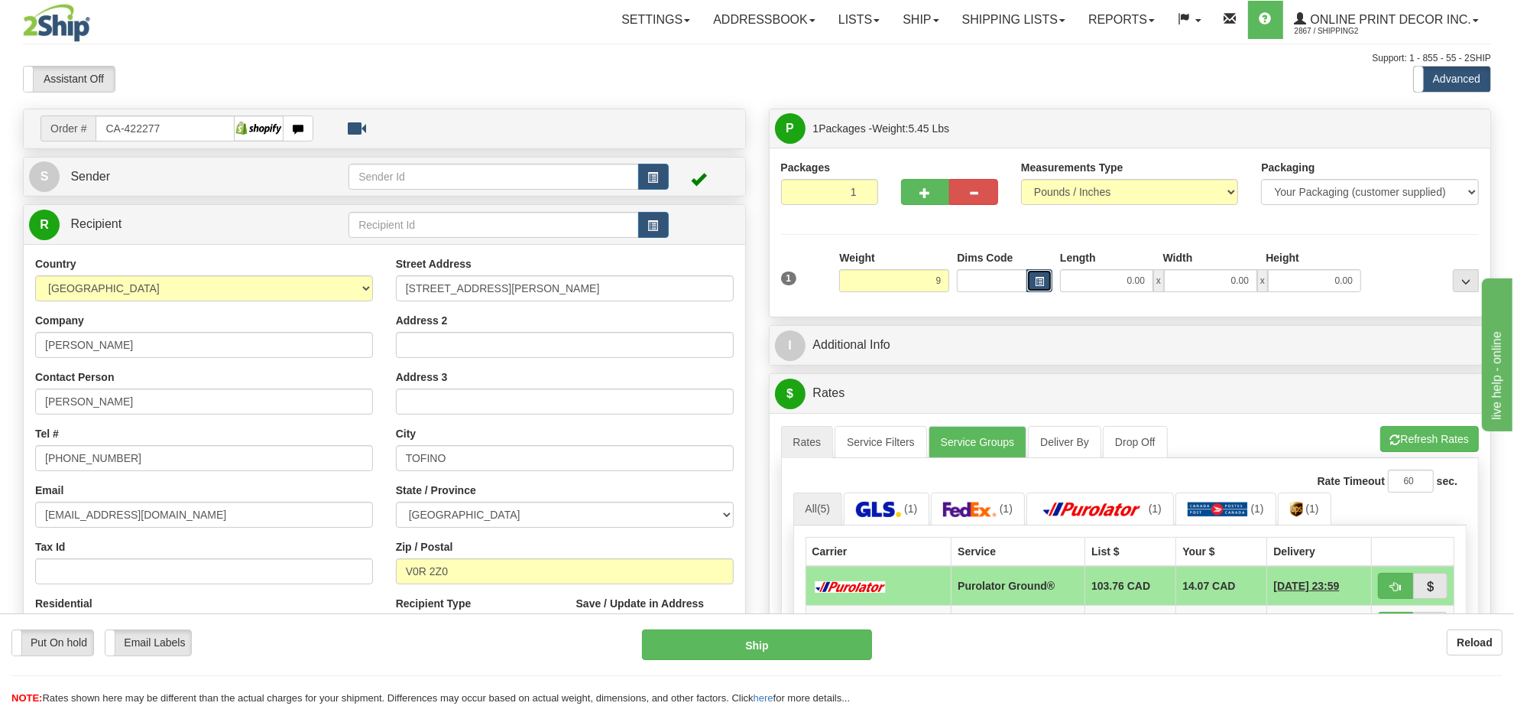
type input "9.00"
click at [1035, 286] on span "button" at bounding box center [1039, 281] width 9 height 8
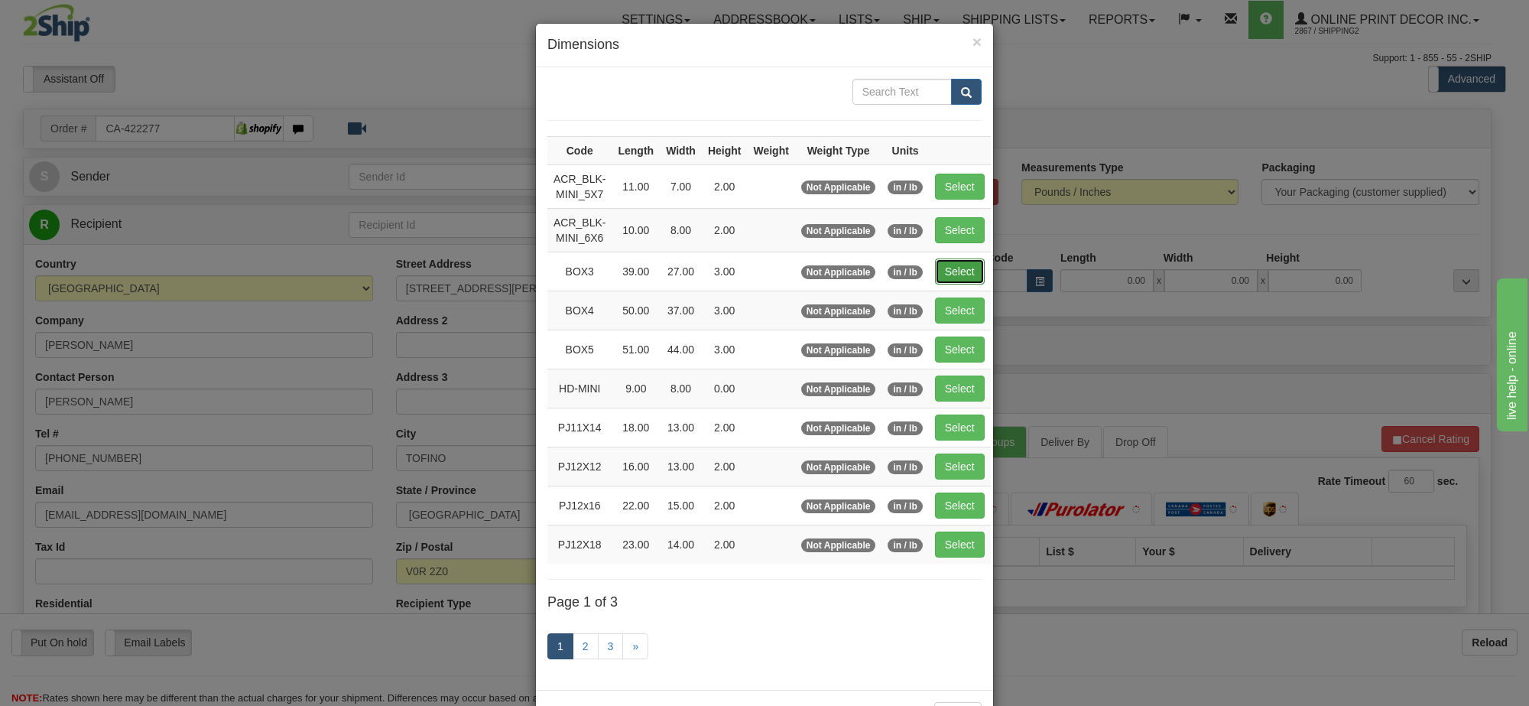
click at [950, 284] on button "Select" at bounding box center [960, 271] width 50 height 26
type input "BOX3"
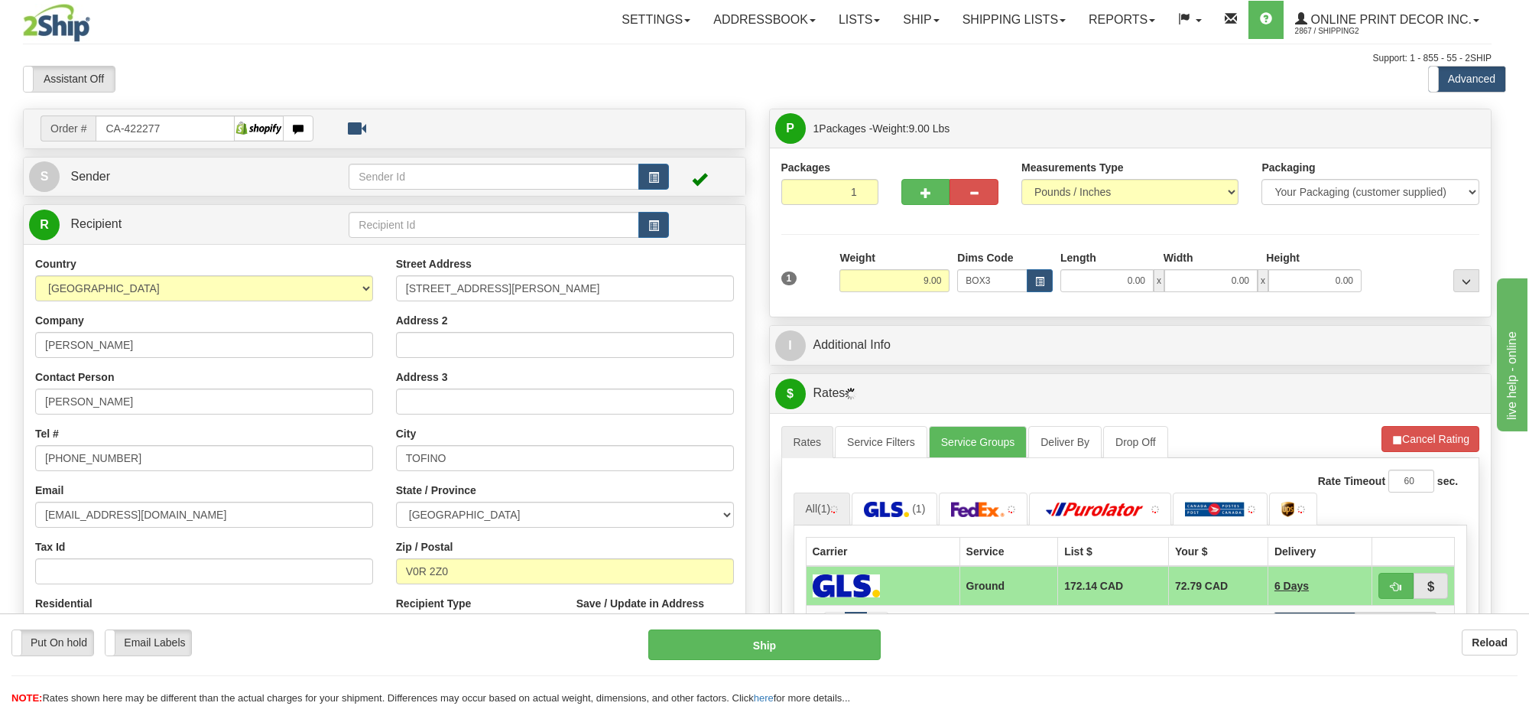
type input "39.00"
type input "27.00"
type input "3.00"
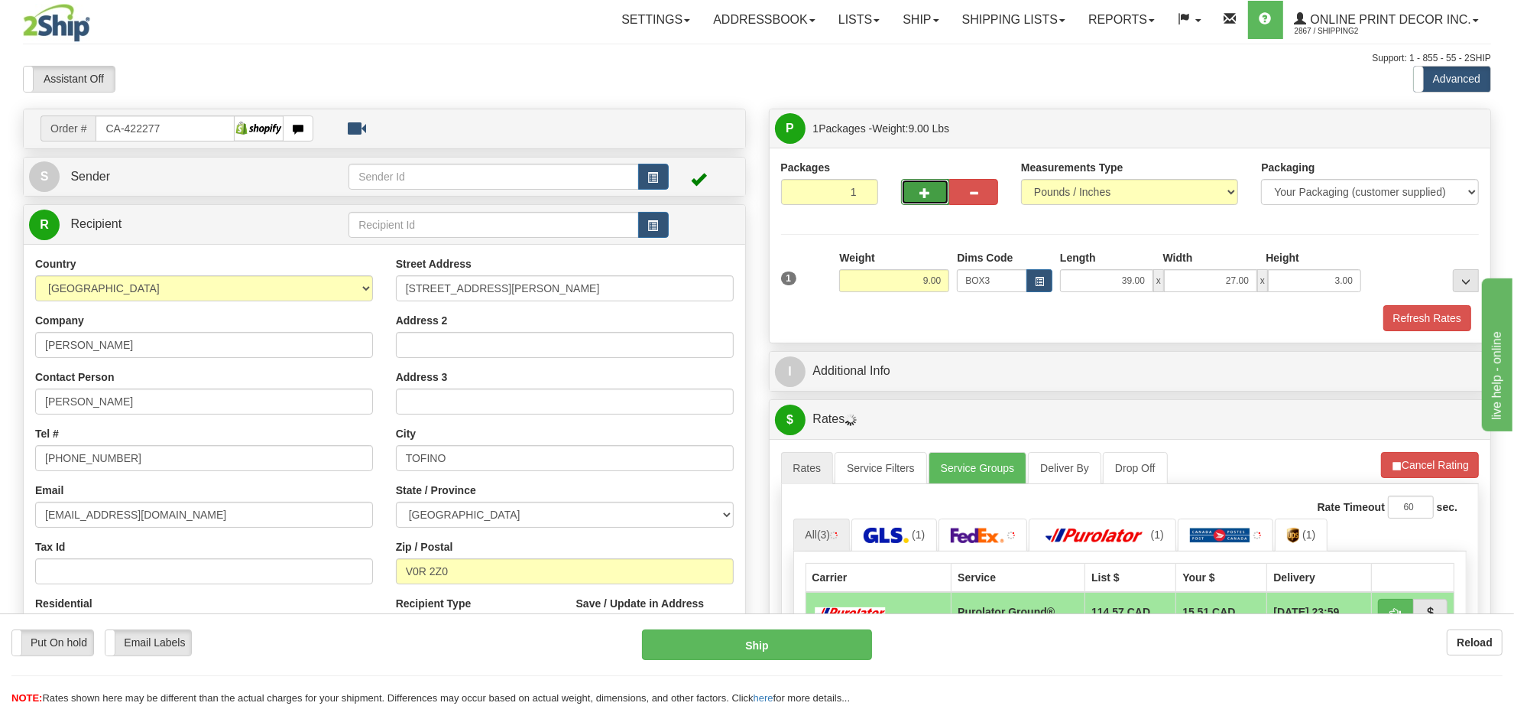
click at [926, 200] on button "button" at bounding box center [925, 192] width 49 height 26
radio input "true"
type input "2"
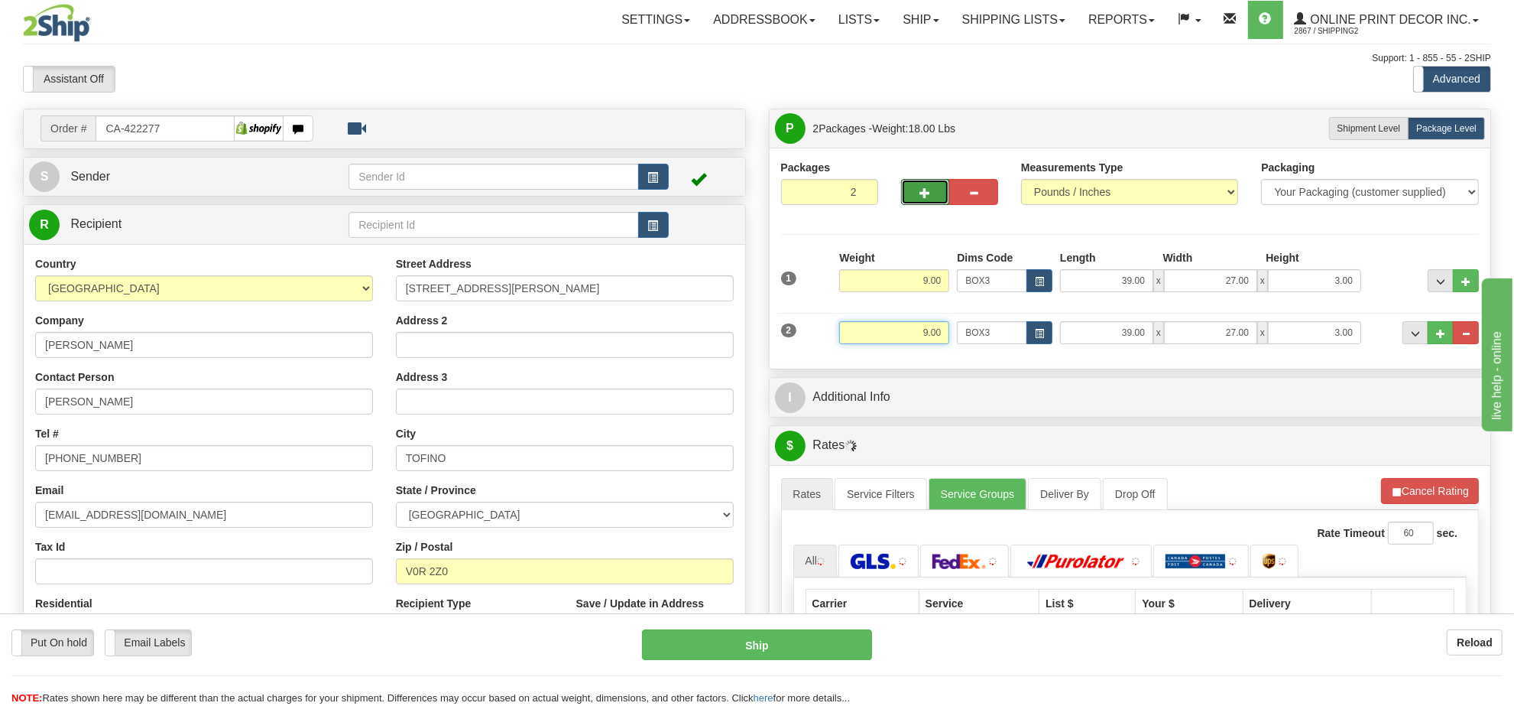
click at [916, 334] on input "9.00" at bounding box center [894, 332] width 110 height 23
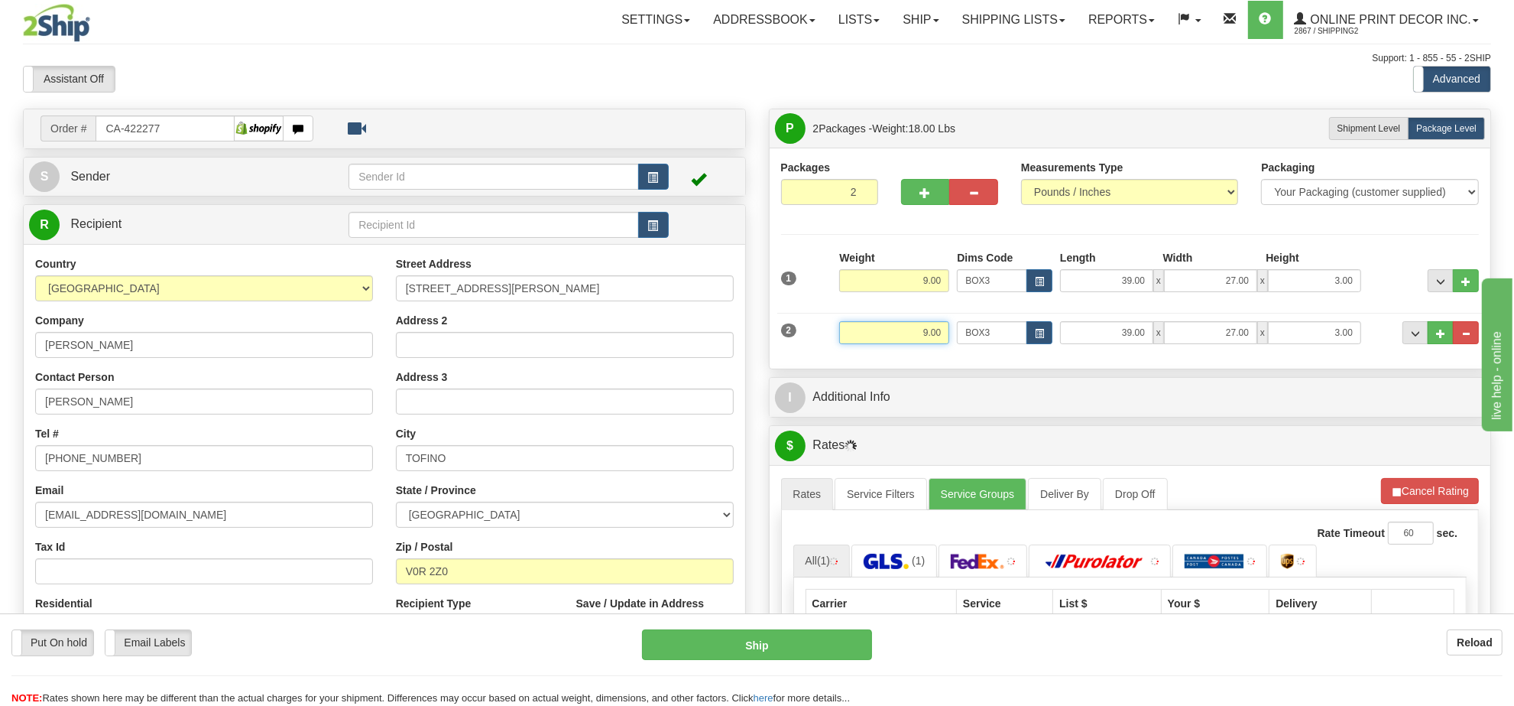
click at [916, 334] on input "9.00" at bounding box center [894, 332] width 110 height 23
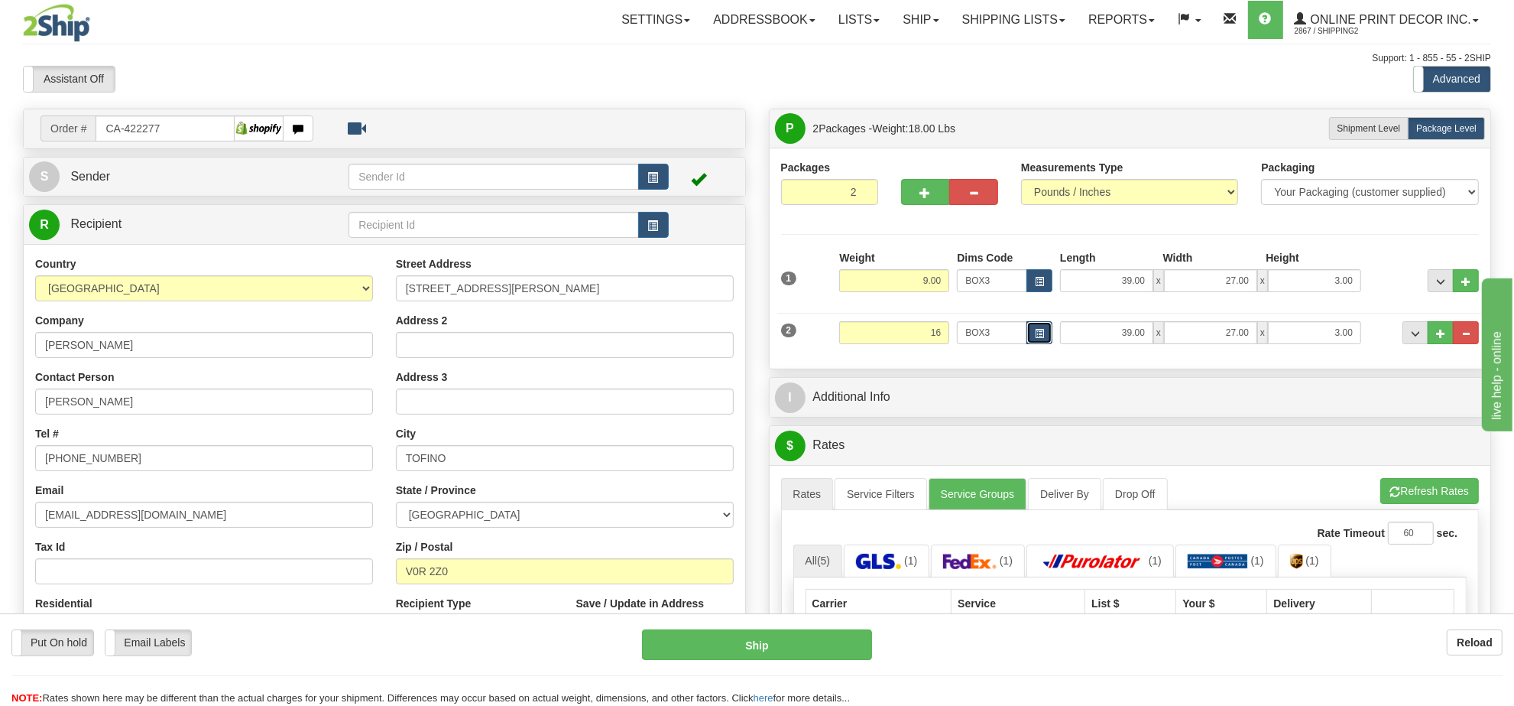
type input "16.00"
click at [1040, 337] on span "button" at bounding box center [1039, 333] width 9 height 8
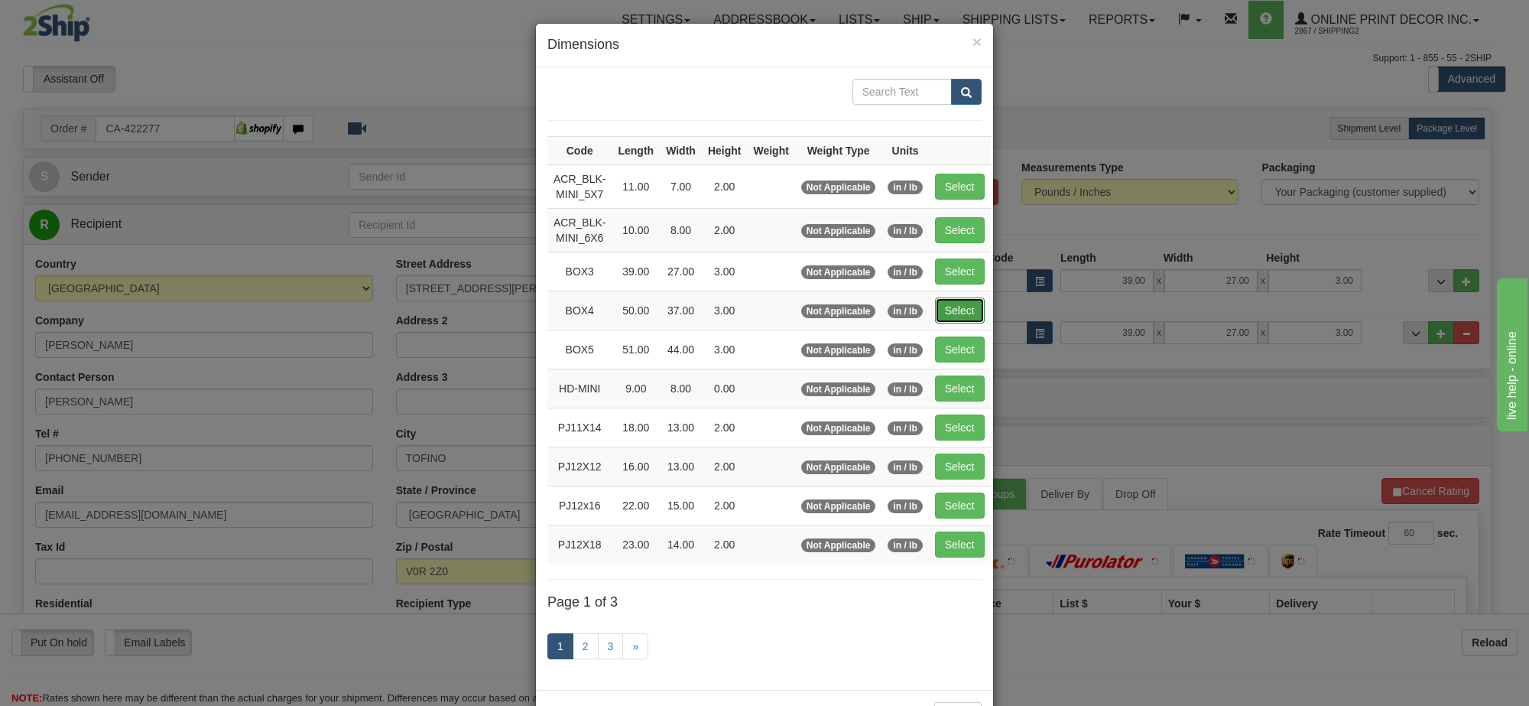
click at [949, 304] on button "Select" at bounding box center [960, 310] width 50 height 26
type input "BOX4"
type input "50.00"
type input "37.00"
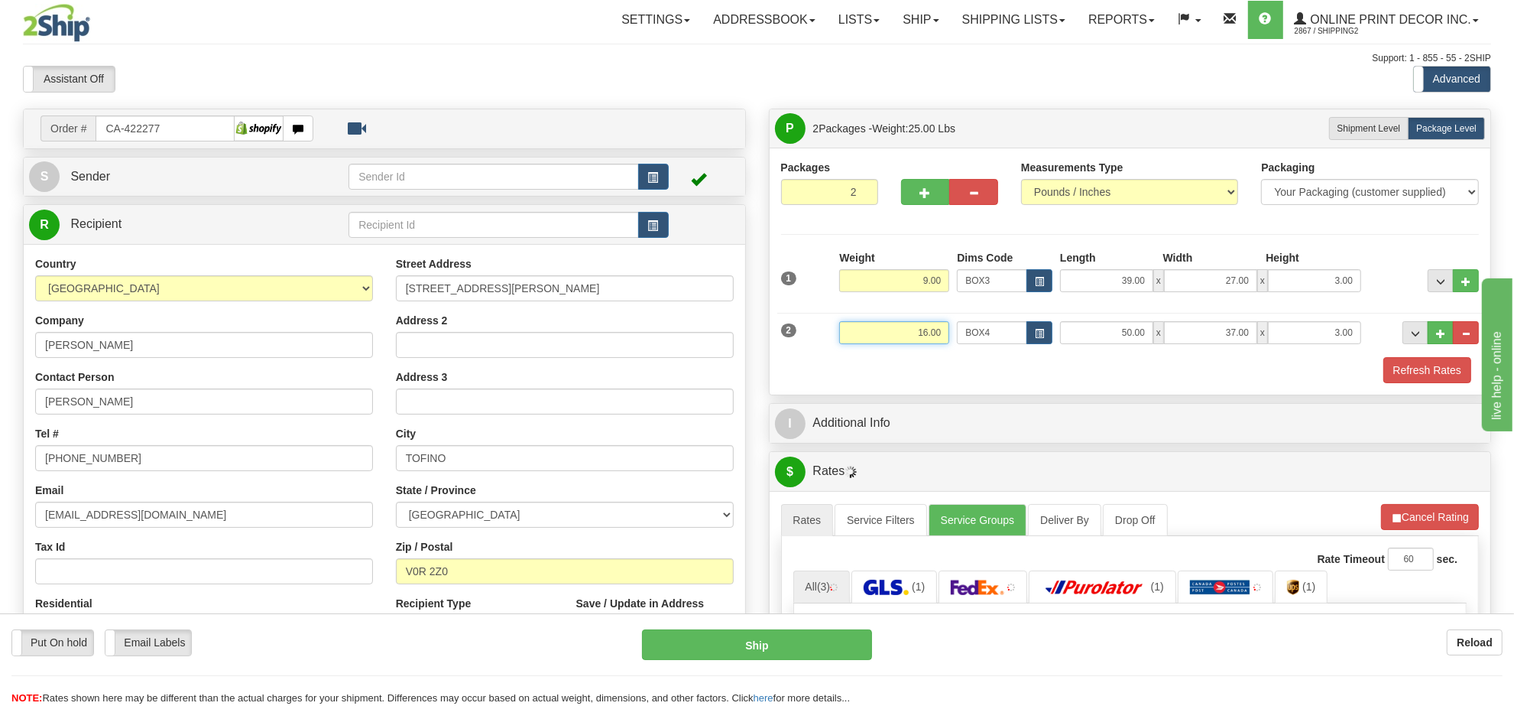
click at [941, 335] on input "16.00" at bounding box center [894, 332] width 110 height 23
type input "15.00"
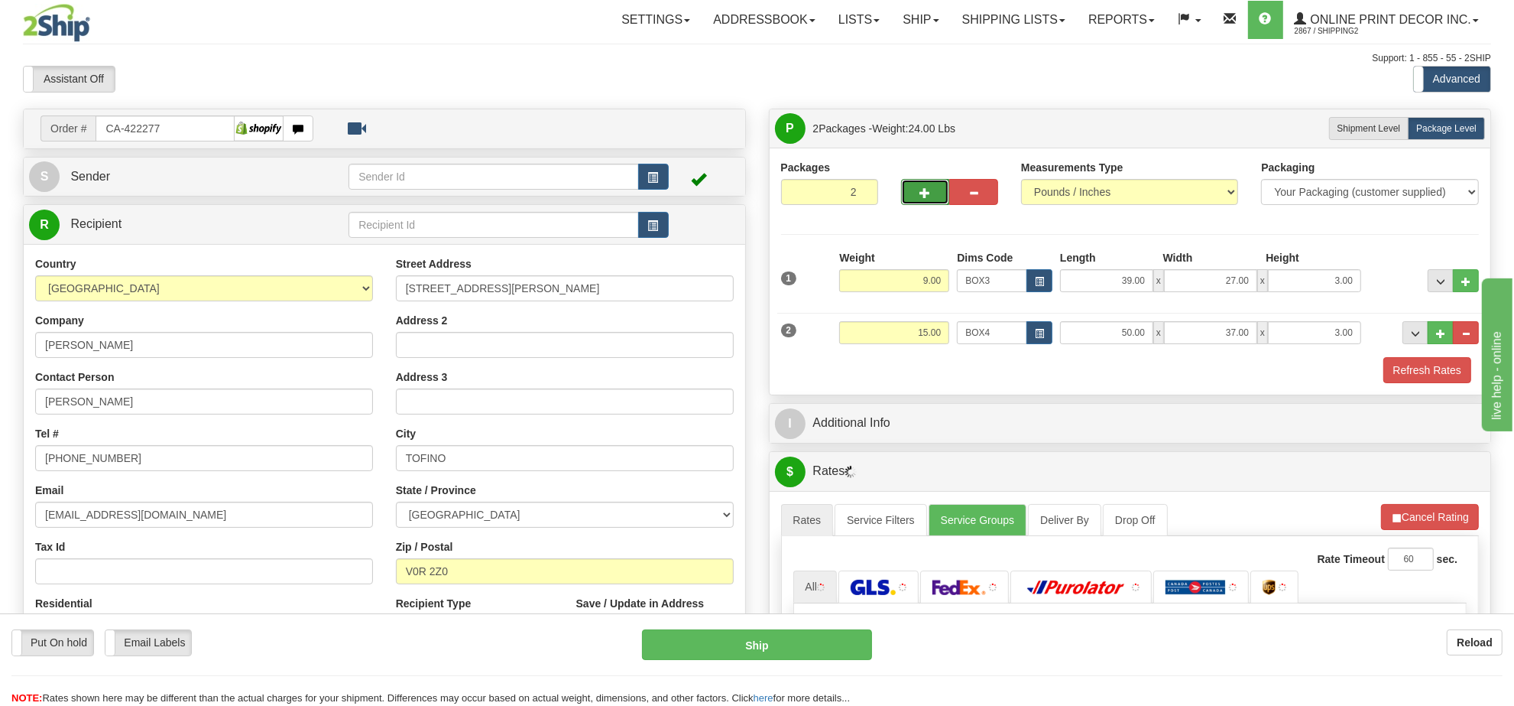
click at [937, 199] on button "button" at bounding box center [925, 192] width 49 height 26
type input "3"
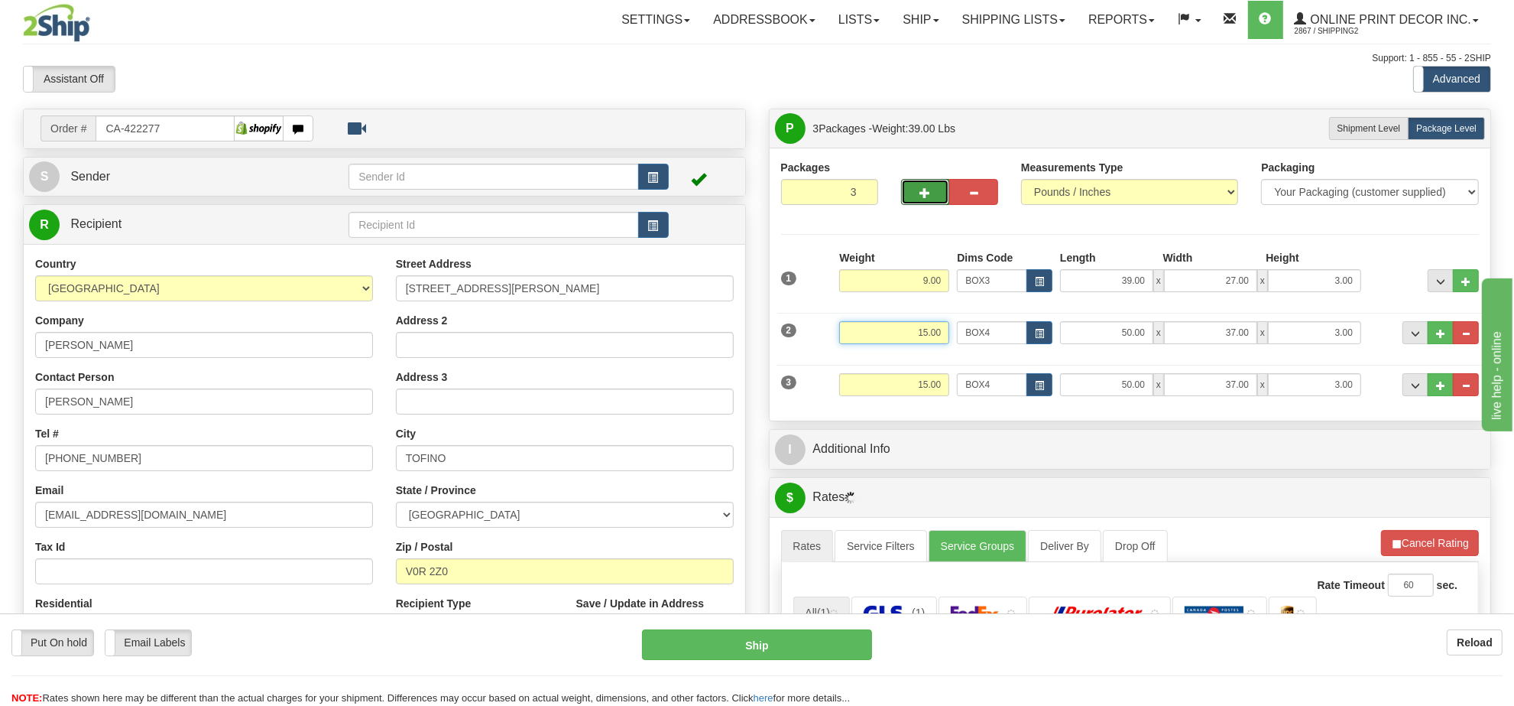
click at [922, 333] on input "15.00" at bounding box center [894, 332] width 110 height 23
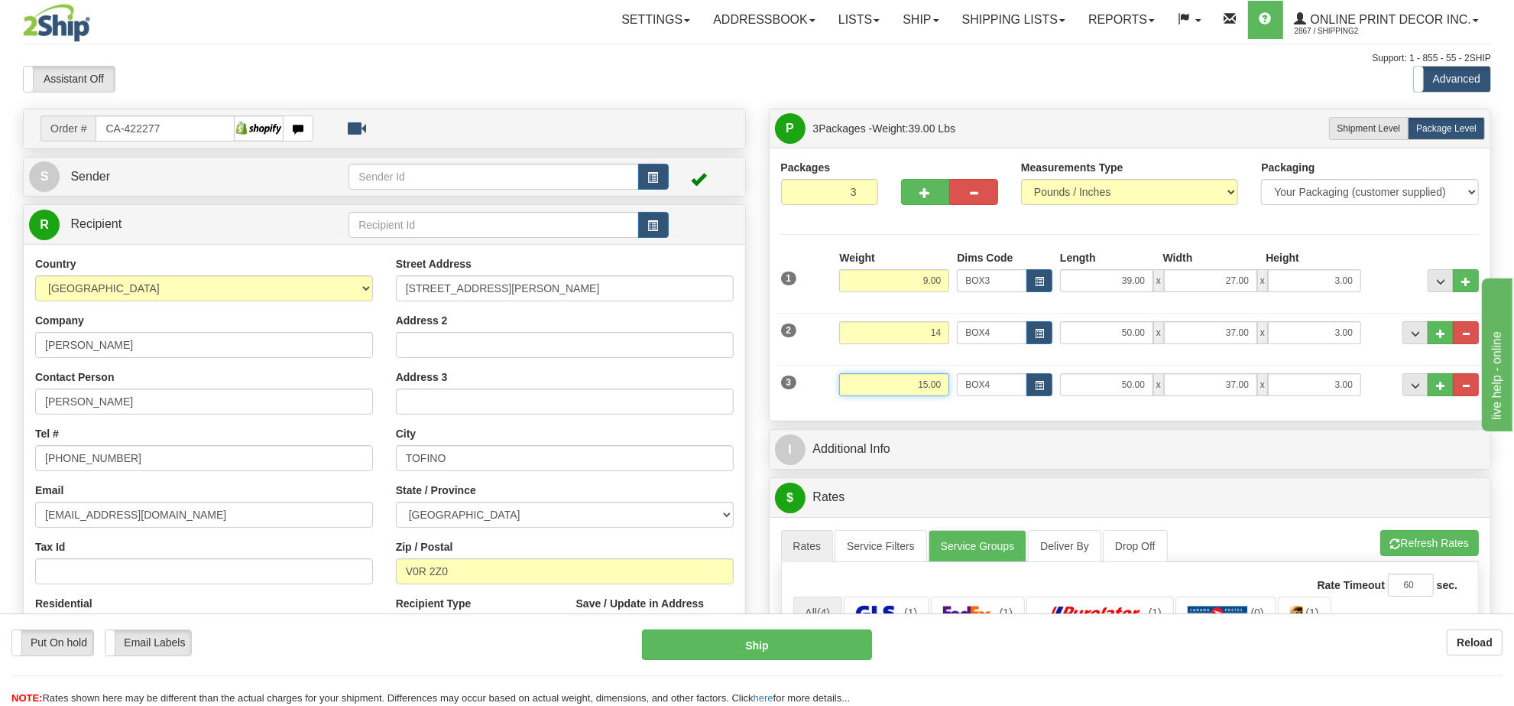
type input "14.00"
click at [936, 381] on input "15.00" at bounding box center [894, 384] width 110 height 23
type input "14.00"
drag, startPoint x: 1423, startPoint y: 531, endPoint x: 1423, endPoint y: 540, distance: 8.4
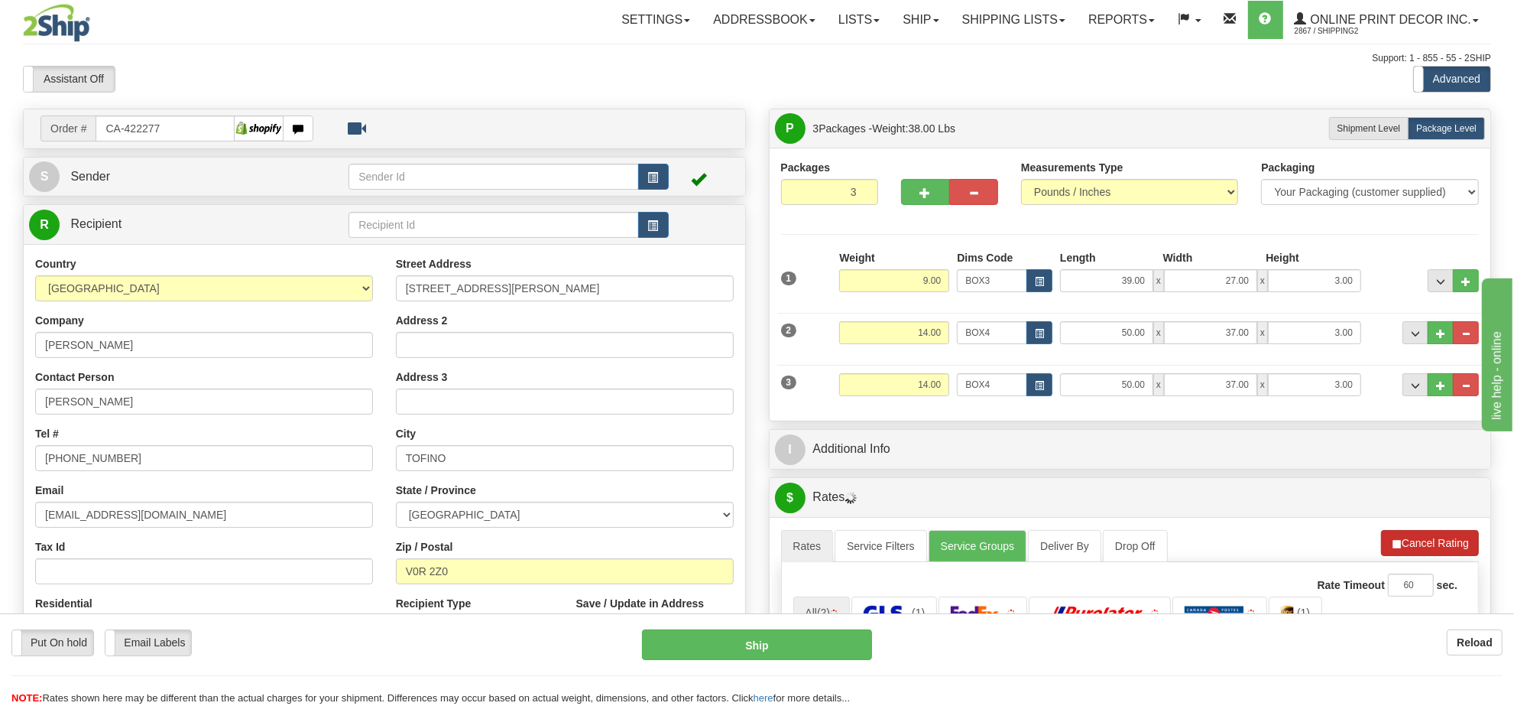
click at [1423, 540] on button "Cancel Rating" at bounding box center [1430, 543] width 98 height 26
click at [1423, 540] on button "Refresh Rates" at bounding box center [1430, 543] width 99 height 26
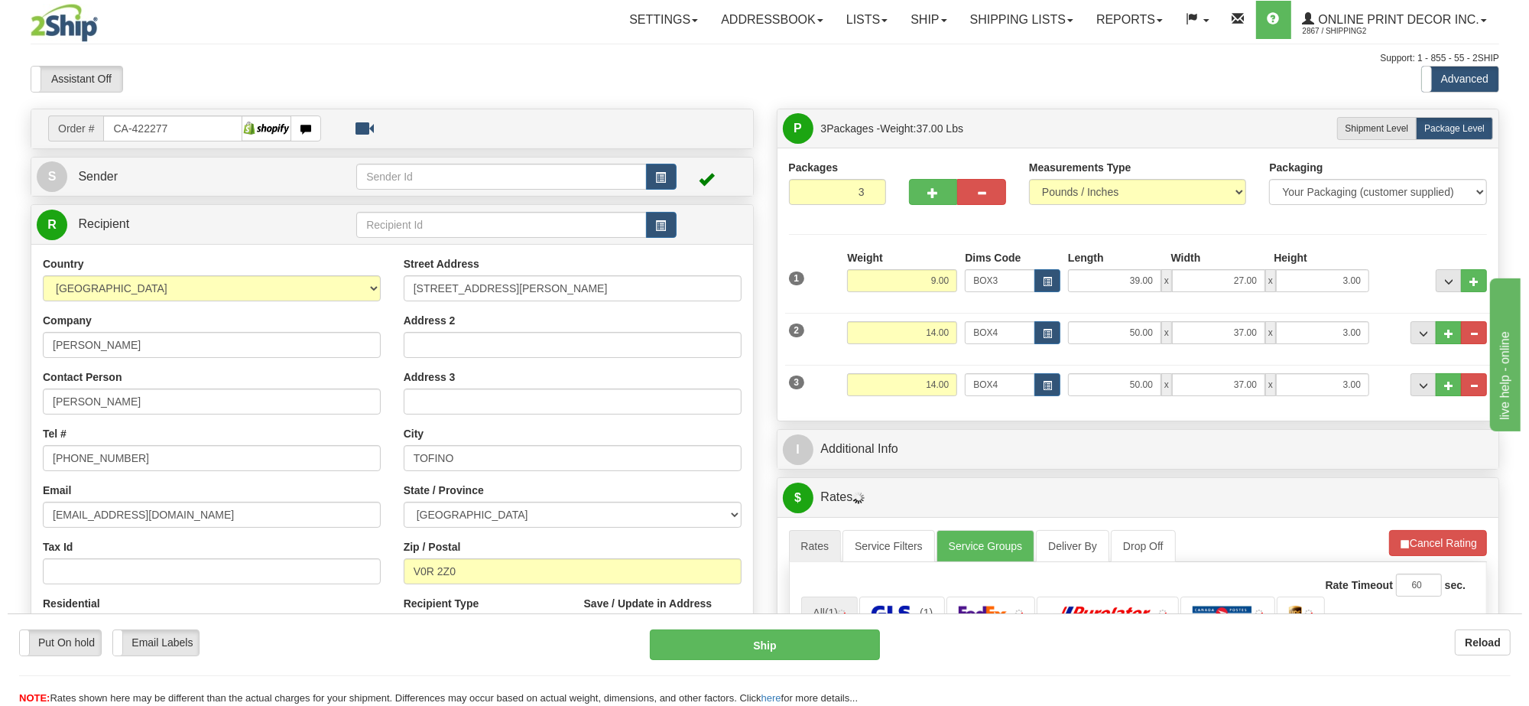
scroll to position [191, 0]
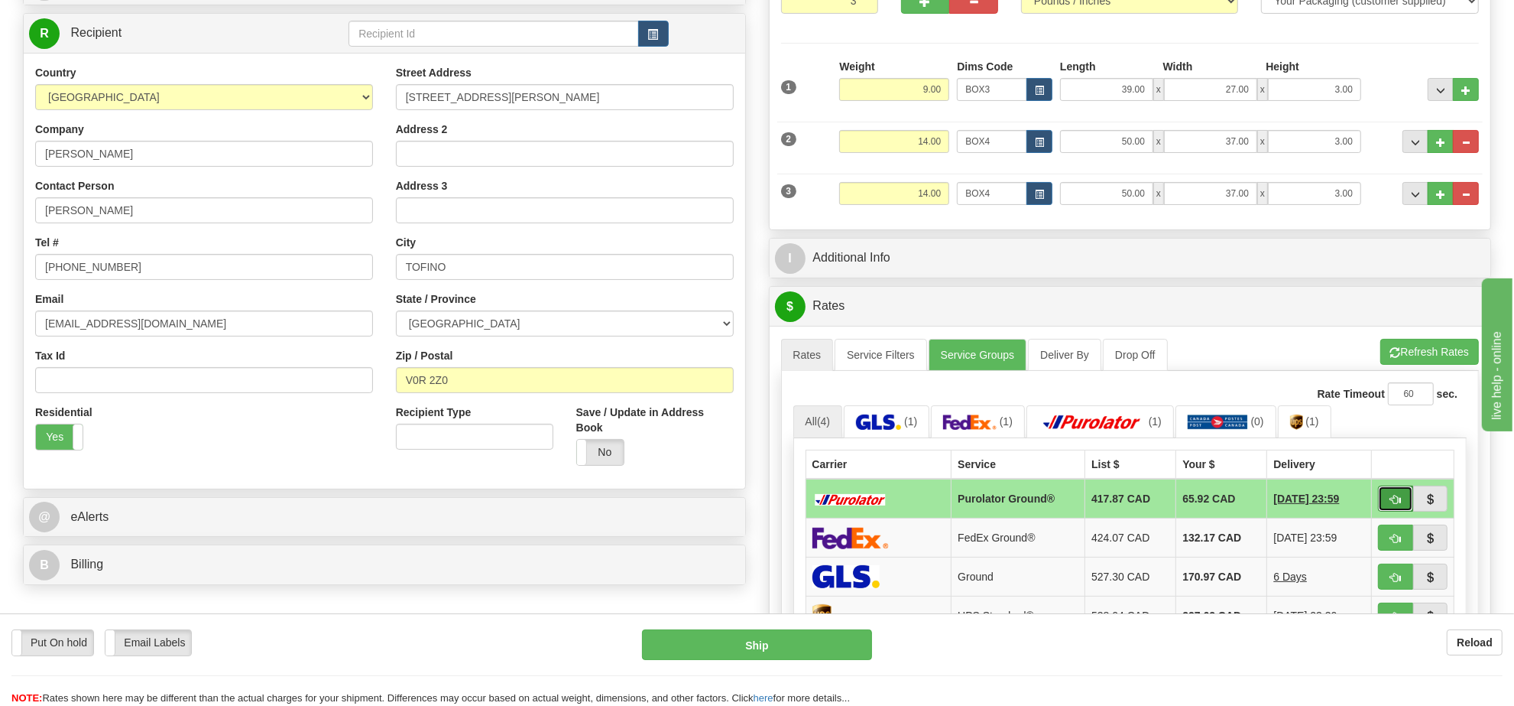
click at [1387, 506] on button "button" at bounding box center [1395, 498] width 35 height 26
type input "260"
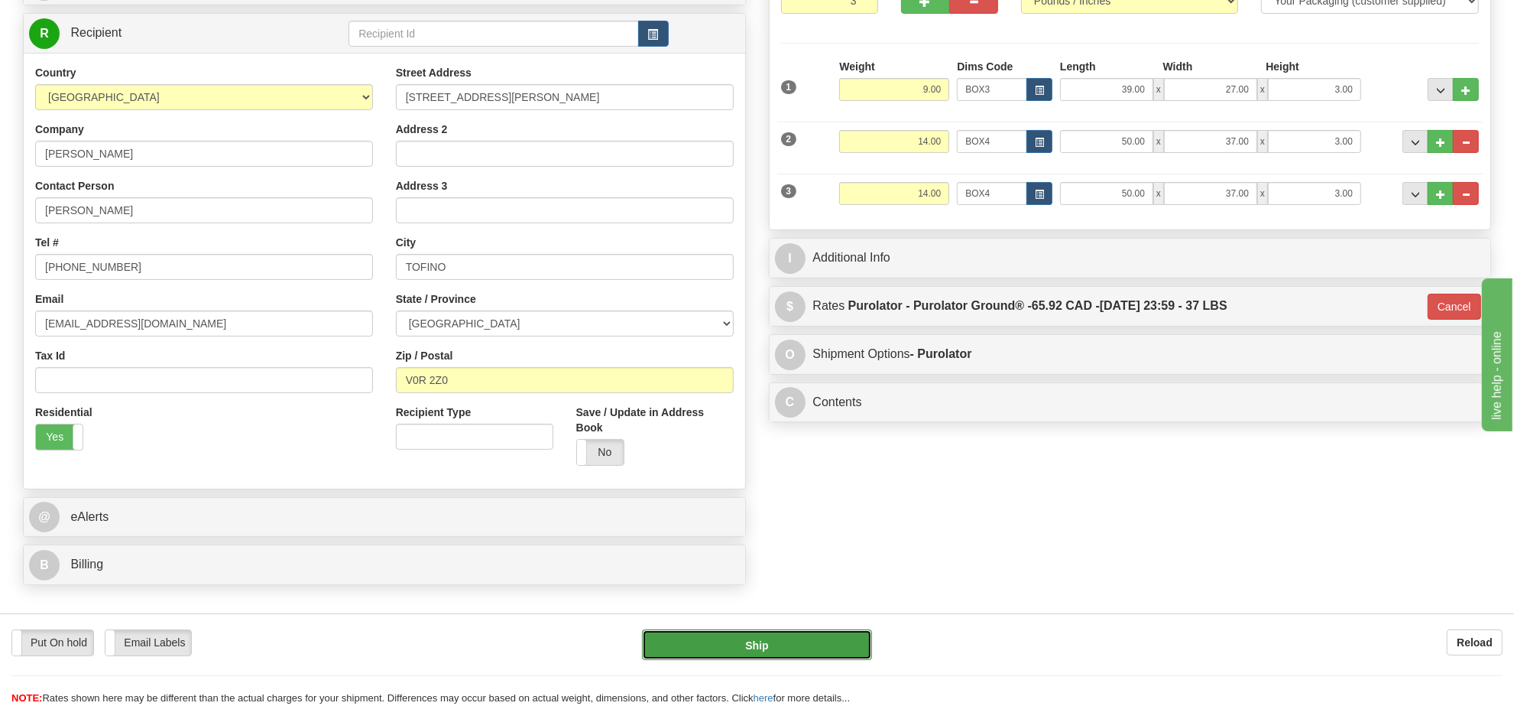
click at [815, 632] on button "Ship" at bounding box center [756, 644] width 229 height 31
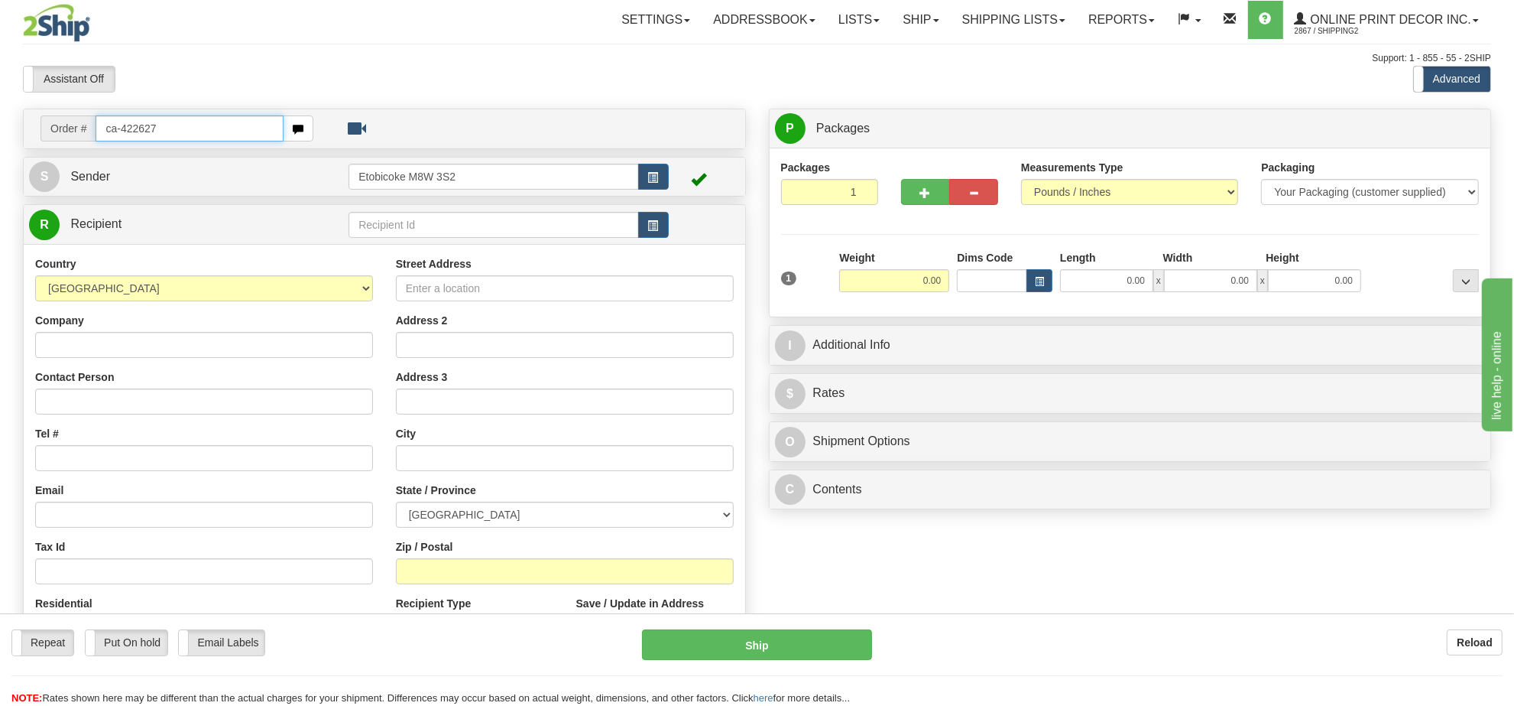
type input "ca-422627"
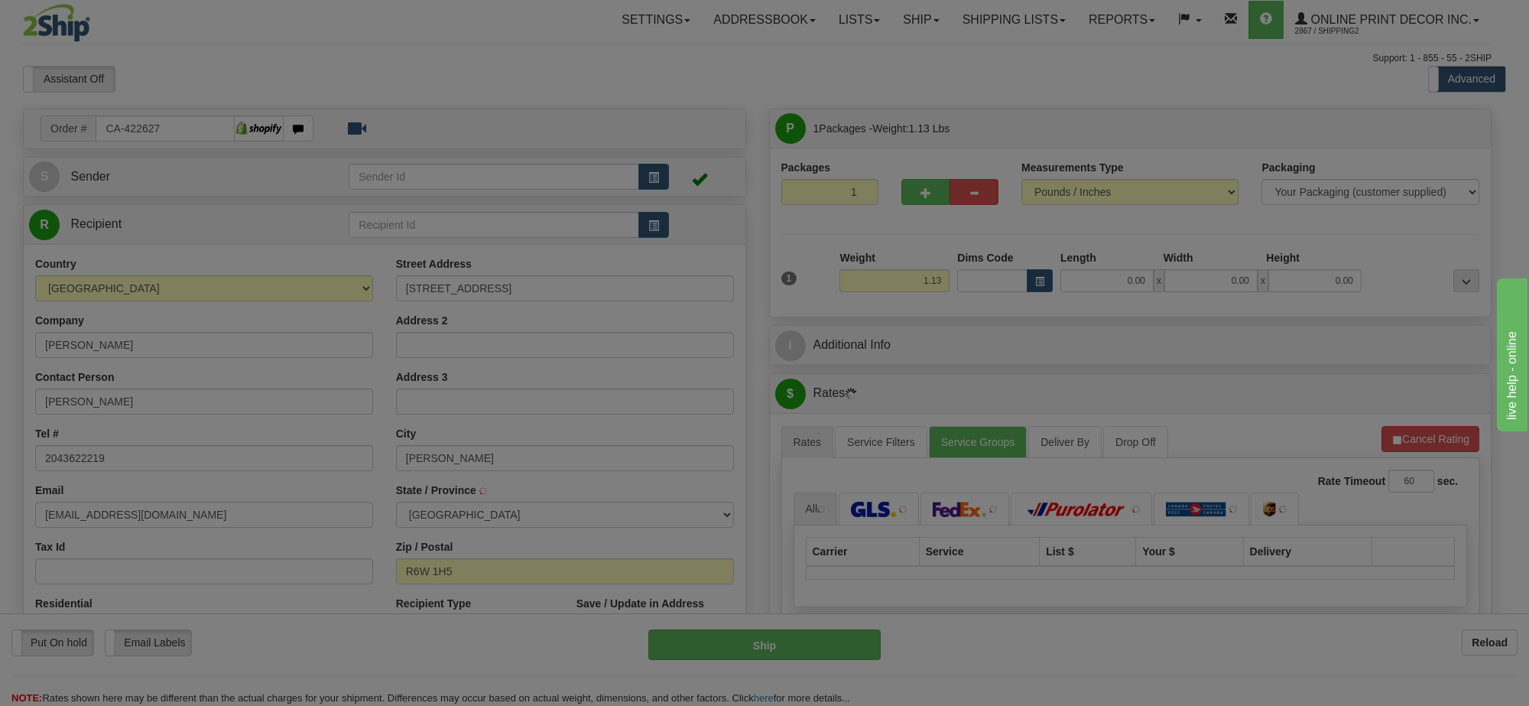
type input "WINKLER"
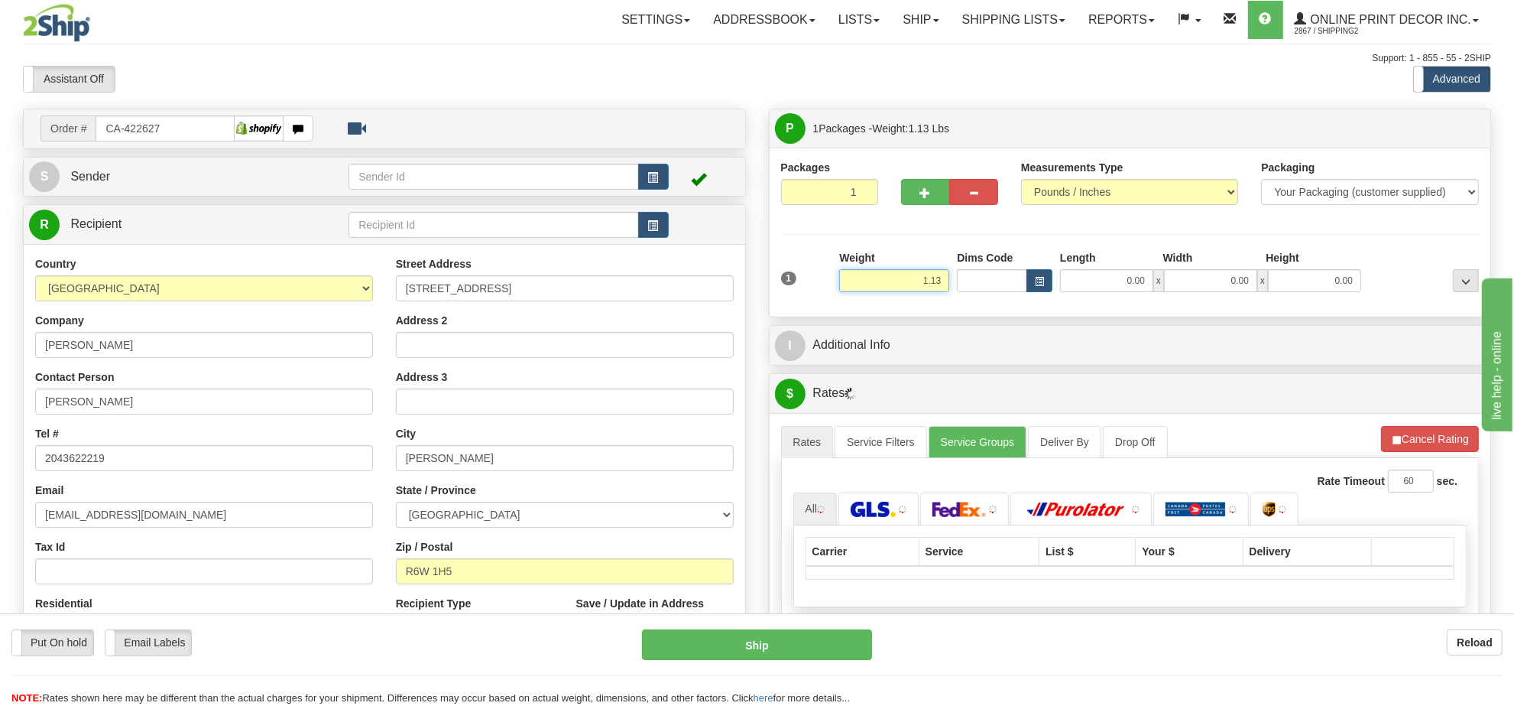
click at [930, 284] on input "1.13" at bounding box center [894, 280] width 110 height 23
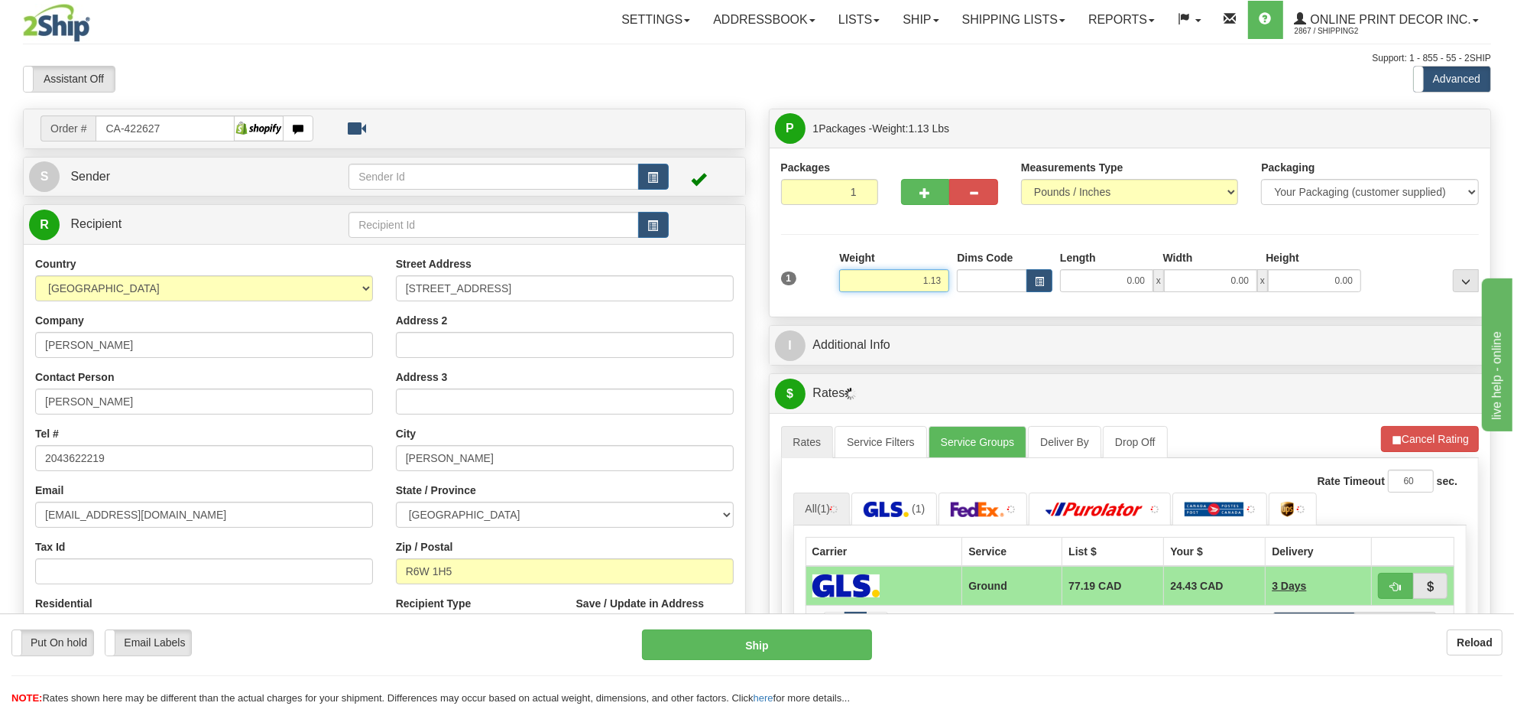
click at [930, 284] on input "1.13" at bounding box center [894, 280] width 110 height 23
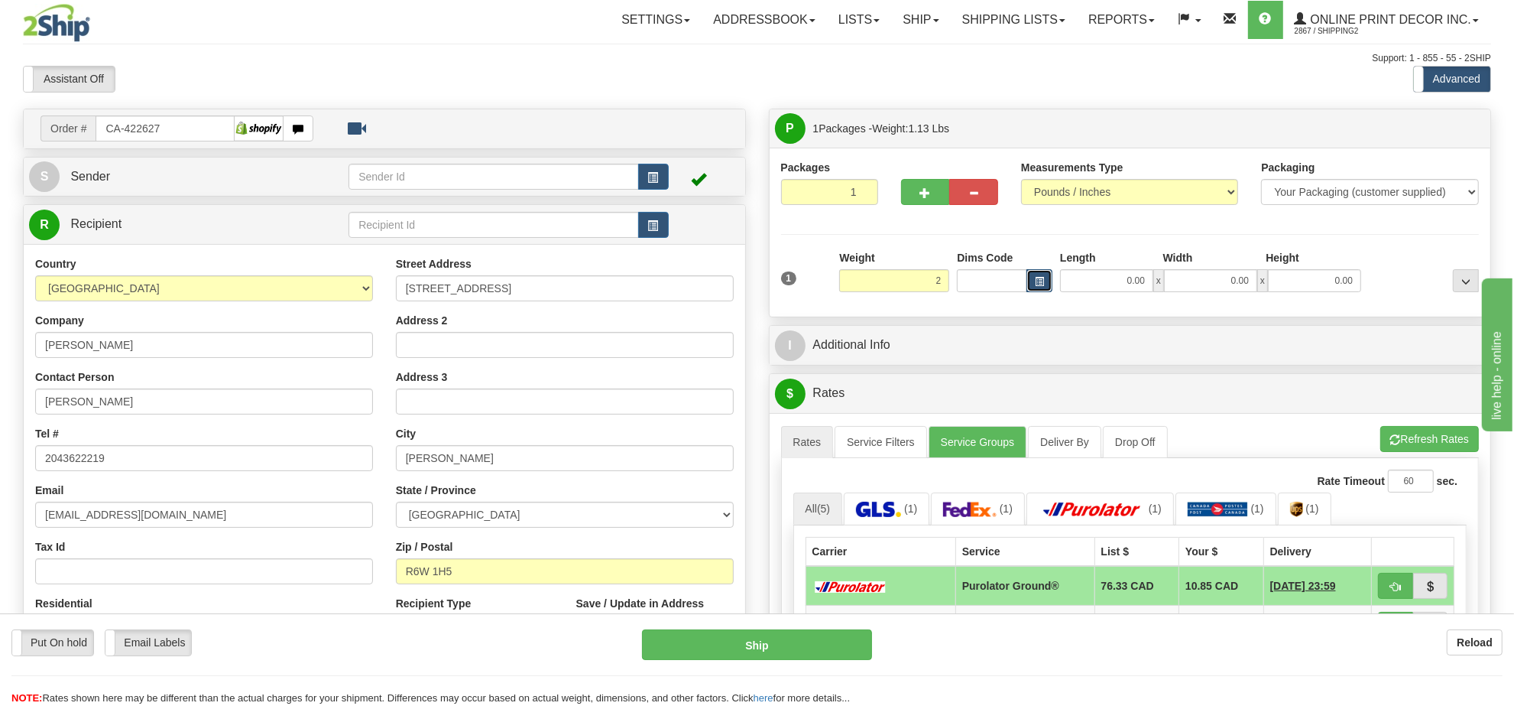
click at [1040, 284] on span "button" at bounding box center [1039, 281] width 9 height 8
type input "2.00"
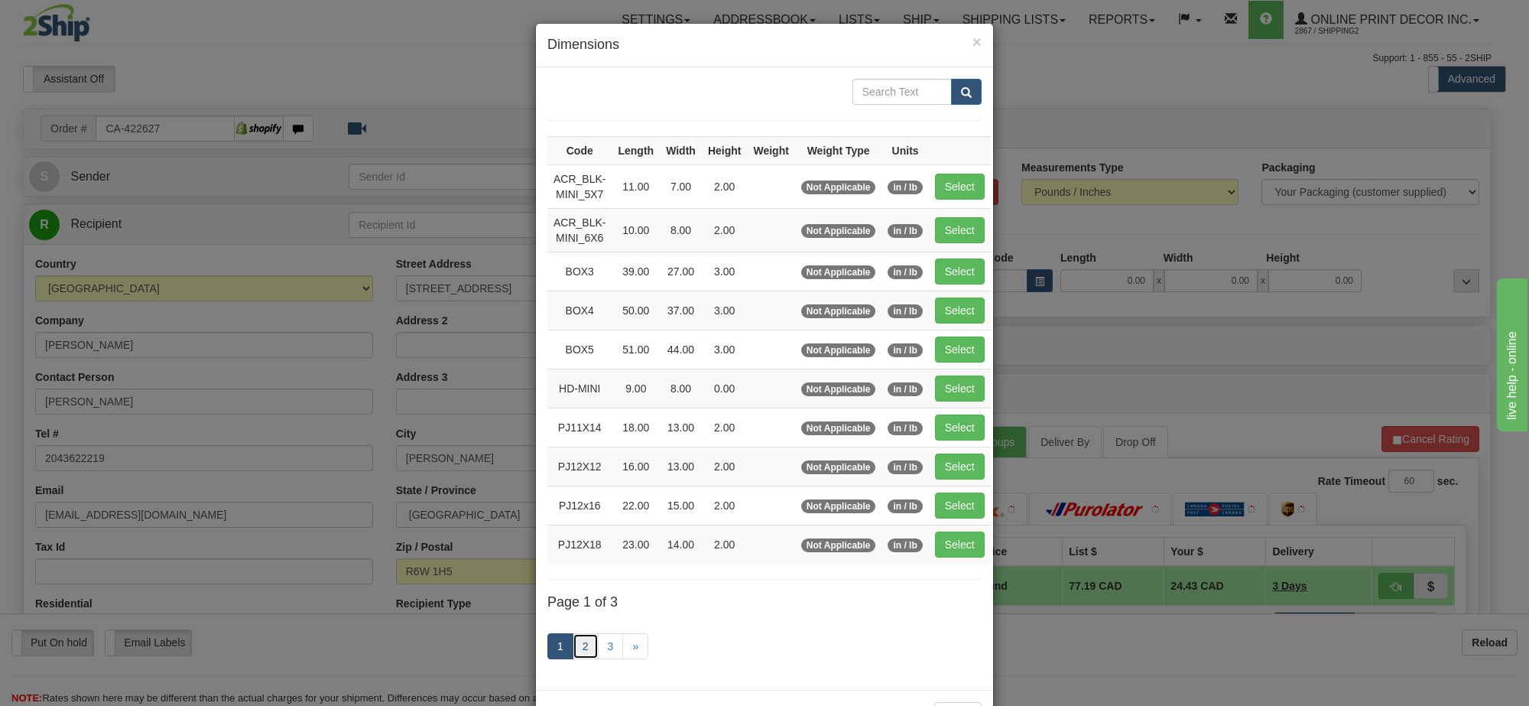
click at [586, 655] on link "2" at bounding box center [586, 646] width 26 height 26
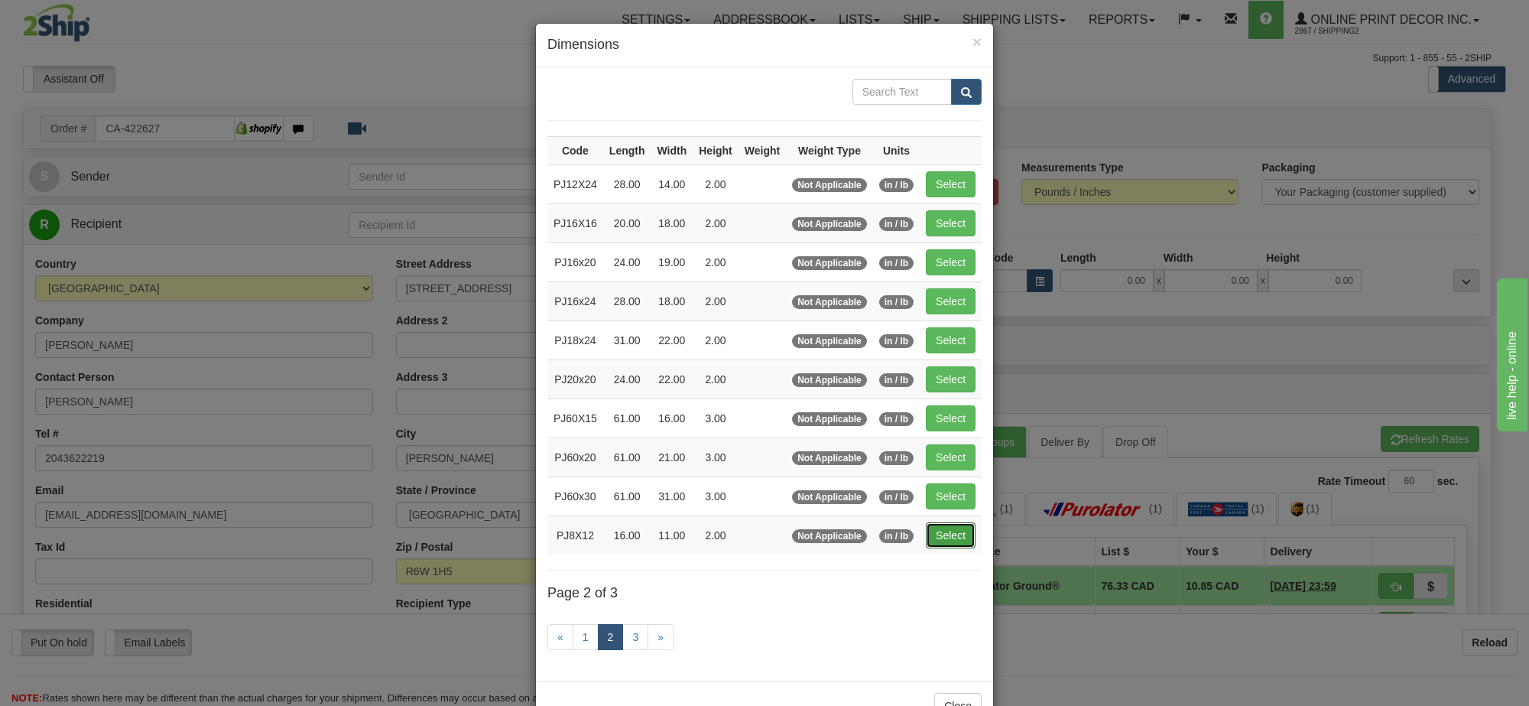
drag, startPoint x: 943, startPoint y: 539, endPoint x: 1196, endPoint y: 534, distance: 253.8
click at [944, 539] on button "Select" at bounding box center [951, 535] width 50 height 26
type input "PJ8X12"
type input "16.00"
type input "11.00"
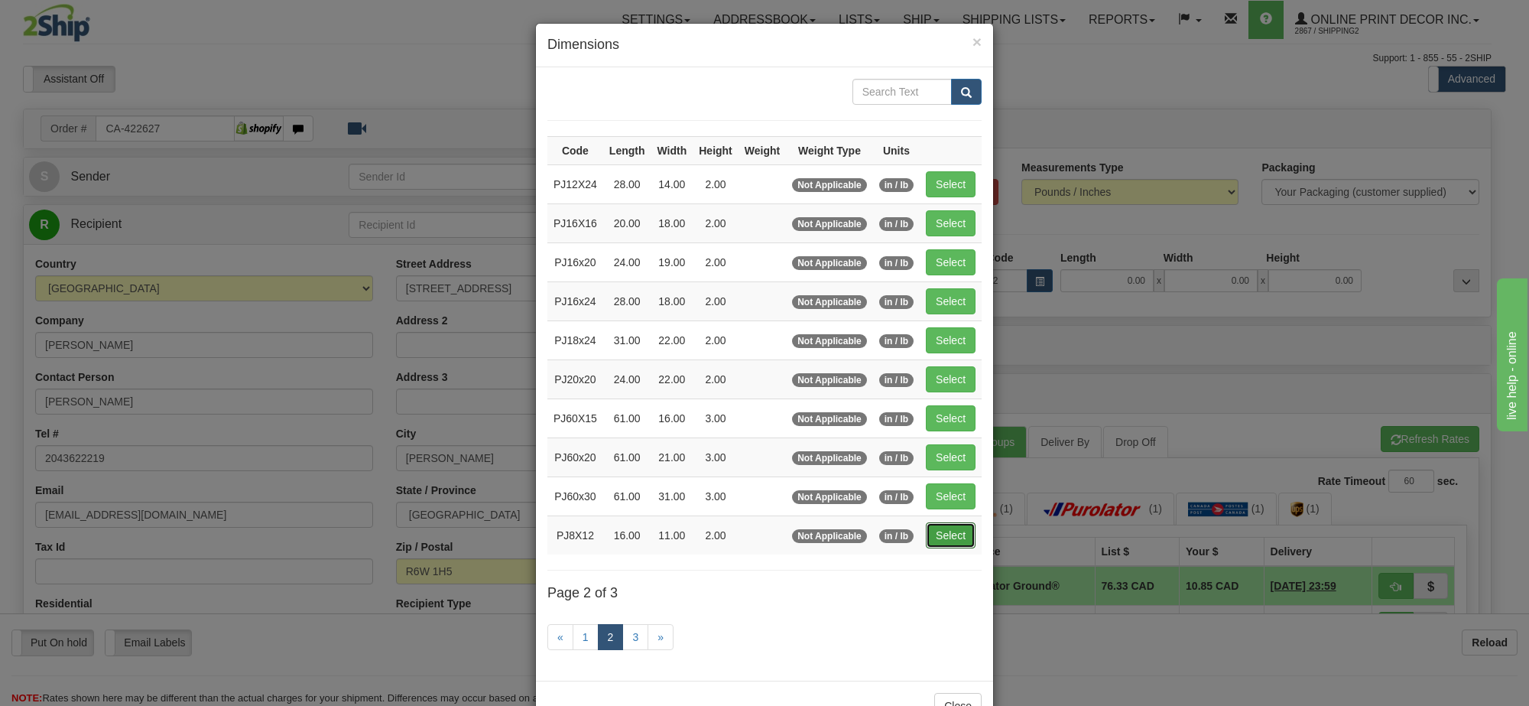
type input "2.00"
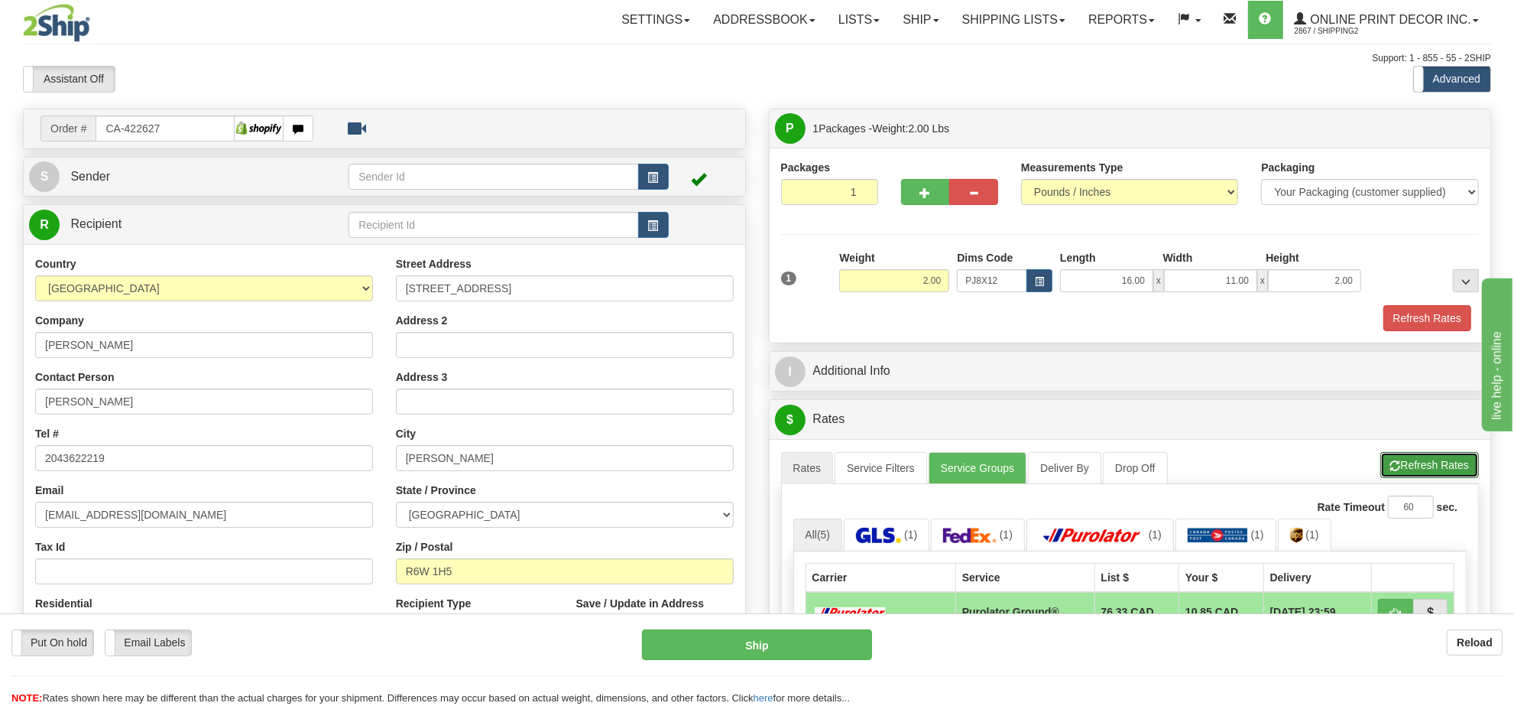
click at [1418, 468] on button "Refresh Rates" at bounding box center [1430, 465] width 99 height 26
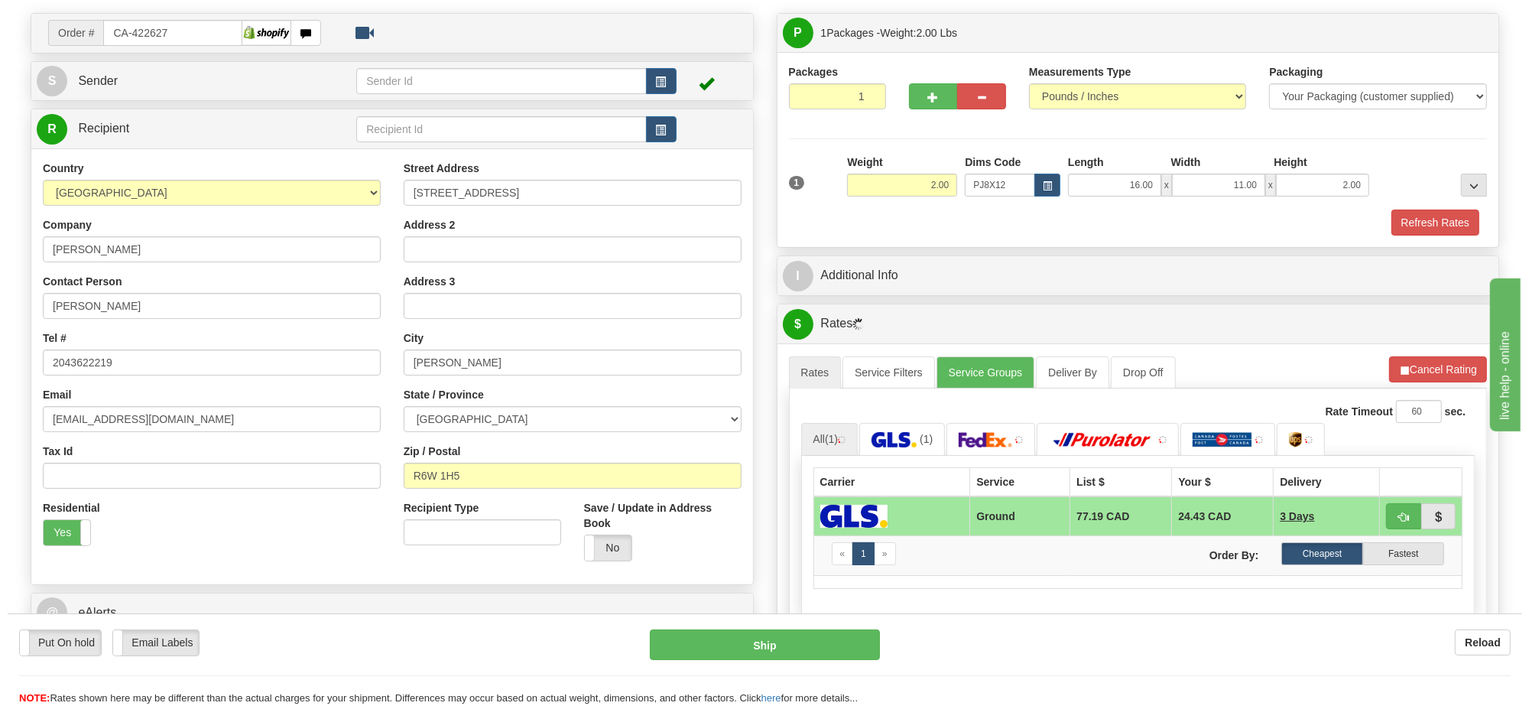
scroll to position [191, 0]
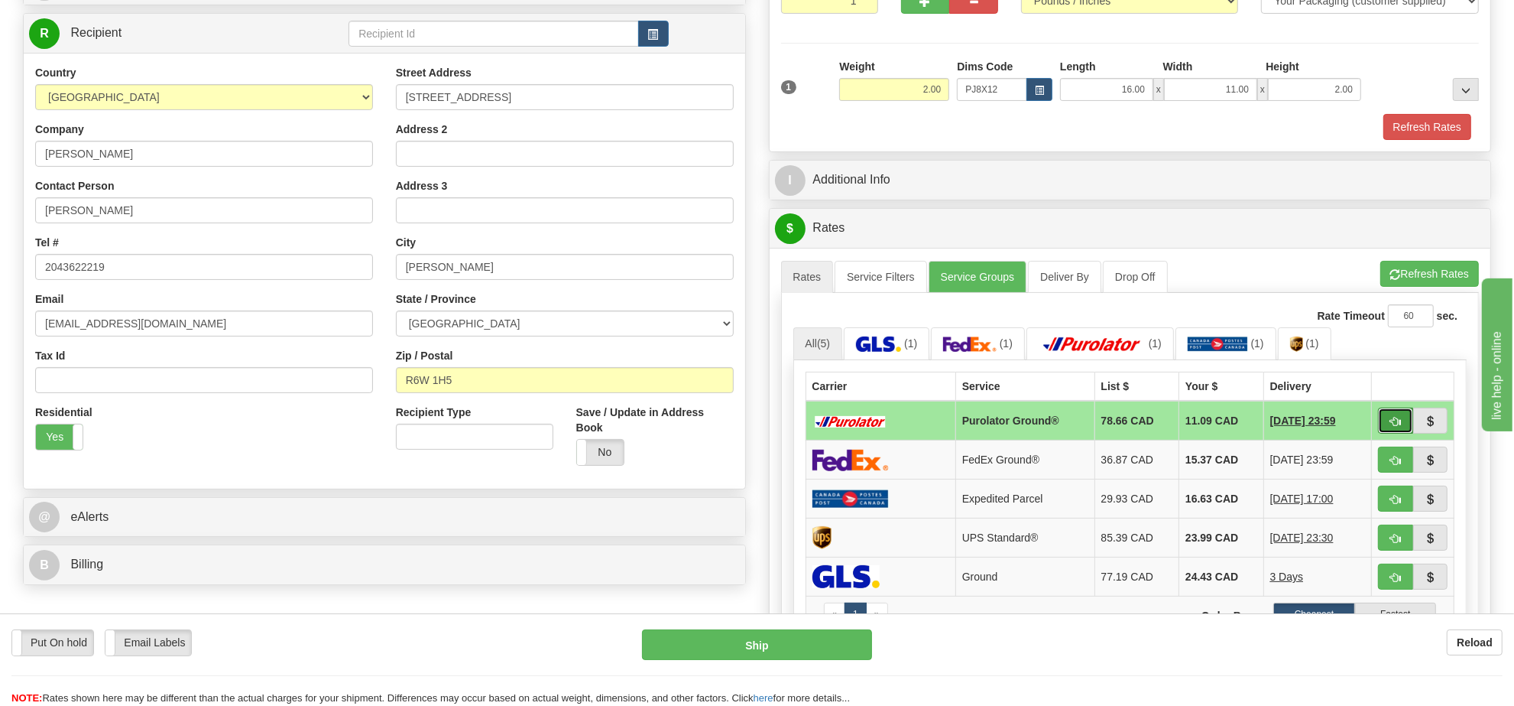
click at [1393, 427] on span "button" at bounding box center [1395, 422] width 11 height 10
type input "260"
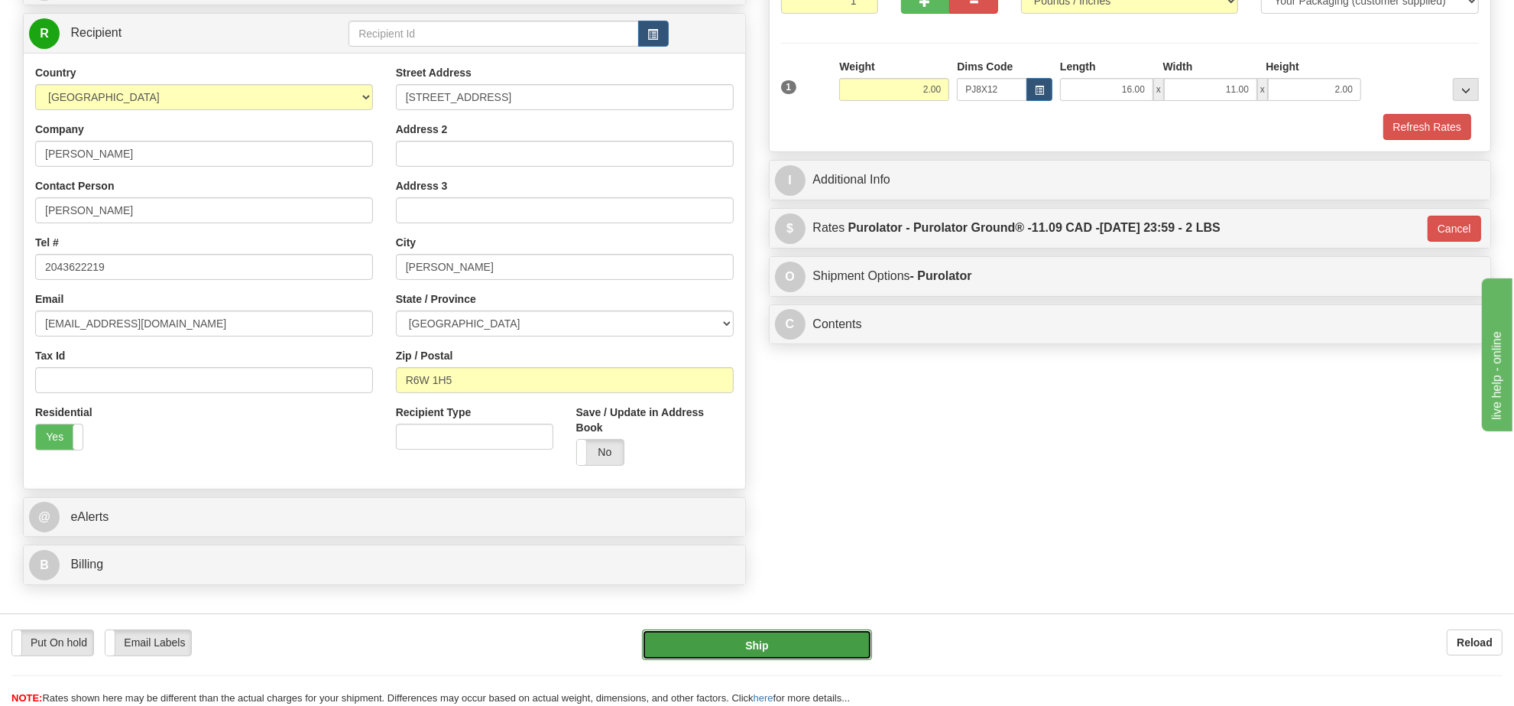
click at [780, 644] on button "Ship" at bounding box center [756, 644] width 229 height 31
